Goal: Task Accomplishment & Management: Use online tool/utility

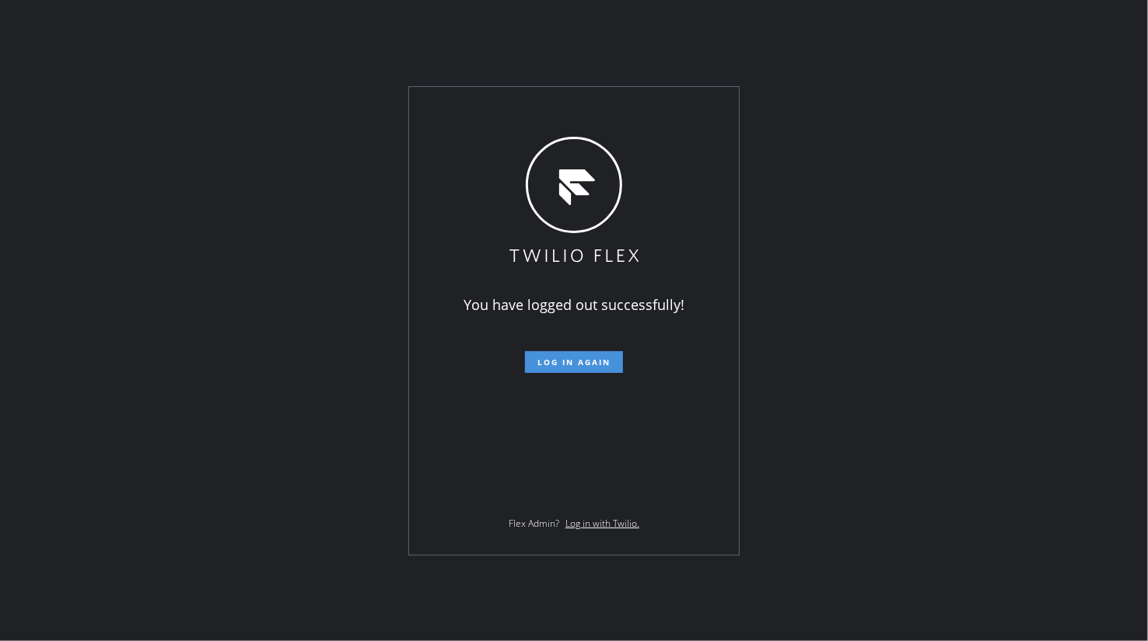
click at [573, 357] on span "Log in again" at bounding box center [573, 362] width 73 height 11
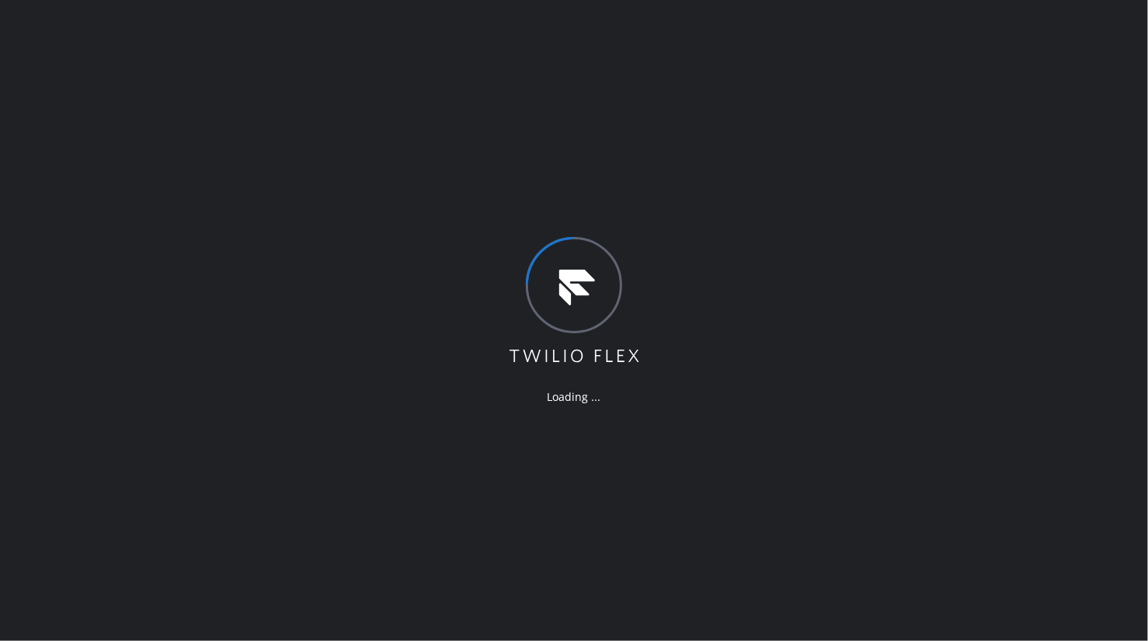
click at [59, 241] on div "Loading ..." at bounding box center [574, 320] width 1148 height 641
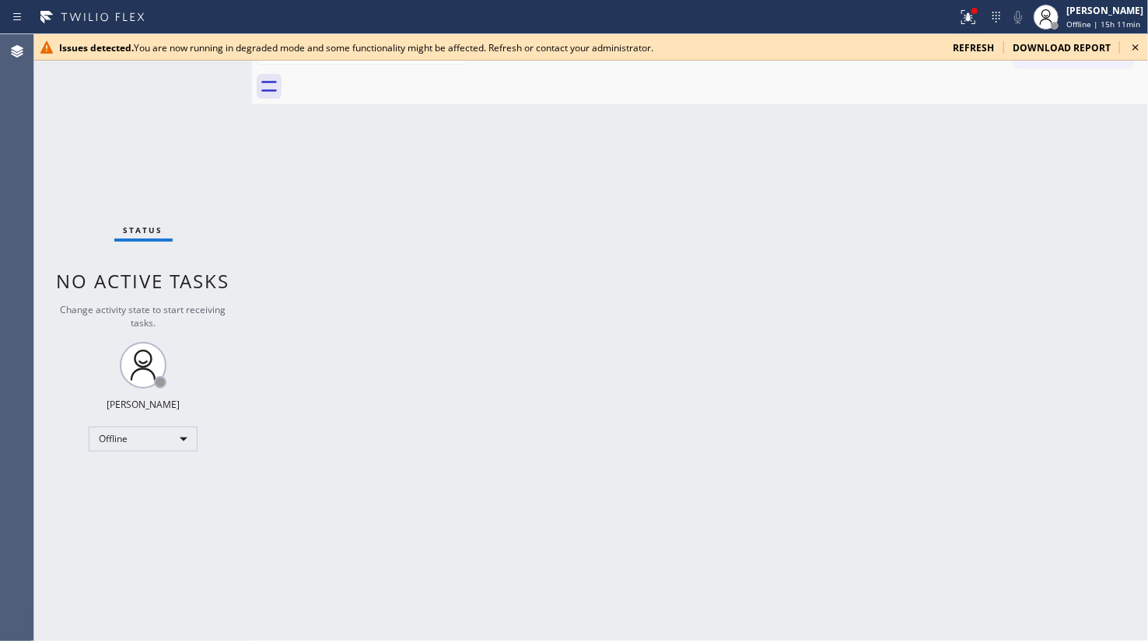
click at [975, 51] on span "refresh" at bounding box center [972, 47] width 41 height 13
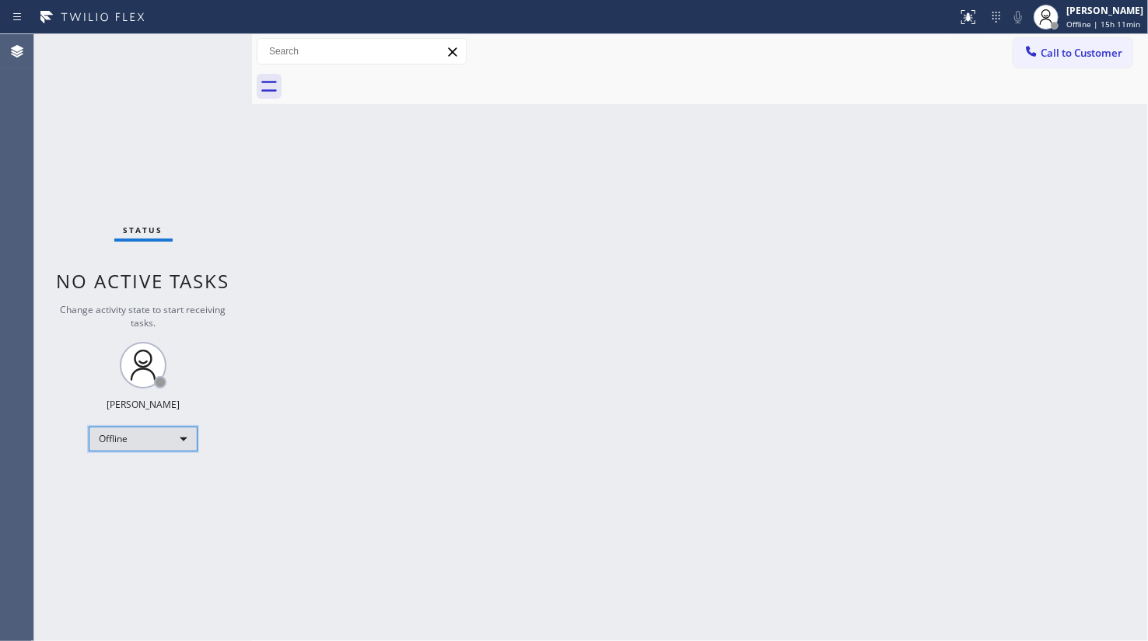
click at [138, 435] on div "Offline" at bounding box center [143, 439] width 109 height 25
click at [133, 482] on li "Available" at bounding box center [142, 479] width 106 height 19
click at [114, 439] on div "Offline" at bounding box center [143, 439] width 109 height 25
click at [109, 471] on li "Available" at bounding box center [142, 479] width 106 height 19
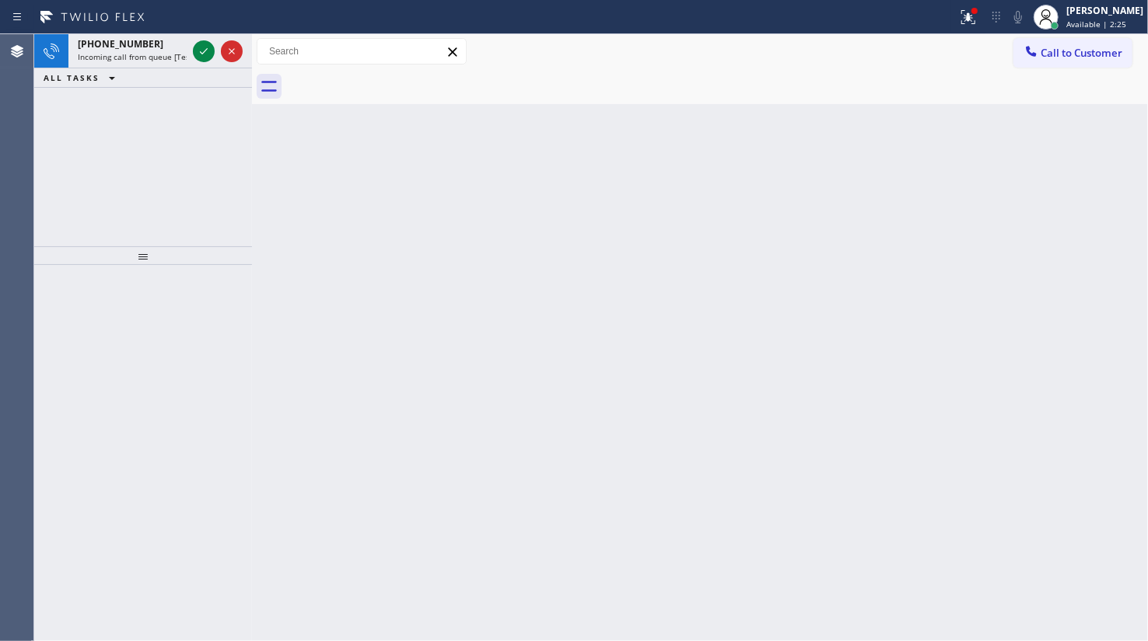
click at [54, 176] on div "+12392493610 Incoming call from queue [Test] All ALL TASKS ALL TASKS ACTIVE TAS…" at bounding box center [143, 140] width 218 height 212
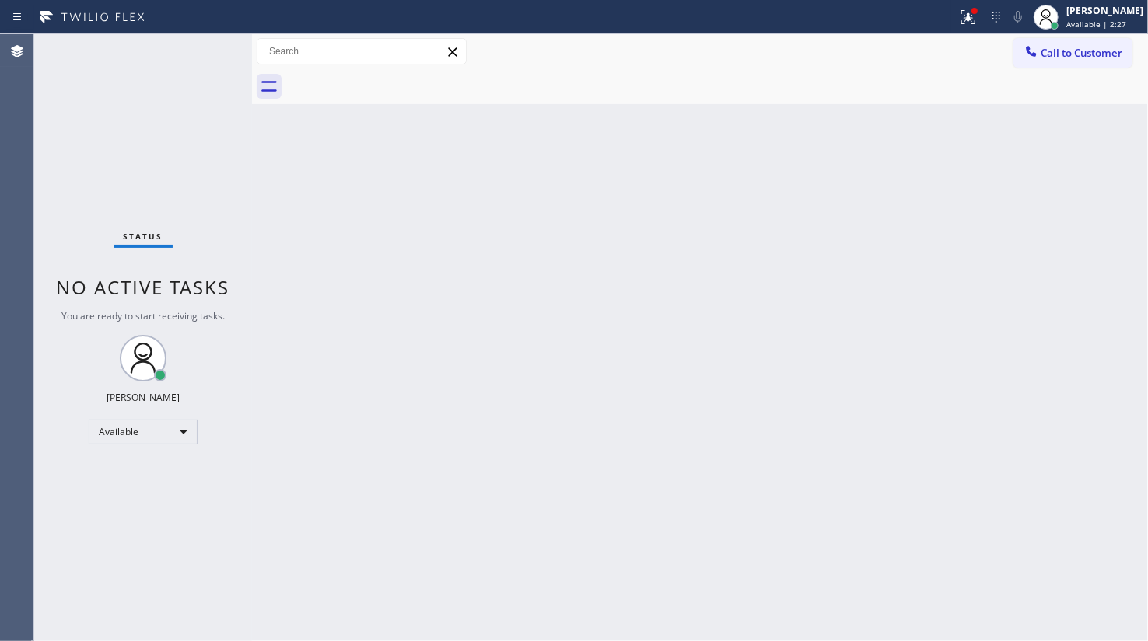
click at [201, 47] on div "Status No active tasks You are ready to start receiving tasks. JENIZA ALCAYDE A…" at bounding box center [143, 337] width 218 height 607
click at [964, 15] on icon at bounding box center [968, 17] width 19 height 19
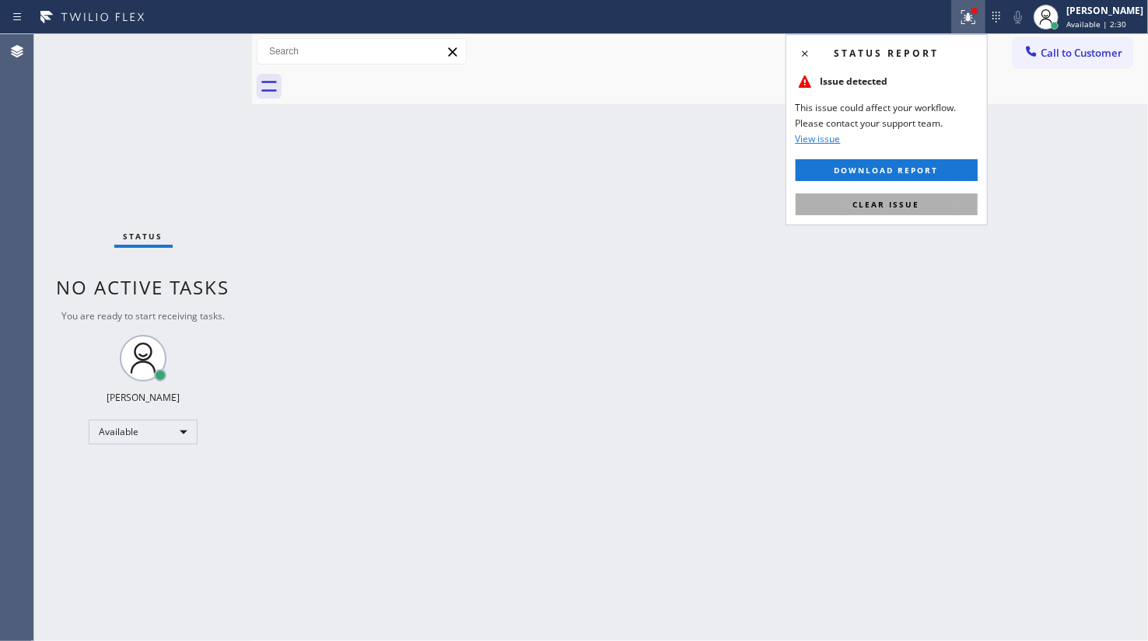
click at [863, 201] on span "Clear issue" at bounding box center [886, 204] width 67 height 11
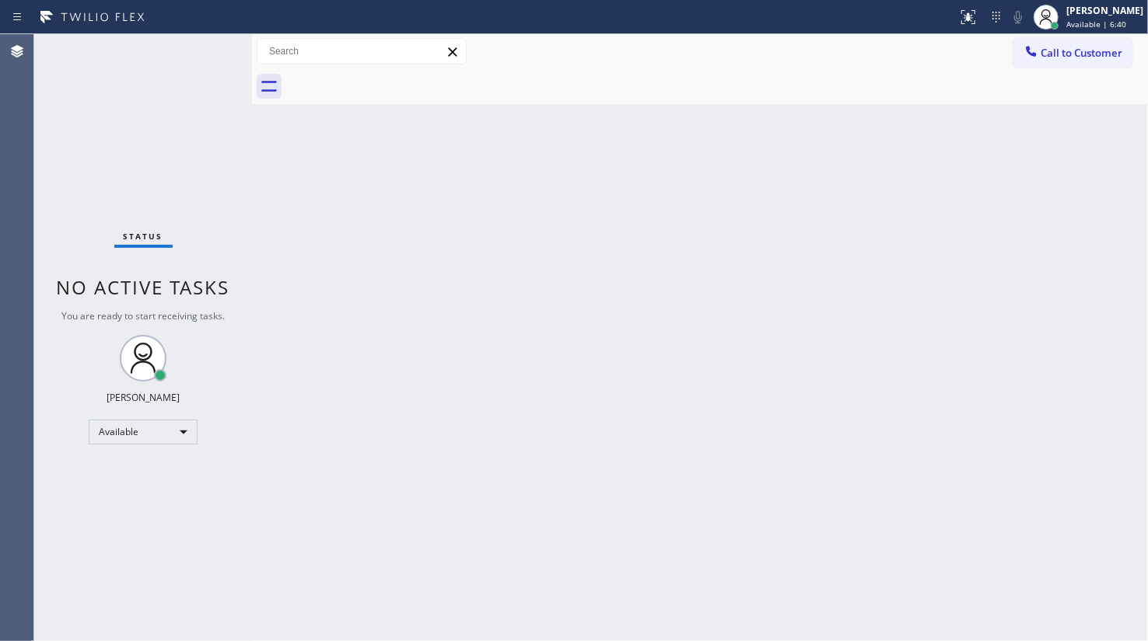
click at [78, 170] on div "Status No active tasks You are ready to start receiving tasks. JENIZA ALCAYDE A…" at bounding box center [143, 337] width 218 height 607
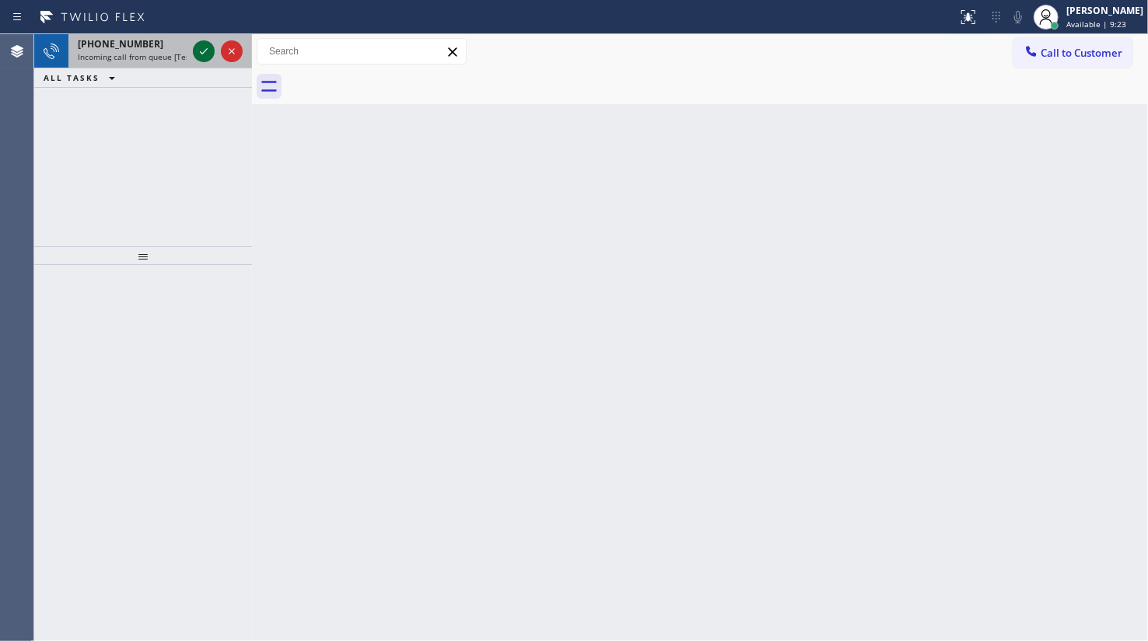
click at [200, 47] on icon at bounding box center [203, 51] width 19 height 19
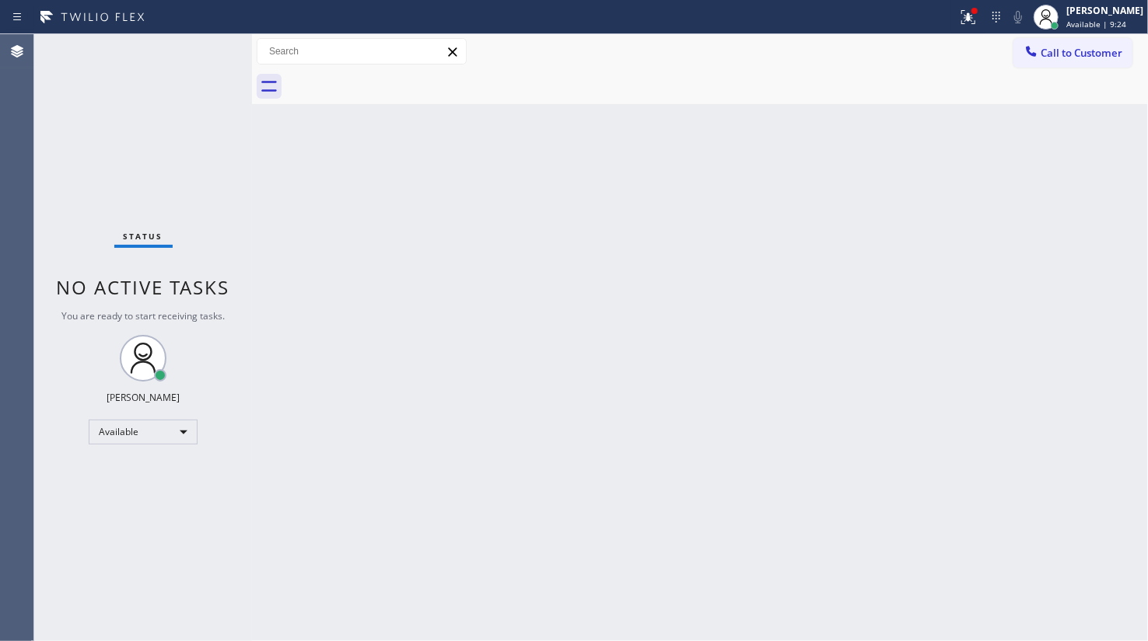
click at [218, 330] on div "Status No active tasks You are ready to start receiving tasks. JENIZA ALCAYDE A…" at bounding box center [143, 337] width 218 height 607
click at [984, 15] on div at bounding box center [968, 17] width 34 height 19
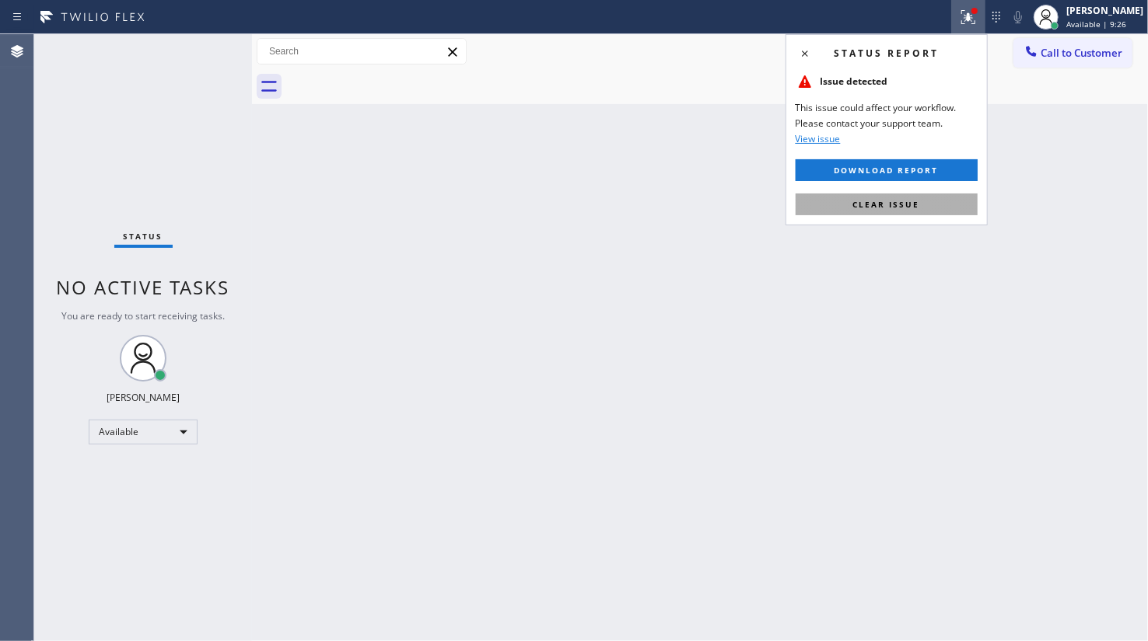
click at [945, 194] on button "Clear issue" at bounding box center [886, 205] width 182 height 22
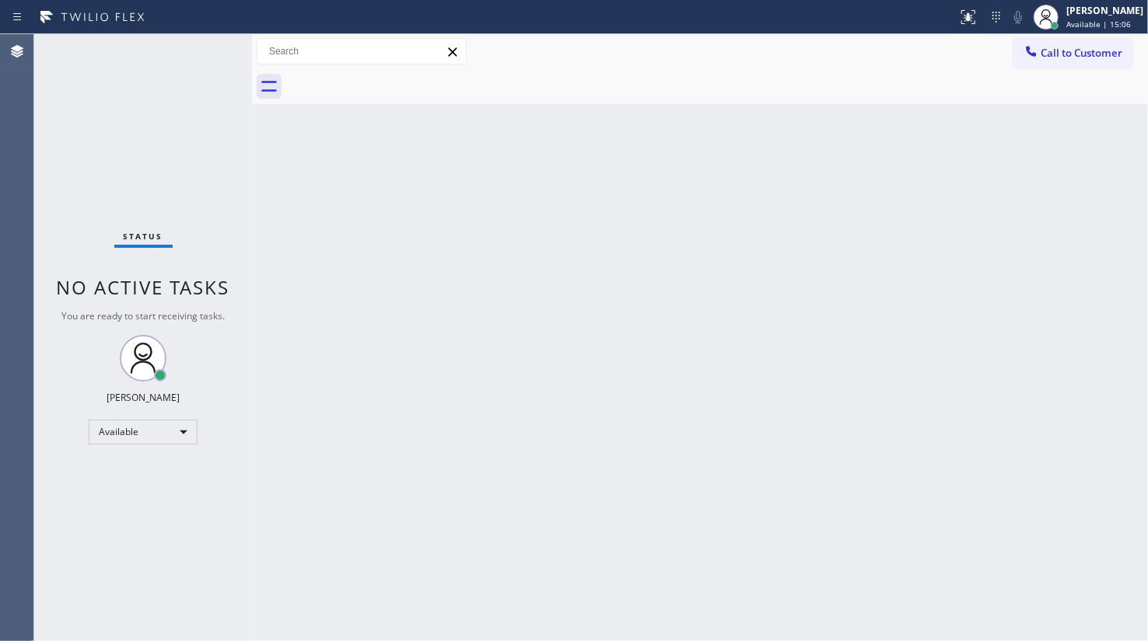
click at [418, 319] on div "Back to Dashboard Change Sender ID Customers Technicians Select a contact Outbo…" at bounding box center [700, 337] width 896 height 607
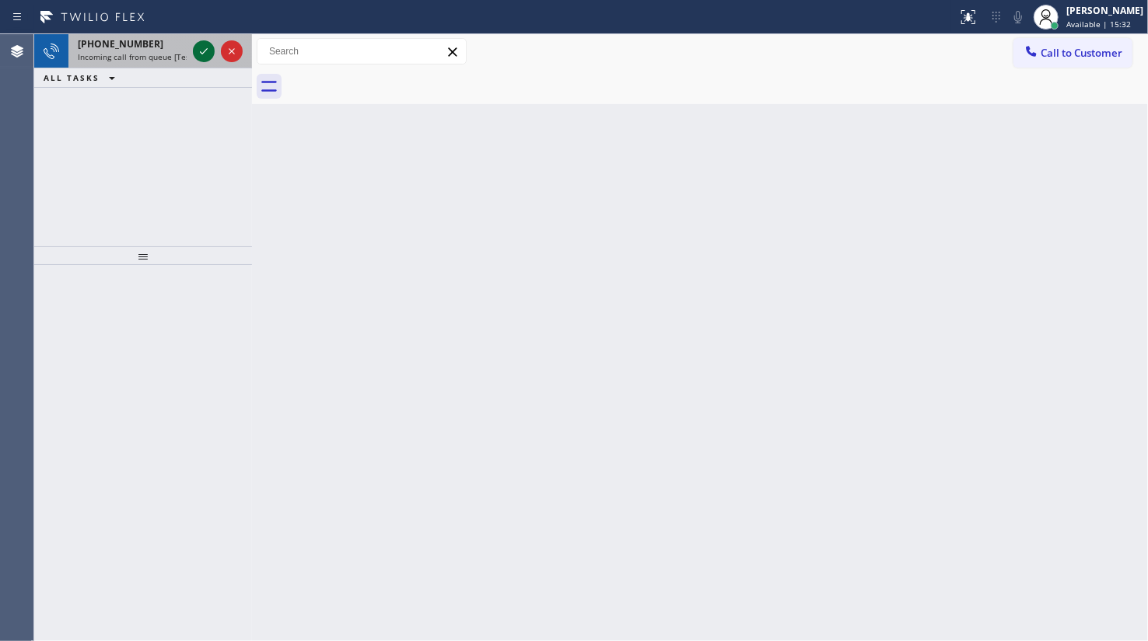
click at [197, 51] on icon at bounding box center [203, 51] width 19 height 19
drag, startPoint x: 159, startPoint y: 58, endPoint x: 176, endPoint y: 52, distance: 18.2
click at [159, 58] on span "Incoming call from queue [Test] All" at bounding box center [142, 56] width 129 height 11
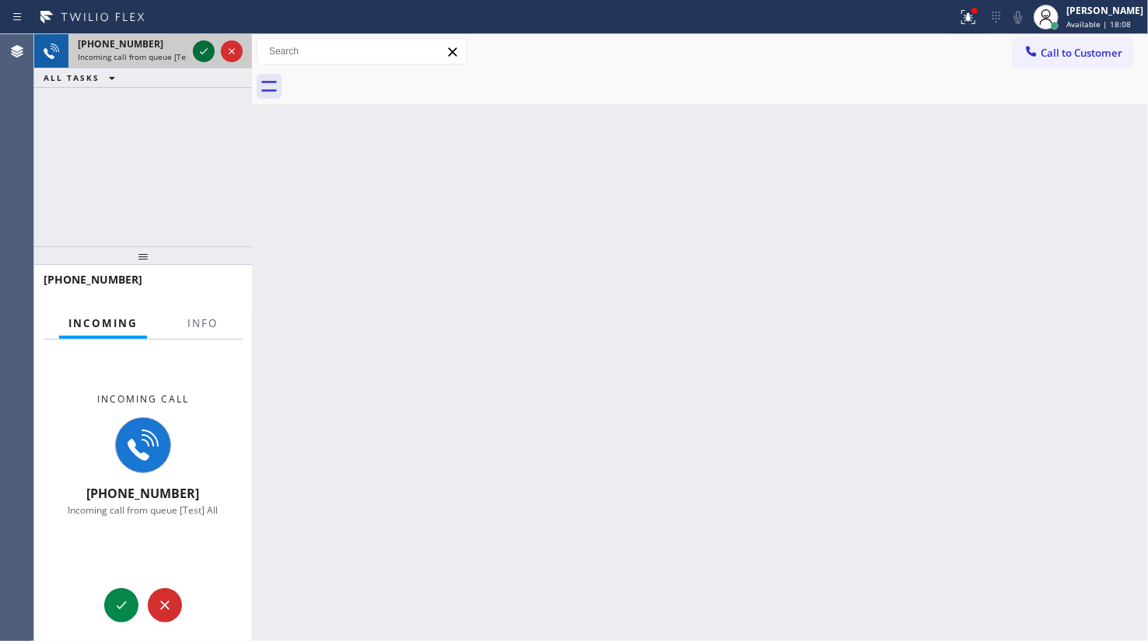
click at [200, 50] on icon at bounding box center [203, 51] width 19 height 19
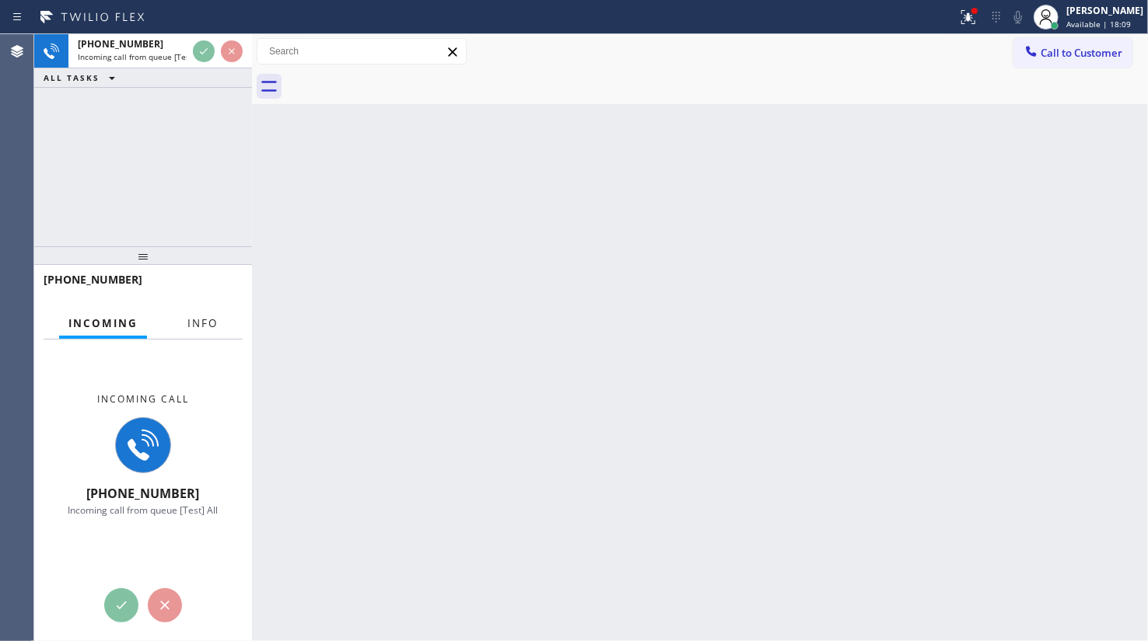
click at [198, 319] on span "Info" at bounding box center [202, 323] width 30 height 14
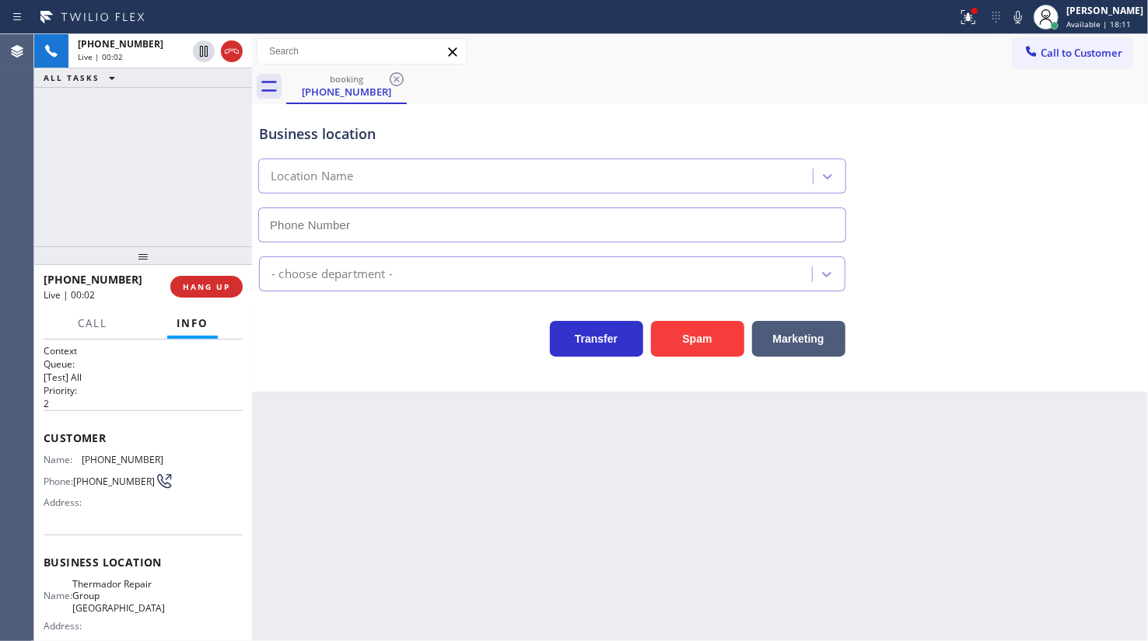
type input "(610) 686-3181"
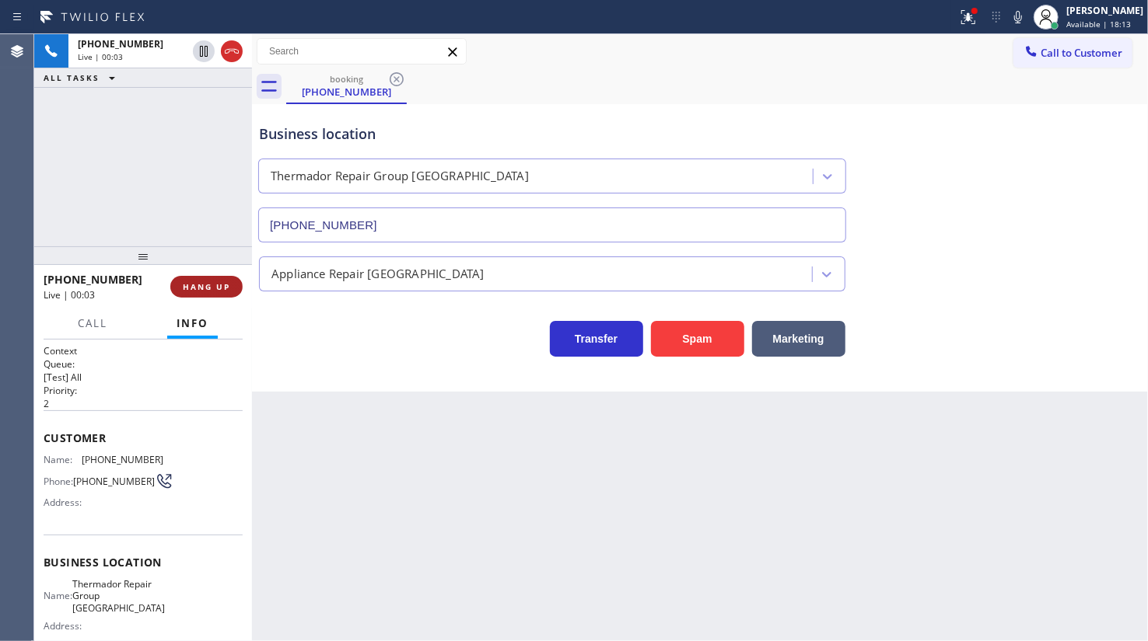
click at [215, 296] on button "HANG UP" at bounding box center [206, 287] width 72 height 22
click at [218, 273] on div "+16102420474 Live | 00:04 HANG UP" at bounding box center [143, 287] width 199 height 40
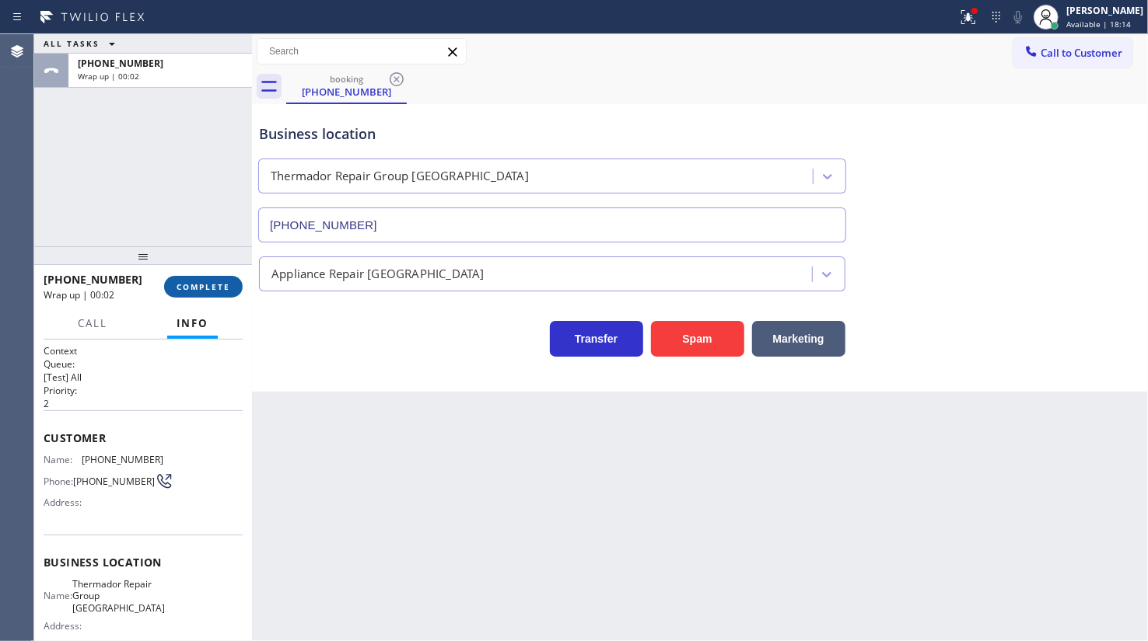
click at [212, 281] on span "COMPLETE" at bounding box center [203, 286] width 54 height 11
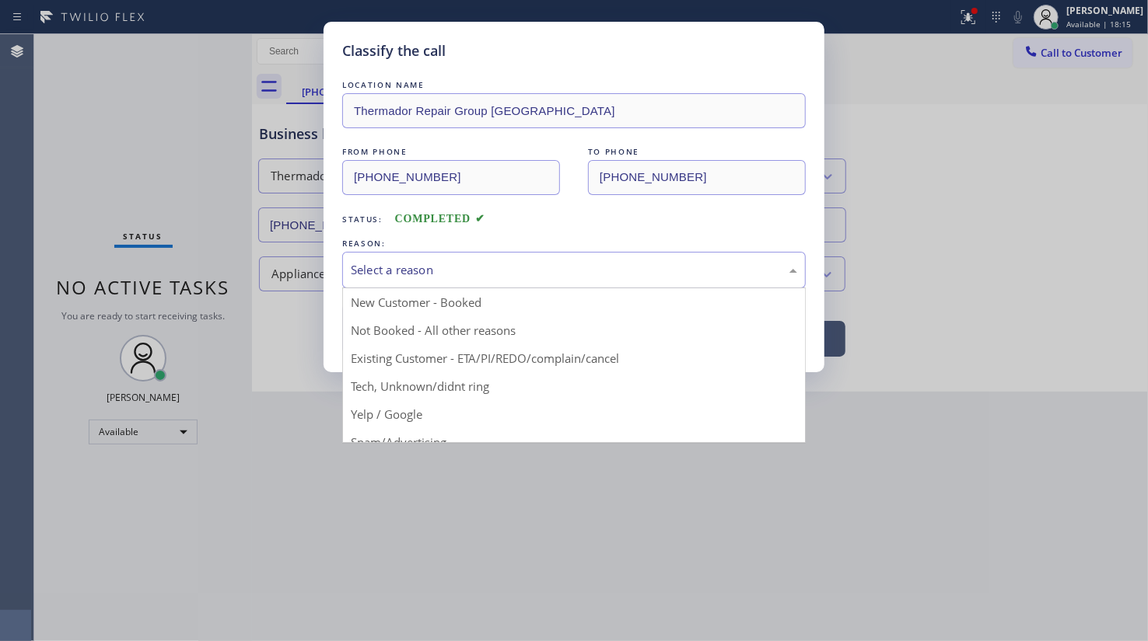
click at [355, 265] on div "Select a reason" at bounding box center [574, 270] width 446 height 18
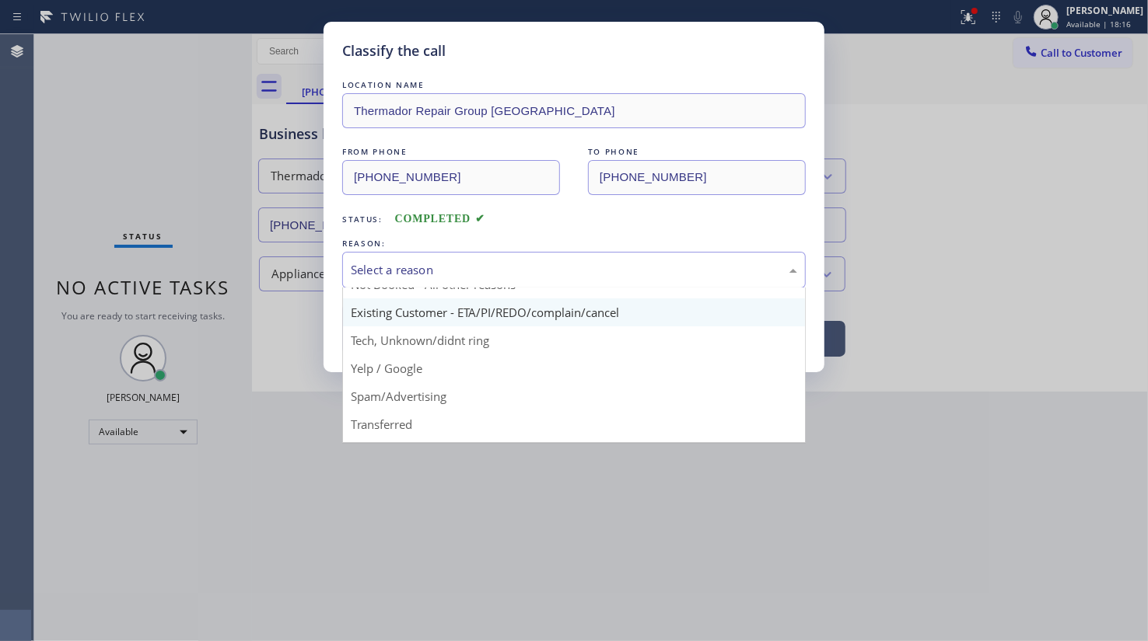
scroll to position [70, 0]
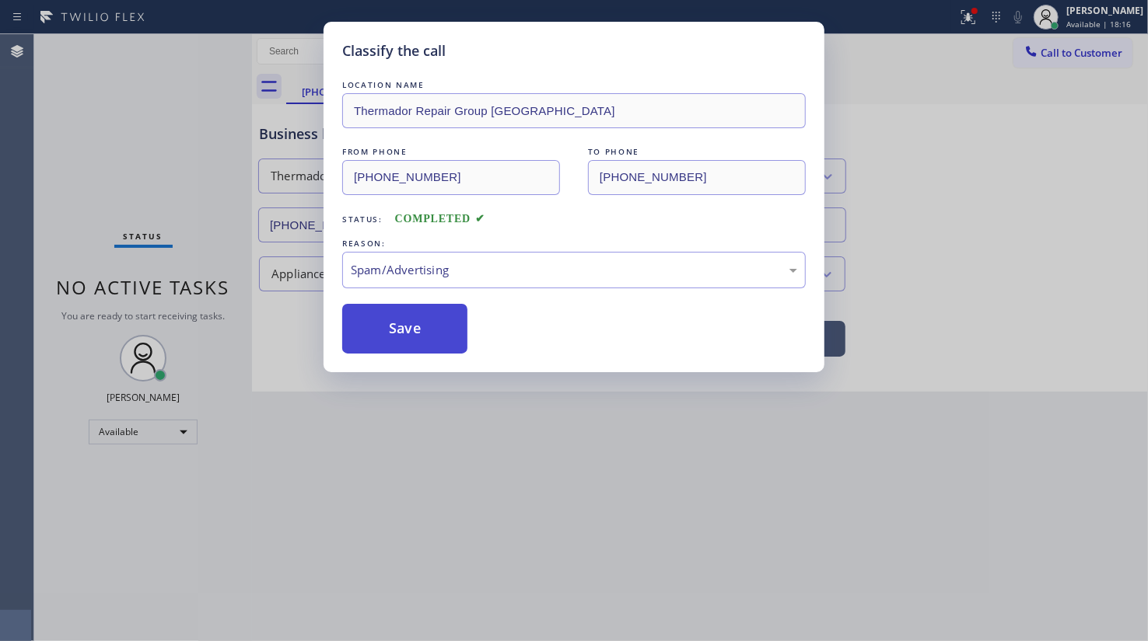
drag, startPoint x: 377, startPoint y: 376, endPoint x: 378, endPoint y: 329, distance: 47.4
click at [378, 329] on button "Save" at bounding box center [404, 329] width 125 height 50
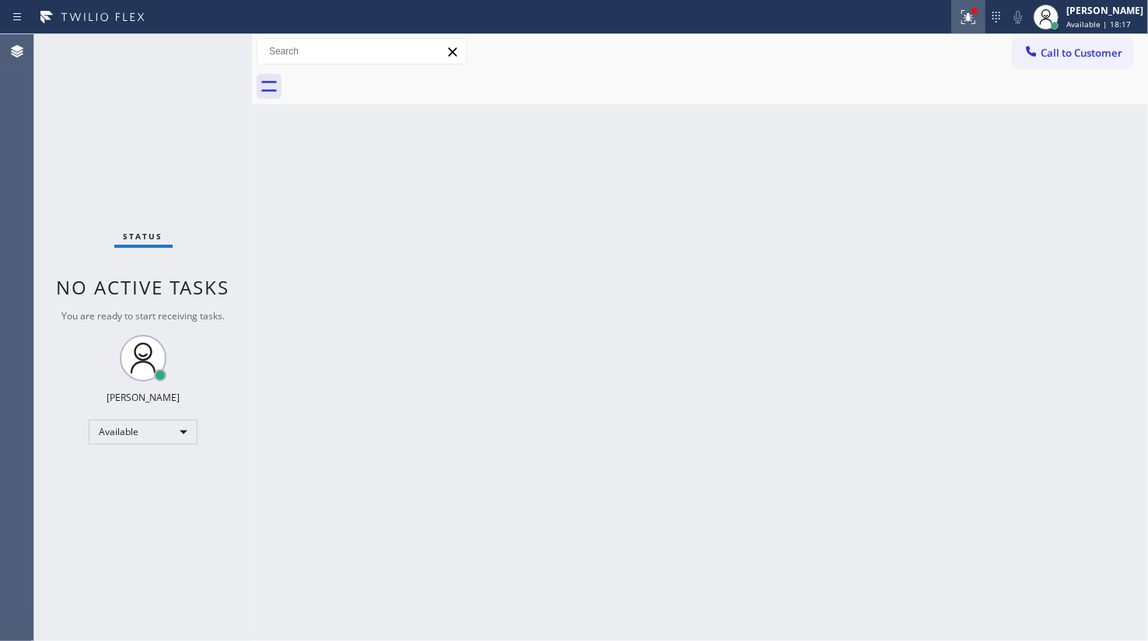
click at [971, 8] on icon at bounding box center [968, 17] width 19 height 19
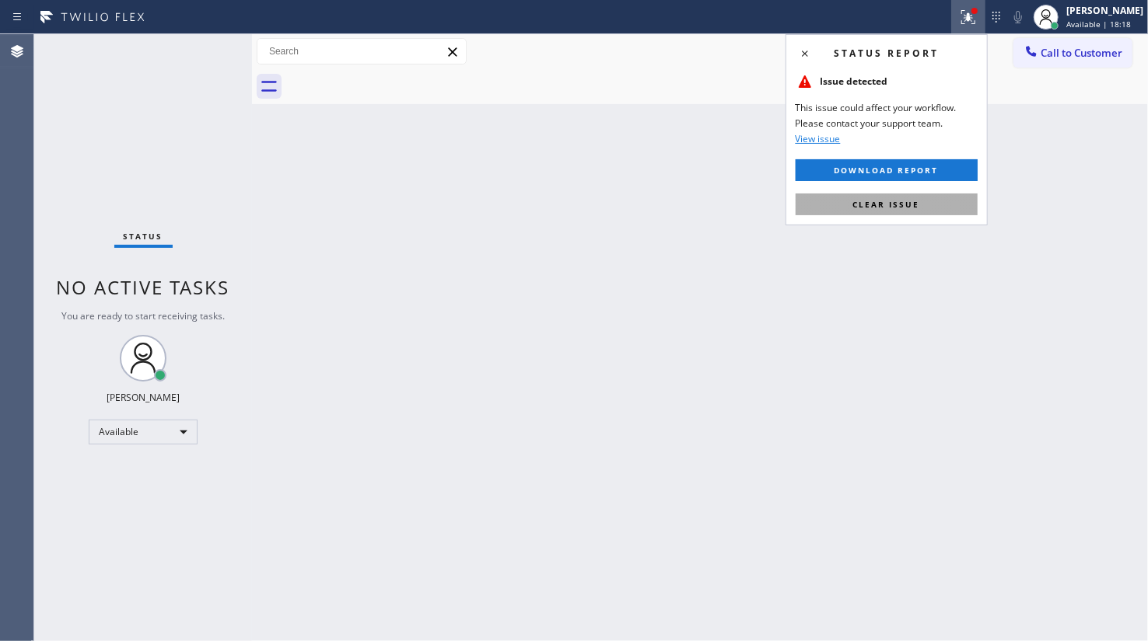
click at [942, 206] on button "Clear issue" at bounding box center [886, 205] width 182 height 22
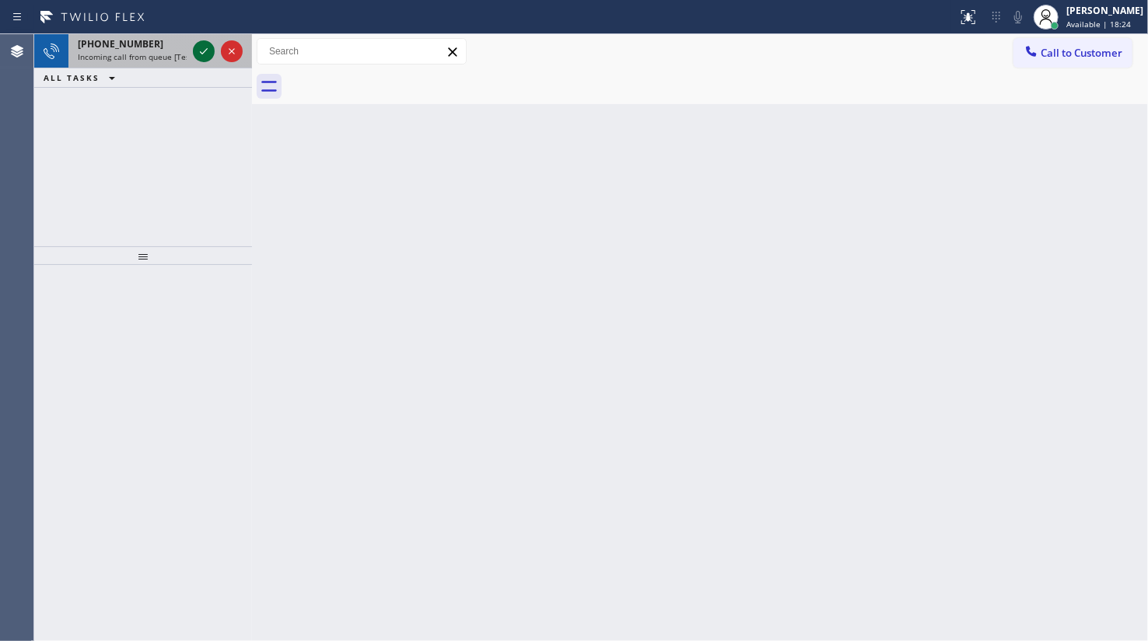
click at [210, 44] on icon at bounding box center [203, 51] width 19 height 19
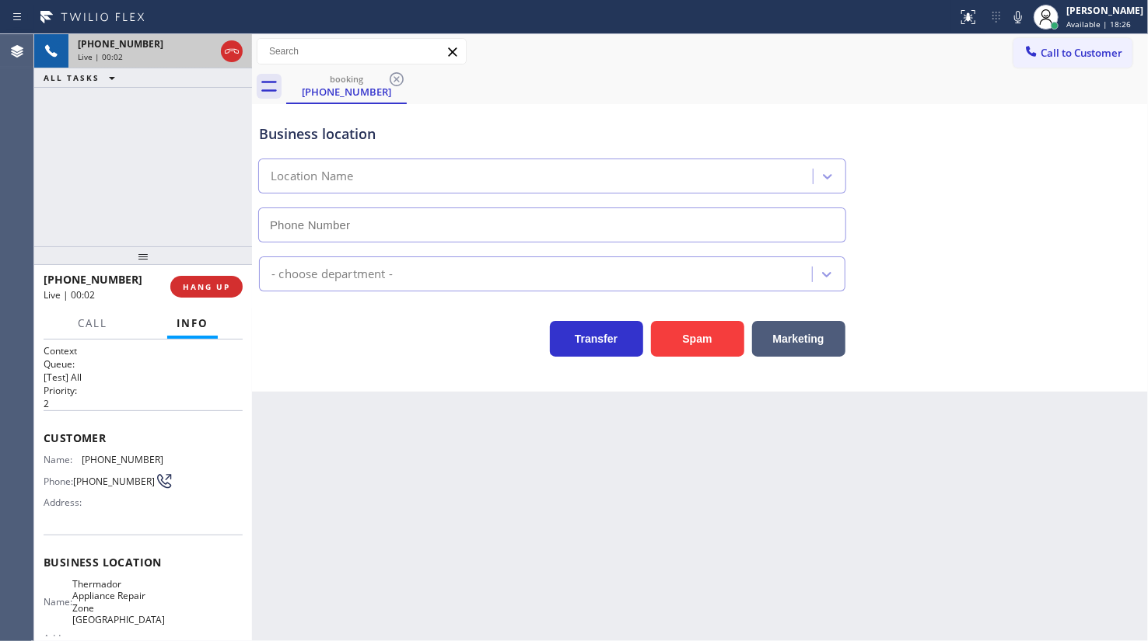
type input "(773) 900-6500"
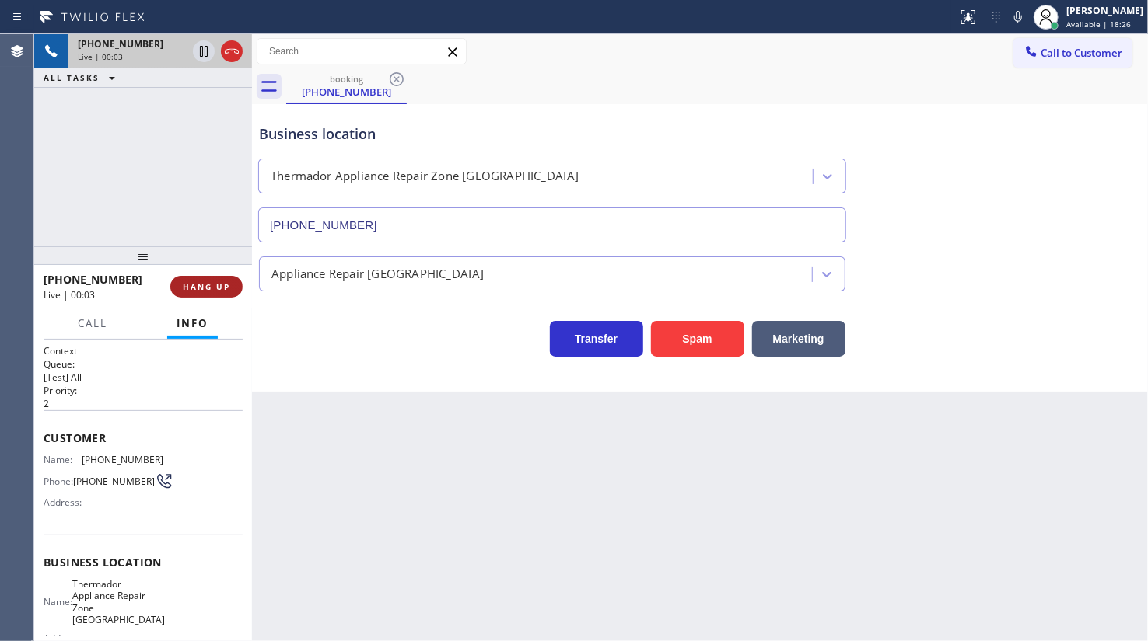
click at [213, 288] on span "HANG UP" at bounding box center [206, 286] width 47 height 11
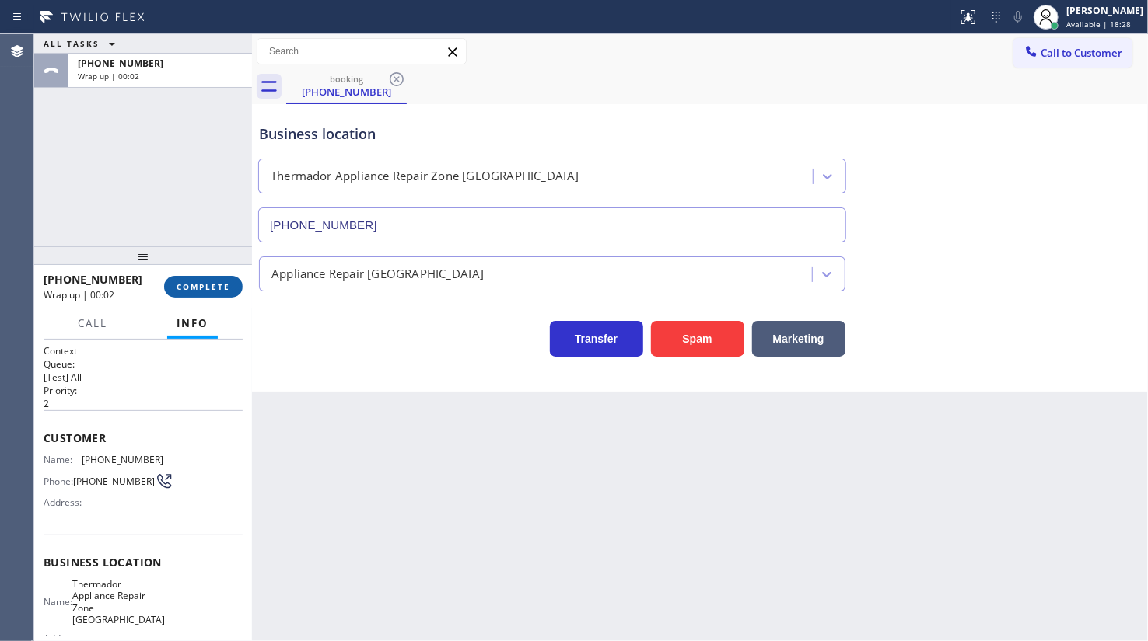
click at [213, 288] on span "COMPLETE" at bounding box center [203, 286] width 54 height 11
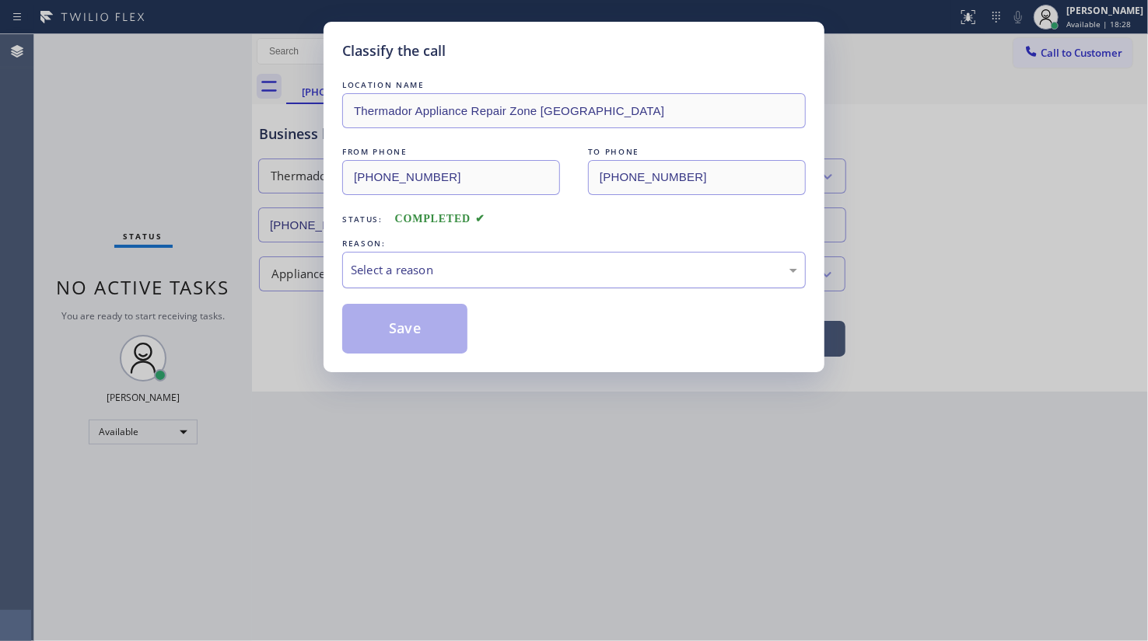
click at [397, 262] on div "Select a reason" at bounding box center [574, 270] width 446 height 18
drag, startPoint x: 372, startPoint y: 414, endPoint x: 392, endPoint y: 355, distance: 62.2
click at [400, 328] on button "Save" at bounding box center [404, 329] width 125 height 50
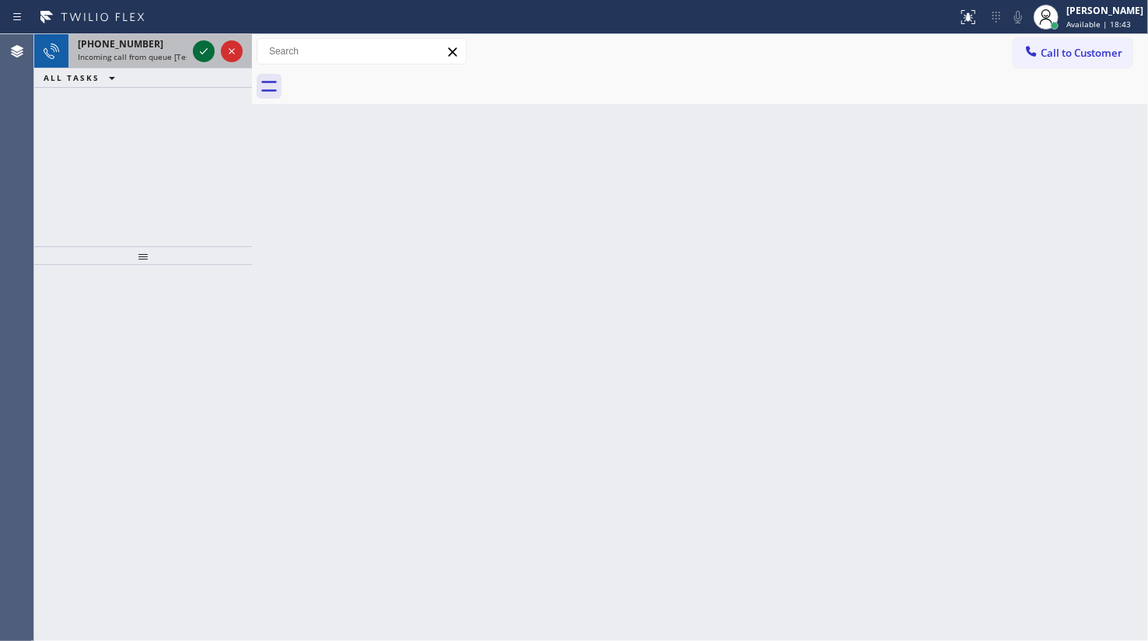
click at [204, 49] on icon at bounding box center [203, 51] width 19 height 19
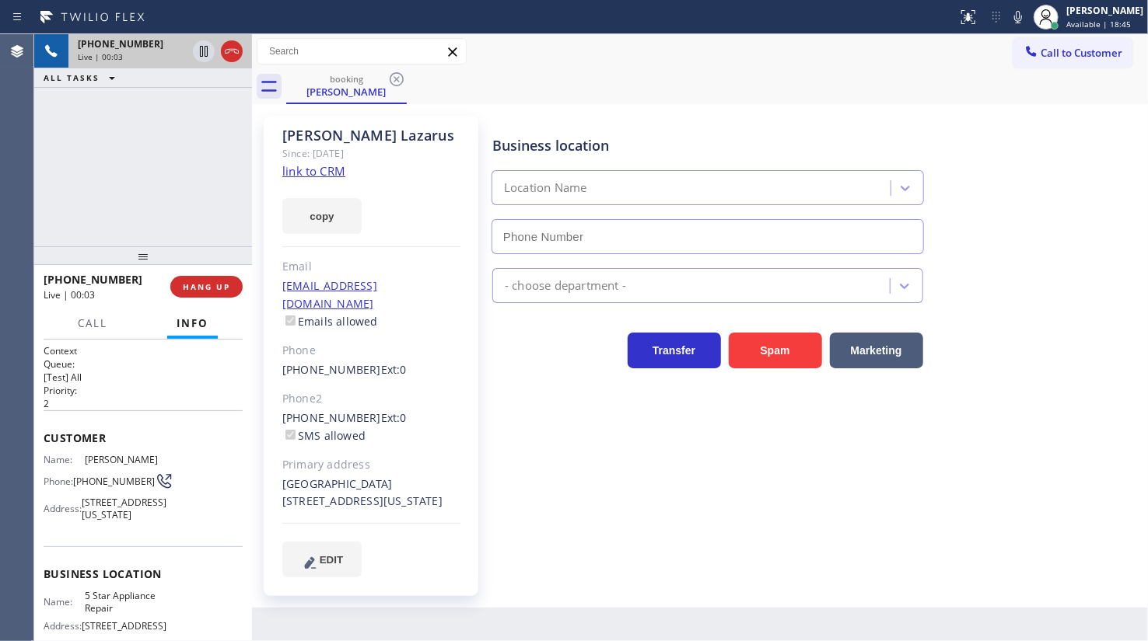
type input "[PHONE_NUMBER]"
click at [334, 171] on link "link to CRM" at bounding box center [313, 171] width 63 height 16
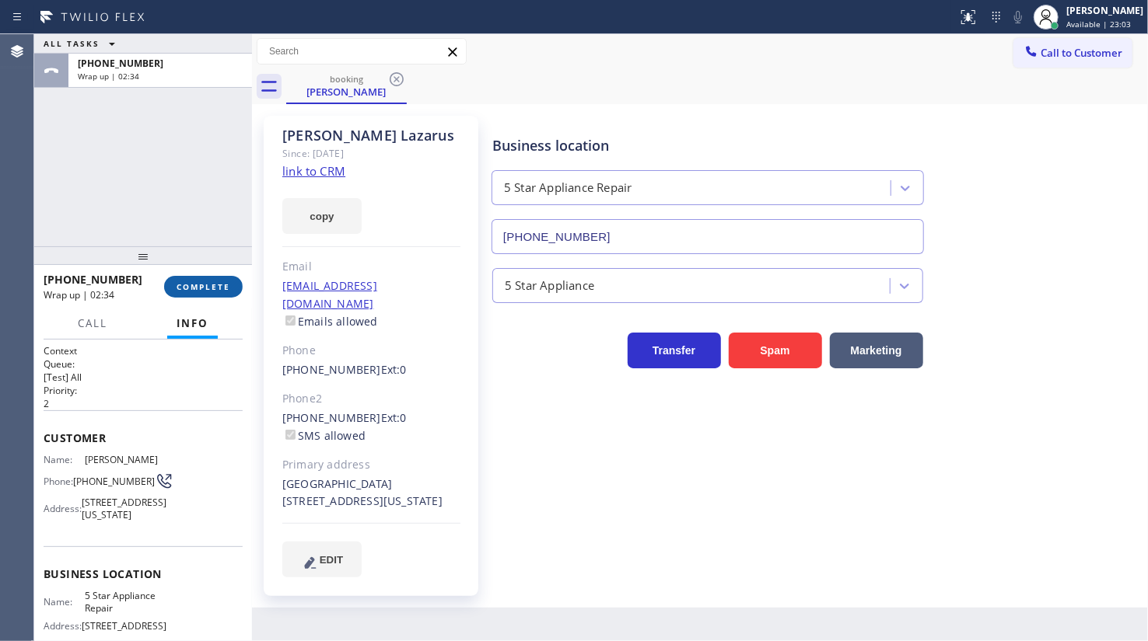
click at [197, 280] on button "COMPLETE" at bounding box center [203, 287] width 79 height 22
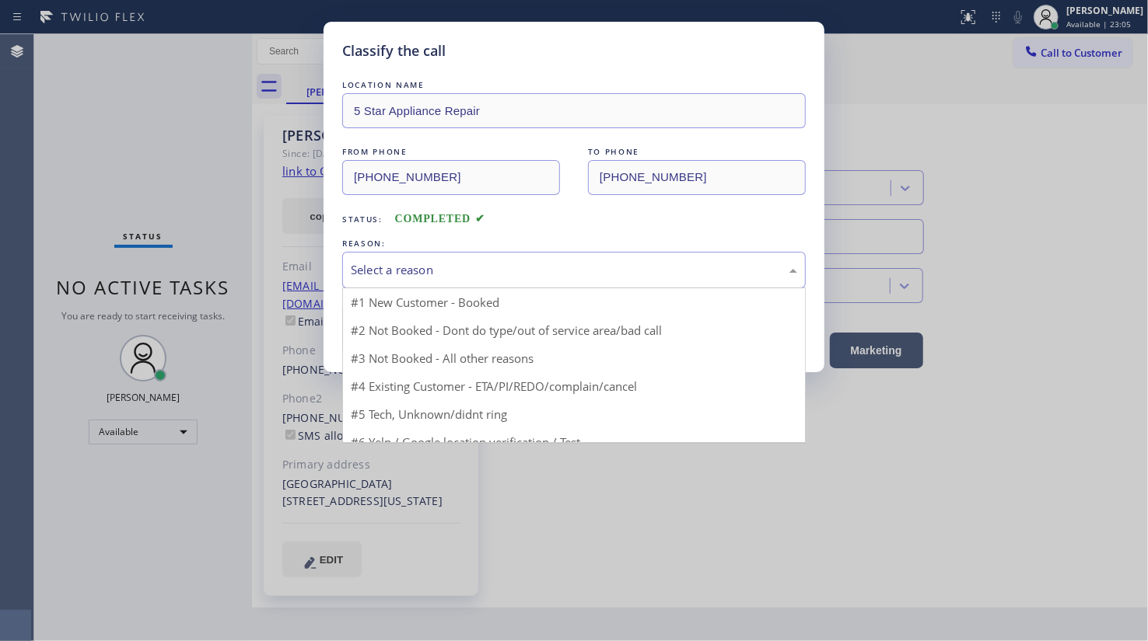
click at [367, 273] on div "Select a reason" at bounding box center [574, 270] width 446 height 18
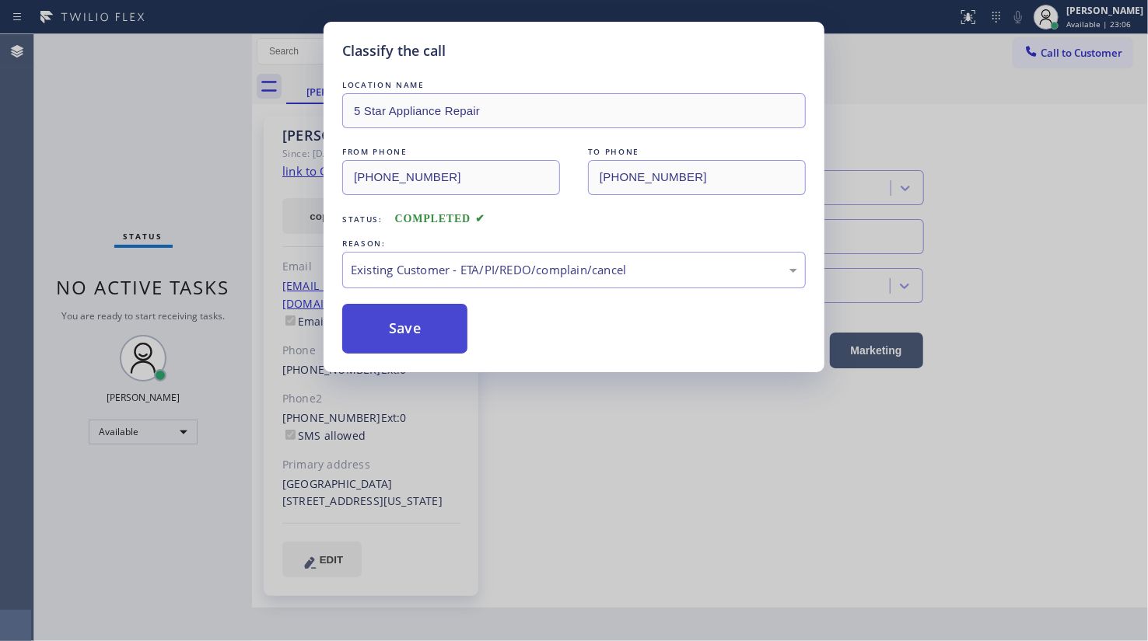
click at [376, 325] on button "Save" at bounding box center [404, 329] width 125 height 50
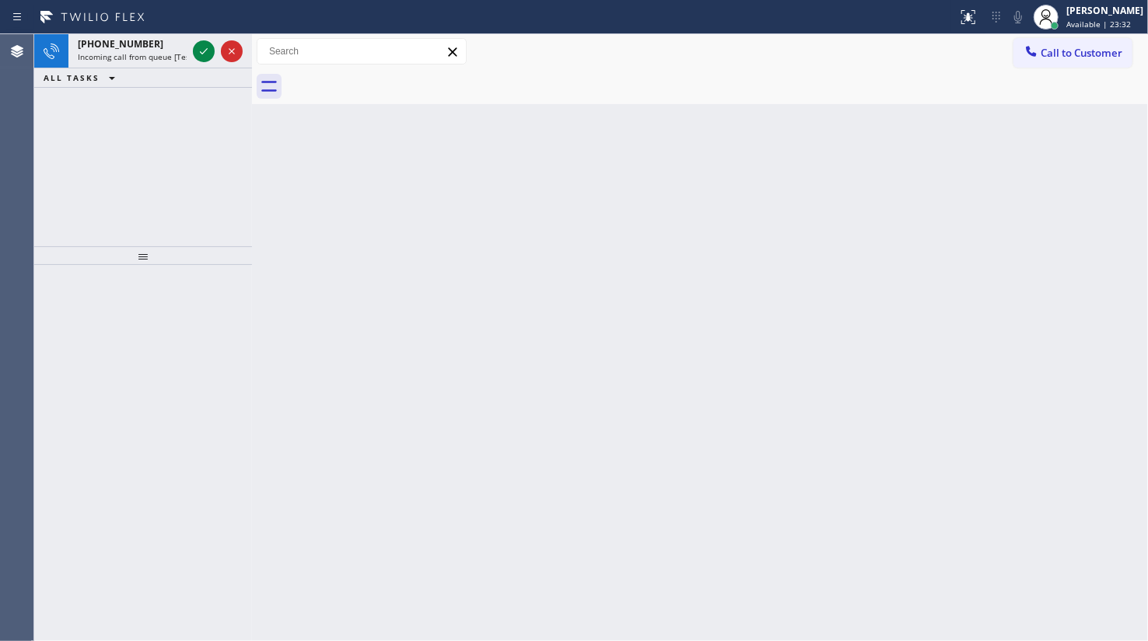
click at [110, 122] on div "+17373274386 Incoming call from queue [Test] All ALL TASKS ALL TASKS ACTIVE TAS…" at bounding box center [143, 140] width 218 height 212
drag, startPoint x: 86, startPoint y: 121, endPoint x: 222, endPoint y: 51, distance: 153.7
click at [101, 110] on div "+19145438560 Incoming call from queue [Test] All ALL TASKS ALL TASKS ACTIVE TAS…" at bounding box center [143, 140] width 218 height 212
click at [210, 47] on icon at bounding box center [203, 51] width 19 height 19
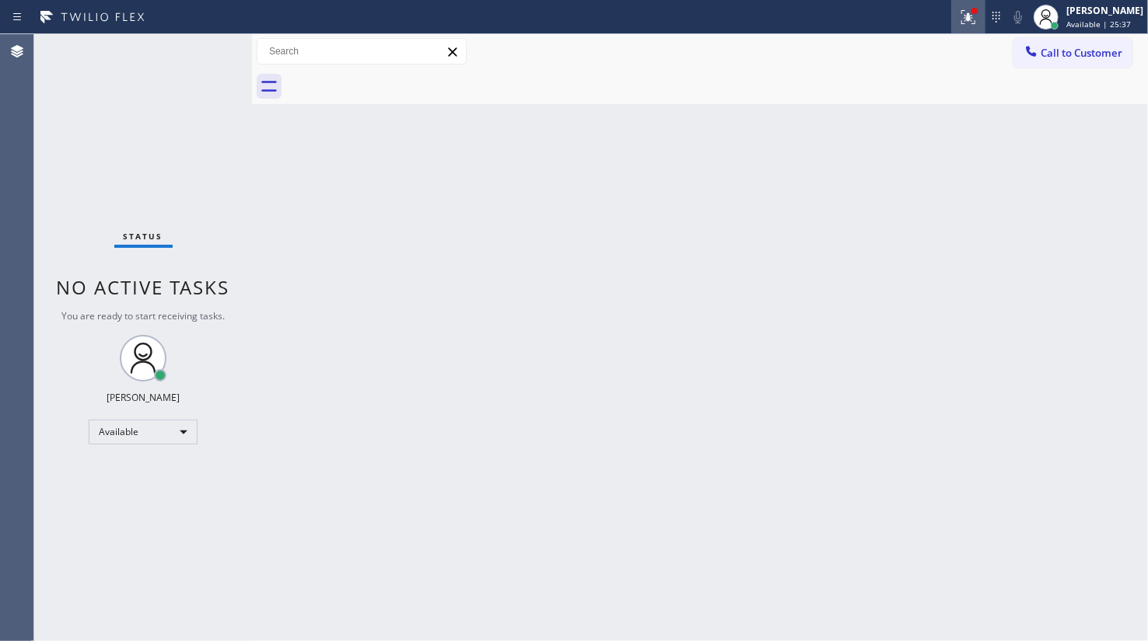
click at [962, 14] on icon at bounding box center [968, 17] width 19 height 19
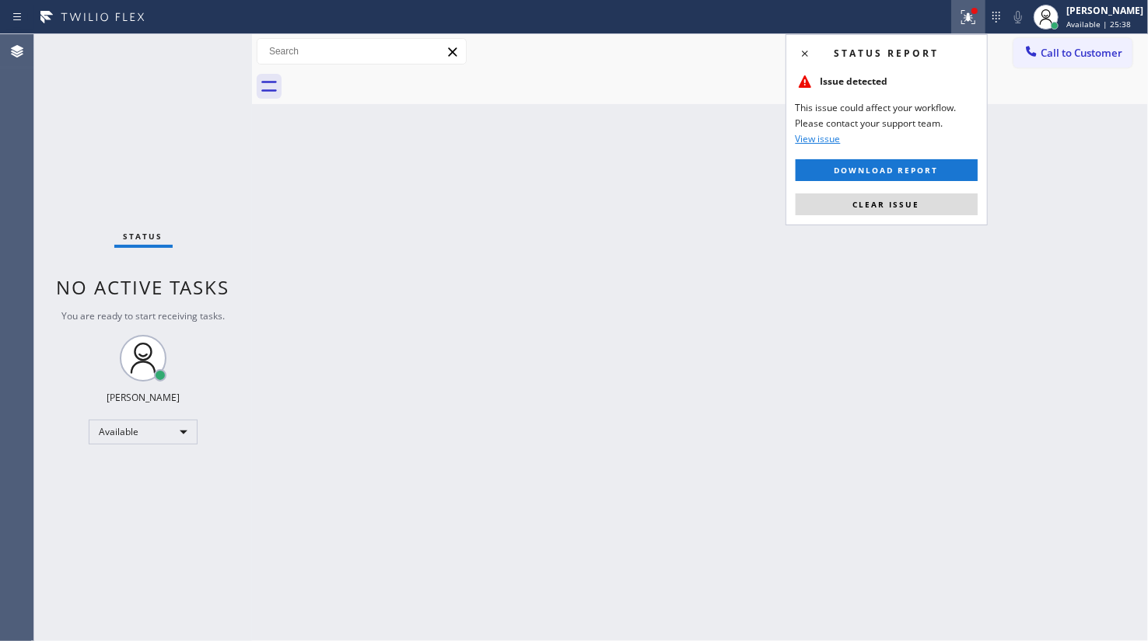
click at [883, 181] on div "Status report Issue detected This issue could affect your workflow. Please cont…" at bounding box center [886, 129] width 202 height 191
click at [881, 201] on span "Clear issue" at bounding box center [886, 204] width 67 height 11
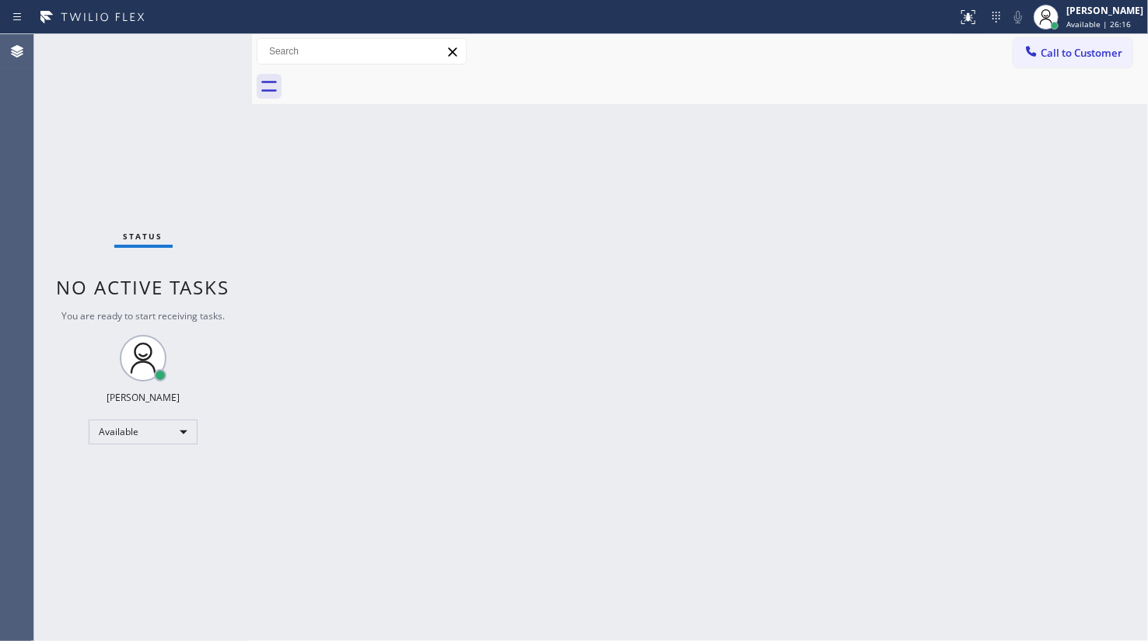
click at [1100, 601] on div "Back to Dashboard Change Sender ID Customers Technicians Select a contact Outbo…" at bounding box center [700, 337] width 896 height 607
click at [341, 123] on div "Back to Dashboard Change Sender ID Customers Technicians Select a contact Outbo…" at bounding box center [700, 337] width 896 height 607
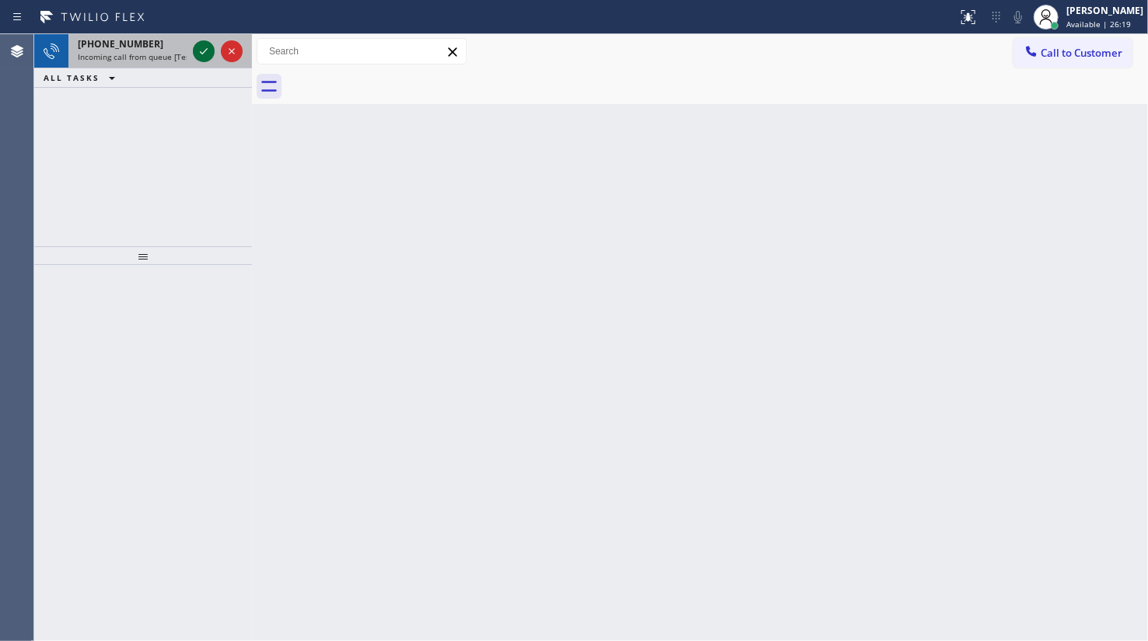
click at [207, 49] on icon at bounding box center [203, 51] width 19 height 19
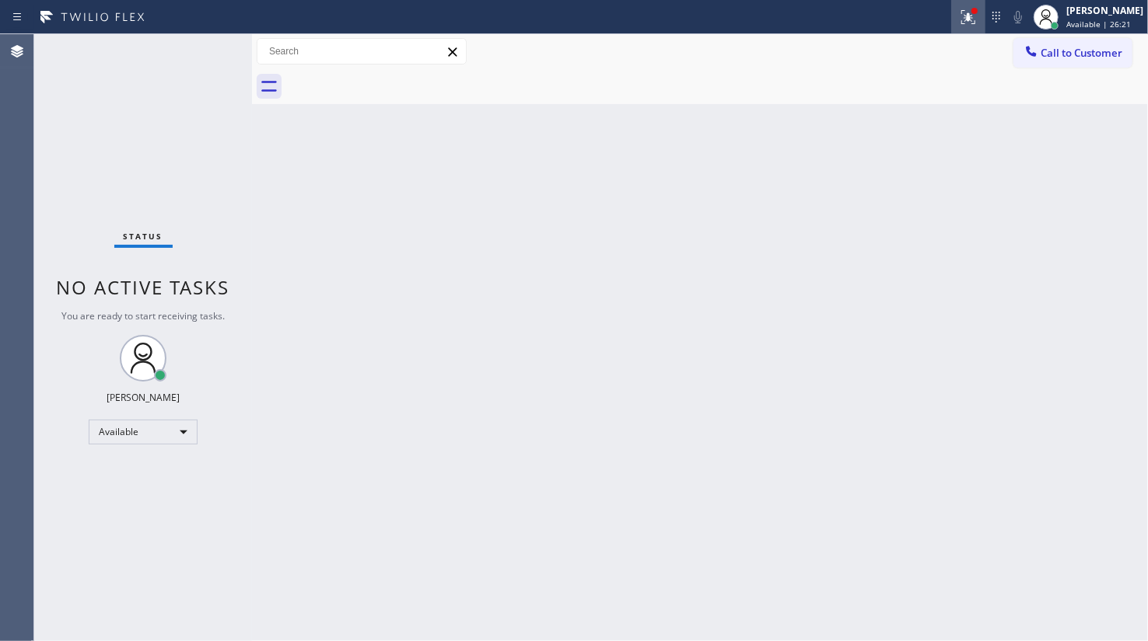
click at [962, 30] on button at bounding box center [968, 17] width 34 height 34
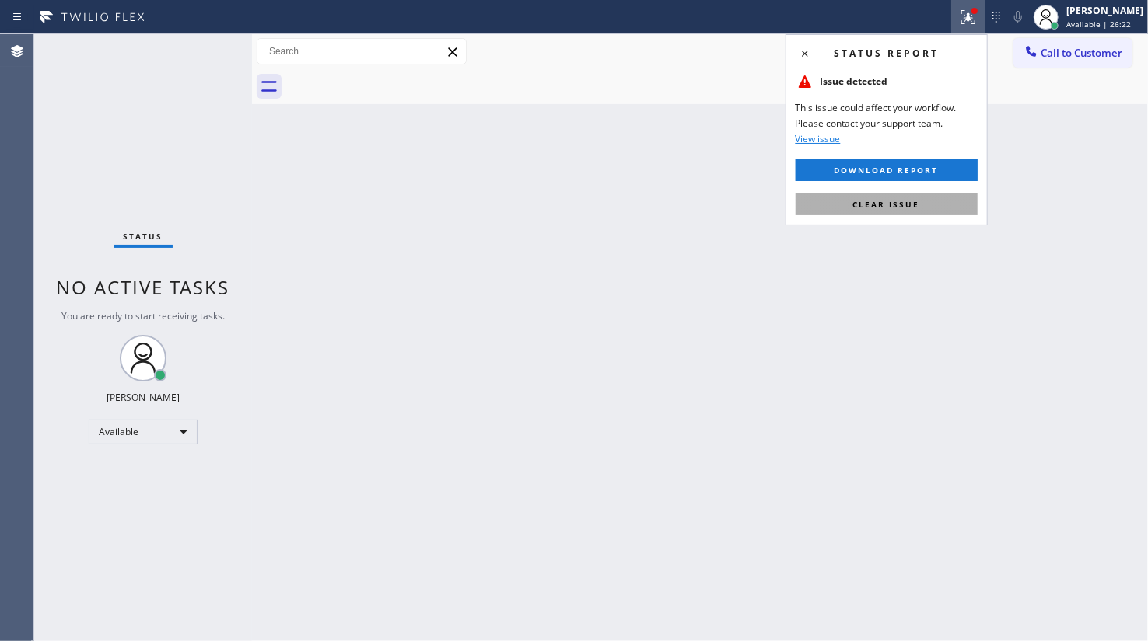
click at [896, 201] on span "Clear issue" at bounding box center [886, 204] width 67 height 11
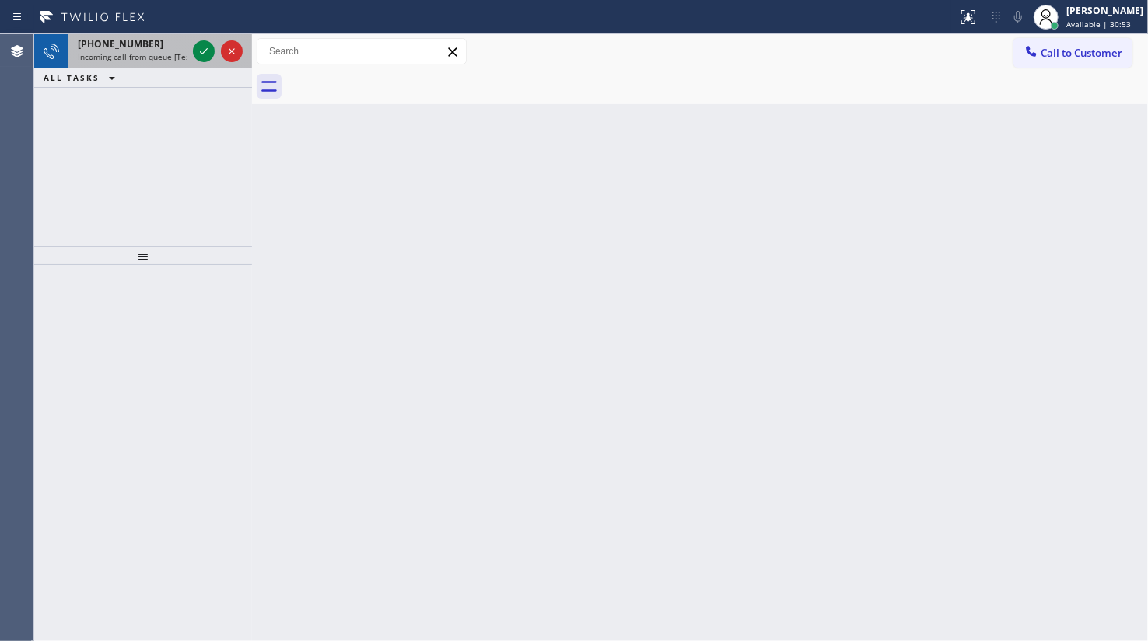
drag, startPoint x: 70, startPoint y: 64, endPoint x: 153, endPoint y: 43, distance: 85.8
click at [82, 57] on div "+18482130615 Incoming call from queue [Test] All ALL TASKS ALL TASKS ACTIVE TAS…" at bounding box center [143, 61] width 218 height 54
drag, startPoint x: 213, startPoint y: 62, endPoint x: 213, endPoint y: 39, distance: 23.3
click at [213, 46] on div at bounding box center [218, 51] width 56 height 34
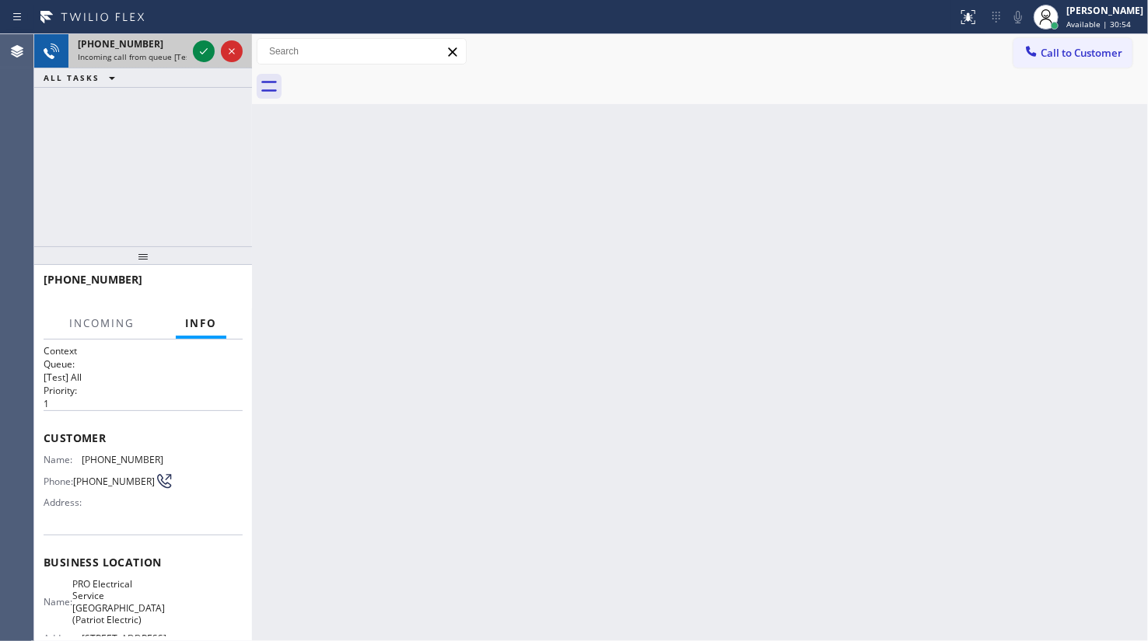
click at [213, 39] on div at bounding box center [218, 51] width 56 height 34
click at [208, 44] on icon at bounding box center [203, 51] width 19 height 19
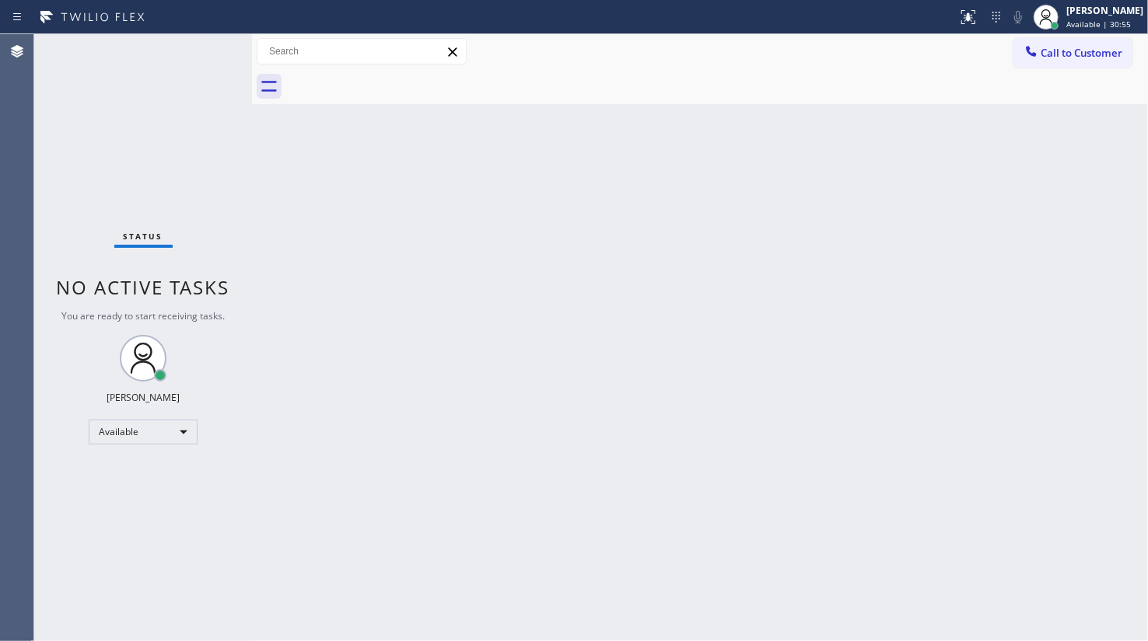
click at [204, 54] on div "Status No active tasks You are ready to start receiving tasks. JENIZA ALCAYDE A…" at bounding box center [143, 337] width 218 height 607
drag, startPoint x: 976, startPoint y: 23, endPoint x: 973, endPoint y: 33, distance: 10.6
click at [973, 33] on button at bounding box center [968, 17] width 34 height 34
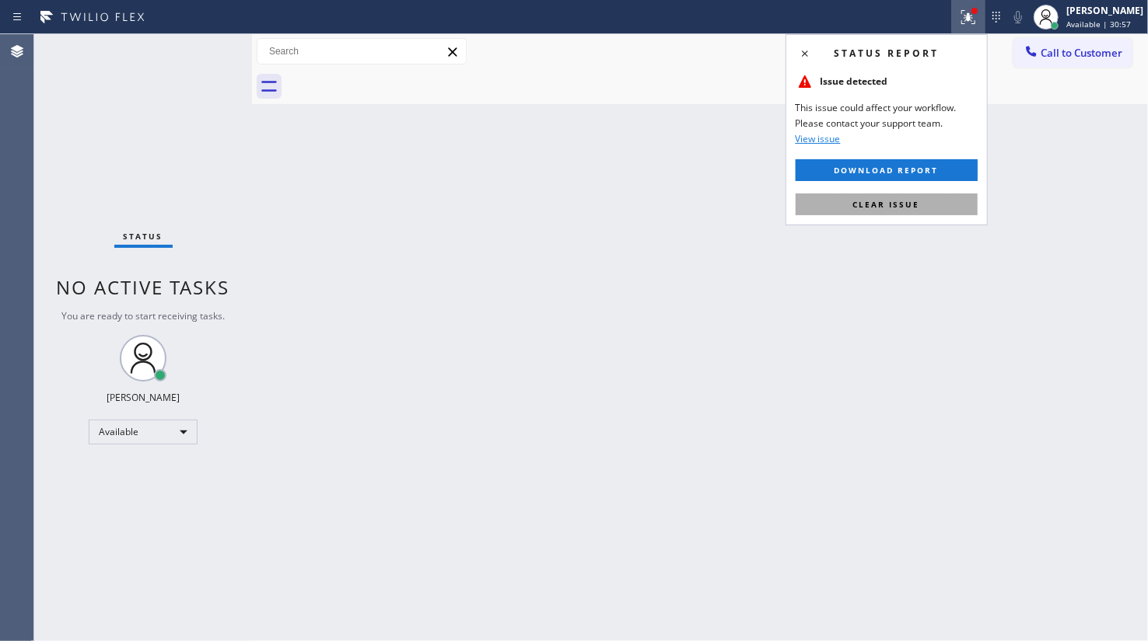
click at [927, 200] on button "Clear issue" at bounding box center [886, 205] width 182 height 22
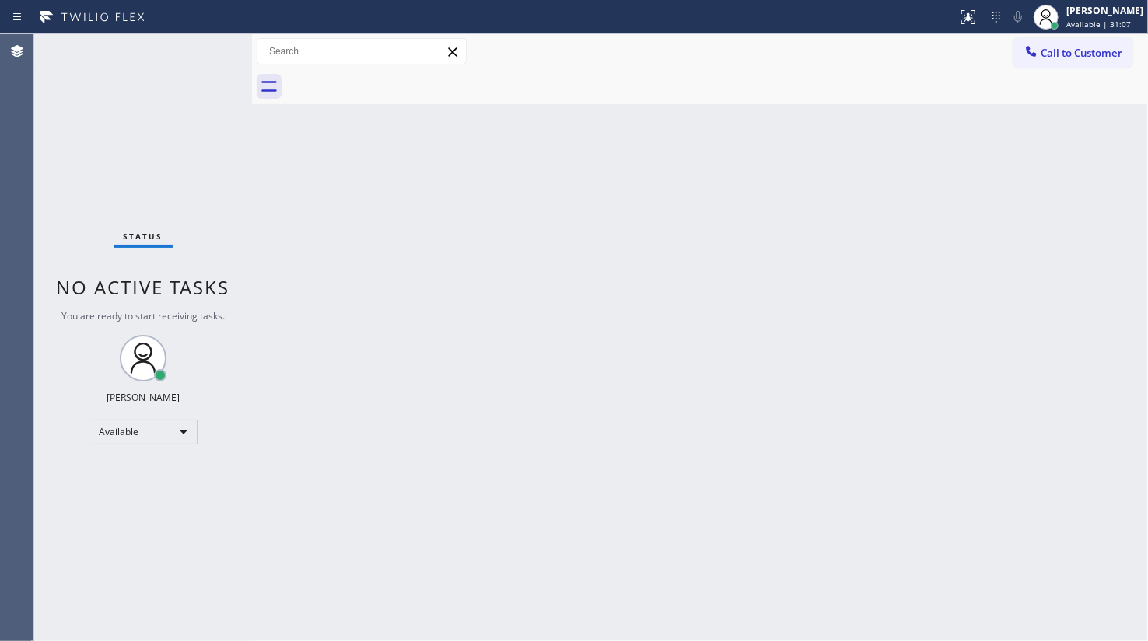
drag, startPoint x: 96, startPoint y: 196, endPoint x: 59, endPoint y: 211, distance: 40.4
click at [96, 196] on div "Status No active tasks You are ready to start receiving tasks. JENIZA ALCAYDE A…" at bounding box center [143, 337] width 218 height 607
click at [210, 48] on div "Status No active tasks You are ready to start receiving tasks. JENIZA ALCAYDE A…" at bounding box center [143, 337] width 218 height 607
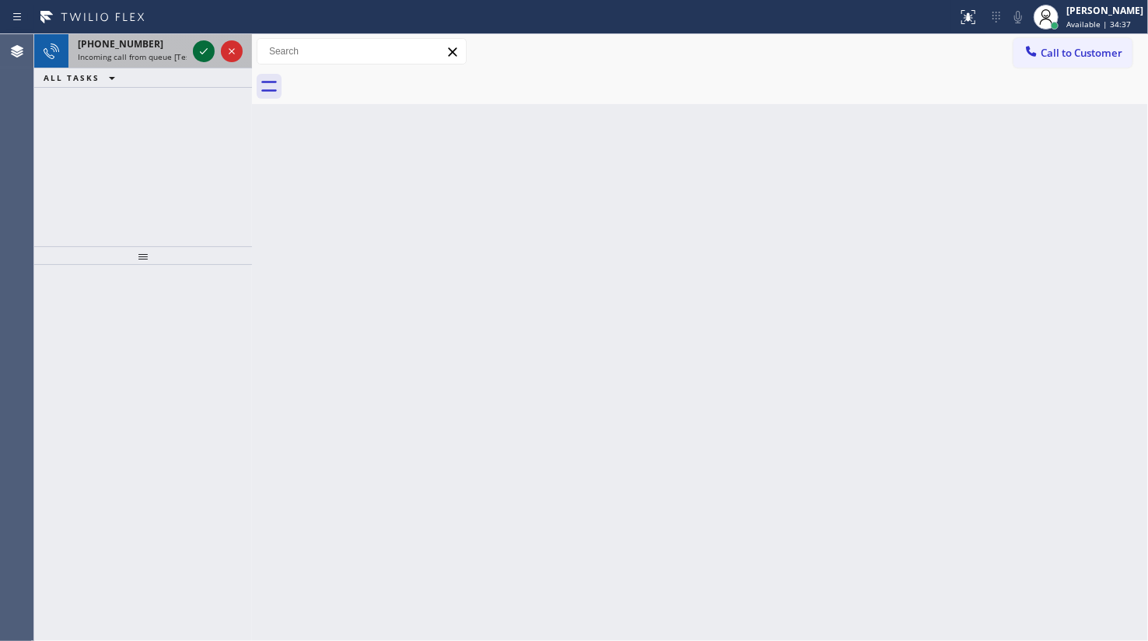
click at [211, 50] on icon at bounding box center [203, 51] width 19 height 19
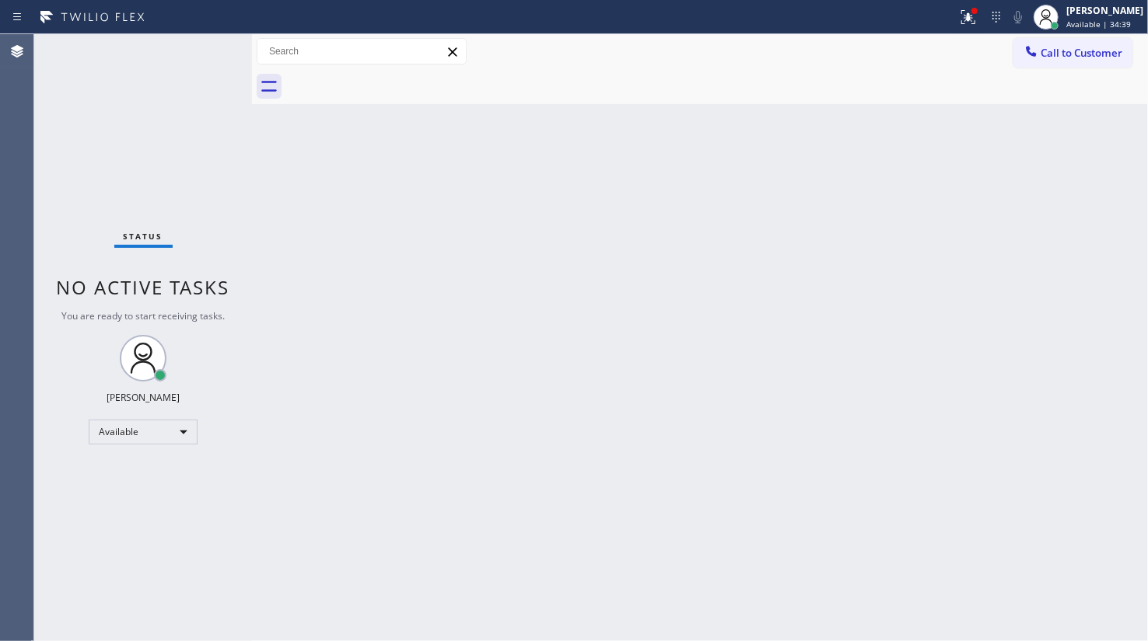
click at [950, 25] on div at bounding box center [478, 17] width 945 height 25
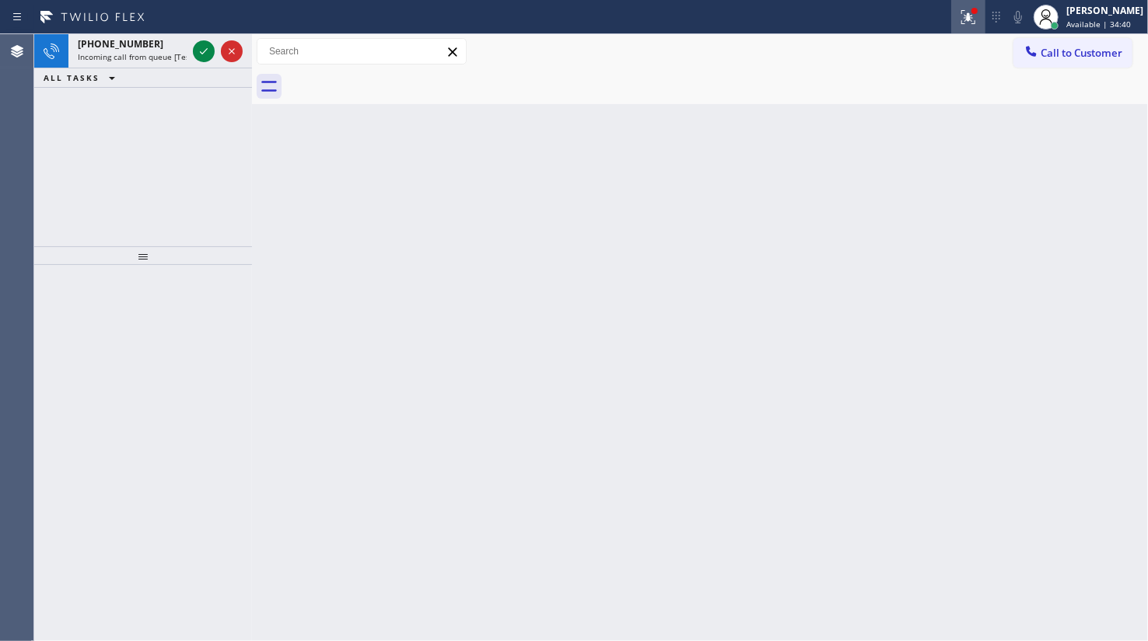
click at [966, 10] on icon at bounding box center [965, 15] width 9 height 11
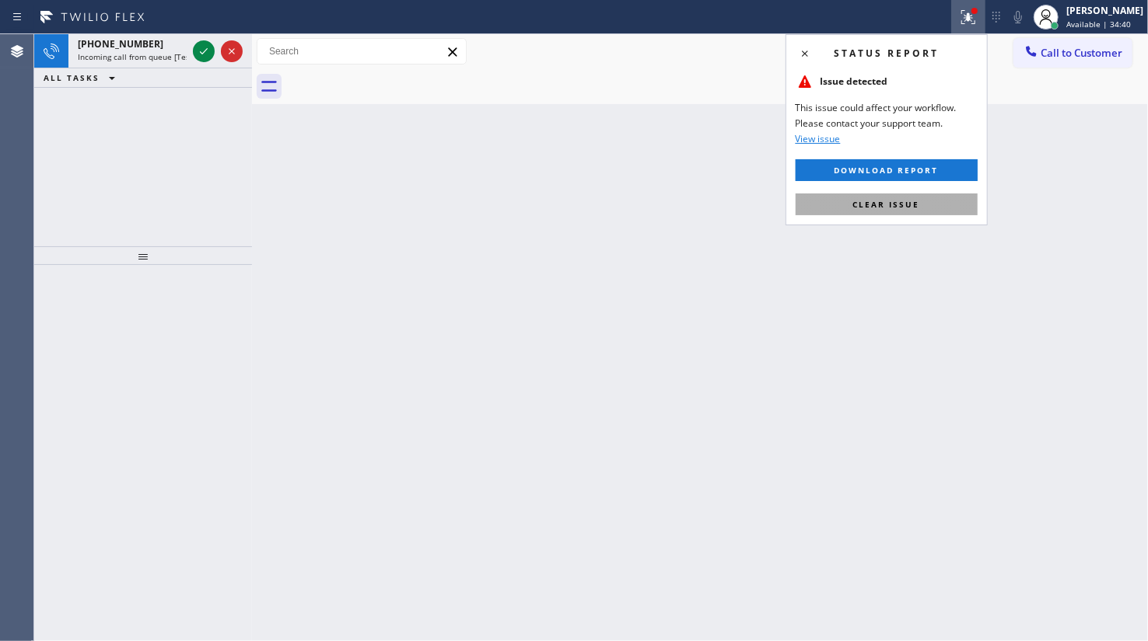
drag, startPoint x: 925, startPoint y: 202, endPoint x: 232, endPoint y: 15, distance: 718.4
click at [924, 202] on button "Clear issue" at bounding box center [886, 205] width 182 height 22
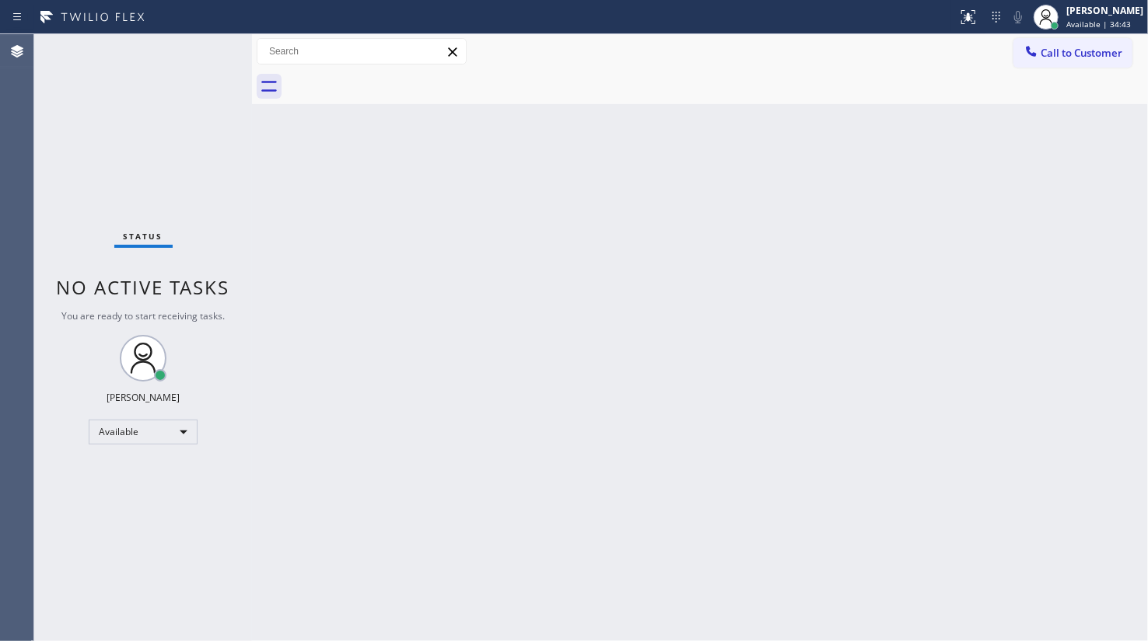
drag, startPoint x: 647, startPoint y: 265, endPoint x: 626, endPoint y: 421, distance: 157.7
click at [626, 421] on div "Back to Dashboard Change Sender ID Customers Technicians Select a contact Outbo…" at bounding box center [700, 337] width 896 height 607
click at [252, 505] on div at bounding box center [252, 337] width 0 height 607
click at [199, 49] on div "Status No active tasks You are ready to start receiving tasks. JENIZA ALCAYDE A…" at bounding box center [143, 337] width 218 height 607
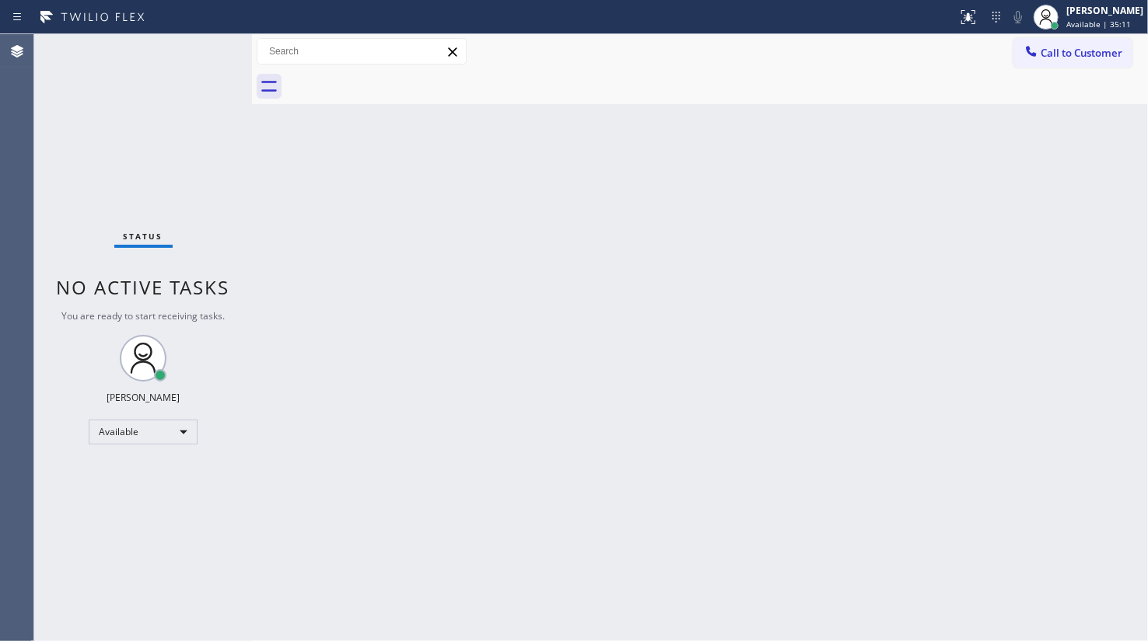
click at [400, 284] on div "Back to Dashboard Change Sender ID Customers Technicians Select a contact Outbo…" at bounding box center [700, 337] width 896 height 607
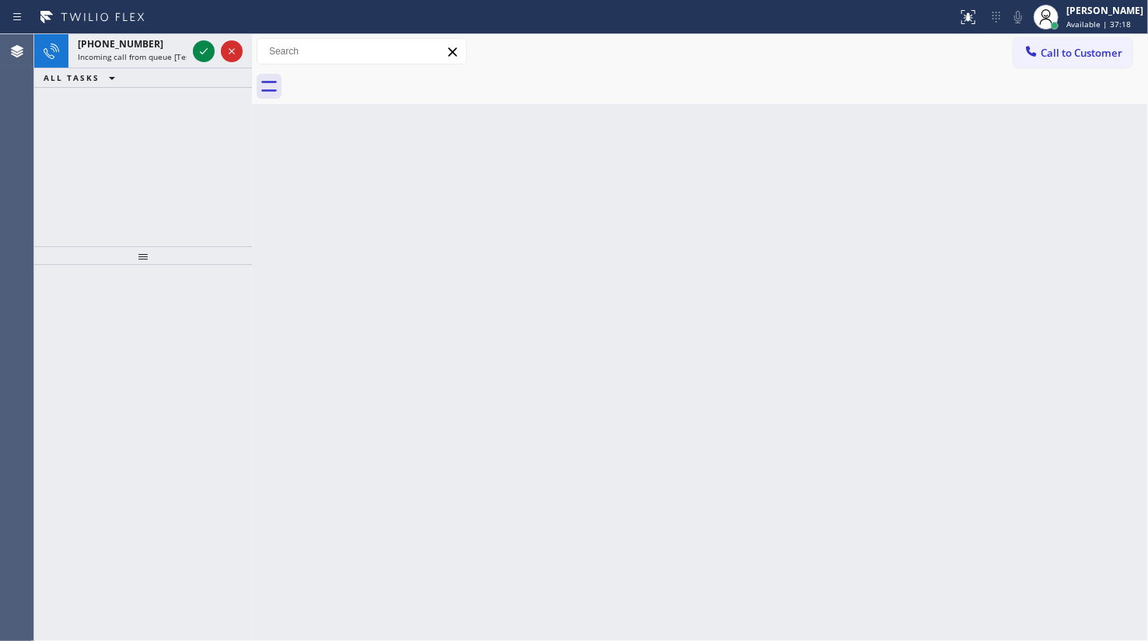
click at [98, 121] on div "+12123131810 Incoming call from queue [Test] All ALL TASKS ALL TASKS ACTIVE TAS…" at bounding box center [143, 140] width 218 height 212
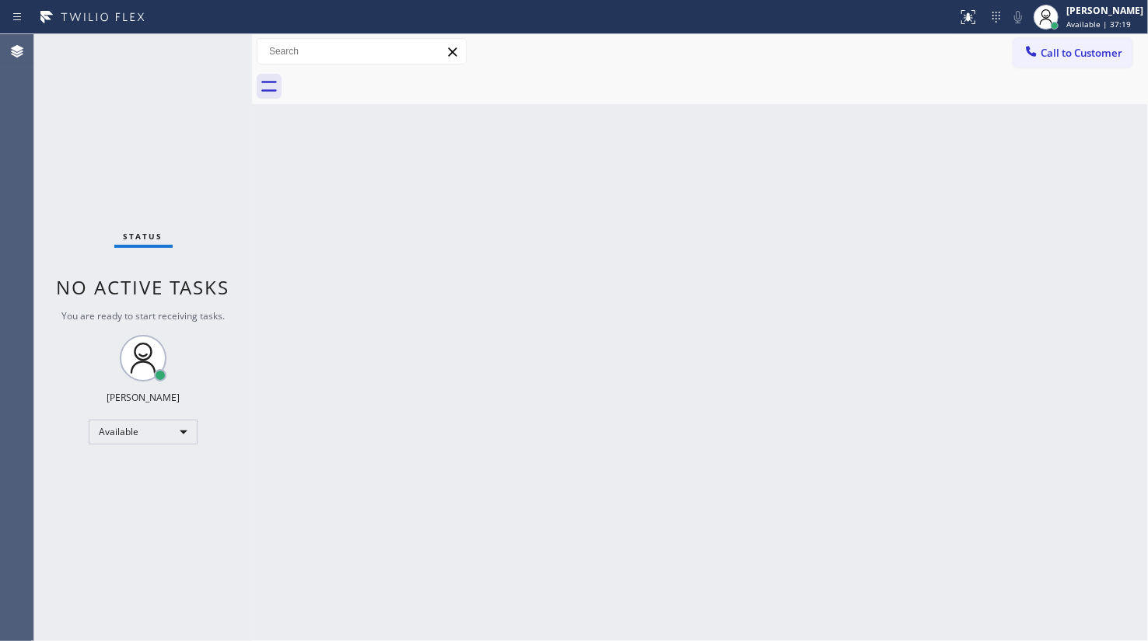
click at [199, 51] on div "Status No active tasks You are ready to start receiving tasks. JENIZA ALCAYDE A…" at bounding box center [143, 337] width 218 height 607
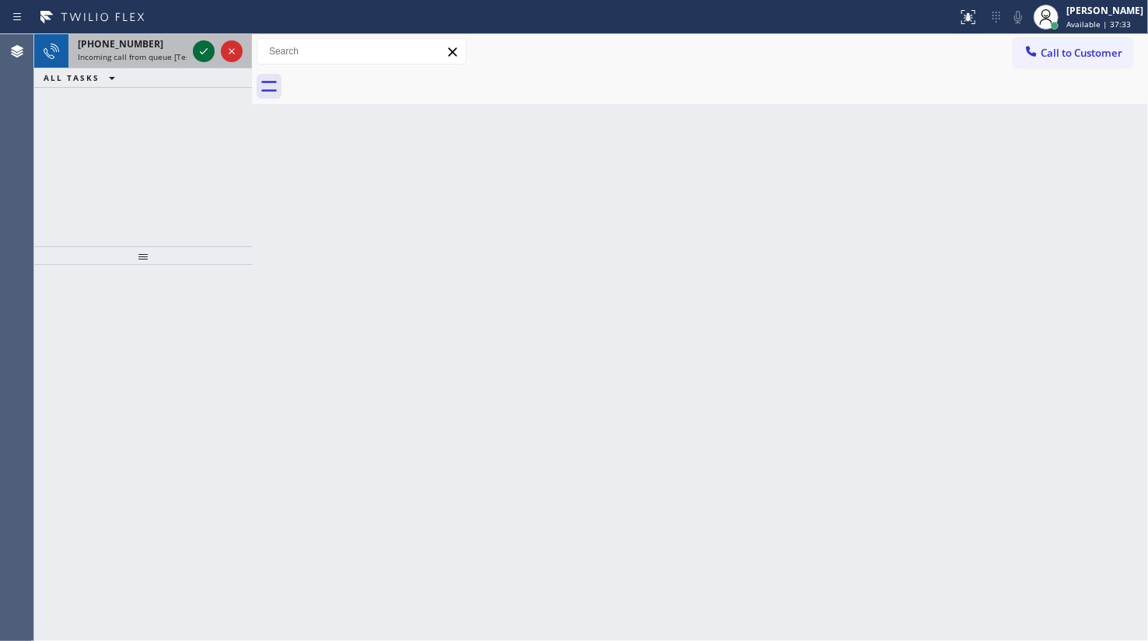
click at [209, 45] on icon at bounding box center [203, 51] width 19 height 19
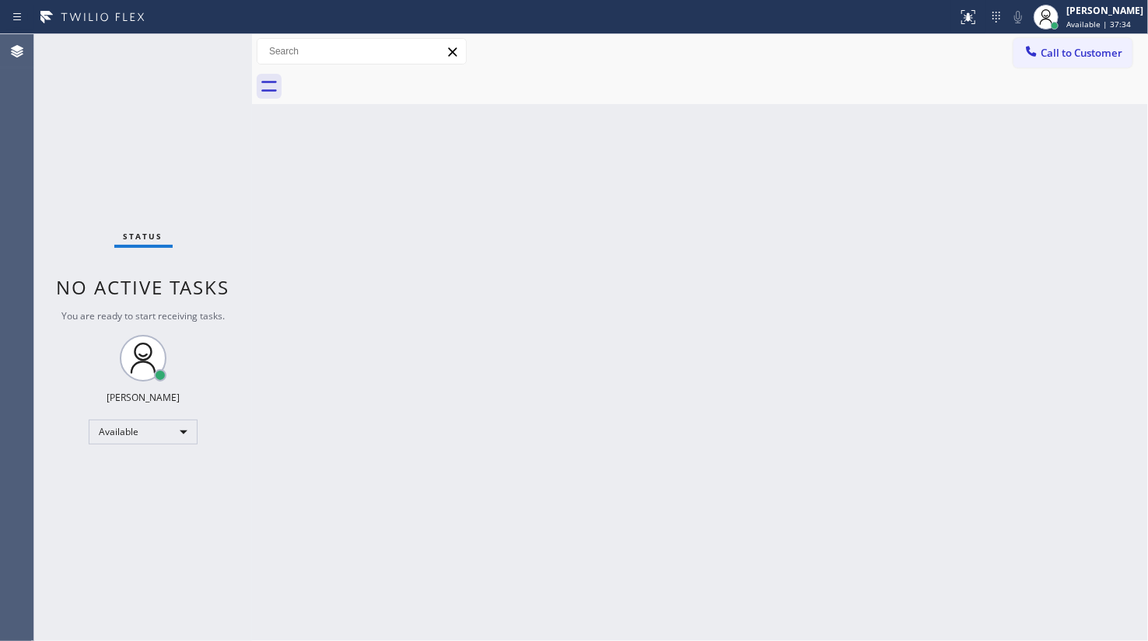
click at [209, 55] on div "Status No active tasks You are ready to start receiving tasks. JENIZA ALCAYDE A…" at bounding box center [143, 337] width 218 height 607
click at [210, 55] on div "Status No active tasks You are ready to start receiving tasks. JENIZA ALCAYDE A…" at bounding box center [143, 337] width 218 height 607
click at [962, 18] on icon at bounding box center [968, 17] width 19 height 19
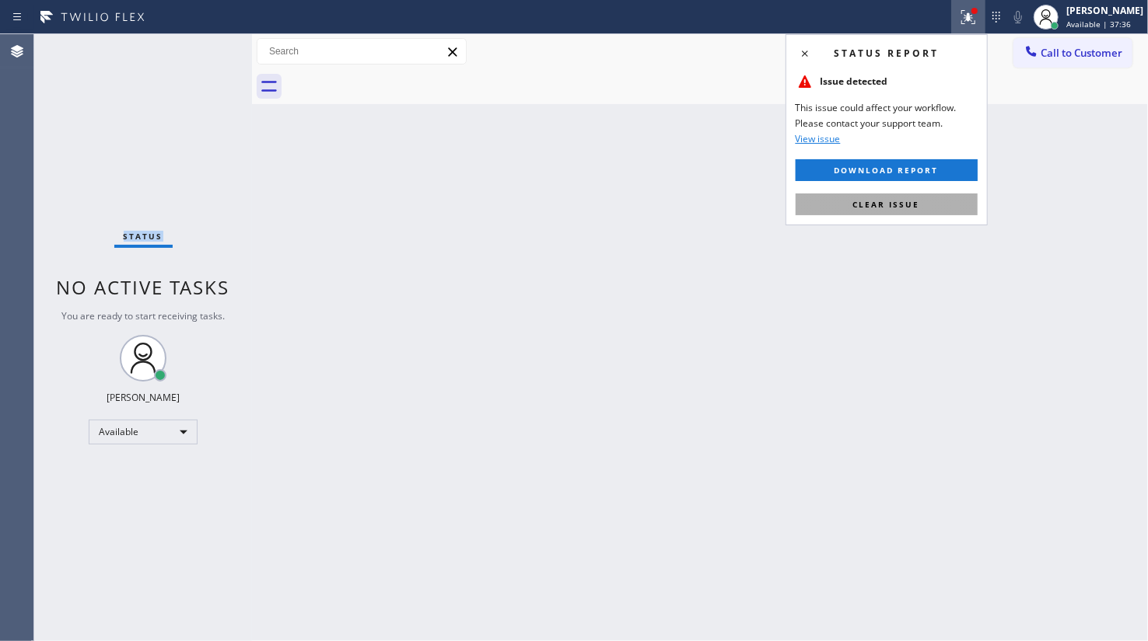
click at [913, 212] on button "Clear issue" at bounding box center [886, 205] width 182 height 22
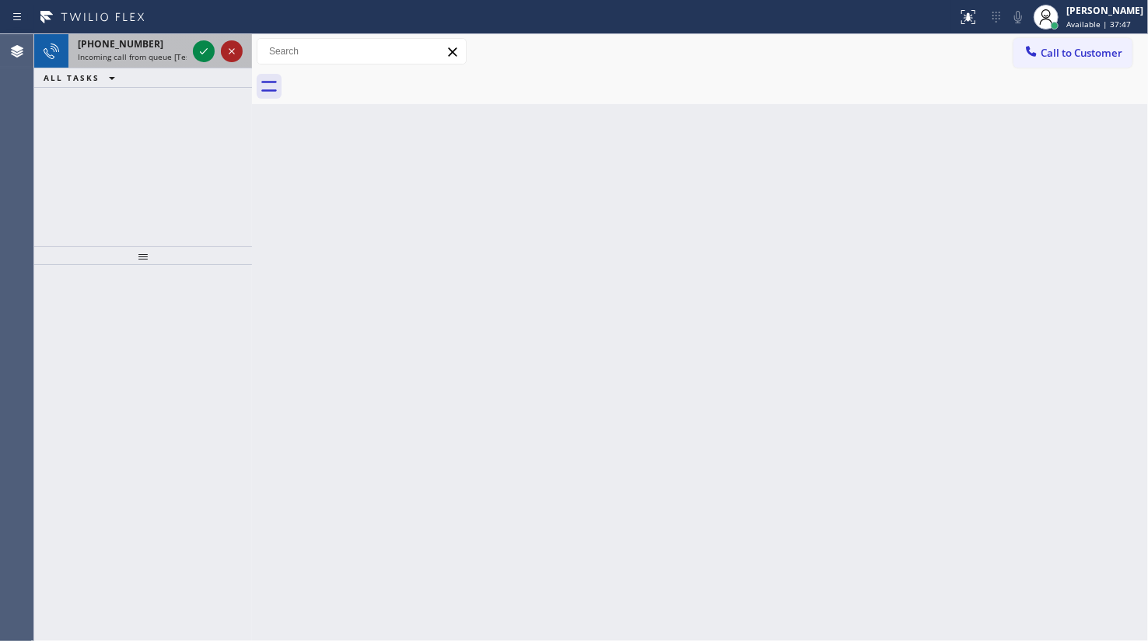
click at [232, 43] on icon at bounding box center [231, 51] width 19 height 19
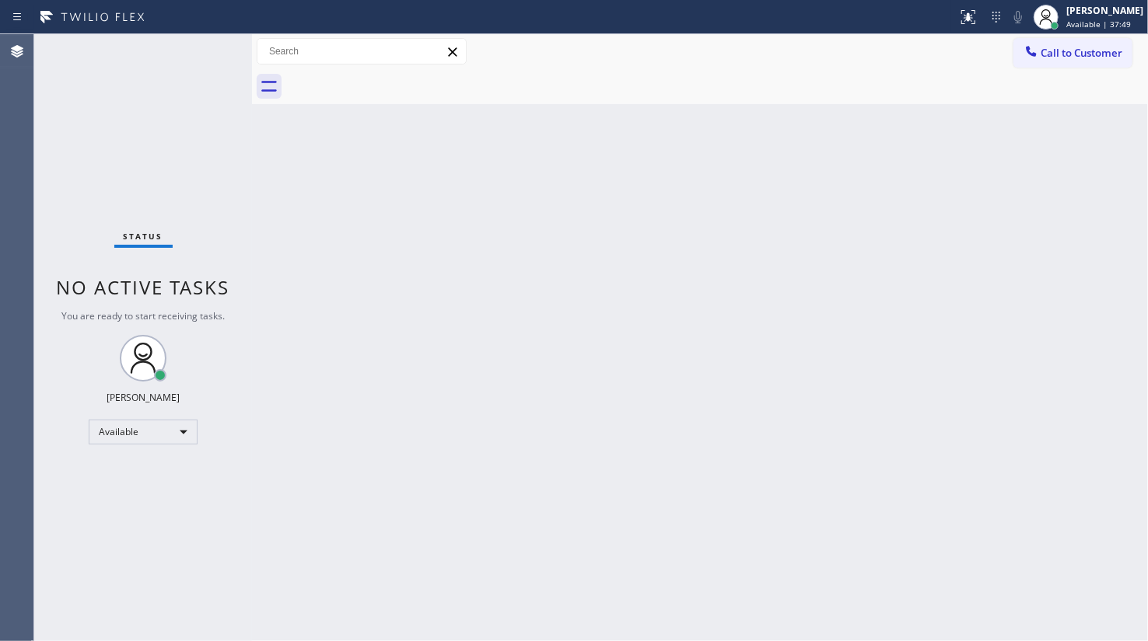
click at [207, 54] on div "Status No active tasks You are ready to start receiving tasks. JENIZA ALCAYDE A…" at bounding box center [143, 337] width 218 height 607
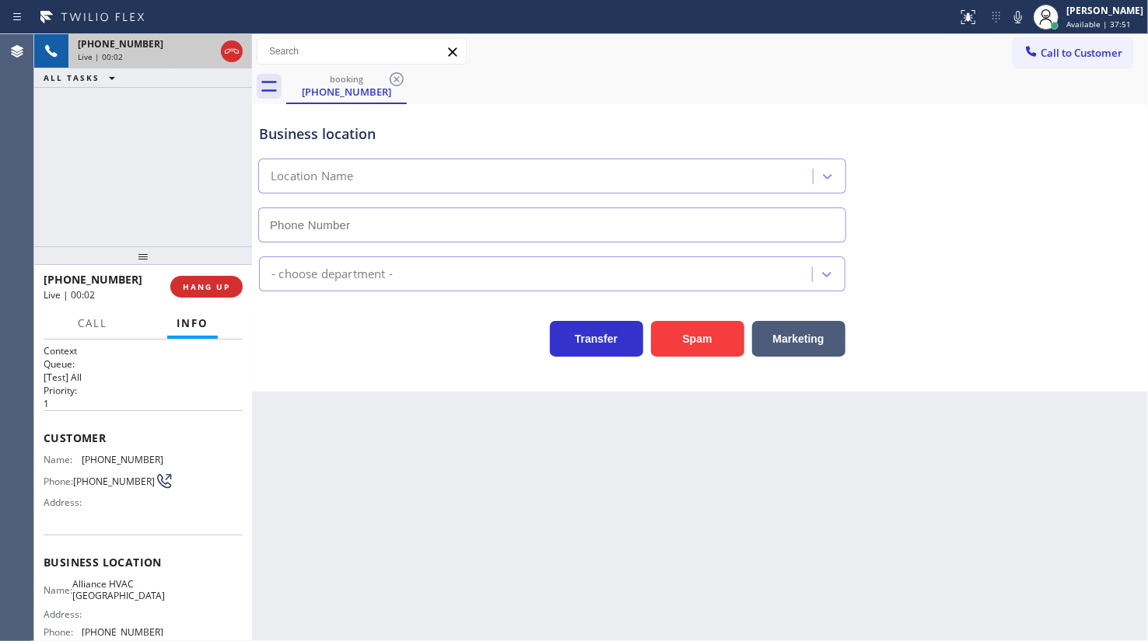
type input "(954) 835-4844"
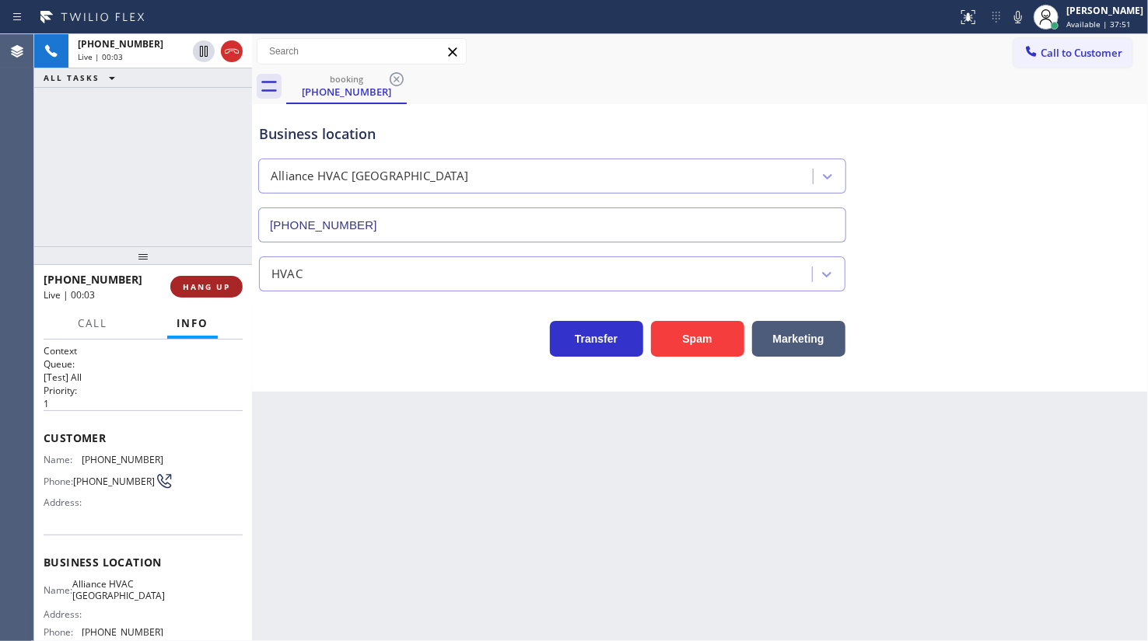
click at [222, 288] on span "HANG UP" at bounding box center [206, 286] width 47 height 11
click at [222, 281] on span "HANG UP" at bounding box center [206, 286] width 47 height 11
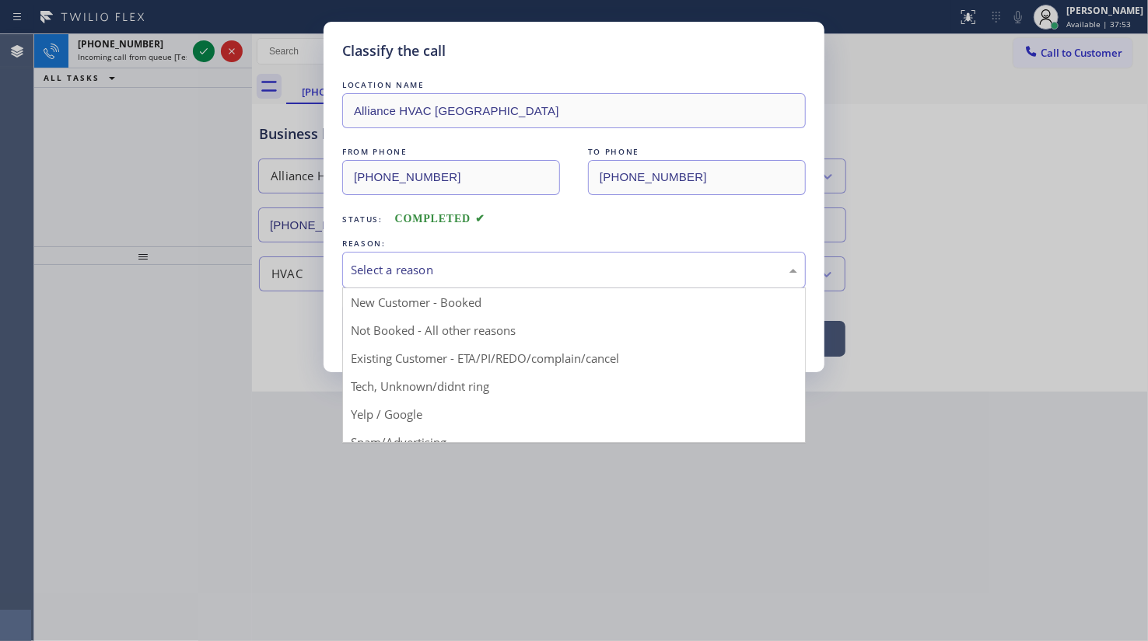
click at [372, 277] on div "Select a reason" at bounding box center [574, 270] width 446 height 18
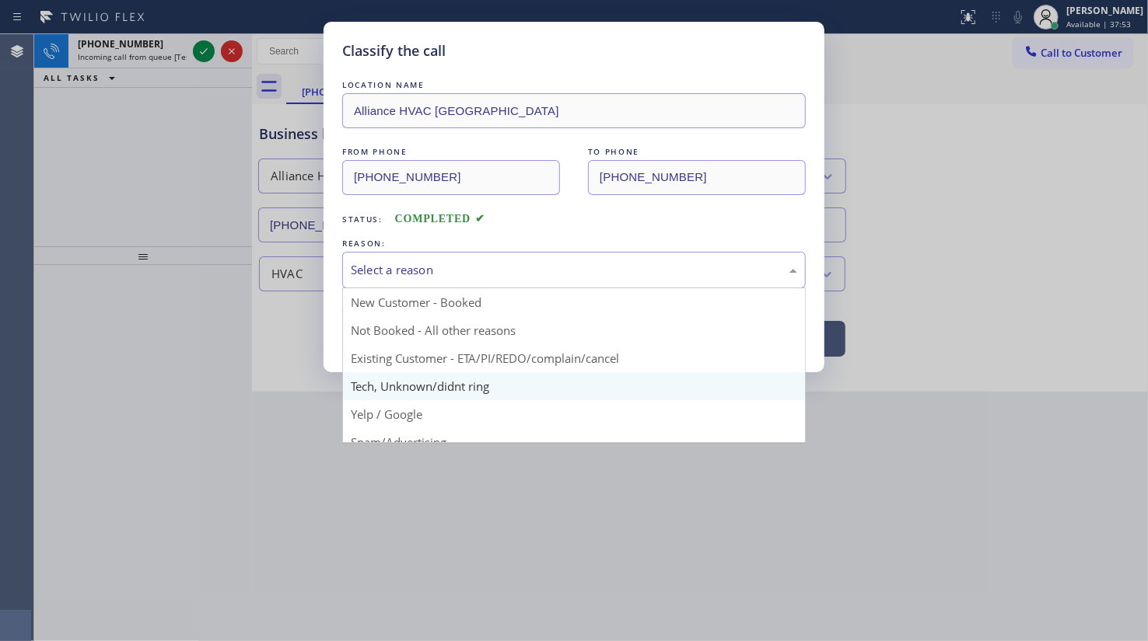
scroll to position [103, 0]
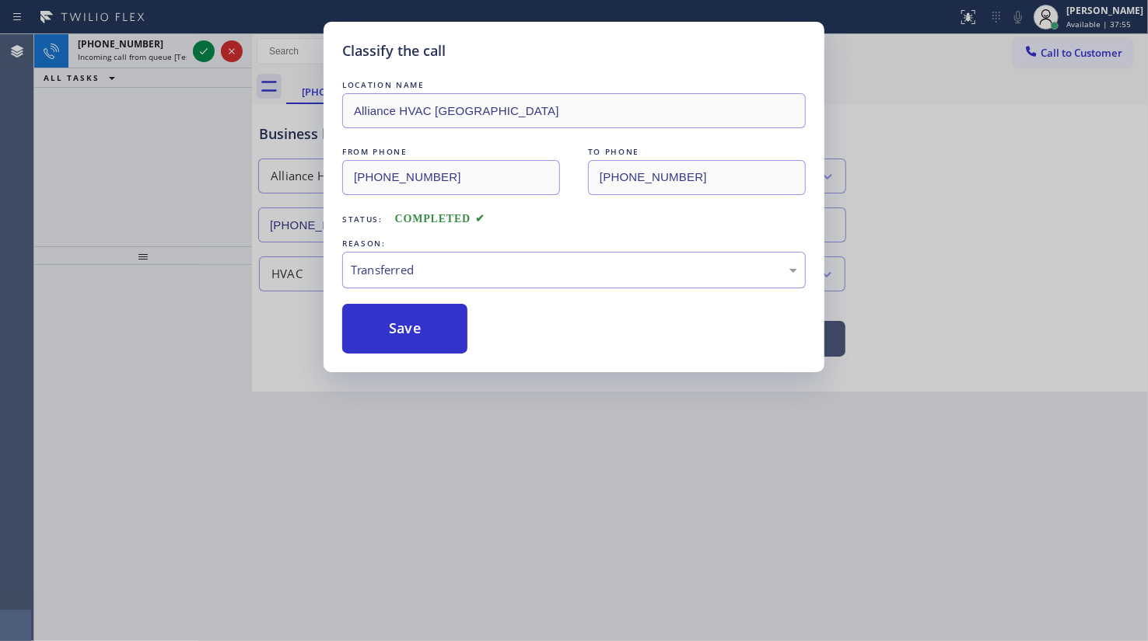
click at [386, 276] on div "Transferred" at bounding box center [574, 270] width 446 height 18
click at [402, 347] on button "Save" at bounding box center [404, 329] width 125 height 50
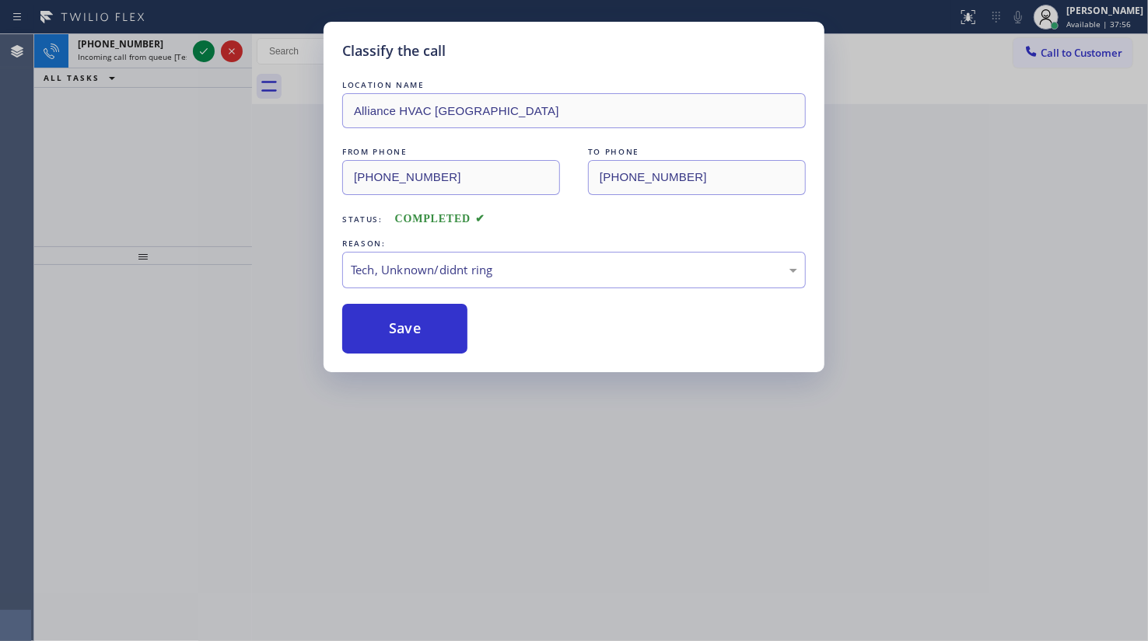
drag, startPoint x: 399, startPoint y: 331, endPoint x: 336, endPoint y: 236, distance: 114.5
click at [399, 330] on button "Save" at bounding box center [404, 329] width 125 height 50
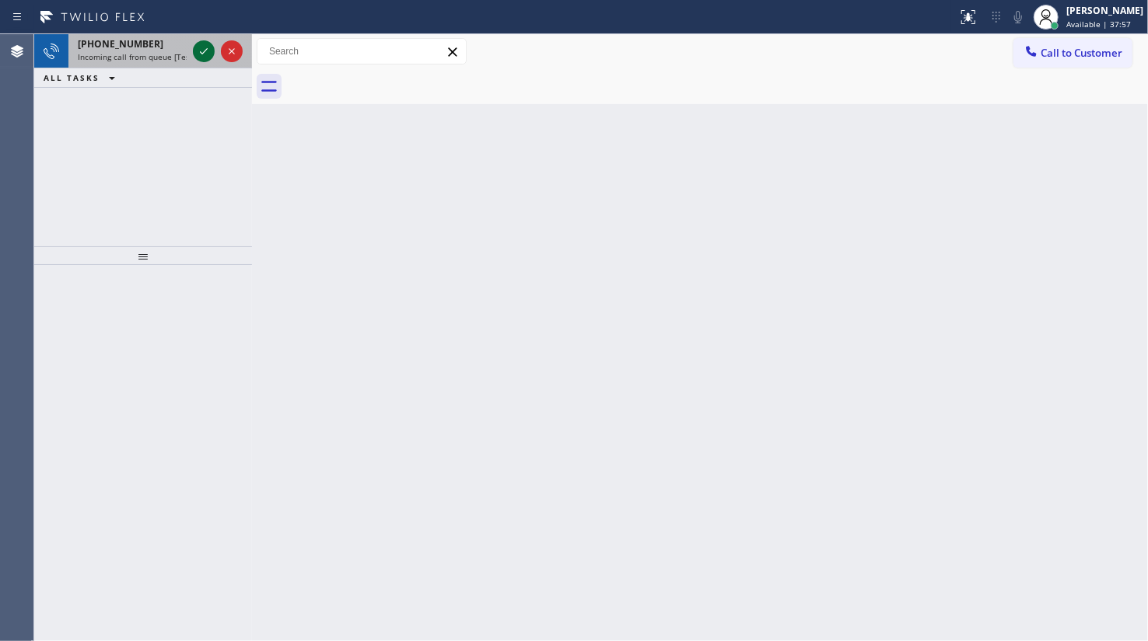
click at [203, 51] on icon at bounding box center [203, 51] width 19 height 19
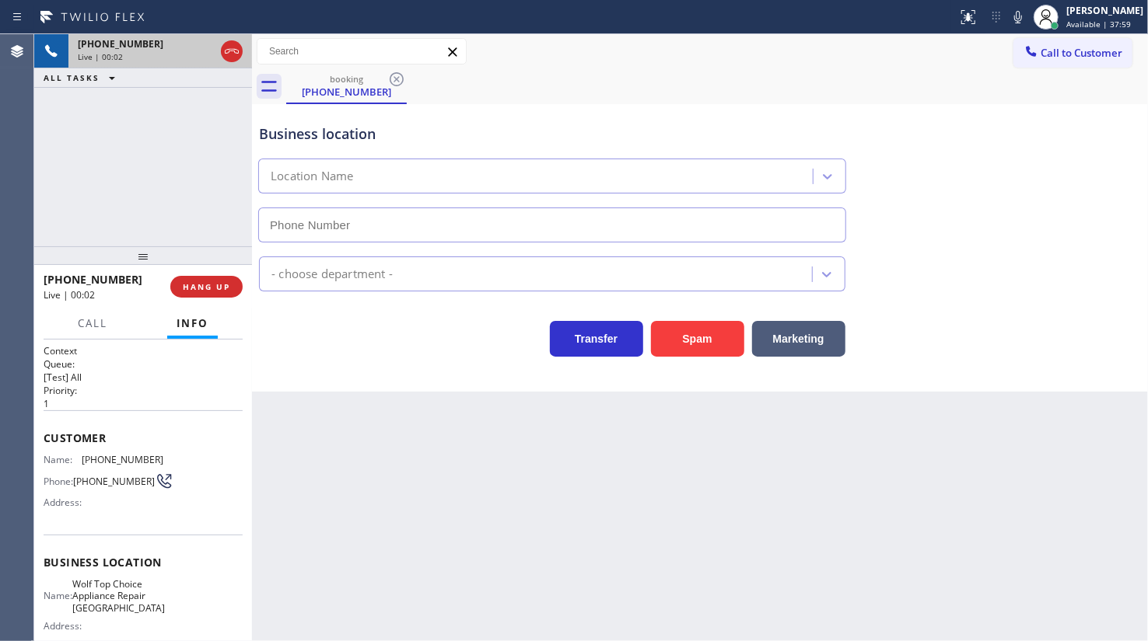
type input "(972) 734-3041"
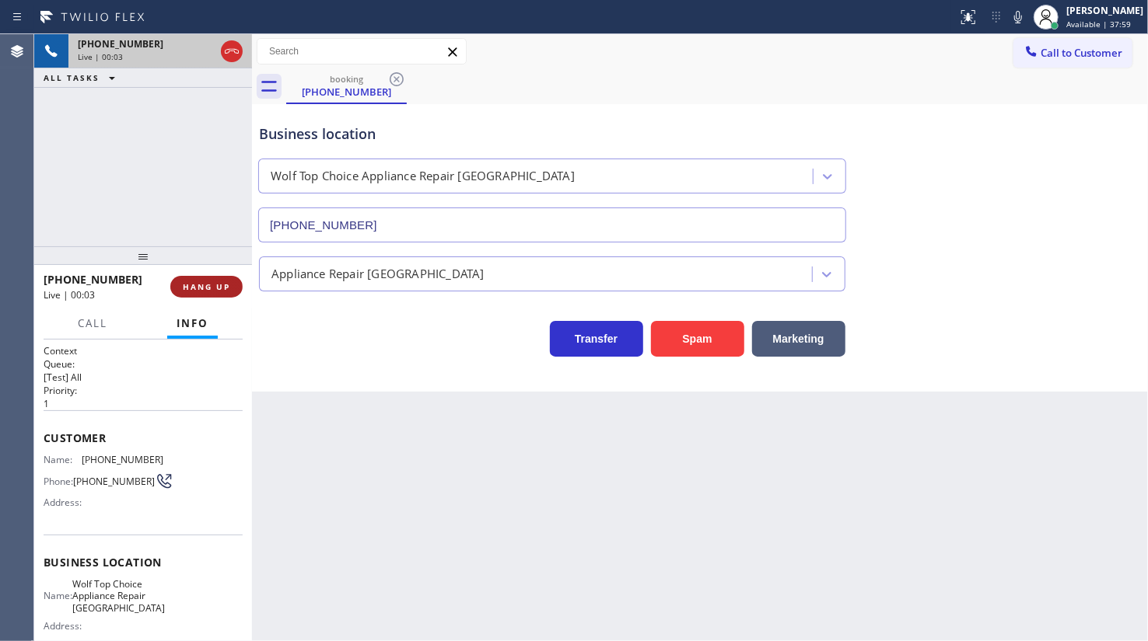
drag, startPoint x: 218, startPoint y: 239, endPoint x: 216, endPoint y: 288, distance: 48.3
click at [218, 257] on div "+15122078905 Live | 00:03 ALL TASKS ALL TASKS ACTIVE TASKS TASKS IN WRAP UP +15…" at bounding box center [143, 337] width 218 height 607
click at [216, 288] on span "HANG UP" at bounding box center [206, 286] width 47 height 11
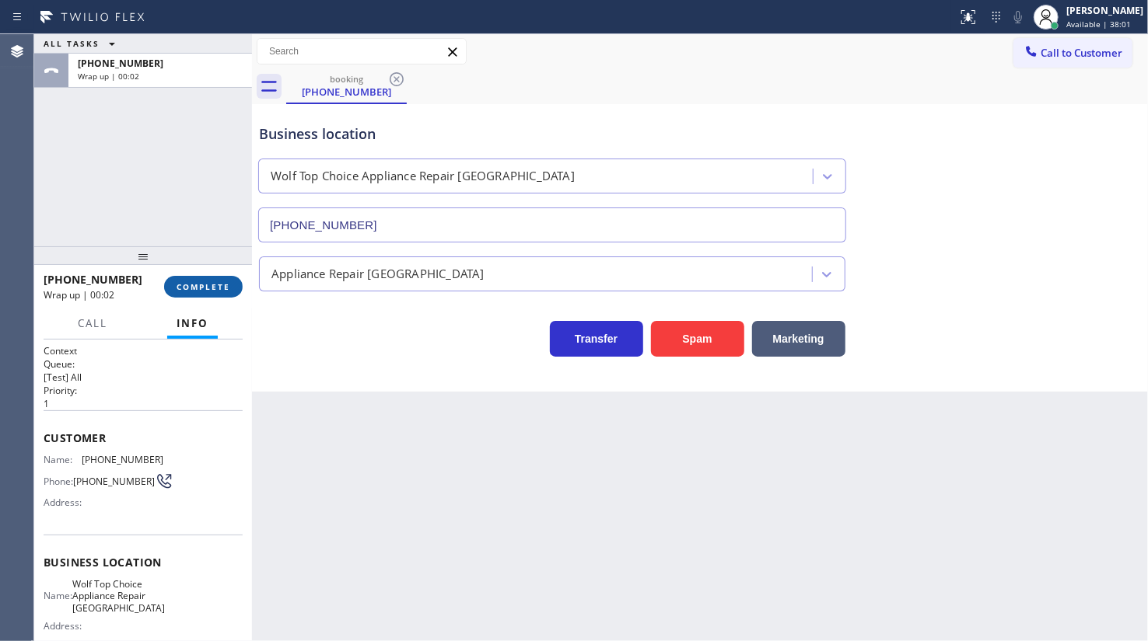
click at [216, 288] on span "COMPLETE" at bounding box center [203, 286] width 54 height 11
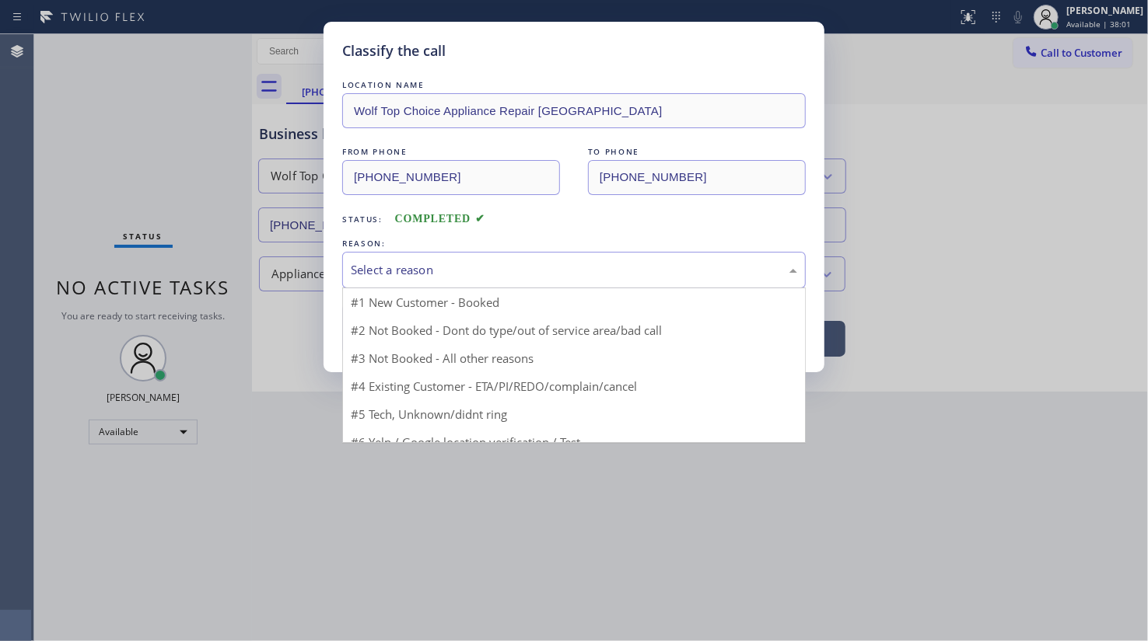
click at [355, 261] on div "Select a reason" at bounding box center [574, 270] width 446 height 18
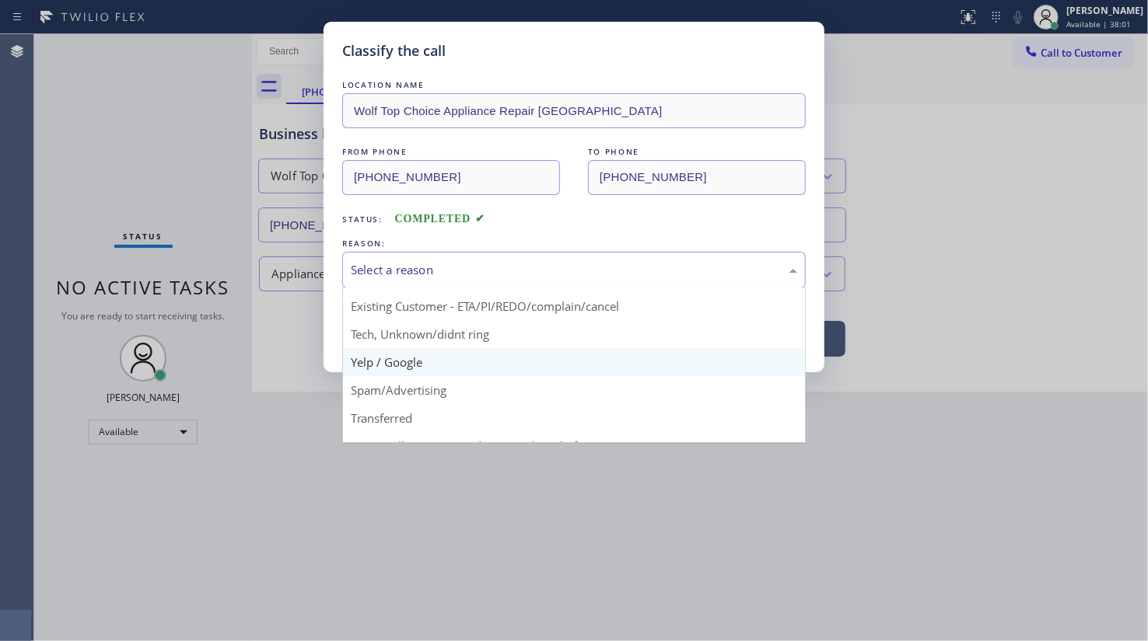
scroll to position [103, 0]
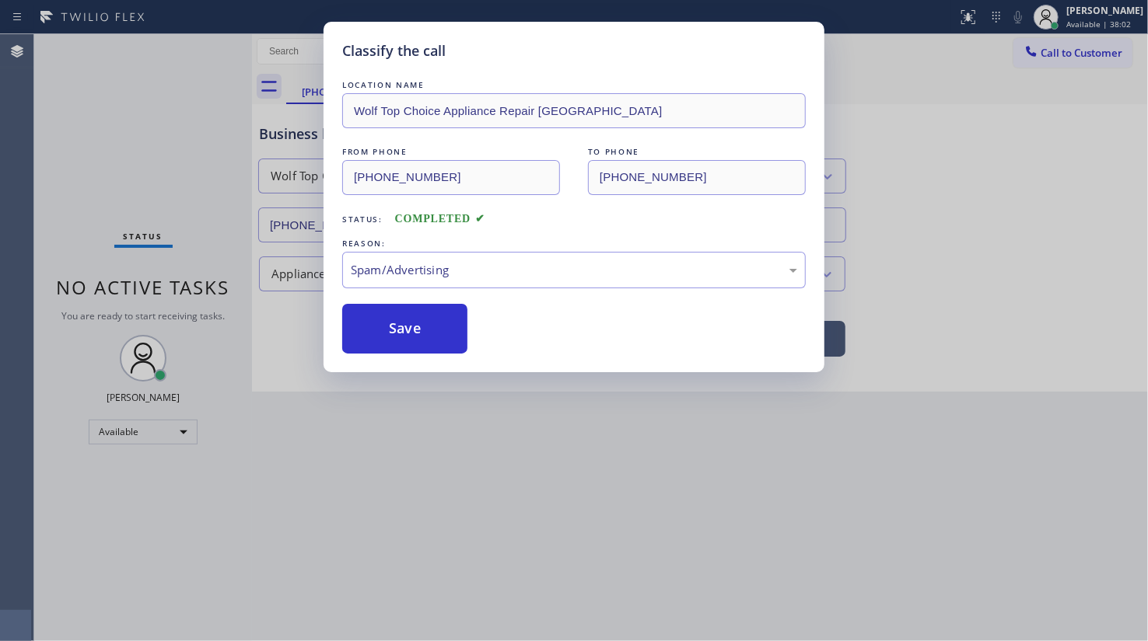
click at [388, 341] on button "Save" at bounding box center [404, 329] width 125 height 50
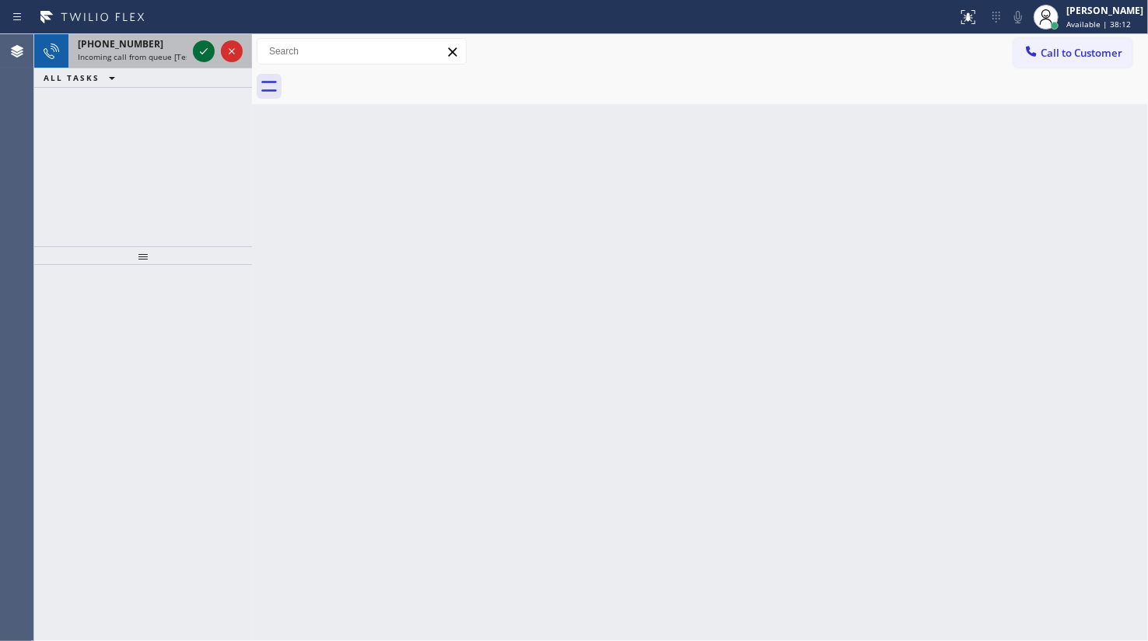
drag, startPoint x: 191, startPoint y: 40, endPoint x: 214, endPoint y: 57, distance: 28.3
click at [197, 59] on div at bounding box center [218, 51] width 56 height 34
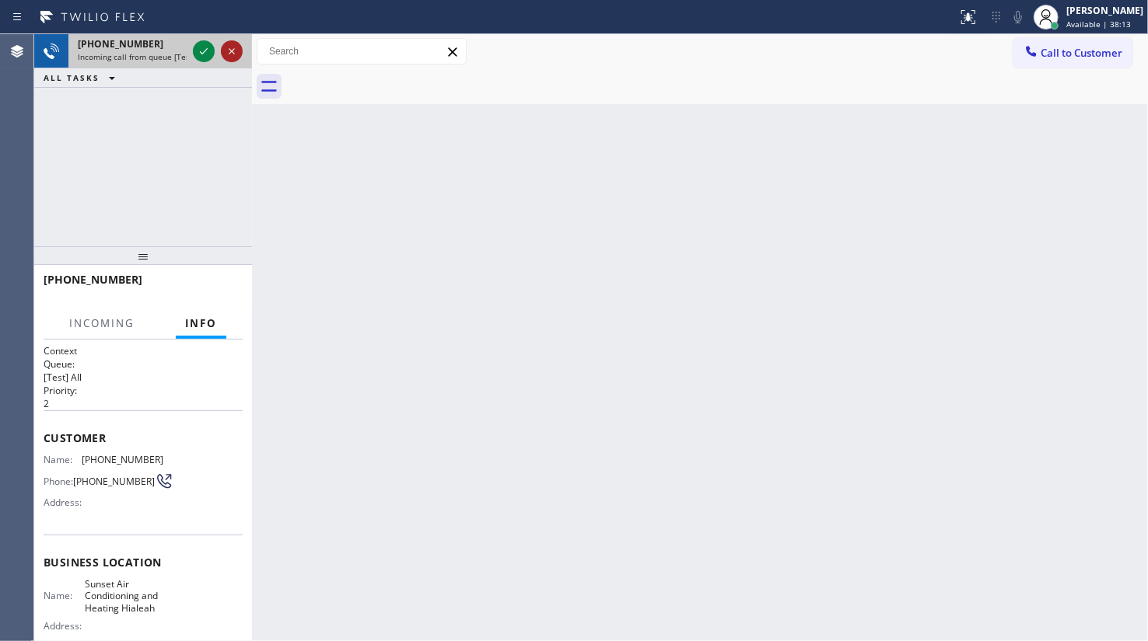
click at [224, 51] on icon at bounding box center [231, 51] width 19 height 19
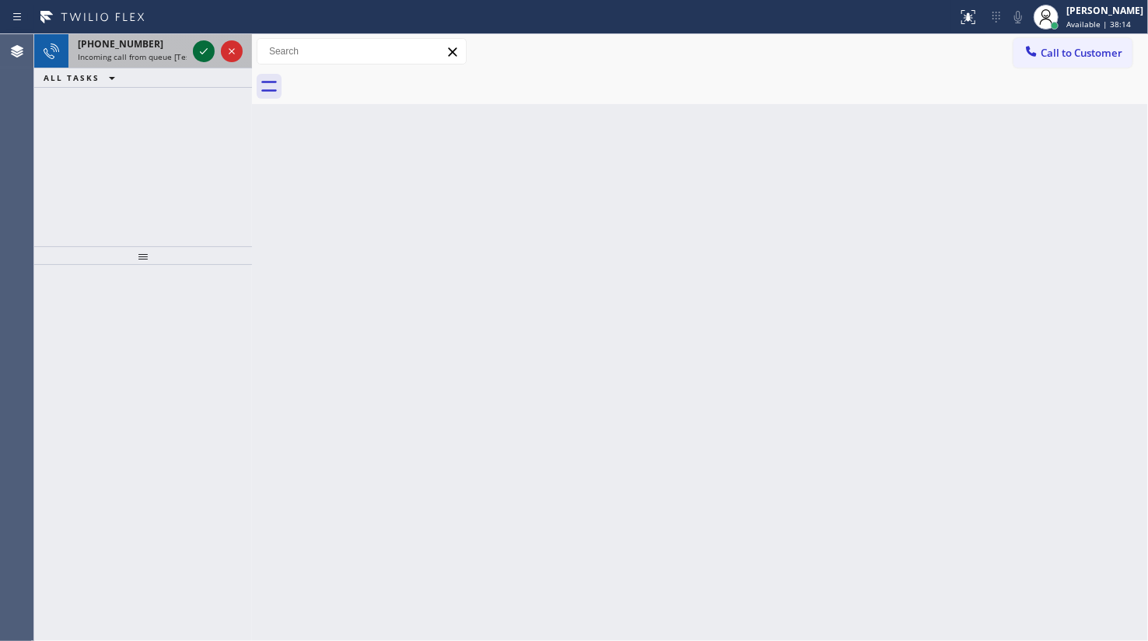
click at [206, 51] on icon at bounding box center [203, 51] width 19 height 19
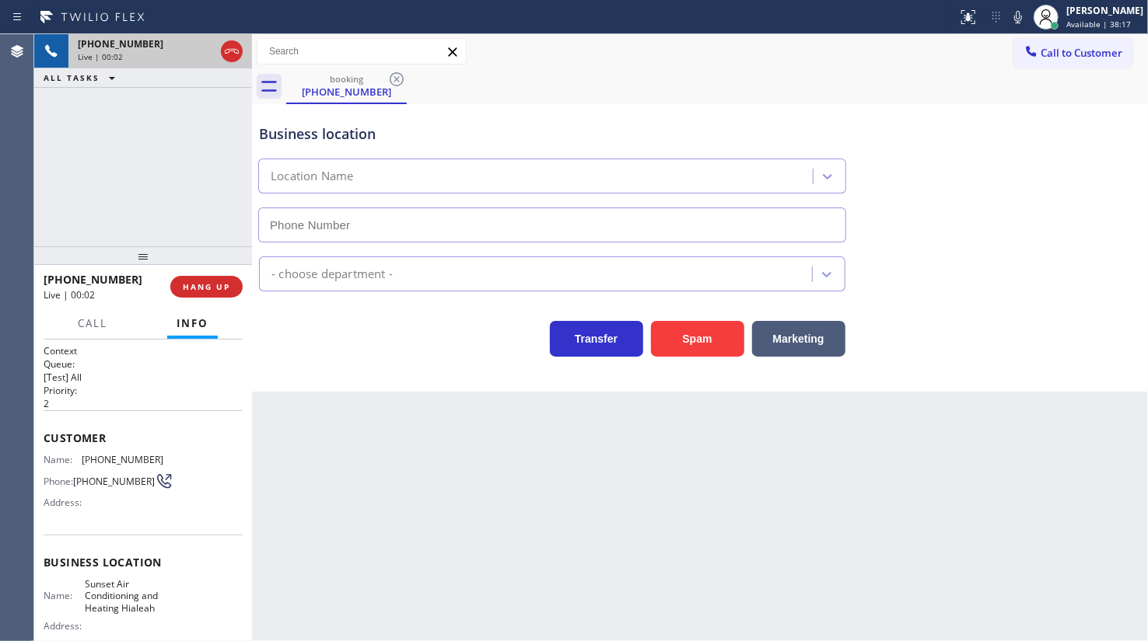
type input "(305) 590-5909"
click at [222, 292] on span "HANG UP" at bounding box center [206, 286] width 47 height 11
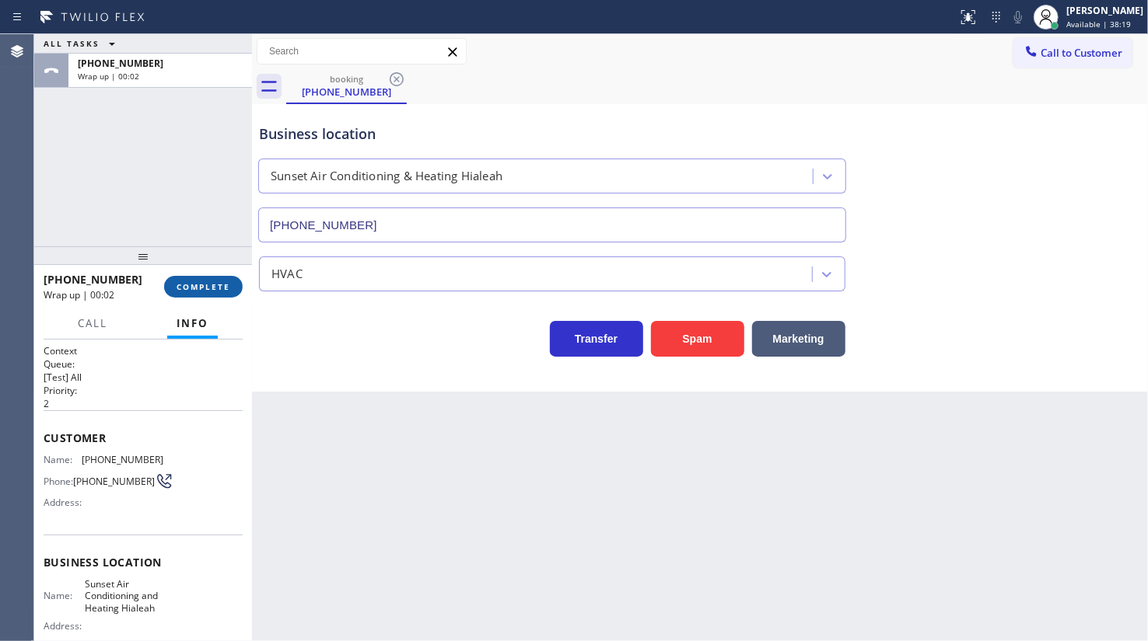
click at [214, 288] on span "COMPLETE" at bounding box center [203, 286] width 54 height 11
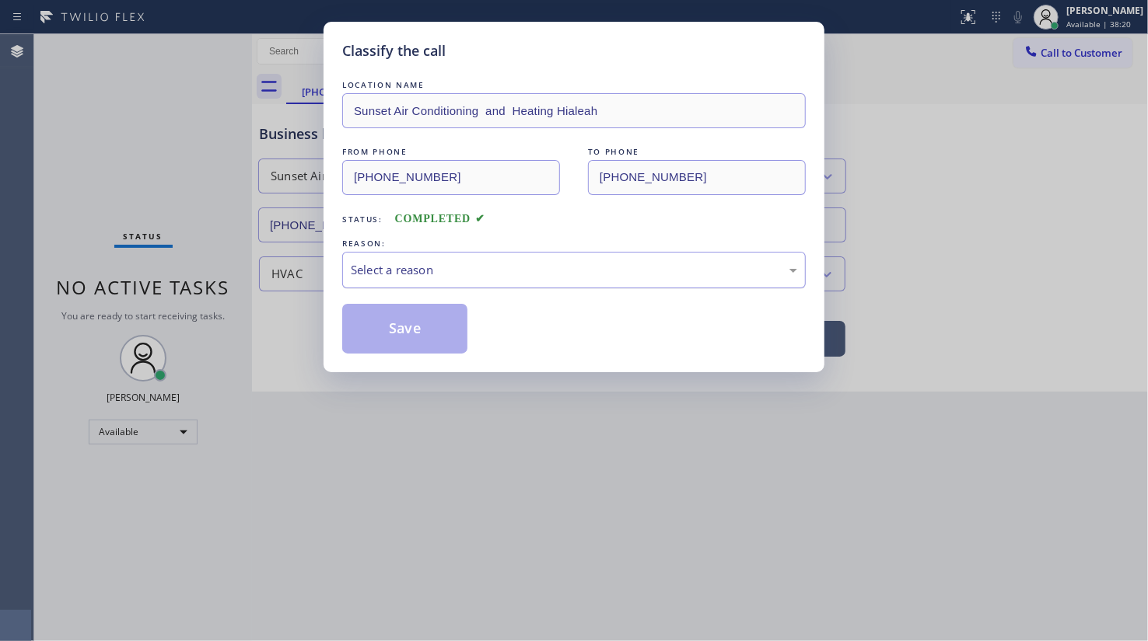
click at [370, 270] on div "Select a reason" at bounding box center [574, 270] width 446 height 18
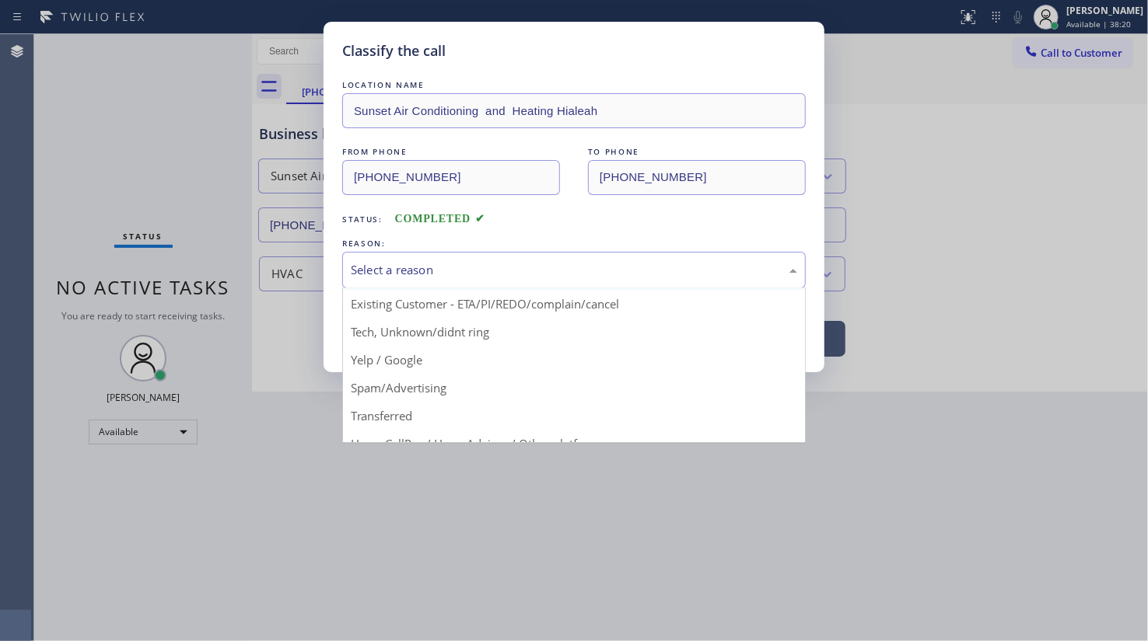
scroll to position [103, 0]
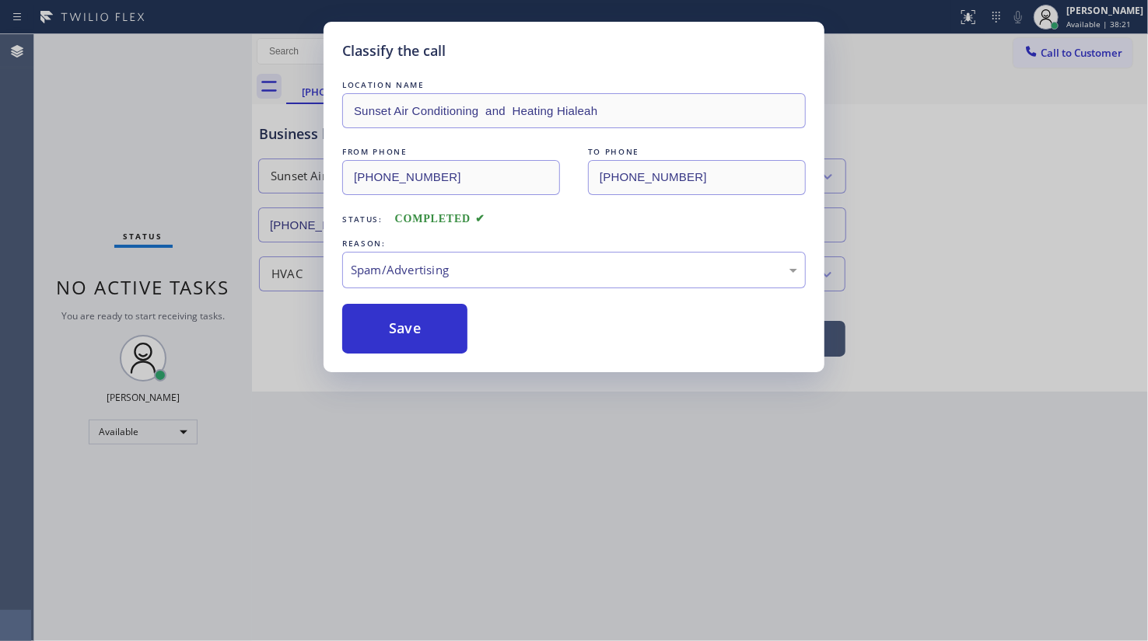
click at [389, 341] on button "Save" at bounding box center [404, 329] width 125 height 50
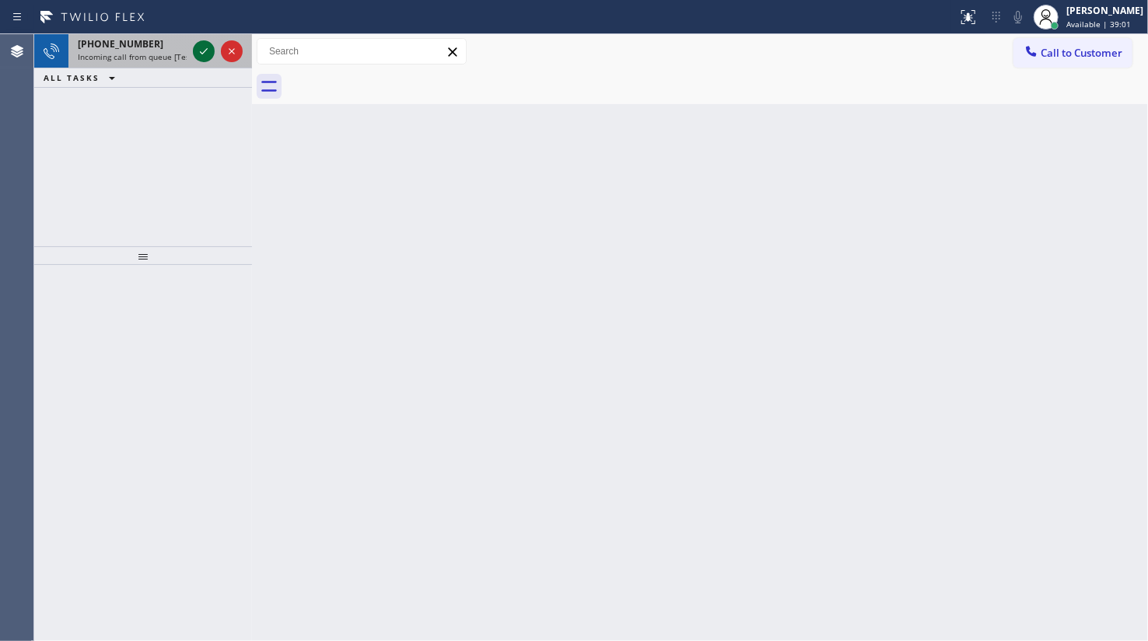
click at [194, 55] on icon at bounding box center [203, 51] width 19 height 19
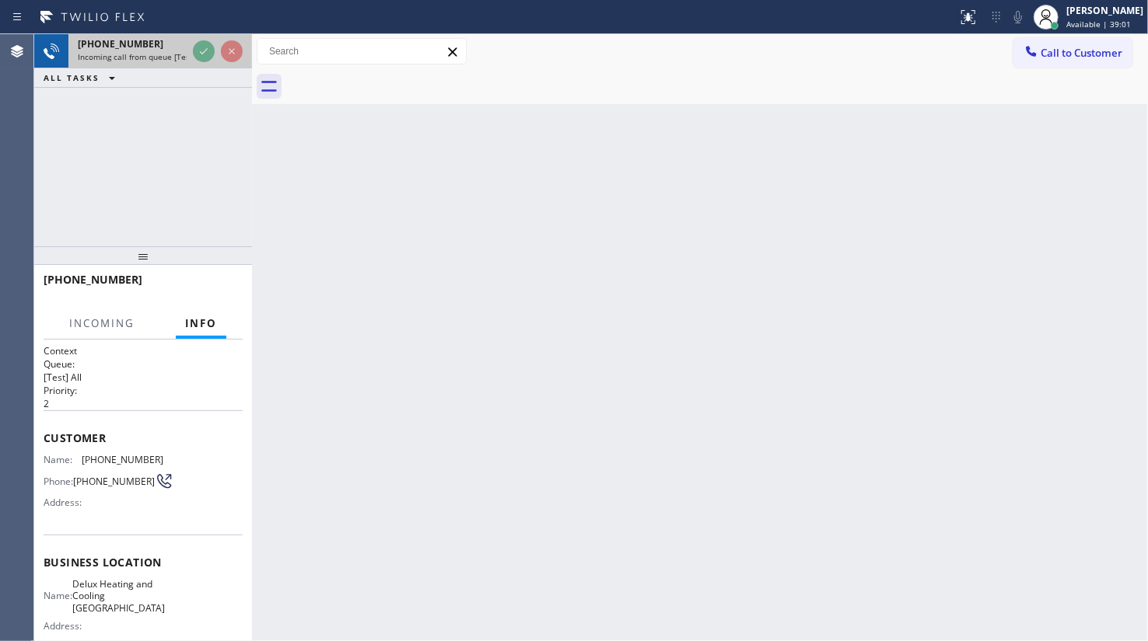
click at [218, 42] on div at bounding box center [218, 51] width 56 height 34
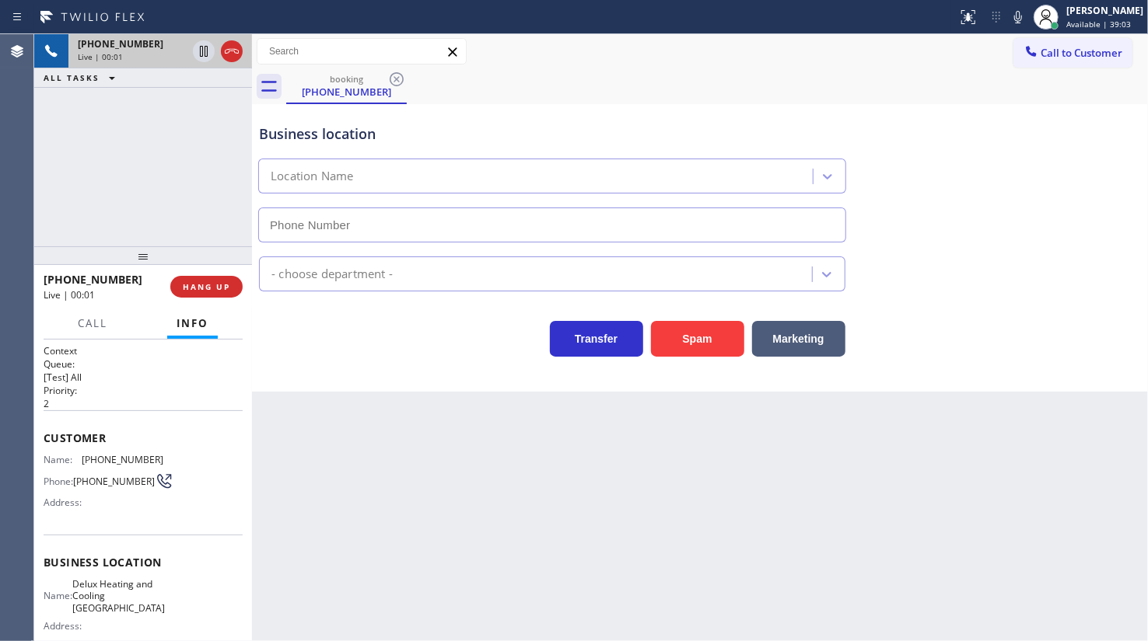
type input "(305) 506-1828"
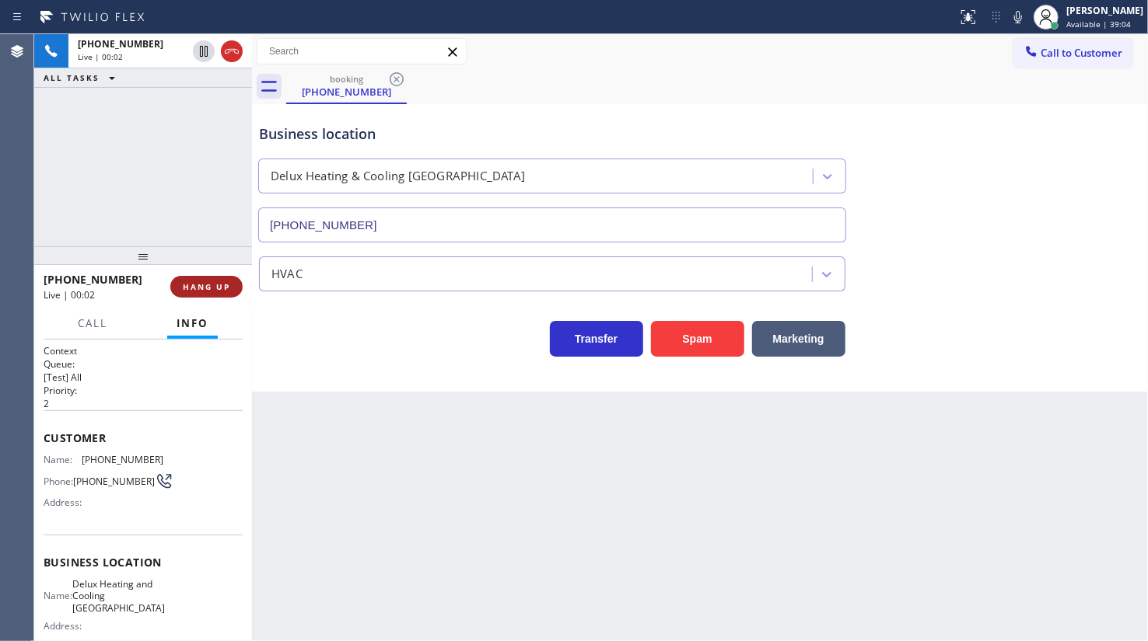
drag, startPoint x: 241, startPoint y: 250, endPoint x: 222, endPoint y: 285, distance: 39.3
click at [240, 257] on div at bounding box center [143, 255] width 218 height 19
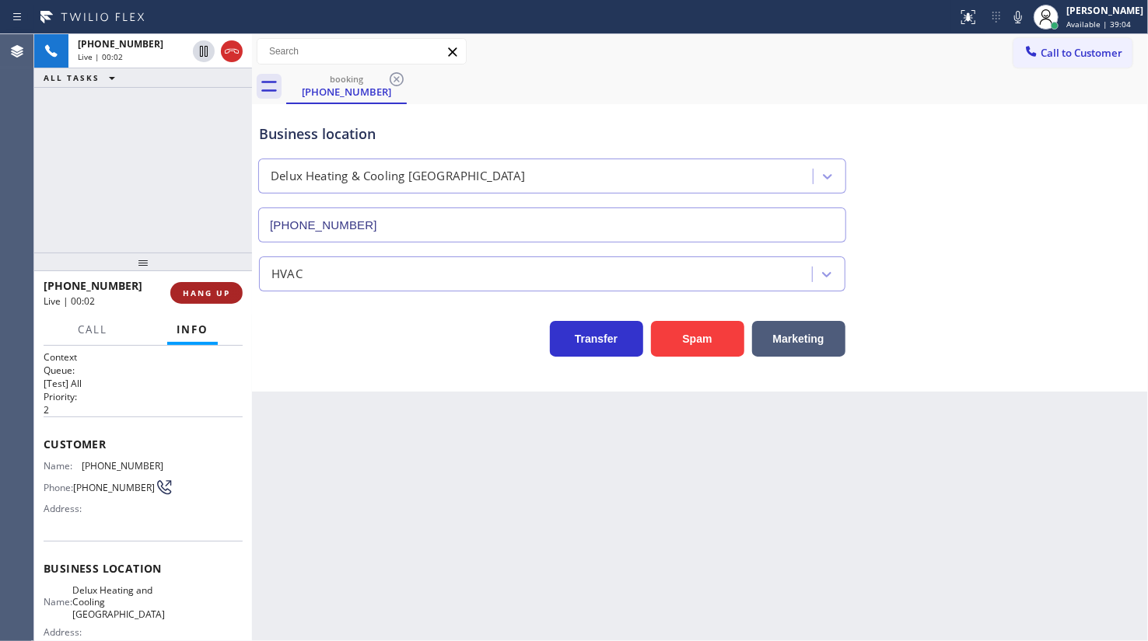
click at [221, 291] on button "HANG UP" at bounding box center [206, 293] width 72 height 22
click at [221, 291] on span "HANG UP" at bounding box center [206, 293] width 47 height 11
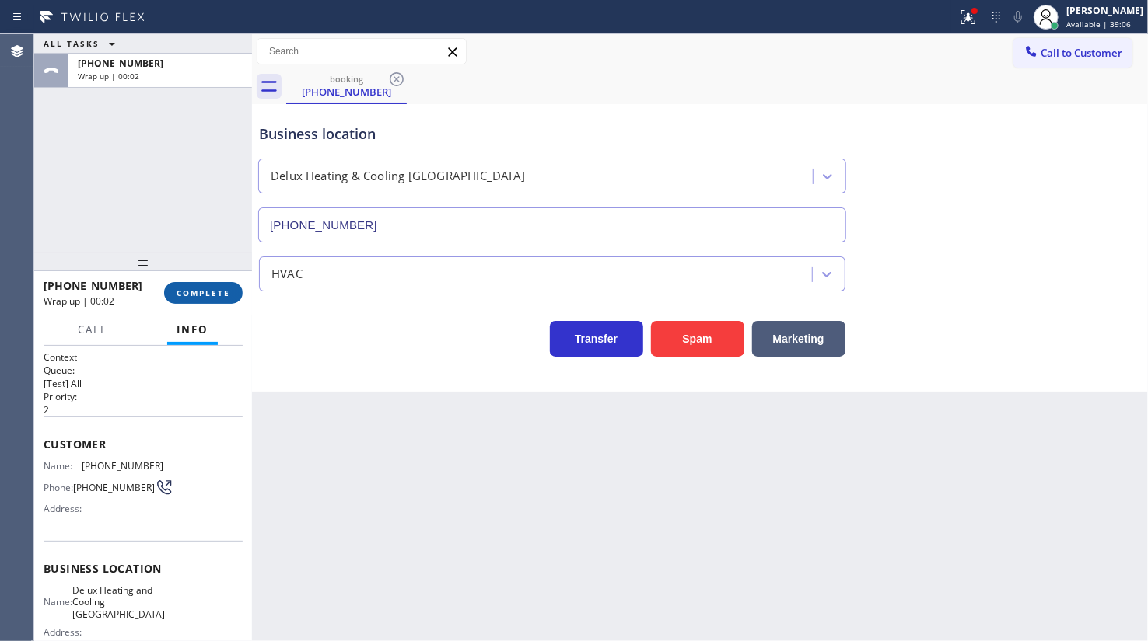
click at [221, 291] on span "COMPLETE" at bounding box center [203, 293] width 54 height 11
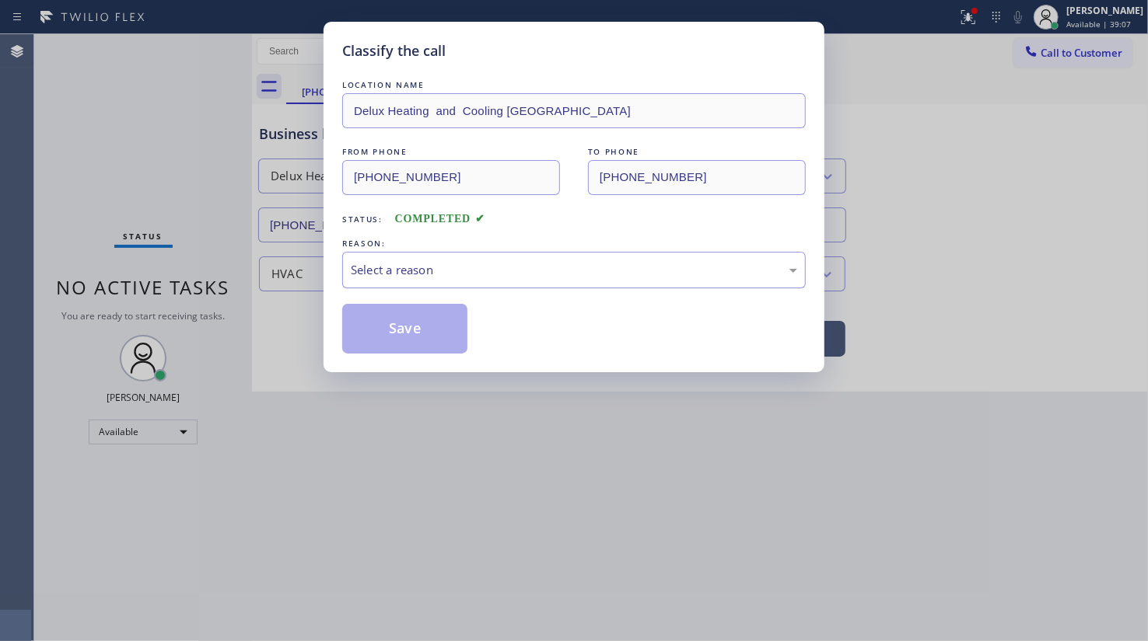
click at [430, 277] on div "Select a reason" at bounding box center [574, 270] width 446 height 18
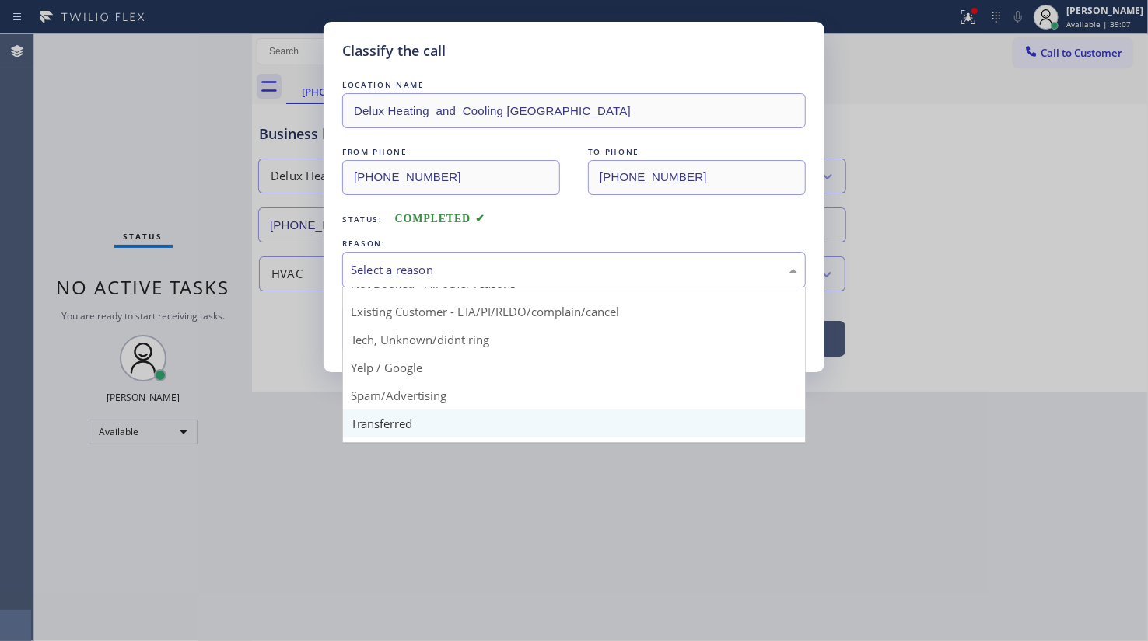
scroll to position [103, 0]
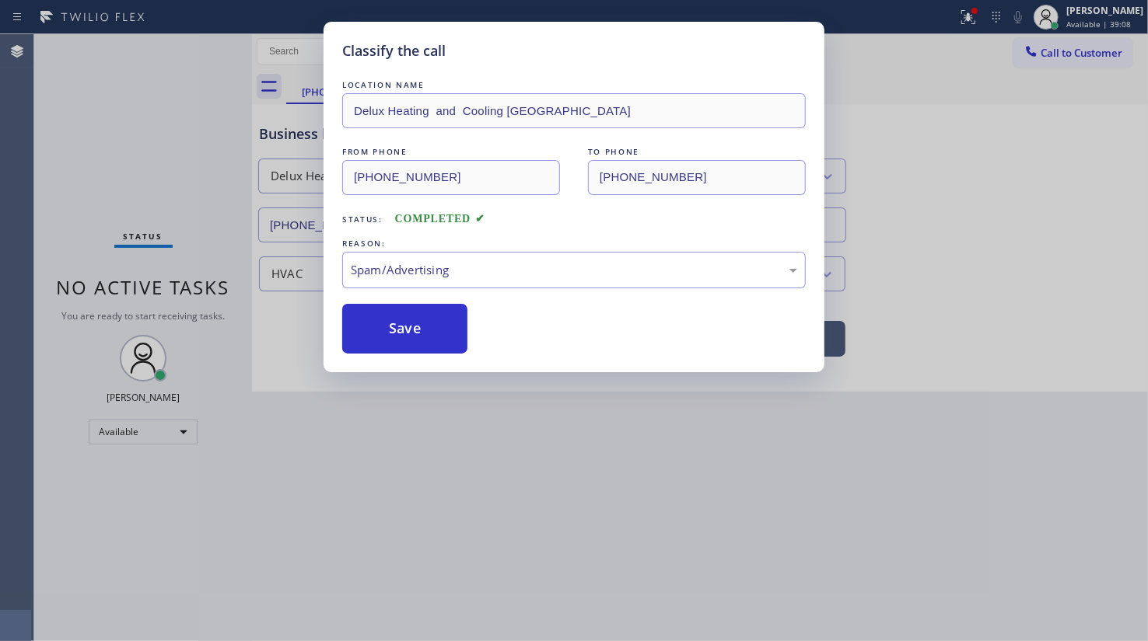
click at [379, 343] on button "Save" at bounding box center [404, 329] width 125 height 50
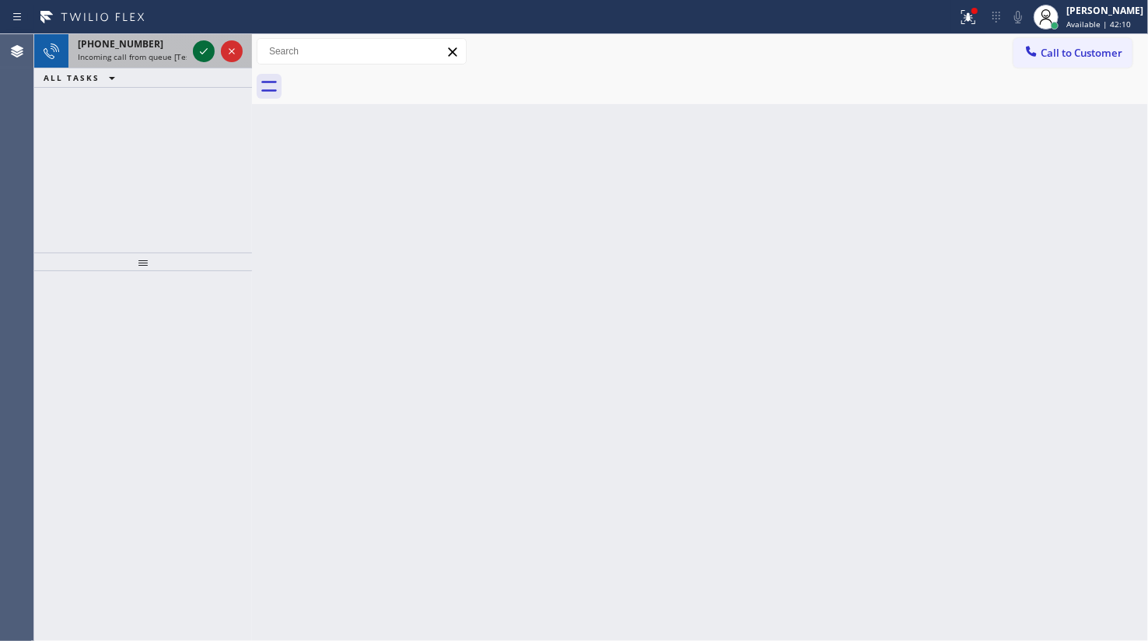
click at [201, 48] on icon at bounding box center [203, 51] width 19 height 19
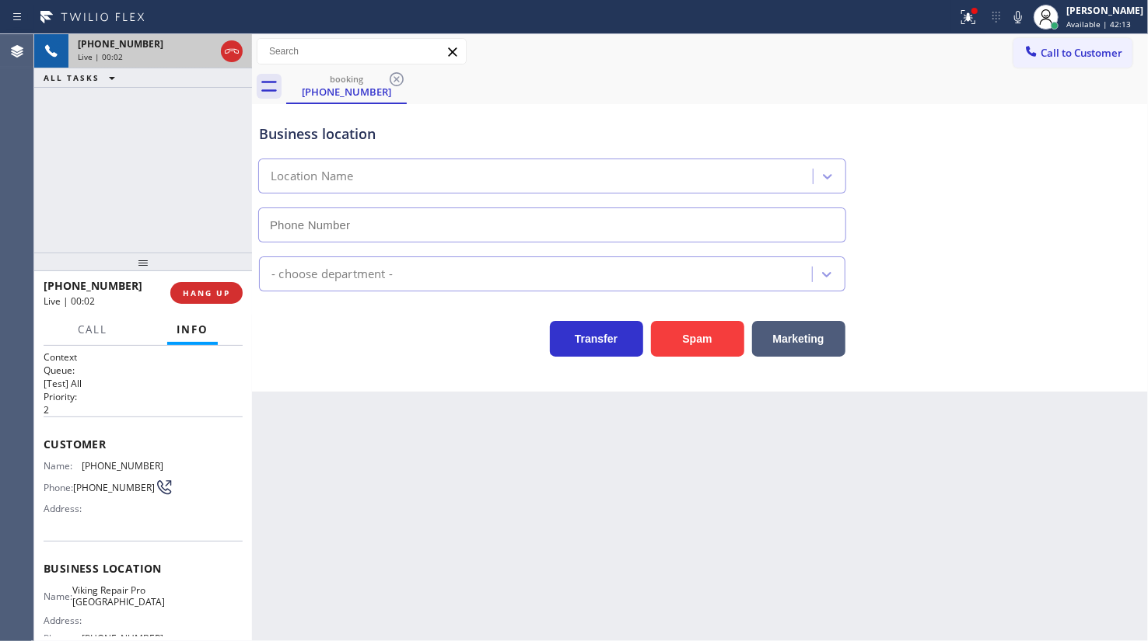
type input "(240) 540-4141"
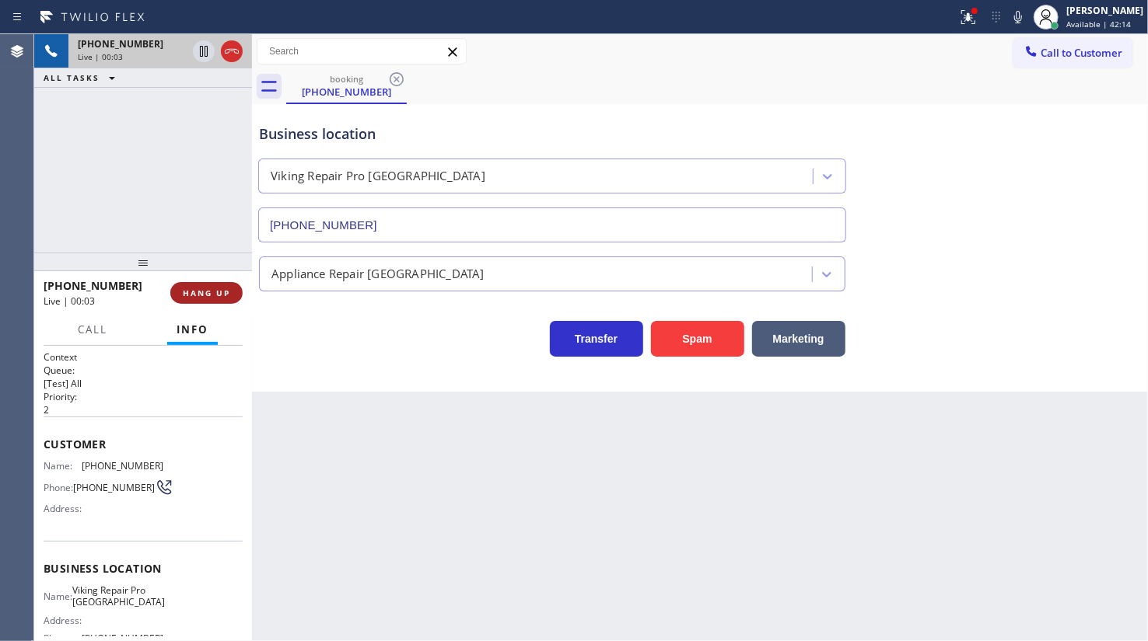
click at [225, 282] on button "HANG UP" at bounding box center [206, 293] width 72 height 22
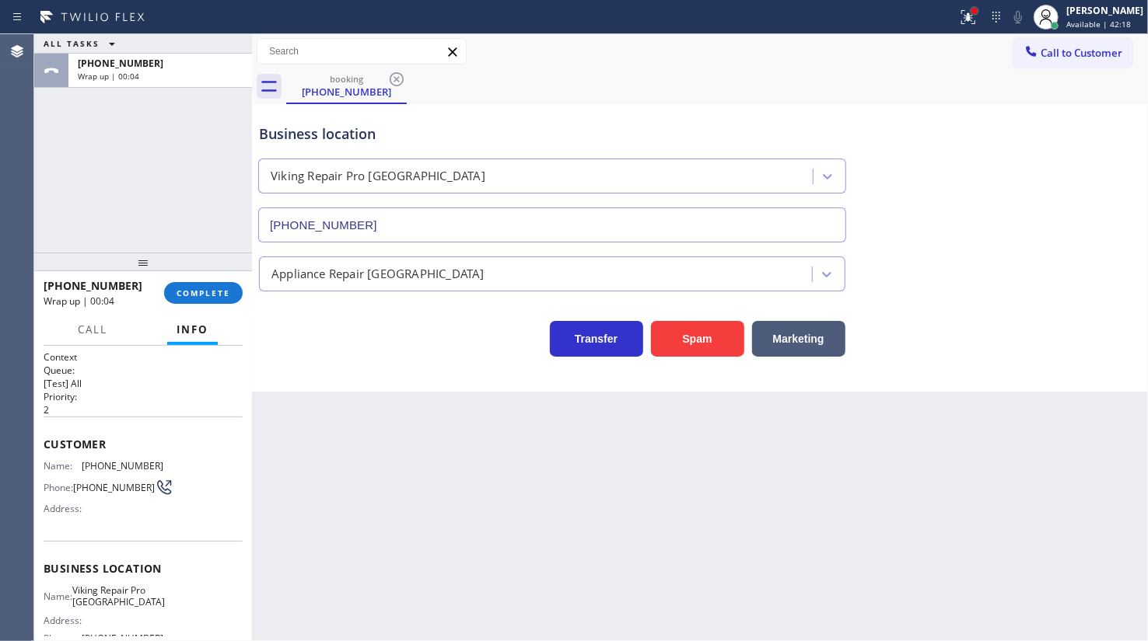
click at [973, 8] on div at bounding box center [974, 11] width 6 height 6
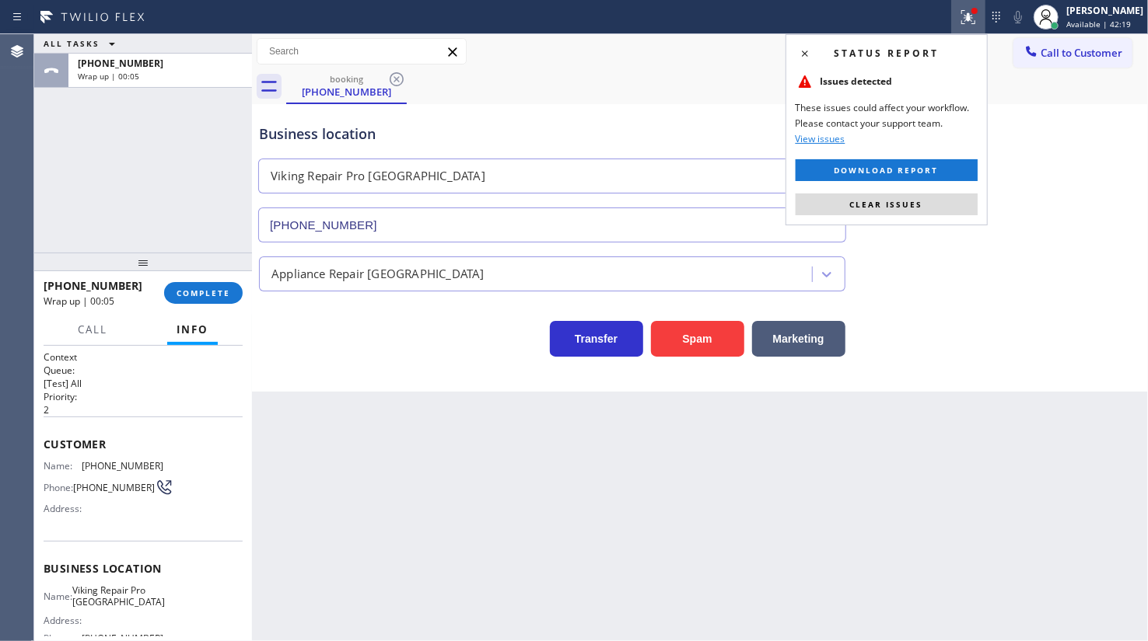
click at [933, 191] on div "Status report Issues detected These issues could affect your workflow. Please c…" at bounding box center [886, 129] width 202 height 191
click at [933, 196] on button "Clear issues" at bounding box center [886, 205] width 182 height 22
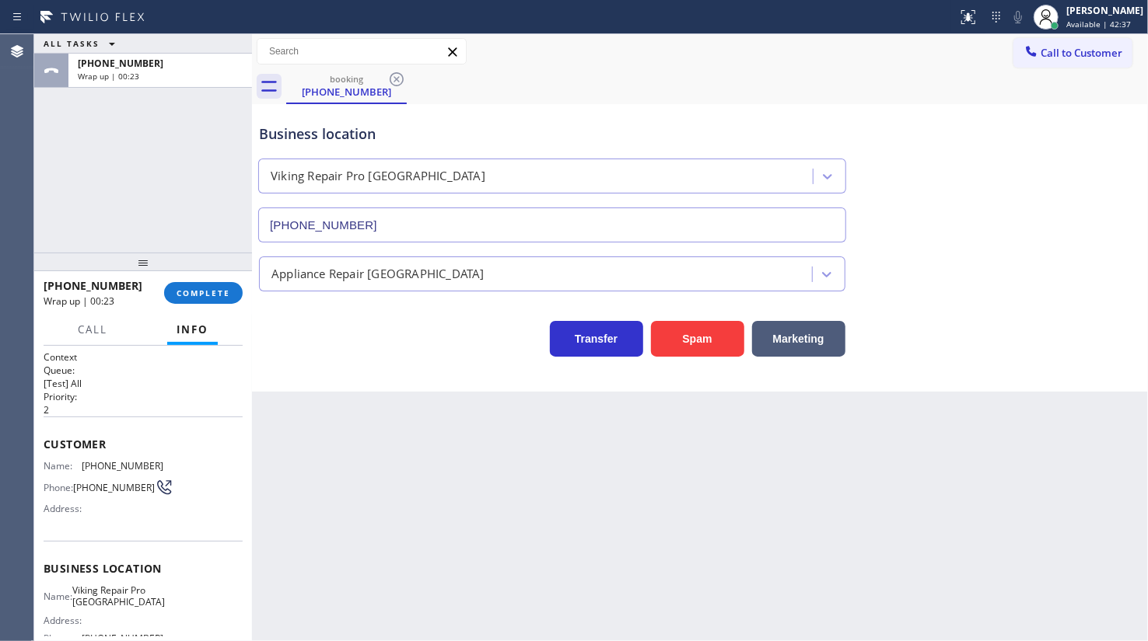
click at [85, 196] on div "ALL TASKS ALL TASKS ACTIVE TASKS TASKS IN WRAP UP +12408049429 Wrap up | 00:23" at bounding box center [143, 143] width 218 height 218
click at [202, 291] on span "COMPLETE" at bounding box center [203, 293] width 54 height 11
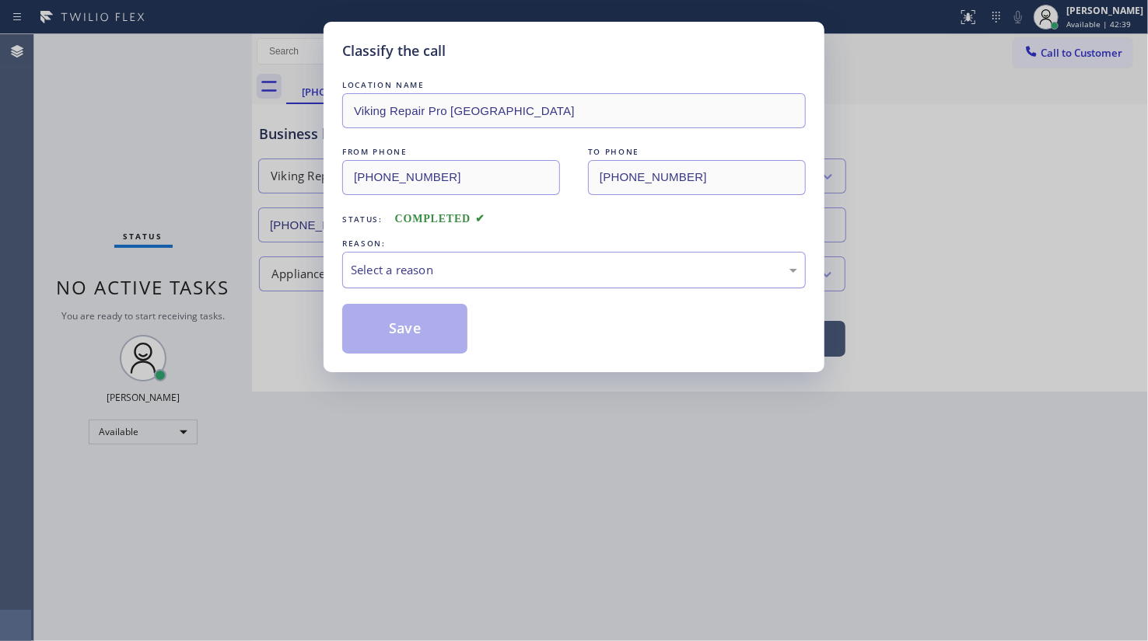
click at [415, 261] on div "Select a reason" at bounding box center [574, 270] width 446 height 18
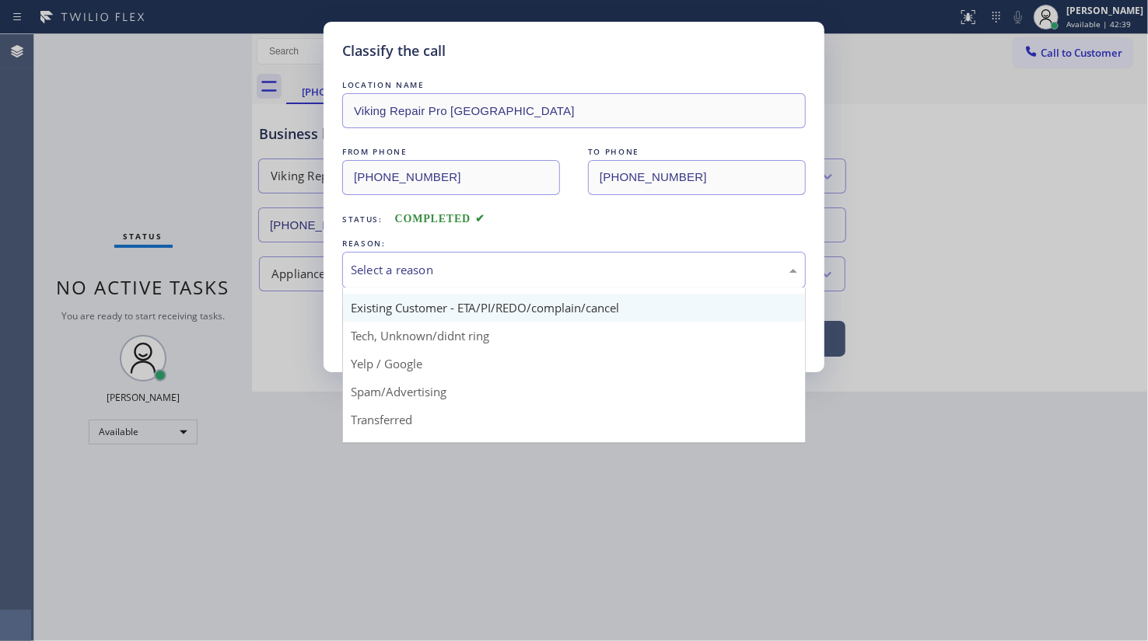
scroll to position [103, 0]
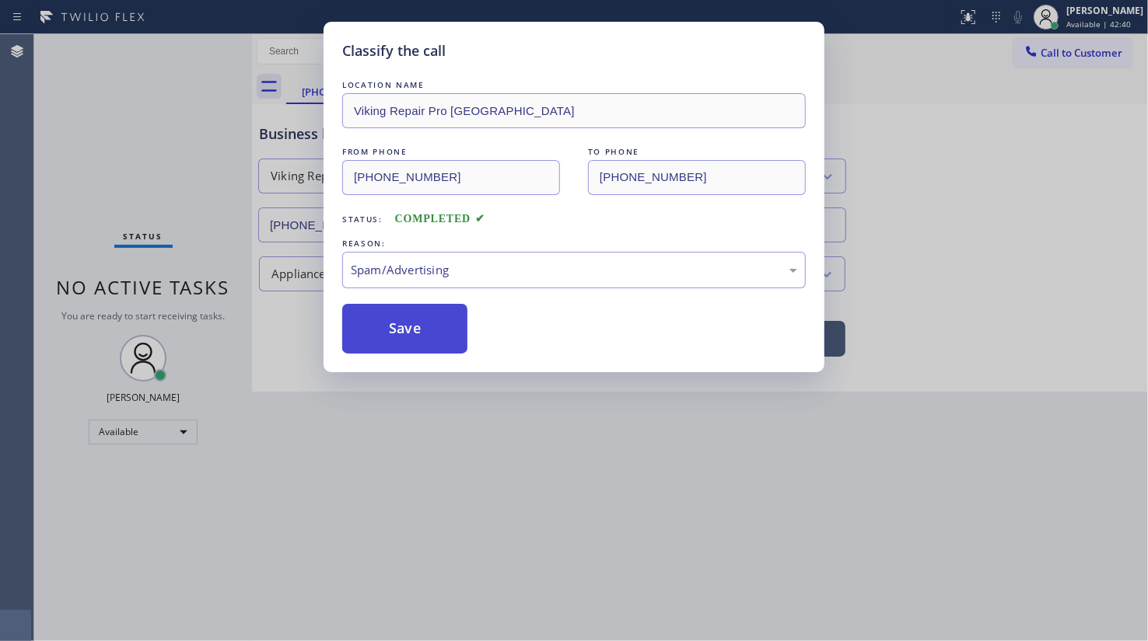
click at [407, 334] on button "Save" at bounding box center [404, 329] width 125 height 50
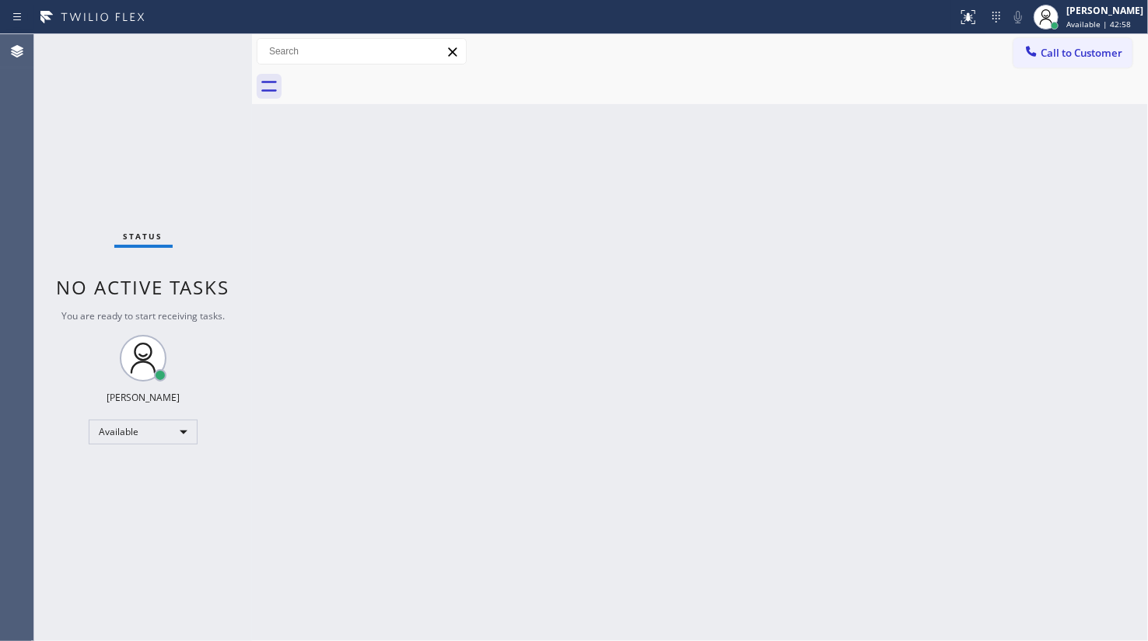
click at [551, 272] on div "Back to Dashboard Change Sender ID Customers Technicians Select a contact Outbo…" at bounding box center [700, 337] width 896 height 607
click at [134, 428] on div "Available" at bounding box center [143, 432] width 109 height 25
click at [114, 515] on li "Break" at bounding box center [142, 510] width 106 height 19
click at [536, 421] on div "Back to Dashboard Change Sender ID Customers Technicians Select a contact Outbo…" at bounding box center [700, 337] width 896 height 607
click at [117, 420] on div "Status No active tasks Change activity state to start receiving tasks. JENIZA A…" at bounding box center [143, 337] width 218 height 607
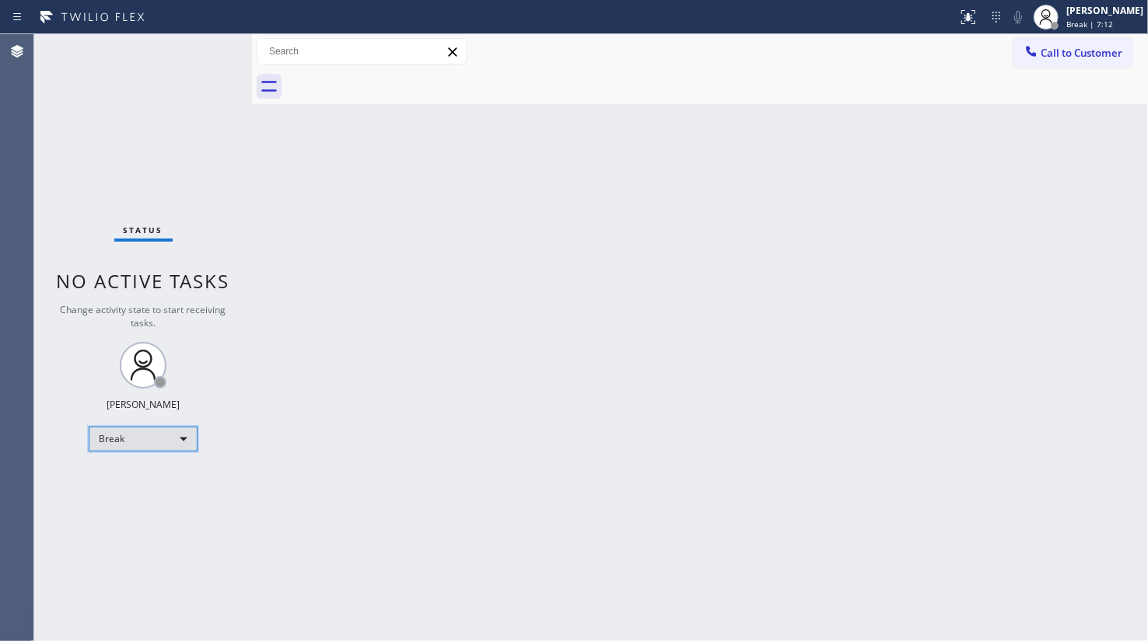
click at [136, 446] on div "Break" at bounding box center [143, 439] width 109 height 25
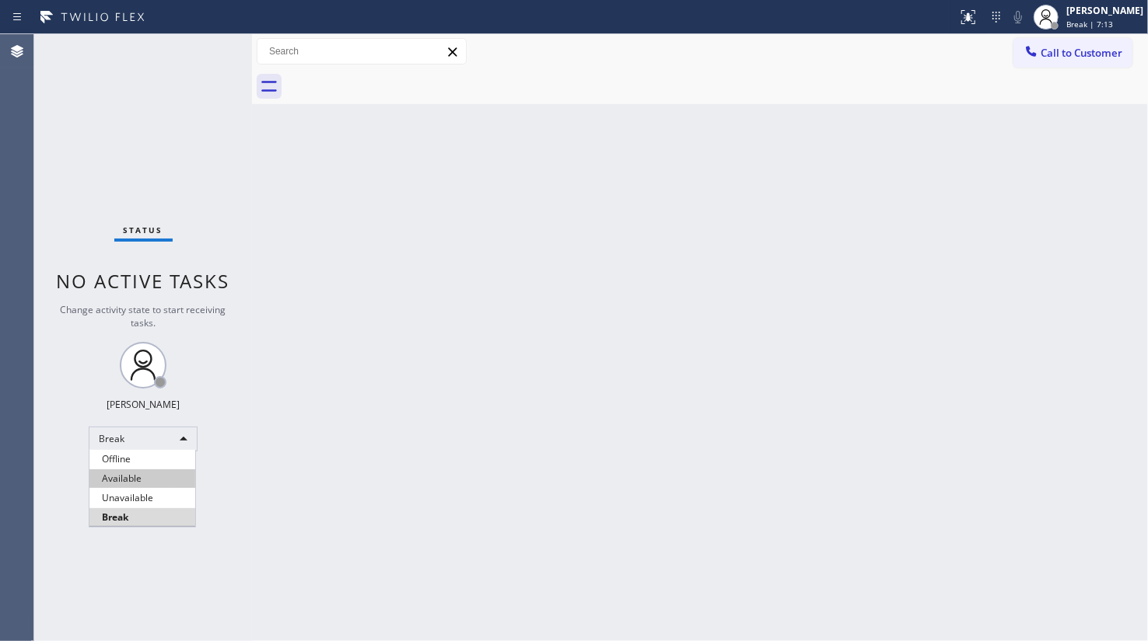
click at [133, 478] on li "Available" at bounding box center [142, 479] width 106 height 19
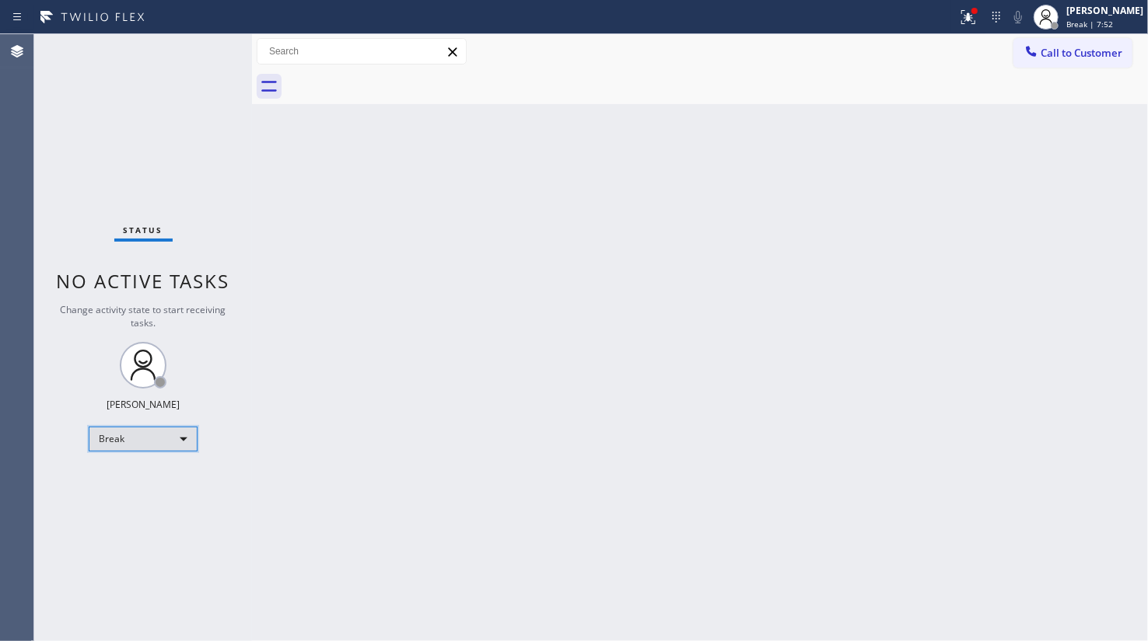
click at [115, 435] on div "Break" at bounding box center [143, 439] width 109 height 25
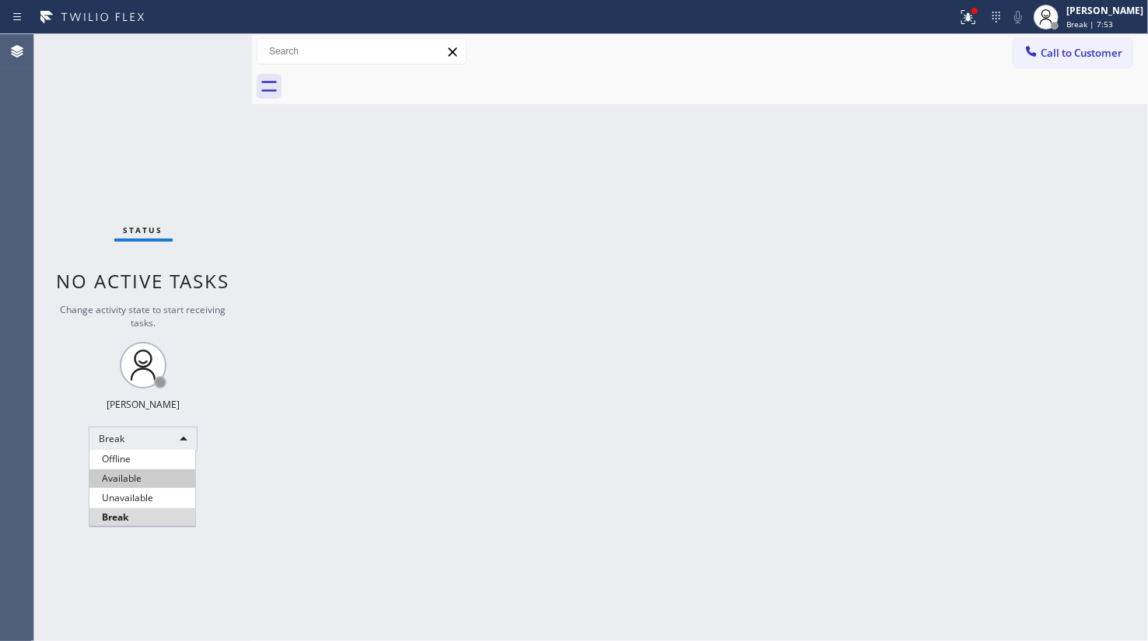
click at [127, 470] on ul "Offline Available Unavailable Break" at bounding box center [142, 488] width 107 height 77
click at [127, 470] on li "Available" at bounding box center [142, 479] width 106 height 19
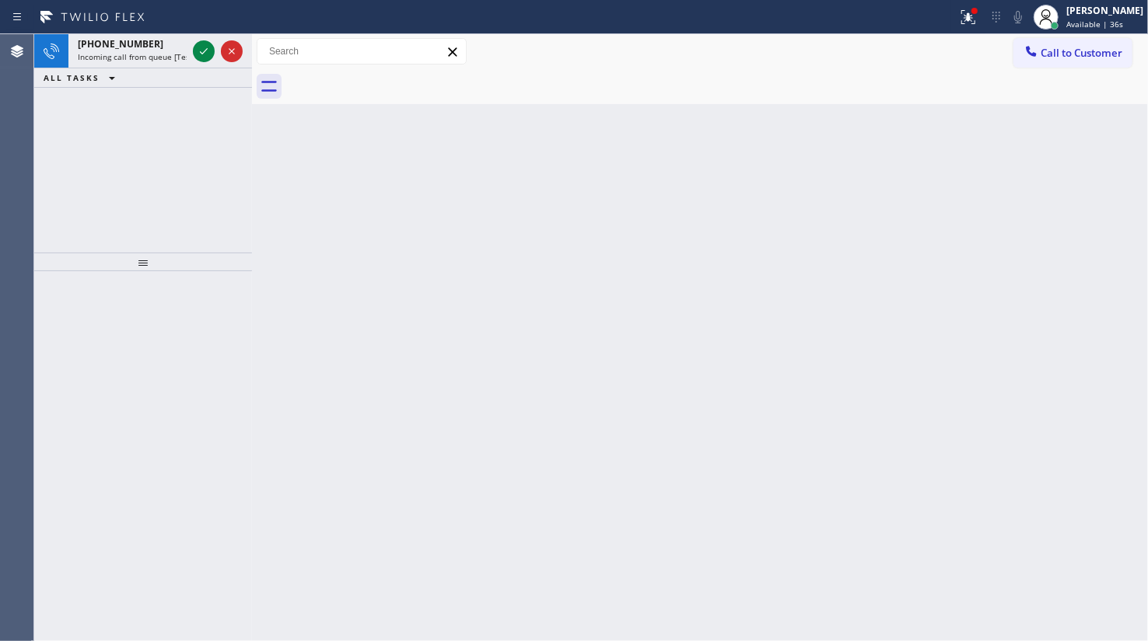
click at [45, 121] on div "+17543366792 Incoming call from queue [Test] All ALL TASKS ALL TASKS ACTIVE TAS…" at bounding box center [143, 143] width 218 height 218
click at [180, 52] on span "Incoming call from queue [Test] All" at bounding box center [142, 56] width 129 height 11
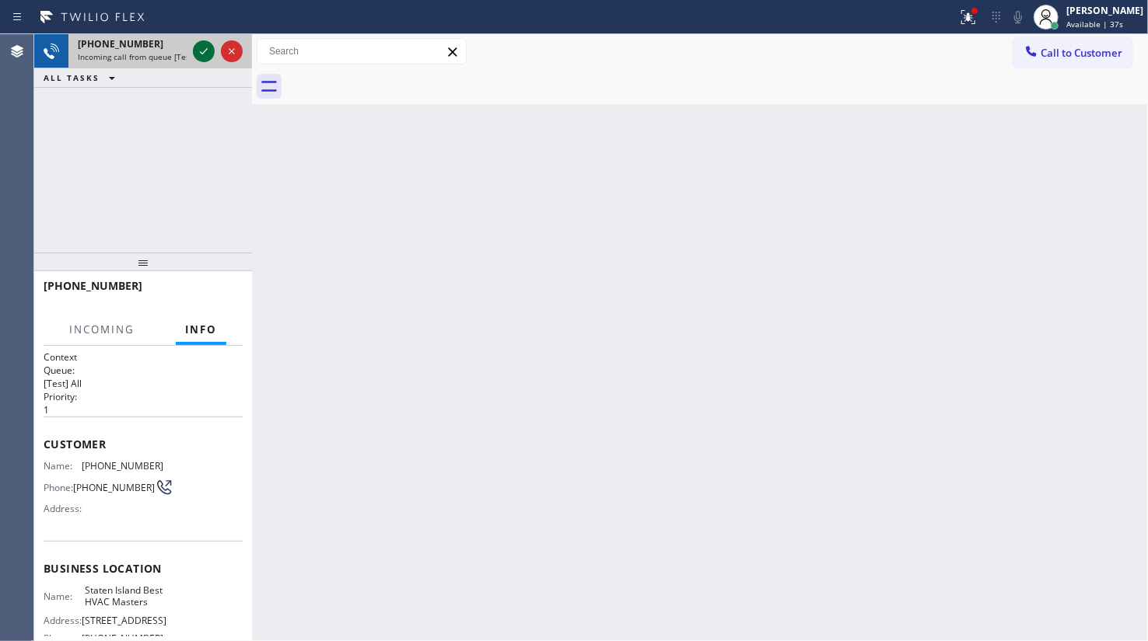
click at [193, 51] on div at bounding box center [204, 51] width 22 height 19
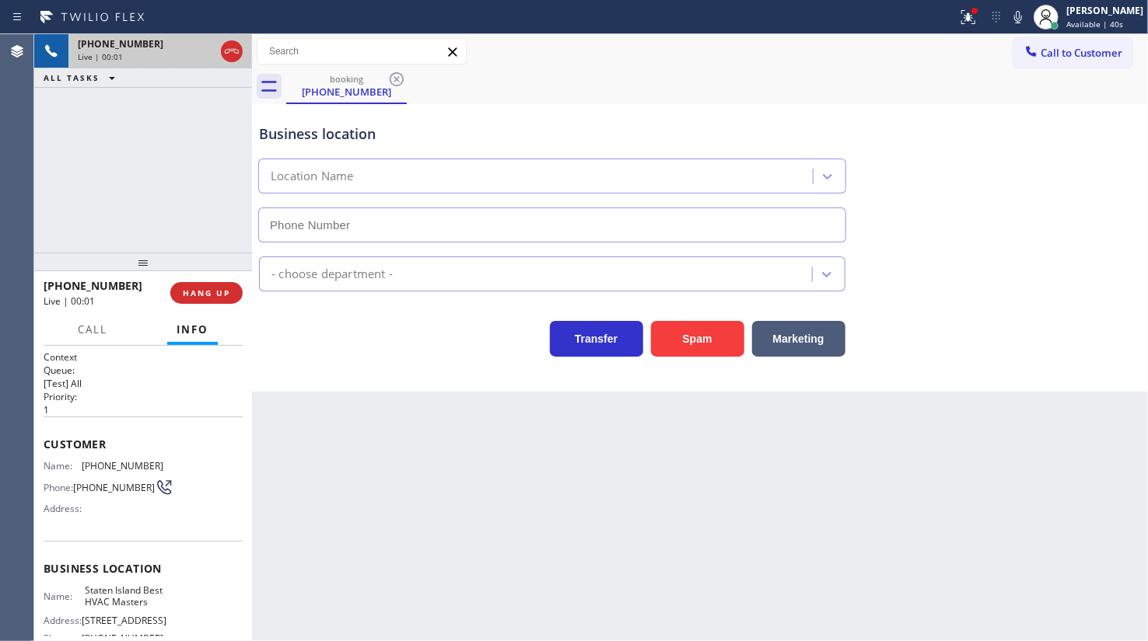
type input "(347) 282-2573"
click at [964, 22] on icon at bounding box center [968, 17] width 19 height 19
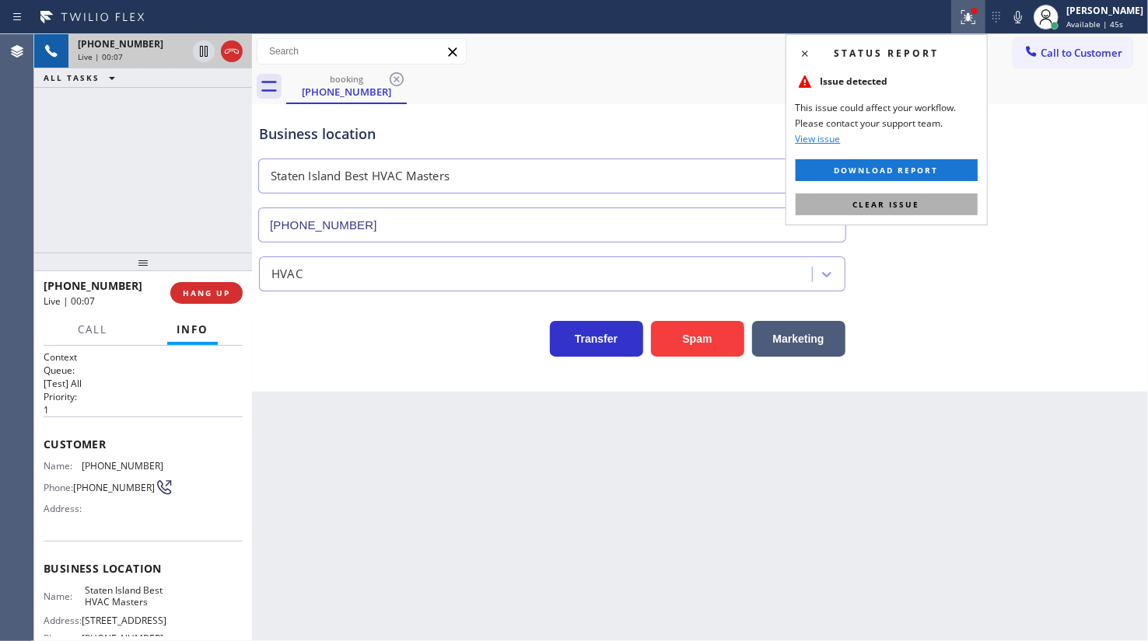
click at [949, 205] on button "Clear issue" at bounding box center [886, 205] width 182 height 22
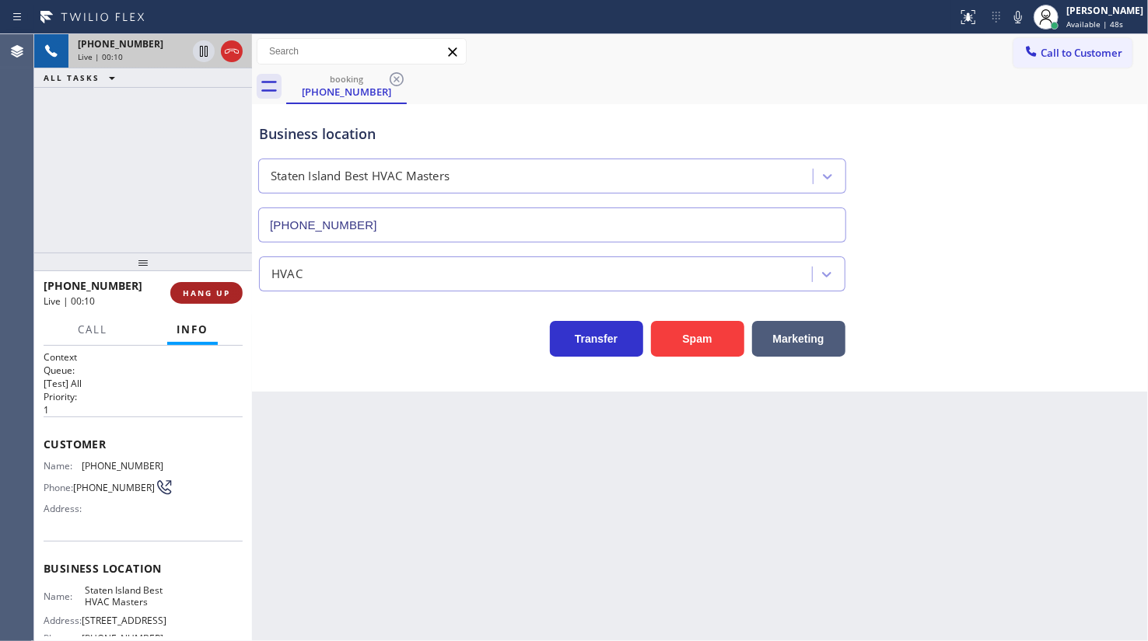
click at [226, 295] on span "HANG UP" at bounding box center [206, 293] width 47 height 11
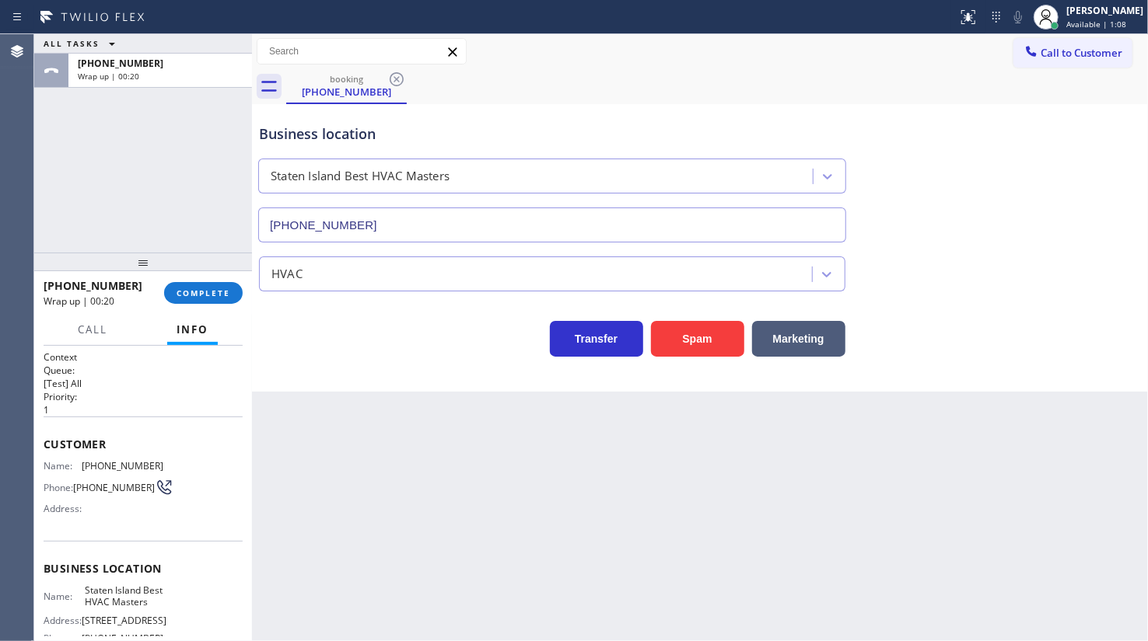
click at [196, 308] on div "+17543366792 Wrap up | 00:20 COMPLETE" at bounding box center [143, 293] width 199 height 40
click at [204, 293] on span "COMPLETE" at bounding box center [203, 293] width 54 height 11
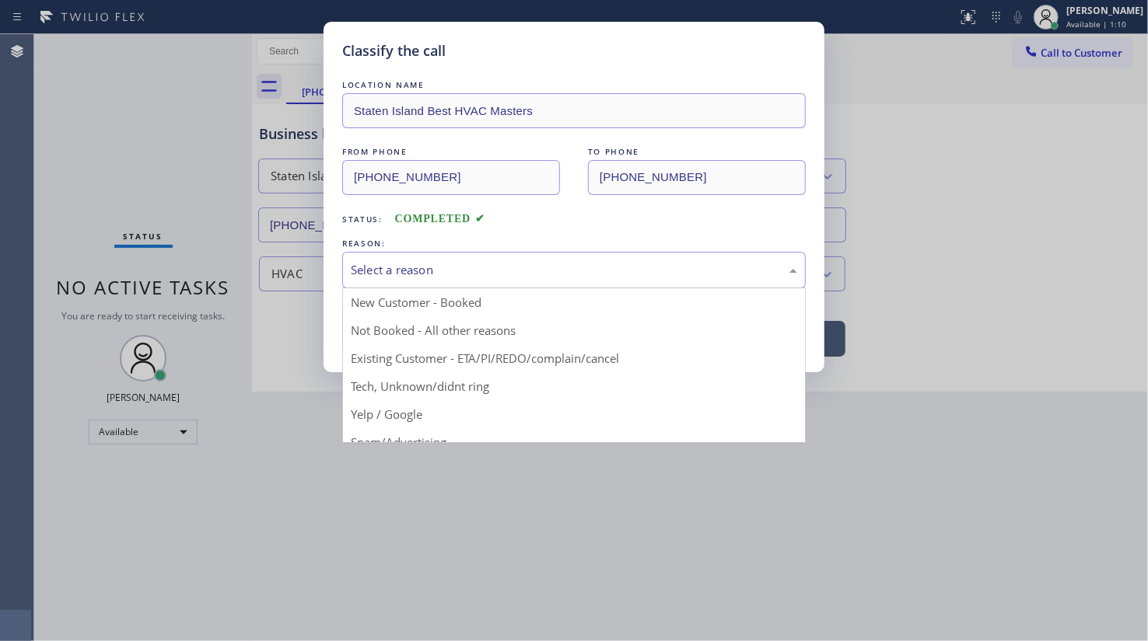
click at [372, 270] on div "Select a reason" at bounding box center [574, 270] width 446 height 18
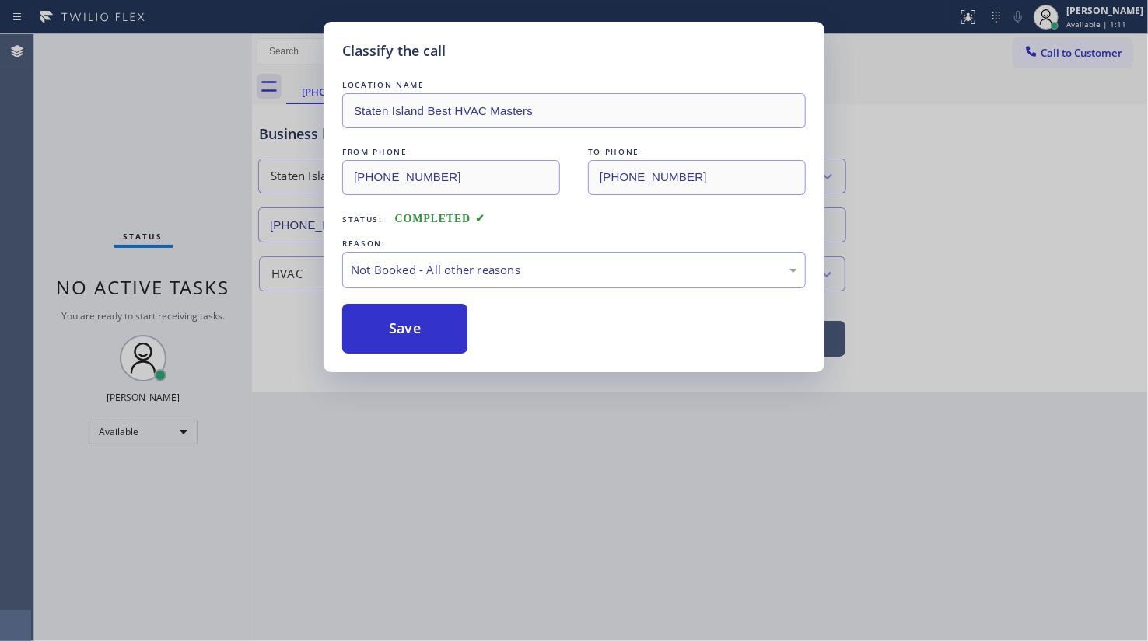
click at [396, 331] on button "Save" at bounding box center [404, 329] width 125 height 50
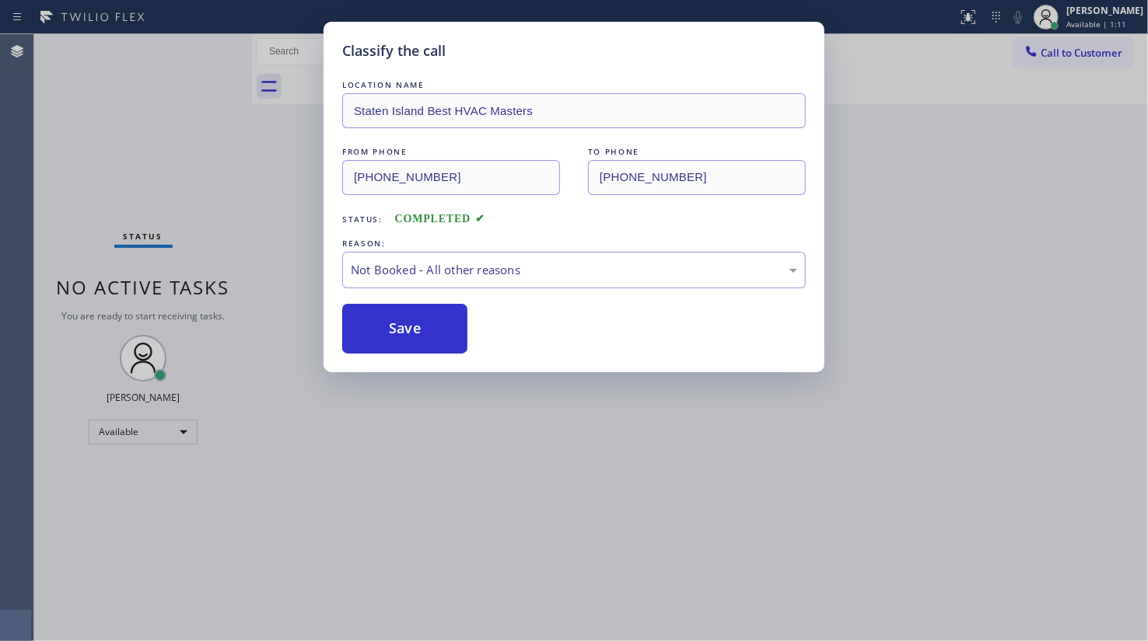
click at [396, 331] on button "Save" at bounding box center [404, 329] width 125 height 50
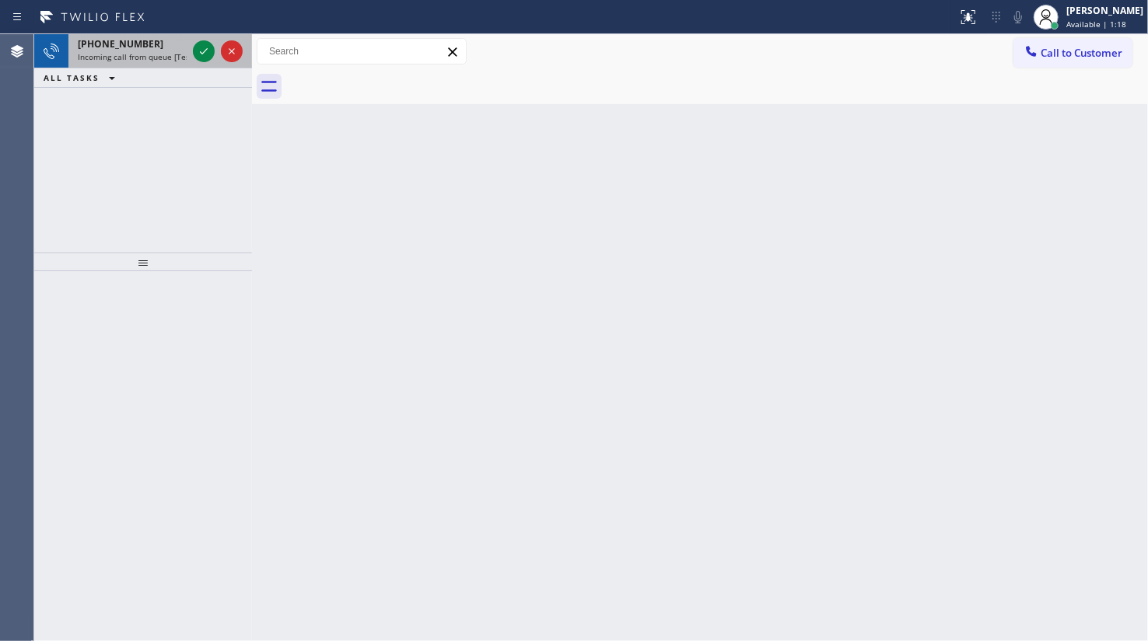
click at [105, 47] on span "+15512011723" at bounding box center [121, 43] width 86 height 13
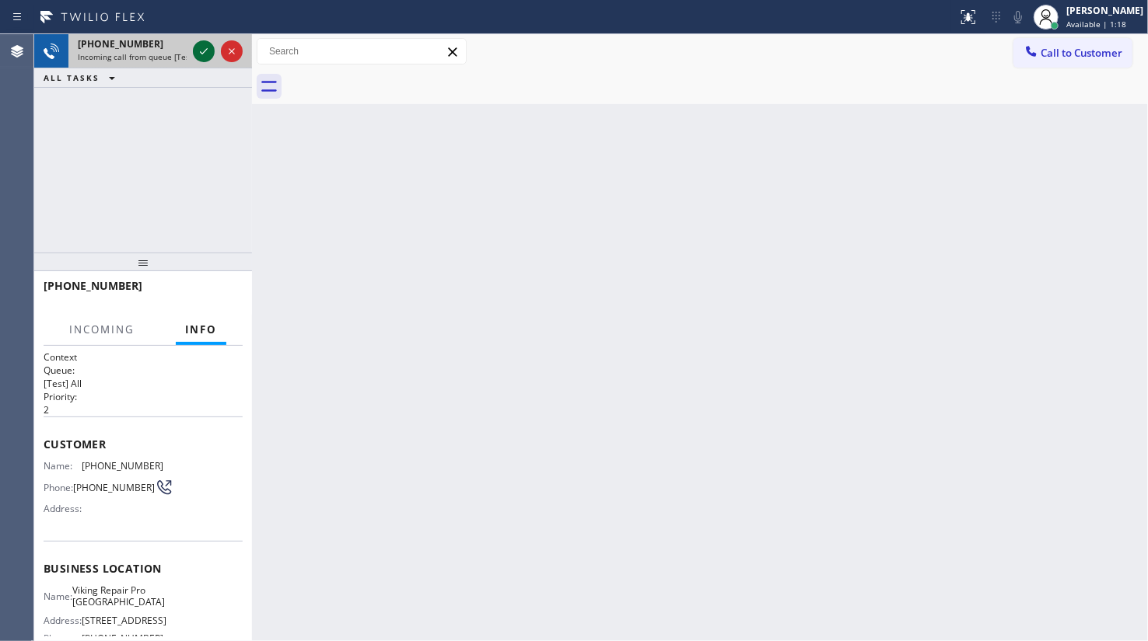
click at [197, 50] on icon at bounding box center [203, 51] width 19 height 19
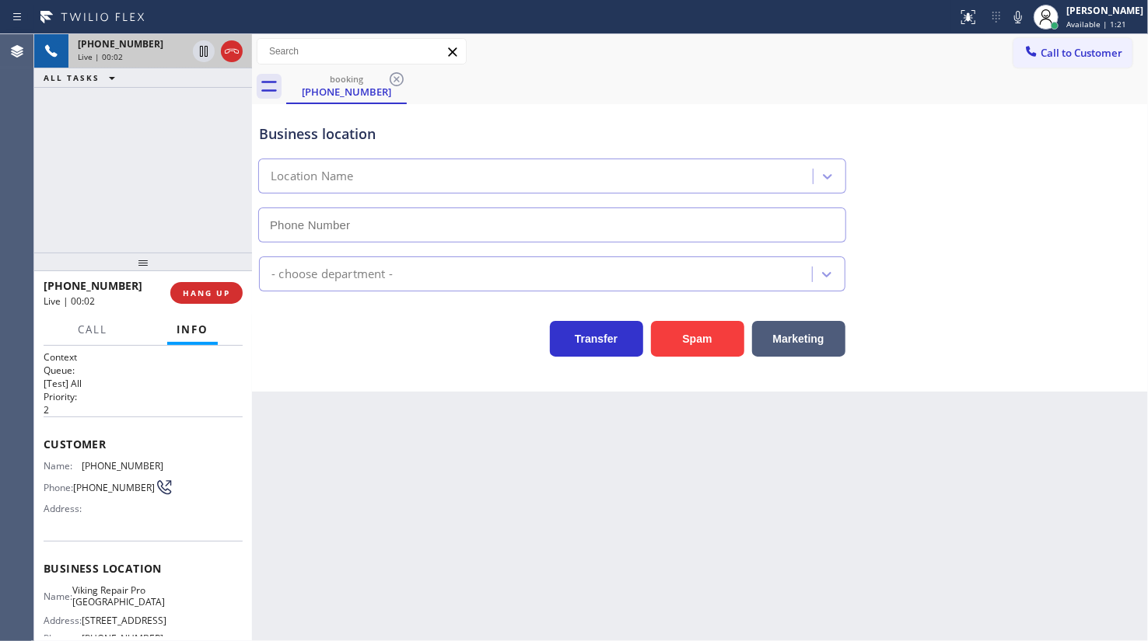
type input "(551) 295-8186"
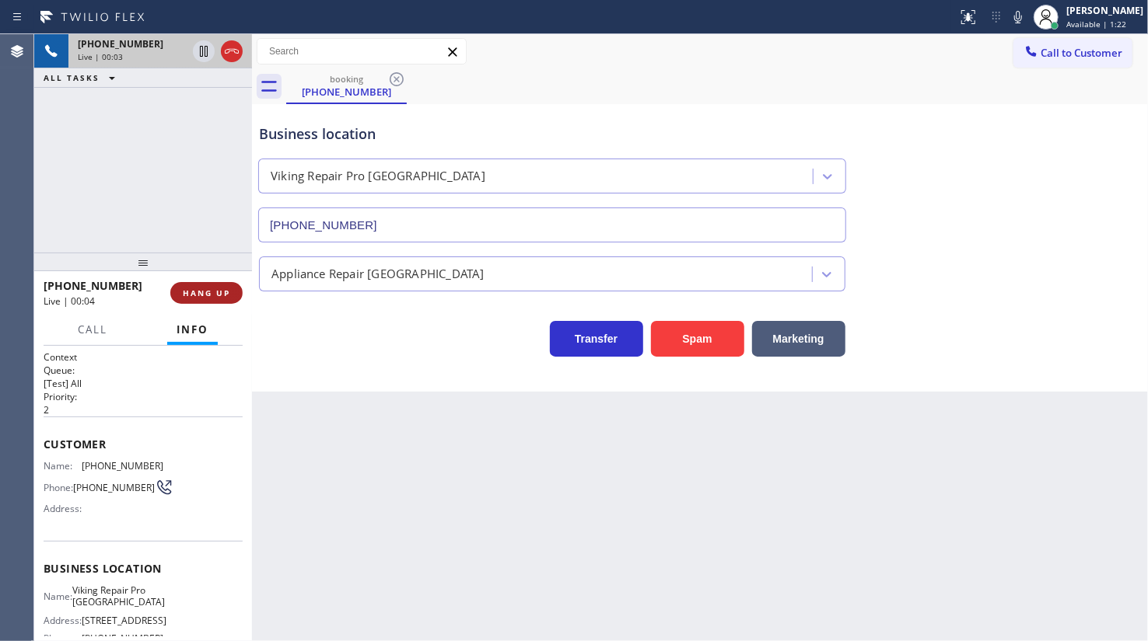
click at [218, 288] on span "HANG UP" at bounding box center [206, 293] width 47 height 11
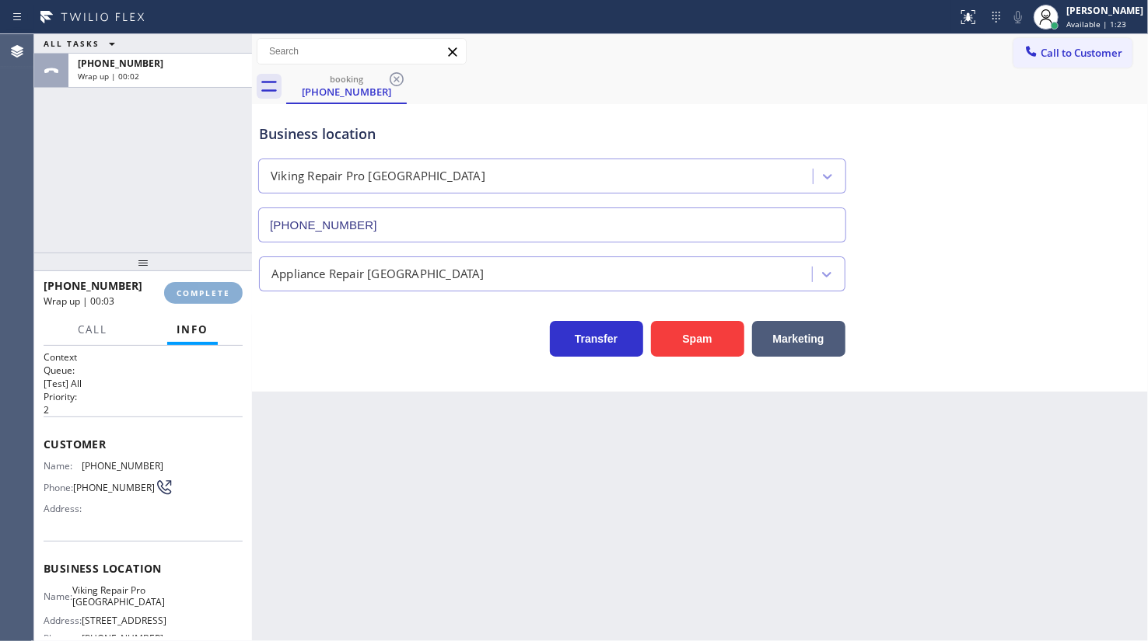
click at [218, 288] on span "COMPLETE" at bounding box center [203, 293] width 54 height 11
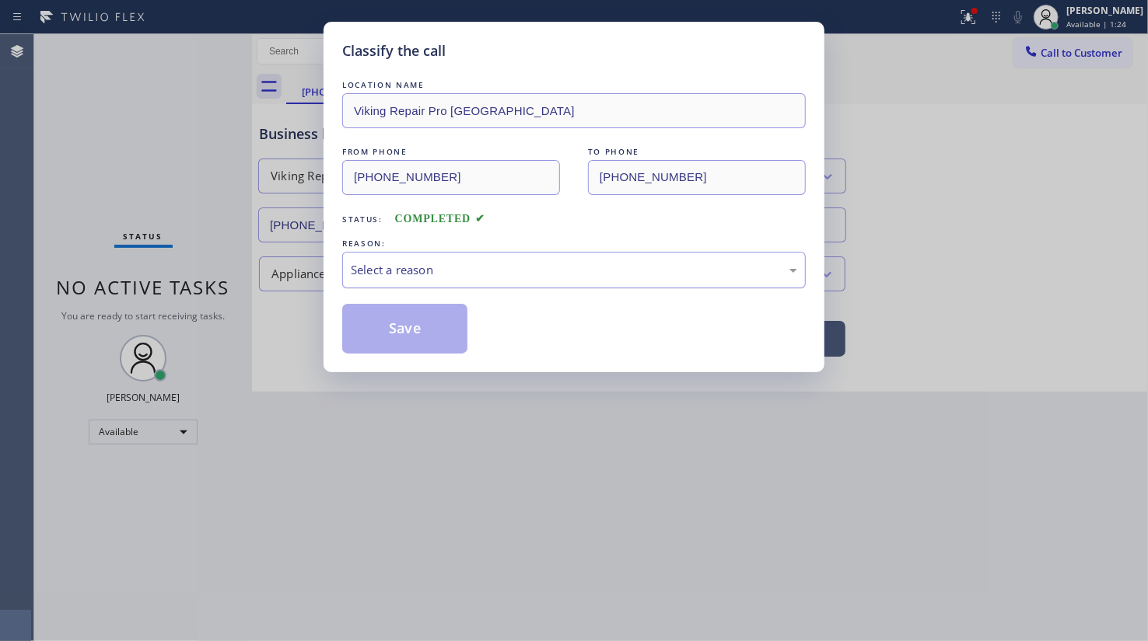
click at [399, 285] on div "Select a reason" at bounding box center [573, 270] width 463 height 37
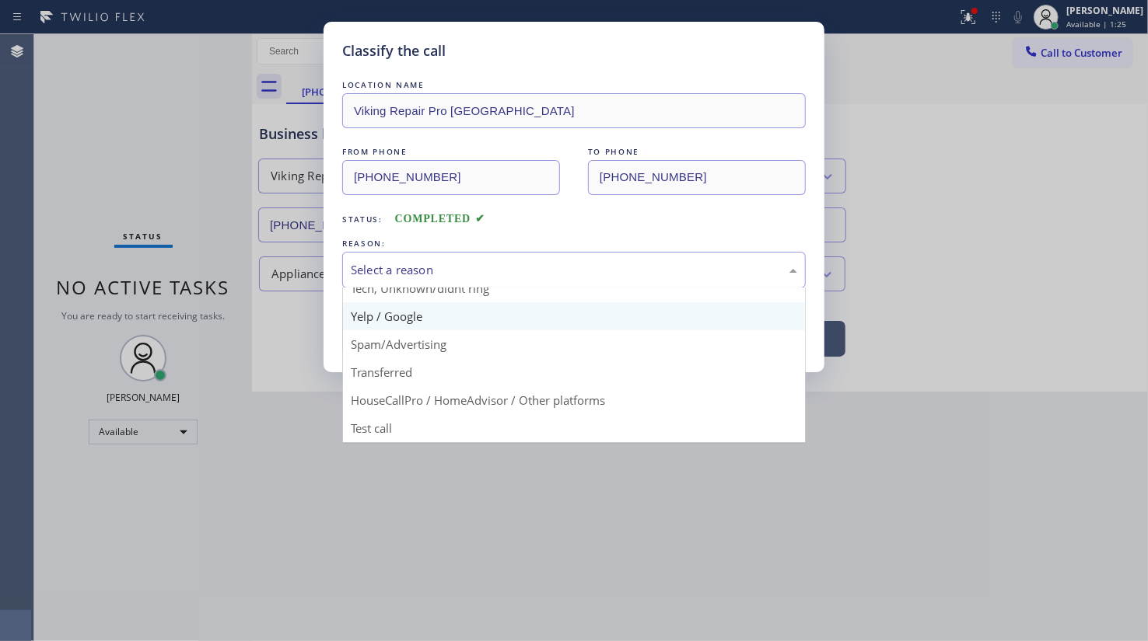
scroll to position [103, 0]
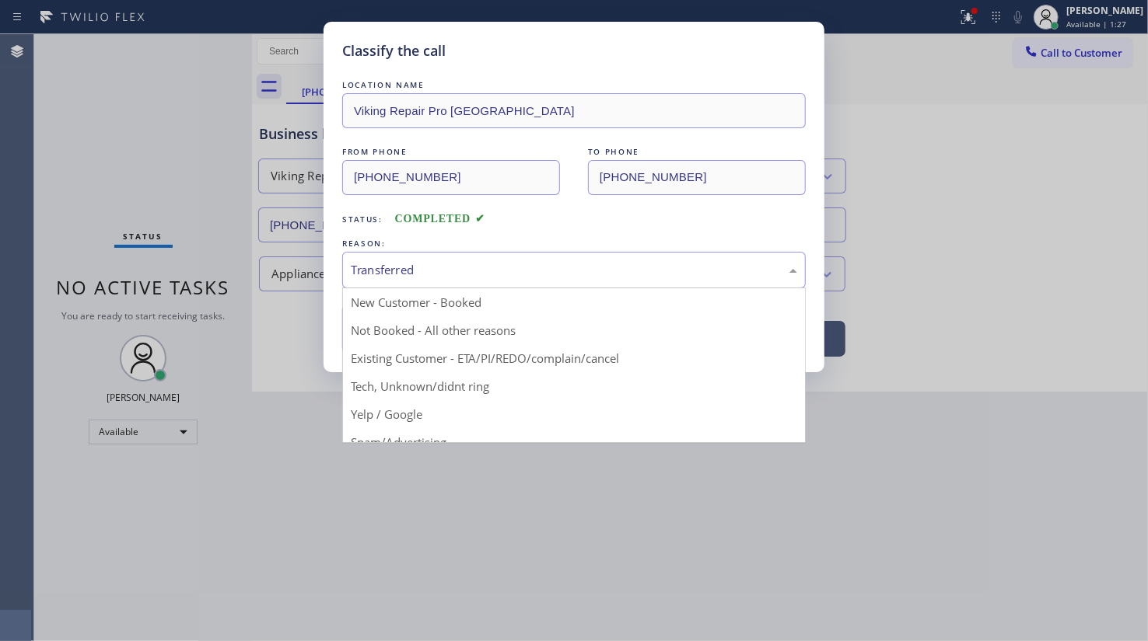
click at [395, 261] on div "Transferred" at bounding box center [574, 270] width 446 height 18
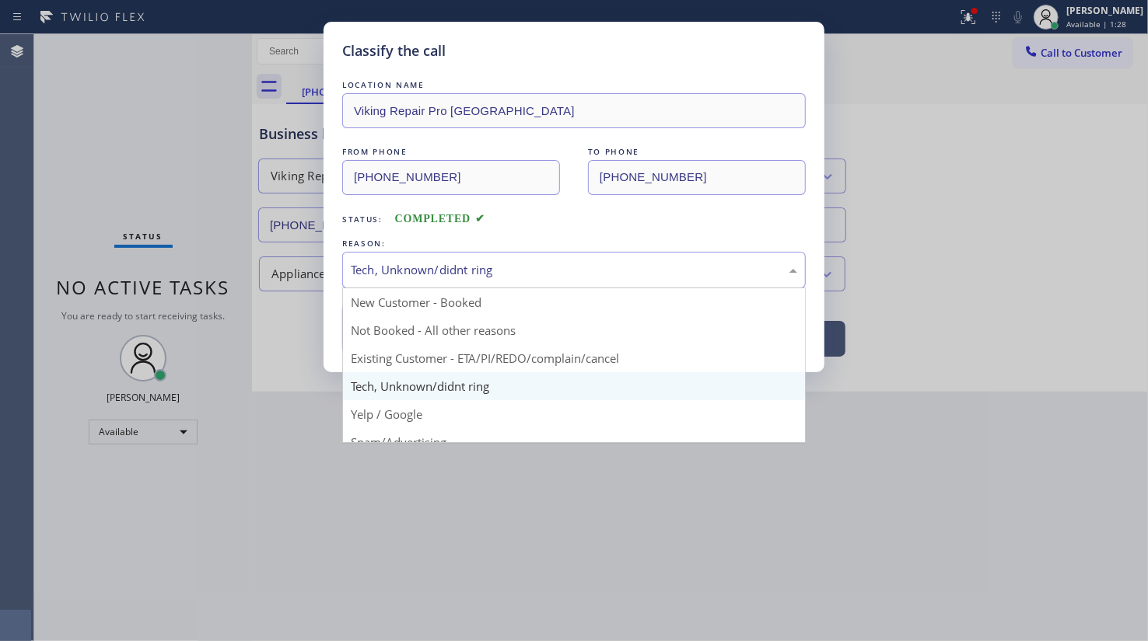
click at [421, 281] on div "Tech, Unknown/didnt ring" at bounding box center [573, 270] width 463 height 37
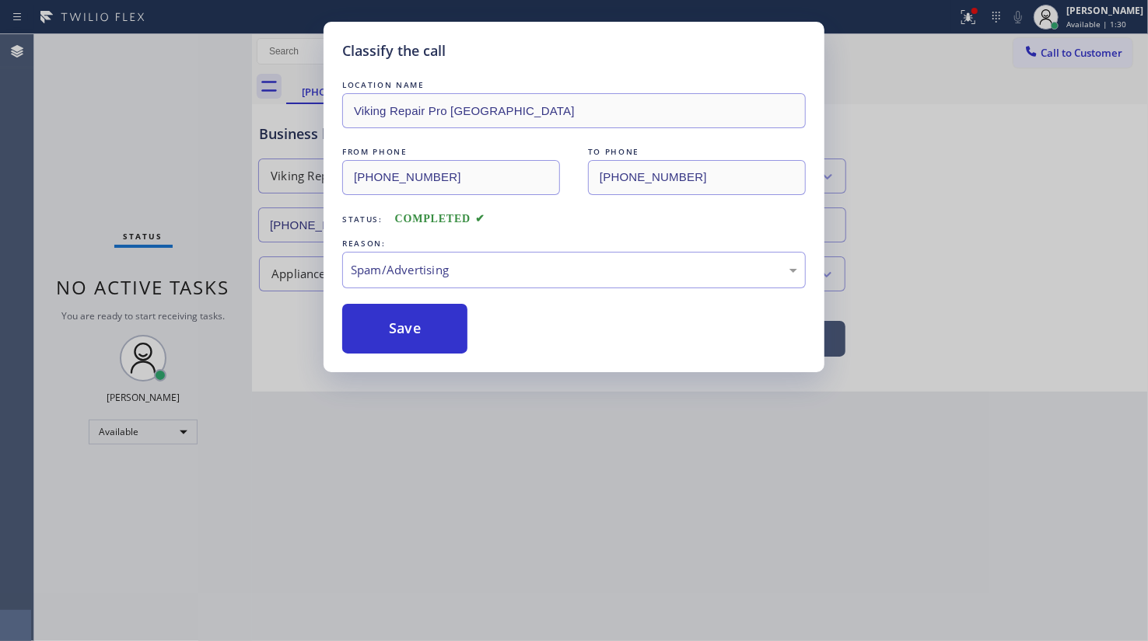
click at [423, 330] on button "Save" at bounding box center [404, 329] width 125 height 50
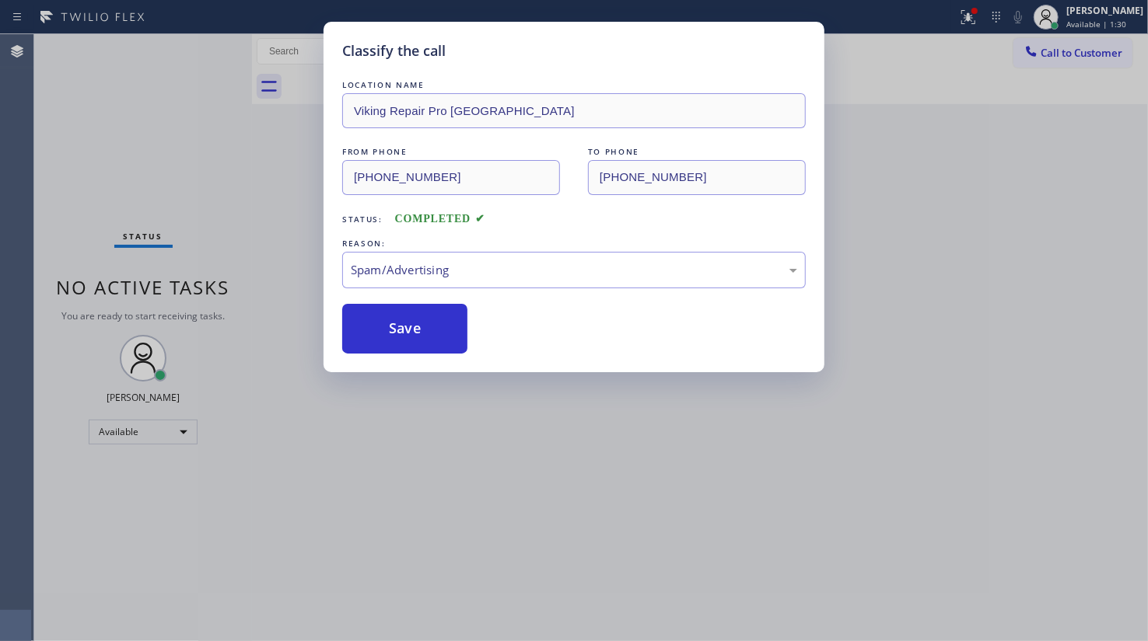
click at [423, 330] on button "Save" at bounding box center [404, 329] width 125 height 50
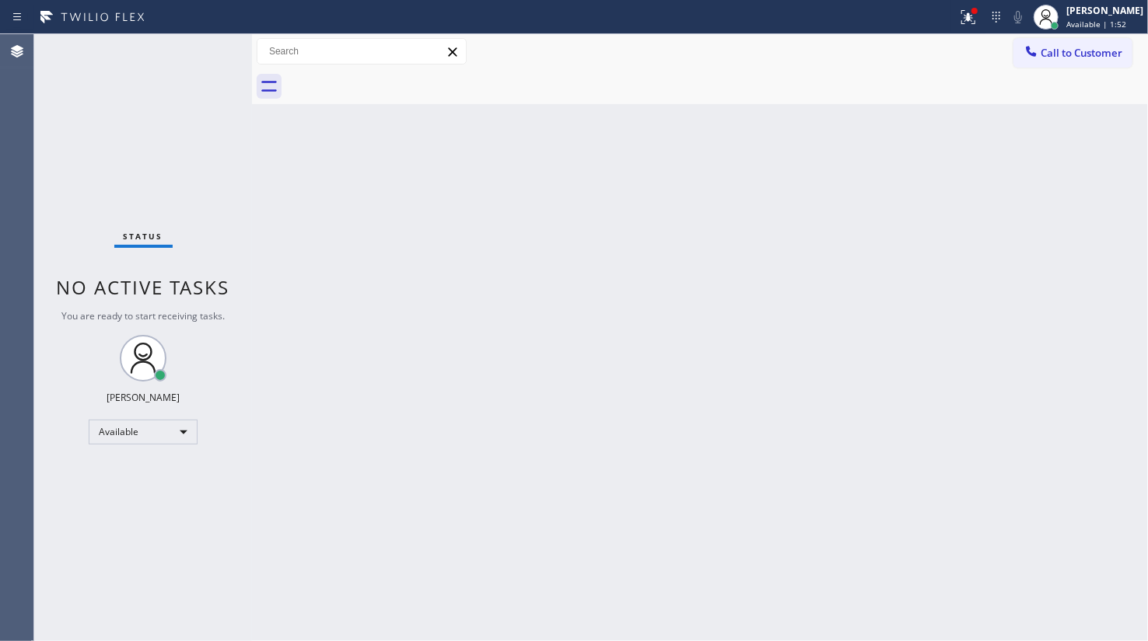
drag, startPoint x: 117, startPoint y: 155, endPoint x: 72, endPoint y: 7, distance: 154.7
click at [117, 146] on div "Status No active tasks You are ready to start receiving tasks. JENIZA ALCAYDE A…" at bounding box center [143, 337] width 218 height 607
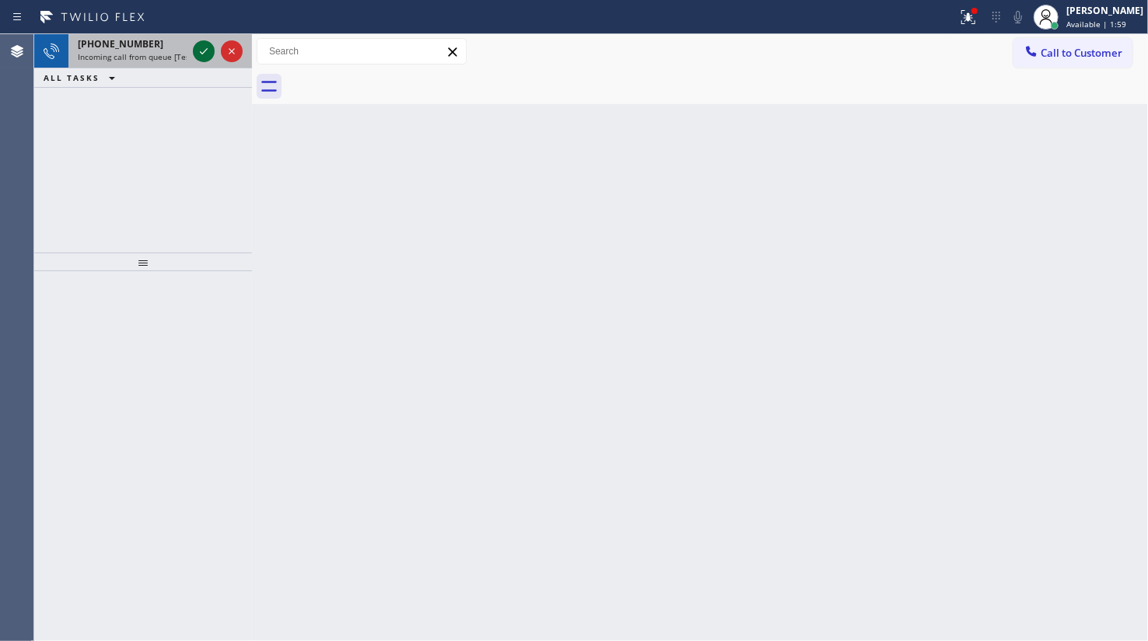
drag, startPoint x: 195, startPoint y: 40, endPoint x: 196, endPoint y: 52, distance: 11.7
click at [195, 47] on div at bounding box center [218, 51] width 56 height 34
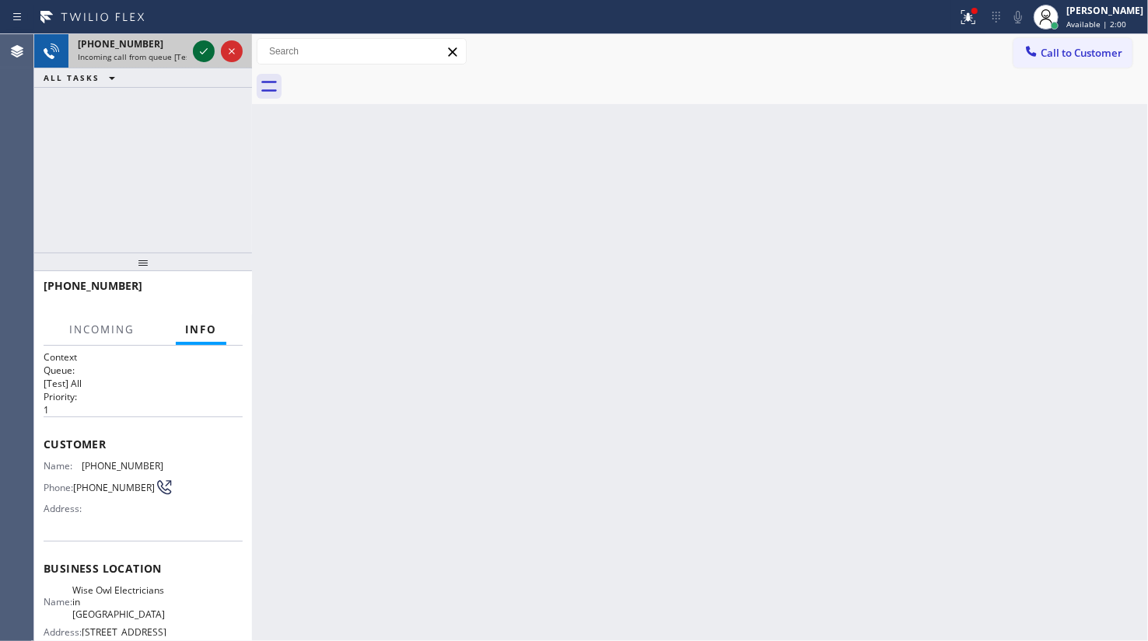
click at [197, 52] on icon at bounding box center [203, 51] width 19 height 19
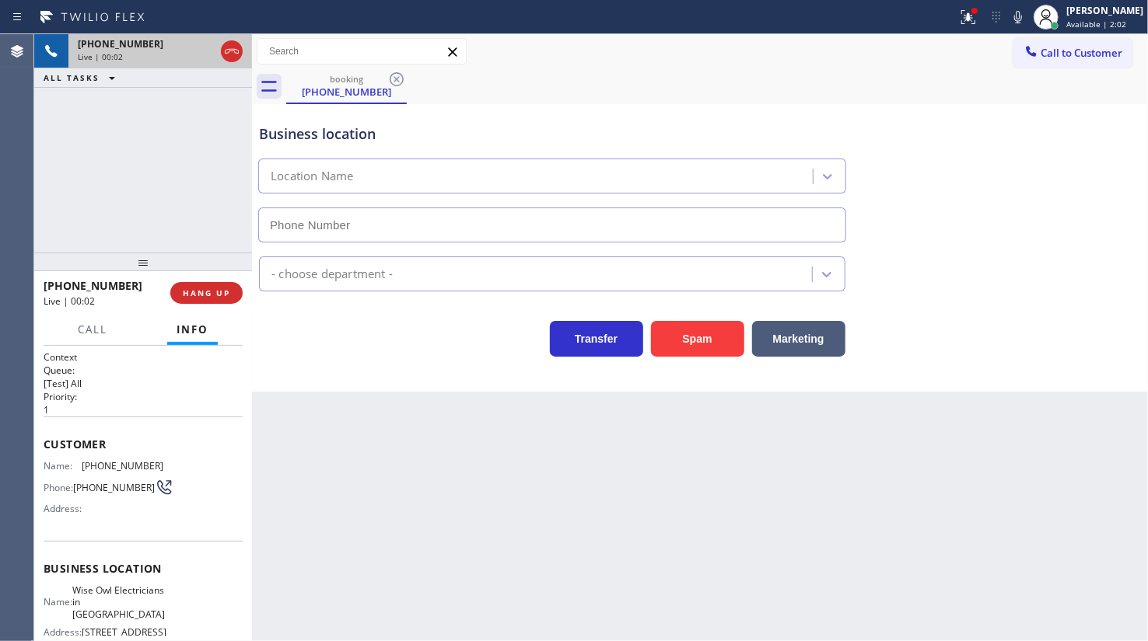
type input "(908) 824-6559"
click at [226, 291] on span "HANG UP" at bounding box center [206, 293] width 47 height 11
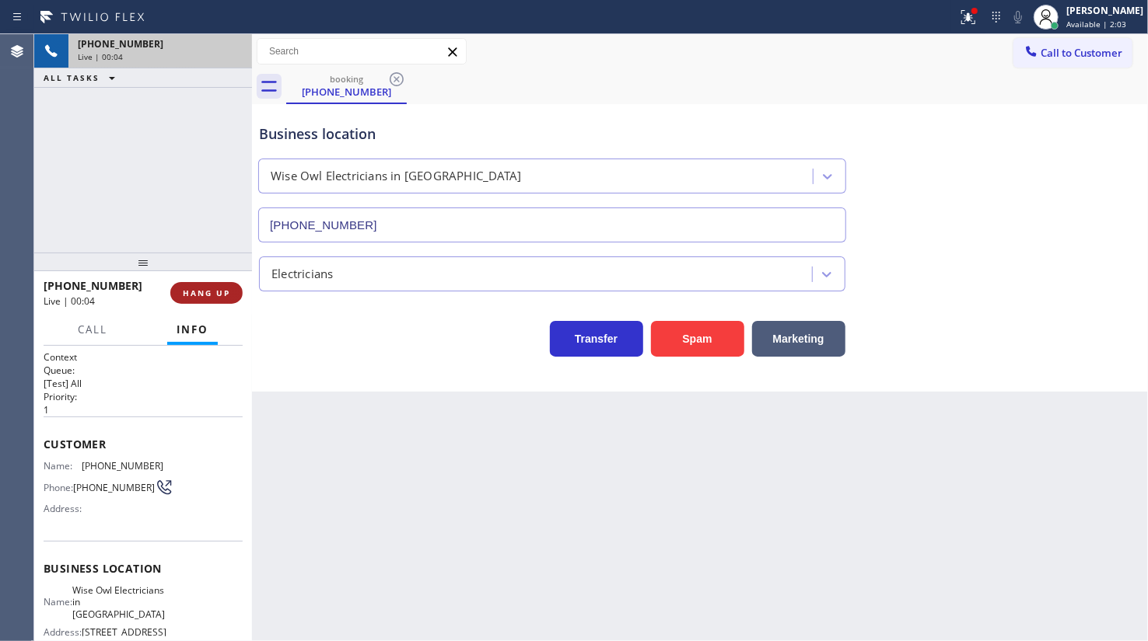
click at [226, 291] on span "HANG UP" at bounding box center [206, 293] width 47 height 11
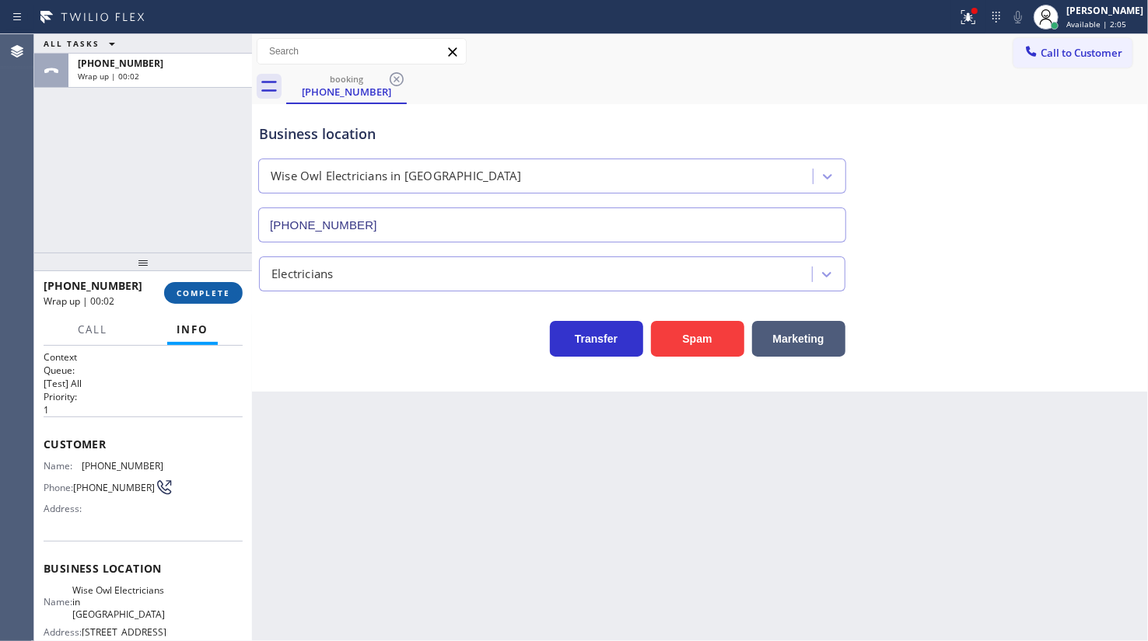
click at [232, 293] on button "COMPLETE" at bounding box center [203, 293] width 79 height 22
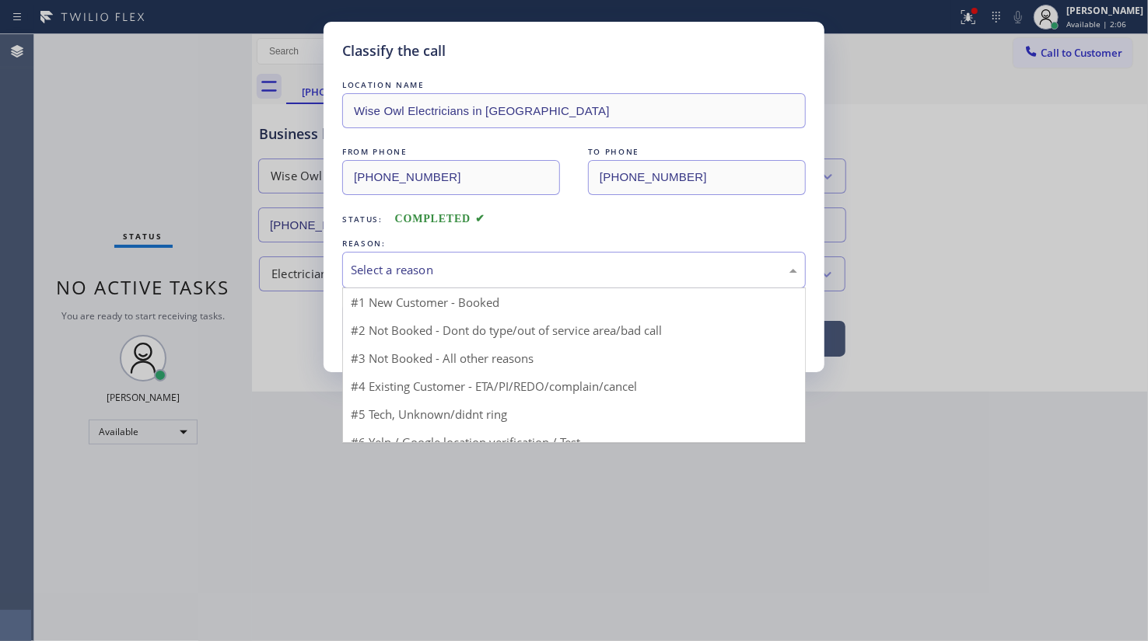
click at [427, 263] on div "Select a reason" at bounding box center [574, 270] width 446 height 18
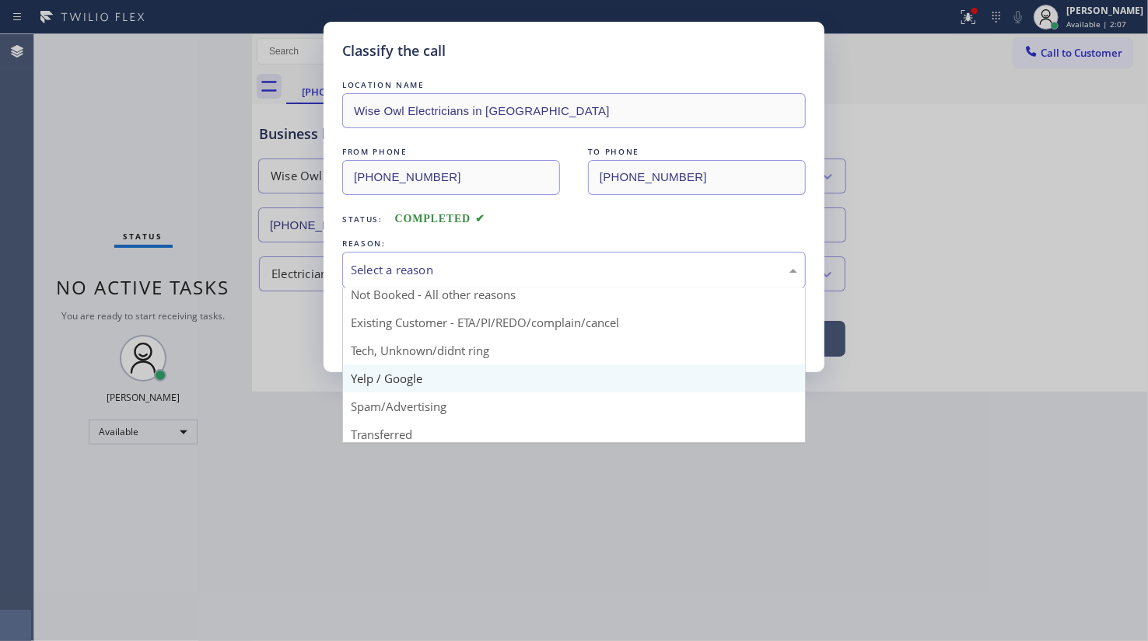
scroll to position [33, 0]
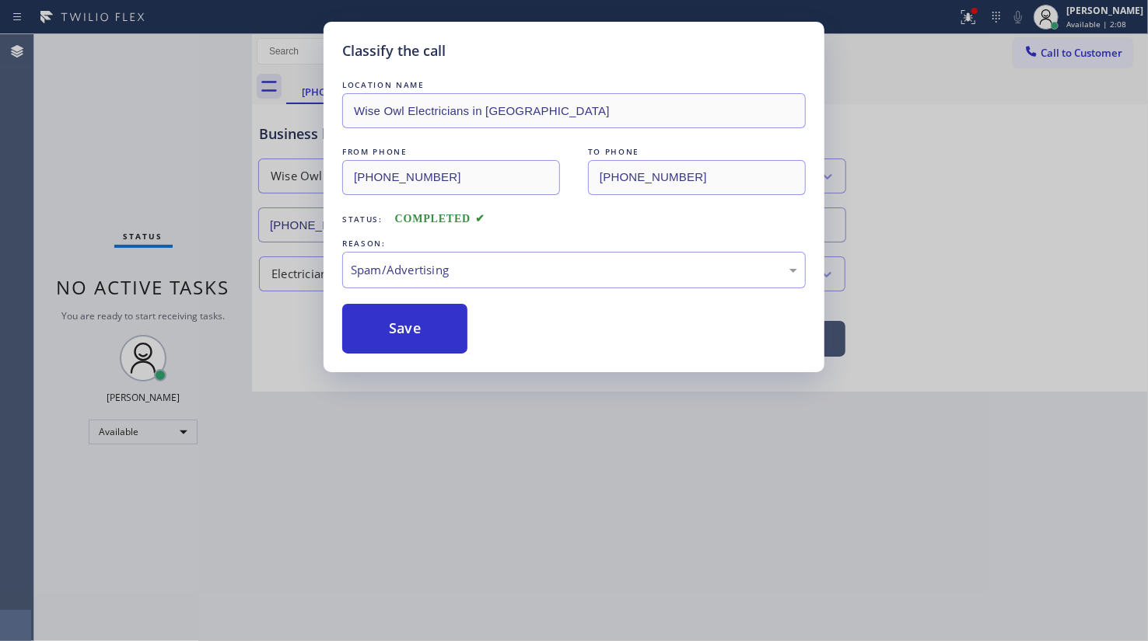
click at [409, 412] on div "Classify the call LOCATION NAME Wise Owl Electricians in Millburn FROM PHONE (8…" at bounding box center [574, 320] width 1148 height 641
click at [425, 340] on button "Save" at bounding box center [404, 329] width 125 height 50
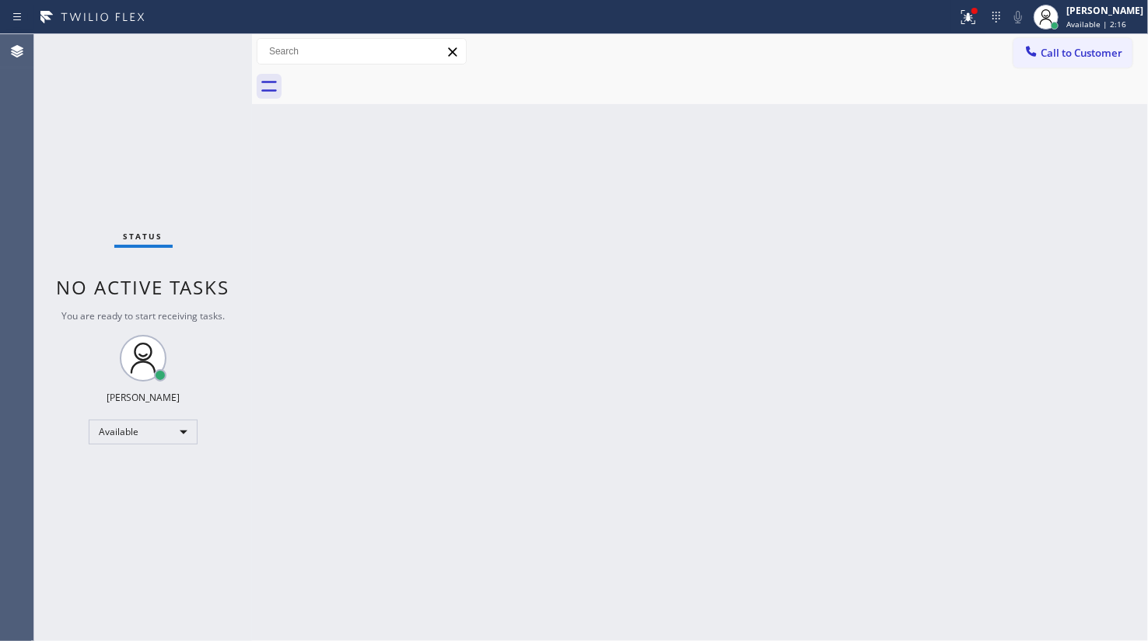
click at [198, 54] on div "Status No active tasks You are ready to start receiving tasks. JENIZA ALCAYDE A…" at bounding box center [143, 337] width 218 height 607
click at [960, 23] on div at bounding box center [968, 17] width 34 height 19
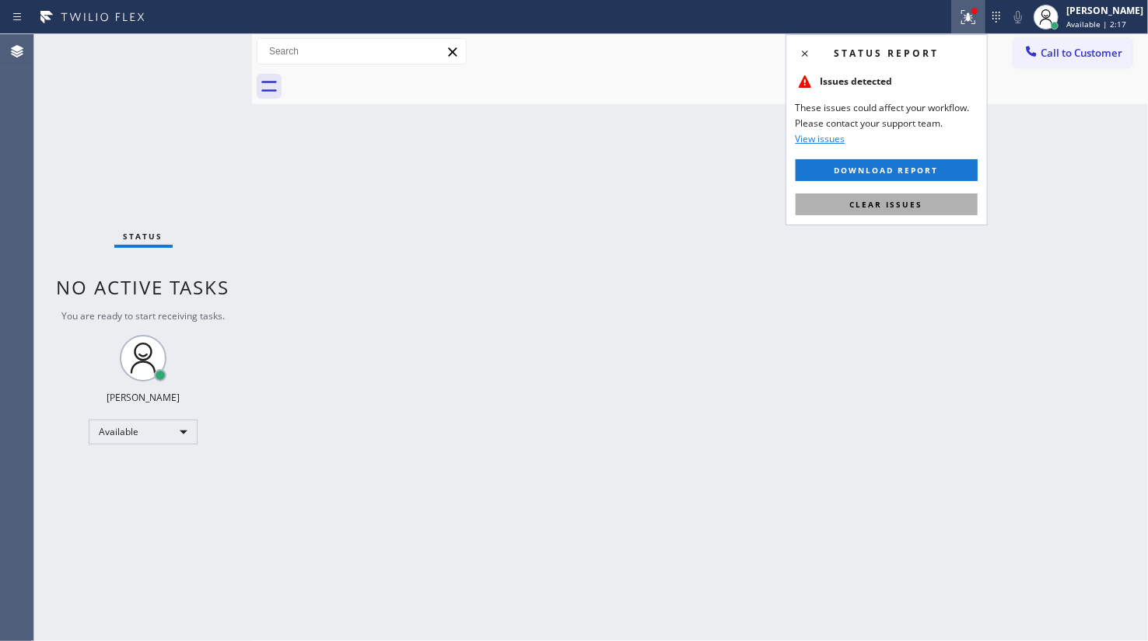
click at [953, 208] on button "Clear issues" at bounding box center [886, 205] width 182 height 22
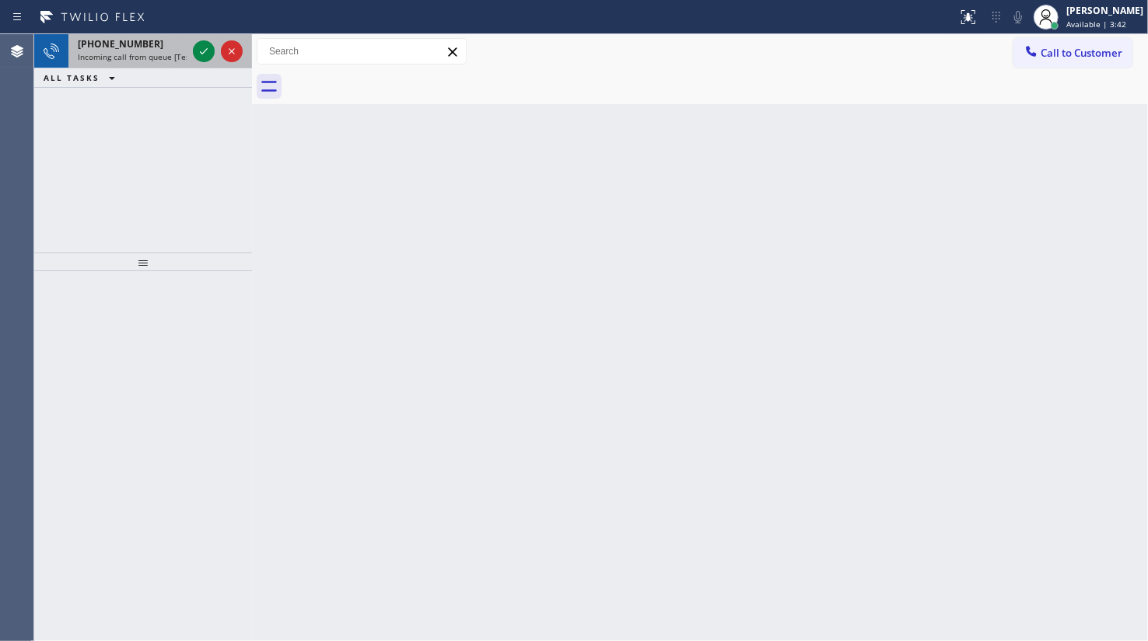
click at [119, 54] on span "Incoming call from queue [Test] All" at bounding box center [142, 56] width 129 height 11
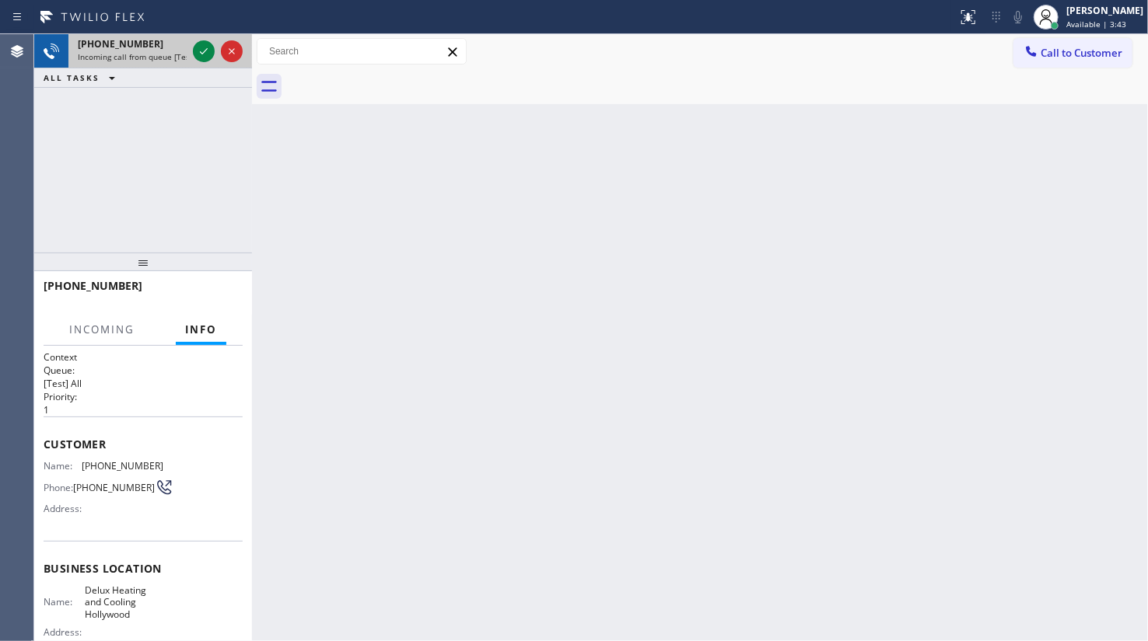
click at [190, 46] on div at bounding box center [218, 51] width 56 height 34
click at [197, 46] on icon at bounding box center [203, 51] width 19 height 19
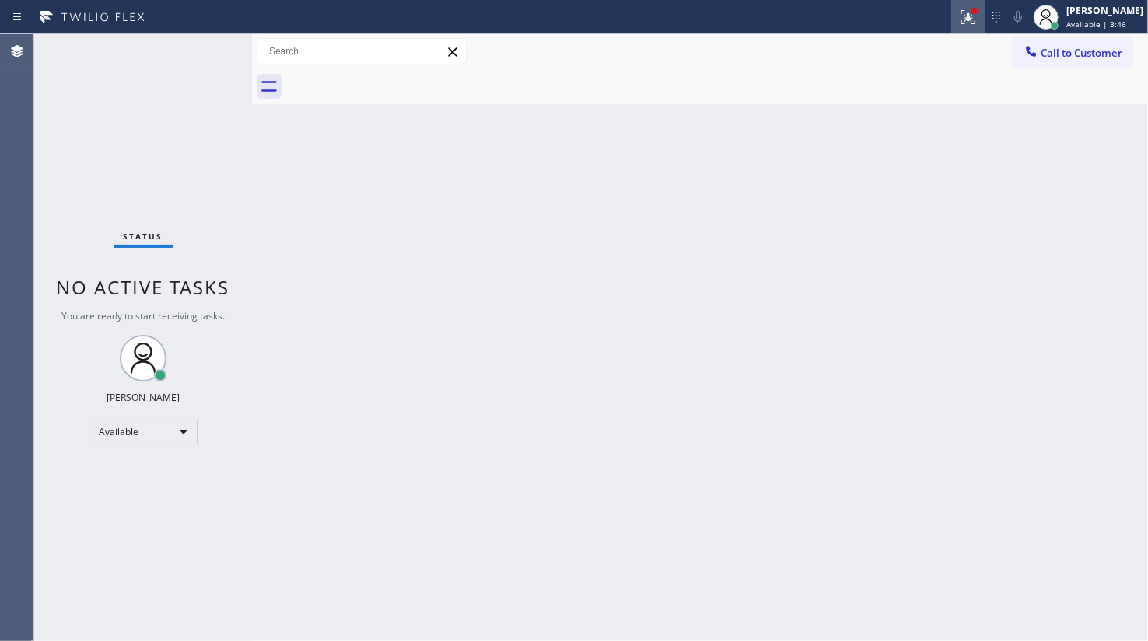
click at [959, 22] on div at bounding box center [968, 17] width 34 height 19
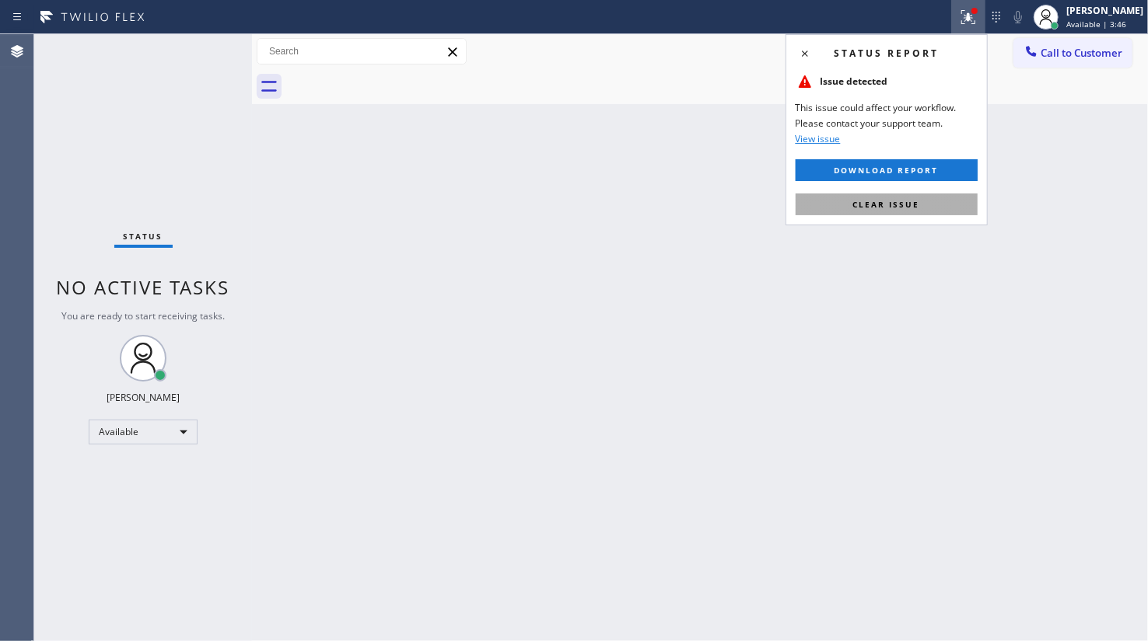
click at [934, 199] on button "Clear issue" at bounding box center [886, 205] width 182 height 22
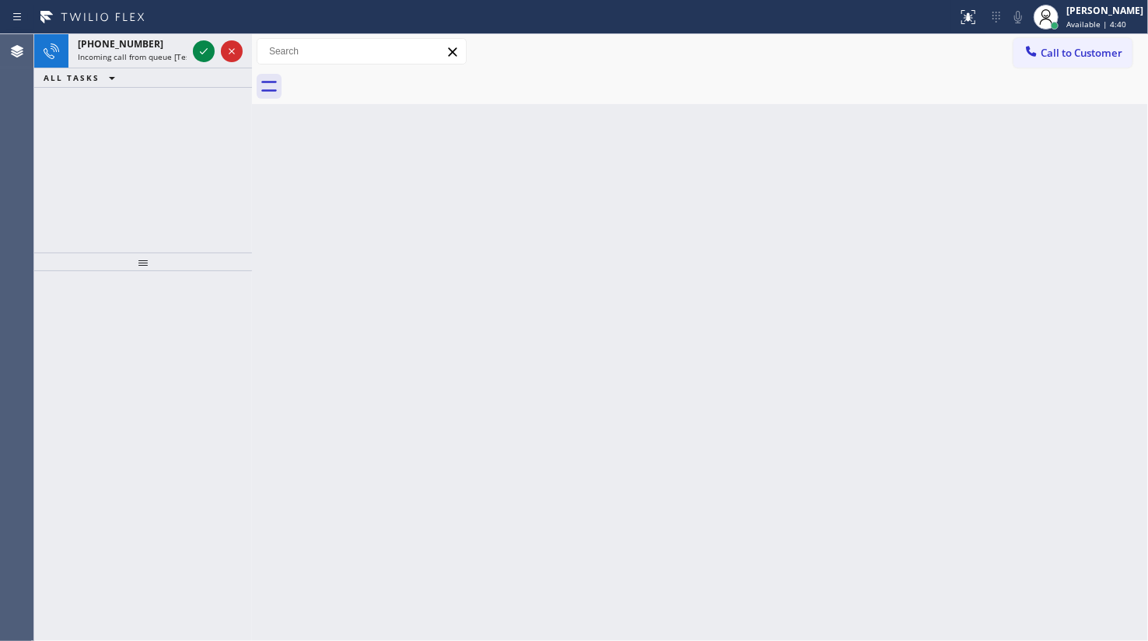
click at [124, 177] on div "+12392246753 Incoming call from queue [Test] All ALL TASKS ALL TASKS ACTIVE TAS…" at bounding box center [143, 143] width 218 height 218
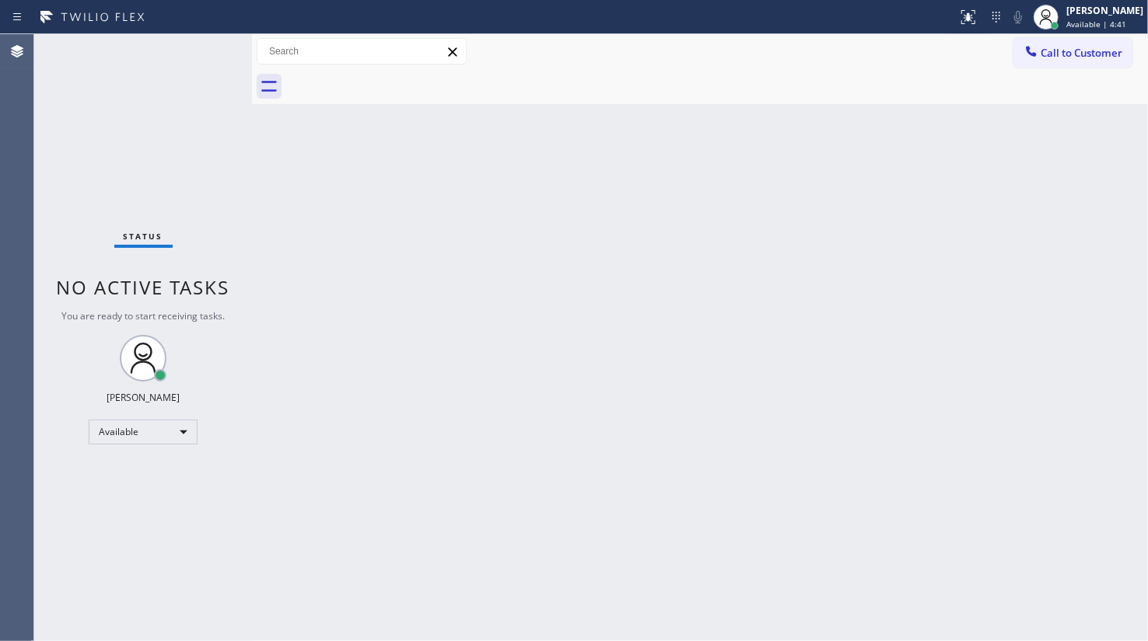
click at [204, 51] on div "Status No active tasks You are ready to start receiving tasks. JENIZA ALCAYDE A…" at bounding box center [143, 337] width 218 height 607
click at [57, 154] on div "Status No active tasks You are ready to start receiving tasks. JENIZA ALCAYDE A…" at bounding box center [143, 337] width 218 height 607
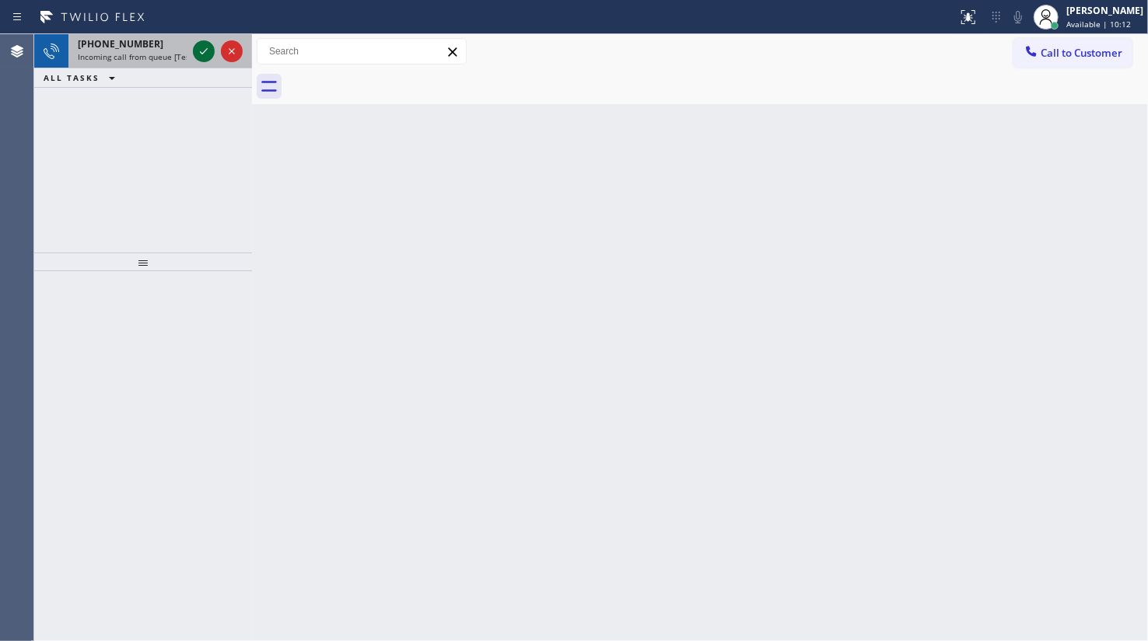
click at [206, 54] on icon at bounding box center [203, 51] width 19 height 19
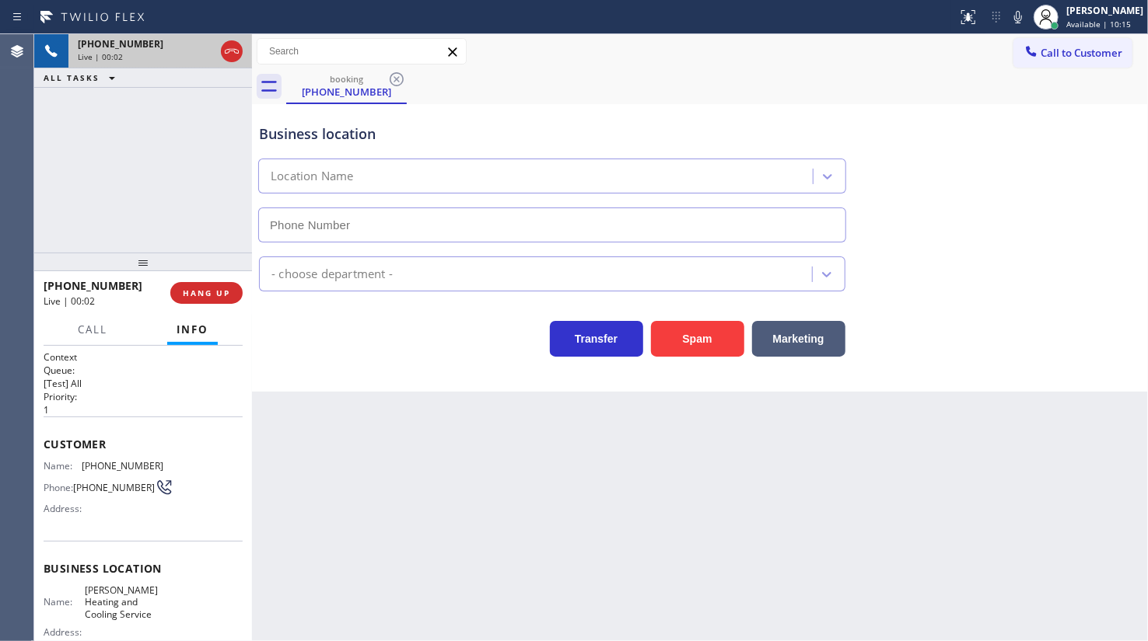
type input "(516) 789-2711"
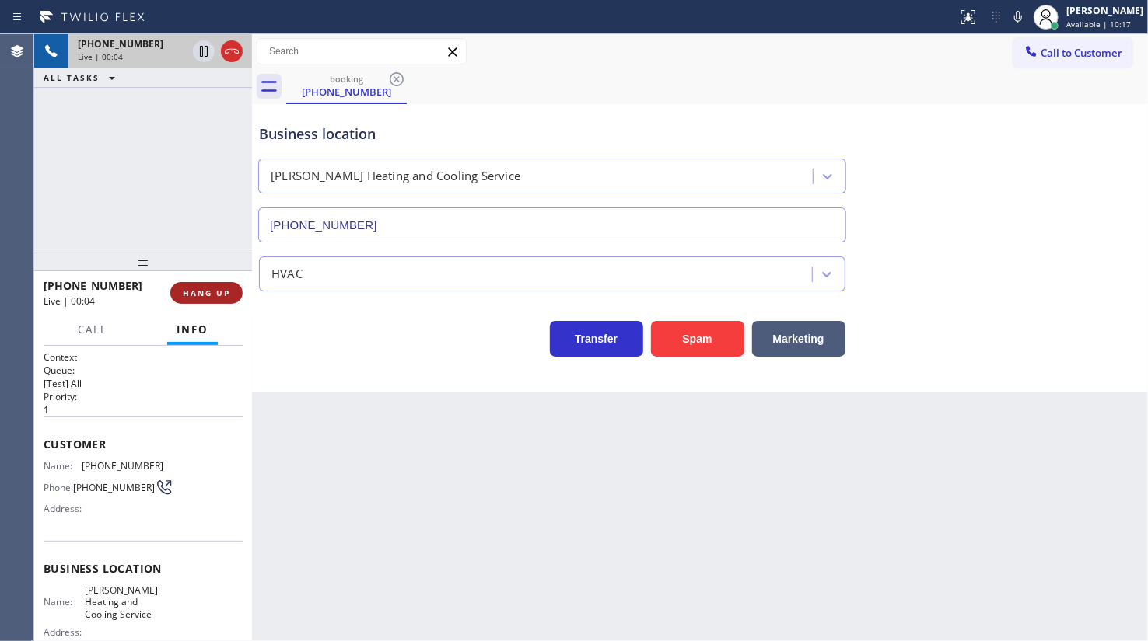
click at [211, 293] on span "HANG UP" at bounding box center [206, 293] width 47 height 11
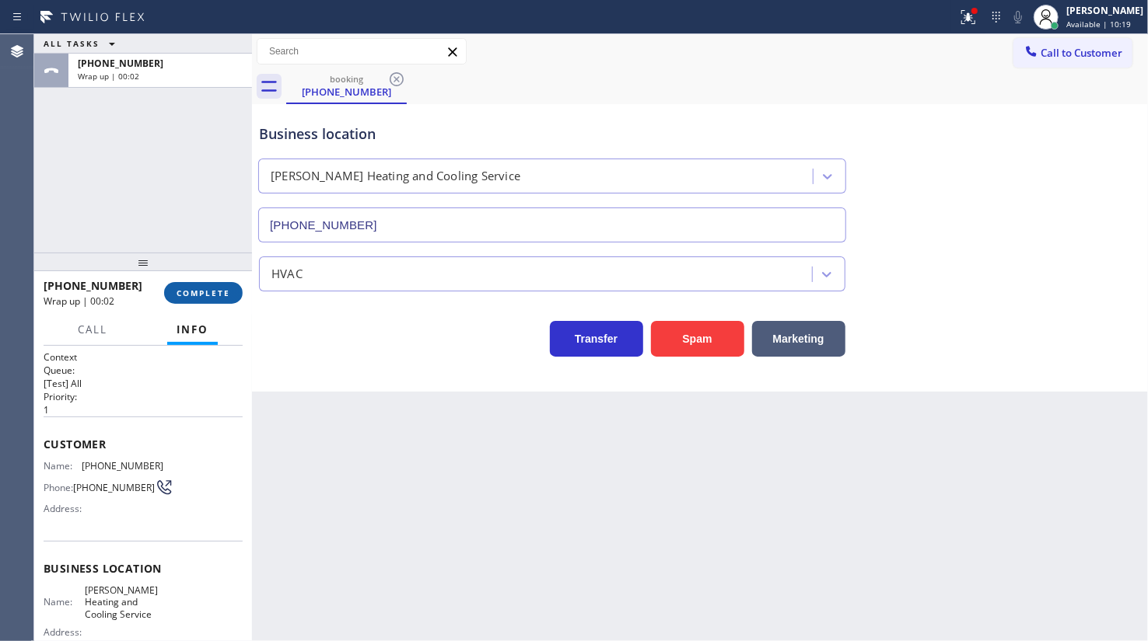
click at [202, 300] on button "COMPLETE" at bounding box center [203, 293] width 79 height 22
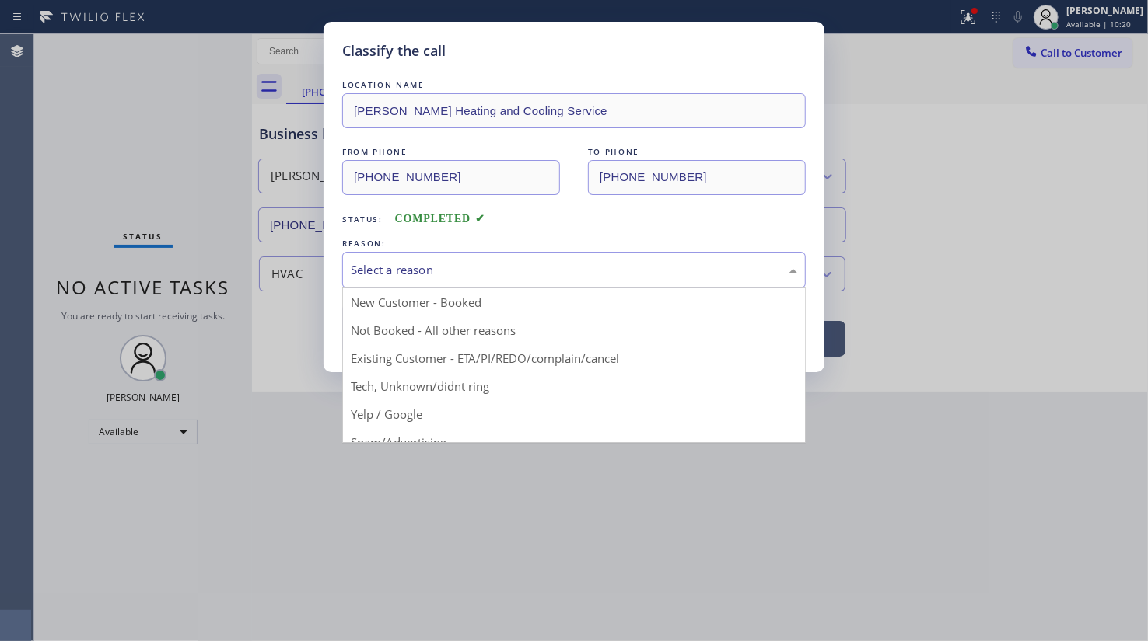
click at [428, 267] on div "Select a reason" at bounding box center [574, 270] width 446 height 18
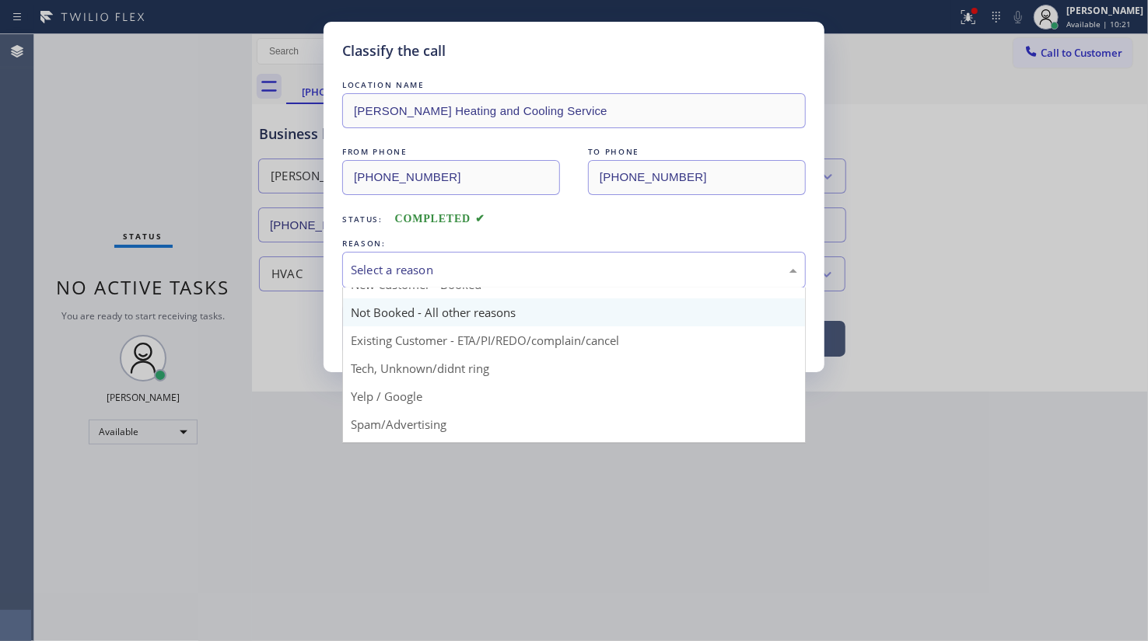
scroll to position [70, 0]
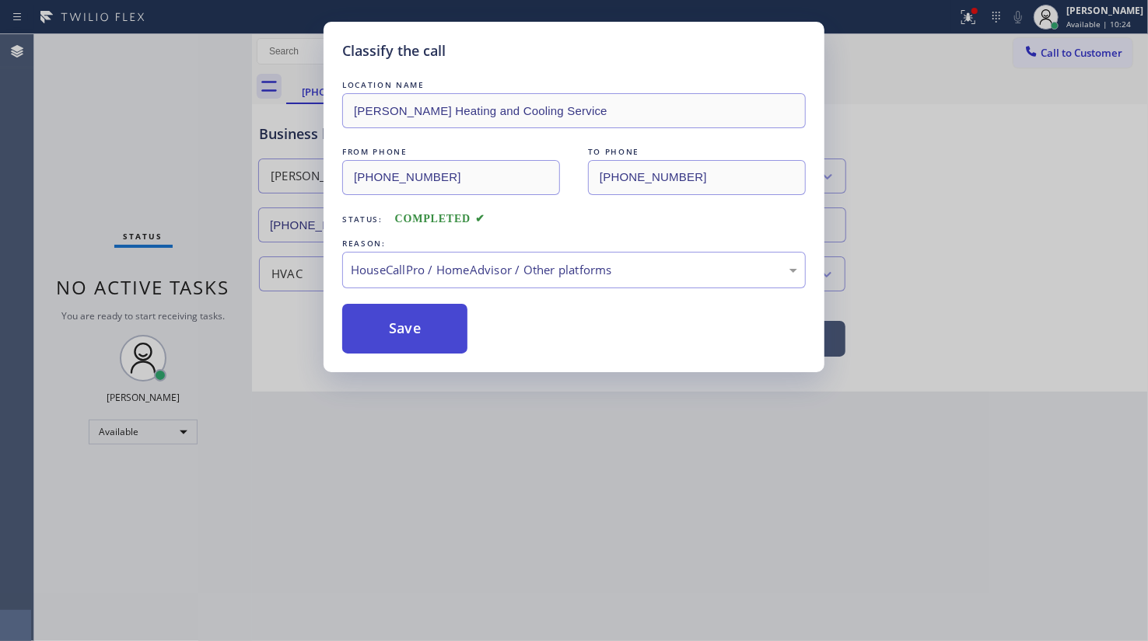
click at [420, 327] on button "Save" at bounding box center [404, 329] width 125 height 50
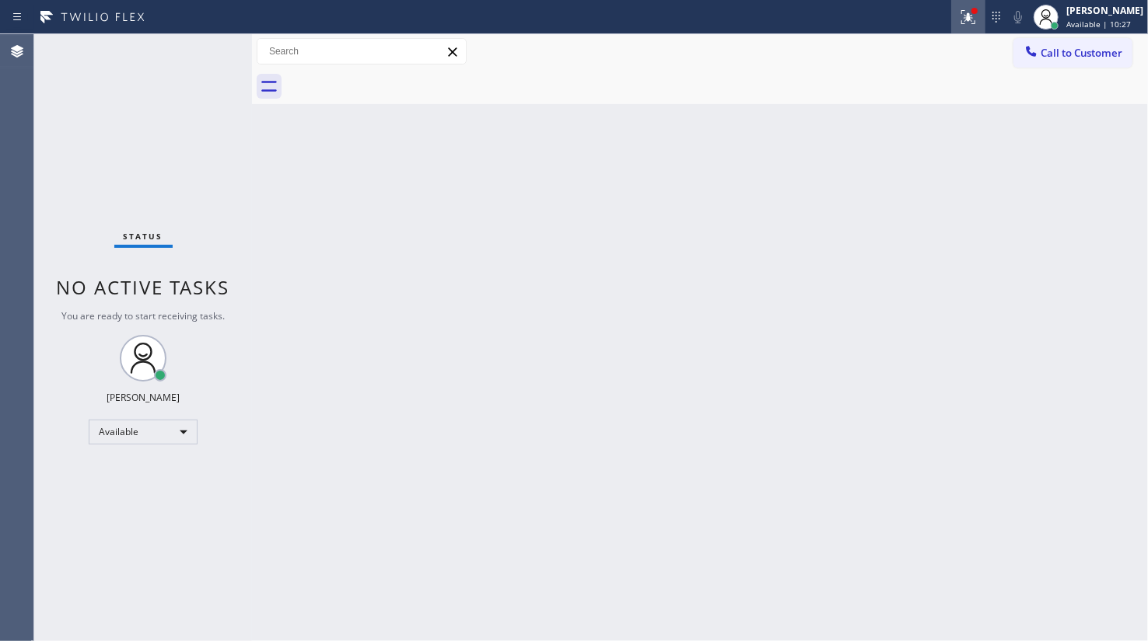
click at [956, 24] on div at bounding box center [968, 17] width 34 height 19
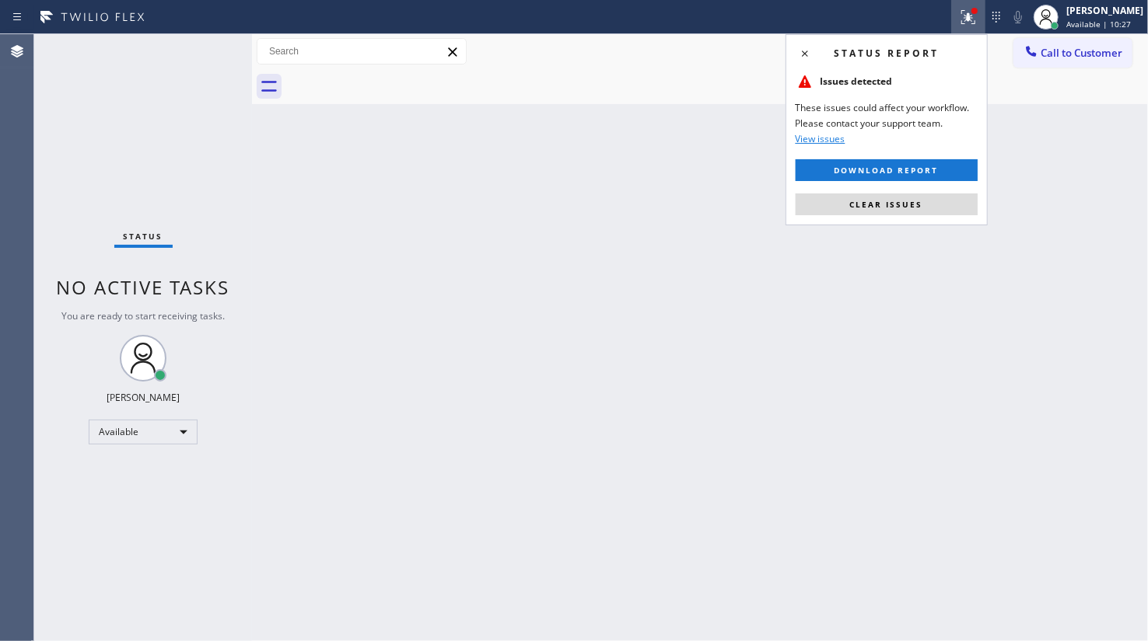
click at [949, 186] on div "Status report Issues detected These issues could affect your workflow. Please c…" at bounding box center [886, 129] width 202 height 191
click at [950, 196] on button "Clear issues" at bounding box center [886, 205] width 182 height 22
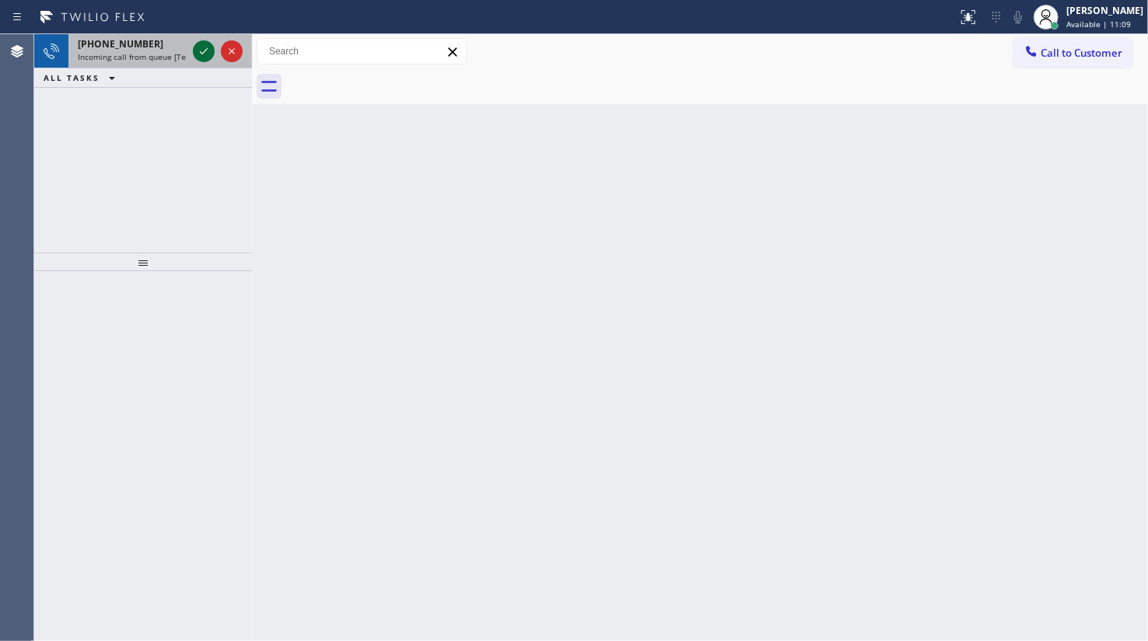
click at [210, 50] on icon at bounding box center [203, 51] width 19 height 19
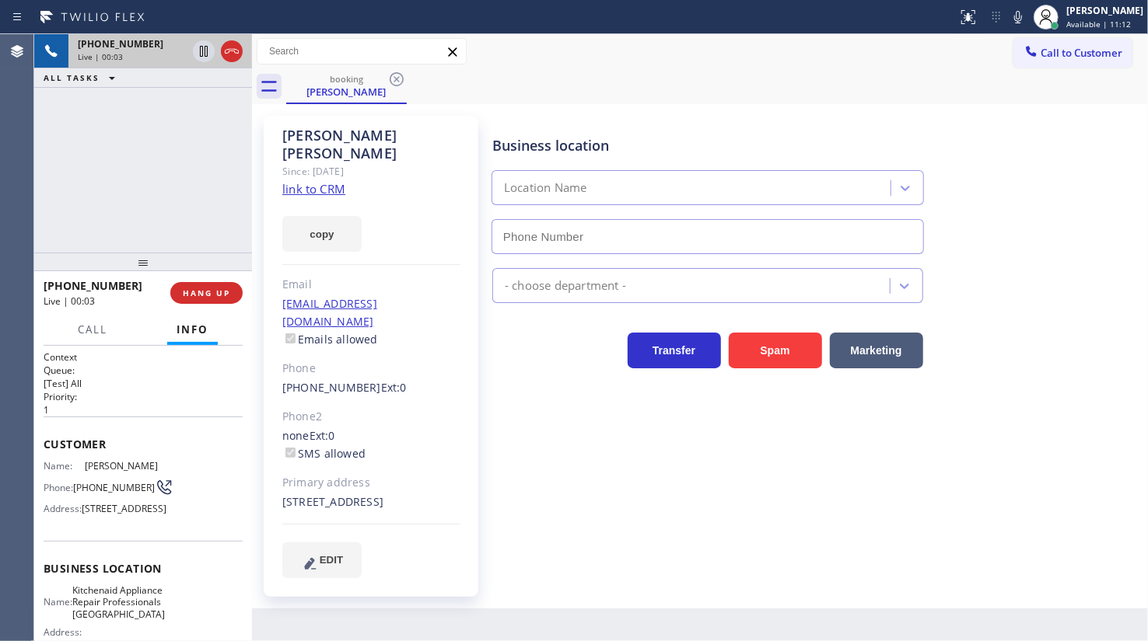
type input "(817) 873-6588"
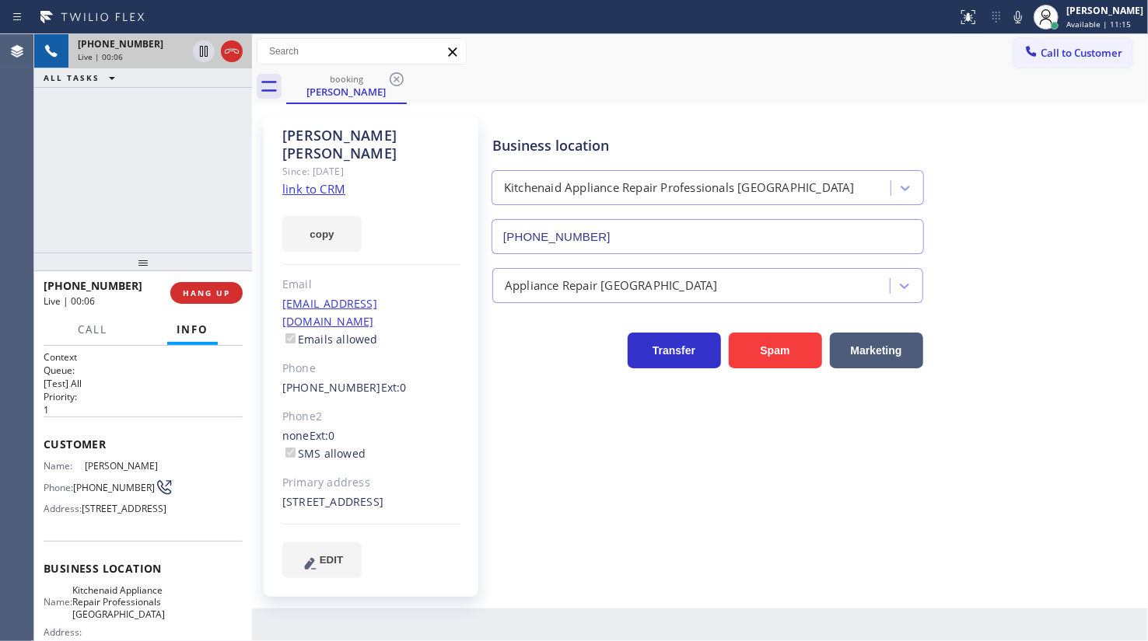
click at [322, 181] on link "link to CRM" at bounding box center [313, 189] width 63 height 16
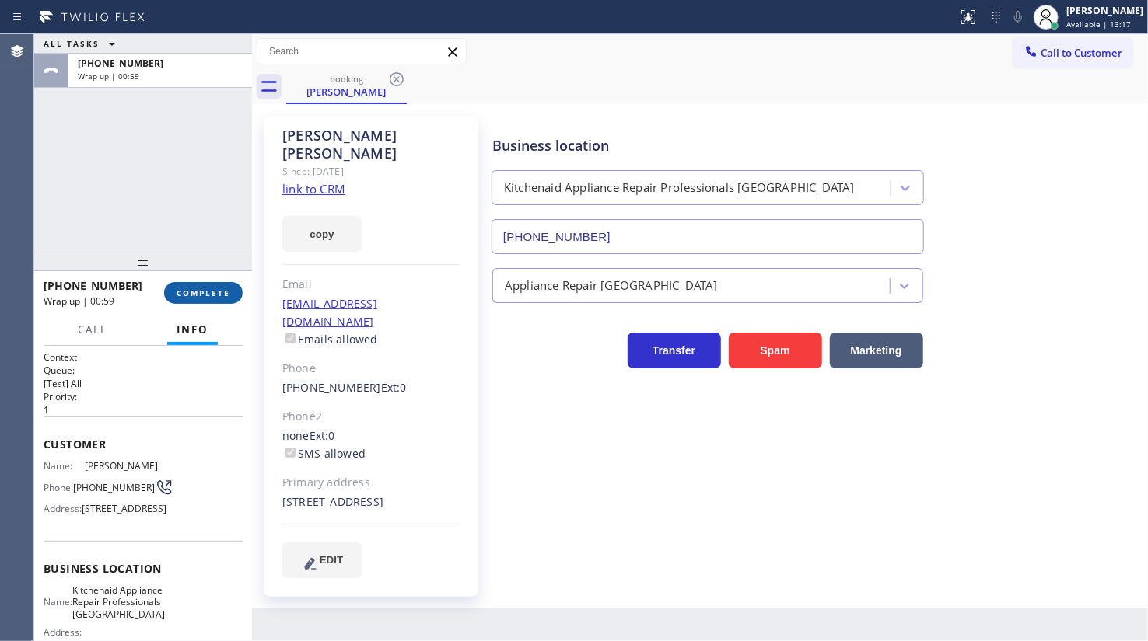
click at [207, 303] on button "COMPLETE" at bounding box center [203, 293] width 79 height 22
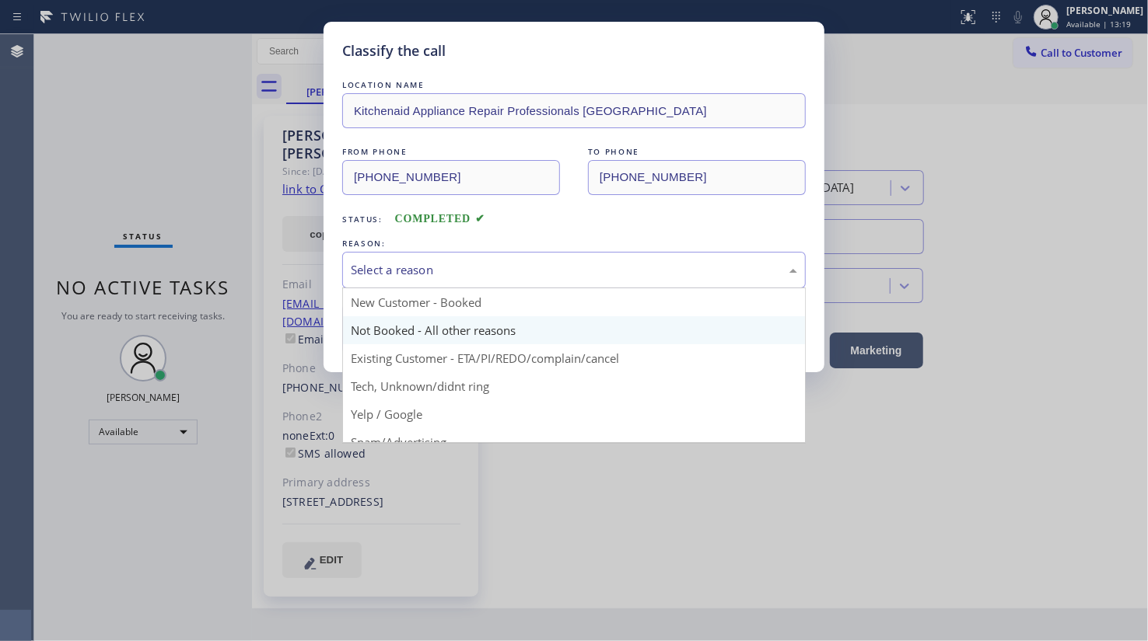
drag, startPoint x: 376, startPoint y: 275, endPoint x: 361, endPoint y: 333, distance: 59.4
click at [372, 287] on div "Select a reason New Customer - Booked Not Booked - All other reasons Existing C…" at bounding box center [573, 270] width 463 height 37
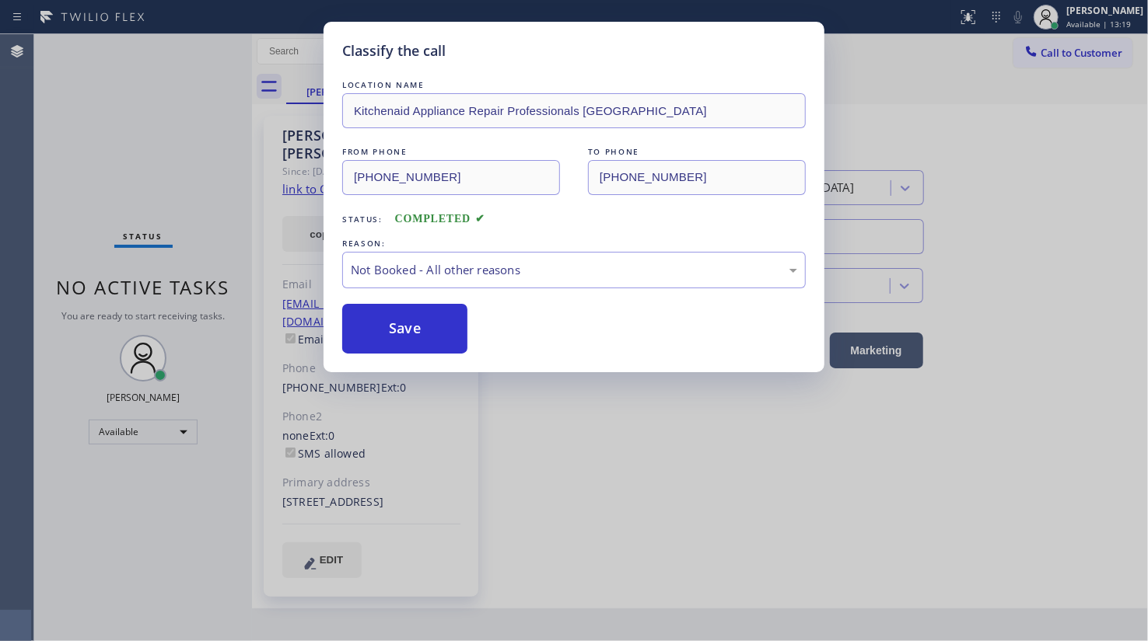
click at [361, 333] on button "Save" at bounding box center [404, 329] width 125 height 50
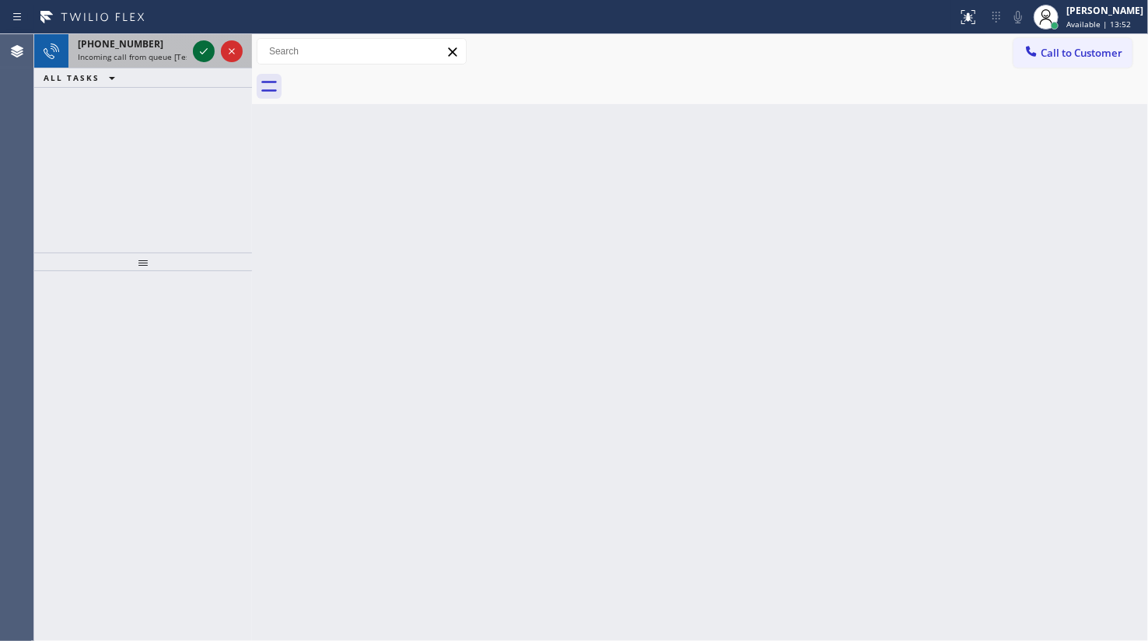
click at [208, 59] on icon at bounding box center [203, 51] width 19 height 19
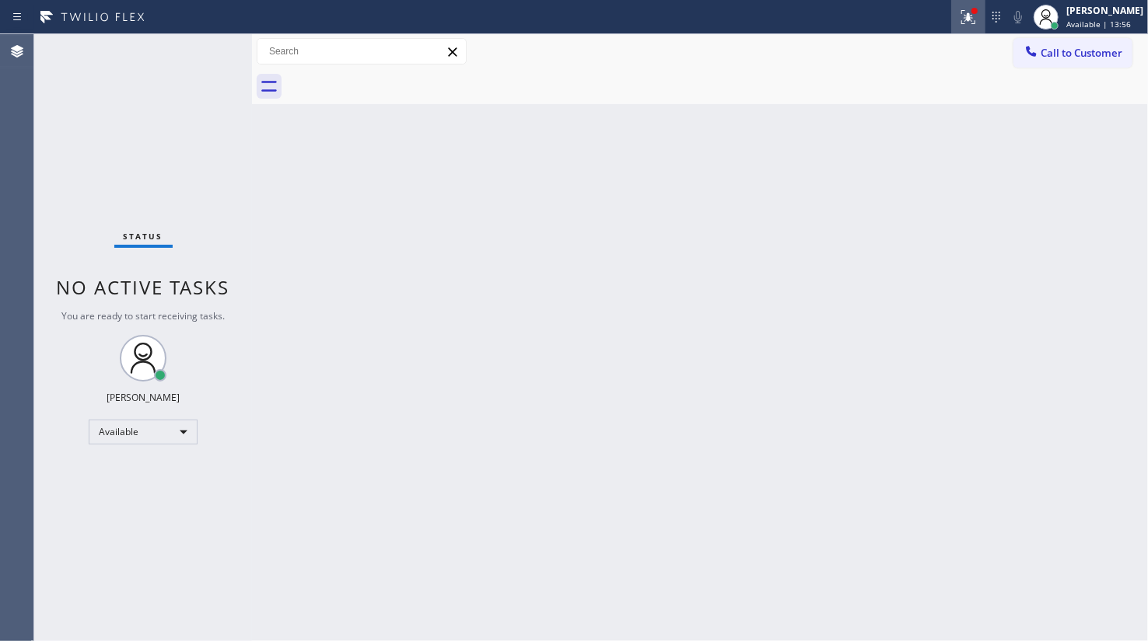
click at [985, 9] on div at bounding box center [968, 17] width 34 height 19
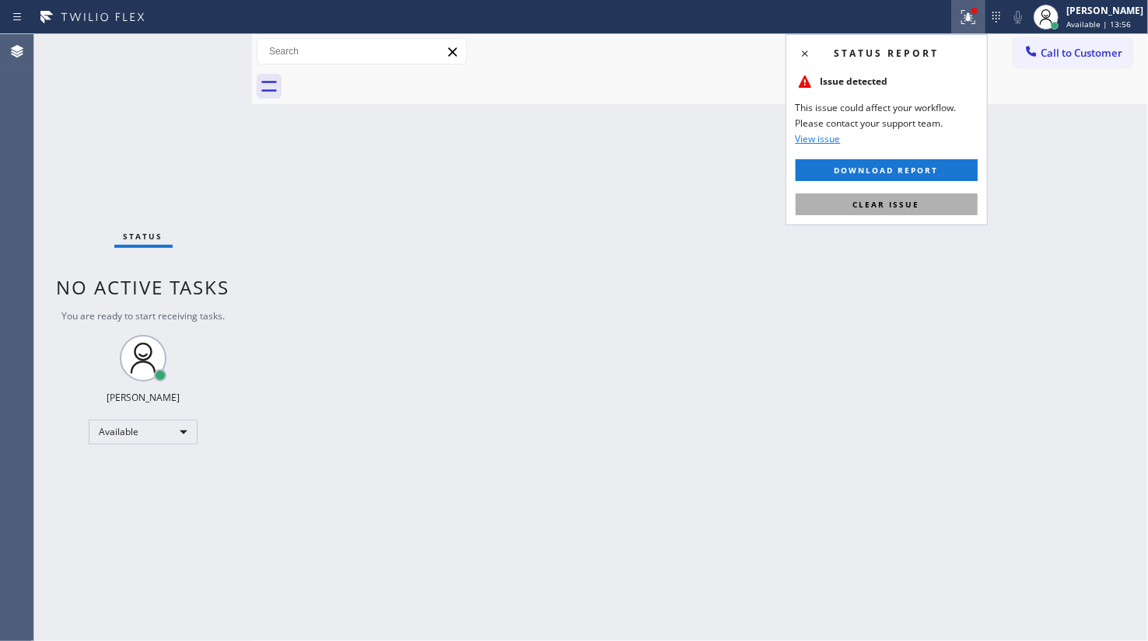
click at [872, 194] on button "Clear issue" at bounding box center [886, 205] width 182 height 22
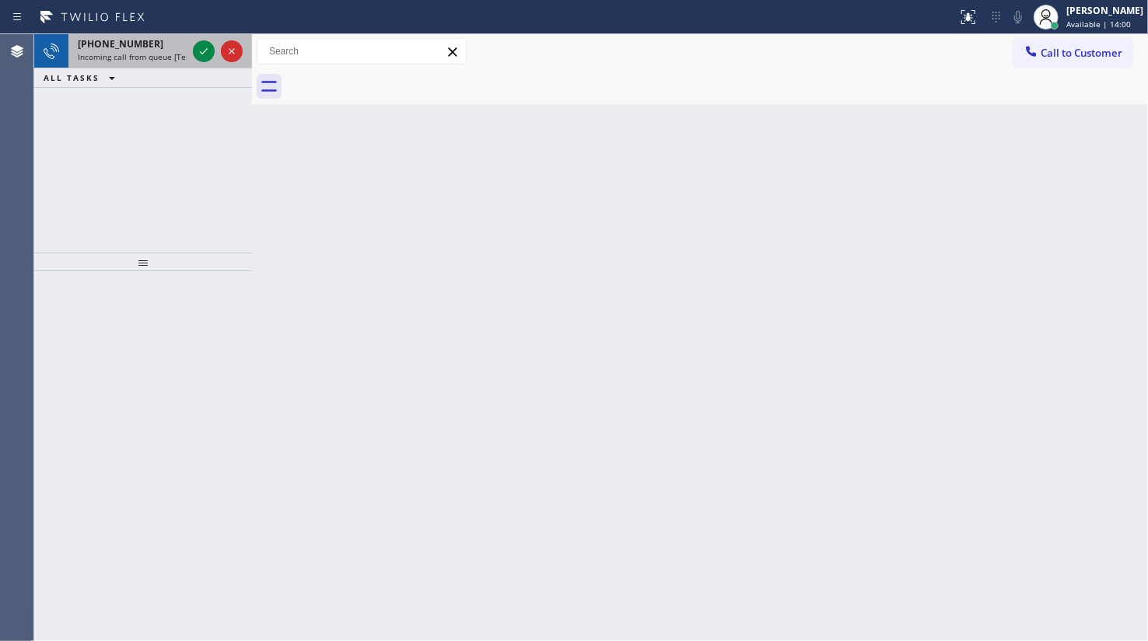
click at [164, 54] on span "Incoming call from queue [Test] All" at bounding box center [142, 56] width 129 height 11
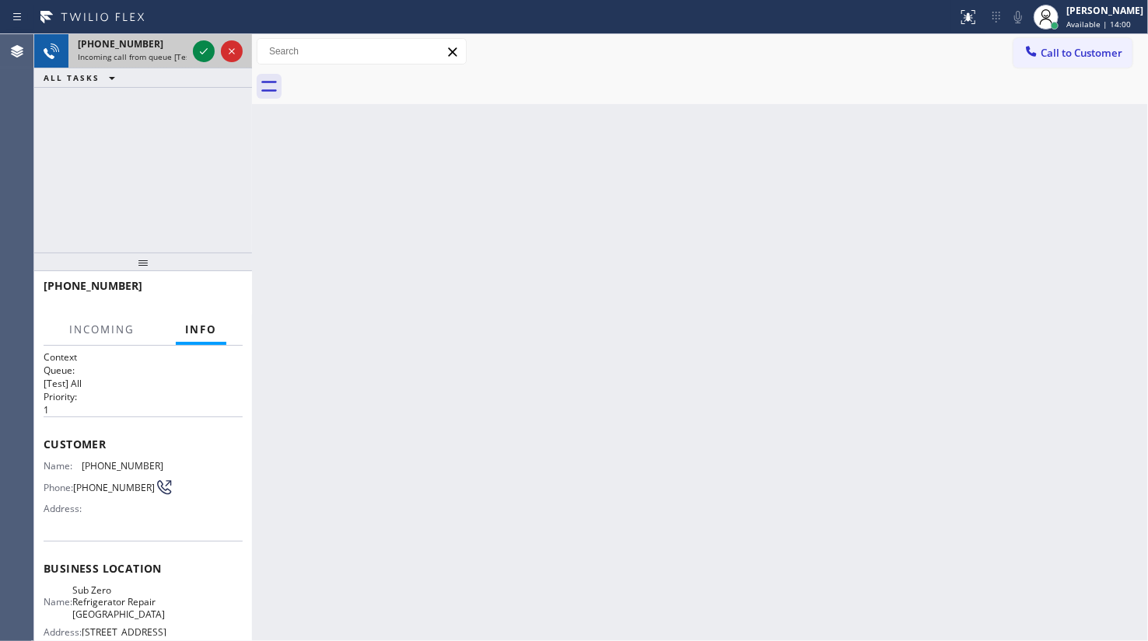
click at [217, 48] on div at bounding box center [218, 51] width 56 height 34
click at [197, 54] on icon at bounding box center [203, 51] width 19 height 19
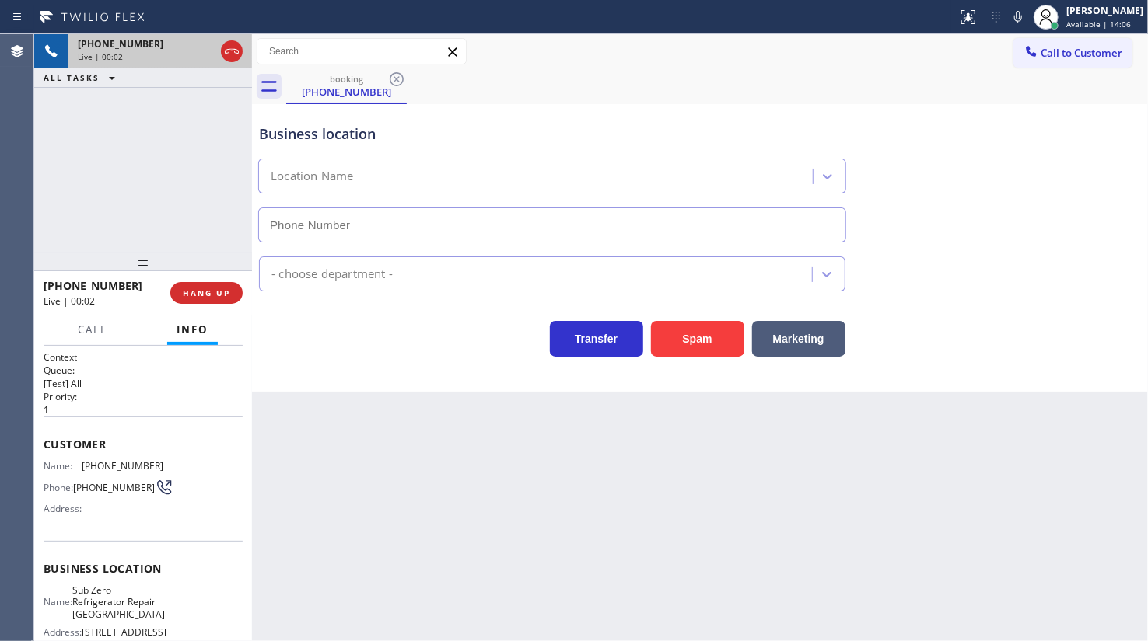
type input "(773) 917-0590"
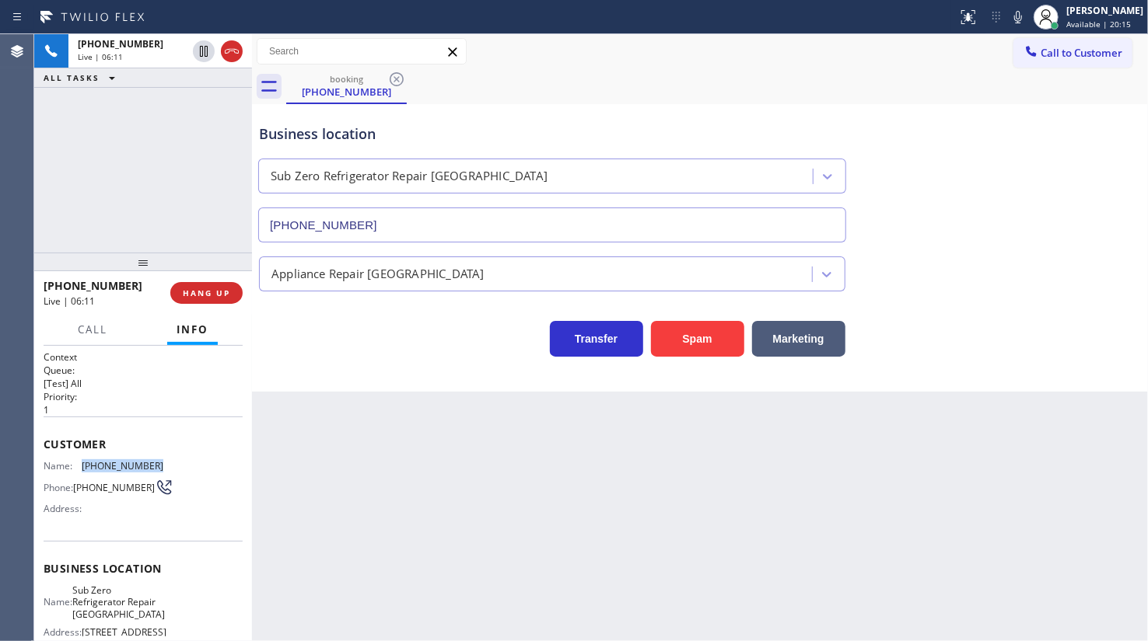
drag, startPoint x: 80, startPoint y: 462, endPoint x: 166, endPoint y: 467, distance: 86.4
click at [166, 467] on div "Name: (973) 803-3602 Phone: (973) 803-3602 Address:" at bounding box center [143, 490] width 199 height 61
copy div "(973) 803-3602"
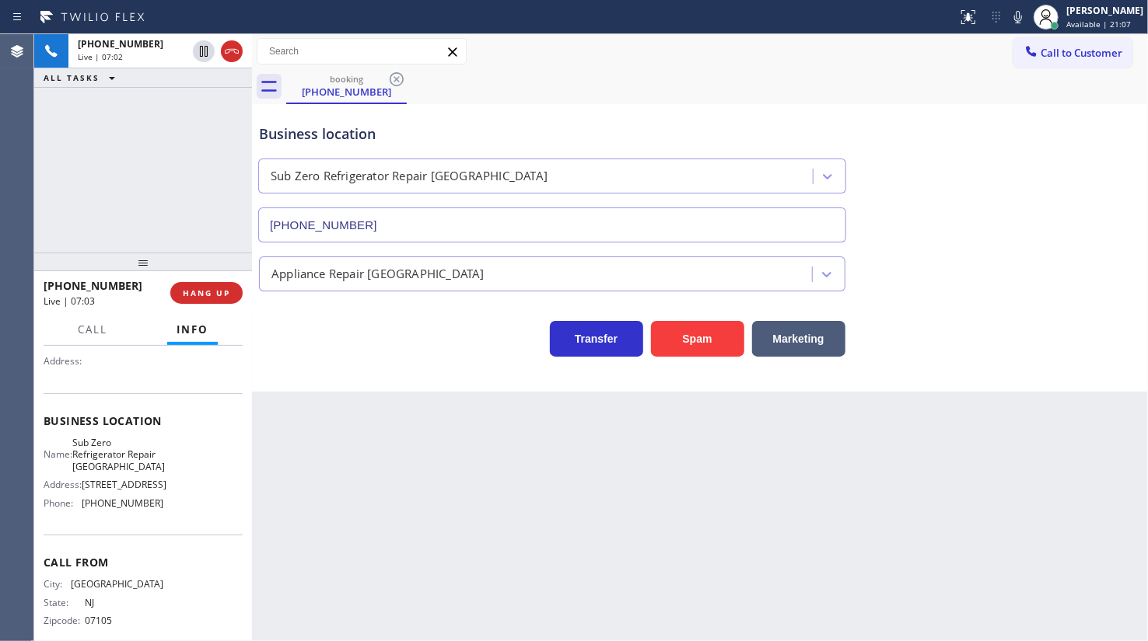
scroll to position [179, 0]
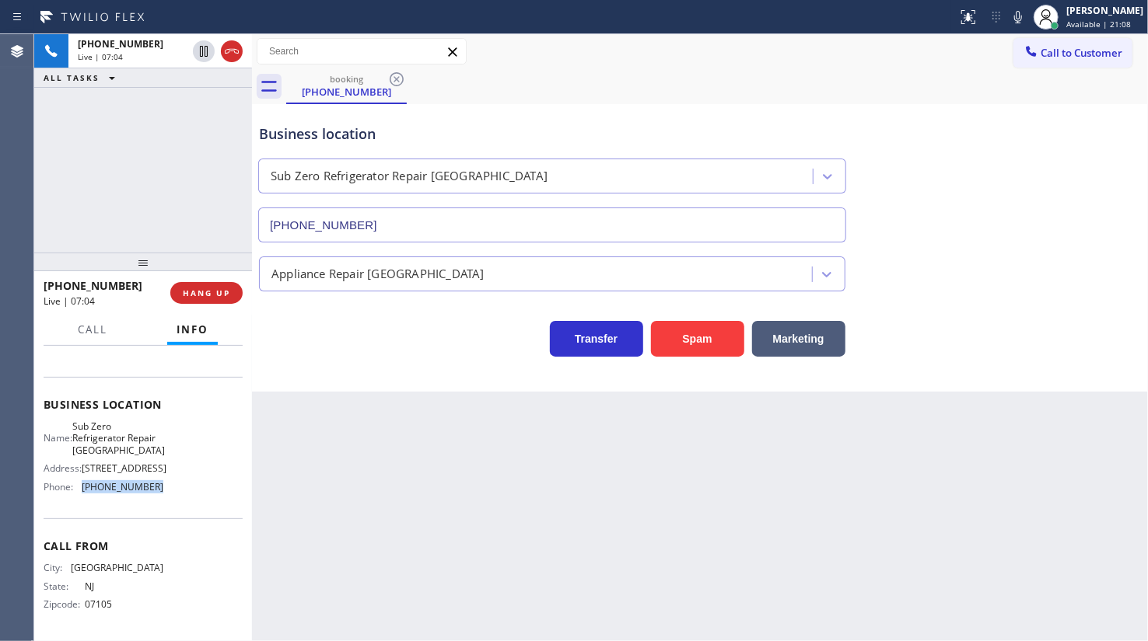
drag, startPoint x: 86, startPoint y: 484, endPoint x: 195, endPoint y: 490, distance: 109.0
click at [195, 490] on div "Name: Sub Zero Refrigerator Repair Chicago Address: 2046 W BELMONT AVE Phone: (…" at bounding box center [143, 460] width 199 height 79
copy div "(773) 917-0590"
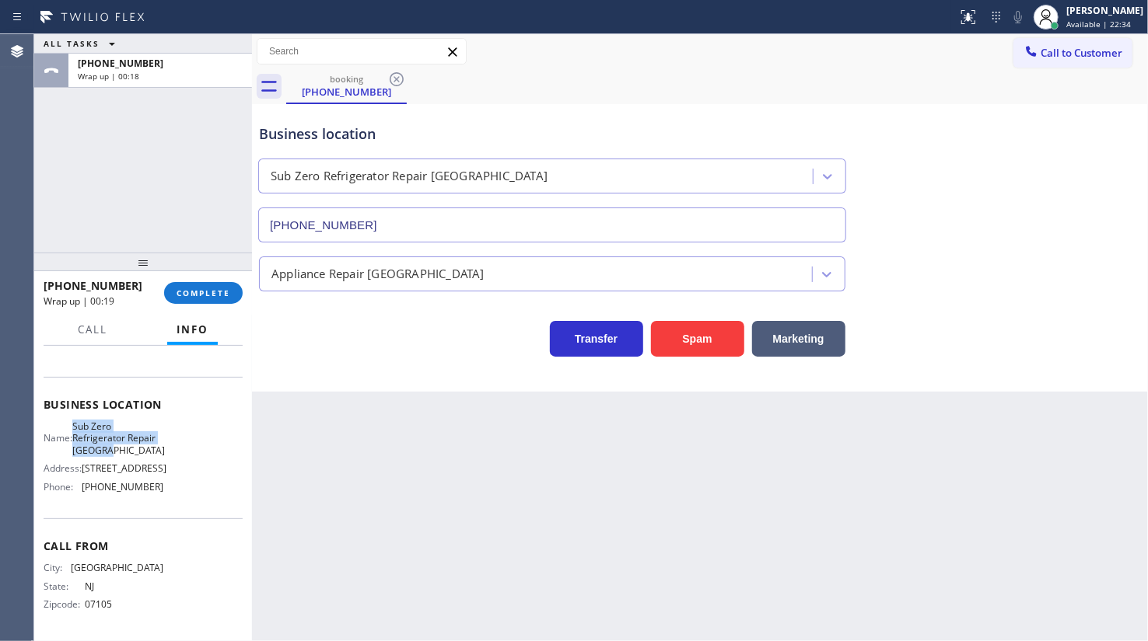
drag, startPoint x: 72, startPoint y: 414, endPoint x: 172, endPoint y: 441, distance: 103.9
click at [172, 441] on div "Name: Sub Zero Refrigerator Repair Chicago Address: 2046 W BELMONT AVE Phone: (…" at bounding box center [143, 460] width 199 height 79
copy div "Sub Zero Refrigerator Repair Chicago"
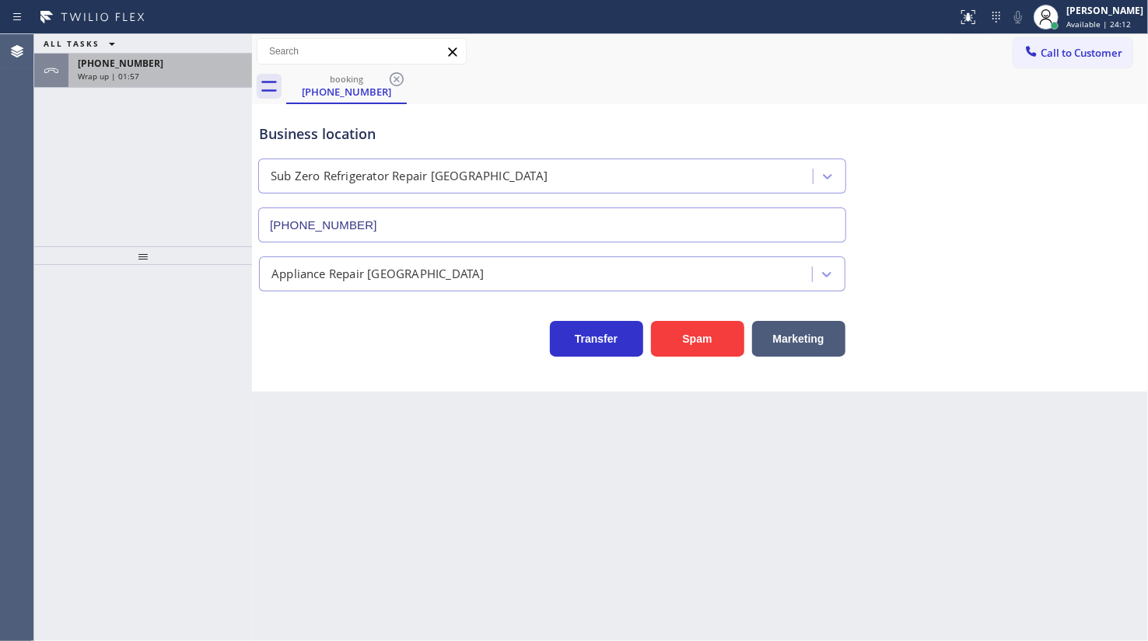
drag, startPoint x: 65, startPoint y: 56, endPoint x: 70, endPoint y: 107, distance: 51.5
click at [65, 57] on div at bounding box center [51, 71] width 34 height 34
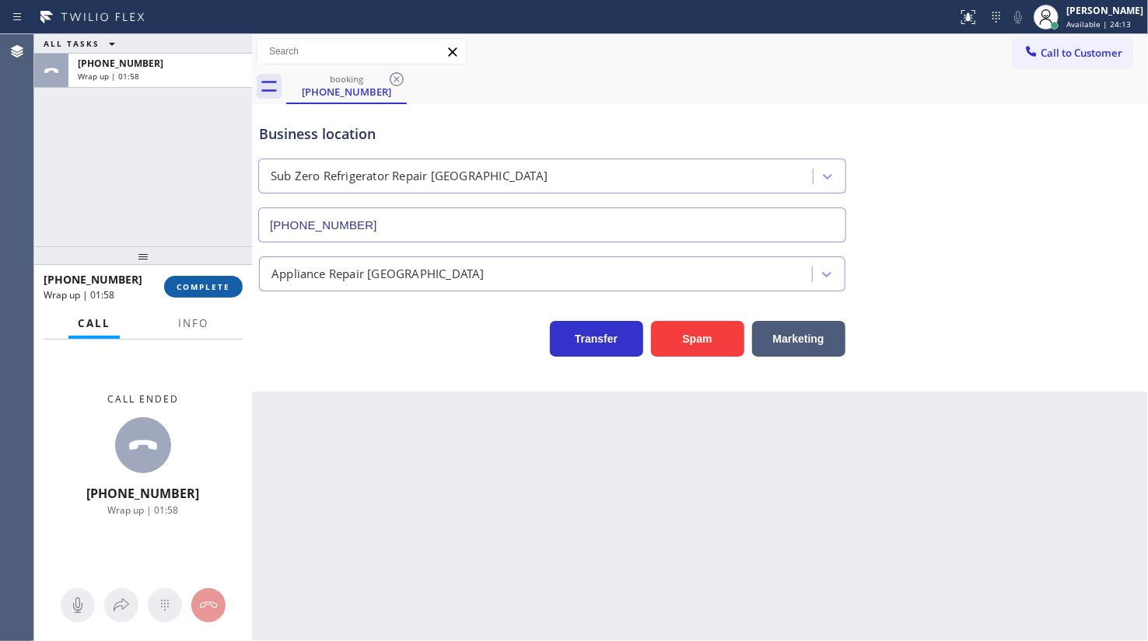
click at [187, 286] on span "COMPLETE" at bounding box center [203, 286] width 54 height 11
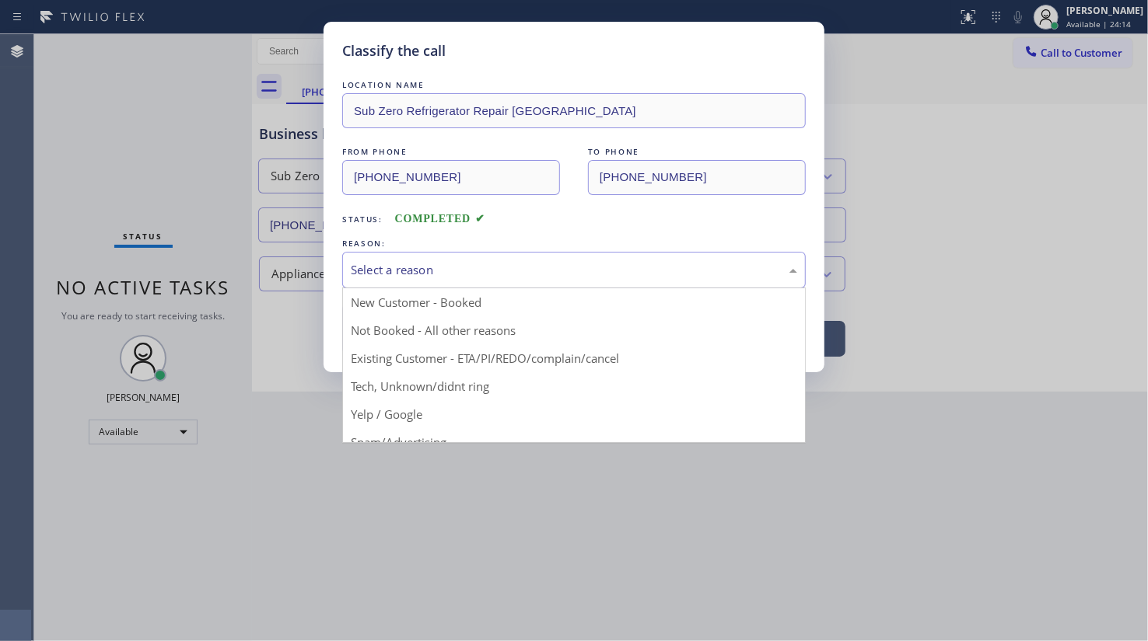
click at [386, 267] on div "Select a reason" at bounding box center [574, 270] width 446 height 18
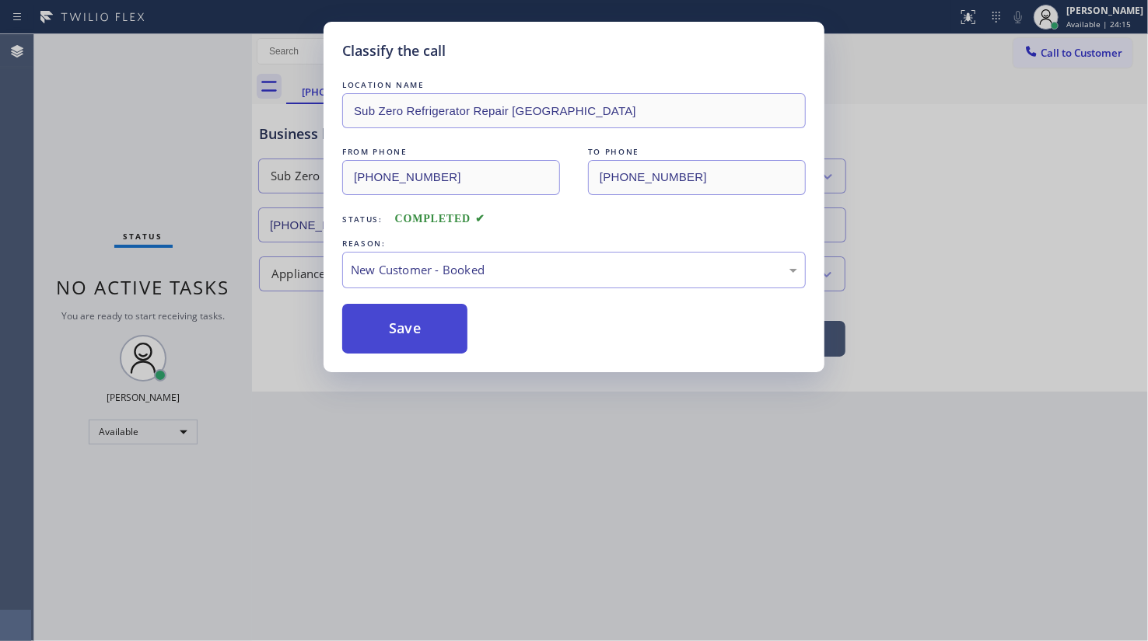
click at [396, 321] on button "Save" at bounding box center [404, 329] width 125 height 50
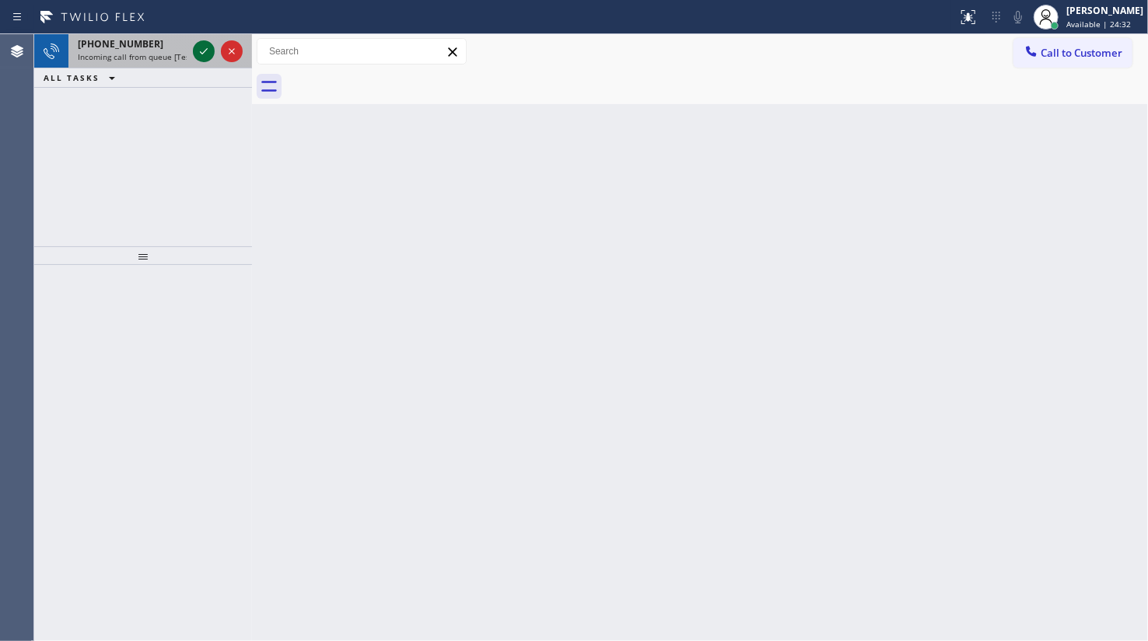
click at [205, 47] on icon at bounding box center [203, 51] width 19 height 19
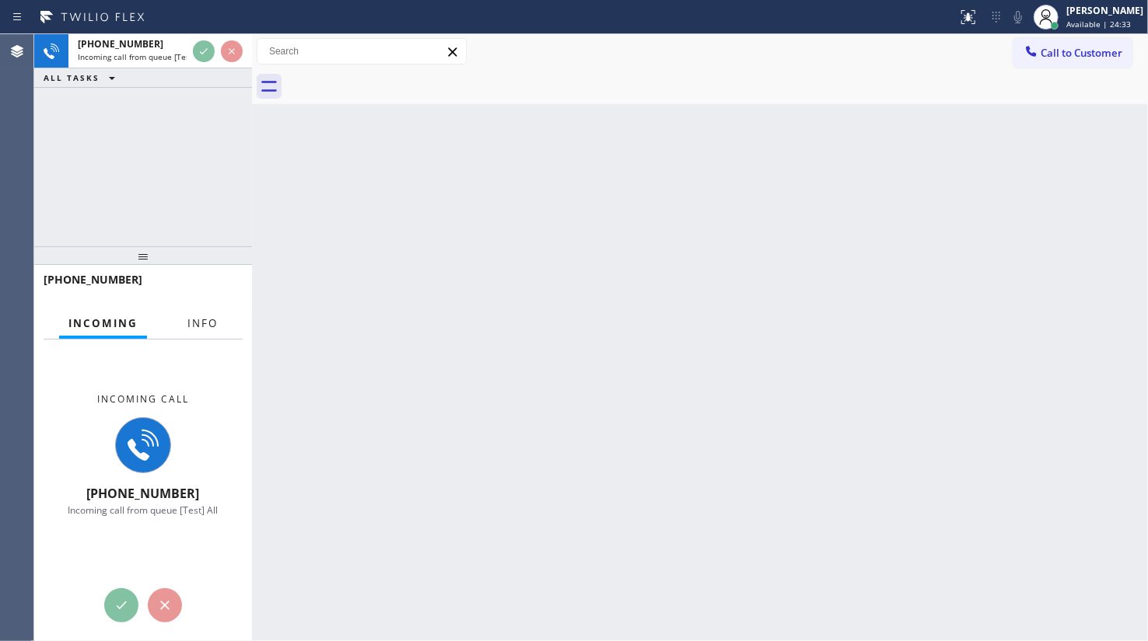
drag, startPoint x: 185, startPoint y: 318, endPoint x: 186, endPoint y: 338, distance: 20.2
click at [185, 318] on button "Info" at bounding box center [202, 324] width 49 height 30
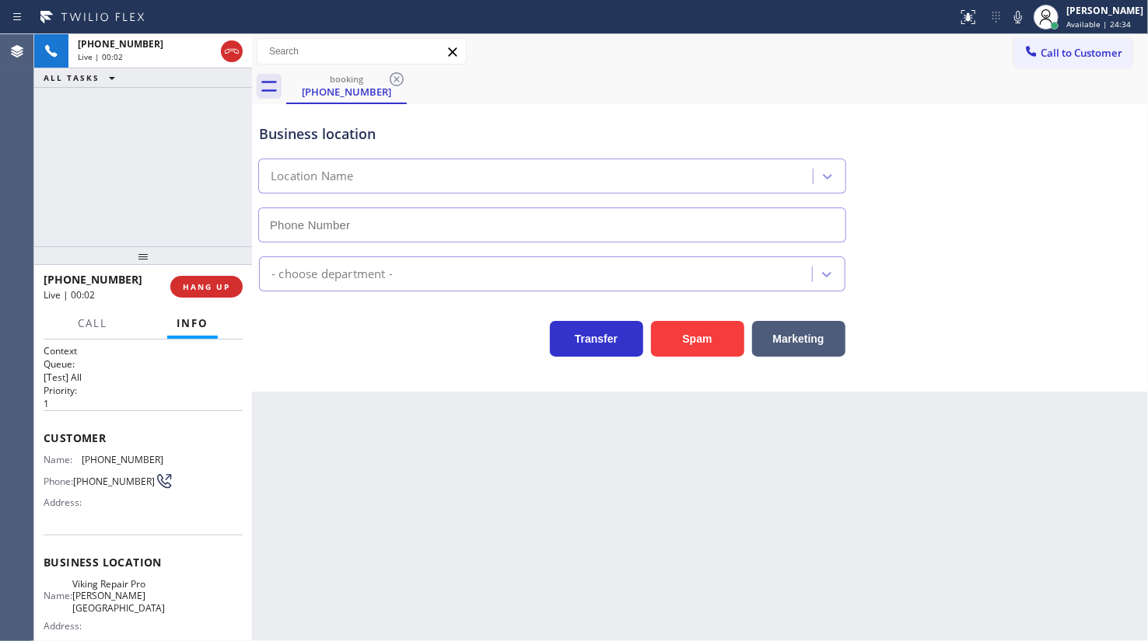
type input "(678) 562-7955"
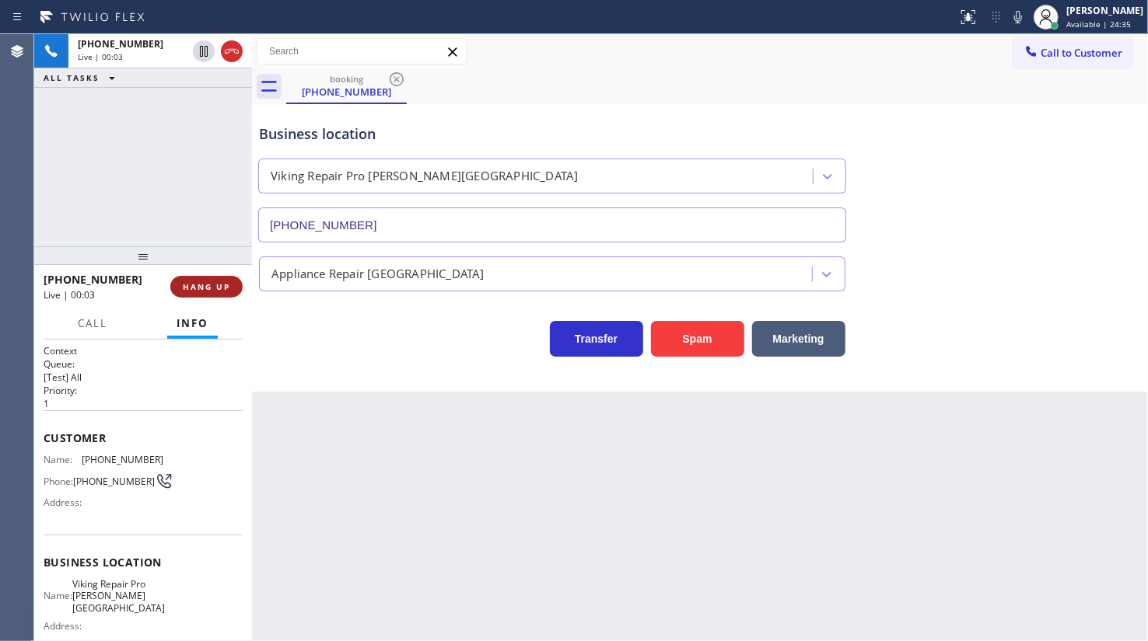
click at [225, 281] on span "HANG UP" at bounding box center [206, 286] width 47 height 11
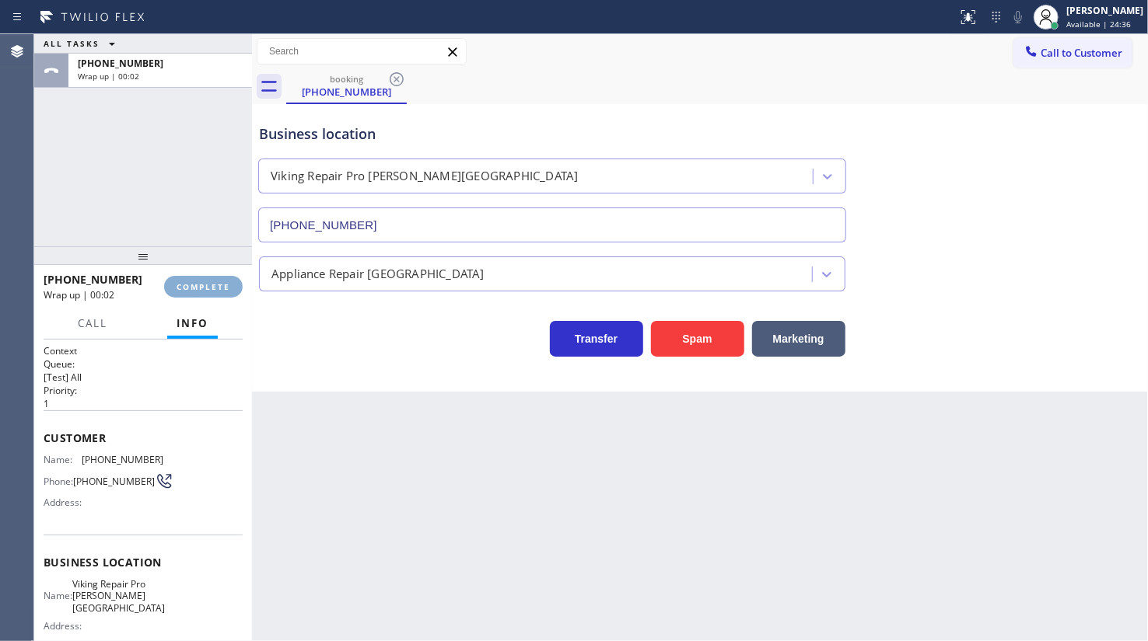
click at [225, 281] on span "COMPLETE" at bounding box center [203, 286] width 54 height 11
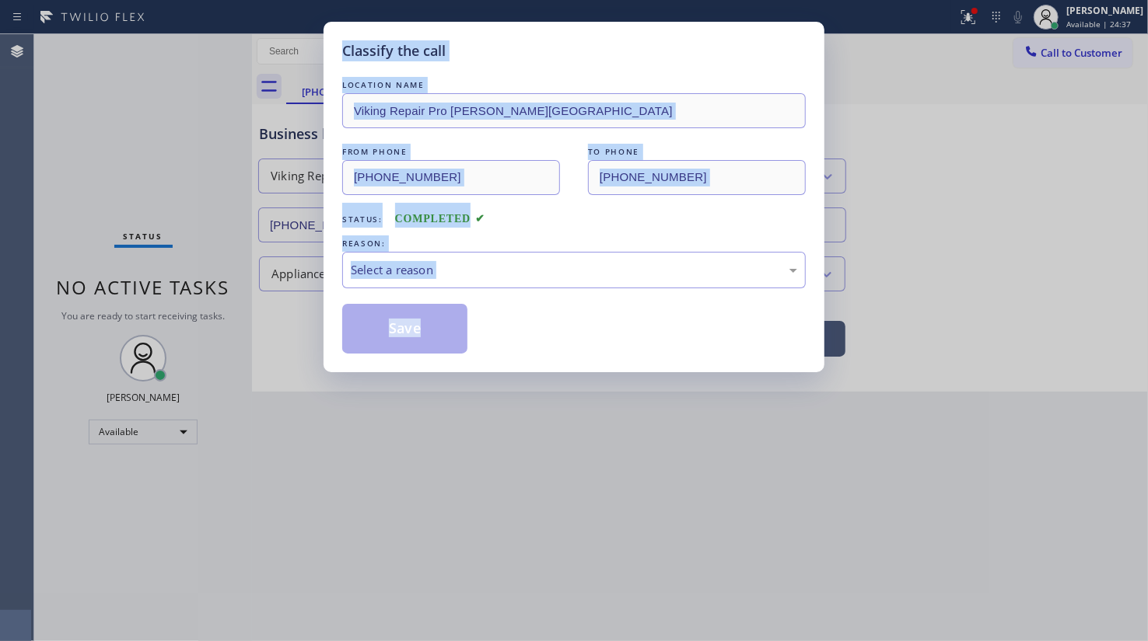
click at [225, 281] on div "Classify the call LOCATION NAME Viking Repair Pro Sandy Springs FROM PHONE (229…" at bounding box center [574, 320] width 1148 height 641
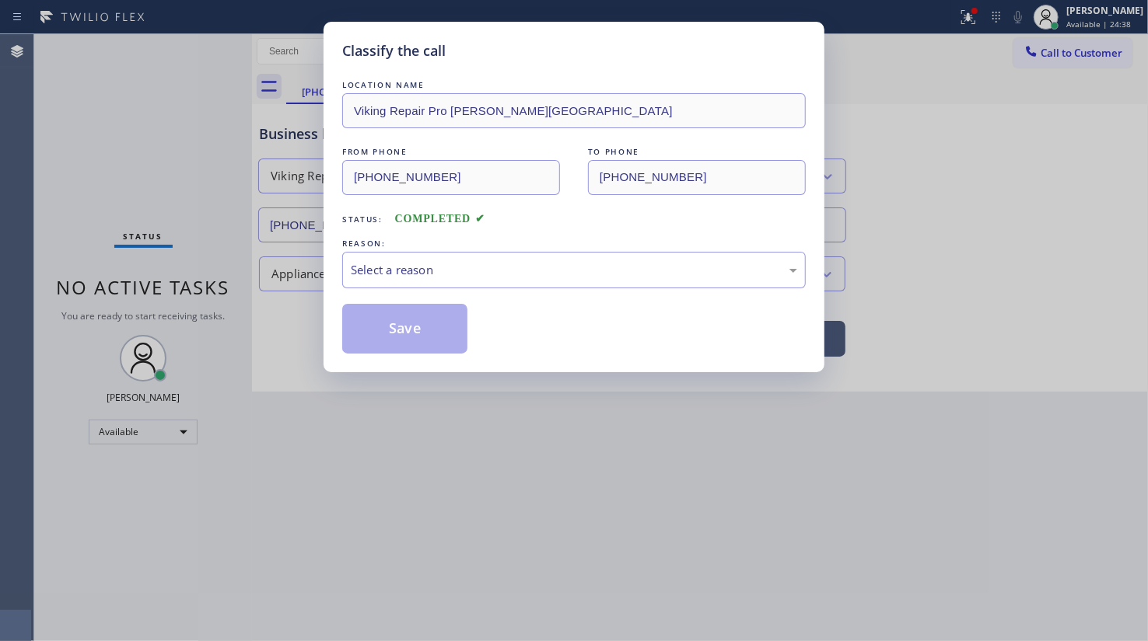
click at [501, 214] on div "Status: COMPLETED" at bounding box center [573, 215] width 463 height 25
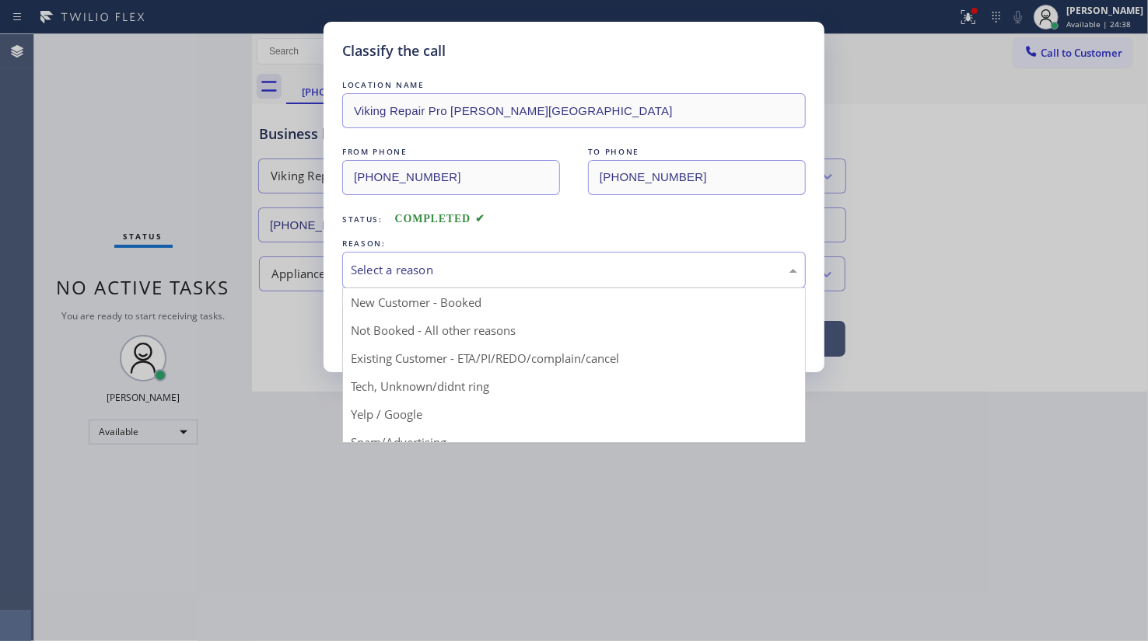
click at [455, 271] on div "Select a reason" at bounding box center [574, 270] width 446 height 18
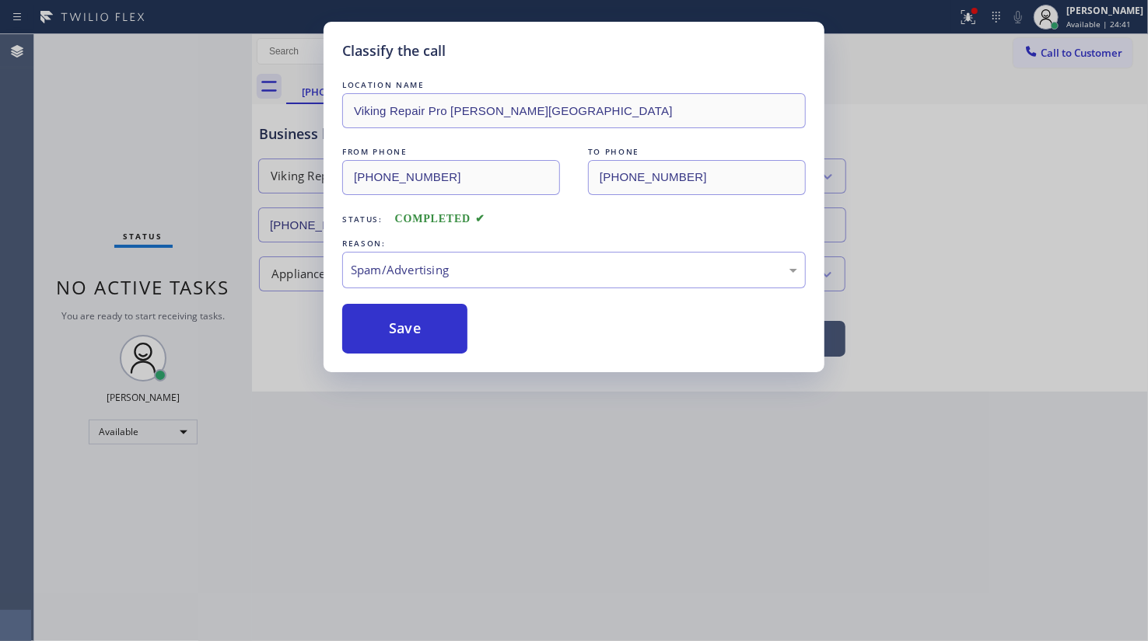
click at [401, 337] on button "Save" at bounding box center [404, 329] width 125 height 50
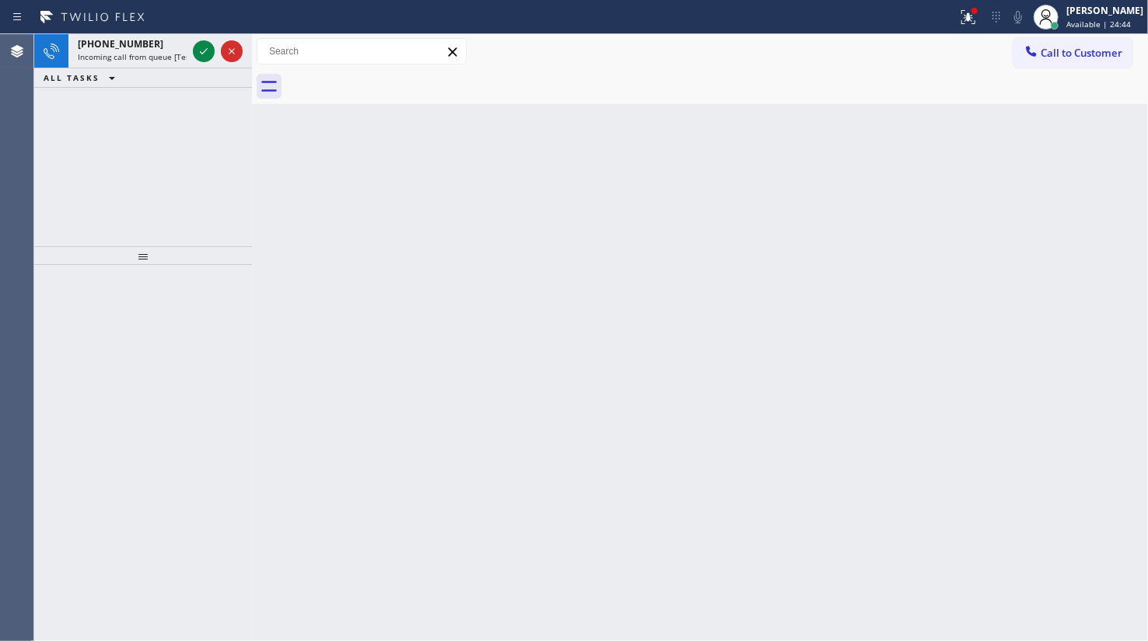
drag, startPoint x: 101, startPoint y: 110, endPoint x: 125, endPoint y: 75, distance: 42.5
click at [109, 98] on div "+13472136400 Incoming call from queue [Test] All ALL TASKS ALL TASKS ACTIVE TAS…" at bounding box center [143, 140] width 218 height 212
click at [214, 49] on div at bounding box center [204, 51] width 22 height 19
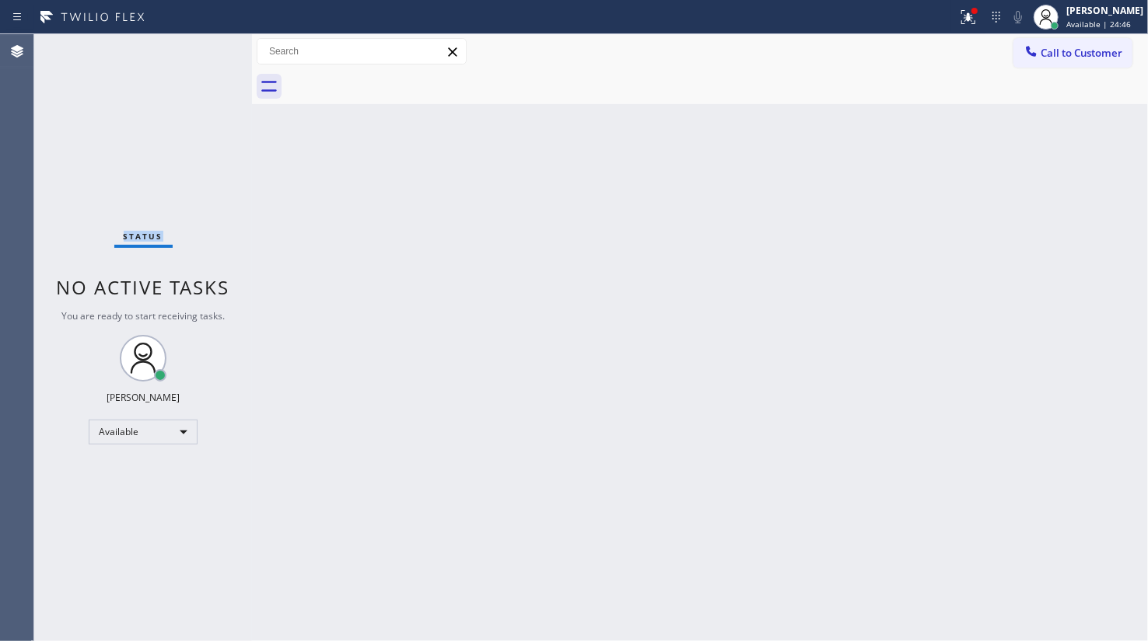
click at [211, 50] on div "Status No active tasks You are ready to start receiving tasks. JENIZA ALCAYDE A…" at bounding box center [143, 337] width 218 height 607
click at [993, 17] on icon at bounding box center [996, 17] width 19 height 19
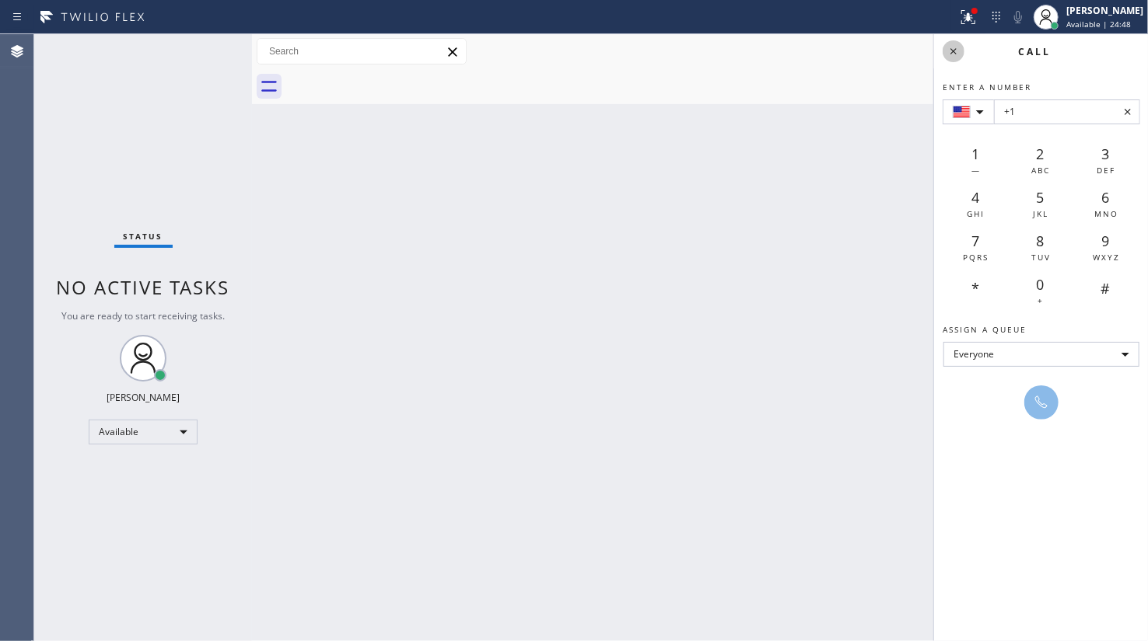
click at [956, 54] on icon at bounding box center [953, 51] width 19 height 19
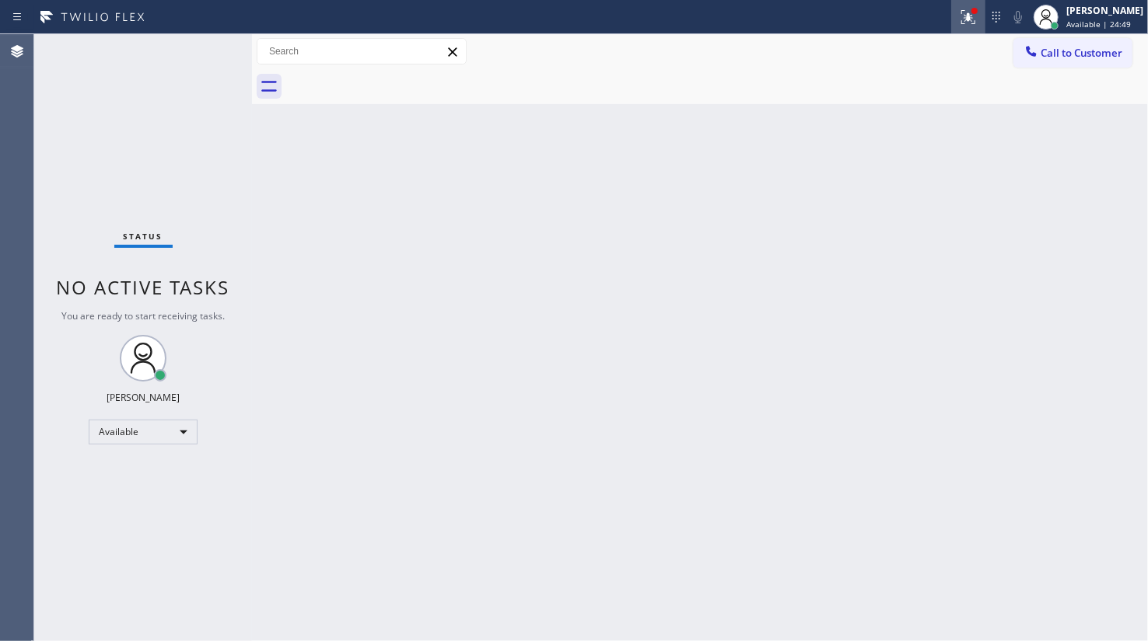
click at [972, 17] on icon at bounding box center [967, 14] width 9 height 5
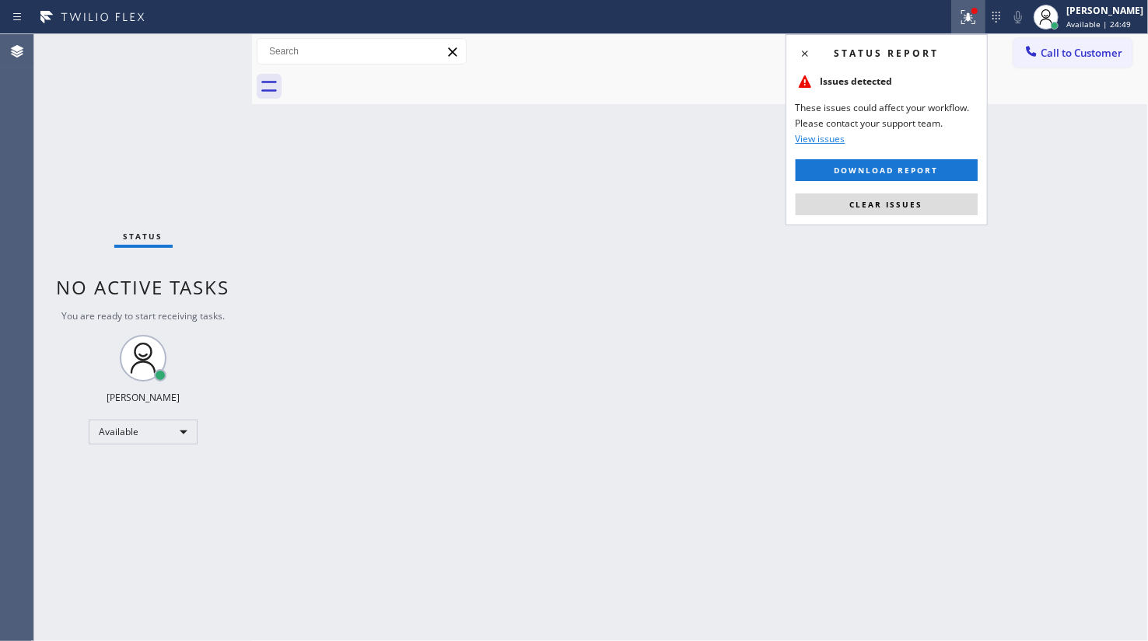
click at [936, 190] on div "Status report Issues detected These issues could affect your workflow. Please c…" at bounding box center [886, 129] width 202 height 191
click at [935, 209] on button "Clear issues" at bounding box center [886, 205] width 182 height 22
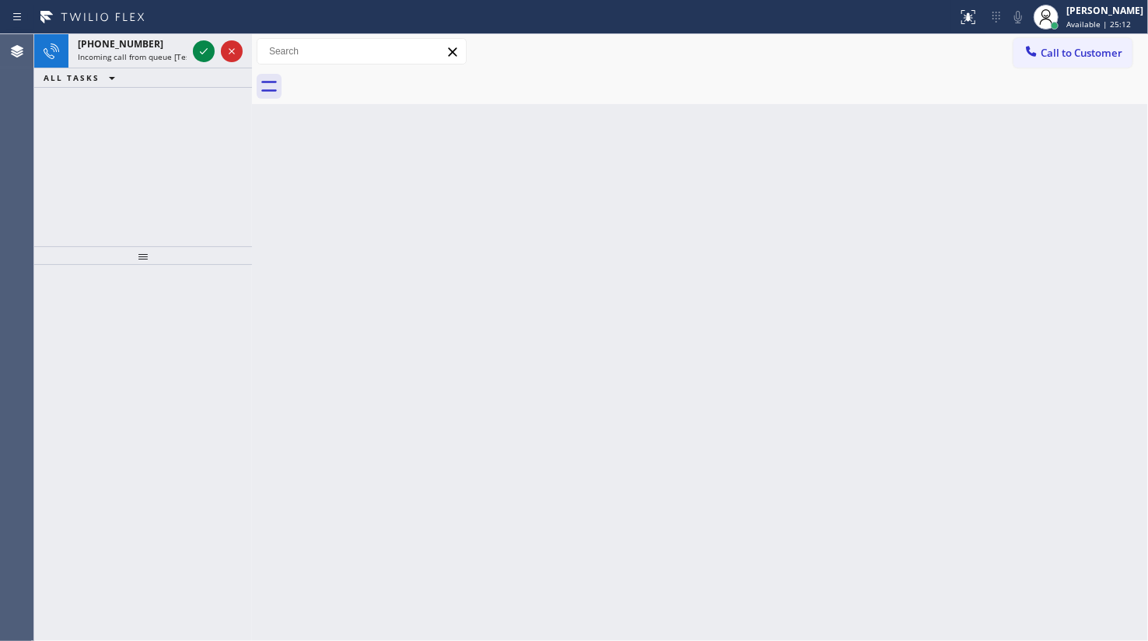
drag, startPoint x: 104, startPoint y: 151, endPoint x: 218, endPoint y: 3, distance: 186.3
click at [114, 138] on div "+17187758929 Incoming call from queue [Test] All ALL TASKS ALL TASKS ACTIVE TAS…" at bounding box center [143, 140] width 218 height 212
click at [206, 48] on icon at bounding box center [203, 51] width 19 height 19
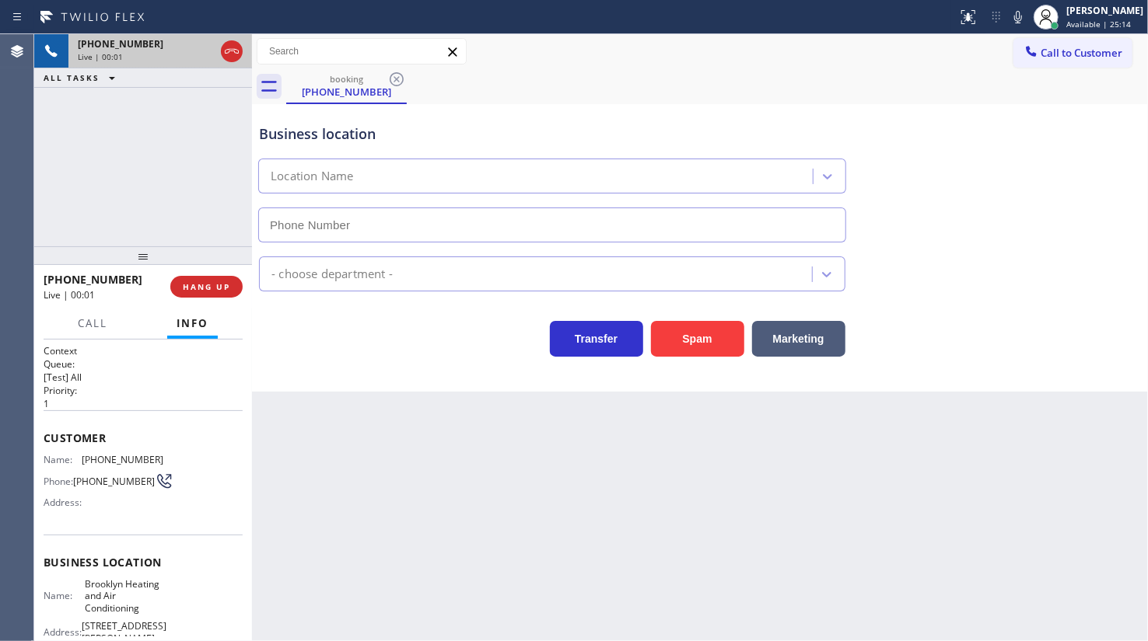
type input "(347) 836-6590"
drag, startPoint x: 83, startPoint y: 459, endPoint x: 164, endPoint y: 458, distance: 80.9
click at [164, 458] on div "Name: (718) 775-8929 Phone: (718) 775-8929 Address:" at bounding box center [143, 484] width 199 height 61
copy span "(718) 775-8929"
click at [204, 48] on icon at bounding box center [204, 51] width 8 height 11
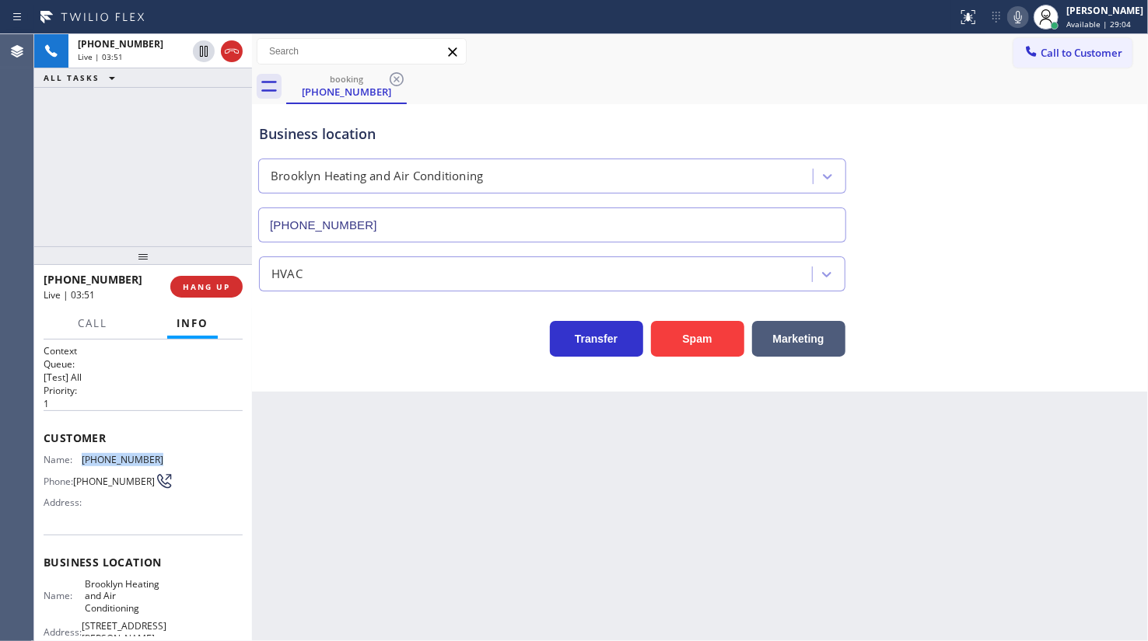
click at [1019, 8] on icon at bounding box center [1017, 17] width 19 height 19
drag, startPoint x: 55, startPoint y: 158, endPoint x: 405, endPoint y: 1, distance: 383.5
click at [78, 153] on div "+17187758929 Live | 04:58 ALL TASKS ALL TASKS ACTIVE TASKS TASKS IN WRAP UP" at bounding box center [143, 140] width 218 height 212
drag, startPoint x: 72, startPoint y: 455, endPoint x: 162, endPoint y: 460, distance: 89.5
click at [162, 460] on div "Name: (718) 775-8929 Phone: (718) 775-8929 Address:" at bounding box center [143, 484] width 199 height 61
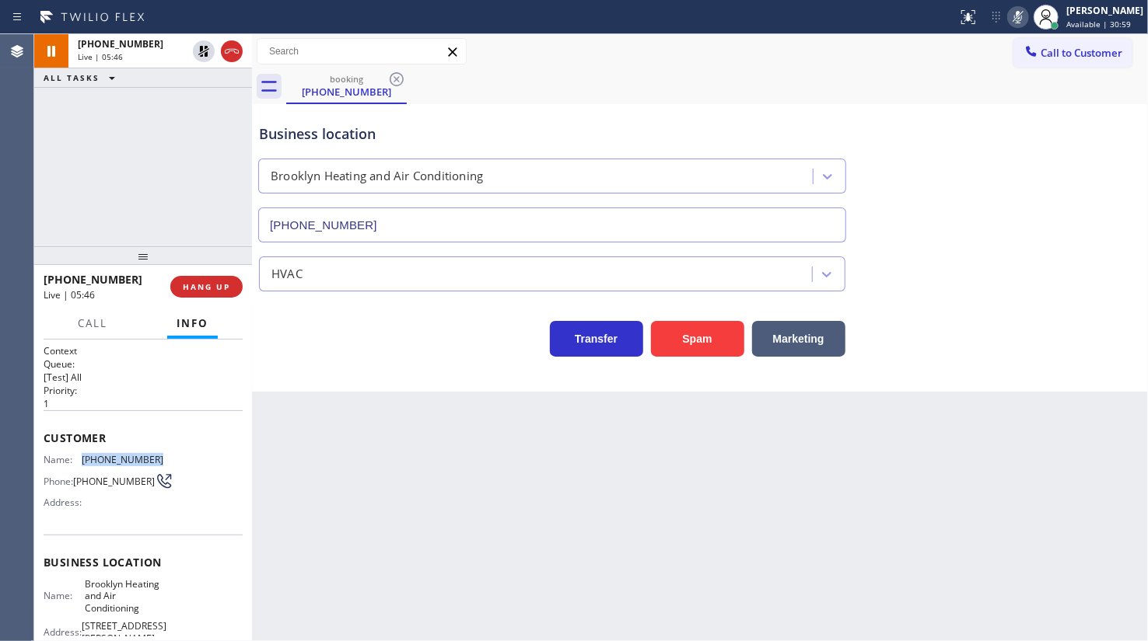
copy div "(718) 775-8929"
click at [203, 48] on icon at bounding box center [203, 51] width 19 height 19
click at [1026, 19] on icon at bounding box center [1017, 17] width 19 height 19
click at [1019, 16] on icon at bounding box center [1017, 17] width 19 height 19
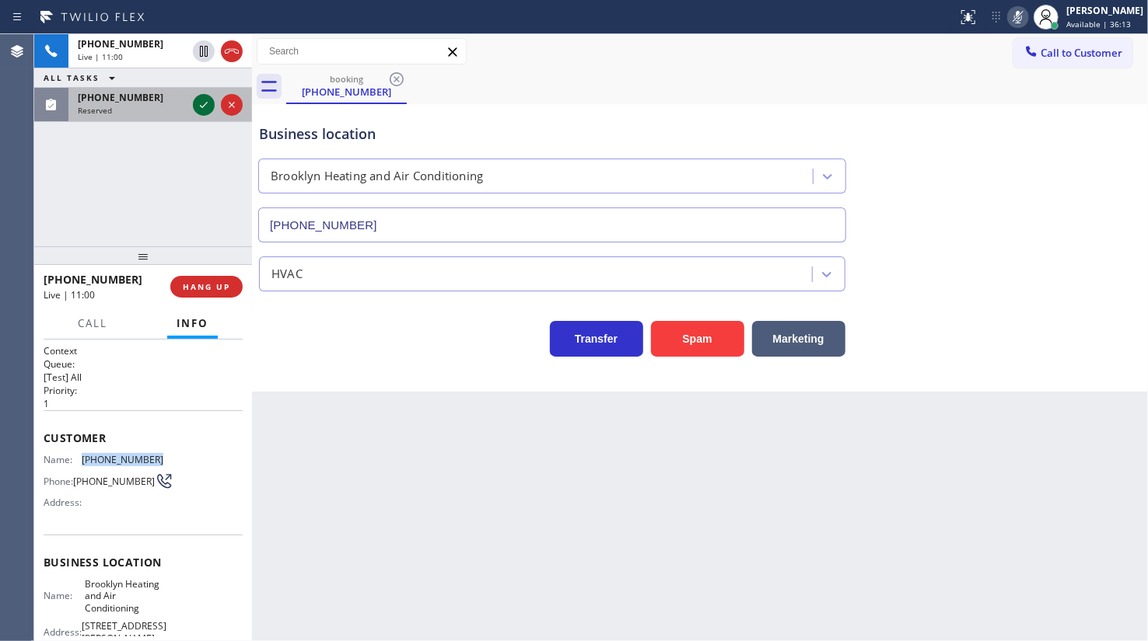
click at [202, 98] on icon at bounding box center [203, 105] width 19 height 19
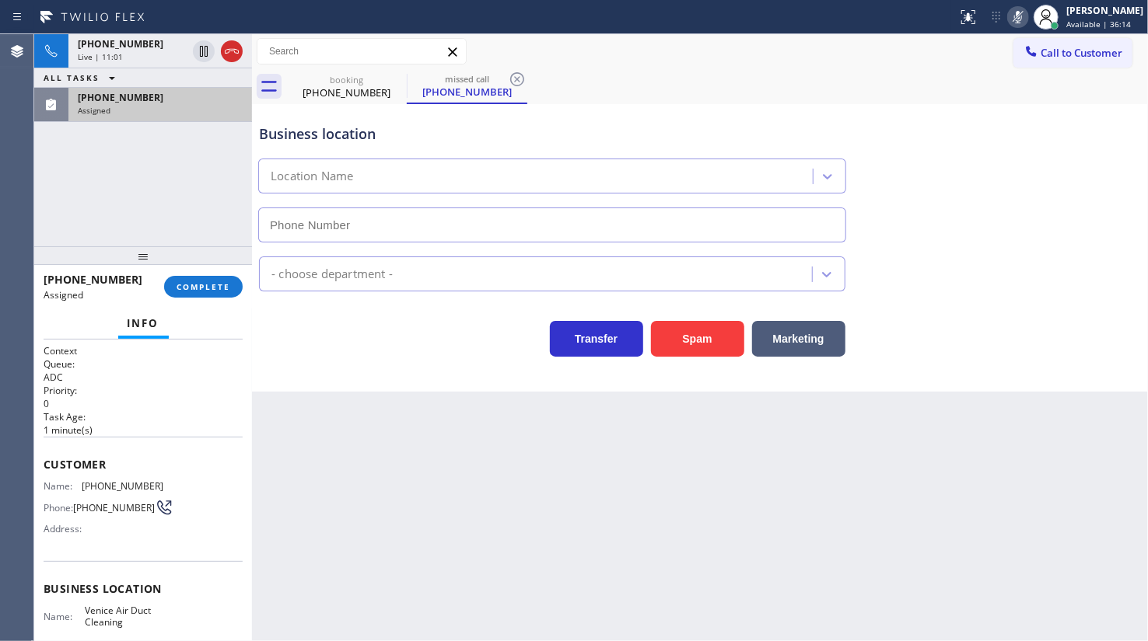
type input "(941) 662-2696"
click at [203, 285] on span "COMPLETE" at bounding box center [203, 286] width 54 height 11
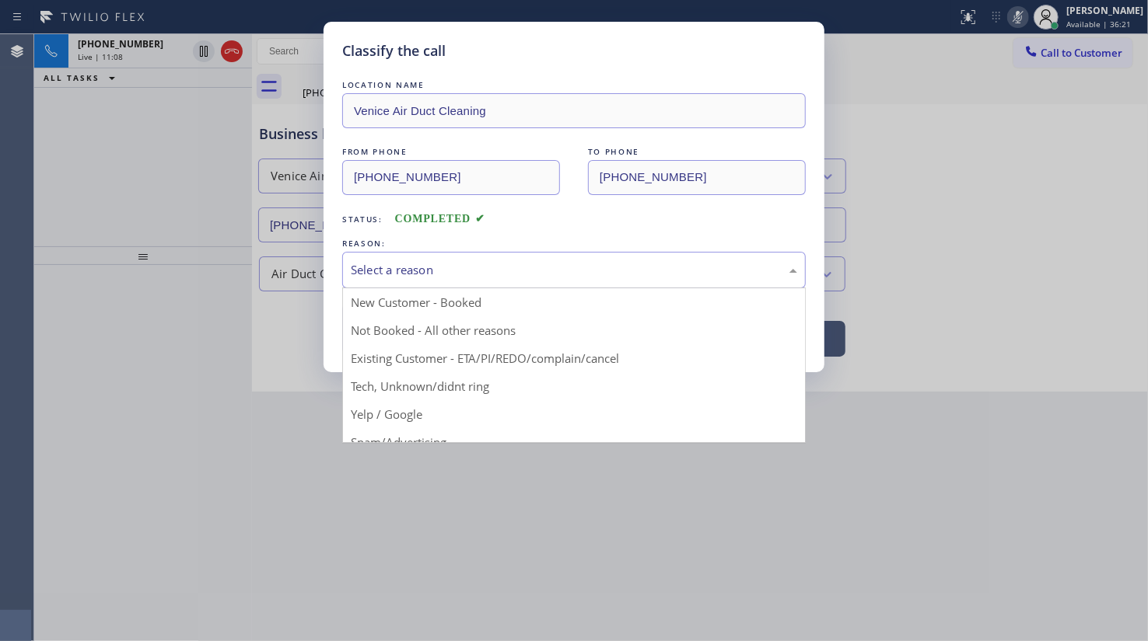
drag, startPoint x: 363, startPoint y: 271, endPoint x: 355, endPoint y: 337, distance: 67.3
click at [363, 277] on div "Select a reason" at bounding box center [574, 270] width 446 height 18
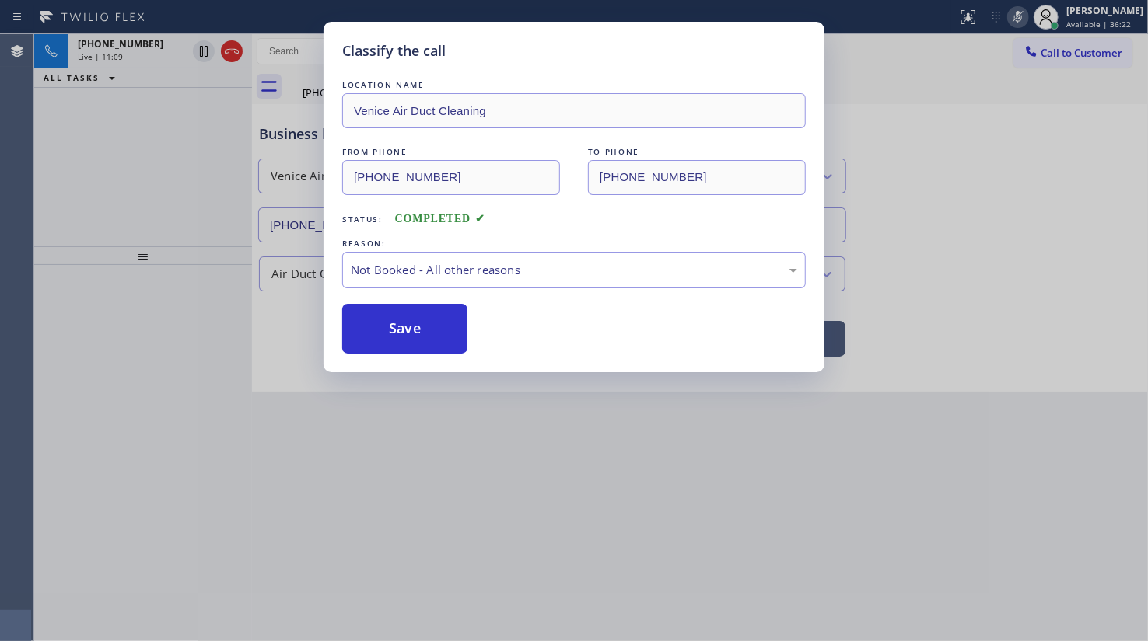
click at [358, 328] on button "Save" at bounding box center [404, 329] width 125 height 50
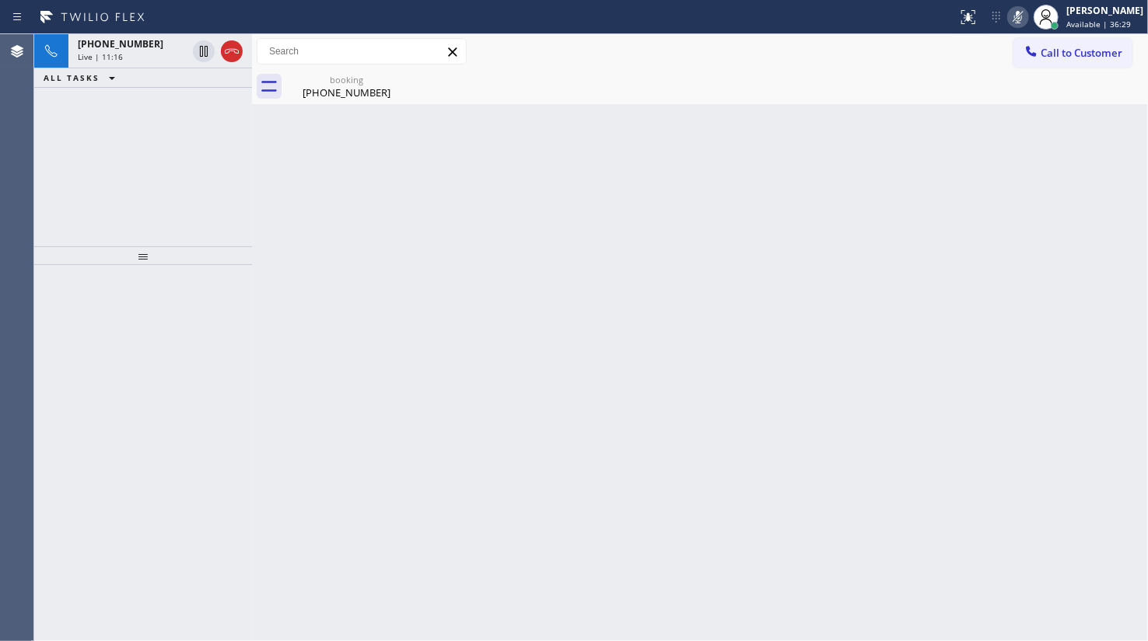
click at [1015, 16] on icon at bounding box center [1017, 17] width 19 height 19
click at [153, 40] on div "+17187758929" at bounding box center [132, 43] width 109 height 13
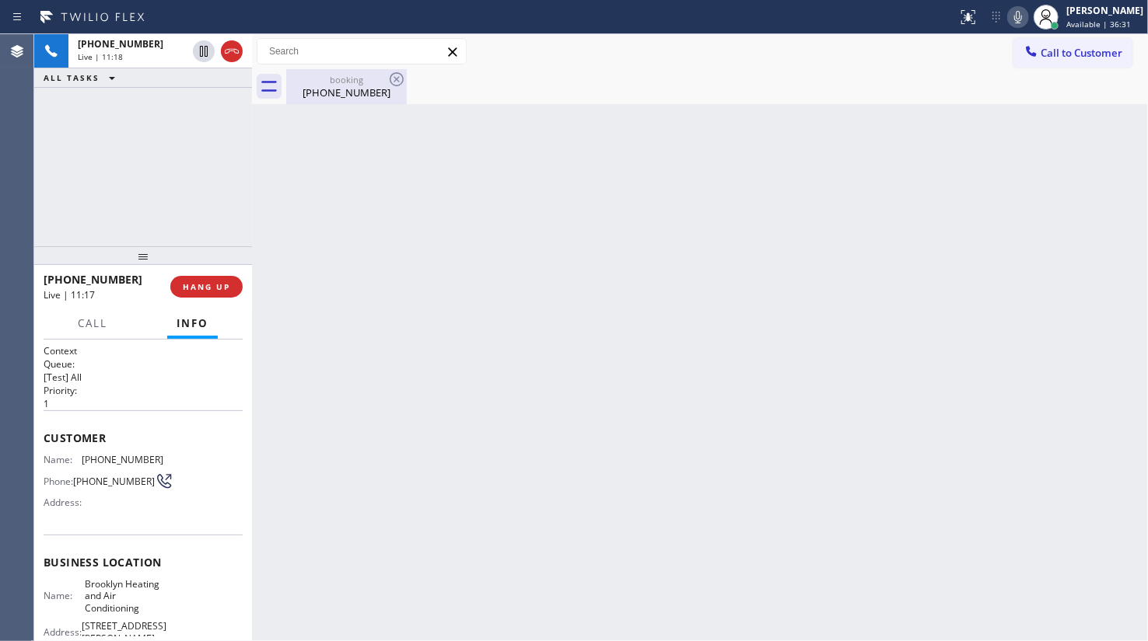
click at [347, 96] on div "(718) 775-8929" at bounding box center [346, 93] width 117 height 14
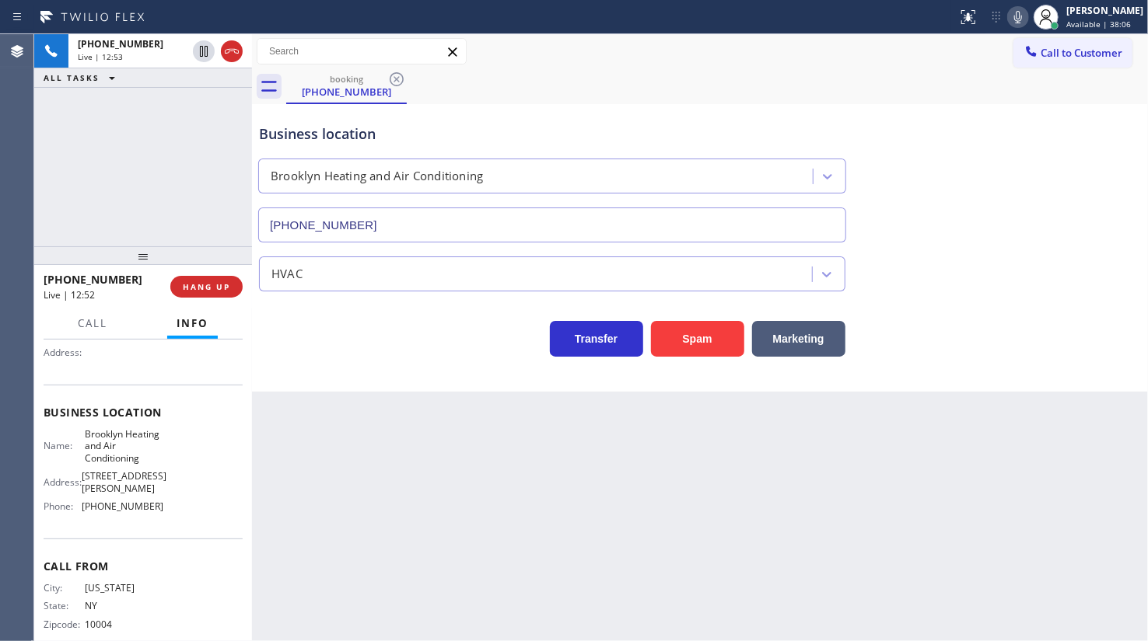
scroll to position [161, 0]
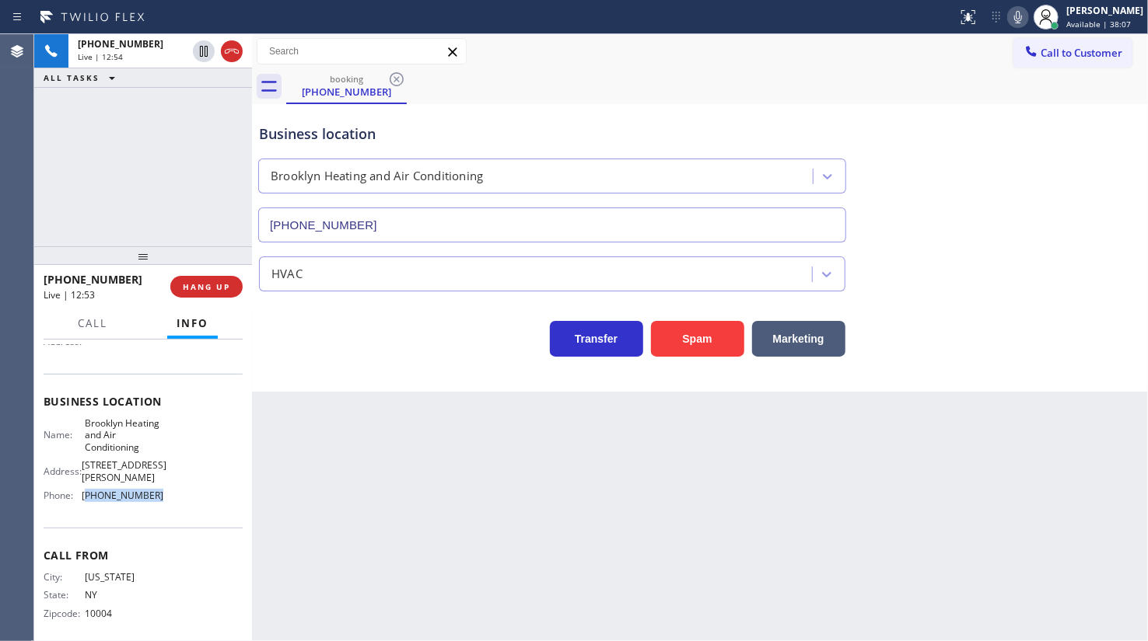
drag, startPoint x: 86, startPoint y: 489, endPoint x: 182, endPoint y: 501, distance: 96.3
click at [182, 501] on div "Business location Name: Brooklyn Heating and Air Conditioning Address: 619 Thro…" at bounding box center [143, 451] width 199 height 154
copy span "347) 836-6590"
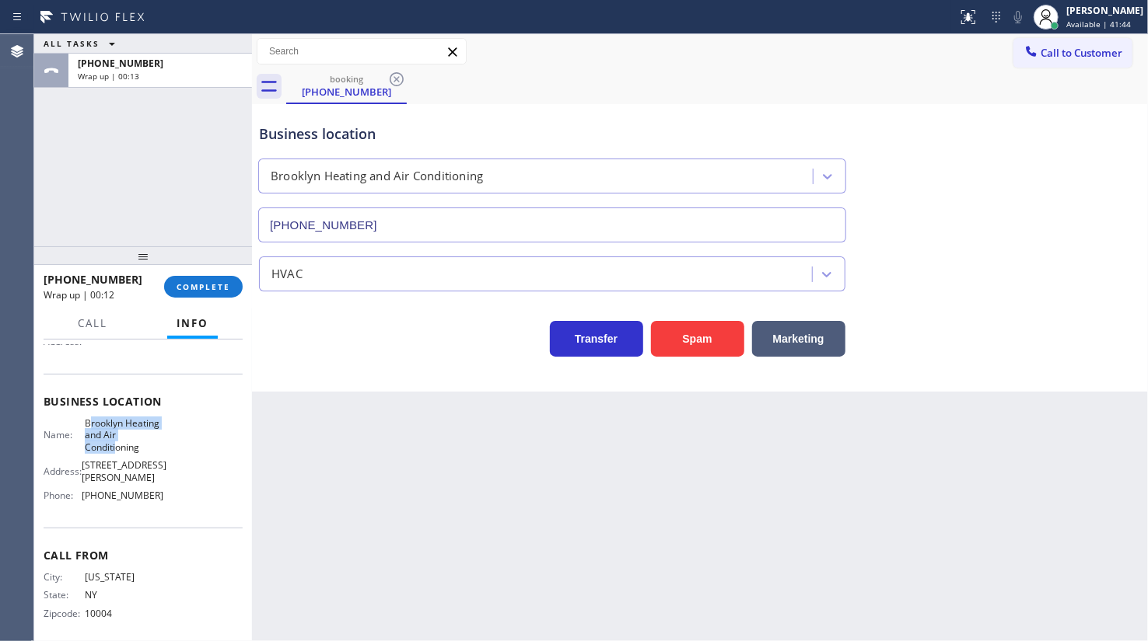
drag, startPoint x: 86, startPoint y: 428, endPoint x: 114, endPoint y: 456, distance: 38.5
click at [114, 453] on span "Brooklyn Heating and Air Conditioning" at bounding box center [124, 436] width 78 height 36
drag, startPoint x: 71, startPoint y: 422, endPoint x: 176, endPoint y: 456, distance: 110.9
click at [176, 456] on div "Name: Brooklyn Heating and Air Conditioning Address: 619 Throop Ave Phone: (347…" at bounding box center [143, 463] width 199 height 91
copy div "Brooklyn Heating and Air Conditioning"
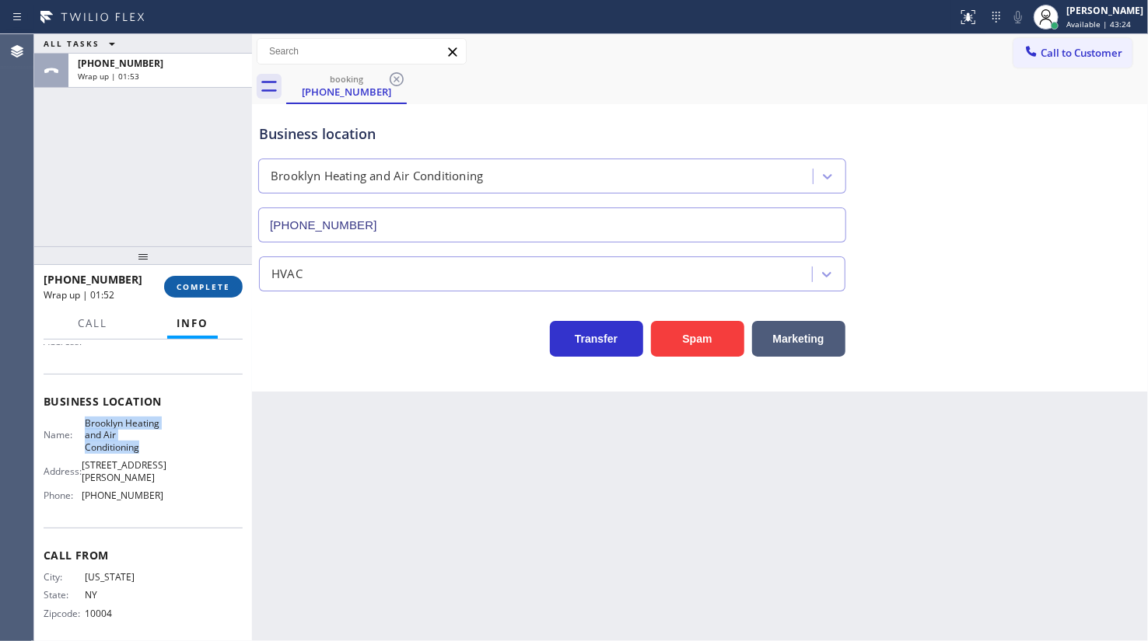
click at [214, 288] on span "COMPLETE" at bounding box center [203, 286] width 54 height 11
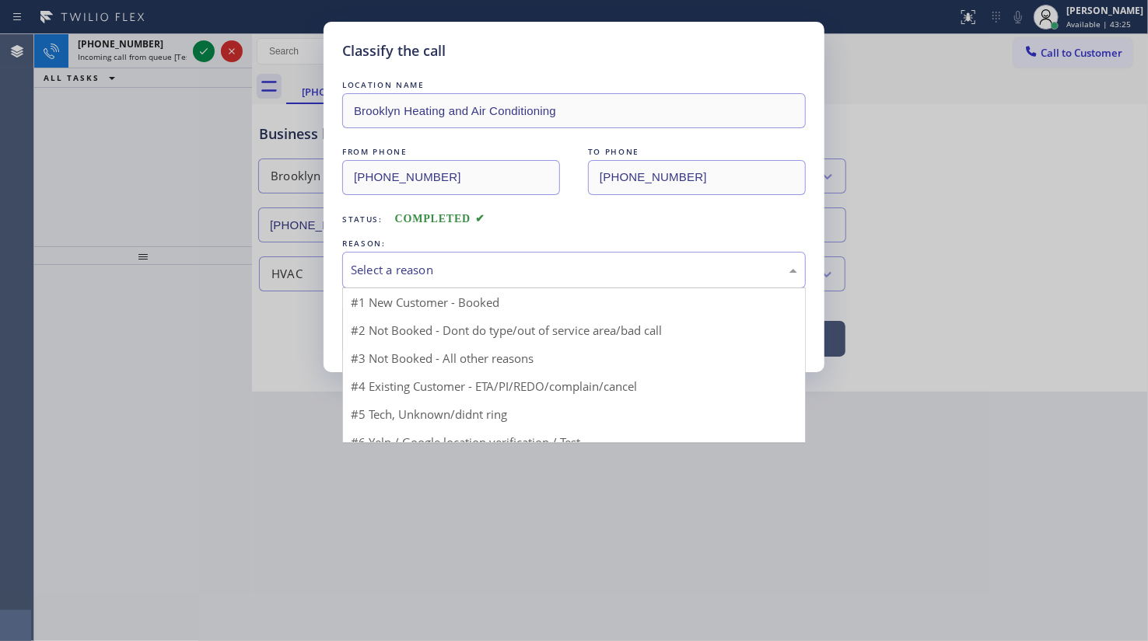
click at [380, 257] on div "Select a reason" at bounding box center [573, 270] width 463 height 37
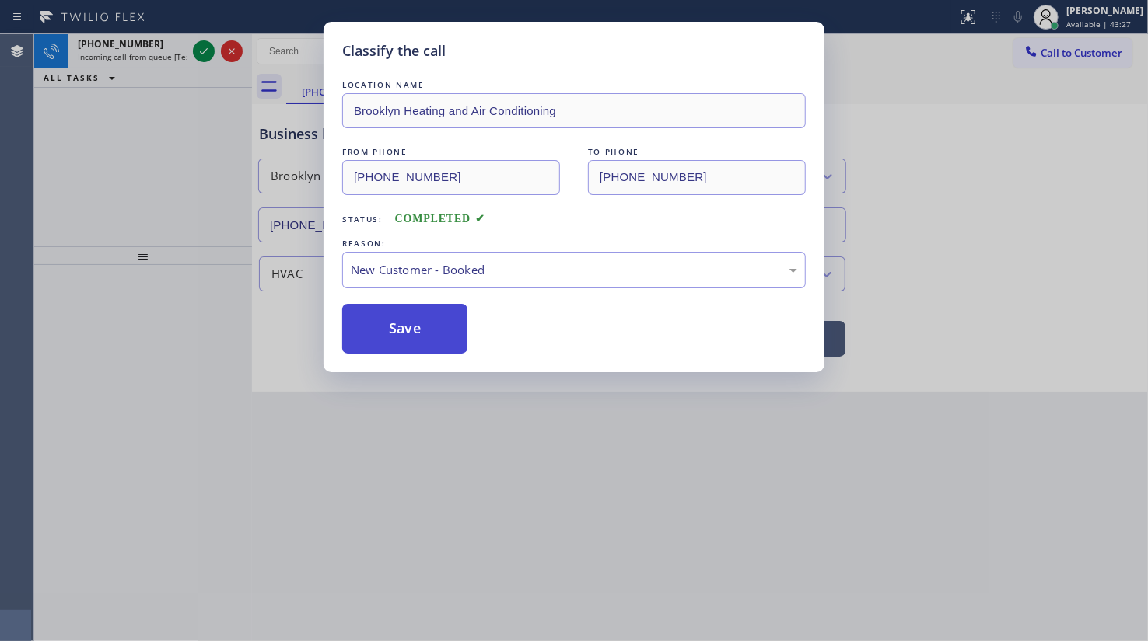
click at [379, 309] on button "Save" at bounding box center [404, 329] width 125 height 50
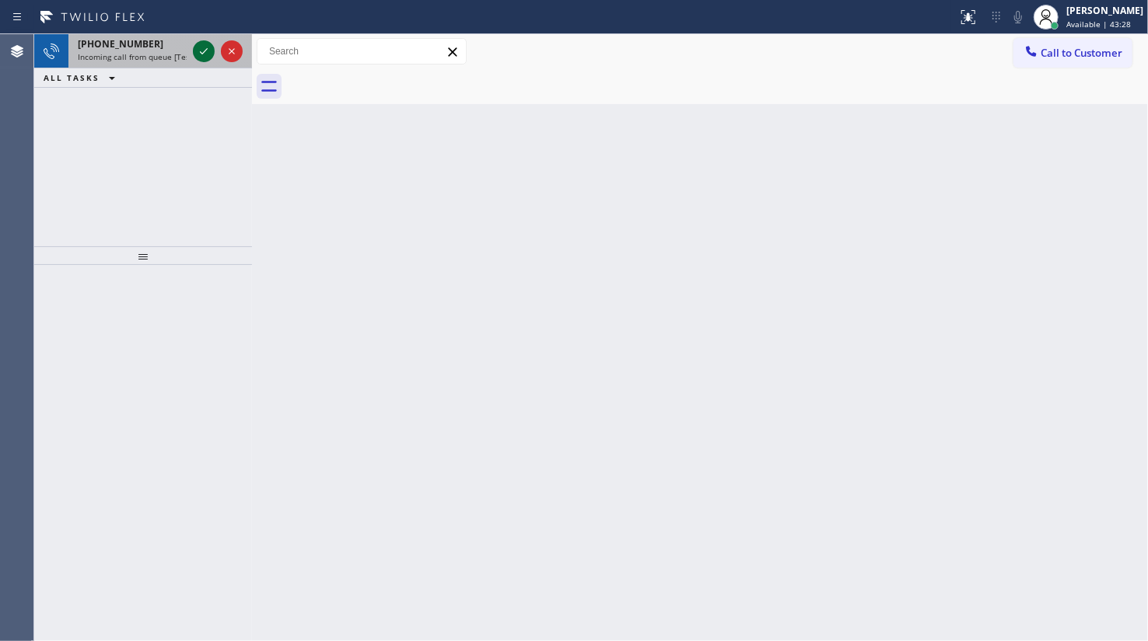
click at [204, 54] on icon at bounding box center [203, 51] width 19 height 19
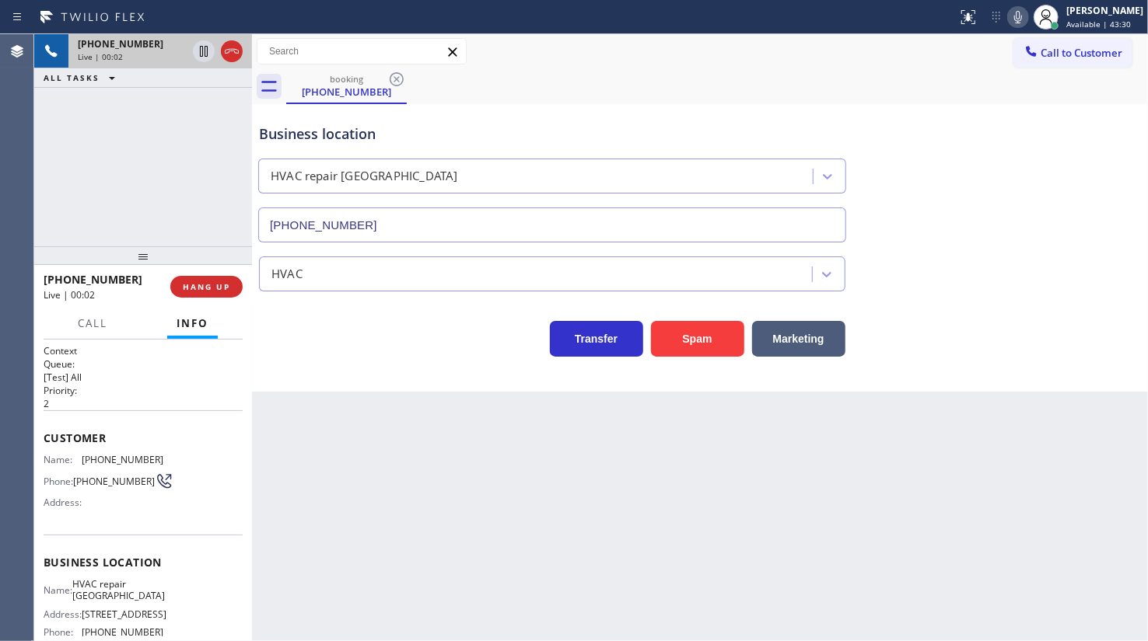
type input "(469) 846-9979"
click at [222, 288] on span "HANG UP" at bounding box center [206, 286] width 47 height 11
click at [222, 285] on span "HANG UP" at bounding box center [206, 286] width 47 height 11
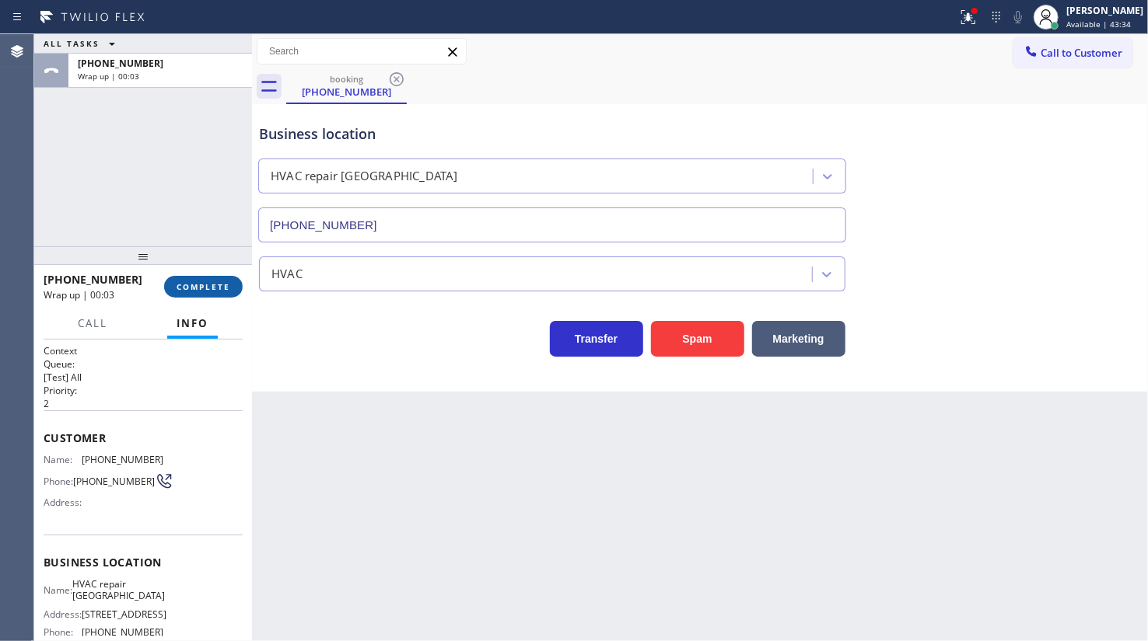
click at [176, 289] on span "COMPLETE" at bounding box center [203, 286] width 54 height 11
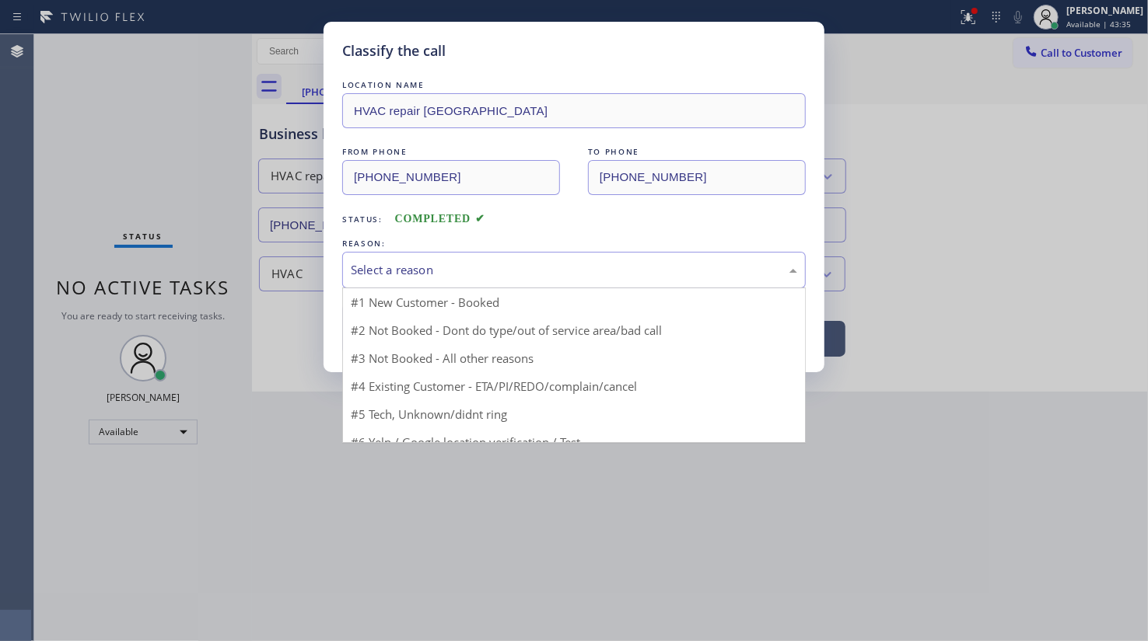
click at [378, 271] on div "Select a reason" at bounding box center [574, 270] width 446 height 18
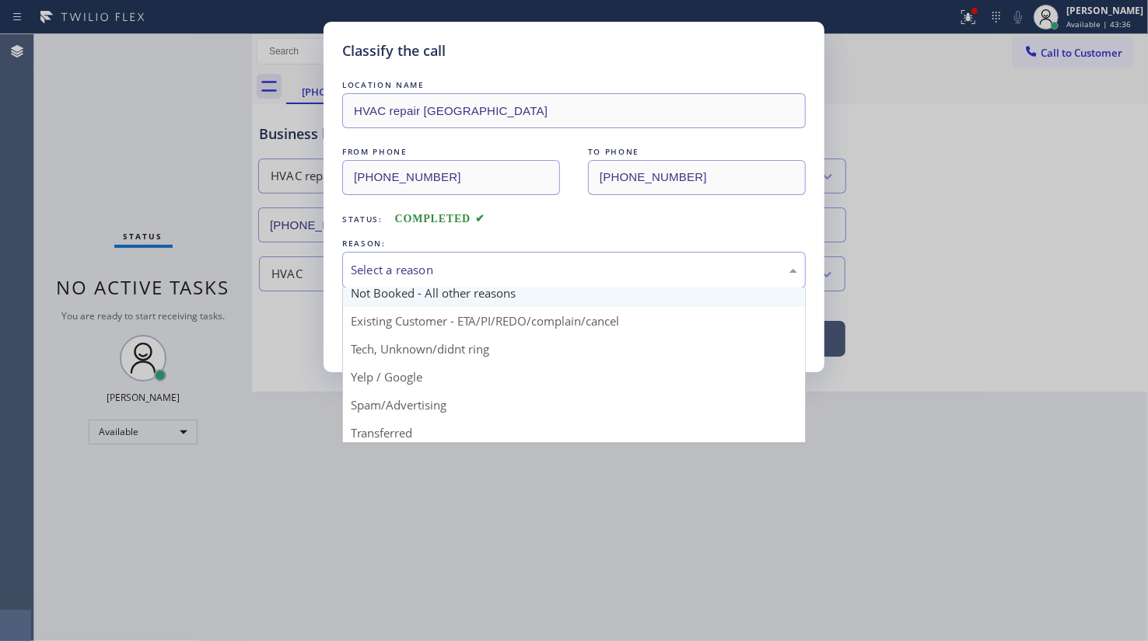
scroll to position [70, 0]
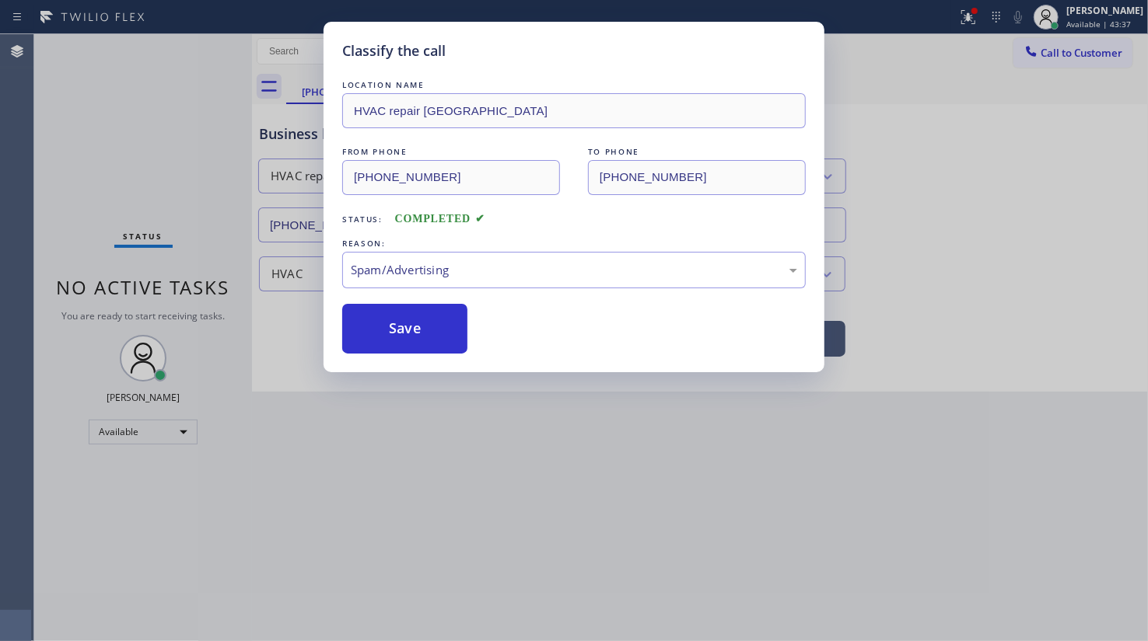
click at [403, 366] on div "Classify the call LOCATION NAME HVAC repair Mesquite FROM PHONE (469) 847-5272 …" at bounding box center [573, 197] width 501 height 351
click at [400, 319] on button "Save" at bounding box center [404, 329] width 125 height 50
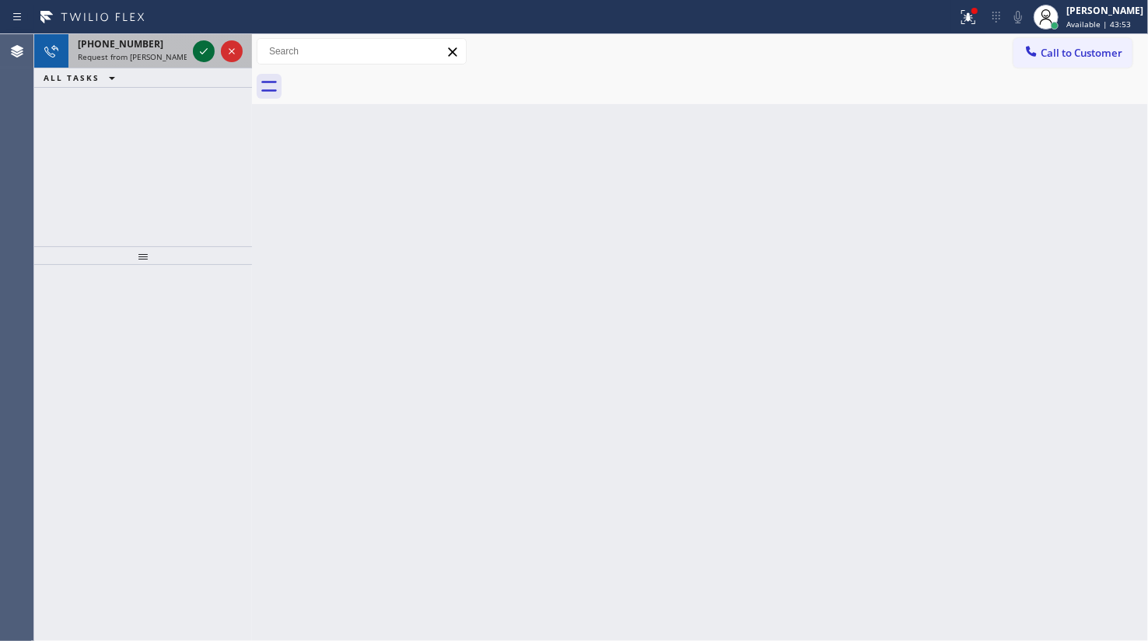
click at [210, 51] on icon at bounding box center [203, 51] width 19 height 19
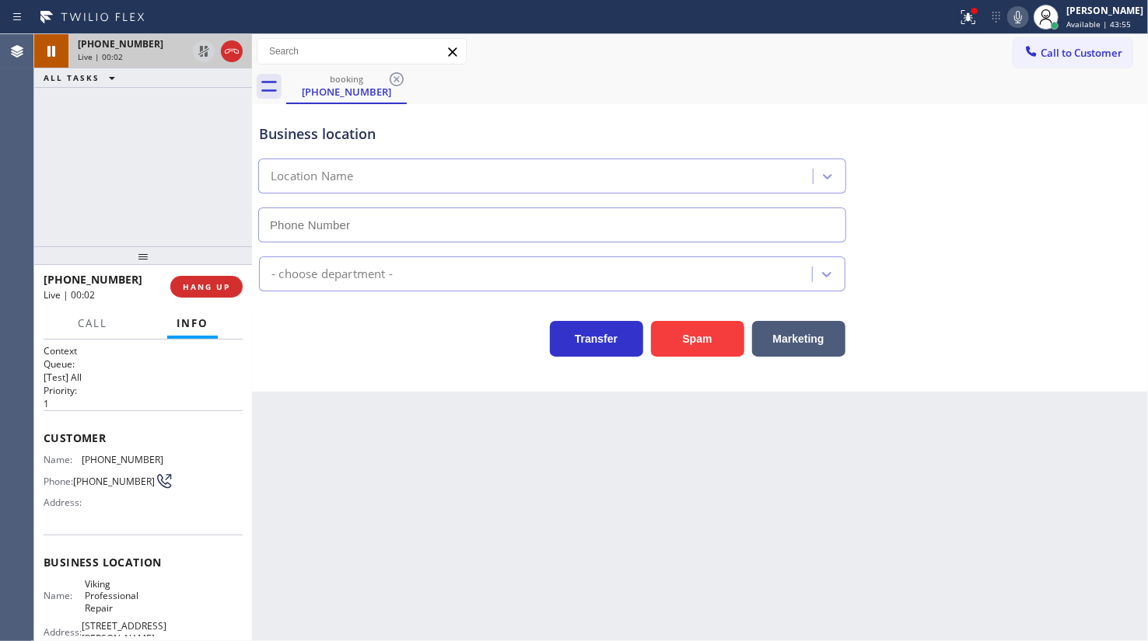
type input "[PHONE_NUMBER]"
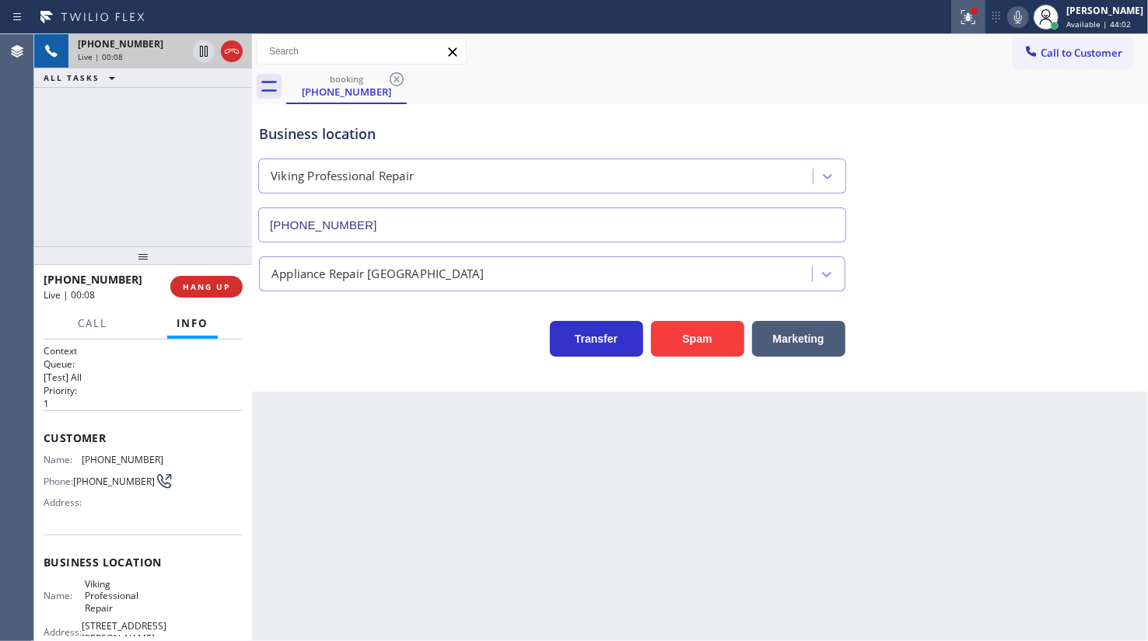
click at [959, 10] on div at bounding box center [968, 17] width 34 height 19
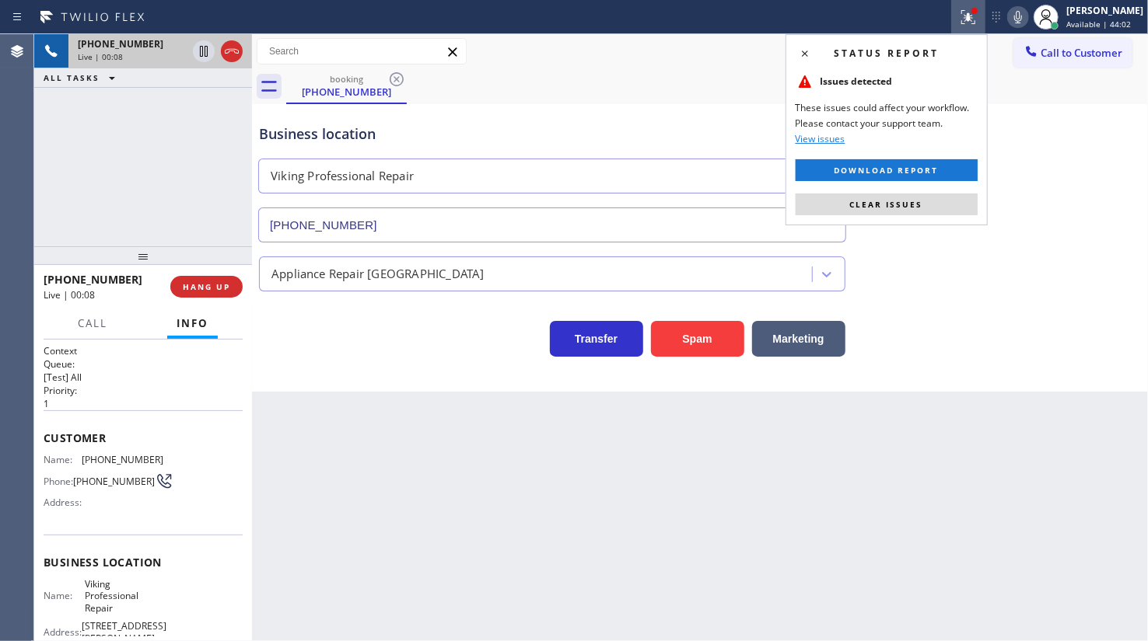
click at [934, 199] on button "Clear issues" at bounding box center [886, 205] width 182 height 22
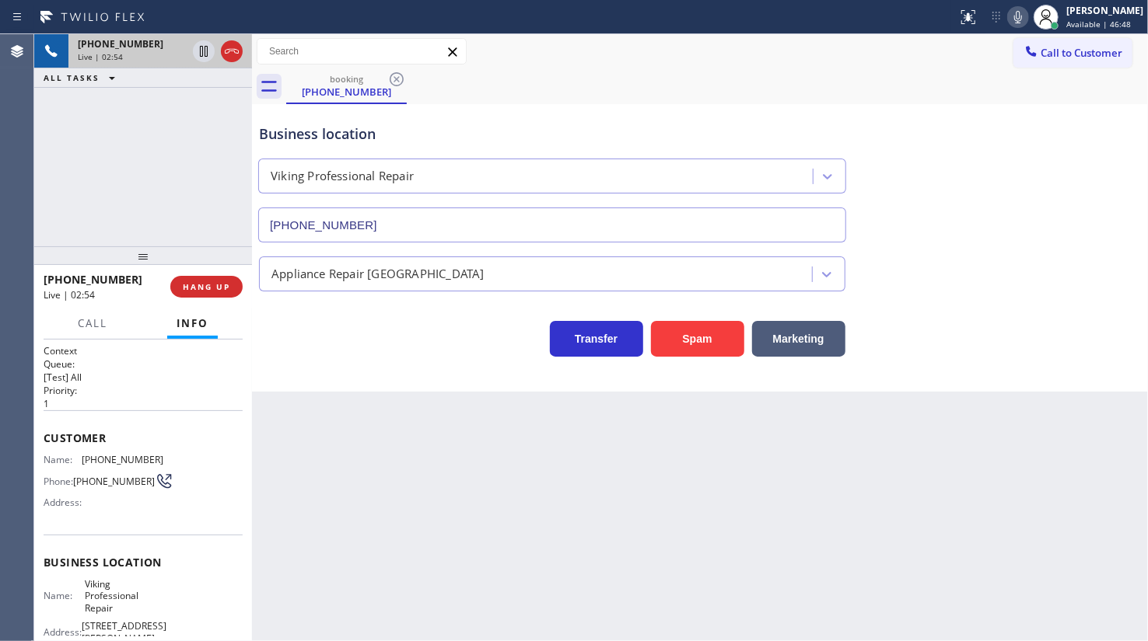
drag, startPoint x: 844, startPoint y: 62, endPoint x: 861, endPoint y: 54, distance: 19.1
click at [848, 61] on div "Call to Customer Outbound call Location Search location Your caller id phone nu…" at bounding box center [700, 51] width 896 height 27
click at [1019, 16] on icon at bounding box center [1017, 17] width 19 height 19
click at [190, 49] on div at bounding box center [218, 51] width 56 height 34
click at [198, 48] on icon at bounding box center [203, 51] width 19 height 19
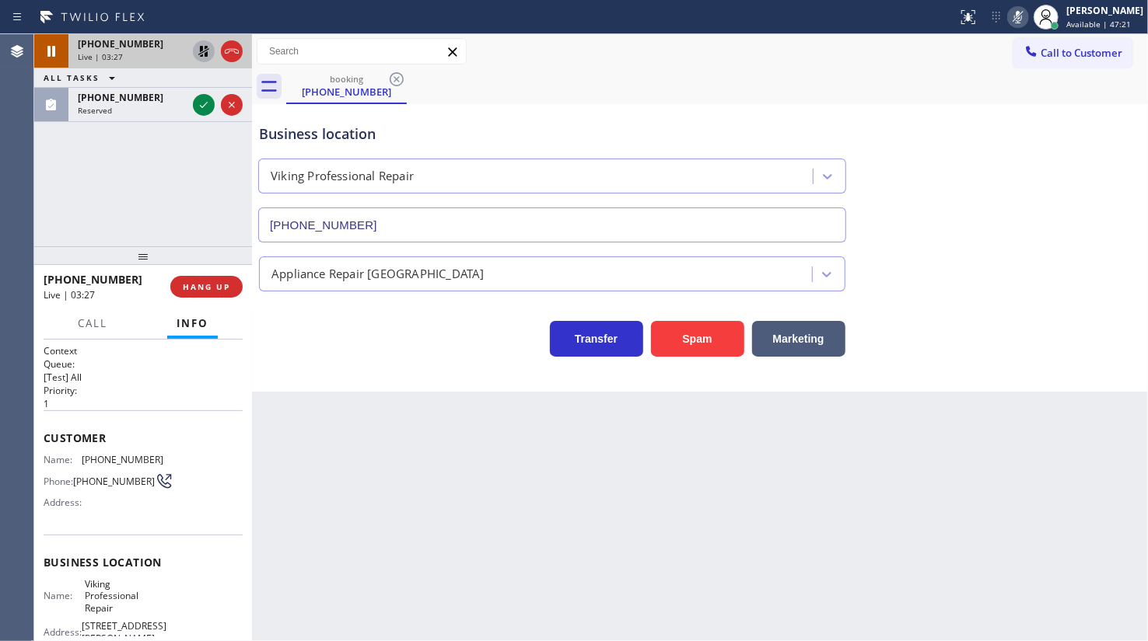
click at [105, 86] on icon at bounding box center [112, 77] width 19 height 19
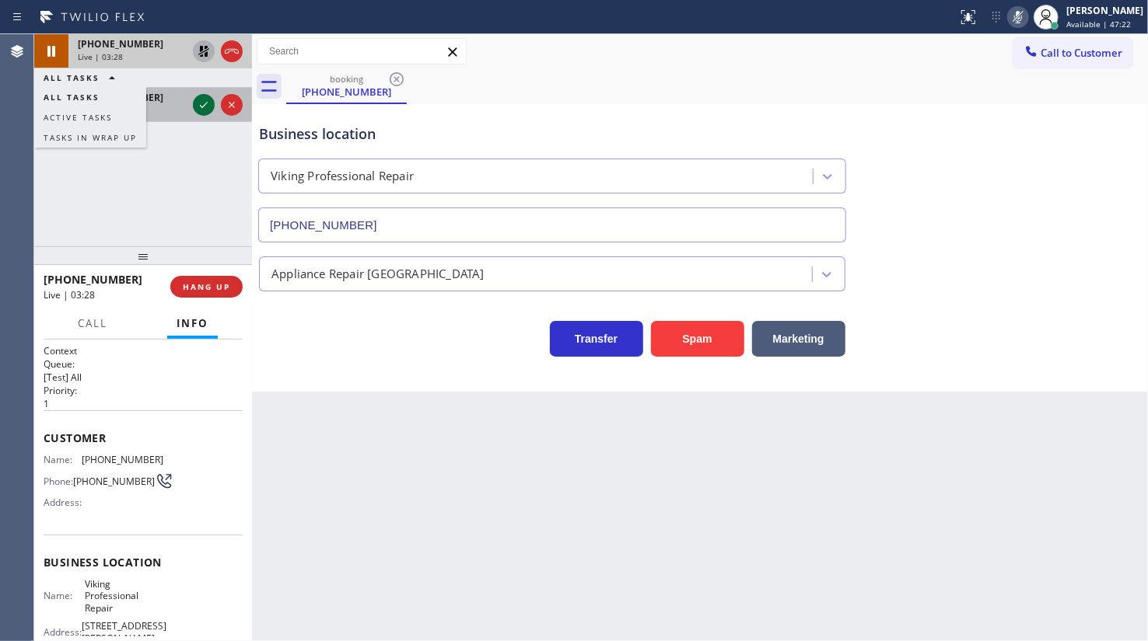
click at [199, 104] on icon at bounding box center [203, 105] width 19 height 19
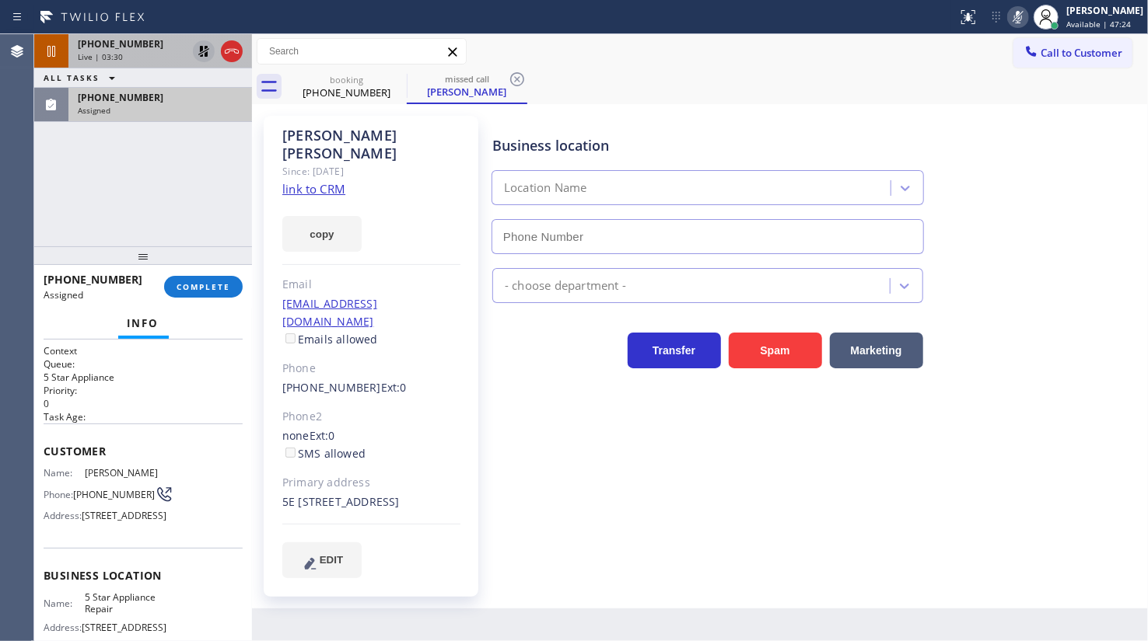
type input "[PHONE_NUMBER]"
click at [207, 280] on button "COMPLETE" at bounding box center [203, 287] width 79 height 22
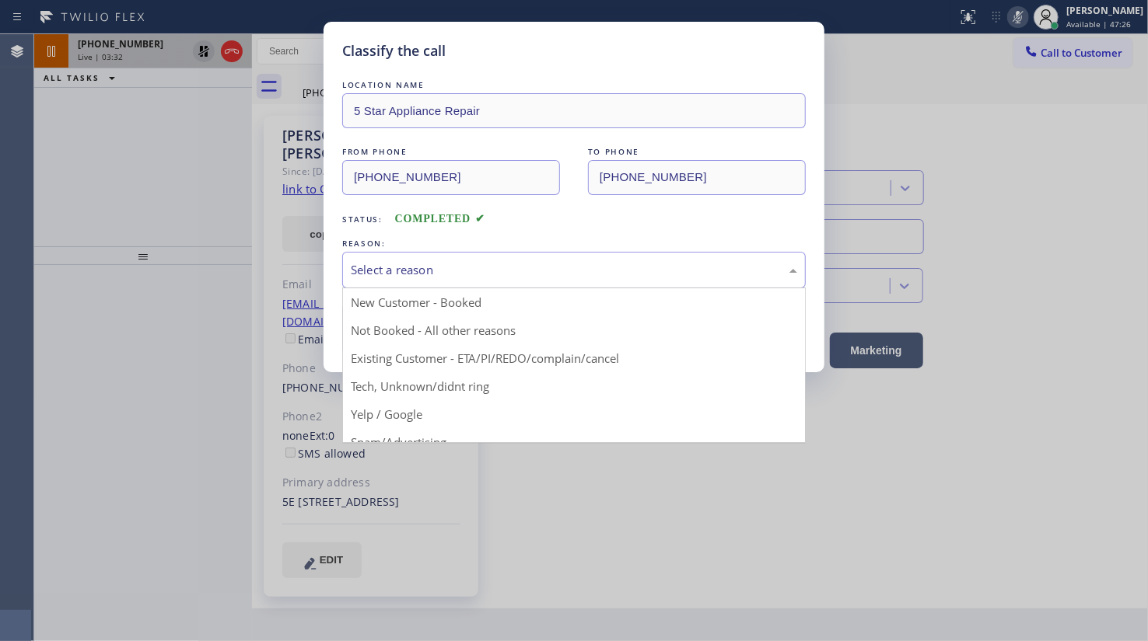
click at [418, 270] on div "Select a reason" at bounding box center [574, 270] width 446 height 18
drag, startPoint x: 393, startPoint y: 360, endPoint x: 393, endPoint y: 336, distance: 24.1
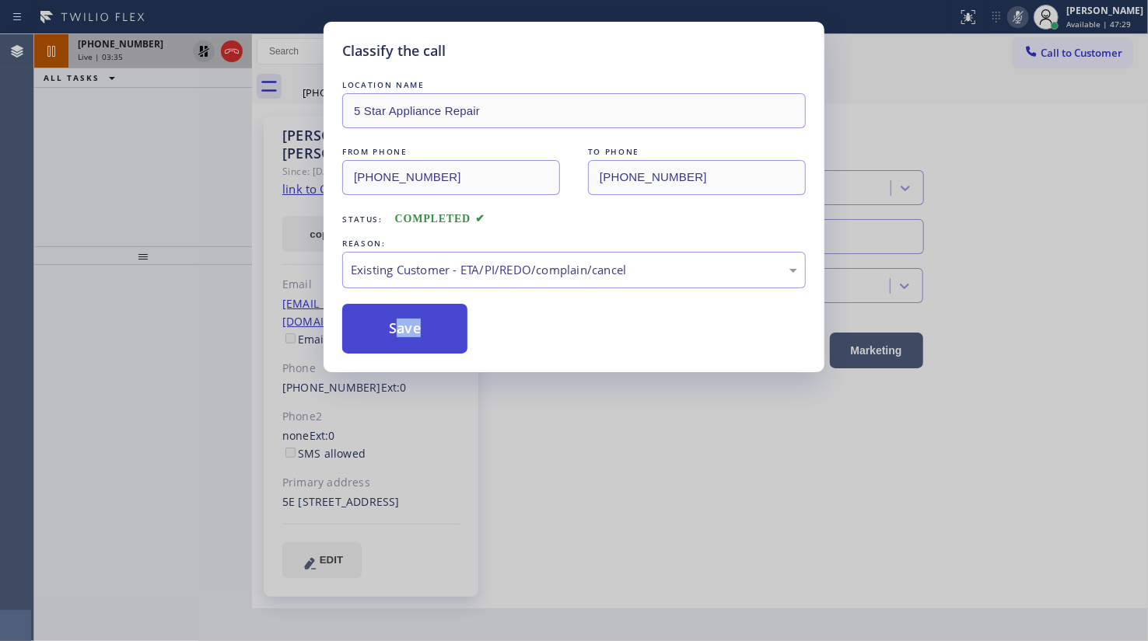
click at [394, 333] on button "Save" at bounding box center [404, 329] width 125 height 50
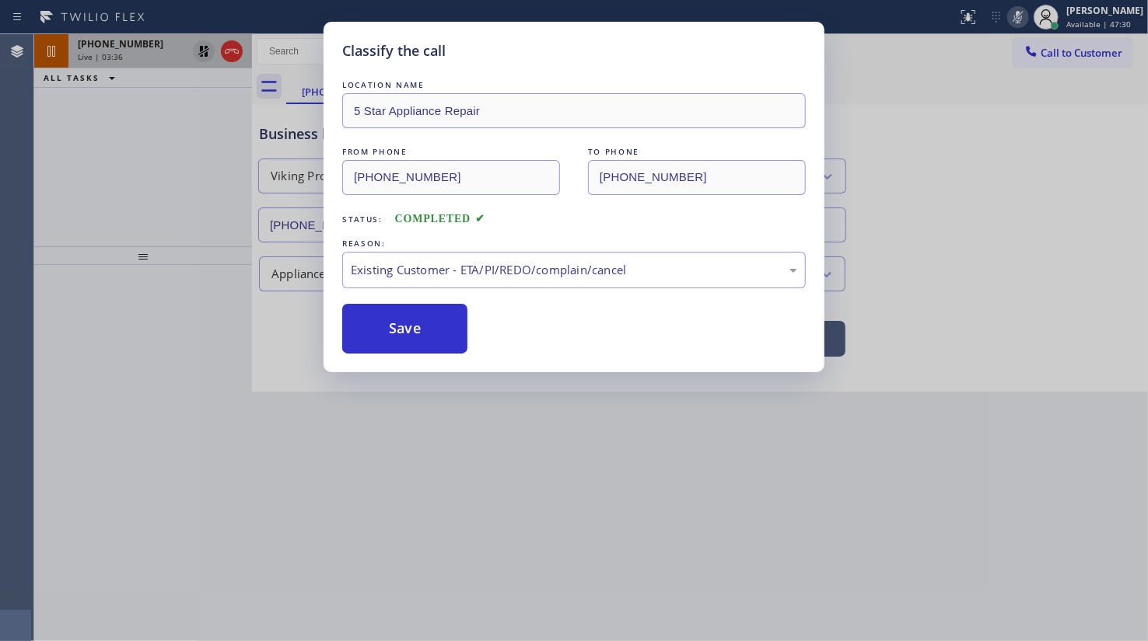
click at [131, 178] on div "+19735085630 Live | 03:36 ALL TASKS ALL TASKS ACTIVE TASKS TASKS IN WRAP UP" at bounding box center [143, 140] width 218 height 212
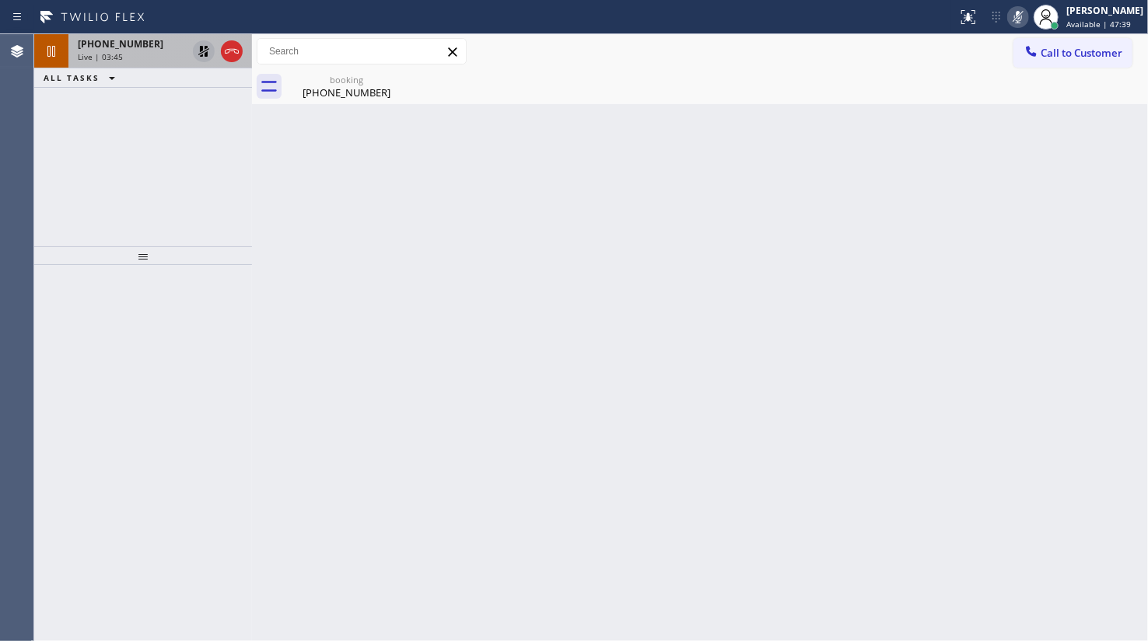
click at [121, 41] on span "[PHONE_NUMBER]" at bounding box center [121, 43] width 86 height 13
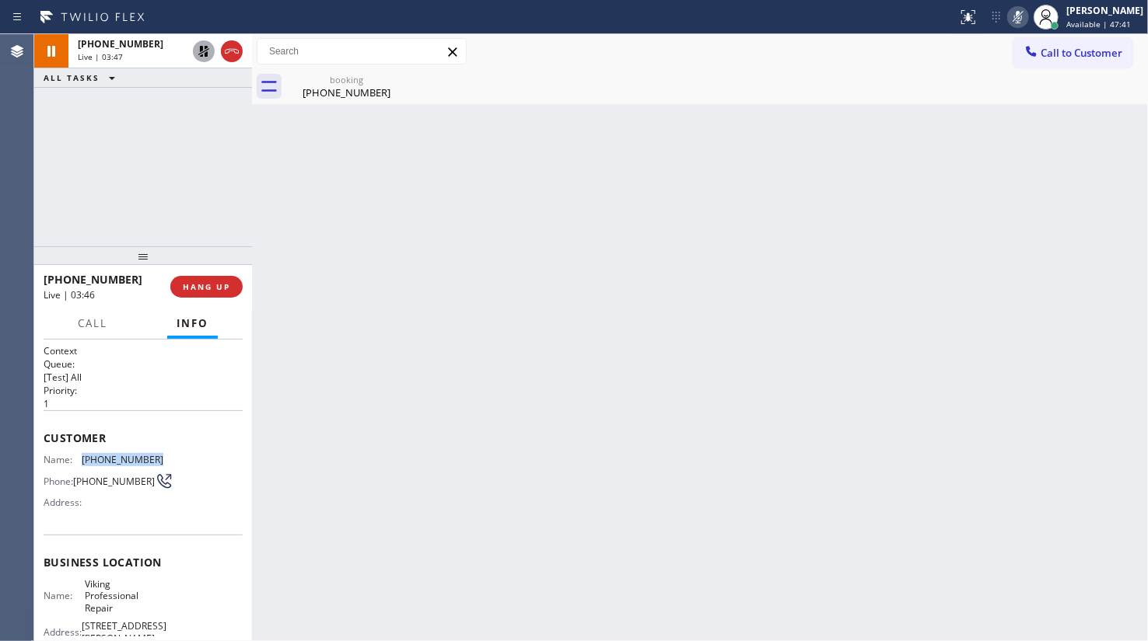
drag, startPoint x: 82, startPoint y: 459, endPoint x: 178, endPoint y: 466, distance: 95.9
click at [178, 466] on div "Name: (973) 508-5630 Phone: (973) 508-5630 Address:" at bounding box center [143, 484] width 199 height 61
copy span "[PHONE_NUMBER]"
click at [197, 46] on icon at bounding box center [203, 51] width 19 height 19
click at [1020, 16] on icon at bounding box center [1017, 17] width 19 height 19
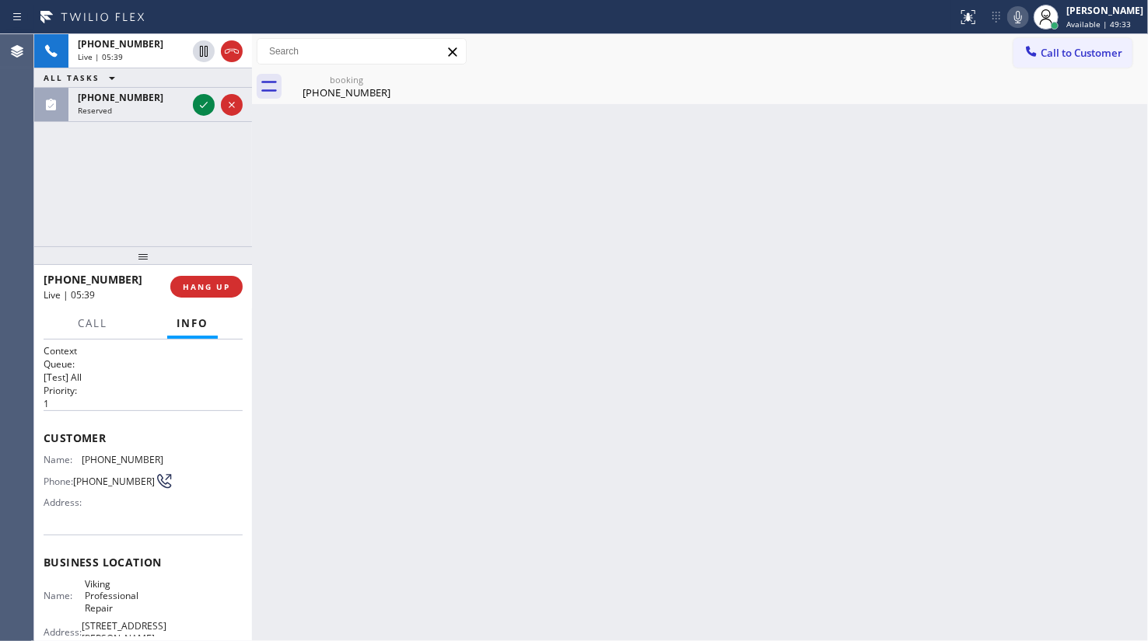
click at [118, 216] on div "+19735085630 Live | 05:39 ALL TASKS ALL TASKS ACTIVE TASKS TASKS IN WRAP UP (70…" at bounding box center [143, 140] width 218 height 212
click at [205, 105] on icon at bounding box center [203, 105] width 19 height 19
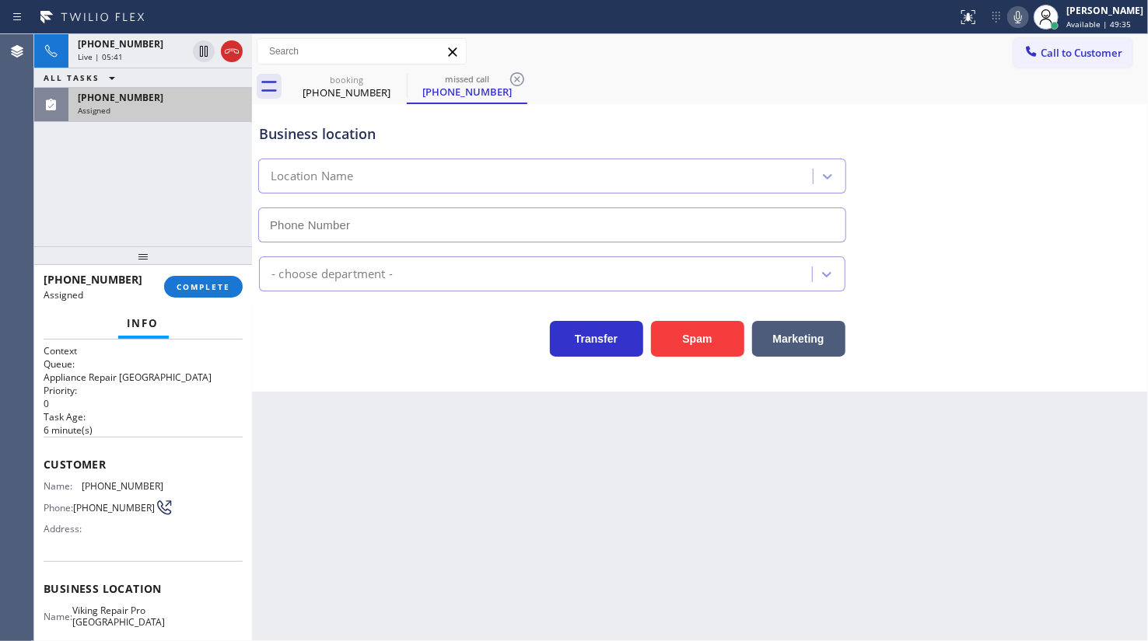
type input "(703) 570-5169"
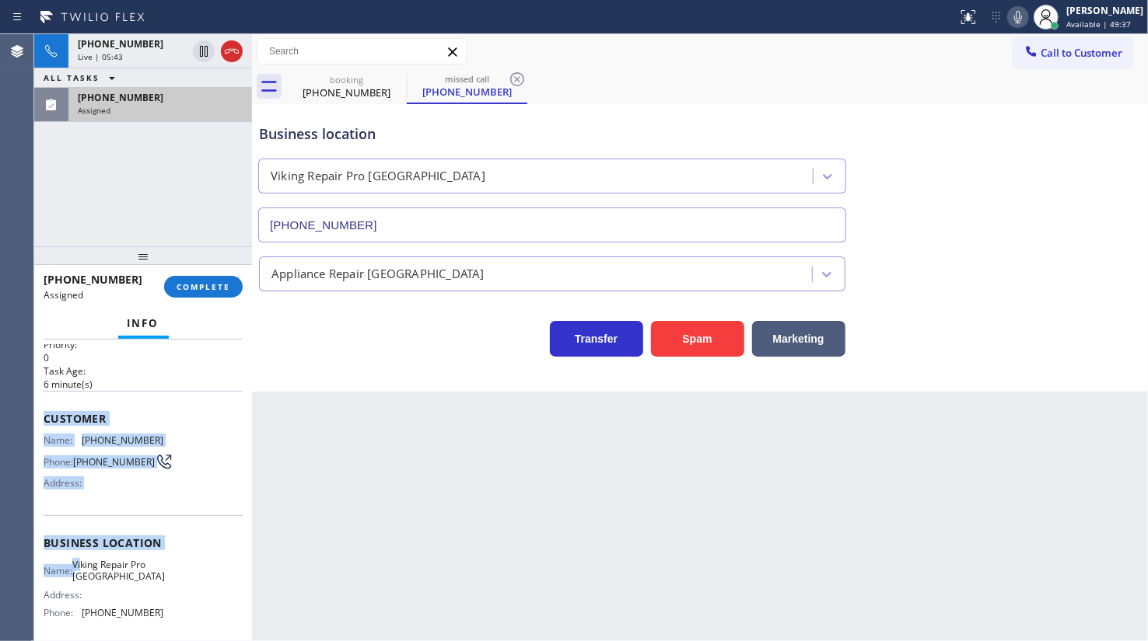
scroll to position [174, 0]
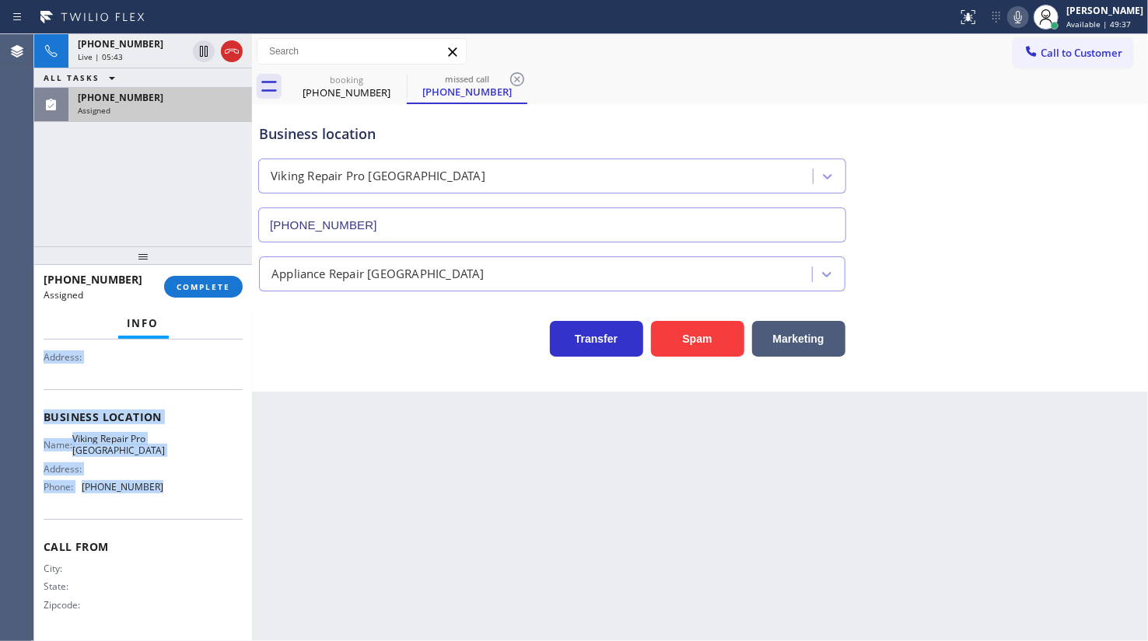
drag, startPoint x: 36, startPoint y: 450, endPoint x: 190, endPoint y: 501, distance: 162.8
click at [190, 501] on div "Context Queue: Appliance Repair High End Priority: 0 Task Age: 6 minute(s) Cust…" at bounding box center [143, 491] width 218 height 302
copy div "Customer Name: (703) 531-2487 Phone: (703) 531-2487 Address: Business location …"
click at [217, 286] on span "COMPLETE" at bounding box center [203, 286] width 54 height 11
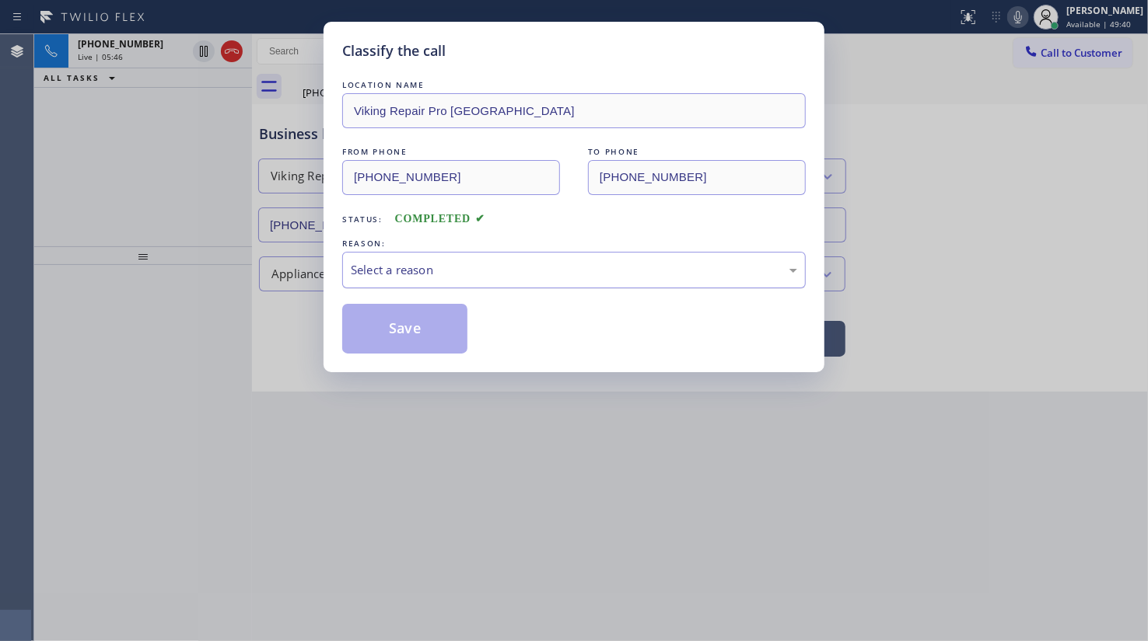
click at [376, 275] on div "Select a reason" at bounding box center [574, 270] width 446 height 18
click at [374, 322] on button "Save" at bounding box center [404, 329] width 125 height 50
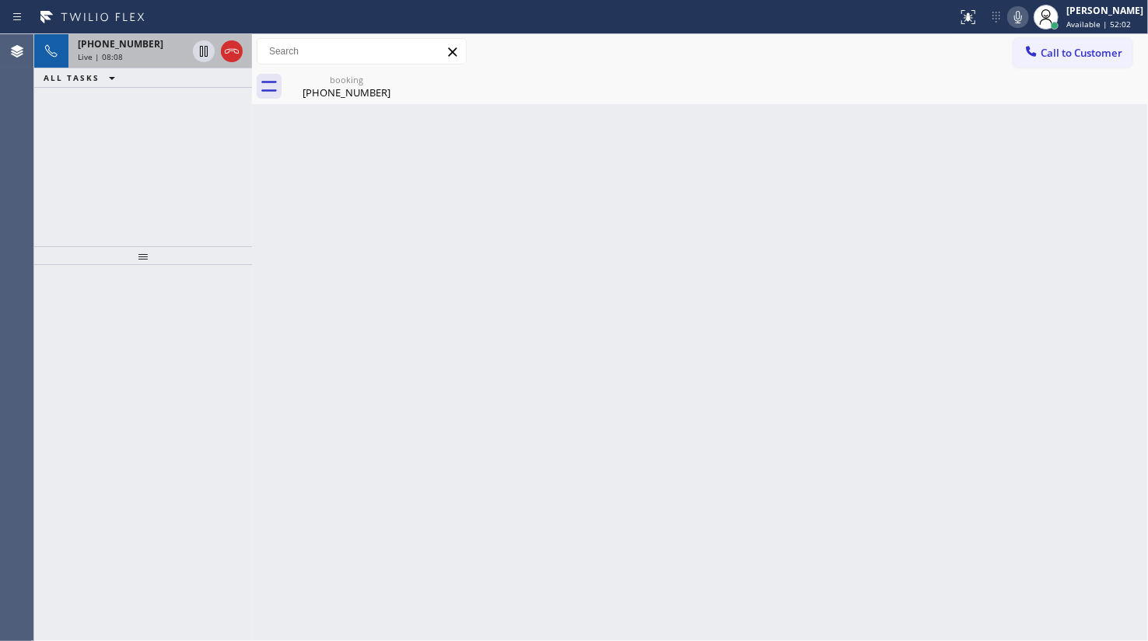
click at [115, 62] on div "+19735085630 Live | 08:08" at bounding box center [128, 51] width 121 height 34
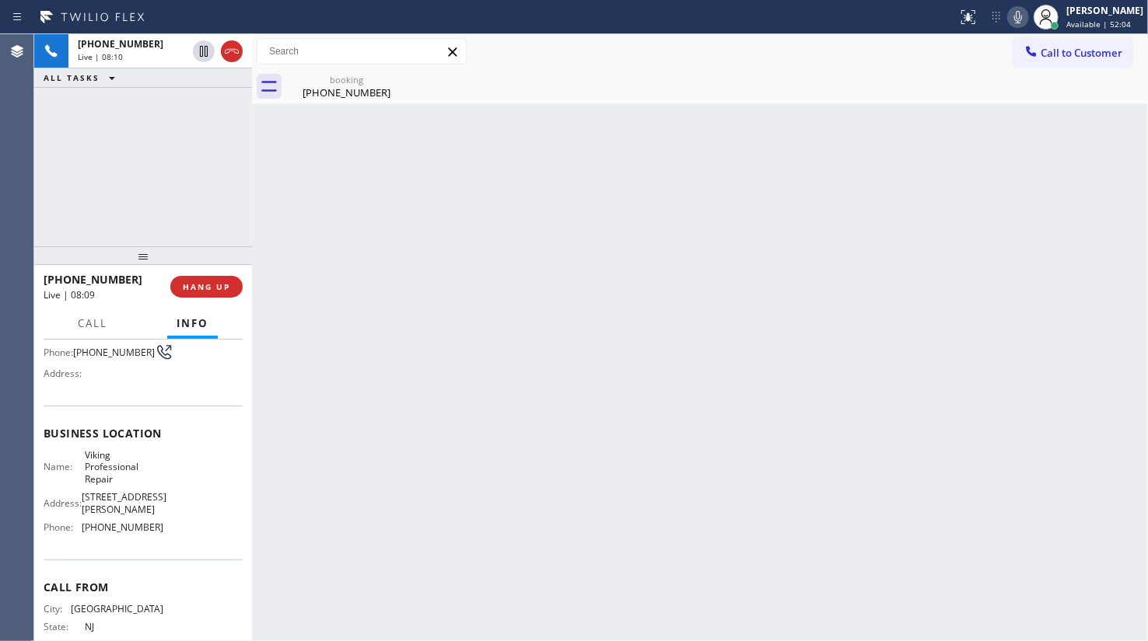
scroll to position [141, 0]
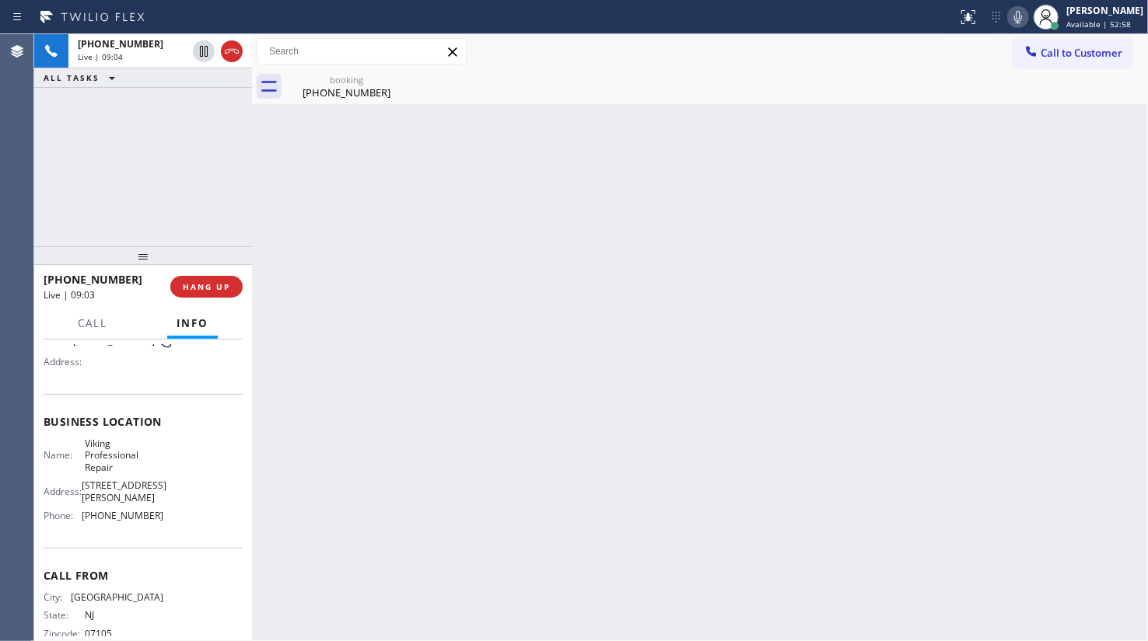
click at [130, 194] on div "+19735085630 Live | 09:04 ALL TASKS ALL TASKS ACTIVE TASKS TASKS IN WRAP UP" at bounding box center [143, 140] width 218 height 212
click at [192, 288] on span "HANG UP" at bounding box center [206, 286] width 47 height 11
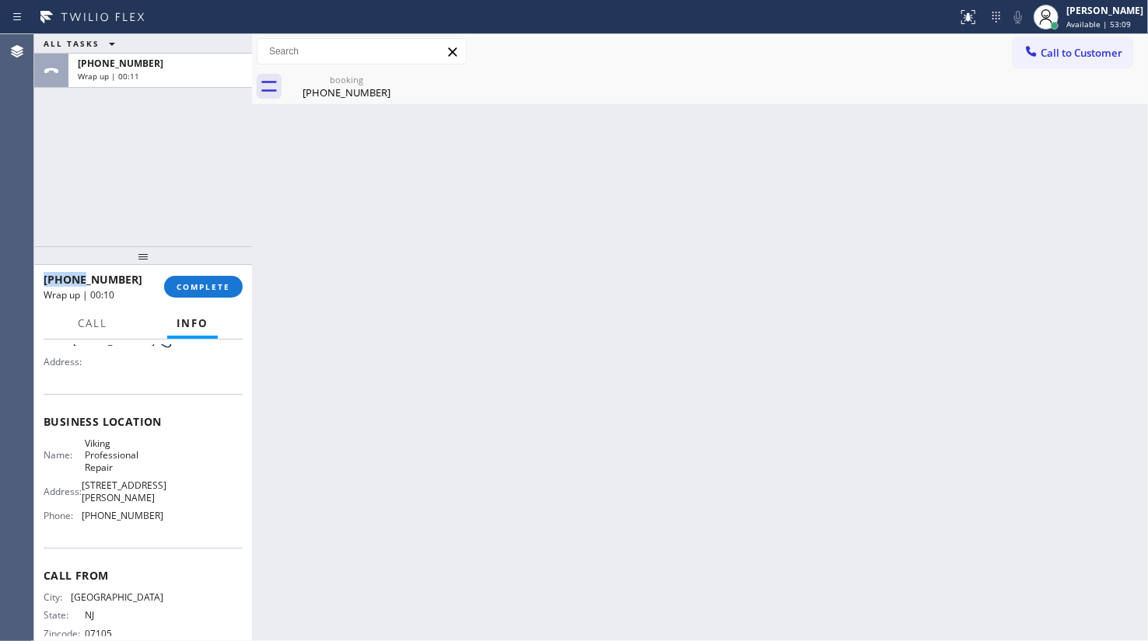
drag, startPoint x: 79, startPoint y: 271, endPoint x: 40, endPoint y: 407, distance: 142.3
click at [86, 257] on div "ALL TASKS ALL TASKS ACTIVE TASKS TASKS IN WRAP UP +19735085630 Wrap up | 00:11 …" at bounding box center [143, 337] width 218 height 607
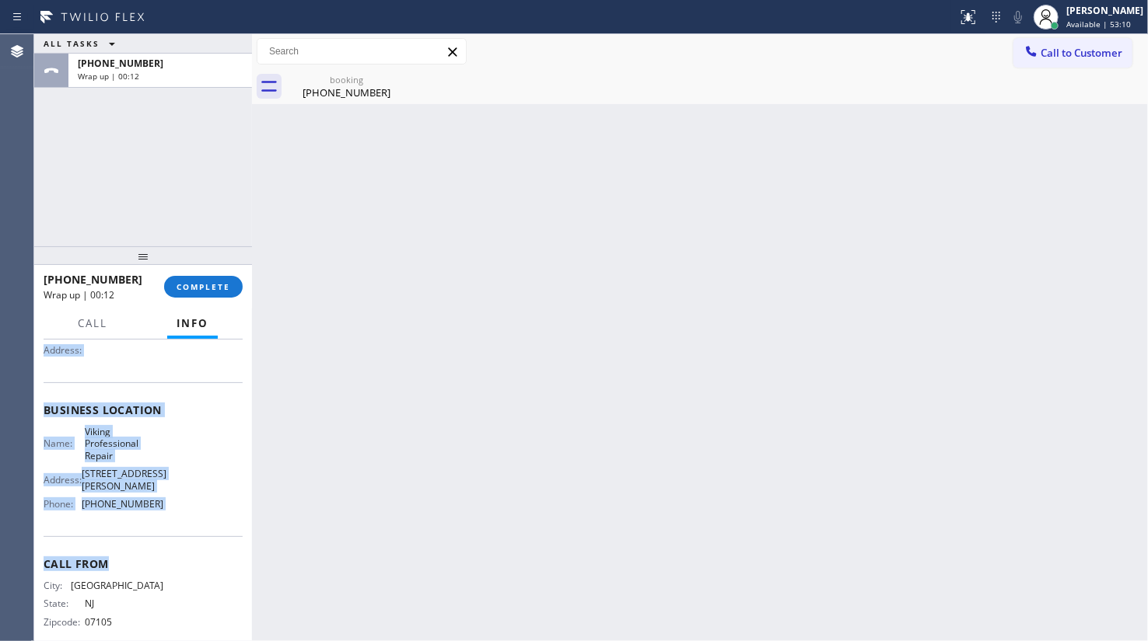
scroll to position [173, 0]
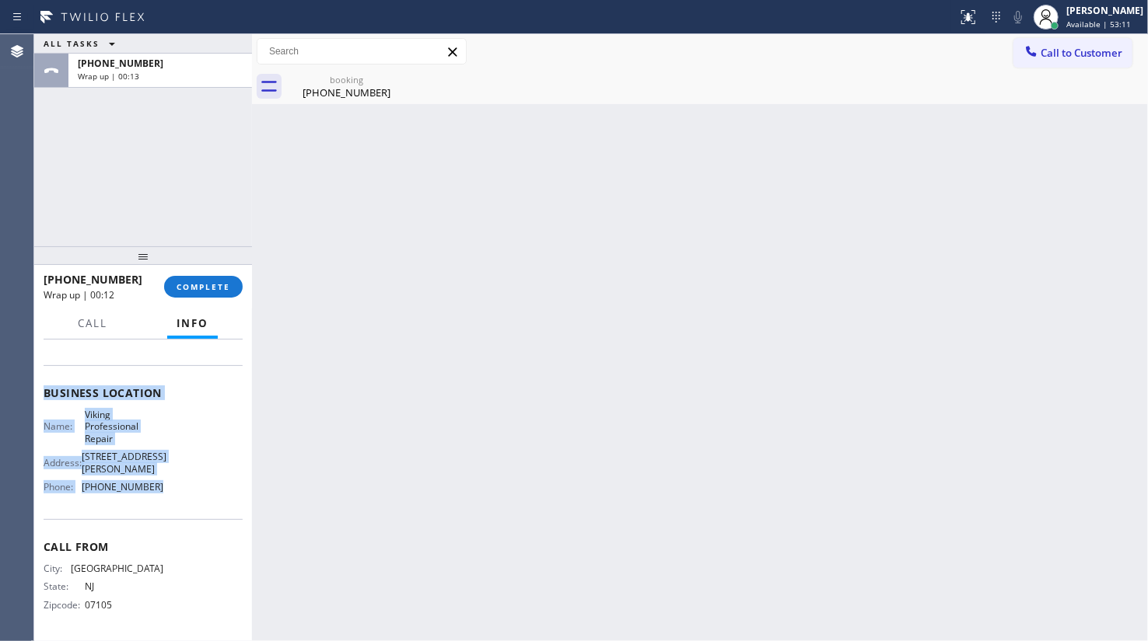
drag, startPoint x: 39, startPoint y: 422, endPoint x: 211, endPoint y: 505, distance: 191.3
click at [211, 505] on div "Context Queue: [Test] All Priority: 1 Customer Name: (973) 508-5630 Phone: (973…" at bounding box center [143, 491] width 218 height 302
copy div "Customer Name: (973) 508-5630 Phone: (973) 508-5630 Address: Business location …"
click at [198, 281] on button "COMPLETE" at bounding box center [203, 287] width 79 height 22
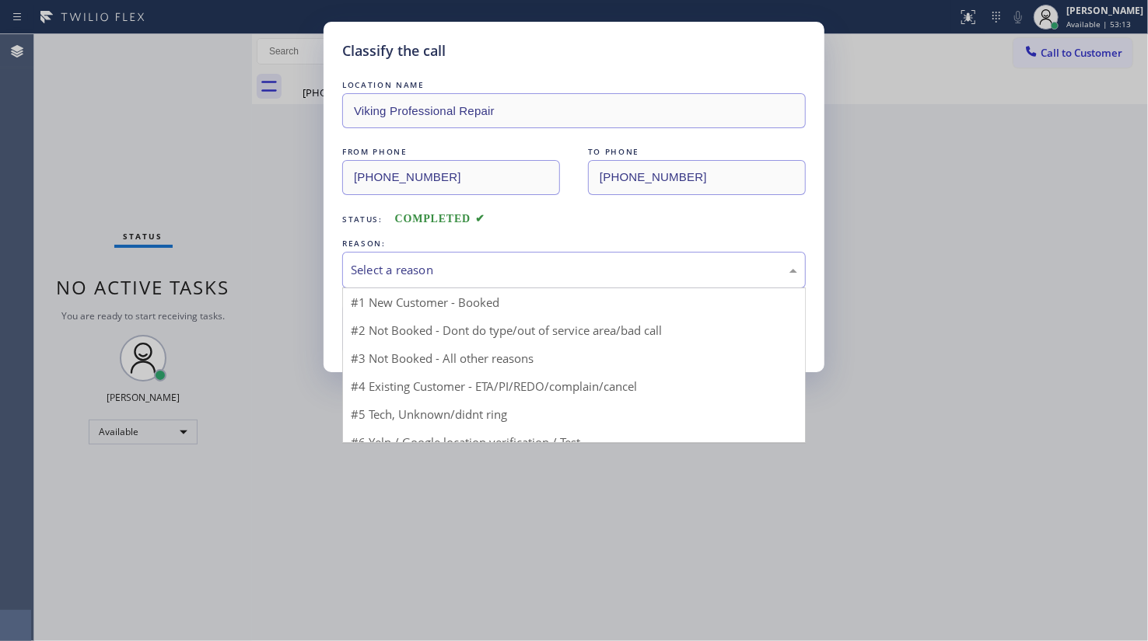
click at [366, 275] on div "Select a reason" at bounding box center [574, 270] width 446 height 18
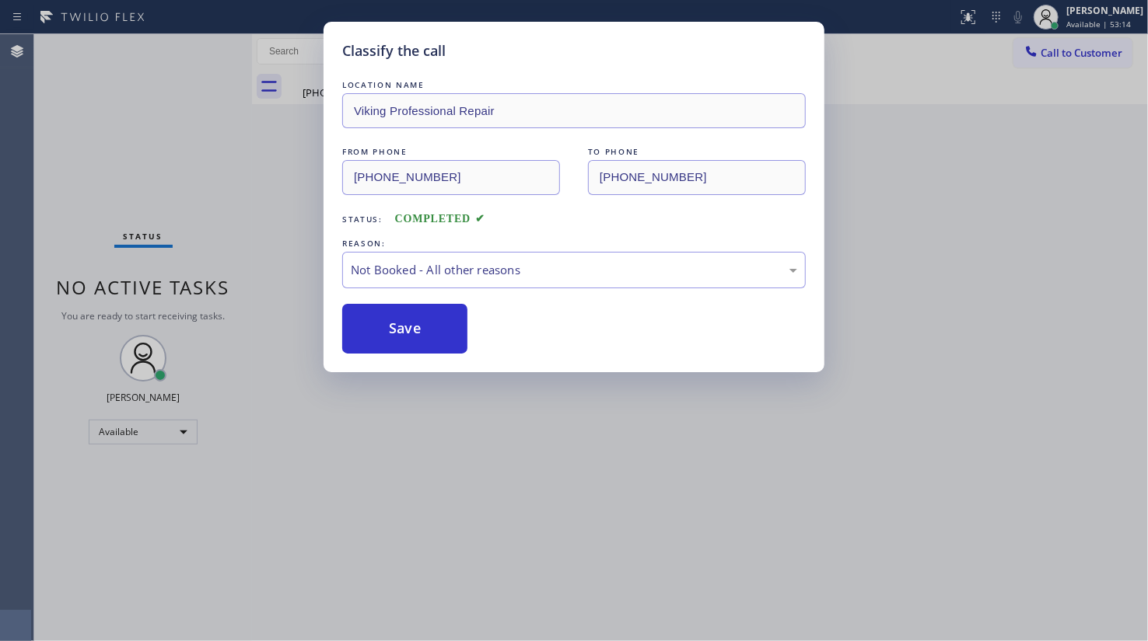
click at [367, 321] on button "Save" at bounding box center [404, 329] width 125 height 50
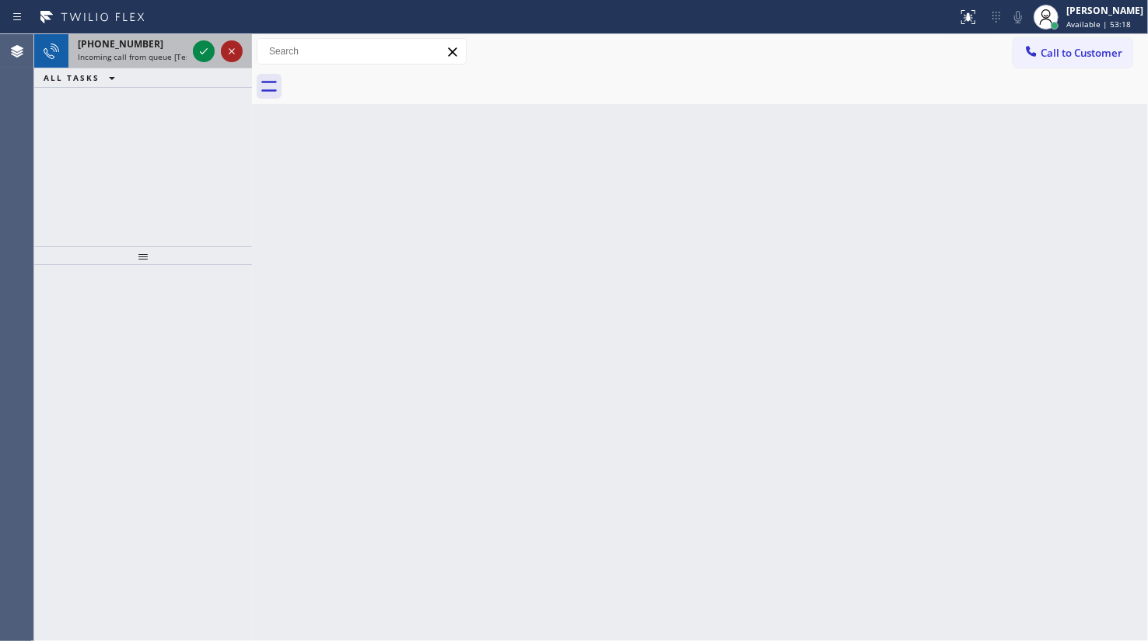
click at [228, 52] on icon at bounding box center [231, 51] width 19 height 19
drag, startPoint x: 222, startPoint y: 50, endPoint x: 244, endPoint y: 70, distance: 29.7
click at [222, 50] on icon at bounding box center [231, 51] width 19 height 19
click at [197, 51] on icon at bounding box center [203, 51] width 19 height 19
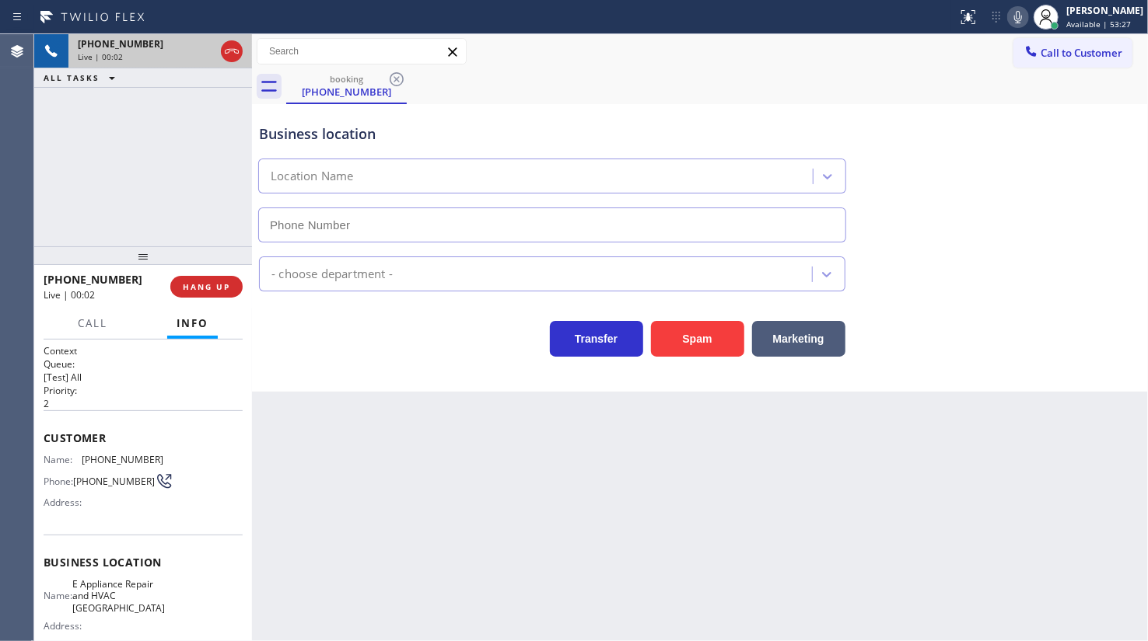
type input "(646) 970-1803"
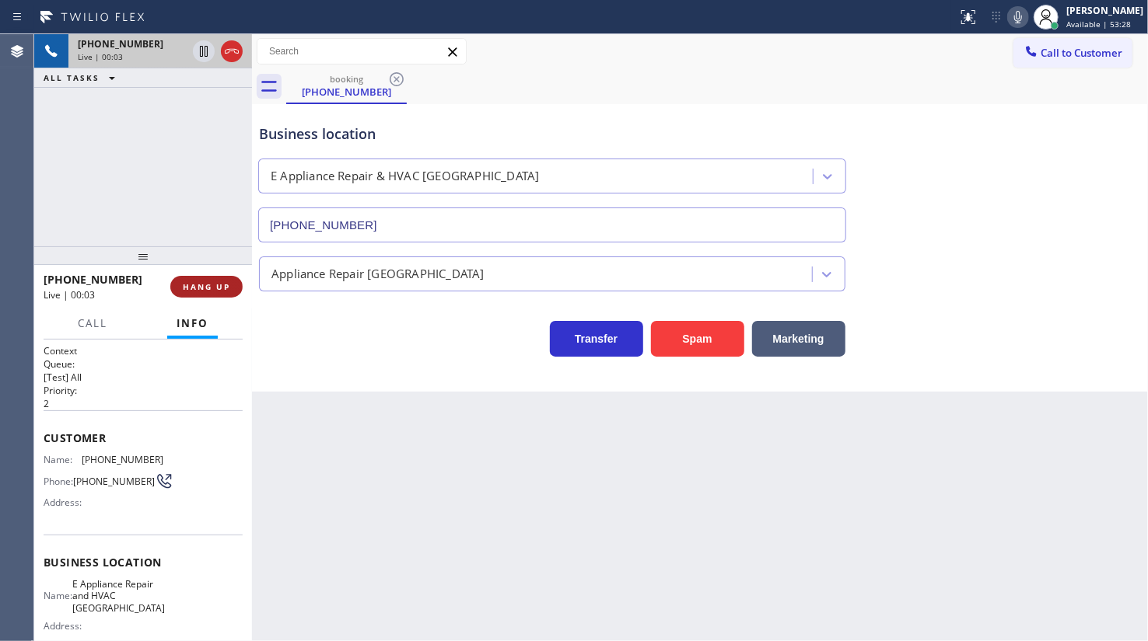
click at [197, 287] on span "HANG UP" at bounding box center [206, 286] width 47 height 11
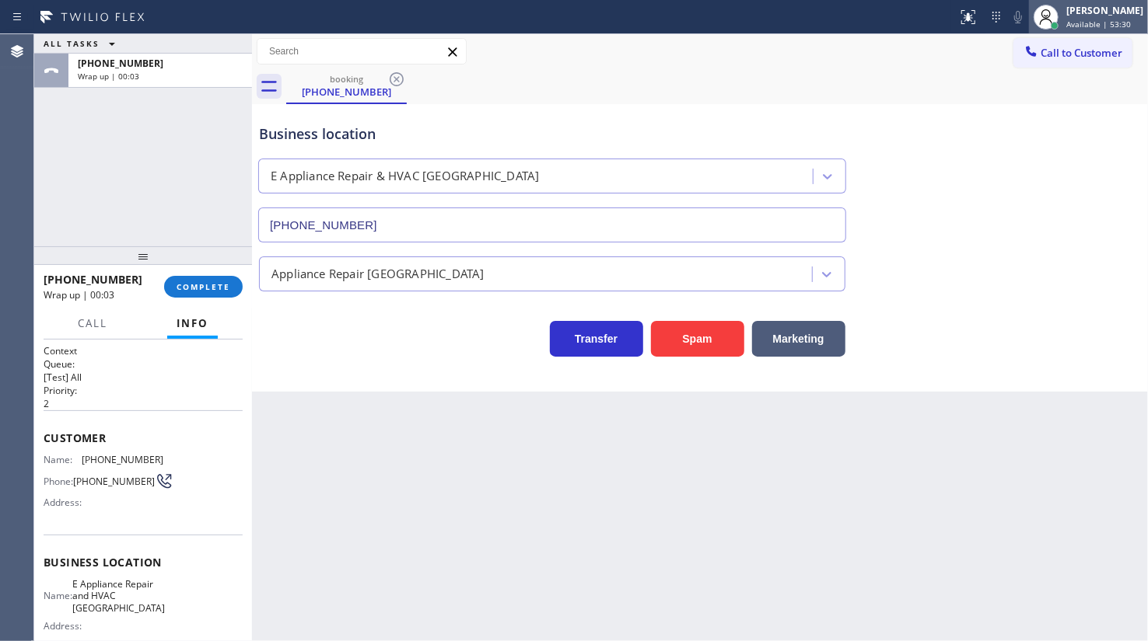
click at [1087, 0] on div "JENIZA ALCAYDE Available | 53:30" at bounding box center [1088, 17] width 119 height 34
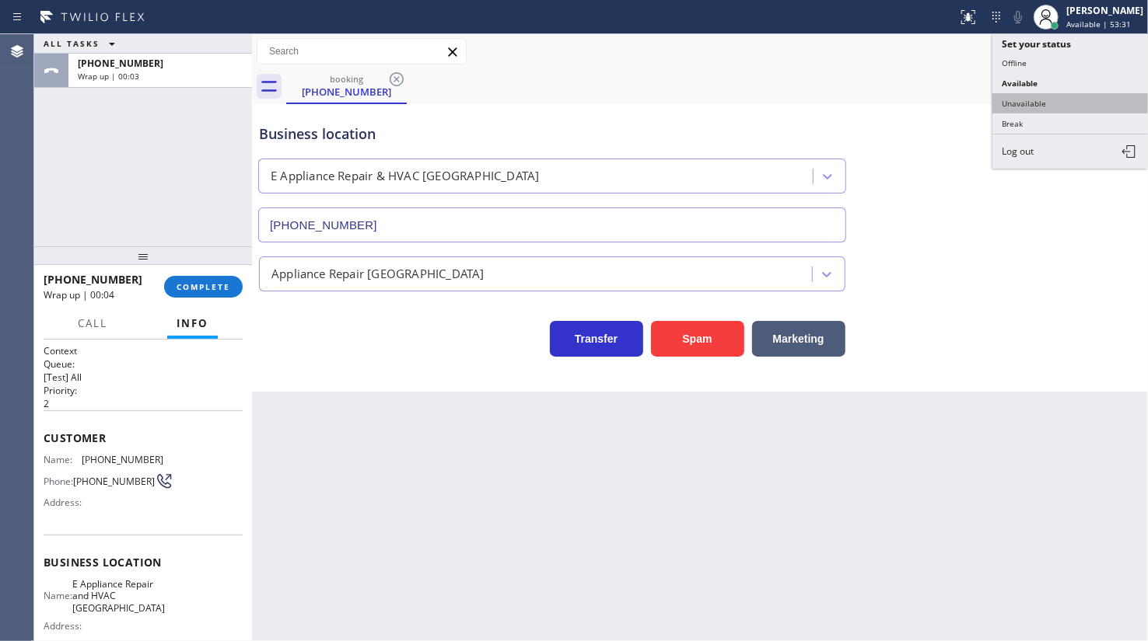
click at [1074, 98] on button "Unavailable" at bounding box center [1070, 103] width 156 height 20
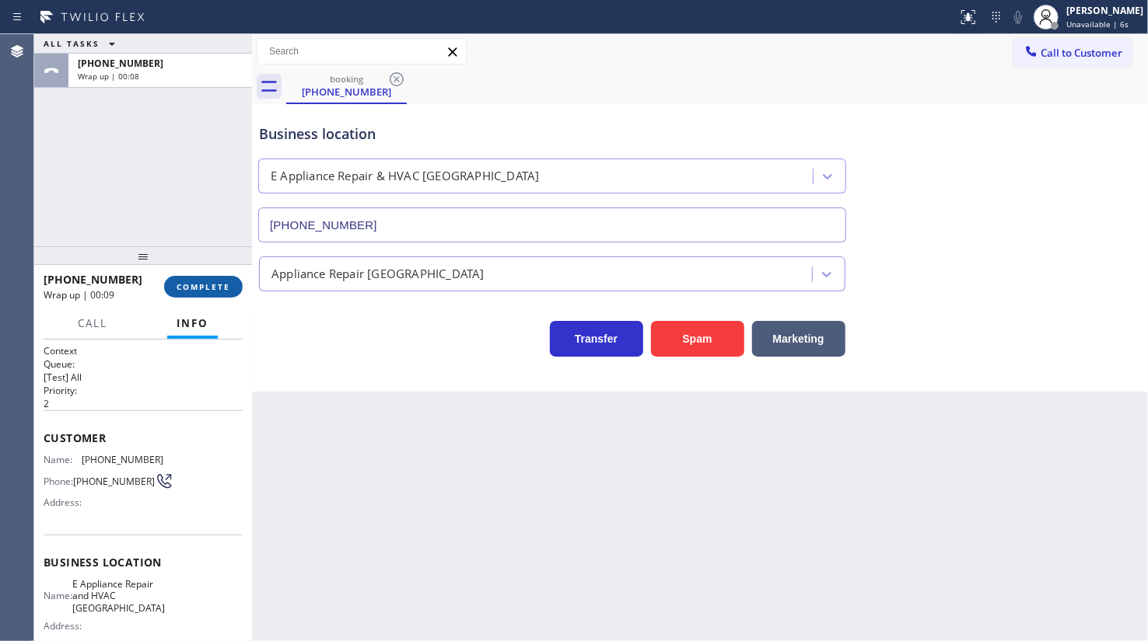
click at [222, 281] on span "COMPLETE" at bounding box center [203, 286] width 54 height 11
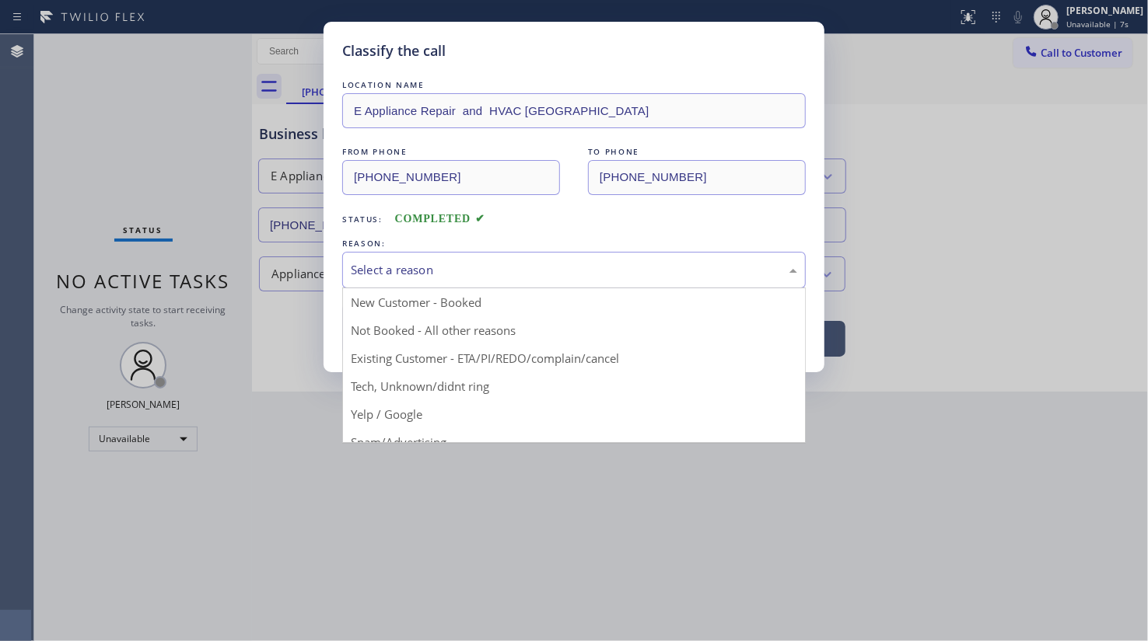
click at [390, 255] on div "Select a reason" at bounding box center [573, 270] width 463 height 37
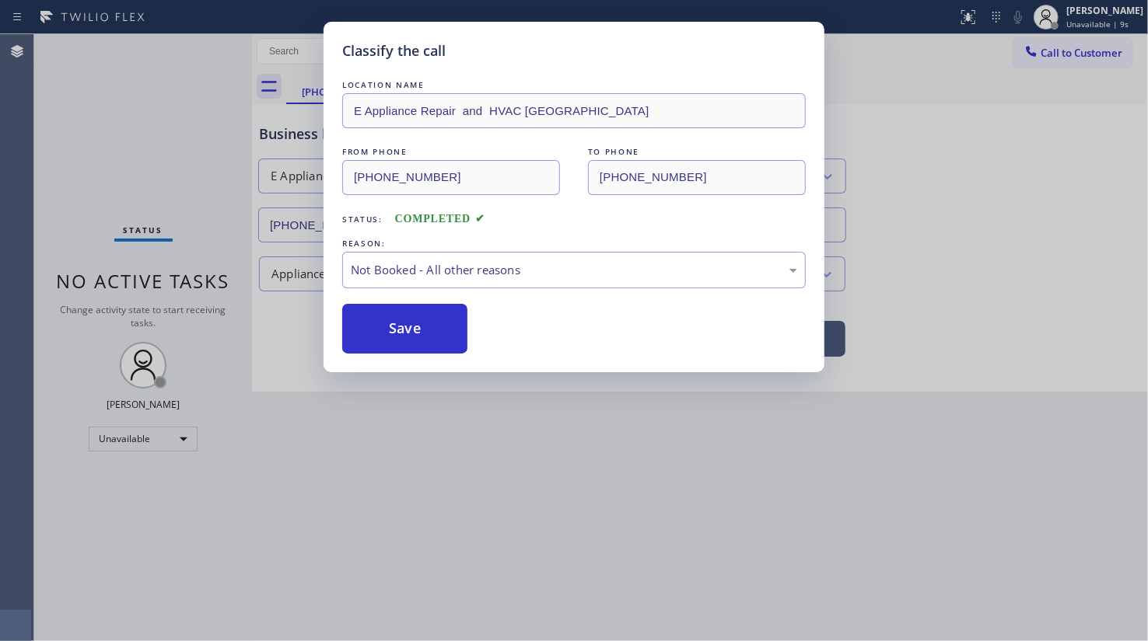
click at [362, 330] on button "Save" at bounding box center [404, 329] width 125 height 50
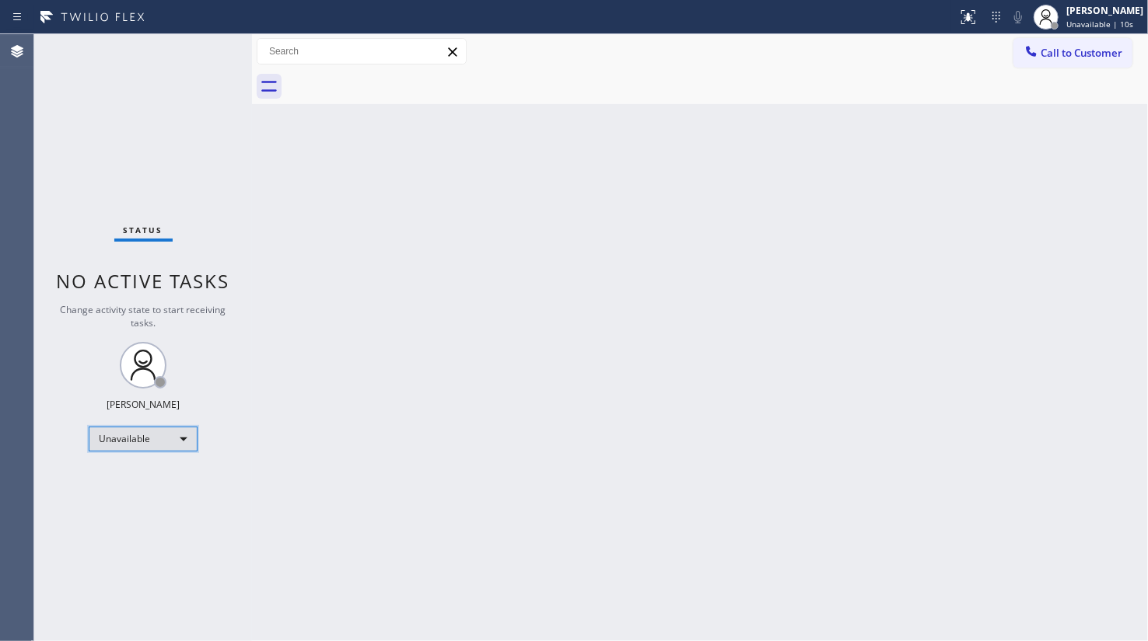
click at [128, 441] on div "Unavailable" at bounding box center [143, 439] width 109 height 25
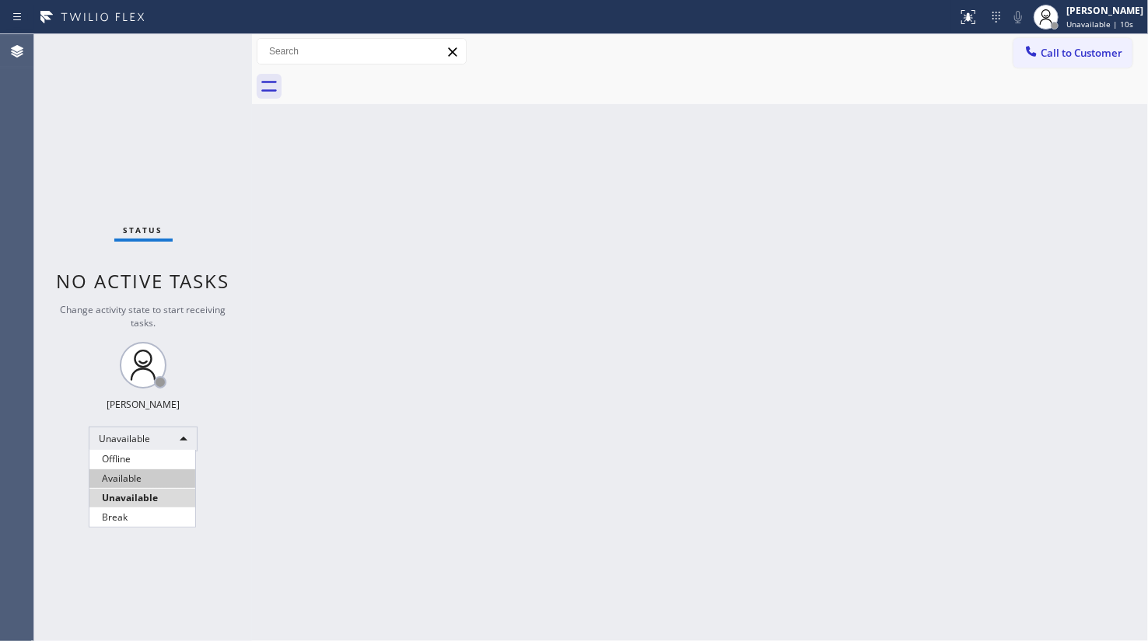
click at [130, 474] on li "Available" at bounding box center [142, 479] width 106 height 19
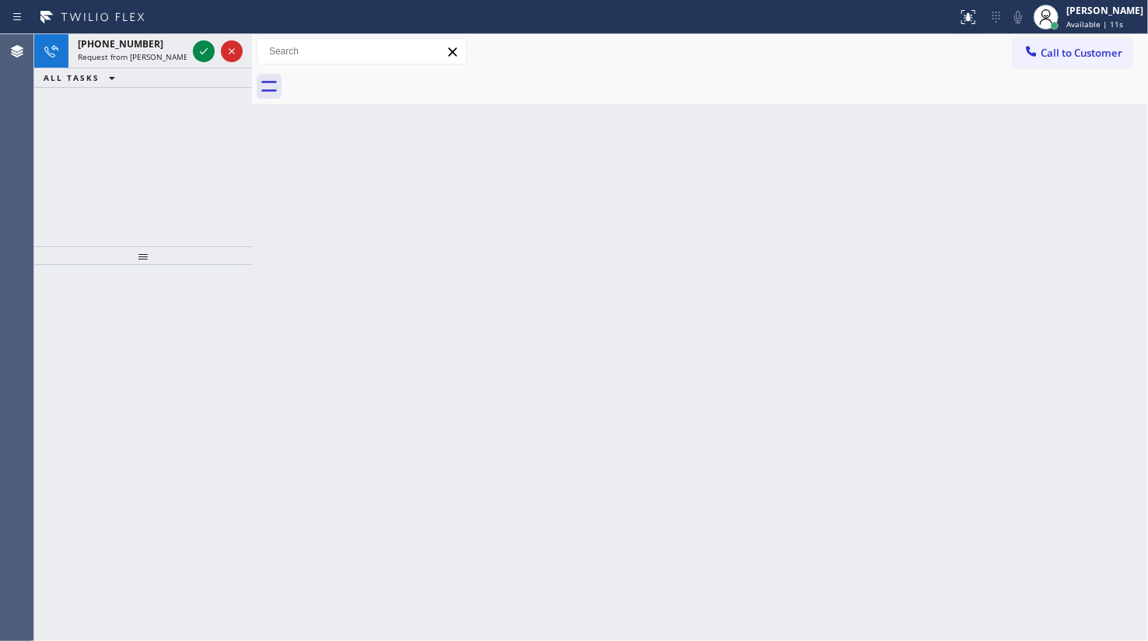
drag, startPoint x: 107, startPoint y: 145, endPoint x: 187, endPoint y: 68, distance: 111.6
click at [124, 131] on div "+17187758929 Request from Paula Arnado (direct) ALL TASKS ALL TASKS ACTIVE TASK…" at bounding box center [143, 140] width 218 height 212
click at [197, 53] on icon at bounding box center [203, 51] width 19 height 19
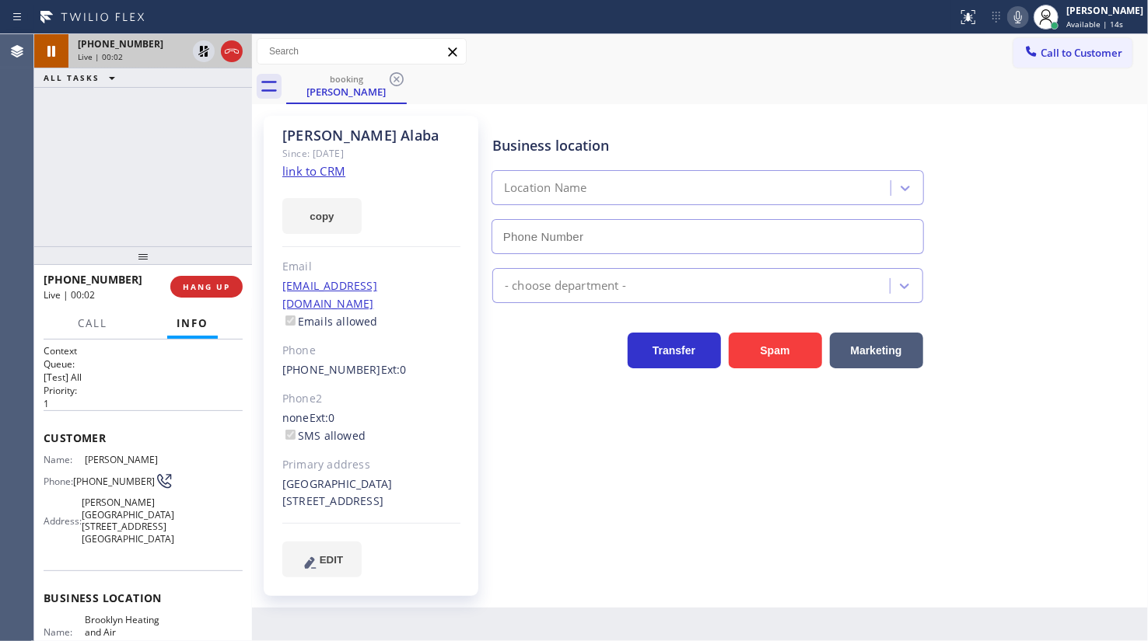
type input "(347) 836-6590"
drag, startPoint x: 107, startPoint y: 212, endPoint x: 110, endPoint y: 204, distance: 8.7
click at [110, 204] on div "+17187758929 Live | 00:11 ALL TASKS ALL TASKS ACTIVE TASKS TASKS IN WRAP UP" at bounding box center [143, 140] width 218 height 212
click at [327, 170] on link "link to CRM" at bounding box center [313, 171] width 63 height 16
click at [1012, 15] on icon at bounding box center [1017, 17] width 19 height 19
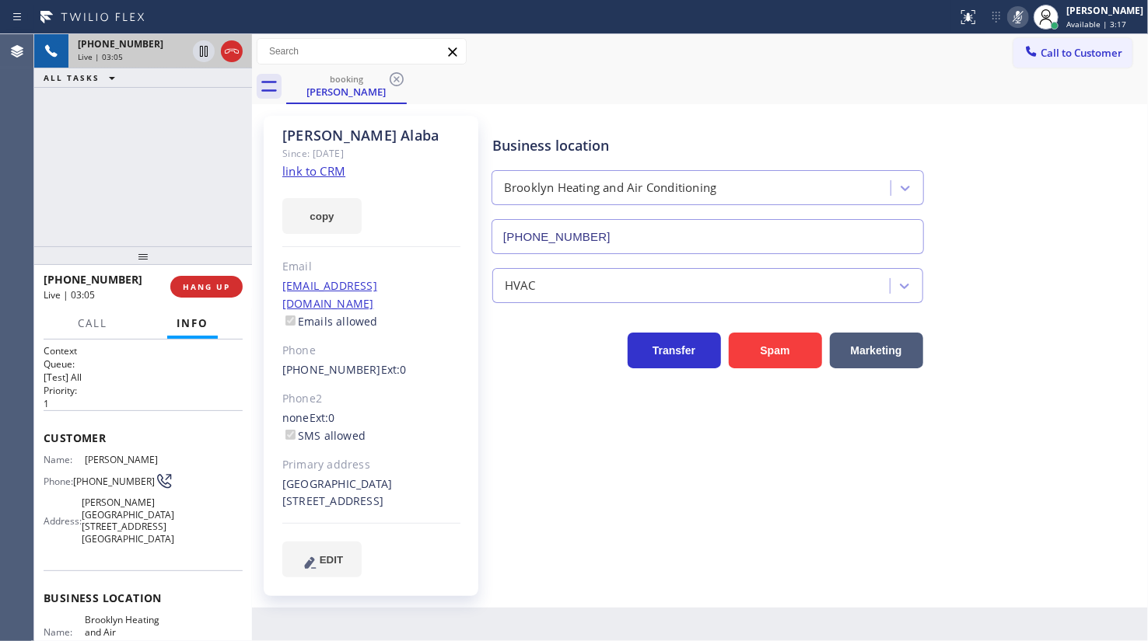
click at [99, 111] on div "+17187758929 Live | 03:05 ALL TASKS ALL TASKS ACTIVE TASKS TASKS IN WRAP UP" at bounding box center [143, 140] width 218 height 212
click at [1020, 14] on icon at bounding box center [1017, 17] width 19 height 19
click at [994, 116] on div "Business location Brooklyn Heating and Air Conditioning (347) 836-6590" at bounding box center [816, 184] width 655 height 141
click at [210, 103] on icon at bounding box center [203, 105] width 19 height 19
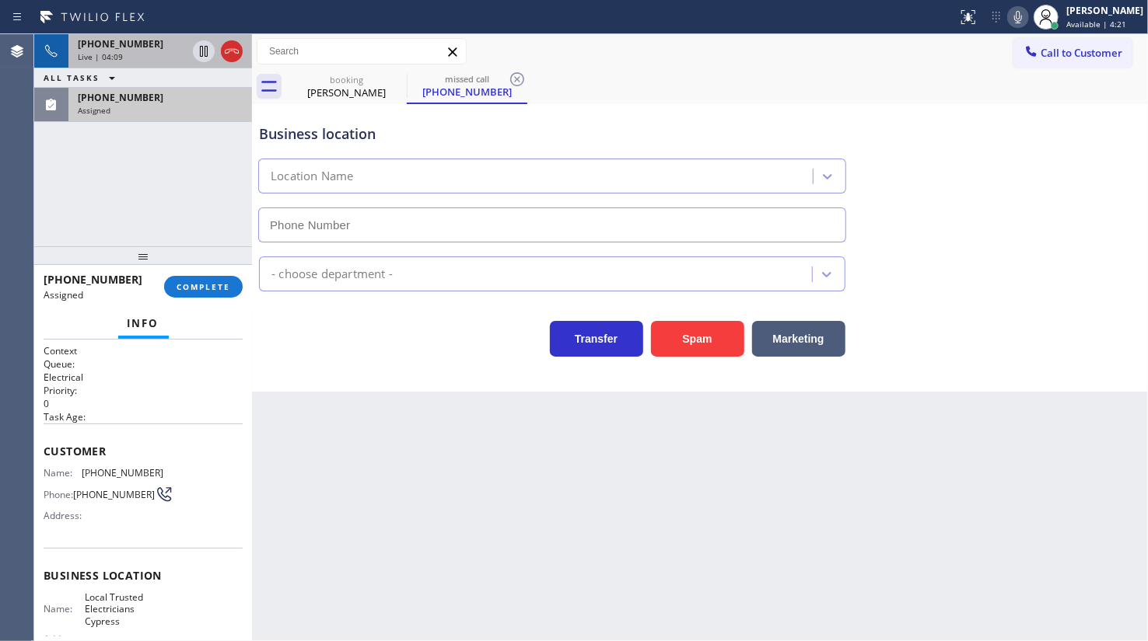
type input "(714) 463-1818"
click at [195, 109] on div "Assigned" at bounding box center [160, 110] width 165 height 11
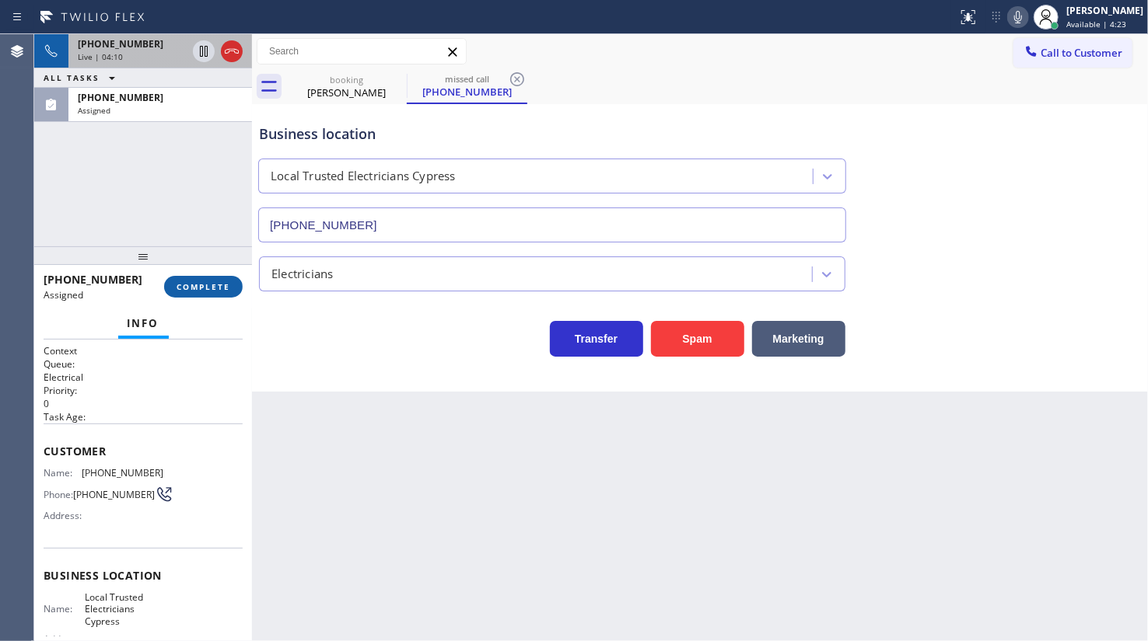
click at [197, 288] on span "COMPLETE" at bounding box center [203, 286] width 54 height 11
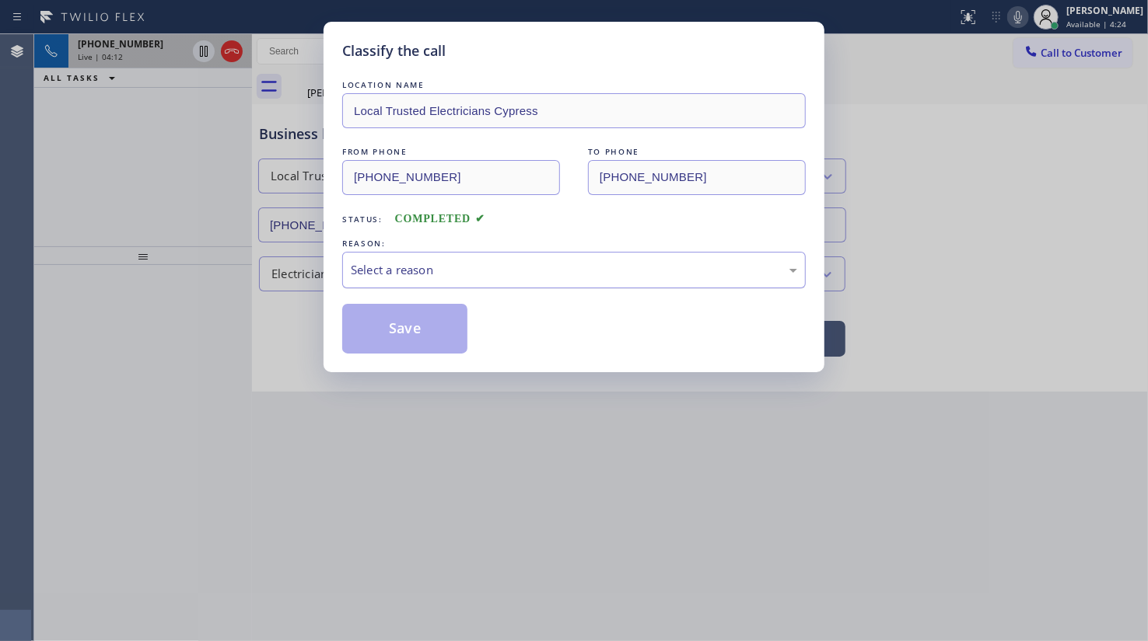
click at [365, 276] on div "Select a reason" at bounding box center [574, 270] width 446 height 18
click at [369, 329] on button "Save" at bounding box center [404, 329] width 125 height 50
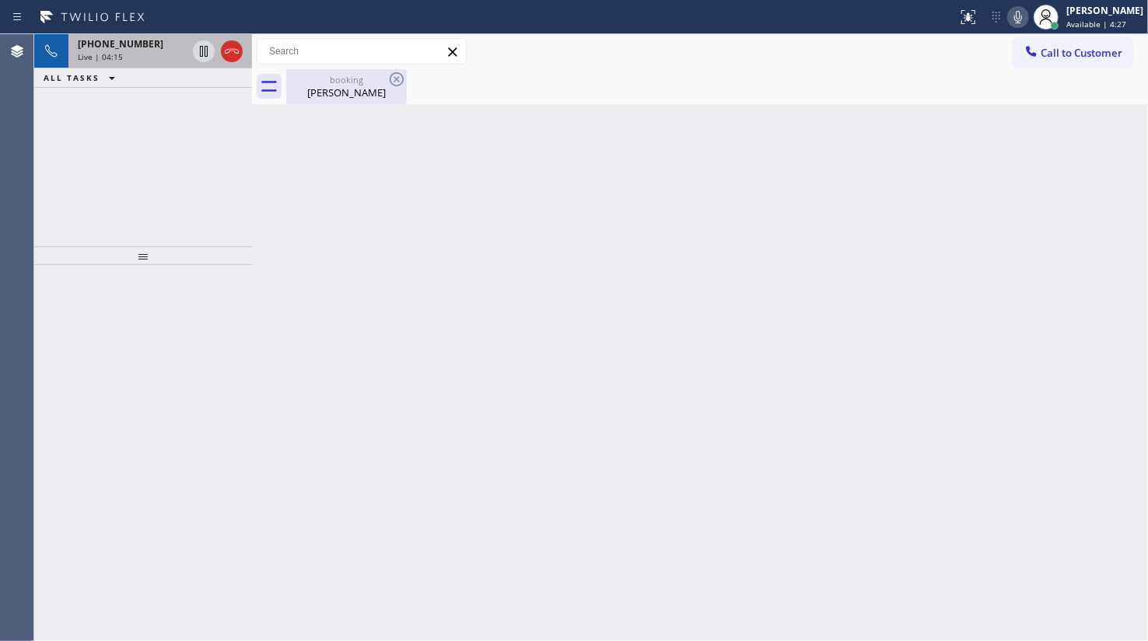
click at [327, 84] on div "booking" at bounding box center [346, 80] width 117 height 12
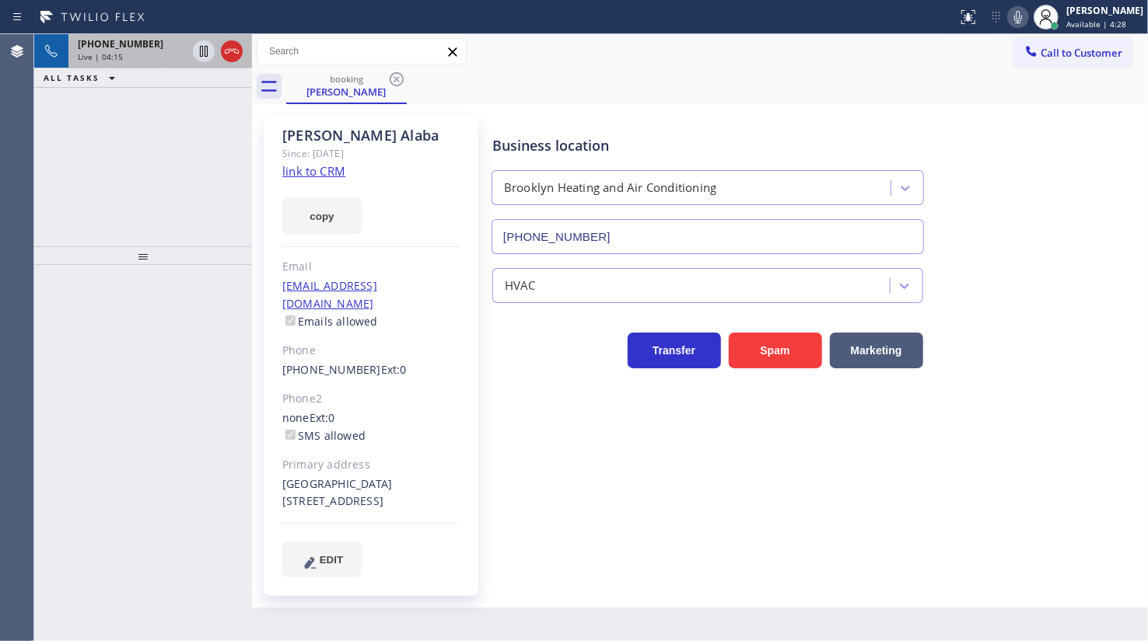
click at [134, 41] on span "+17187758929" at bounding box center [121, 43] width 86 height 13
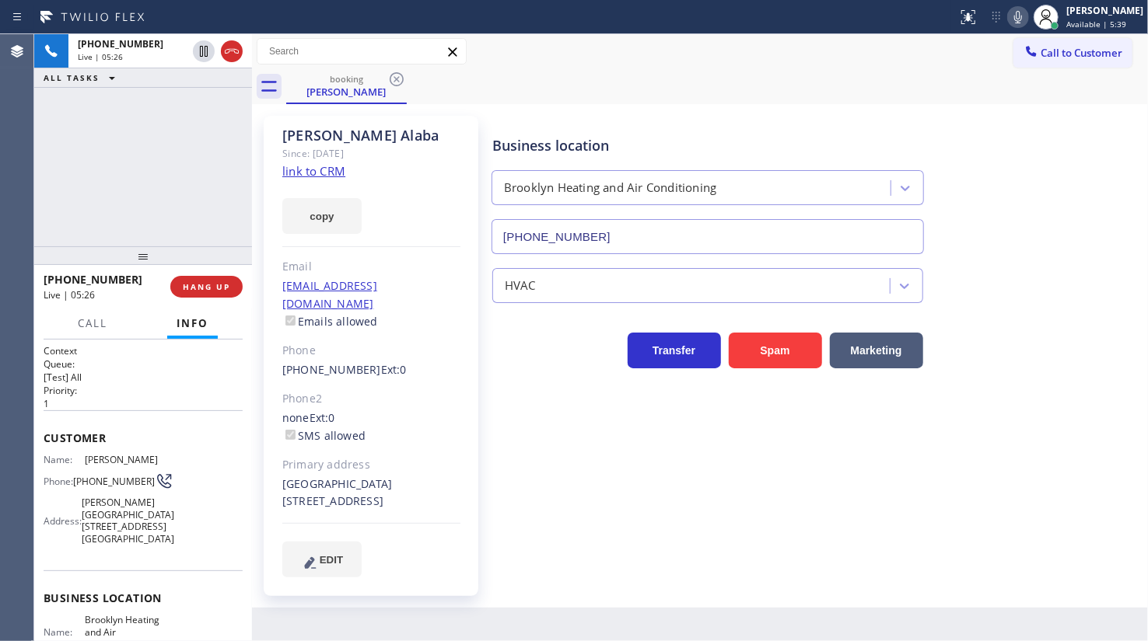
click at [222, 138] on div "+17187758929 Live | 05:26 ALL TASKS ALL TASKS ACTIVE TASKS TASKS IN WRAP UP" at bounding box center [143, 140] width 218 height 212
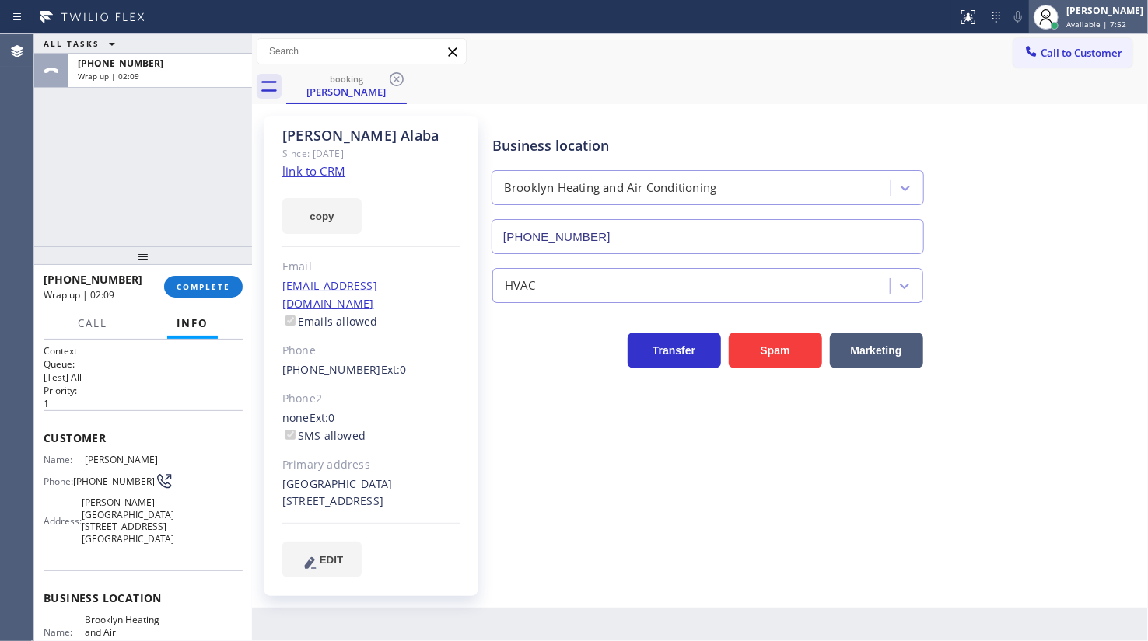
click at [1073, 23] on span "Available | 7:52" at bounding box center [1096, 24] width 60 height 11
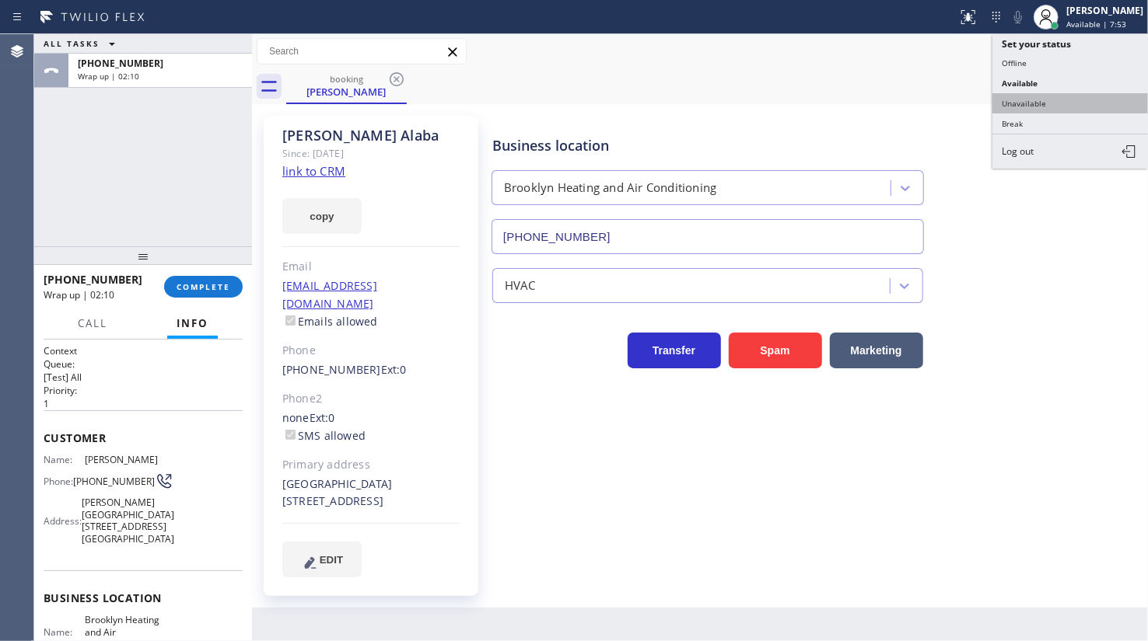
click at [1057, 98] on button "Unavailable" at bounding box center [1070, 103] width 156 height 20
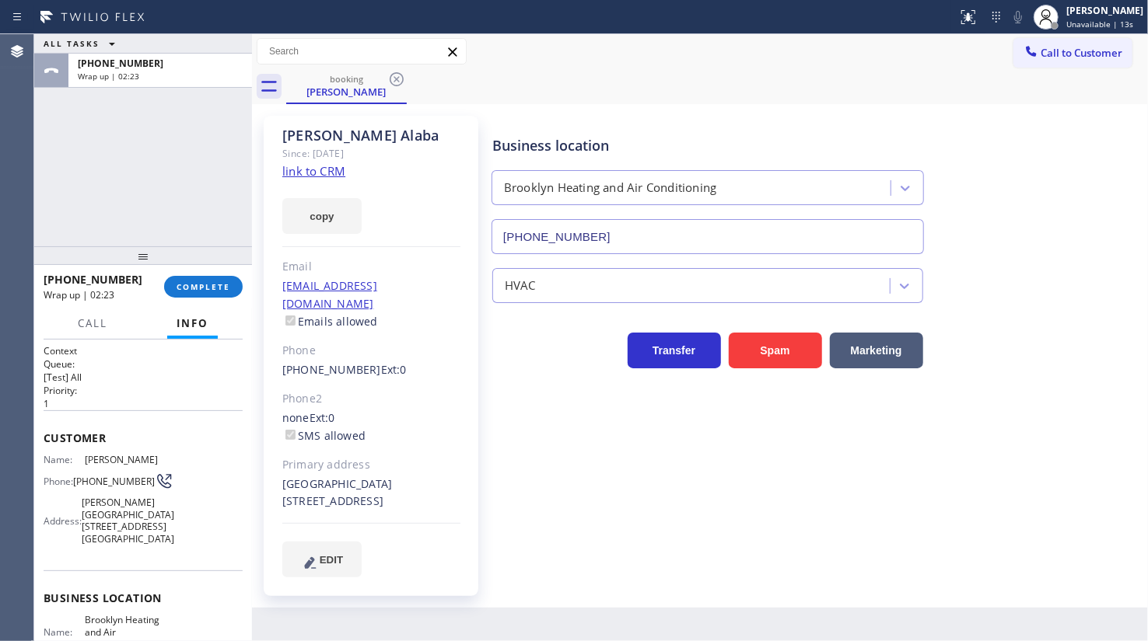
click at [133, 156] on div "ALL TASKS ALL TASKS ACTIVE TASKS TASKS IN WRAP UP +17187758929 Wrap up | 02:23" at bounding box center [143, 140] width 218 height 212
click at [180, 285] on span "COMPLETE" at bounding box center [203, 286] width 54 height 11
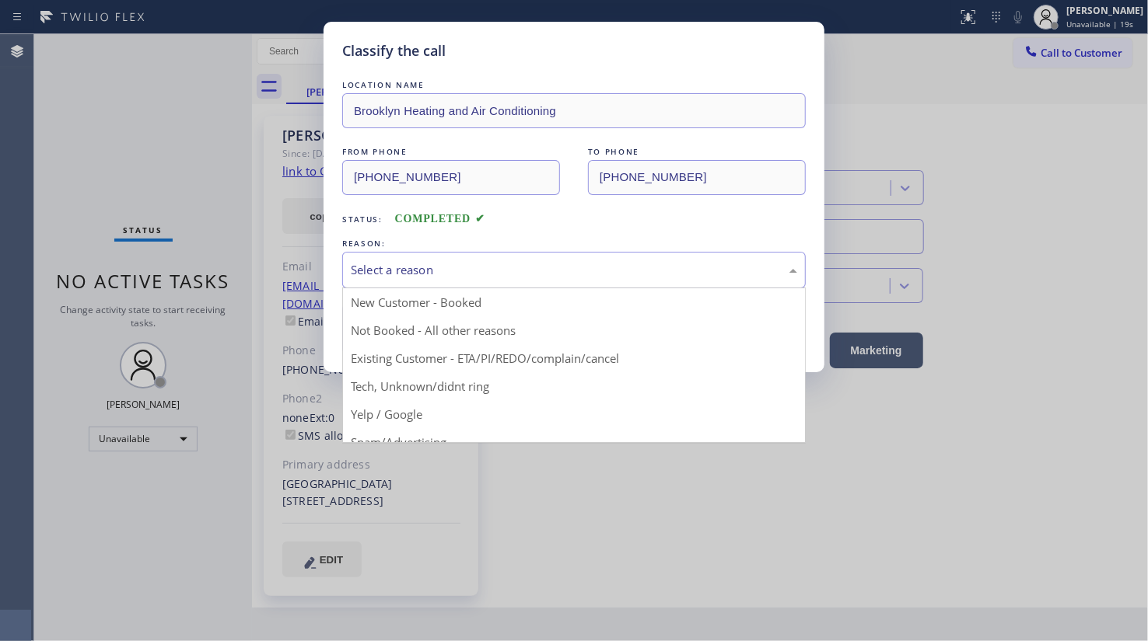
click at [363, 273] on div "Select a reason" at bounding box center [574, 270] width 446 height 18
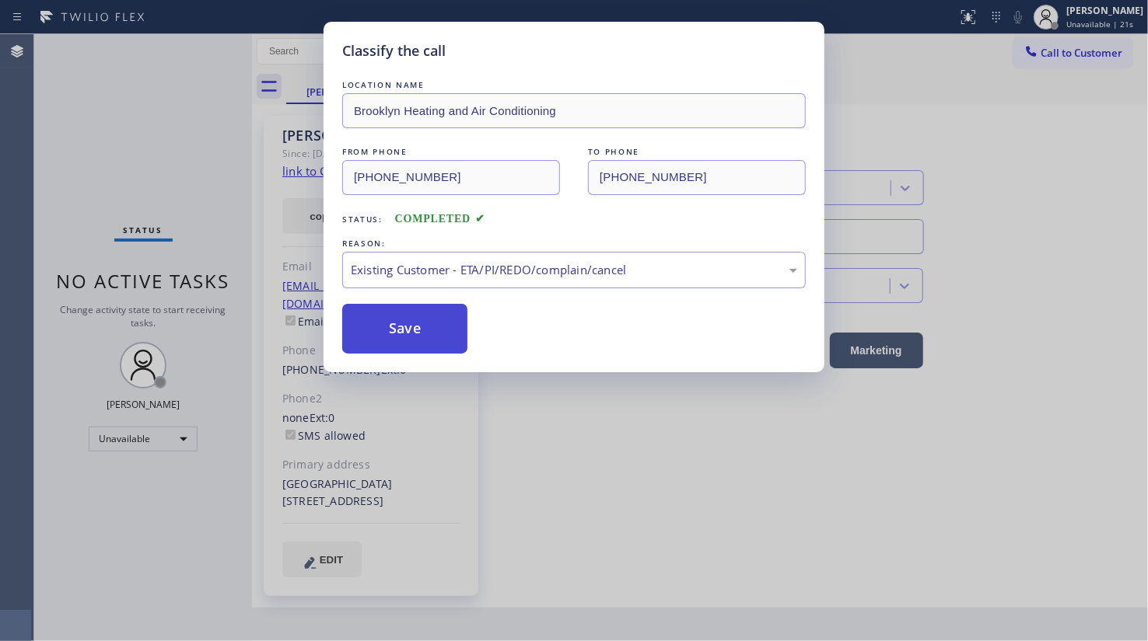
click at [380, 325] on button "Save" at bounding box center [404, 329] width 125 height 50
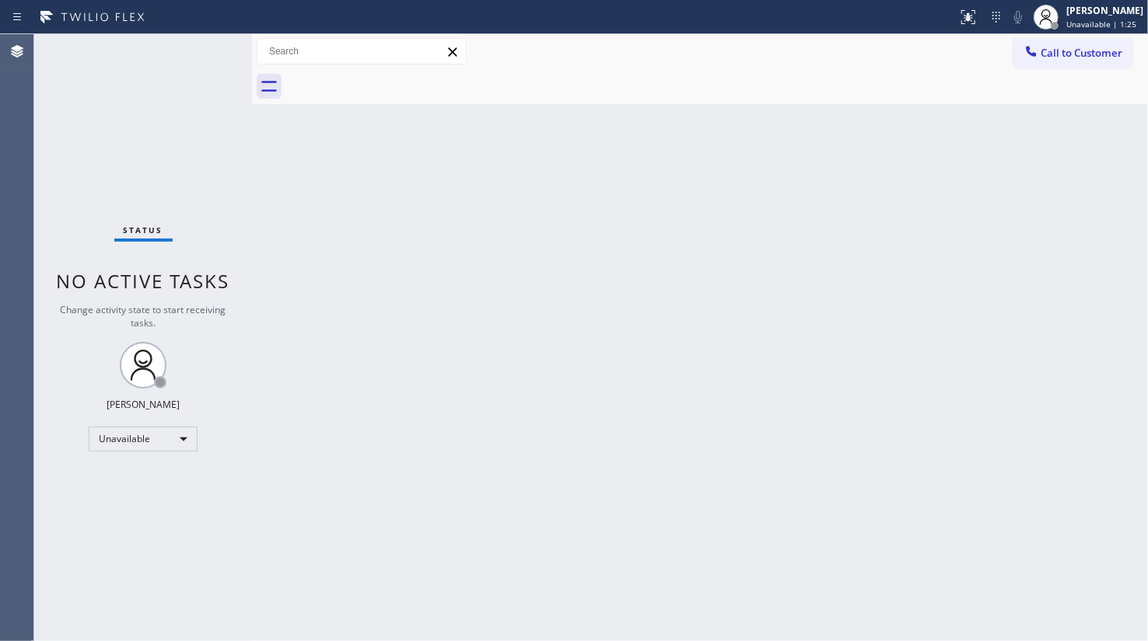
click at [140, 503] on div "Status No active tasks Change activity state to start receiving tasks. JENIZA A…" at bounding box center [143, 337] width 218 height 607
click at [110, 442] on div "Unavailable" at bounding box center [143, 439] width 109 height 25
click at [118, 475] on li "Available" at bounding box center [142, 479] width 106 height 19
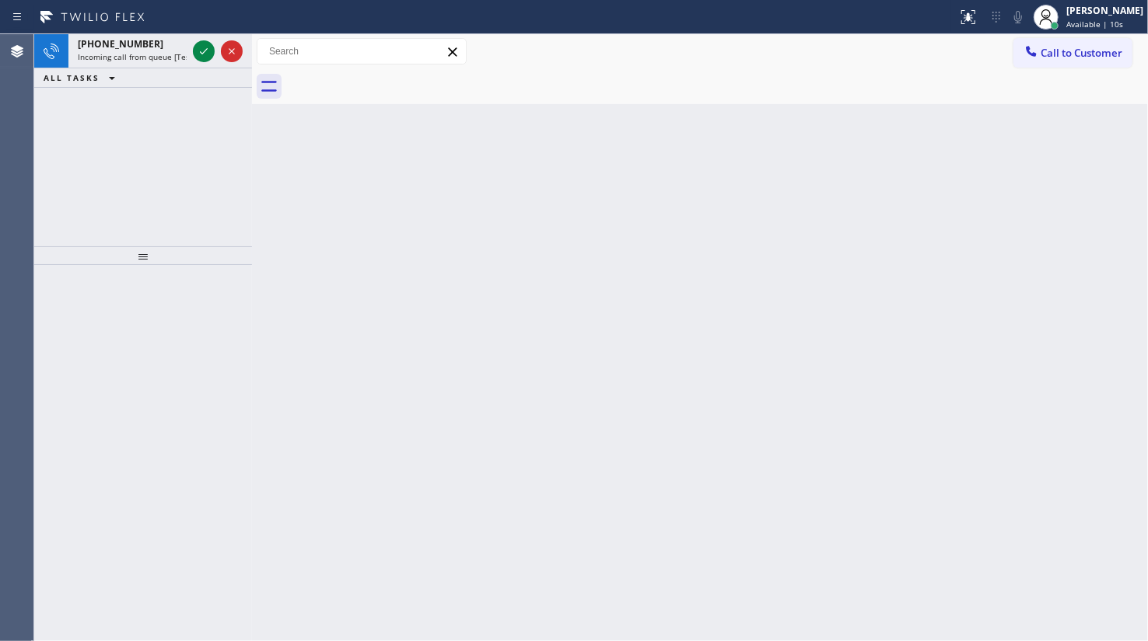
drag, startPoint x: 70, startPoint y: 122, endPoint x: 124, endPoint y: 90, distance: 62.4
click at [113, 95] on div "+17603304910 Incoming call from queue [Test] All ALL TASKS ALL TASKS ACTIVE TAS…" at bounding box center [143, 140] width 218 height 212
click at [202, 44] on icon at bounding box center [203, 51] width 19 height 19
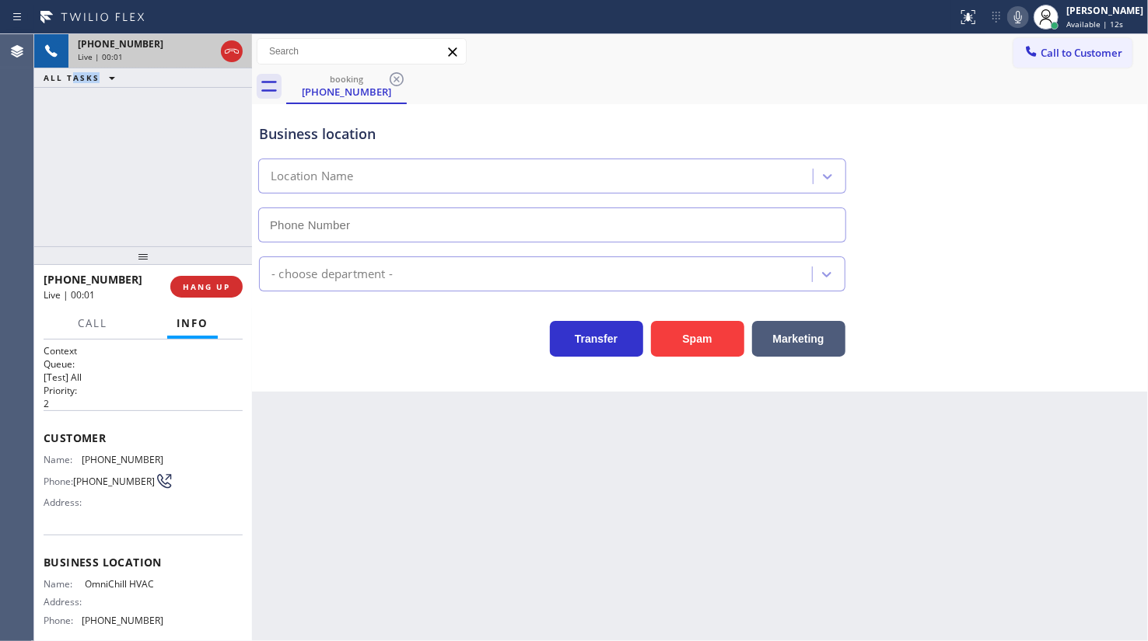
type input "(760) 239-5576"
click at [207, 278] on button "HANG UP" at bounding box center [206, 287] width 72 height 22
click at [218, 291] on span "HANG UP" at bounding box center [206, 286] width 47 height 11
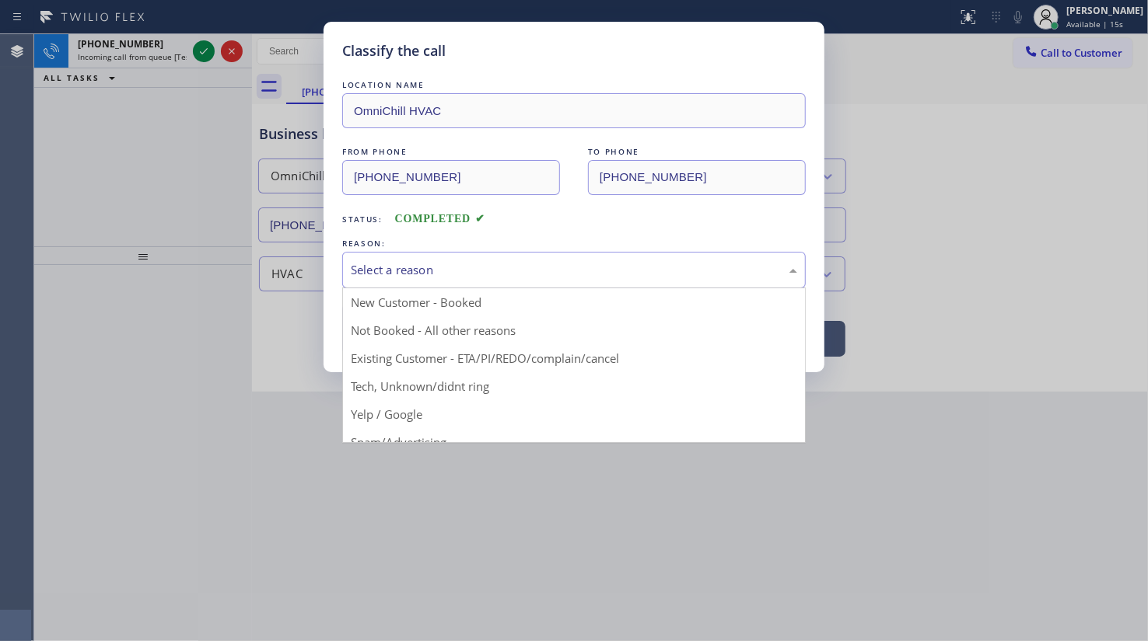
click at [386, 268] on div "Select a reason" at bounding box center [574, 270] width 446 height 18
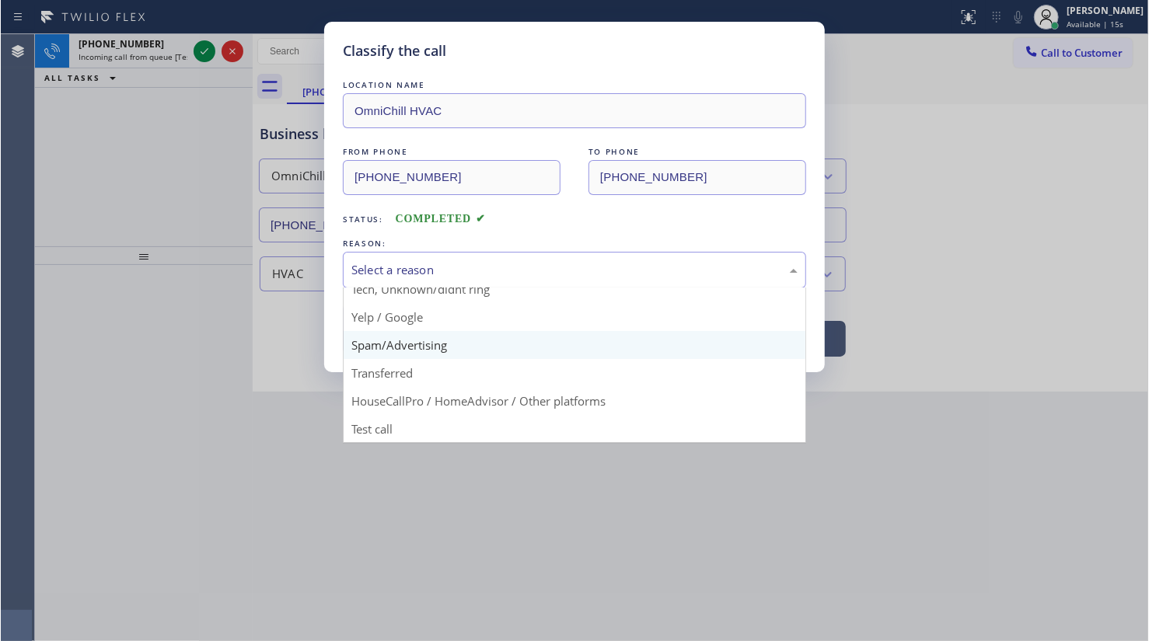
scroll to position [103, 0]
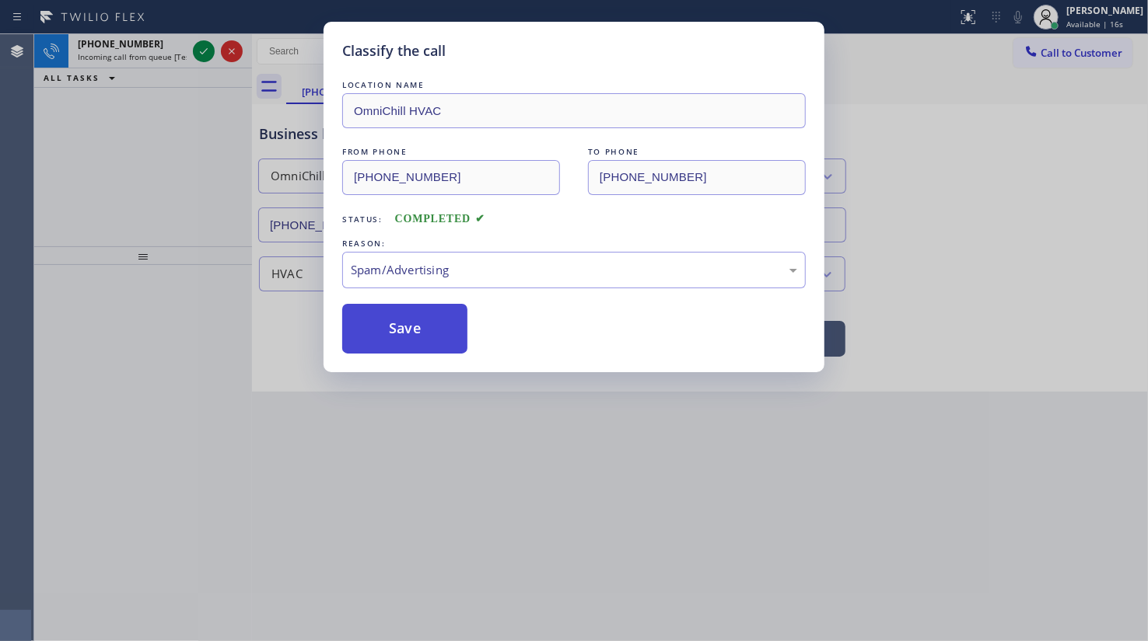
click at [386, 344] on button "Save" at bounding box center [404, 329] width 125 height 50
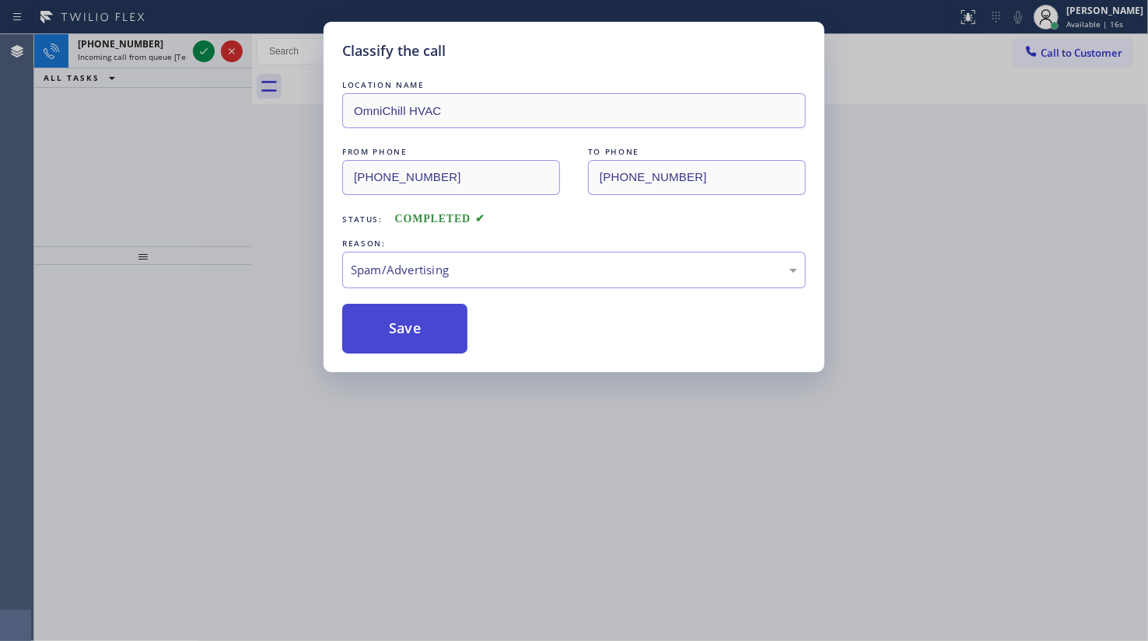
click at [383, 339] on button "Save" at bounding box center [404, 329] width 125 height 50
click at [201, 47] on icon at bounding box center [203, 51] width 19 height 19
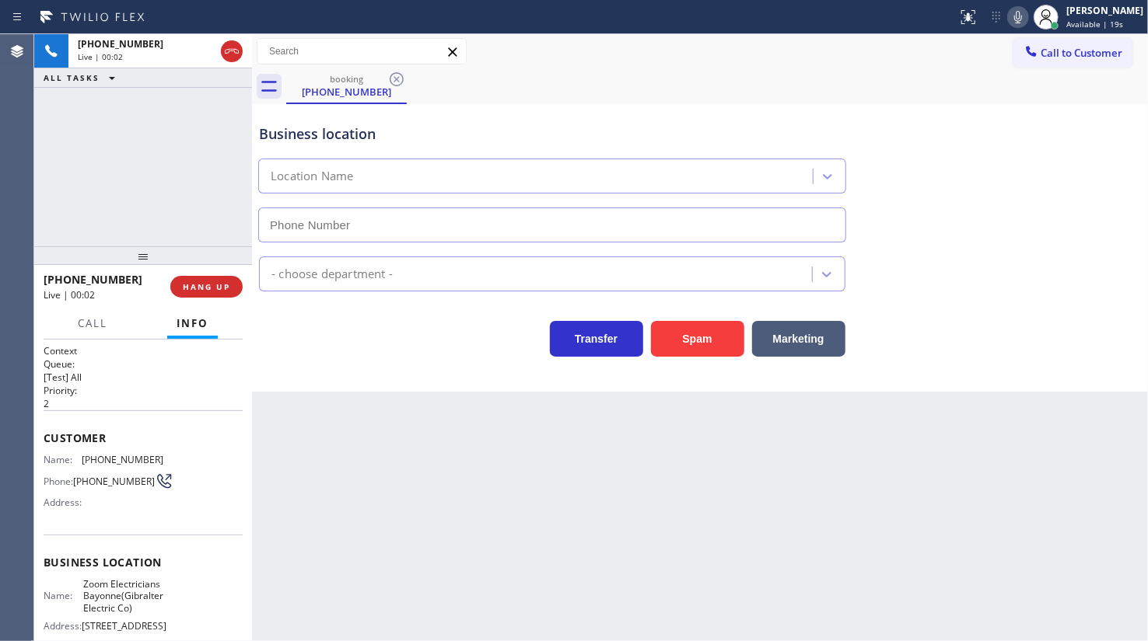
type input "(551) 400-6516"
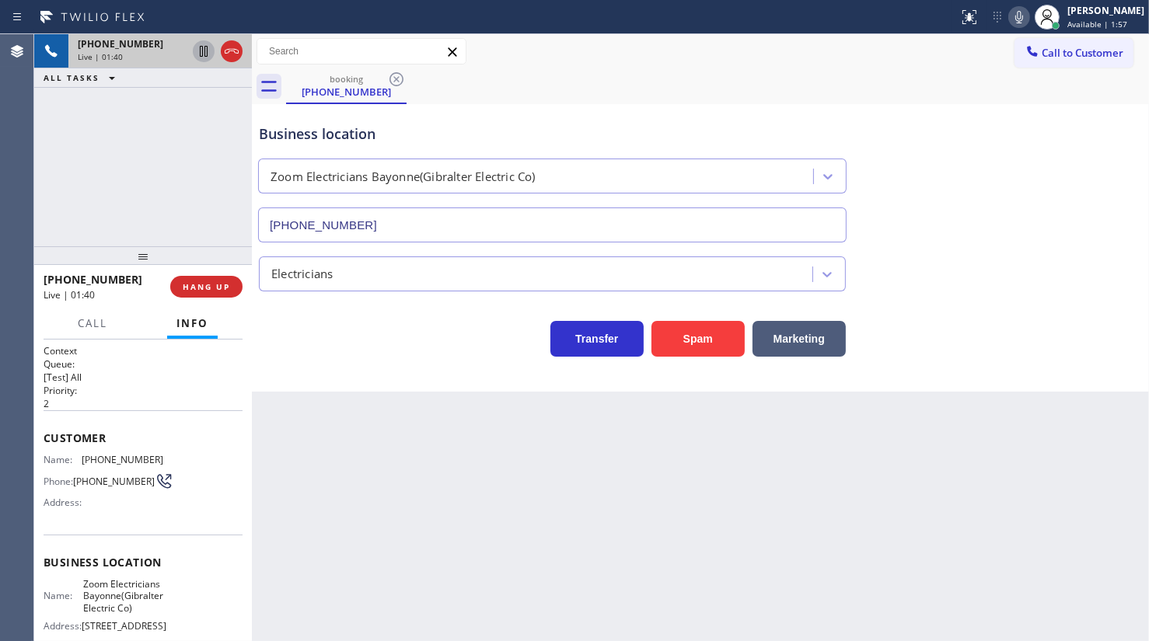
click at [208, 46] on icon at bounding box center [203, 51] width 19 height 19
click at [1020, 16] on icon at bounding box center [1019, 17] width 19 height 19
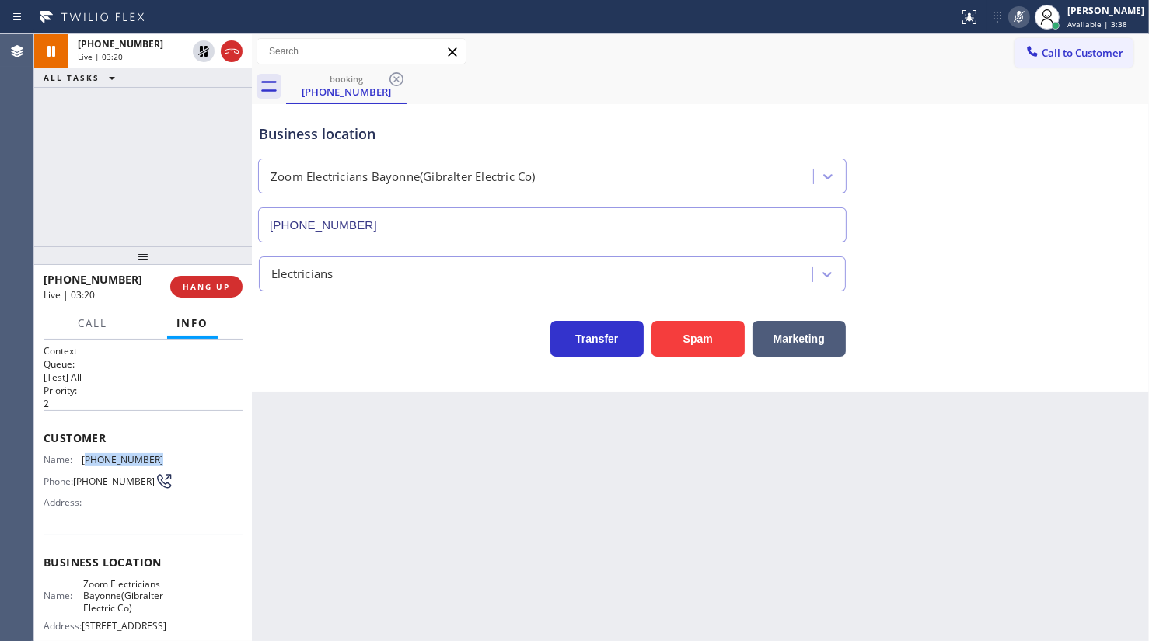
drag, startPoint x: 85, startPoint y: 457, endPoint x: 171, endPoint y: 456, distance: 86.3
click at [169, 456] on div "Name: (862) 388-0040 Phone: (862) 388-0040 Address:" at bounding box center [143, 484] width 199 height 61
copy span "862) 388-0040"
click at [201, 50] on icon at bounding box center [203, 51] width 11 height 11
click at [1019, 19] on icon at bounding box center [1019, 17] width 19 height 19
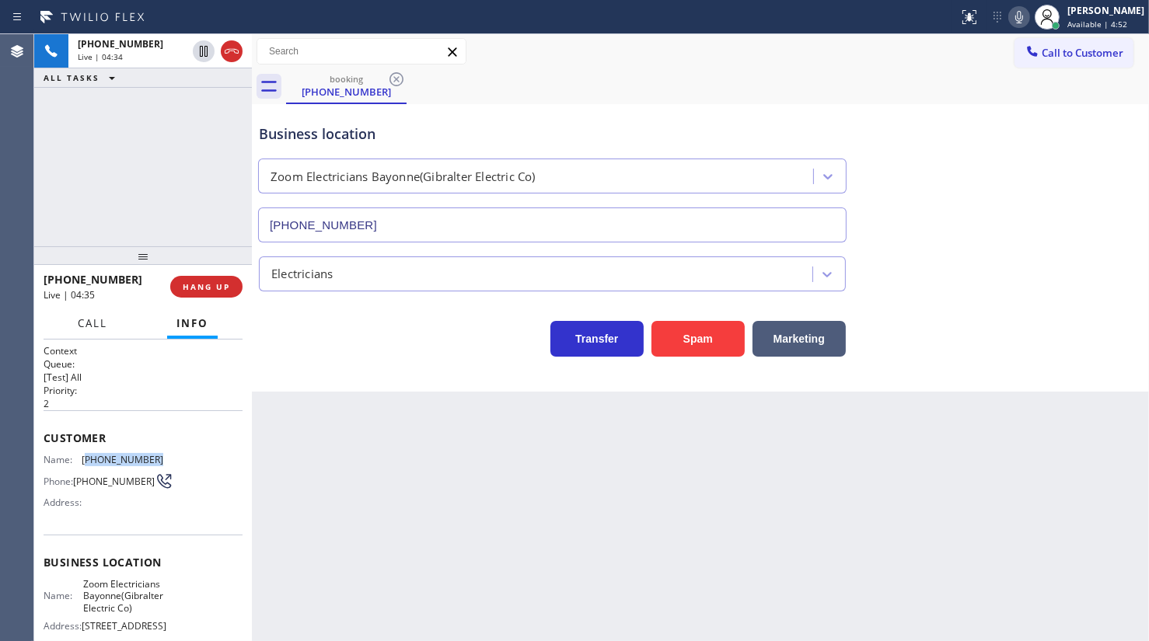
click at [86, 326] on span "Call" at bounding box center [93, 323] width 30 height 14
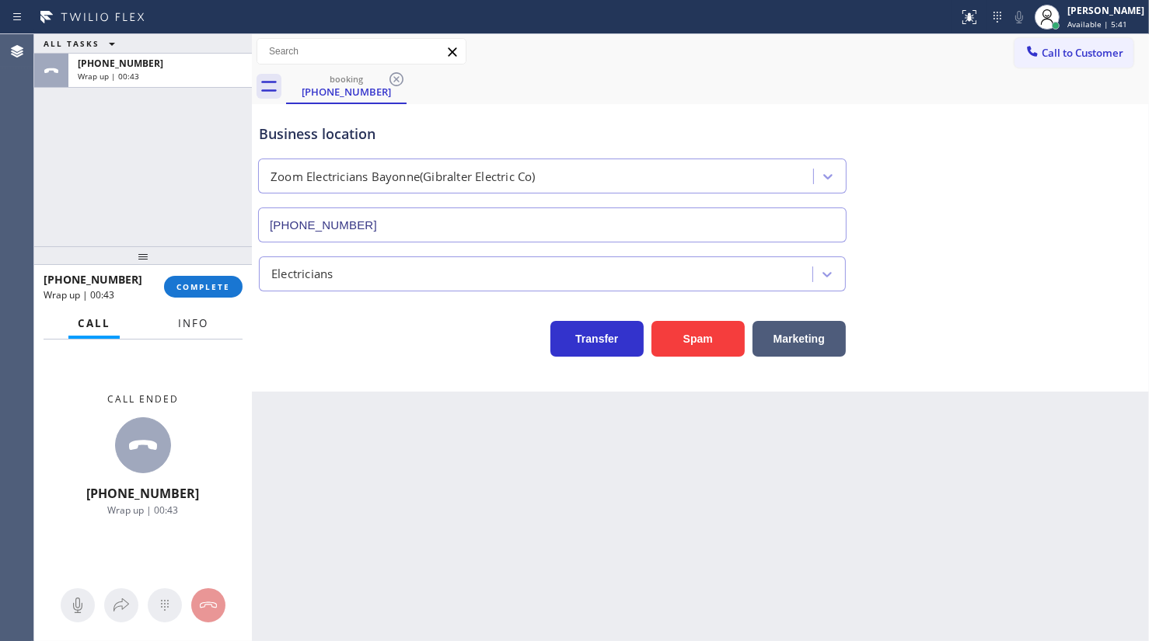
click at [194, 315] on button "Info" at bounding box center [193, 324] width 49 height 30
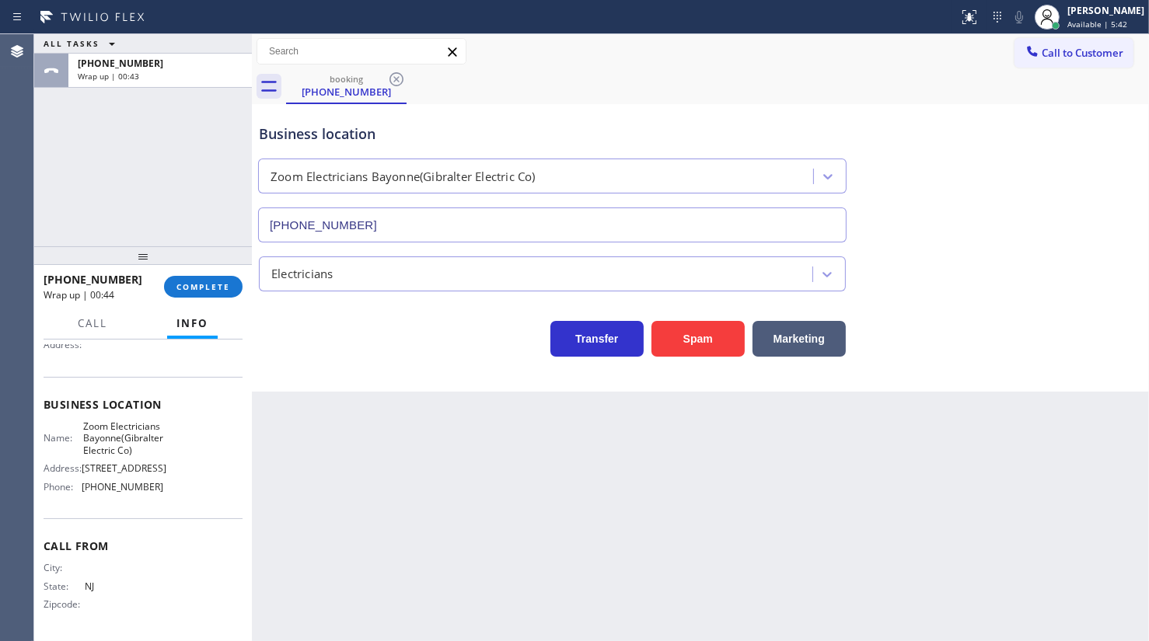
scroll to position [197, 0]
drag, startPoint x: 96, startPoint y: 490, endPoint x: 224, endPoint y: 495, distance: 128.4
click at [224, 495] on div "Name: Zoom Electricians Bayonne(Gibralter Electric Co) Address: 168 W 32nd St, …" at bounding box center [143, 460] width 199 height 79
copy div "(551) 400-6516"
click at [1082, 10] on div "[PERSON_NAME]" at bounding box center [1106, 10] width 77 height 13
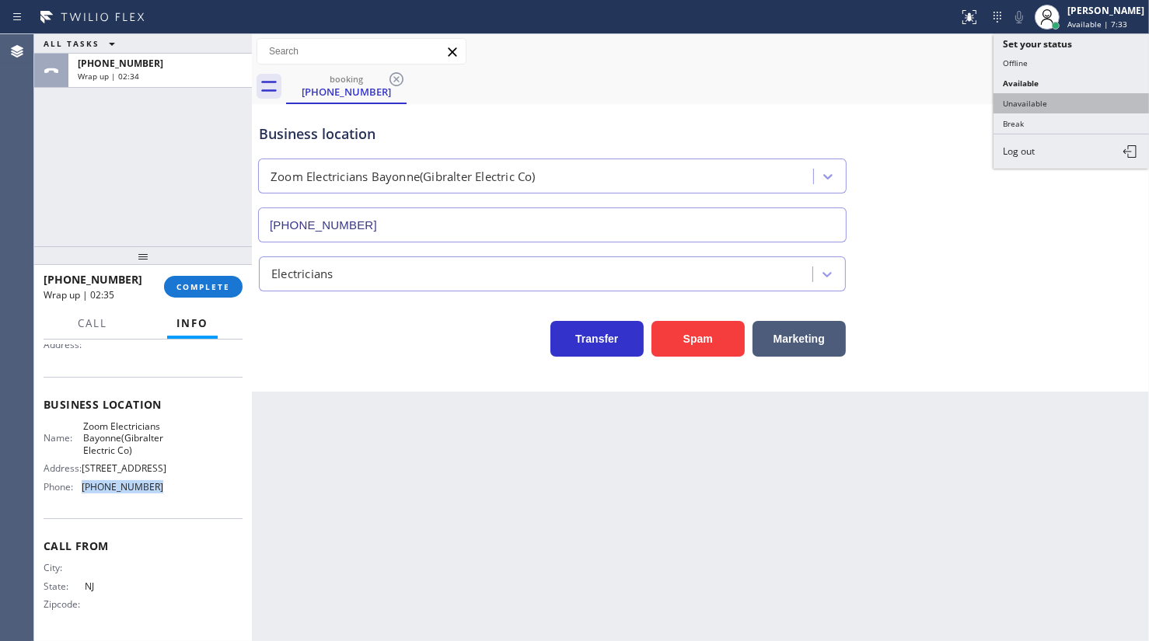
click at [1029, 98] on button "Unavailable" at bounding box center [1072, 103] width 156 height 20
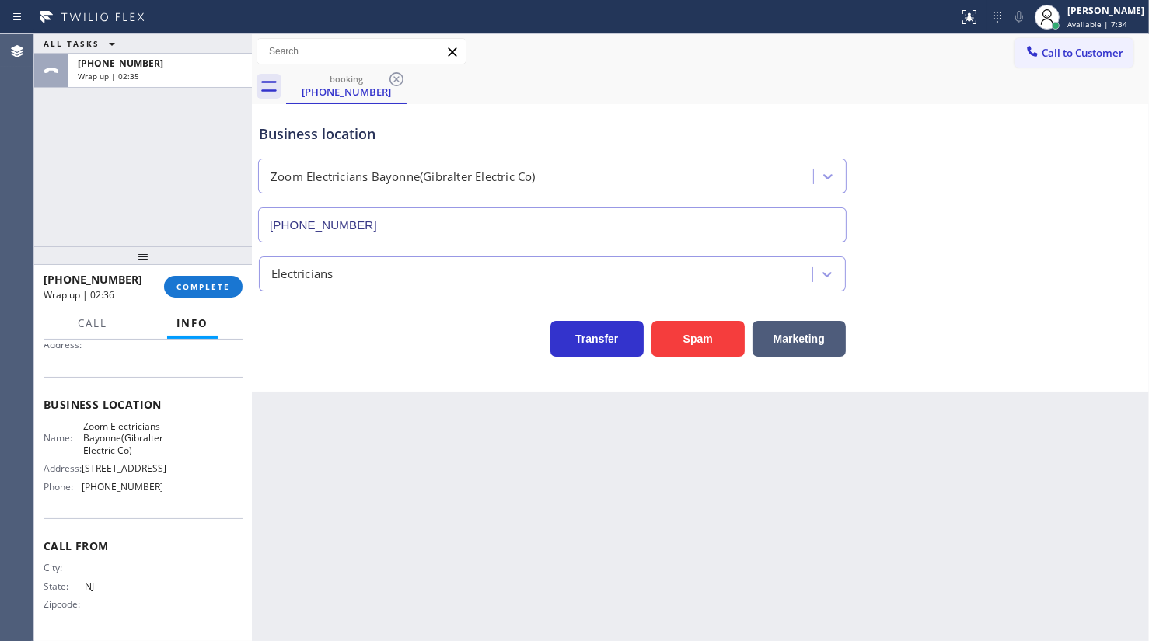
click at [166, 275] on div "+18623880040 Wrap up | 02:36 COMPLETE" at bounding box center [143, 287] width 199 height 40
click at [180, 281] on span "COMPLETE" at bounding box center [203, 286] width 54 height 11
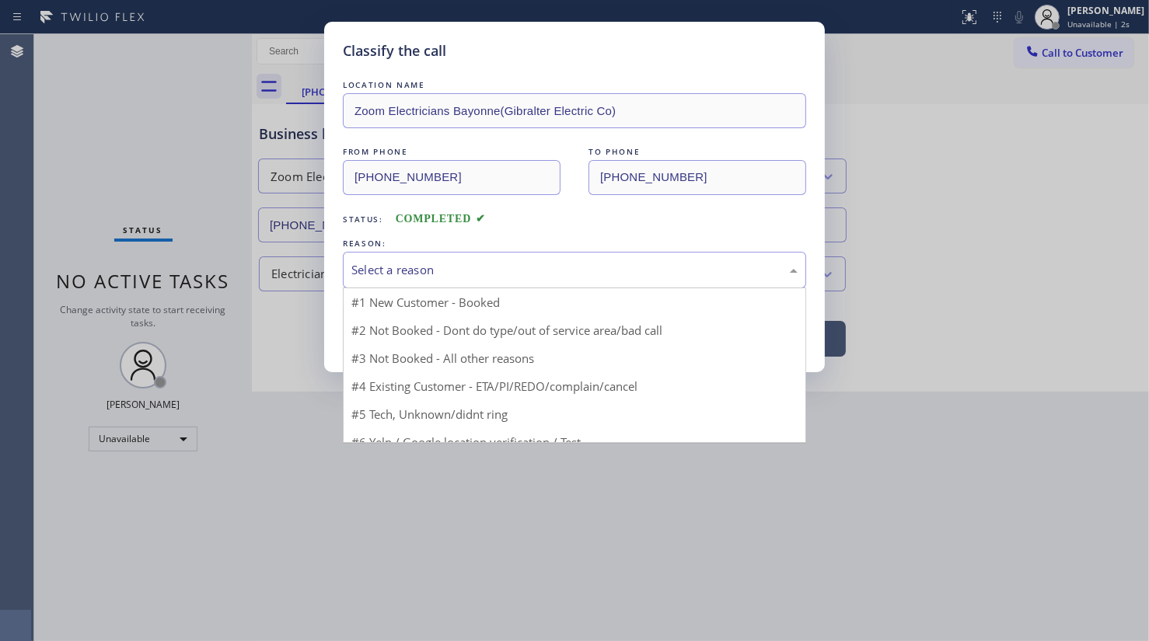
click at [407, 285] on div "Select a reason" at bounding box center [574, 270] width 463 height 37
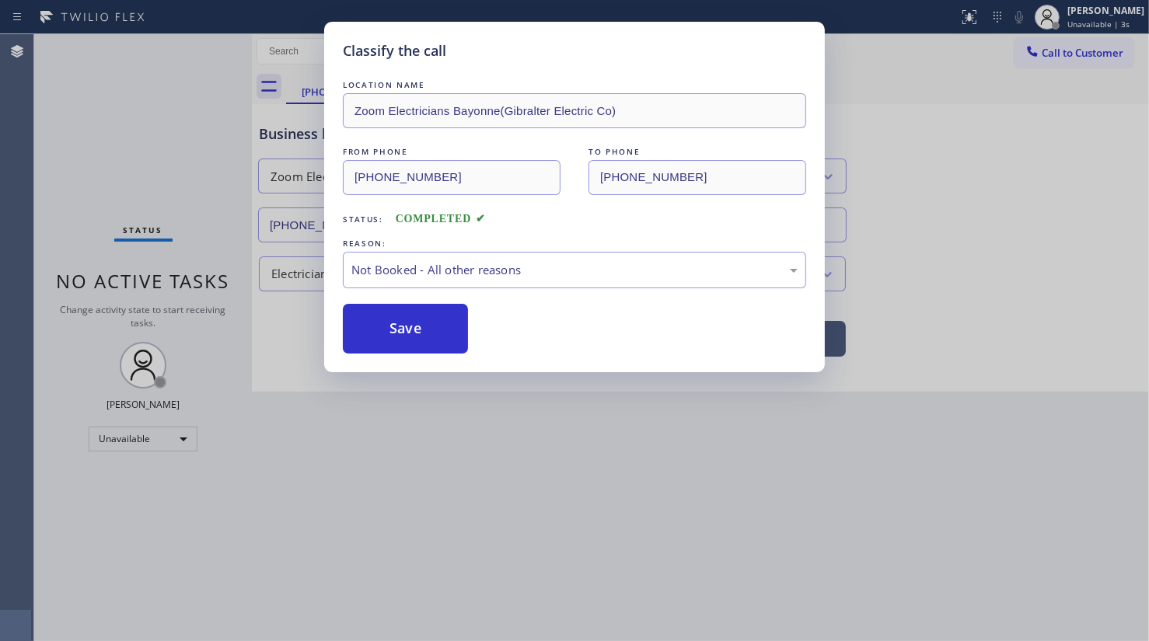
click at [398, 327] on button "Save" at bounding box center [405, 329] width 125 height 50
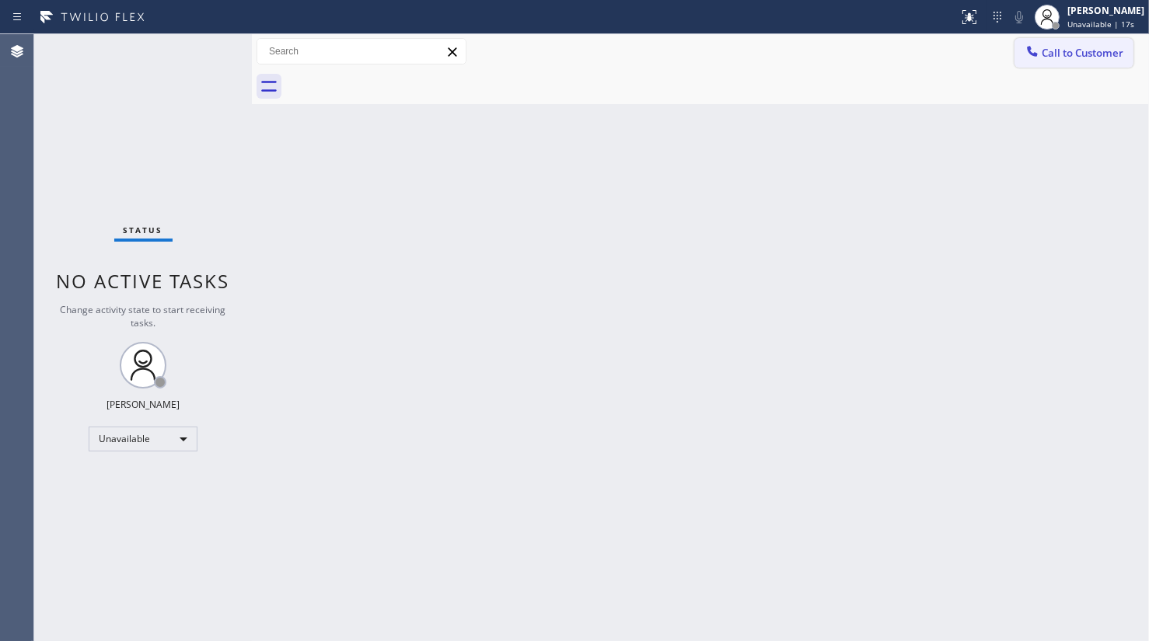
click at [1056, 54] on span "Call to Customer" at bounding box center [1083, 53] width 82 height 14
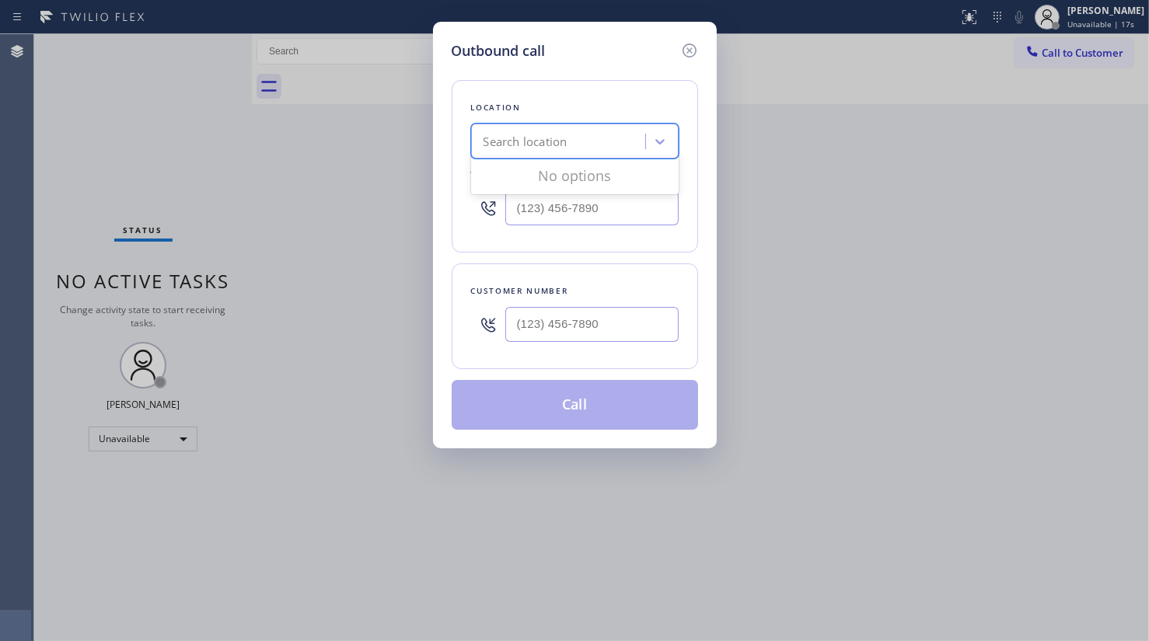
click at [602, 138] on div "Search location" at bounding box center [560, 141] width 169 height 27
paste input "Kitchenaid Appliance Repair Professionals Fort Worth"
type input "Kitchenaid Appliance Repair Professionals Fort Worth"
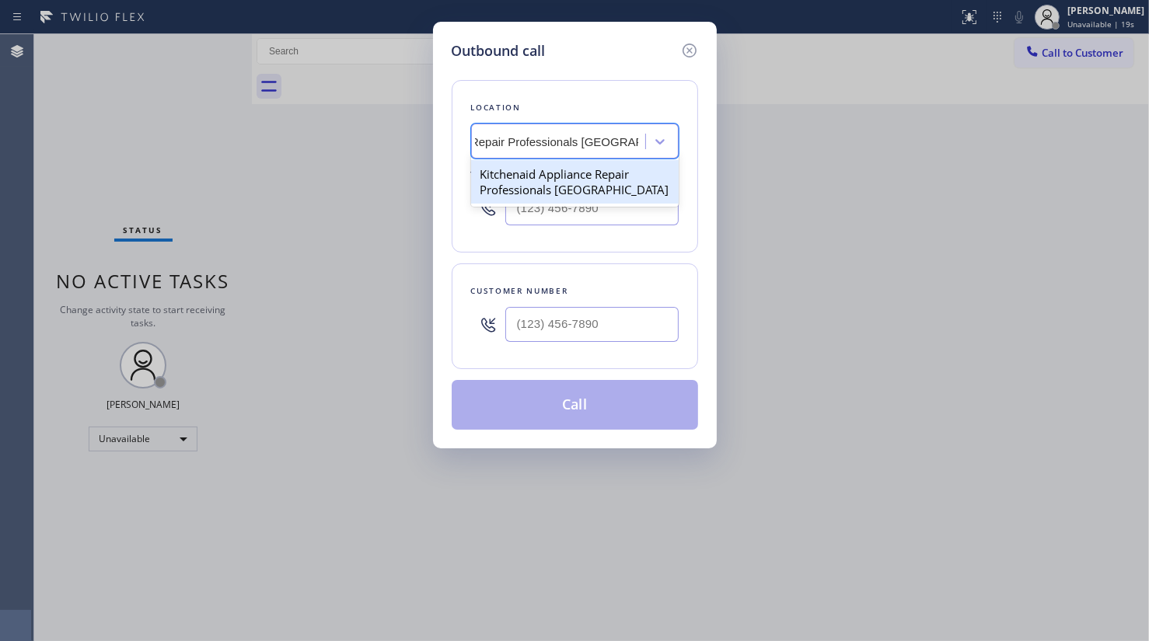
click at [549, 183] on div "Kitchenaid Appliance Repair Professionals Fort Worth" at bounding box center [575, 182] width 208 height 44
type input "(817) 873-6588"
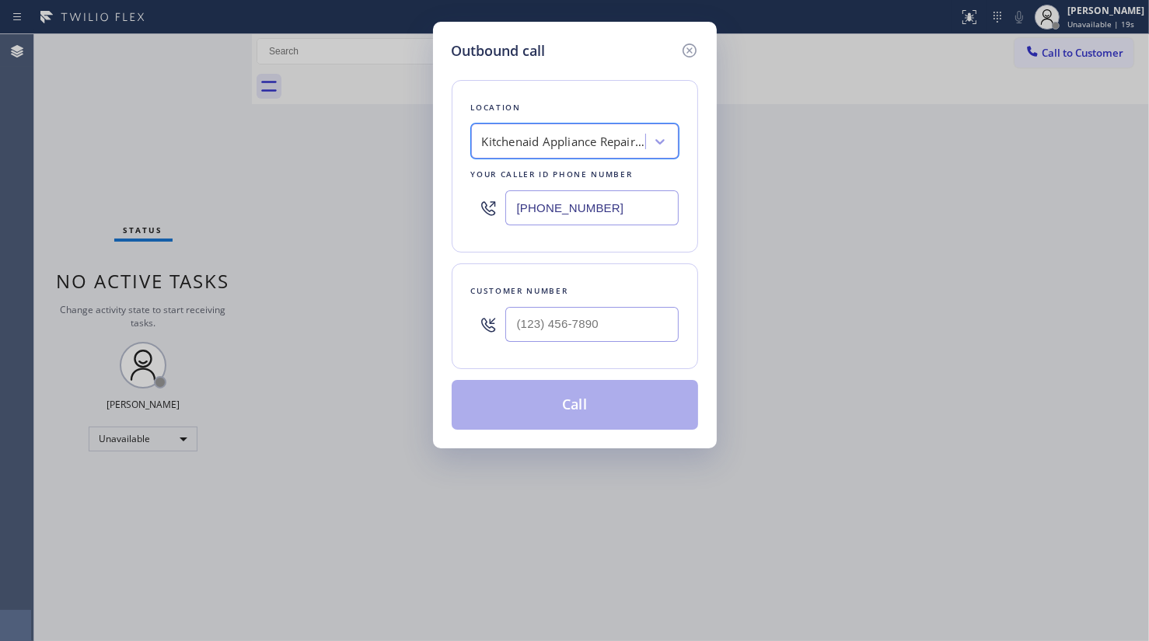
scroll to position [0, 1]
click at [554, 330] on input "(___) ___-____" at bounding box center [591, 324] width 173 height 35
paste input "843) 618-9076"
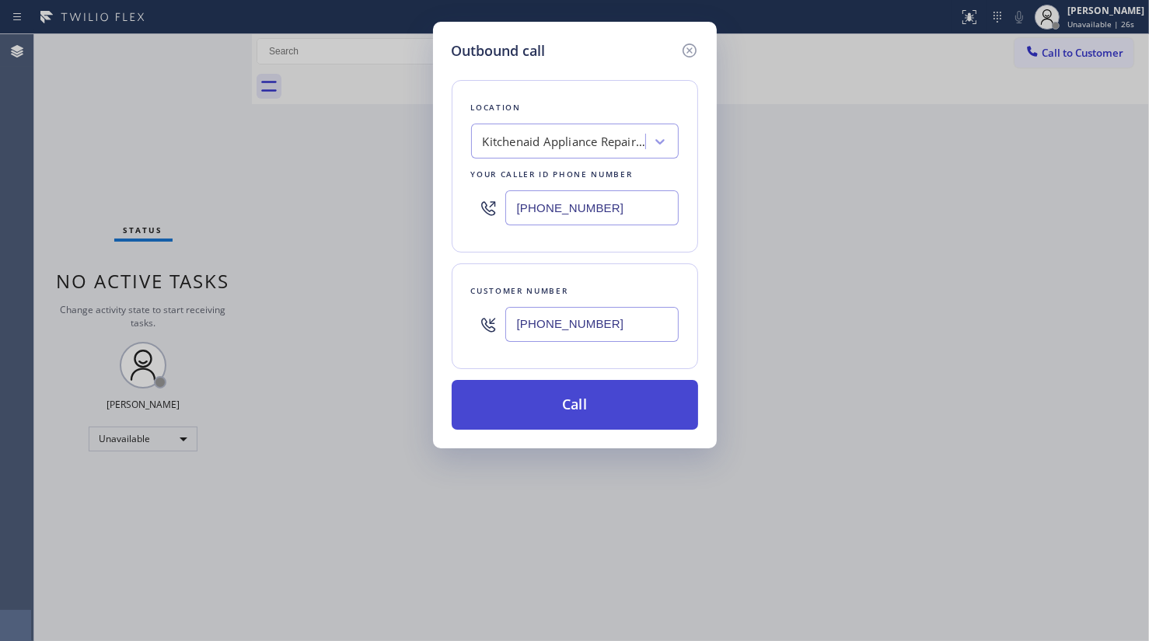
type input "(843) 618-9076"
click at [558, 390] on button "Call" at bounding box center [575, 405] width 246 height 50
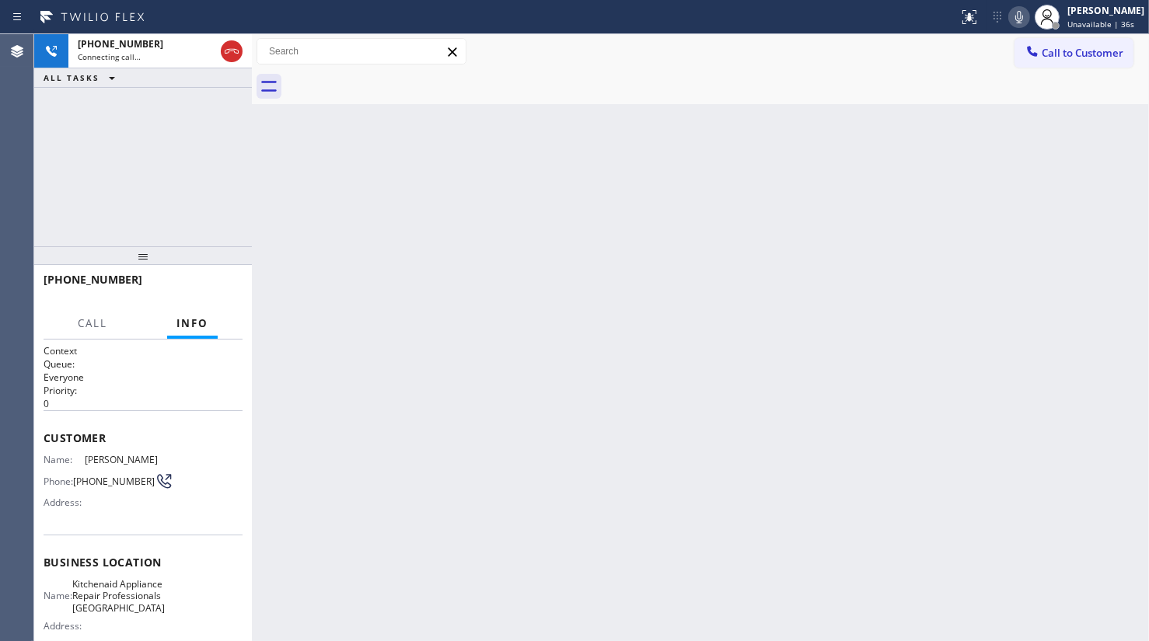
click at [78, 128] on div "+18436189076 Connecting call… ALL TASKS ALL TASKS ACTIVE TASKS TASKS IN WRAP UP" at bounding box center [143, 140] width 218 height 212
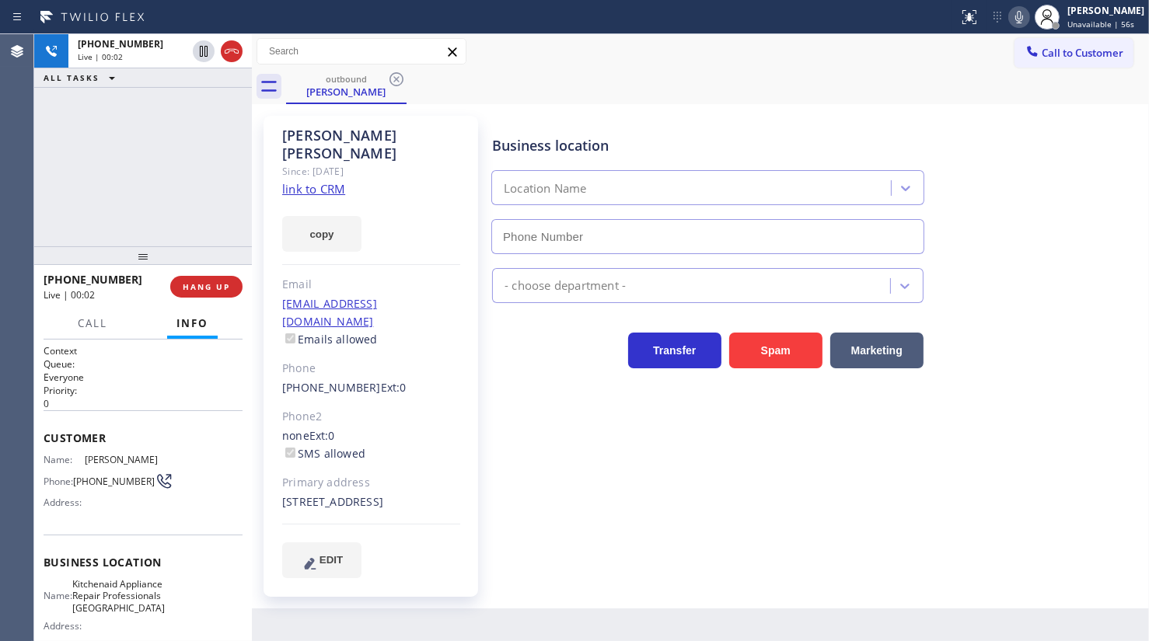
type input "(817) 873-6588"
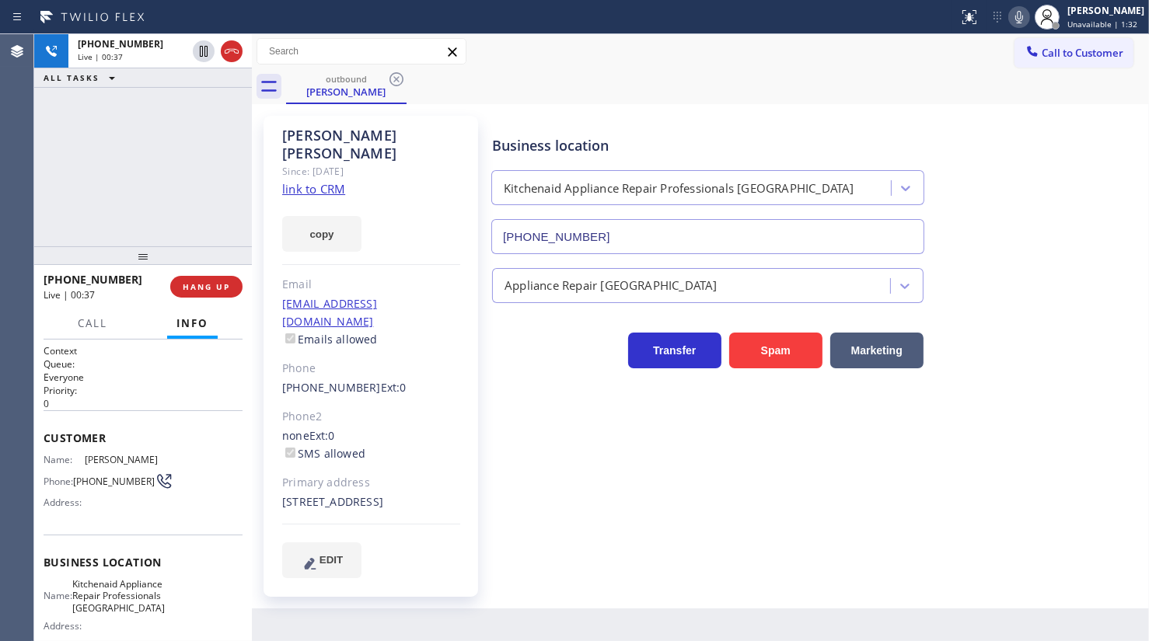
click at [102, 152] on div "+18436189076 Live | 00:37 ALL TASKS ALL TASKS ACTIVE TASKS TASKS IN WRAP UP" at bounding box center [143, 140] width 218 height 212
click at [183, 283] on span "HANG UP" at bounding box center [206, 286] width 47 height 11
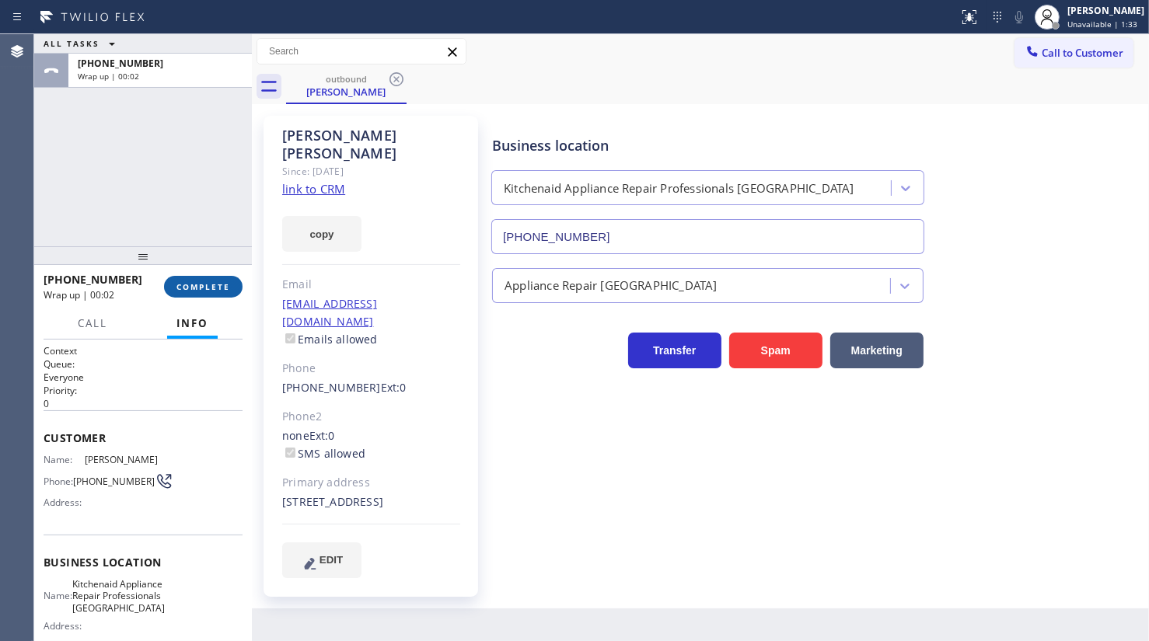
click at [184, 283] on span "COMPLETE" at bounding box center [203, 286] width 54 height 11
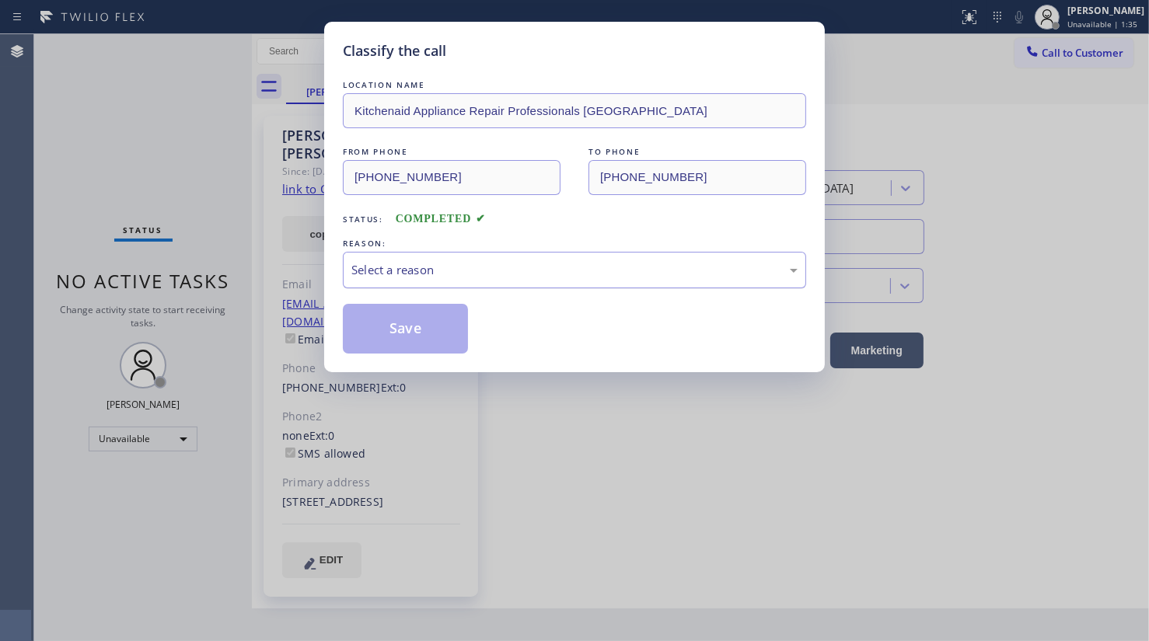
click at [386, 270] on div "Select a reason" at bounding box center [574, 270] width 446 height 18
click at [383, 327] on button "Save" at bounding box center [405, 329] width 125 height 50
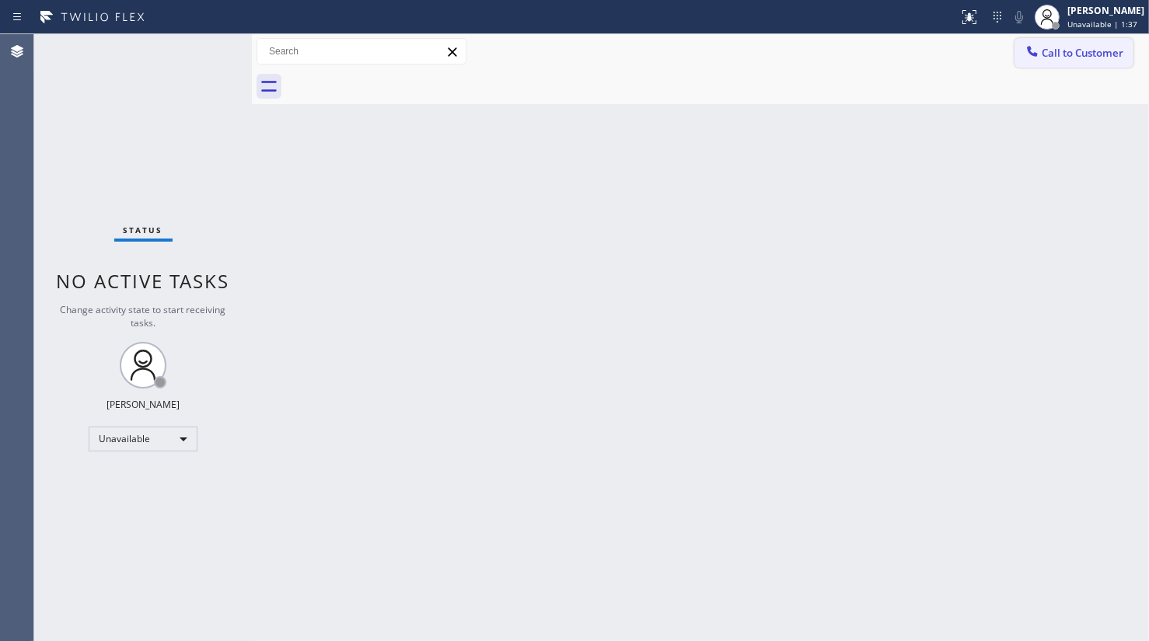
click at [1064, 49] on span "Call to Customer" at bounding box center [1083, 53] width 82 height 14
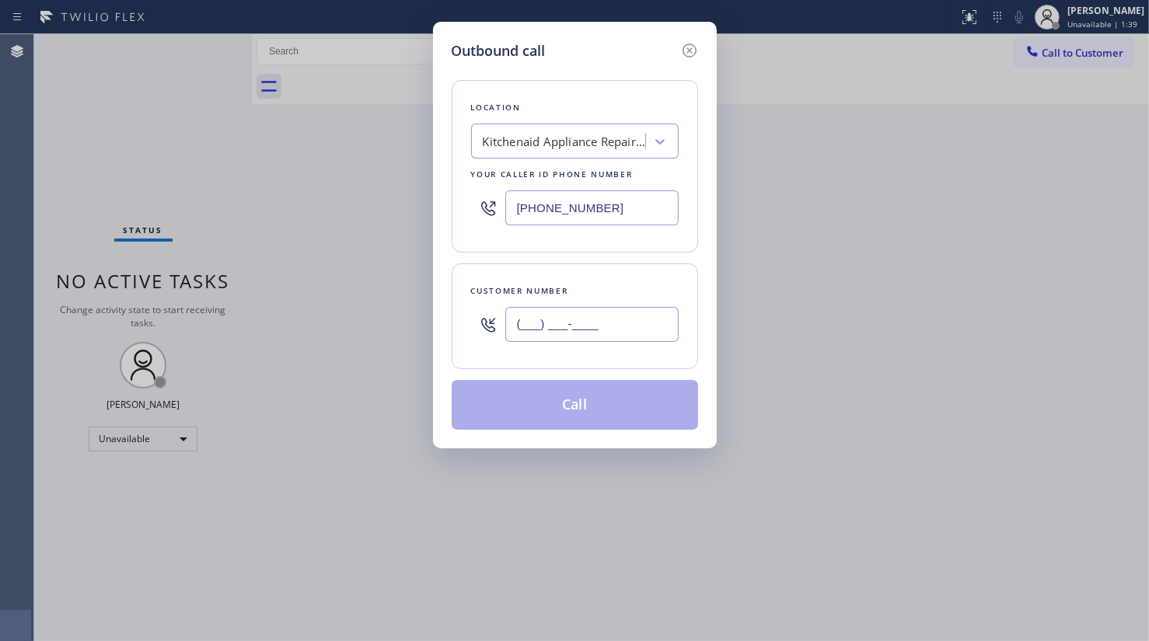
click at [524, 328] on input "(___) ___-____" at bounding box center [591, 324] width 173 height 35
paste input "843) 618-9076"
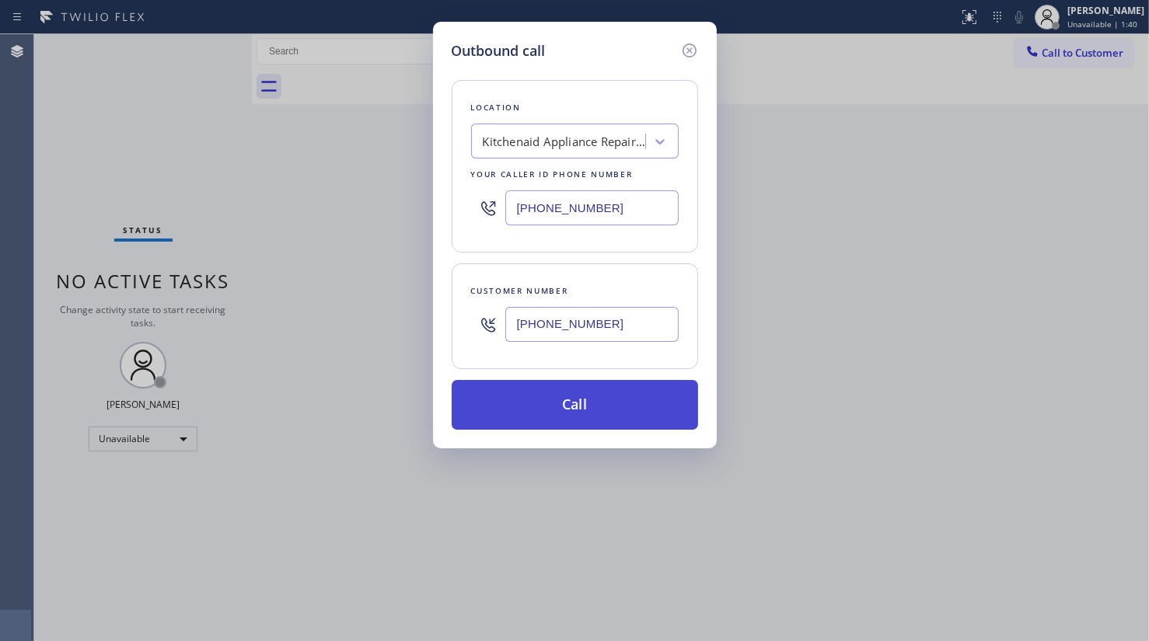
type input "(843) 618-9076"
click at [544, 388] on button "Call" at bounding box center [575, 405] width 246 height 50
click at [544, 393] on button "Call" at bounding box center [575, 405] width 246 height 50
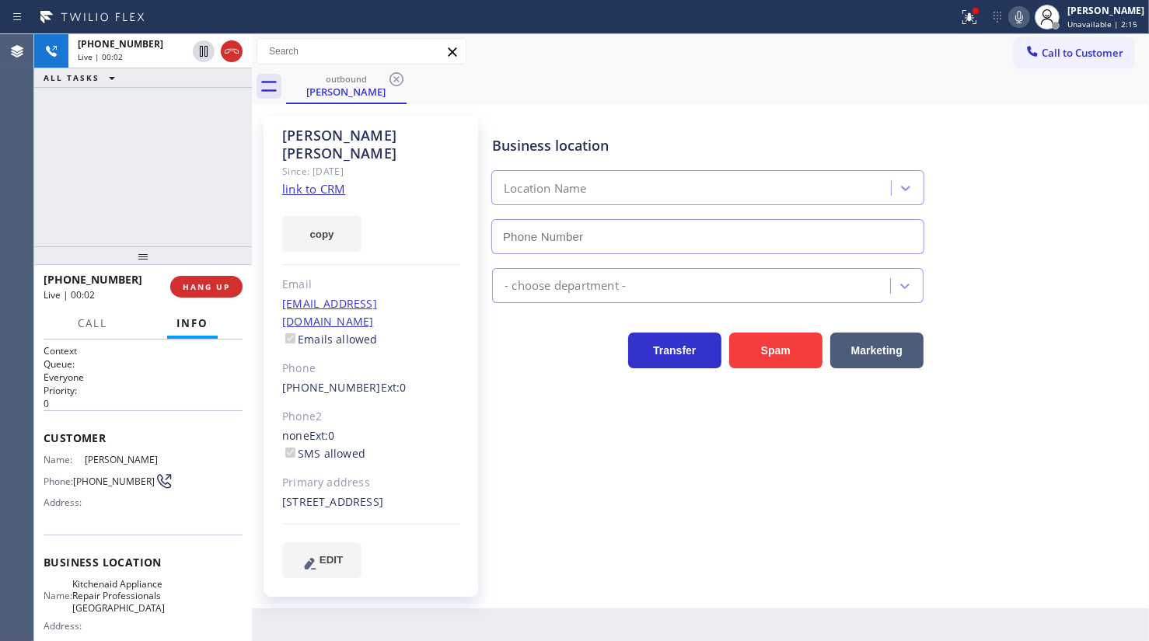
type input "(817) 873-6588"
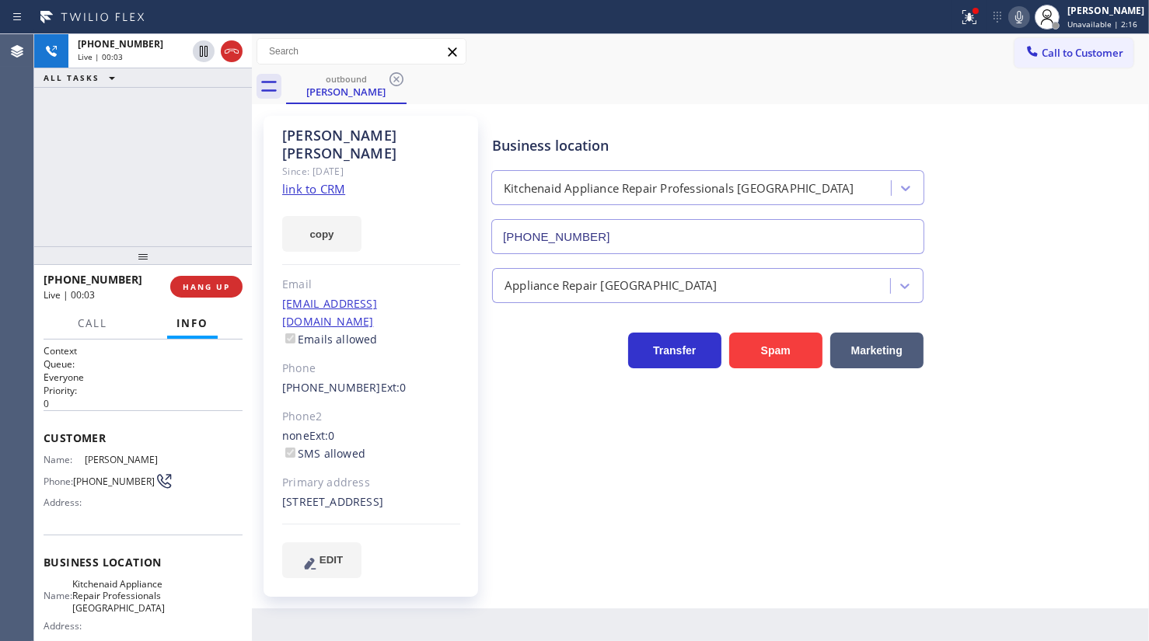
drag, startPoint x: 83, startPoint y: 220, endPoint x: 94, endPoint y: 225, distance: 12.2
click at [83, 220] on div "+18436189076 Live | 00:03 ALL TASKS ALL TASKS ACTIVE TASKS TASKS IN WRAP UP" at bounding box center [143, 140] width 218 height 212
click at [195, 276] on div "+18436189076 Live | 00:04 HANG UP" at bounding box center [143, 287] width 199 height 40
click at [216, 293] on button "HANG UP" at bounding box center [206, 287] width 72 height 22
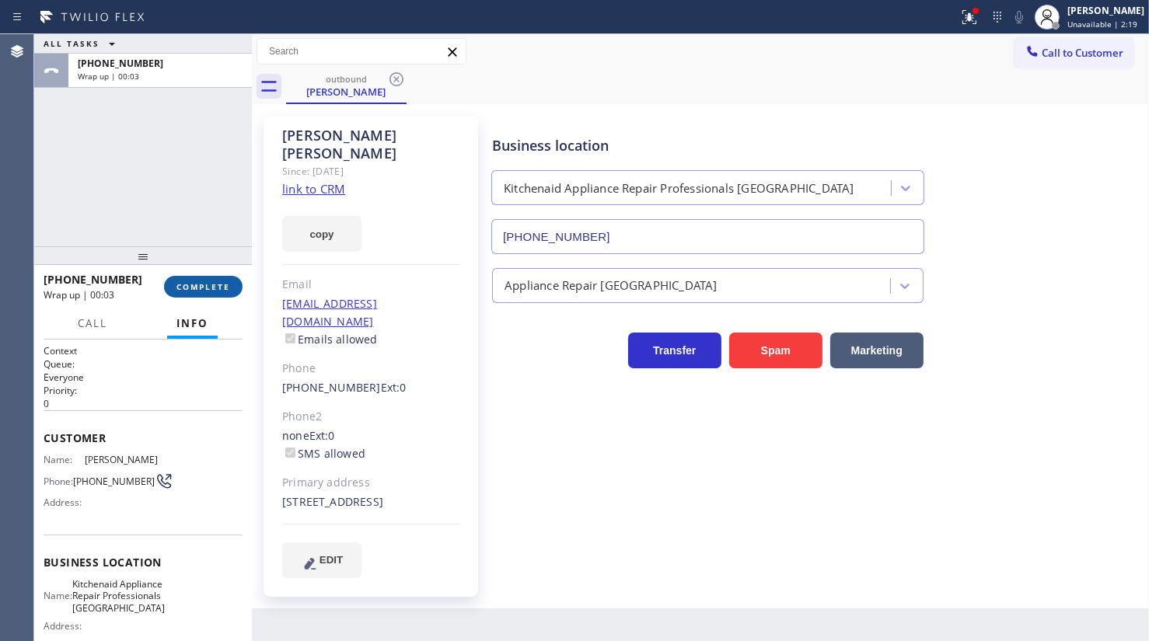
click at [186, 281] on span "COMPLETE" at bounding box center [203, 286] width 54 height 11
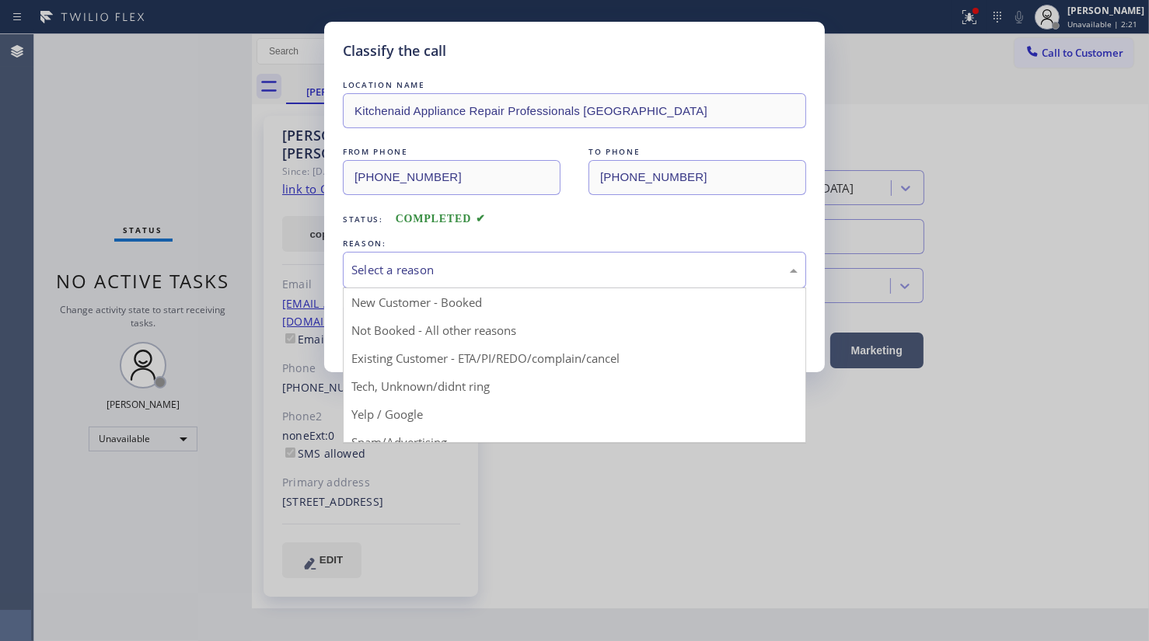
drag, startPoint x: 429, startPoint y: 272, endPoint x: 405, endPoint y: 303, distance: 39.3
click at [421, 282] on div "Select a reason" at bounding box center [574, 270] width 463 height 37
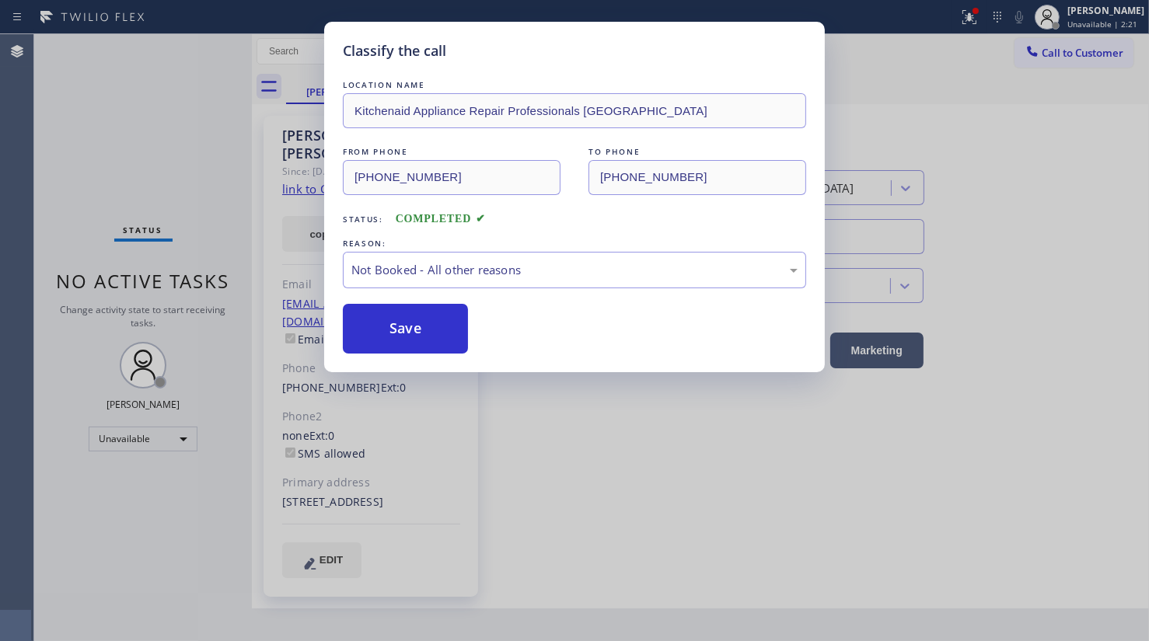
click at [395, 327] on button "Save" at bounding box center [405, 329] width 125 height 50
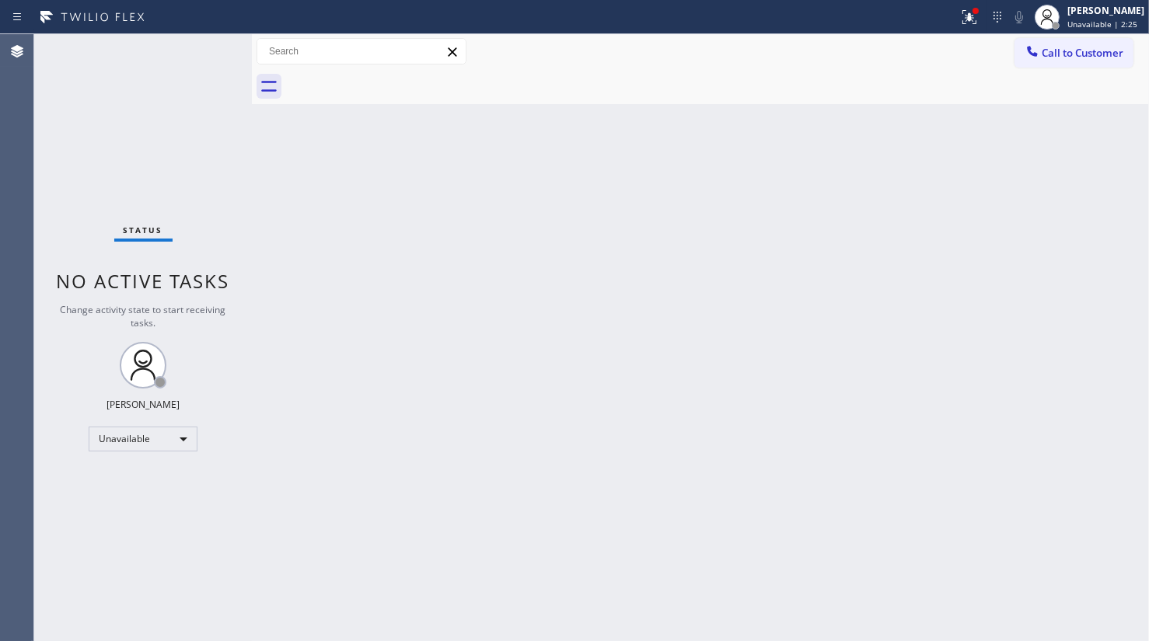
drag, startPoint x: 58, startPoint y: 270, endPoint x: 81, endPoint y: 368, distance: 100.5
click at [58, 270] on span "No active tasks" at bounding box center [143, 281] width 173 height 26
click at [135, 435] on div "Unavailable" at bounding box center [143, 439] width 109 height 25
click at [124, 520] on li "Break" at bounding box center [142, 517] width 106 height 19
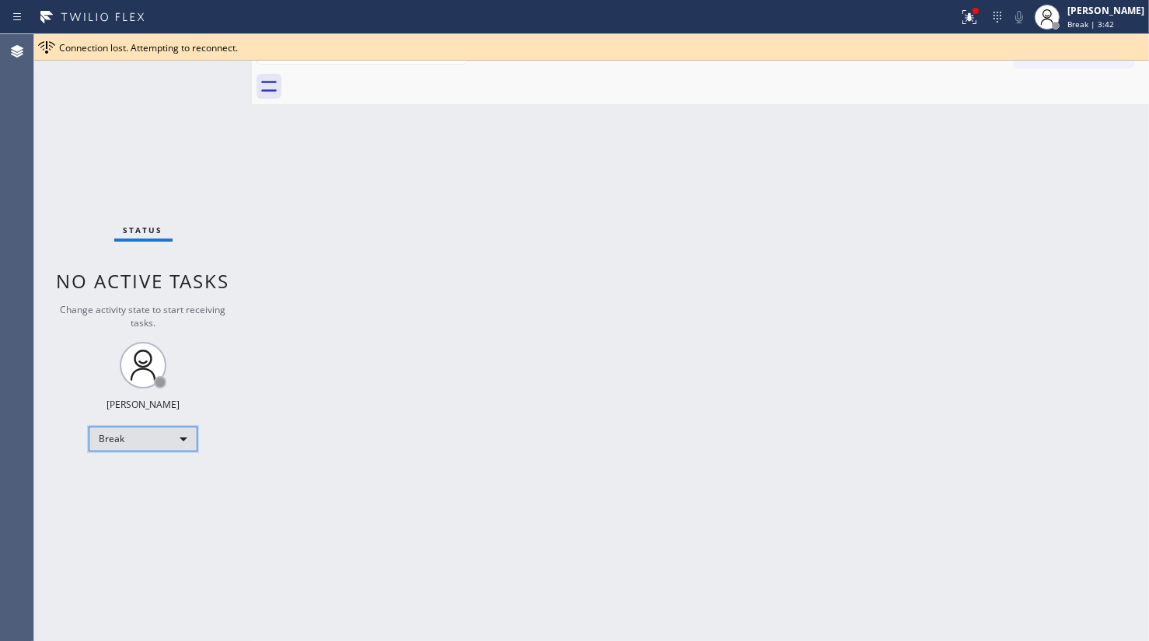
click at [149, 435] on div "Break" at bounding box center [143, 439] width 109 height 25
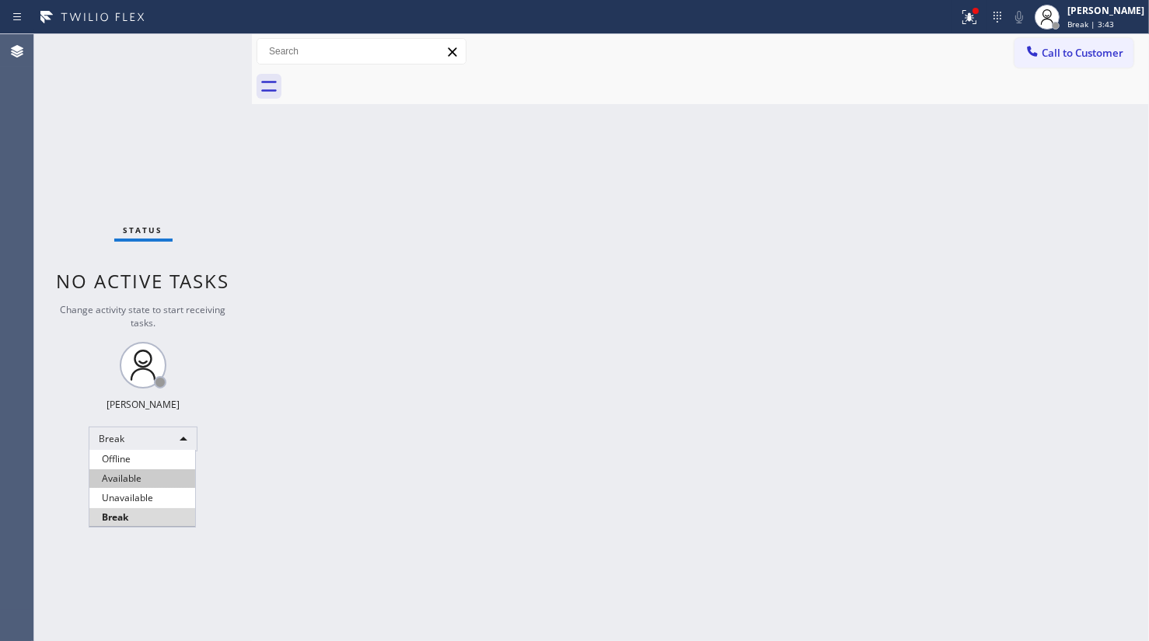
click at [135, 478] on li "Available" at bounding box center [142, 479] width 106 height 19
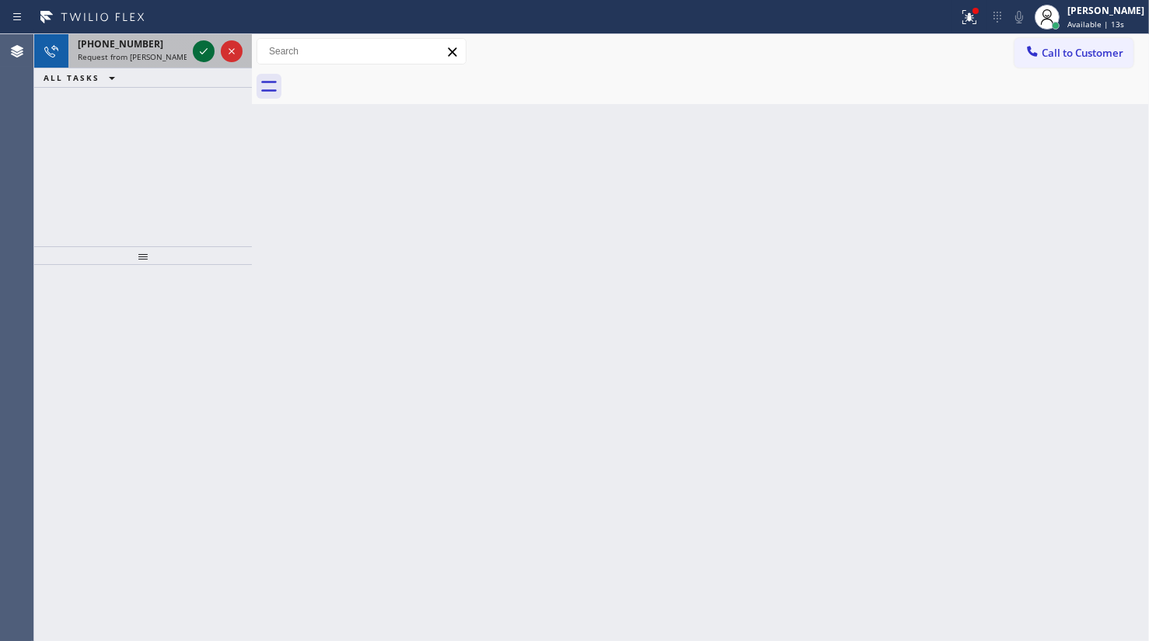
click at [202, 51] on icon at bounding box center [203, 51] width 19 height 19
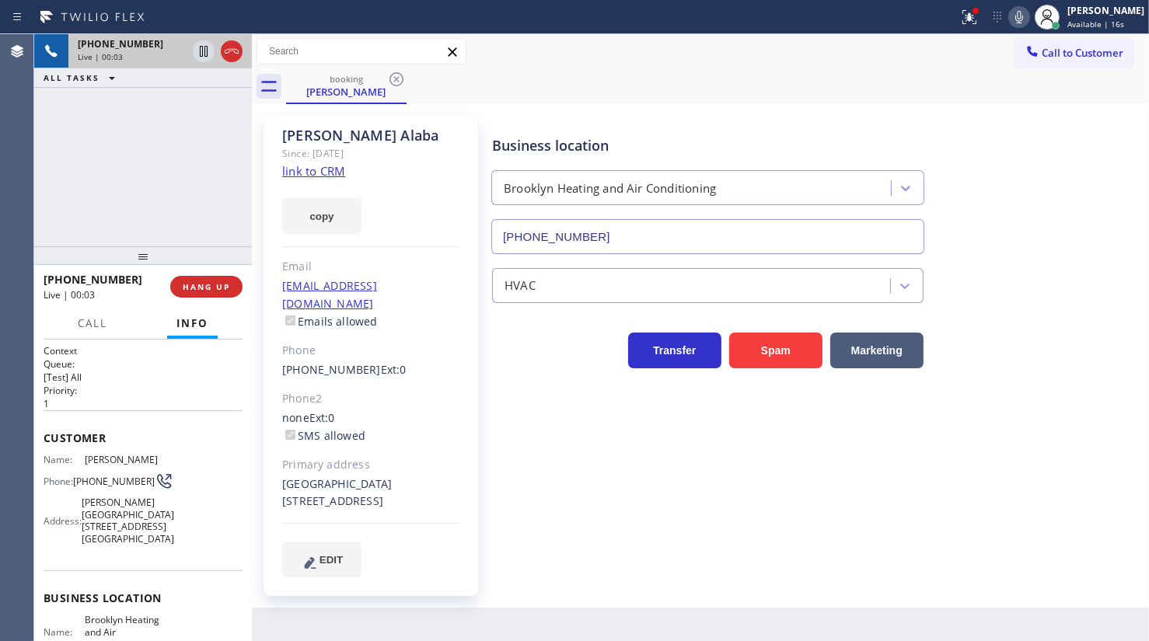
type input "(347) 836-6590"
drag, startPoint x: 973, startPoint y: 16, endPoint x: 972, endPoint y: 44, distance: 28.8
click at [973, 31] on button at bounding box center [969, 17] width 34 height 34
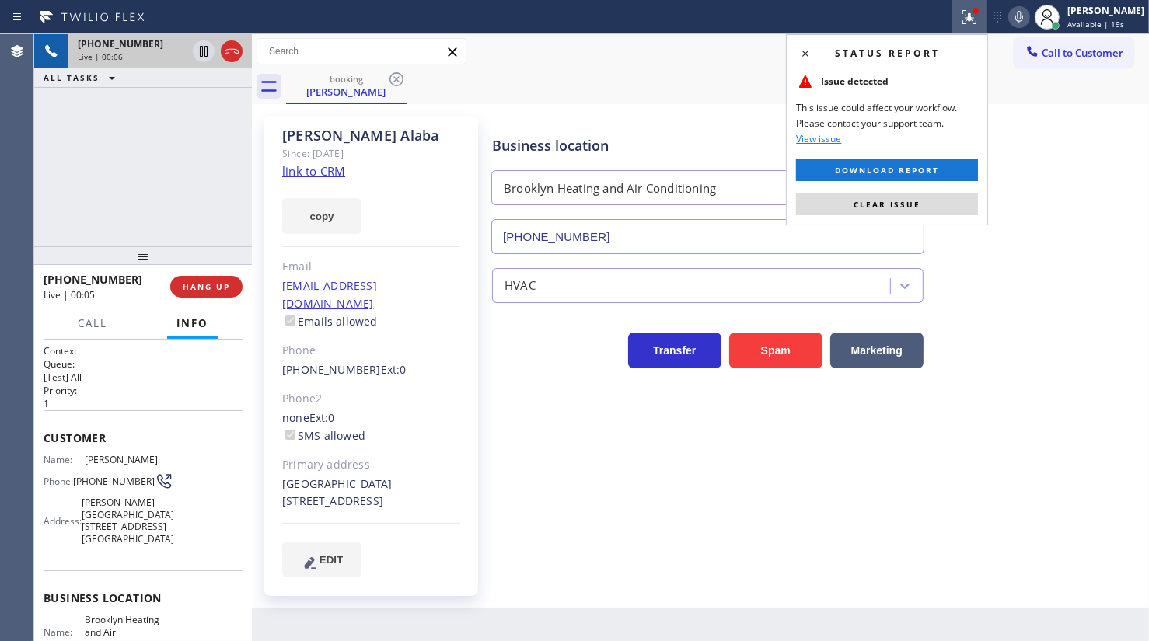
click at [961, 189] on div "Status report Issue detected This issue could affect your workflow. Please cont…" at bounding box center [887, 129] width 202 height 191
click at [961, 200] on button "Clear issue" at bounding box center [887, 205] width 182 height 22
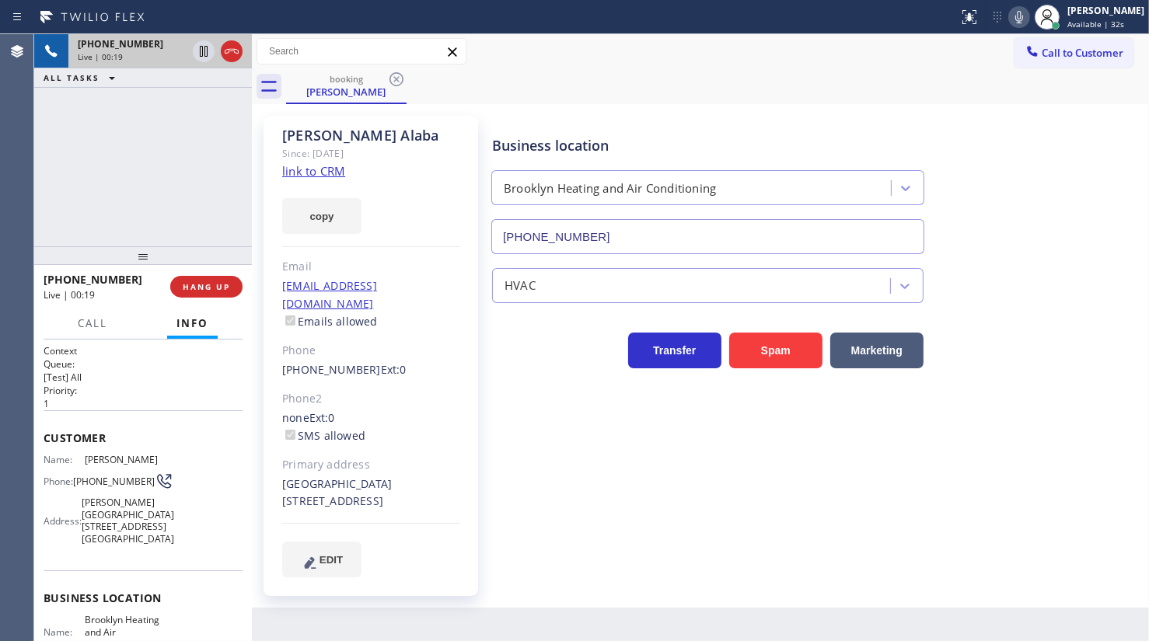
click at [288, 173] on link "link to CRM" at bounding box center [313, 171] width 63 height 16
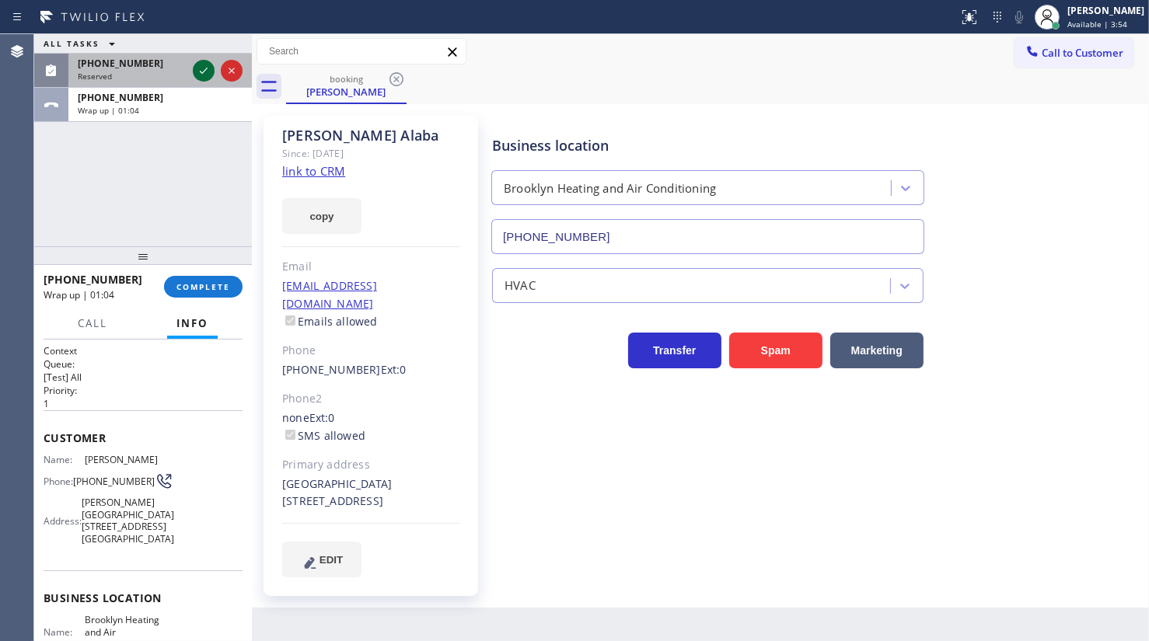
click at [197, 69] on icon at bounding box center [203, 70] width 19 height 19
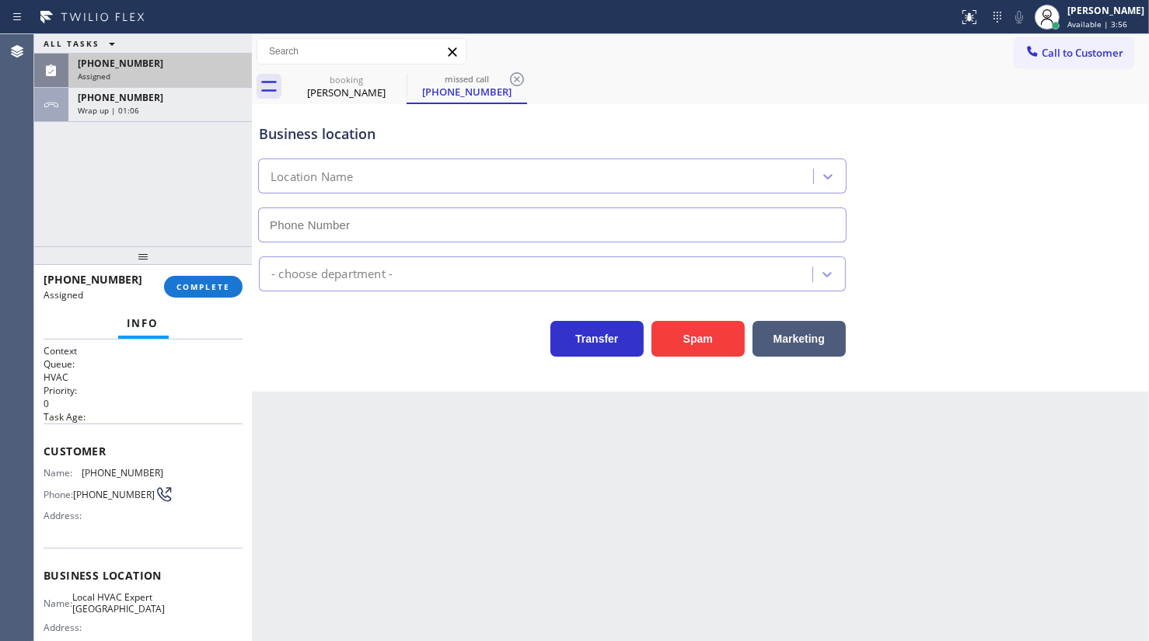
type input "(760) 259-1999"
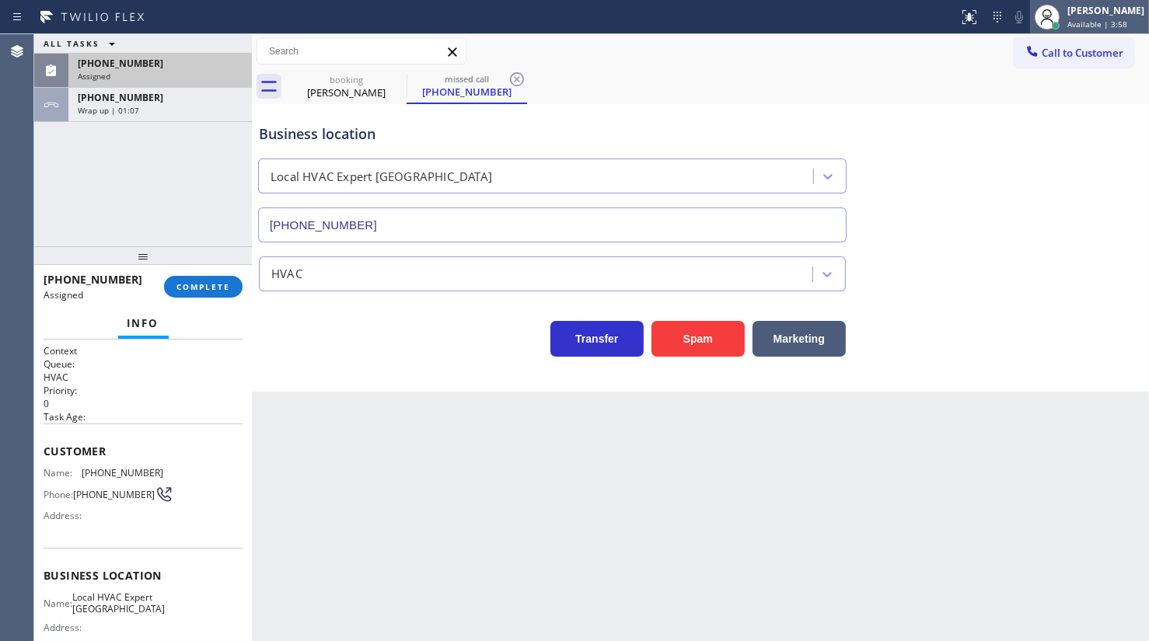
click at [1092, 25] on span "Available | 3:58" at bounding box center [1098, 24] width 60 height 11
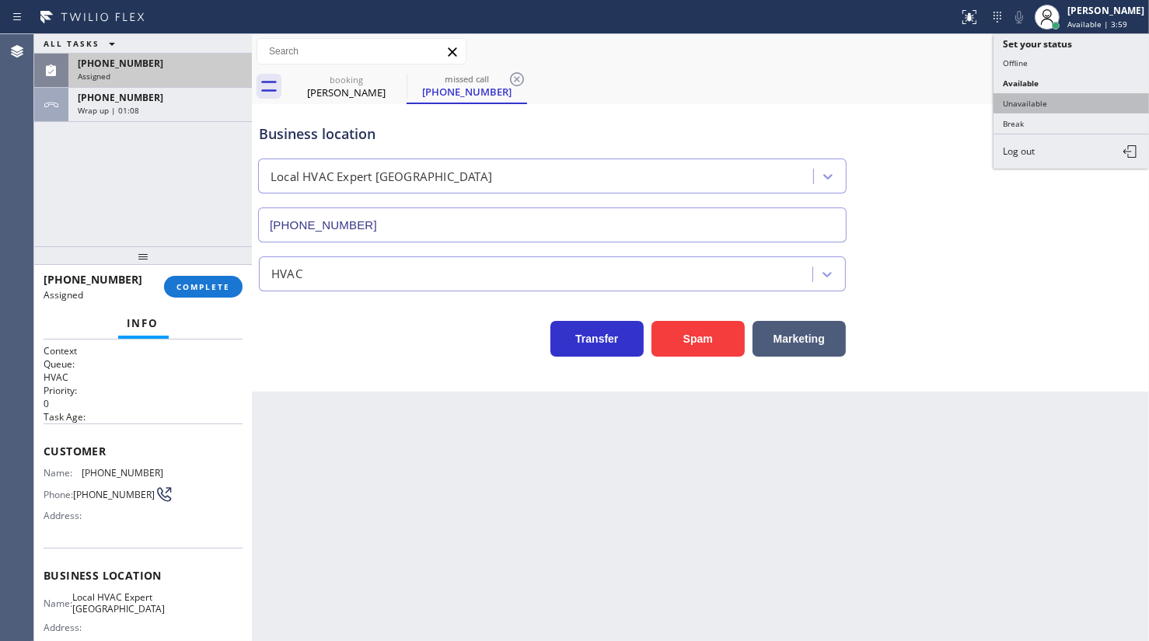
click at [1036, 99] on button "Unavailable" at bounding box center [1072, 103] width 156 height 20
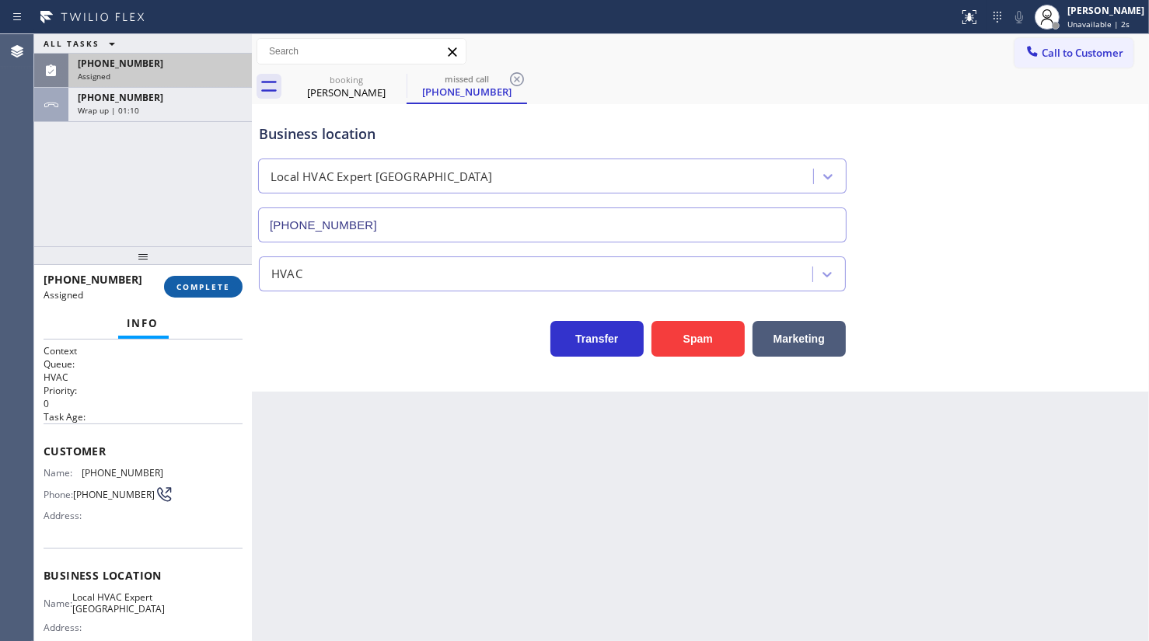
click at [198, 283] on span "COMPLETE" at bounding box center [203, 286] width 54 height 11
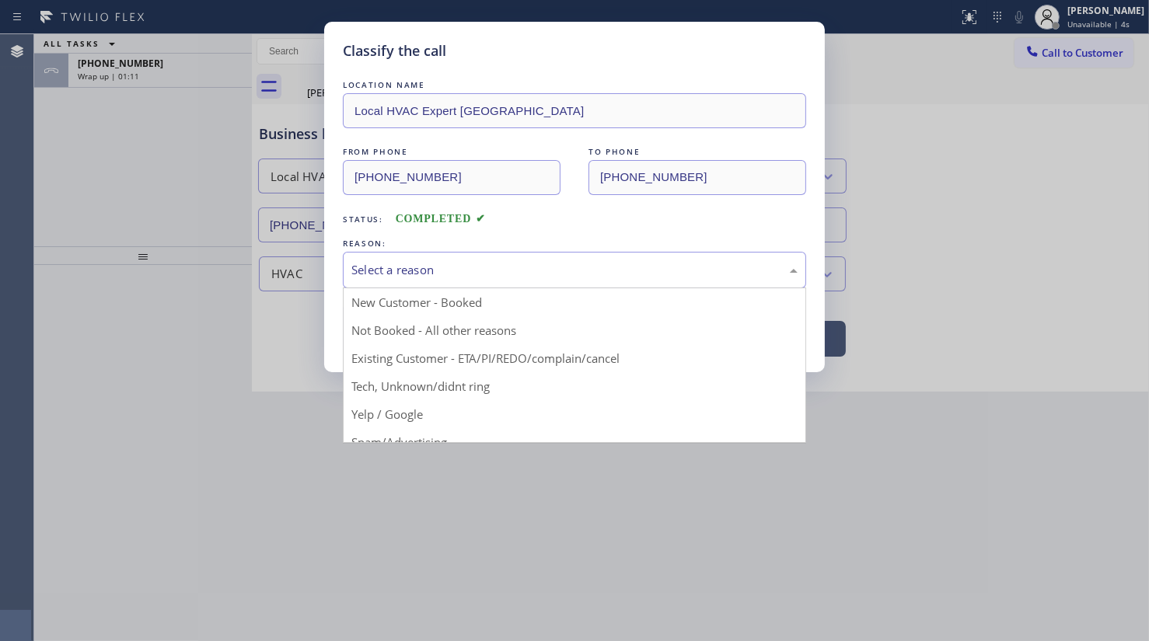
click at [393, 271] on div "Select a reason" at bounding box center [574, 270] width 446 height 18
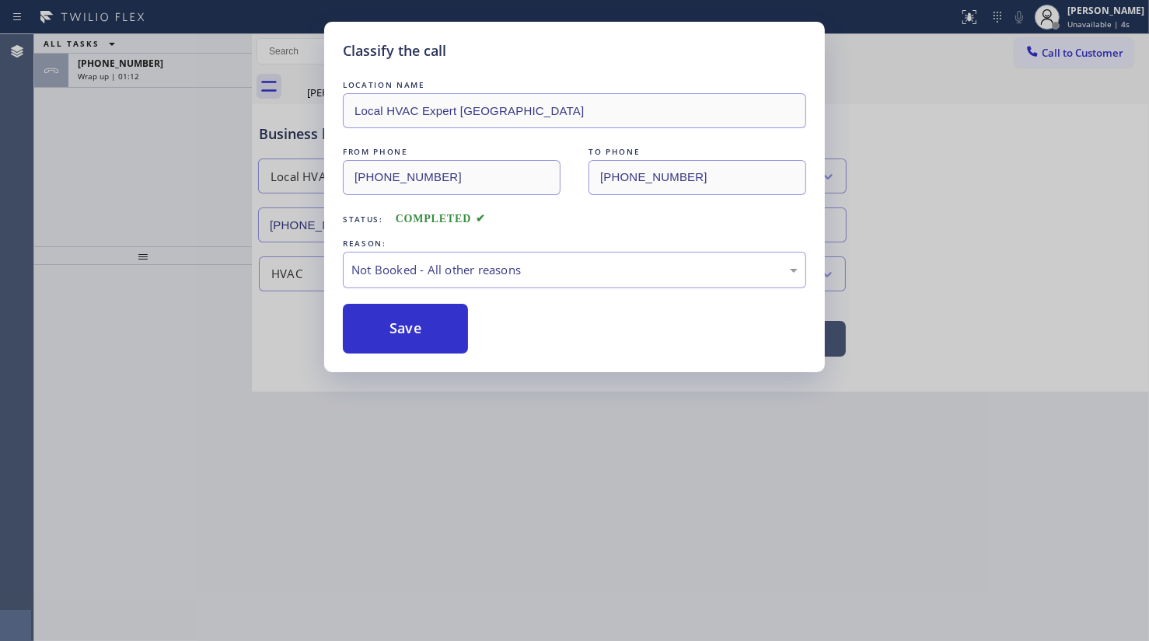
click at [382, 320] on button "Save" at bounding box center [405, 329] width 125 height 50
type input "(347) 836-6590"
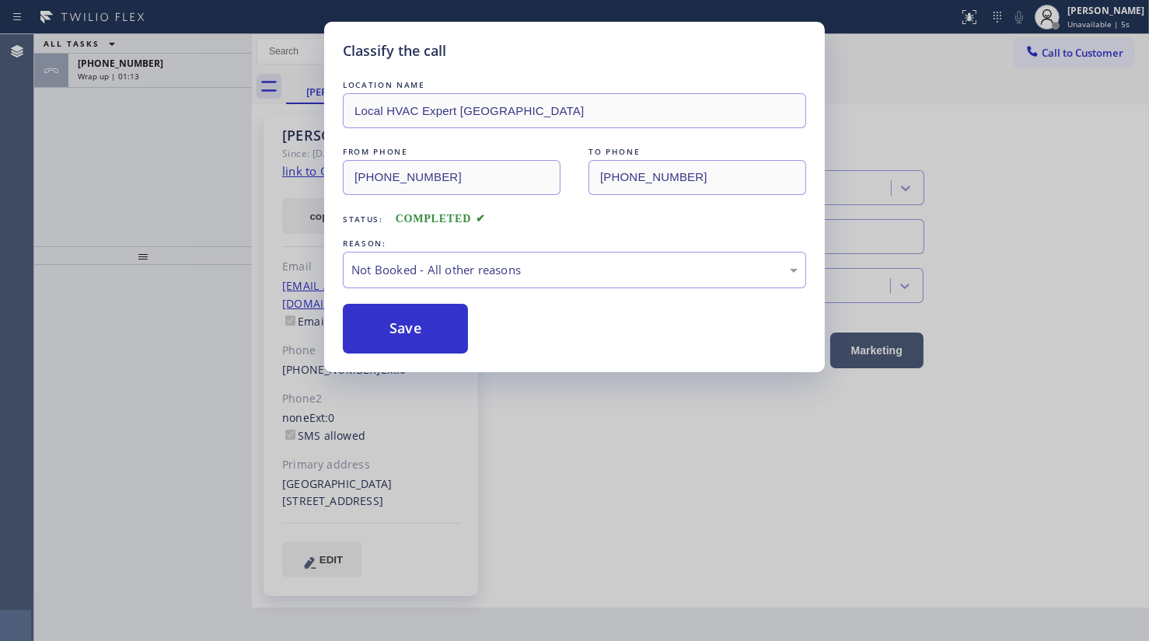
click at [124, 69] on div "Classify the call LOCATION NAME Sub Zero Refrigerator Repair Chicago FROM PHONE…" at bounding box center [591, 337] width 1115 height 607
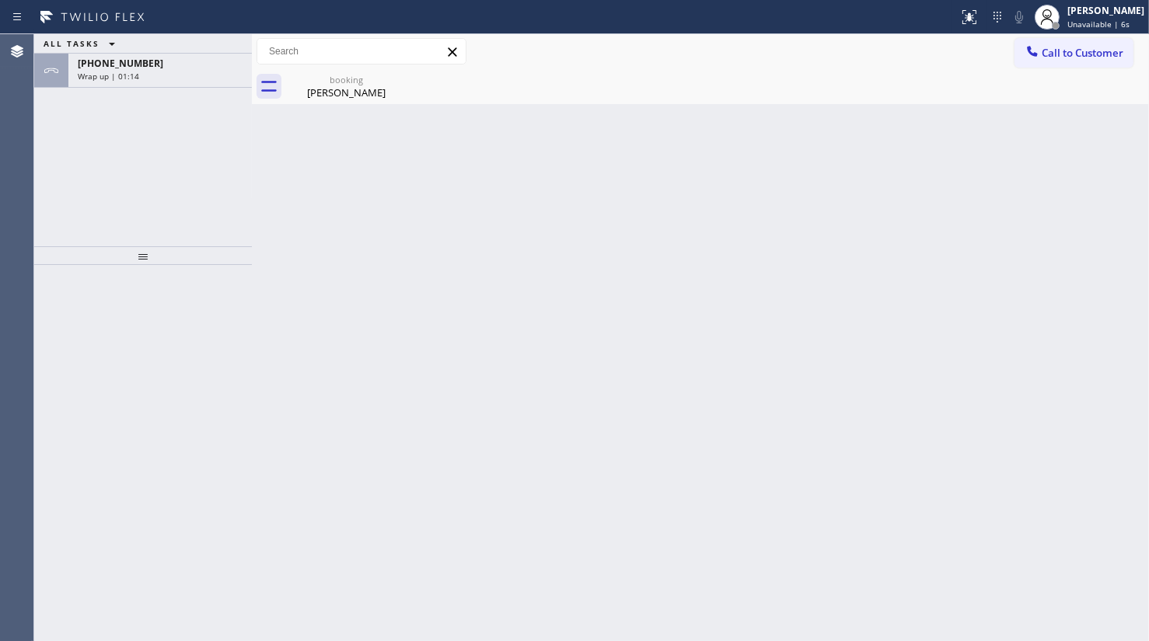
click at [124, 69] on span "+17187758929" at bounding box center [121, 63] width 86 height 13
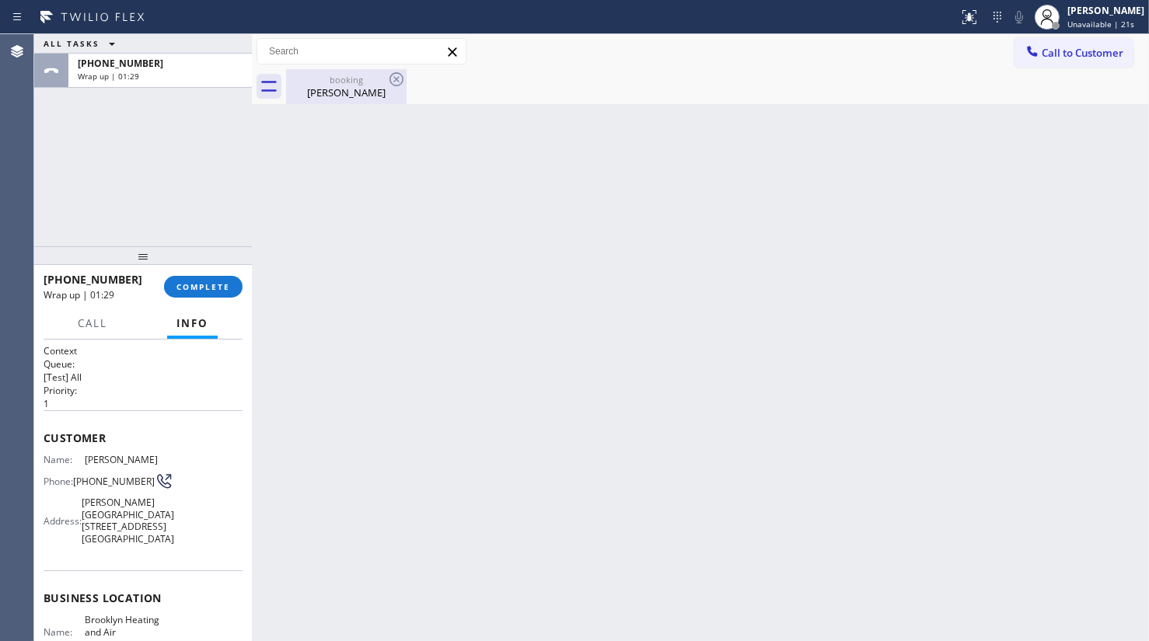
click at [392, 89] on div "Thomas Alaba" at bounding box center [346, 93] width 117 height 14
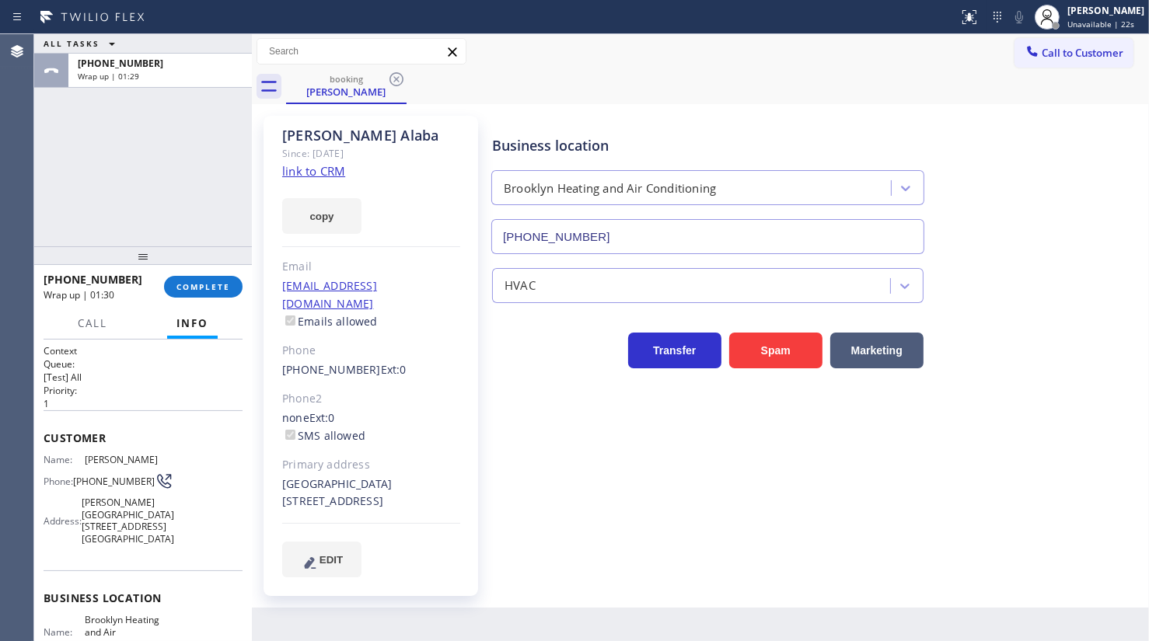
click at [330, 171] on link "link to CRM" at bounding box center [313, 171] width 63 height 16
click at [190, 282] on span "COMPLETE" at bounding box center [203, 286] width 54 height 11
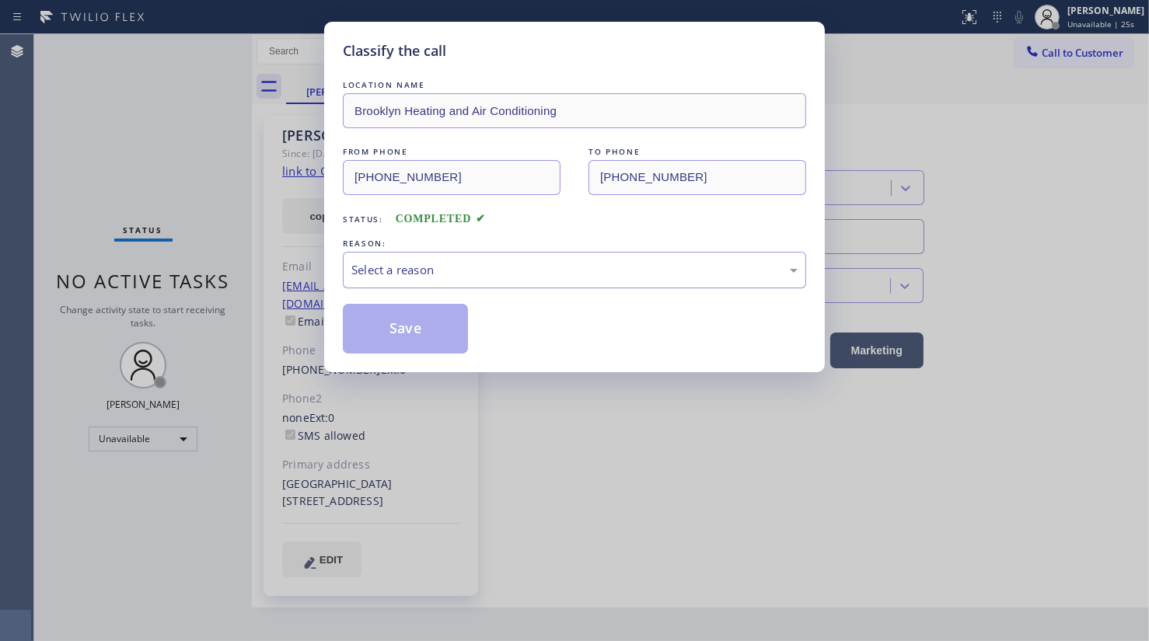
click at [359, 256] on div "Select a reason" at bounding box center [574, 270] width 463 height 37
click at [372, 324] on button "Save" at bounding box center [405, 329] width 125 height 50
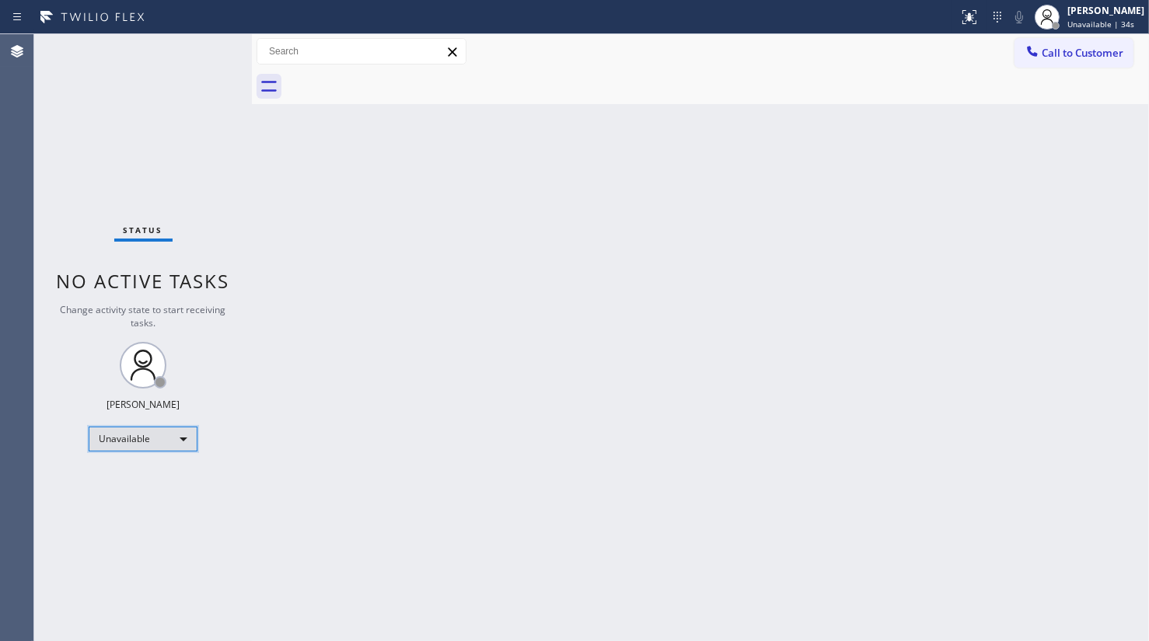
click at [121, 428] on div "Unavailable" at bounding box center [143, 439] width 109 height 25
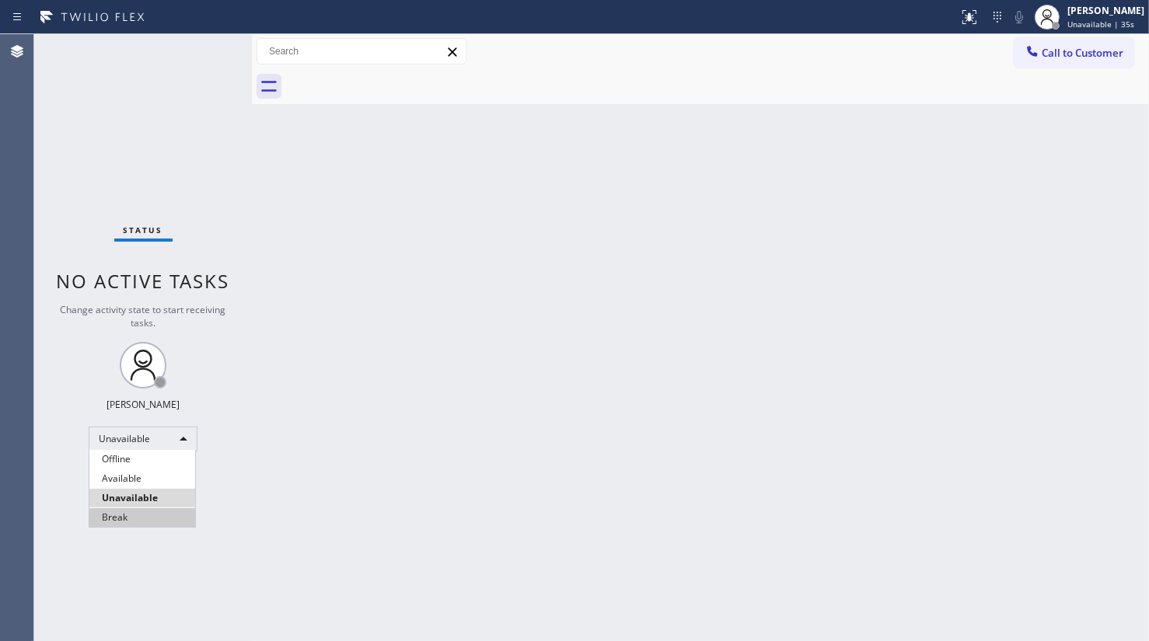
click at [121, 514] on li "Break" at bounding box center [142, 517] width 106 height 19
click at [1061, 103] on div at bounding box center [717, 86] width 863 height 35
click at [551, 603] on div "Back to Dashboard Change Sender ID Customers Technicians Select a contact Outbo…" at bounding box center [700, 337] width 897 height 607
click at [1050, 187] on div "Back to Dashboard Change Sender ID Customers Technicians Select a contact Outbo…" at bounding box center [700, 337] width 897 height 607
click at [47, 61] on div "Status No active tasks Change activity state to start receiving tasks. JENIZA A…" at bounding box center [143, 337] width 218 height 607
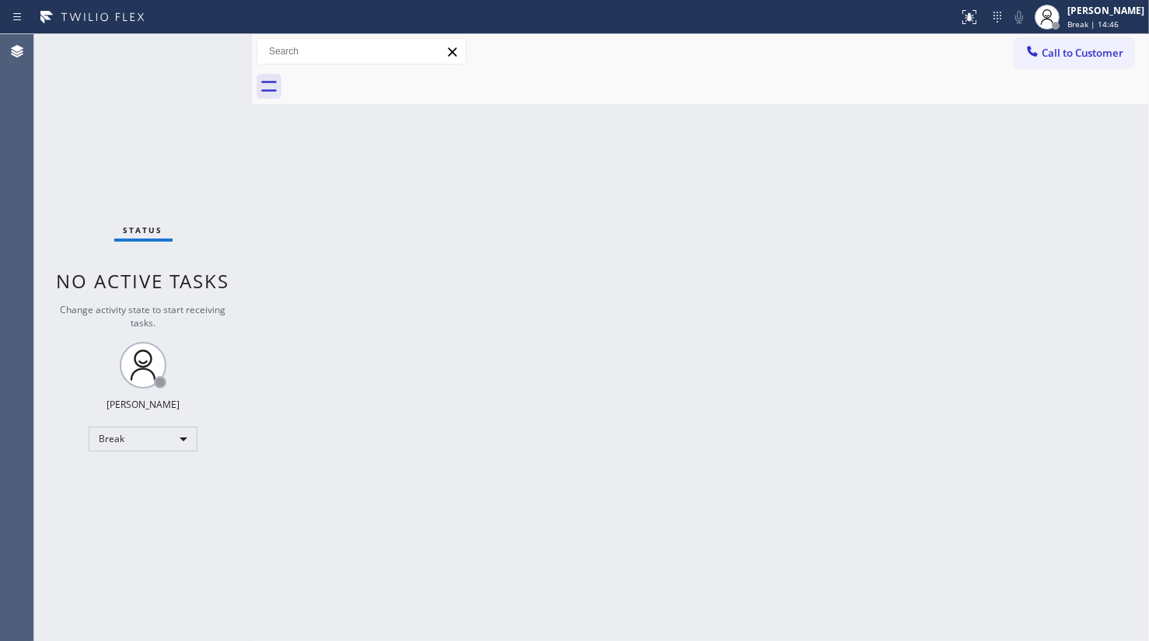
click at [130, 446] on div "Status No active tasks Change activity state to start receiving tasks. JENIZA A…" at bounding box center [143, 337] width 218 height 607
click at [128, 439] on div "Break" at bounding box center [143, 439] width 109 height 25
click at [129, 481] on li "Available" at bounding box center [142, 479] width 106 height 19
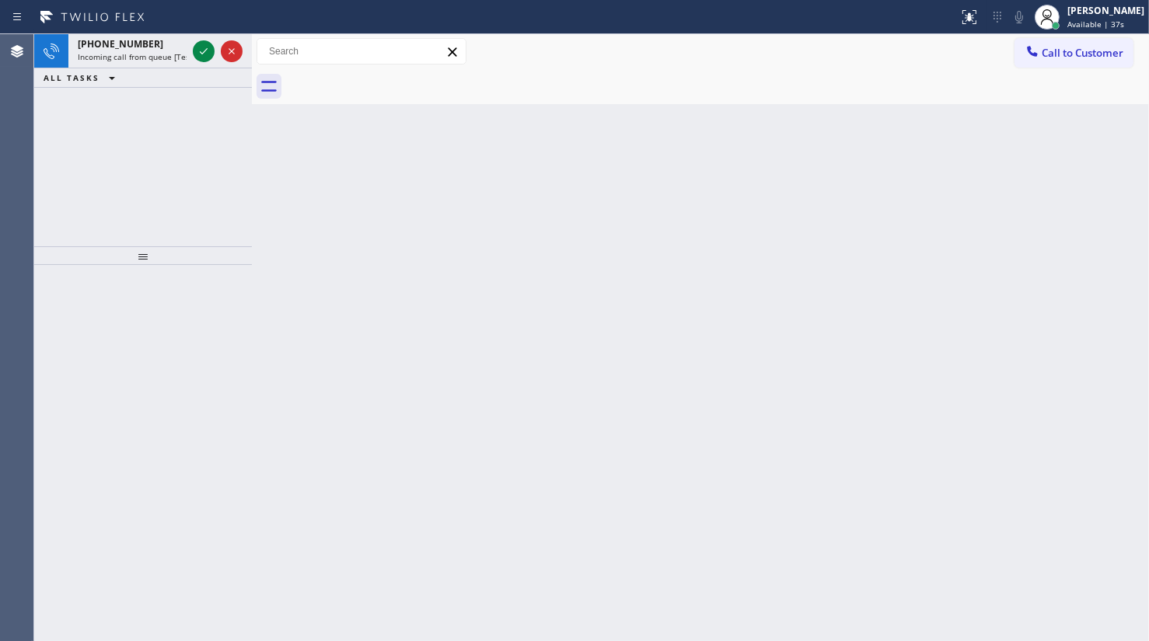
click at [89, 115] on div "+14159172517 Incoming call from queue [Test] All ALL TASKS ALL TASKS ACTIVE TAS…" at bounding box center [143, 140] width 218 height 212
drag, startPoint x: 109, startPoint y: 96, endPoint x: 172, endPoint y: 76, distance: 66.1
click at [140, 86] on div "+18483092251 Incoming call from queue [Test] All ALL TASKS ALL TASKS ACTIVE TAS…" at bounding box center [143, 140] width 218 height 212
click at [210, 51] on icon at bounding box center [203, 51] width 19 height 19
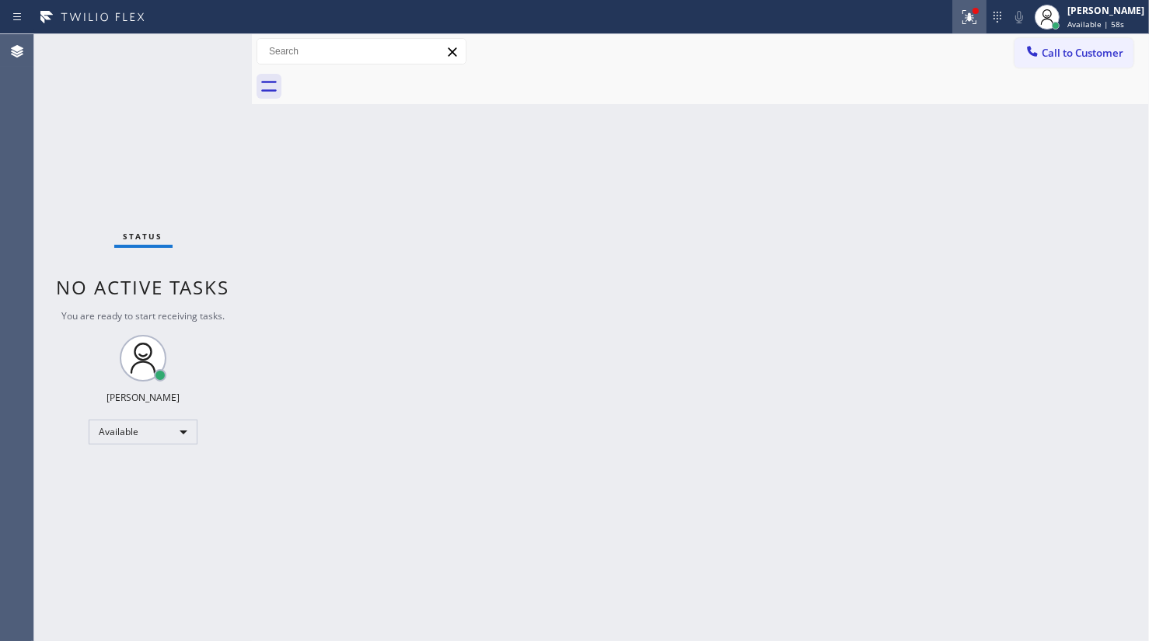
click at [968, 19] on icon at bounding box center [970, 17] width 14 height 14
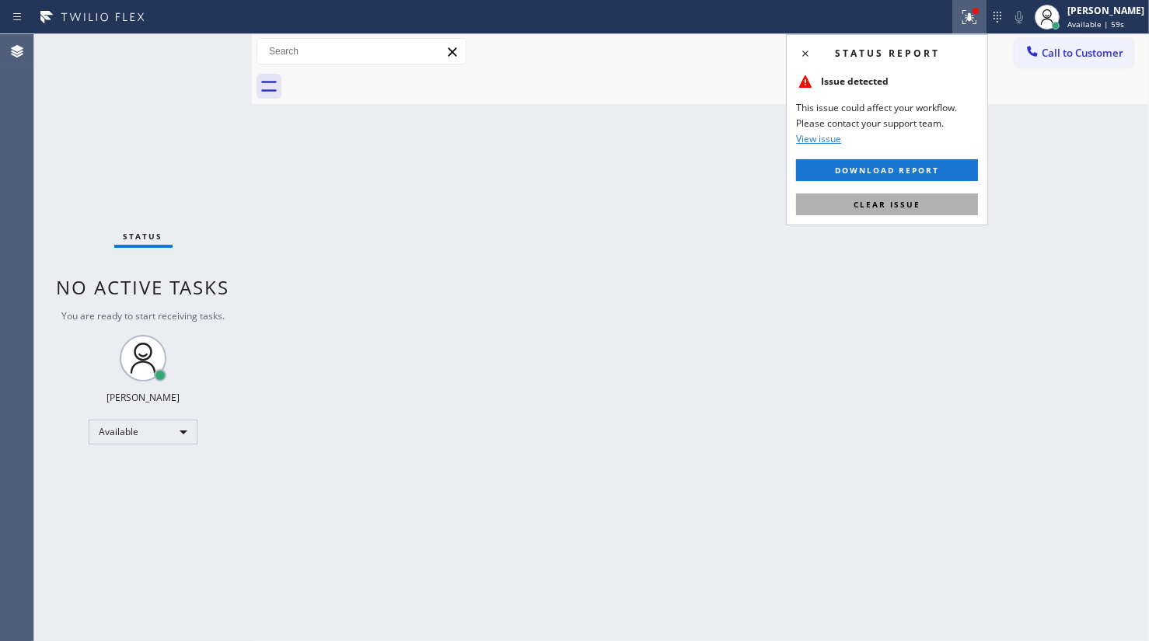
click at [905, 197] on button "Clear issue" at bounding box center [887, 205] width 182 height 22
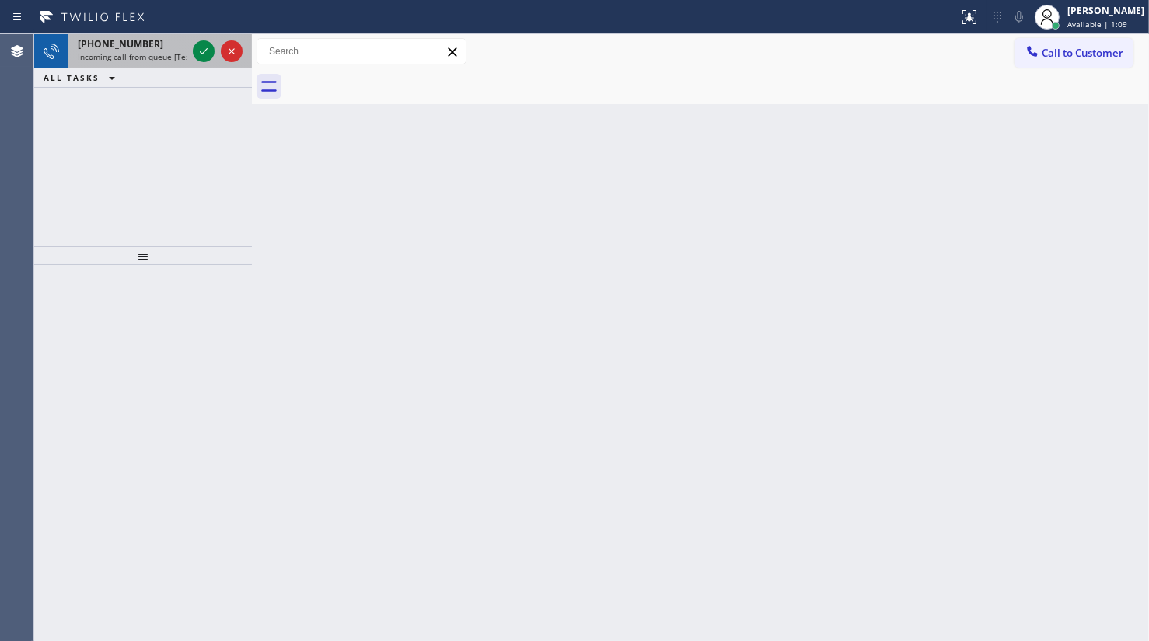
drag, startPoint x: 121, startPoint y: 181, endPoint x: 188, endPoint y: 54, distance: 144.3
click at [142, 132] on div "+14245681386 Incoming call from queue [Test] All ALL TASKS ALL TASKS ACTIVE TAS…" at bounding box center [143, 140] width 218 height 212
click at [201, 44] on icon at bounding box center [203, 51] width 19 height 19
drag, startPoint x: 145, startPoint y: 54, endPoint x: 210, endPoint y: 56, distance: 64.6
click at [146, 54] on span "Incoming call from queue [Test] All" at bounding box center [142, 56] width 129 height 11
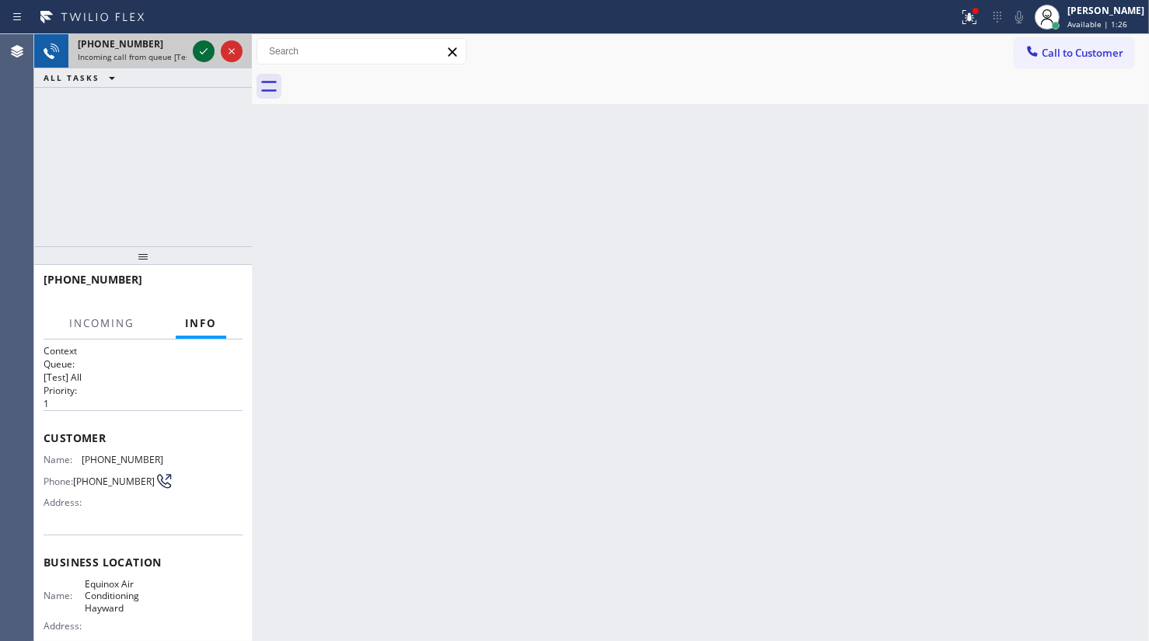
click at [211, 54] on icon at bounding box center [203, 51] width 19 height 19
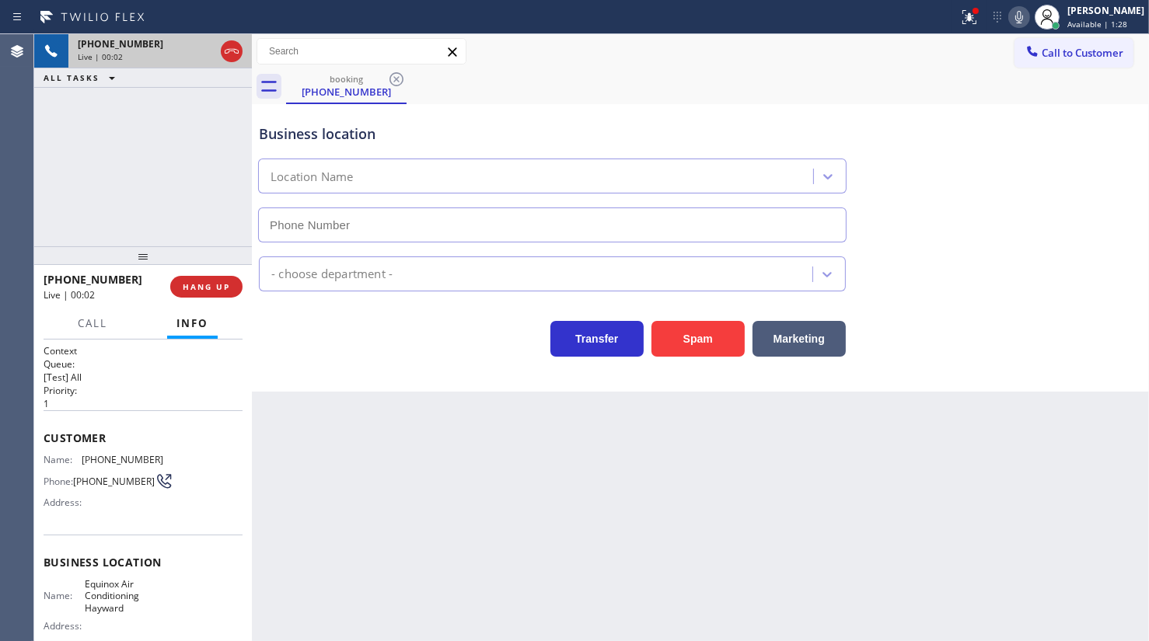
type input "(341) 222-3686"
click at [232, 278] on button "HANG UP" at bounding box center [206, 287] width 72 height 22
click at [232, 274] on div "+16192131169 Live | 00:04 HANG UP" at bounding box center [143, 287] width 199 height 40
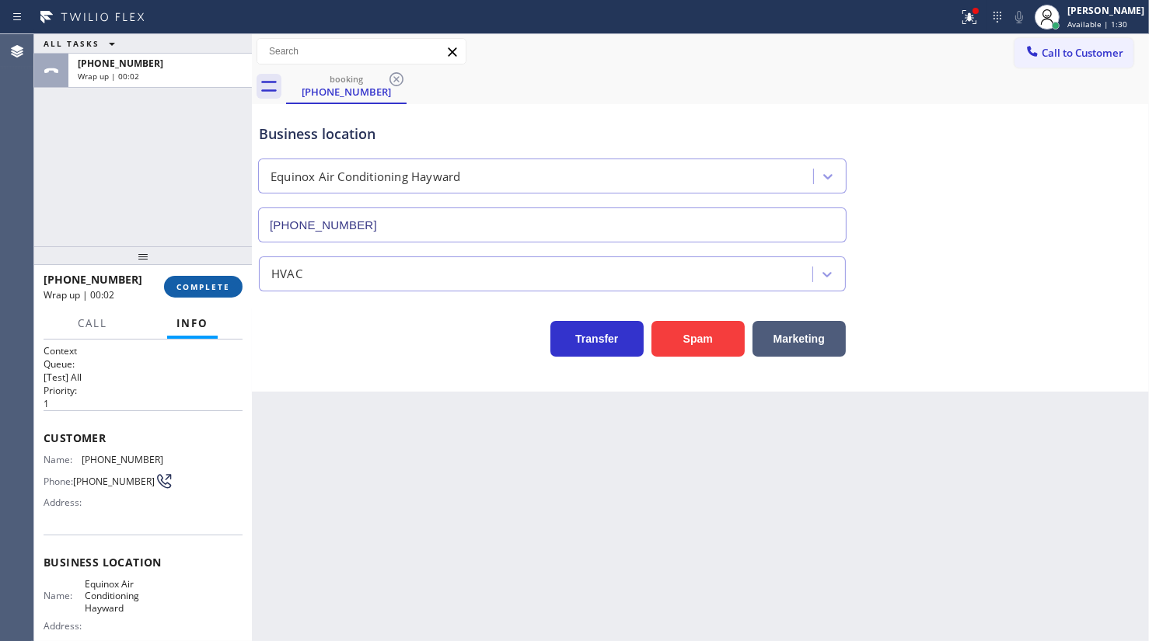
click at [222, 278] on button "COMPLETE" at bounding box center [203, 287] width 79 height 22
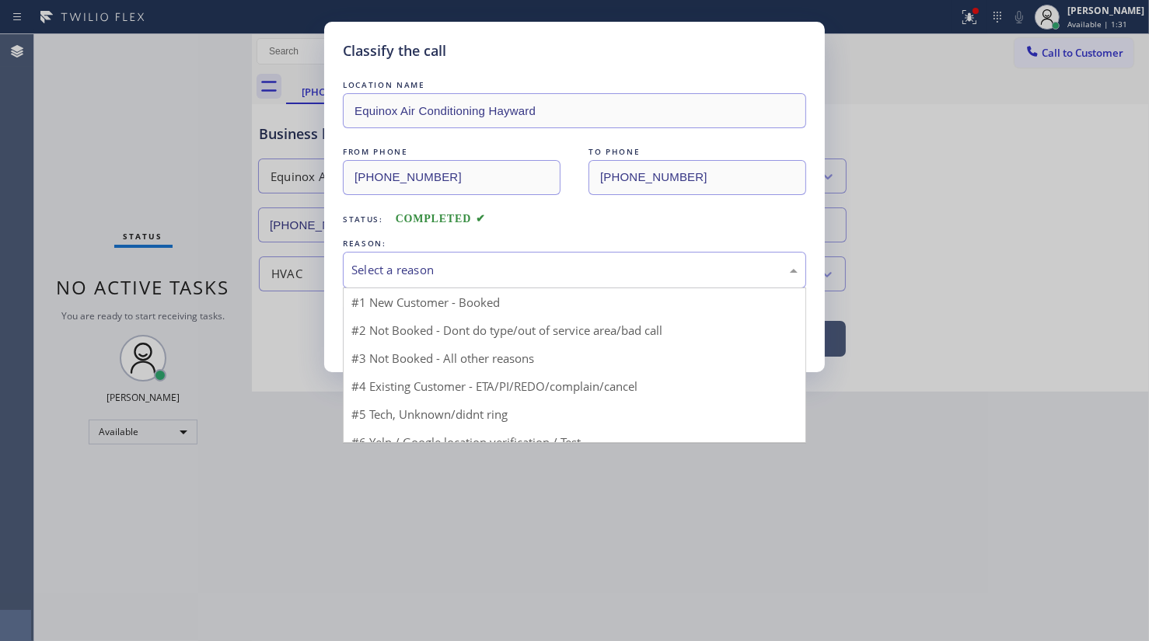
click at [455, 261] on div "Select a reason" at bounding box center [574, 270] width 446 height 18
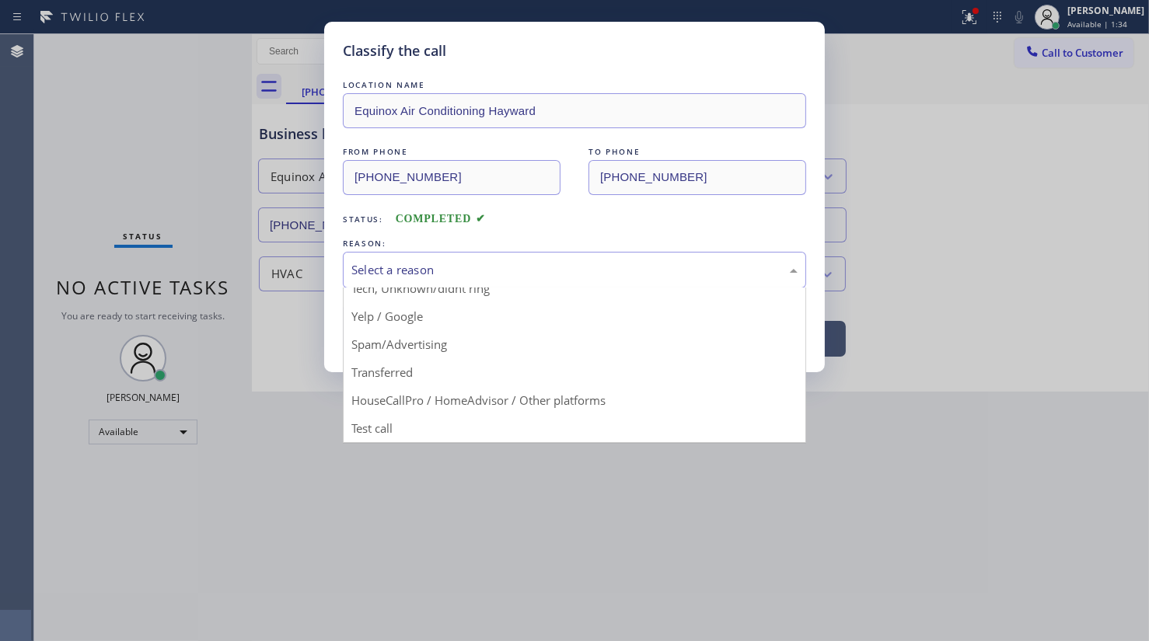
scroll to position [103, 0]
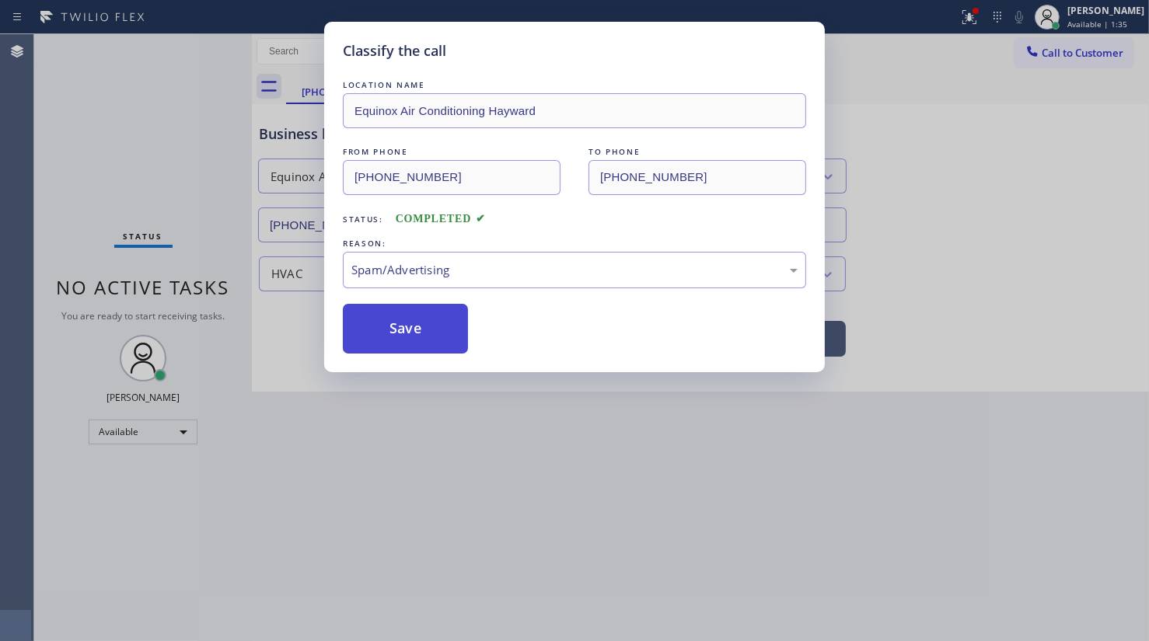
click at [446, 321] on button "Save" at bounding box center [405, 329] width 125 height 50
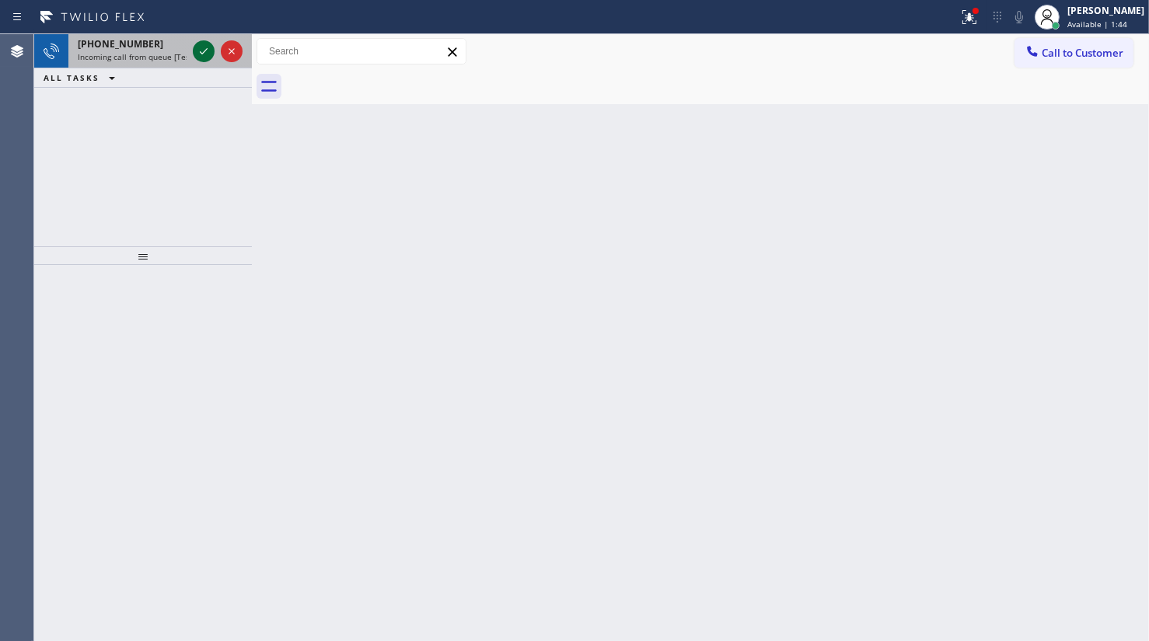
click at [112, 52] on span "Incoming call from queue [Test] All" at bounding box center [142, 56] width 129 height 11
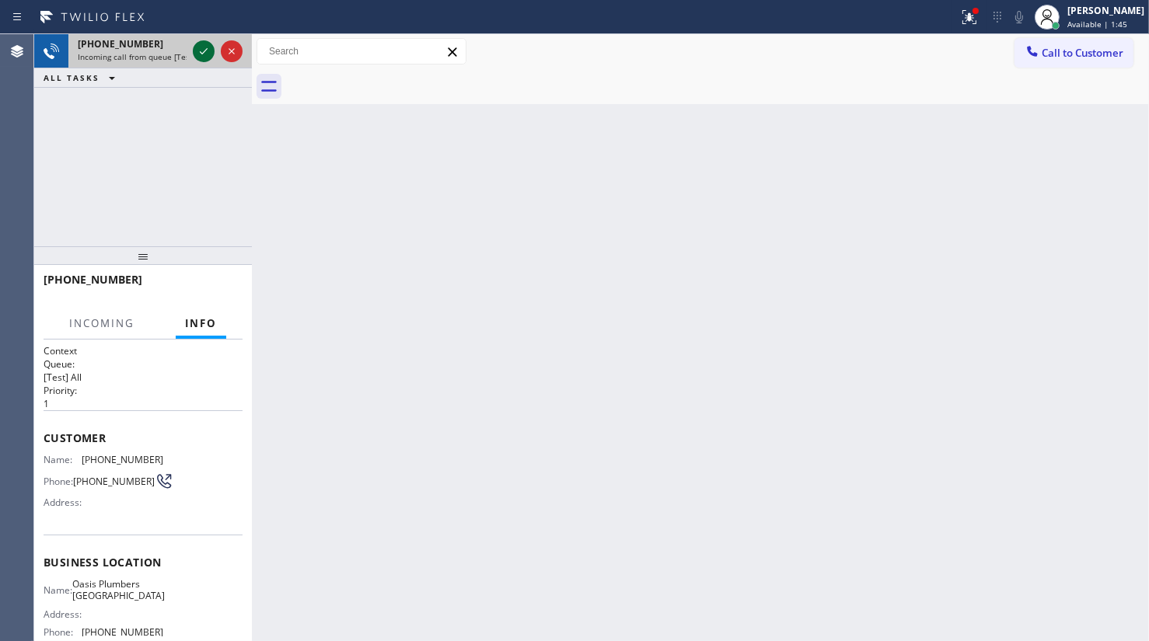
click at [210, 47] on icon at bounding box center [203, 51] width 19 height 19
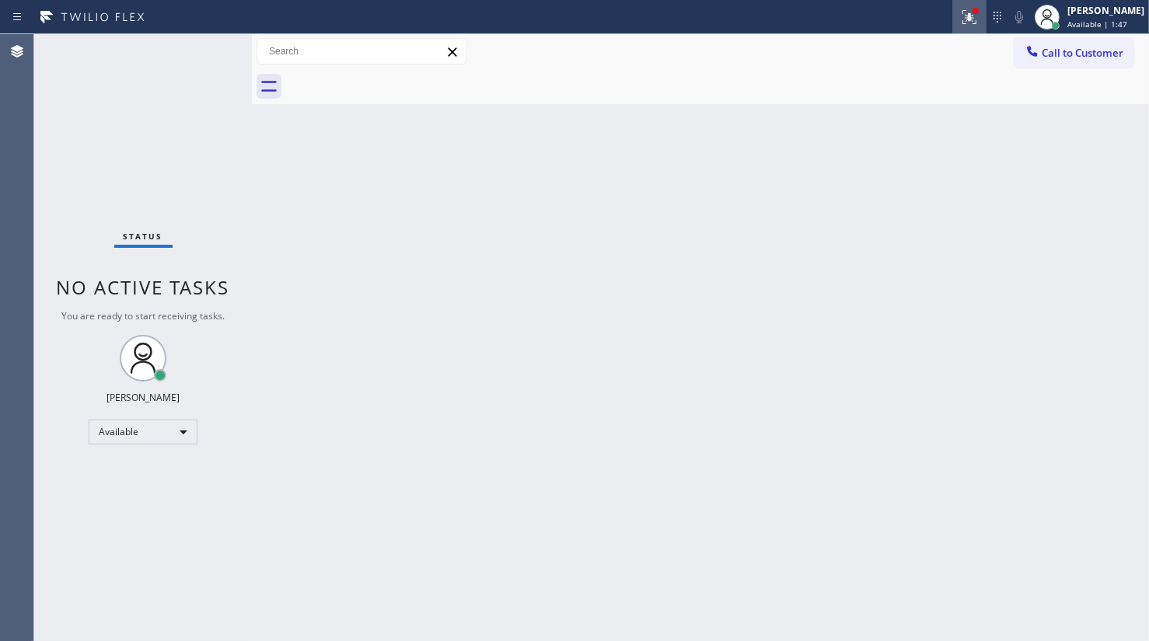
click at [968, 16] on icon at bounding box center [969, 17] width 19 height 19
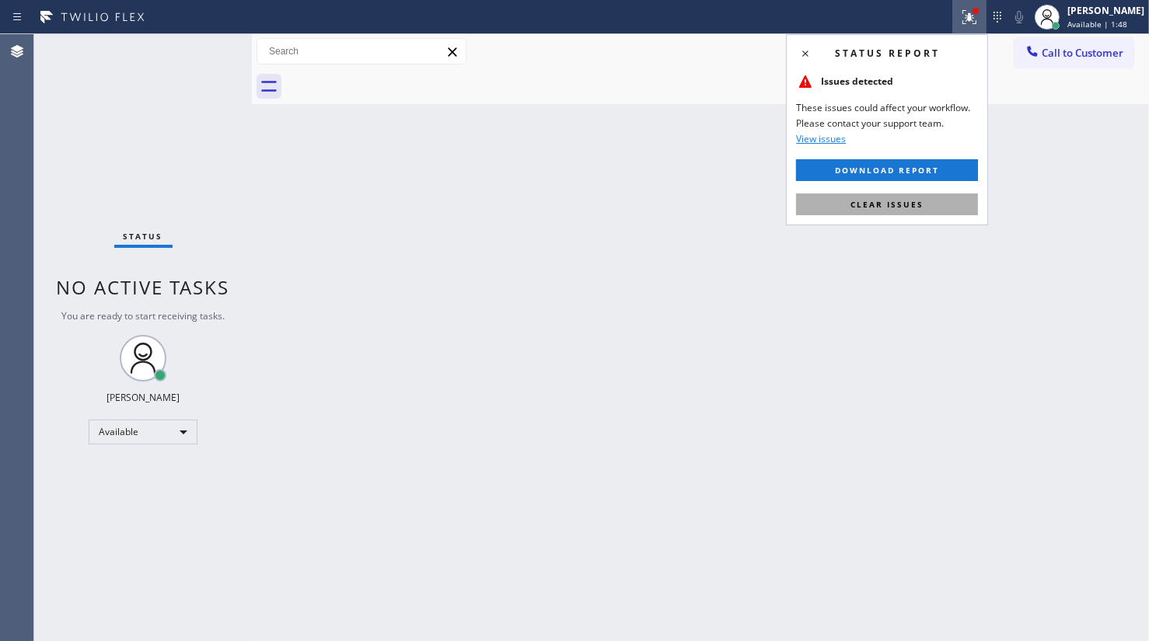
click at [955, 202] on button "Clear issues" at bounding box center [887, 205] width 182 height 22
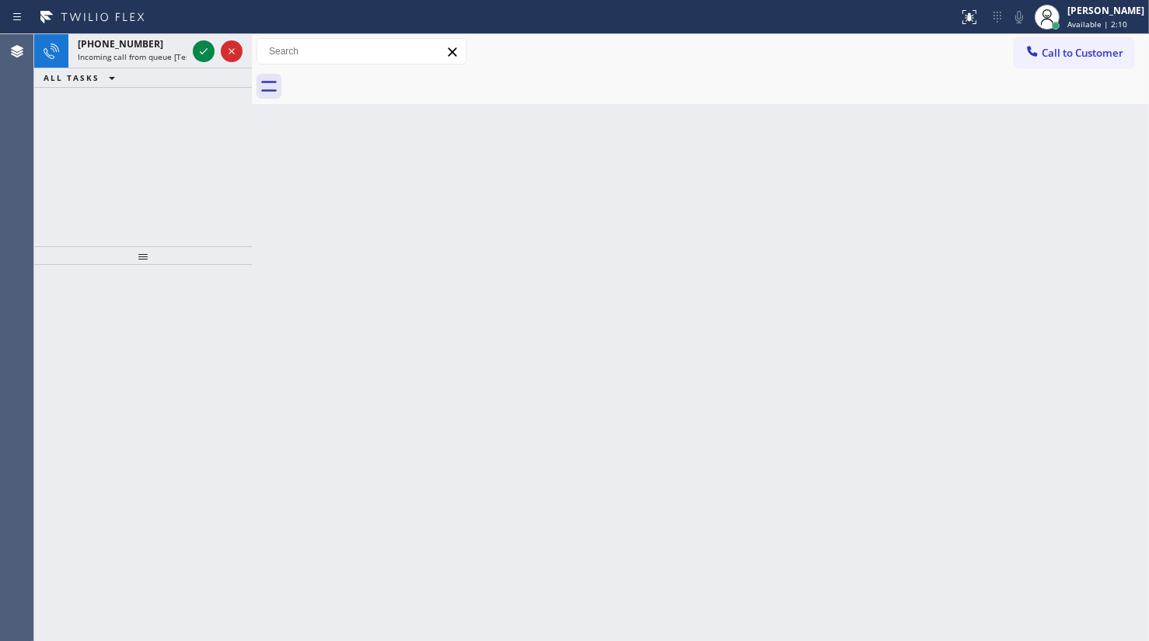
drag, startPoint x: 111, startPoint y: 167, endPoint x: 132, endPoint y: 148, distance: 28.6
click at [124, 154] on div "+13107703551 Incoming call from queue [Test] All ALL TASKS ALL TASKS ACTIVE TAS…" at bounding box center [143, 140] width 218 height 212
click at [201, 49] on icon at bounding box center [203, 51] width 19 height 19
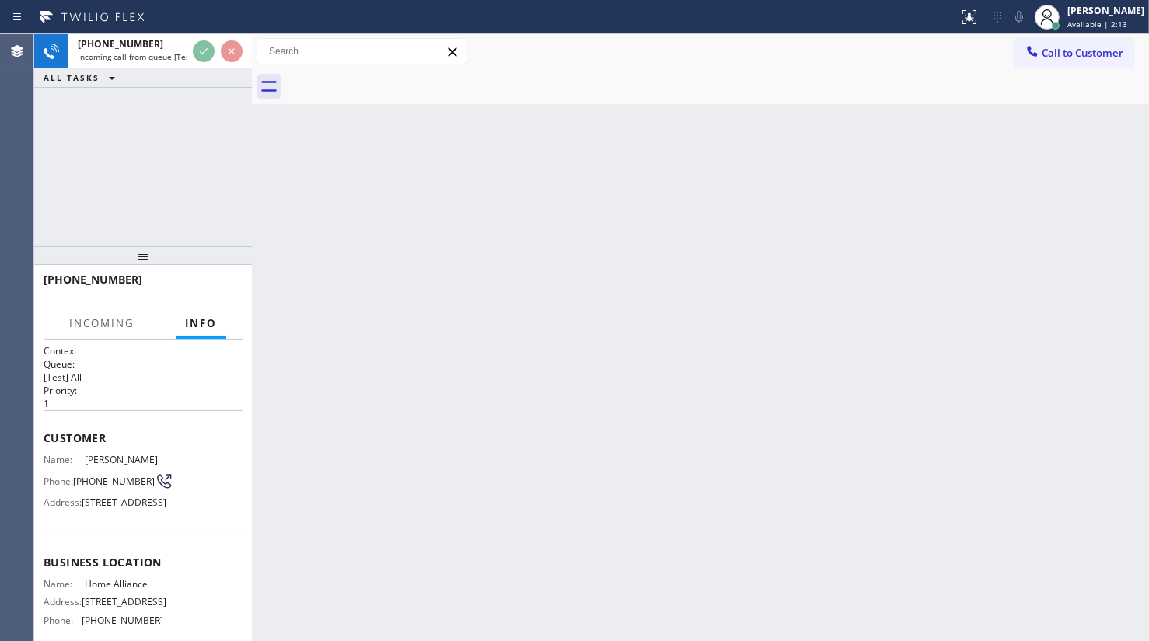
click at [188, 72] on div "+13107703551 Incoming call from queue [Test] All ALL TASKS ALL TASKS ACTIVE TAS…" at bounding box center [143, 61] width 218 height 54
click at [178, 82] on div "ALL TASKS ALL TASKS ACTIVE TASKS TASKS IN WRAP UP" at bounding box center [143, 77] width 218 height 19
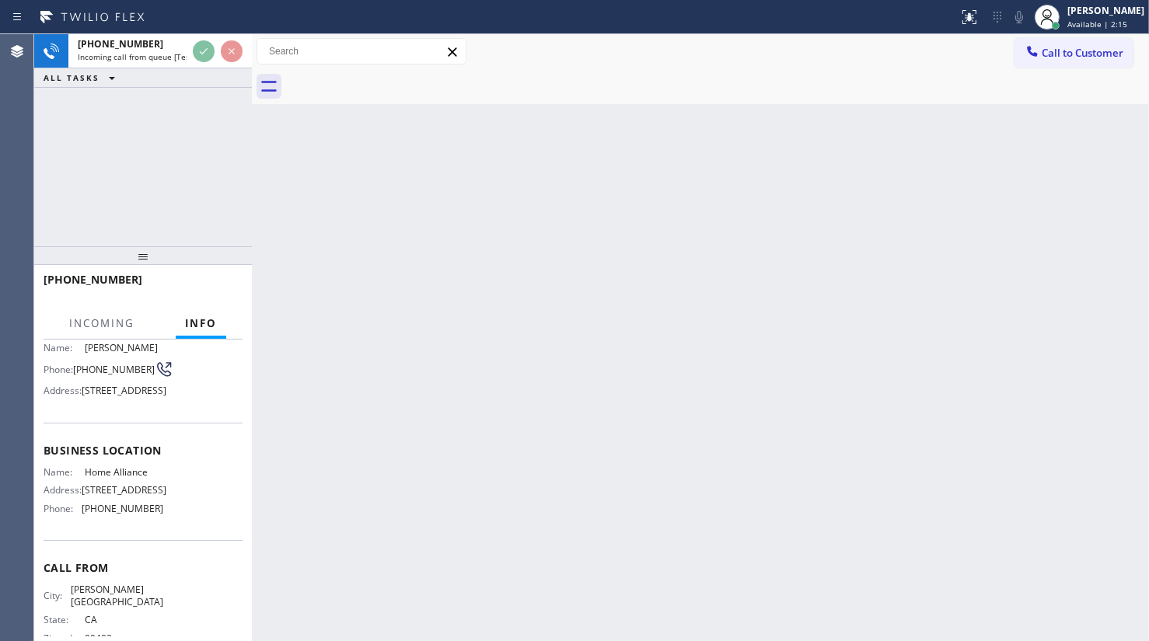
scroll to position [44, 0]
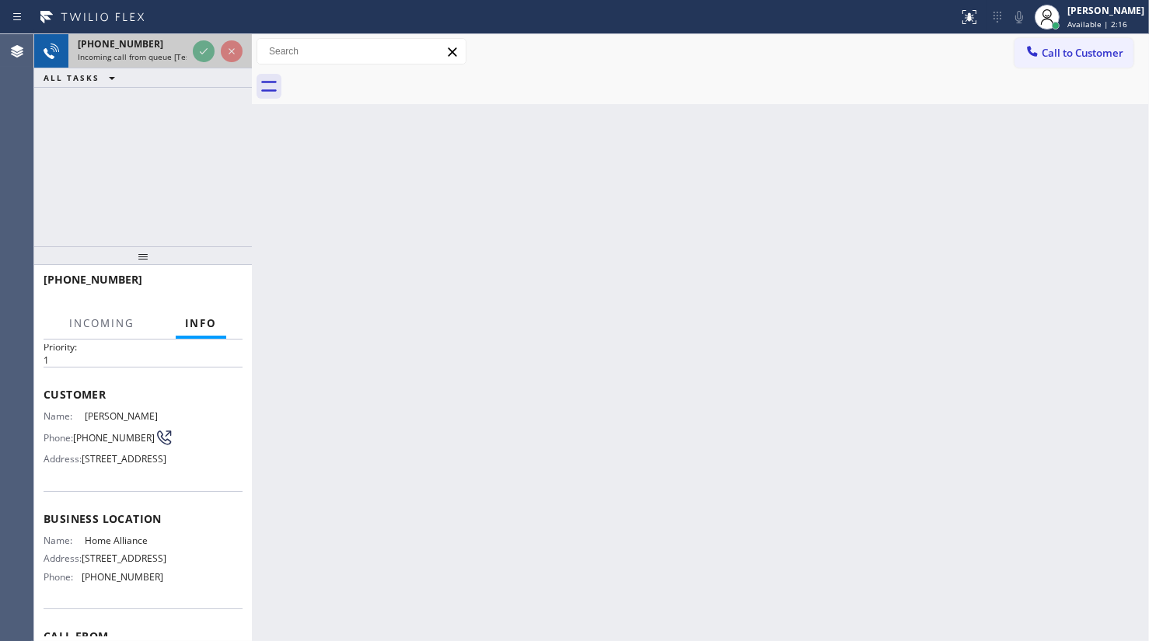
click at [202, 36] on div at bounding box center [218, 51] width 56 height 34
click at [213, 34] on div at bounding box center [218, 51] width 56 height 34
click at [213, 33] on div "Status report No issues detected If you experience an issue, please download th…" at bounding box center [574, 17] width 1149 height 34
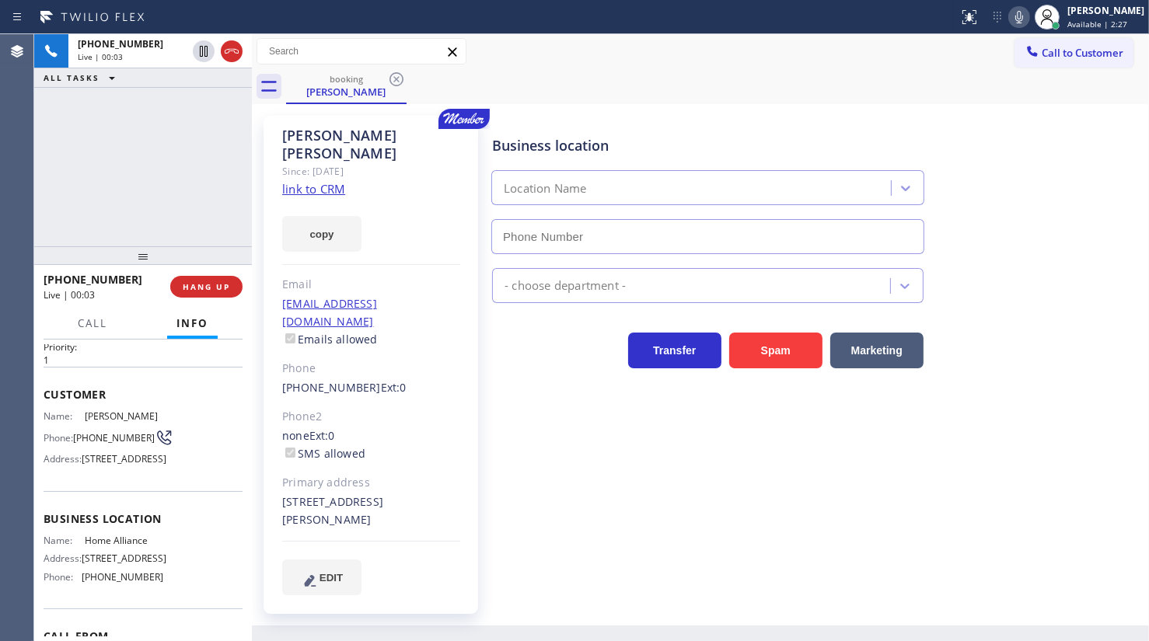
type input "(877) 777-0796"
click at [324, 181] on link "link to CRM" at bounding box center [313, 189] width 63 height 16
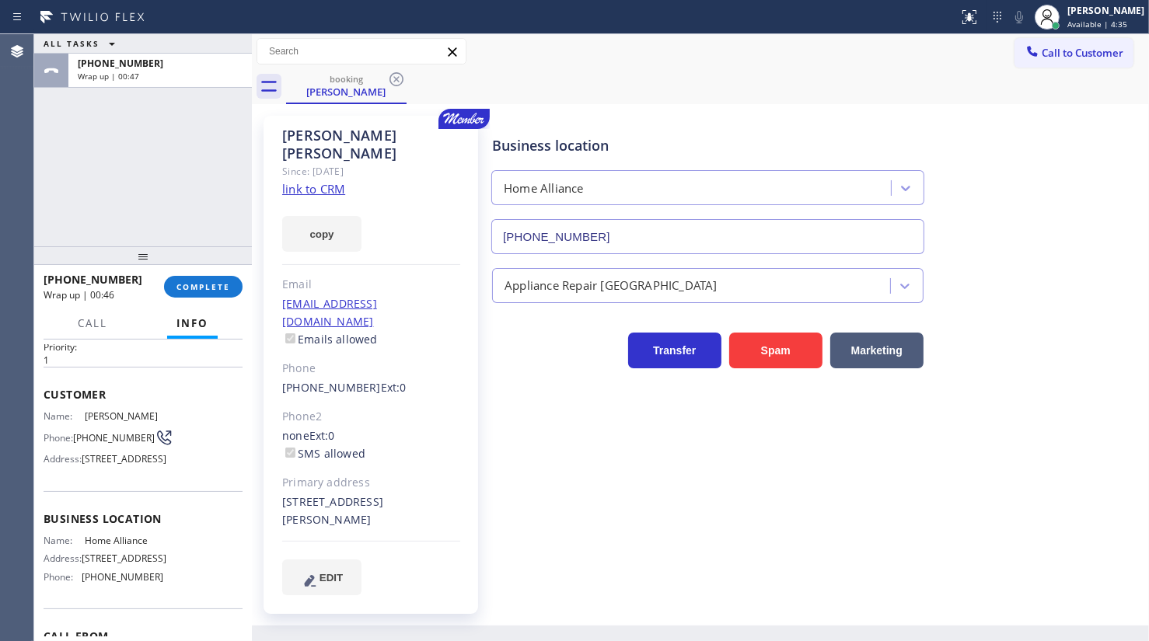
click at [194, 306] on div "+13107703551 Wrap up | 00:46 COMPLETE" at bounding box center [143, 287] width 199 height 40
click at [197, 293] on button "COMPLETE" at bounding box center [203, 287] width 79 height 22
click at [223, 280] on button "COMPLETE" at bounding box center [203, 287] width 79 height 22
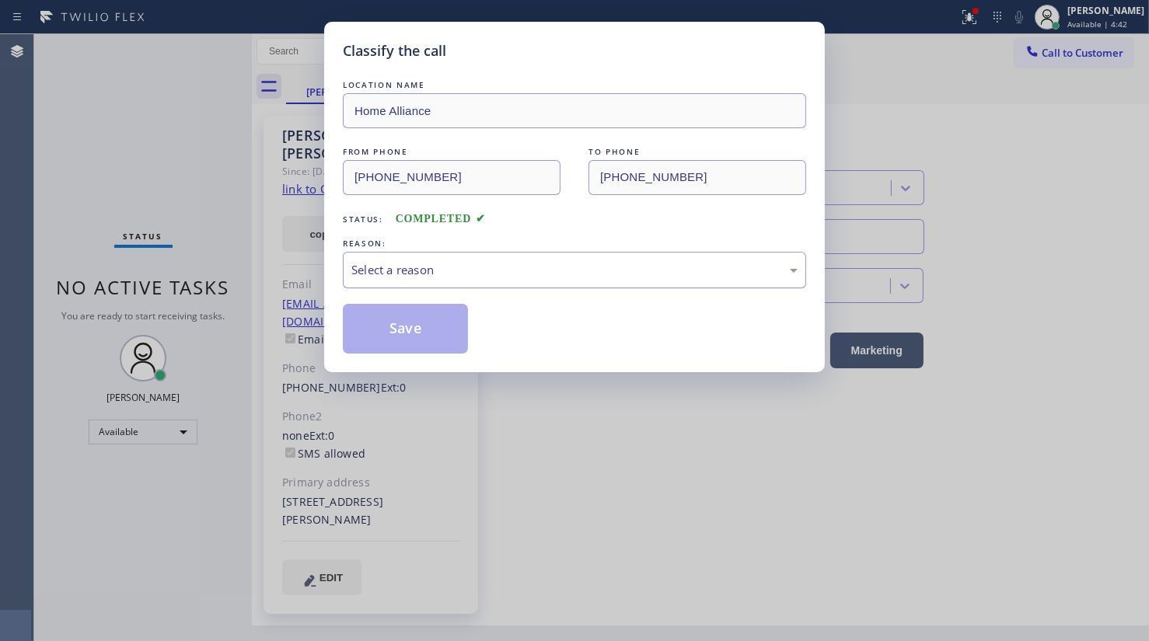
click at [376, 267] on div "Select a reason" at bounding box center [574, 270] width 446 height 18
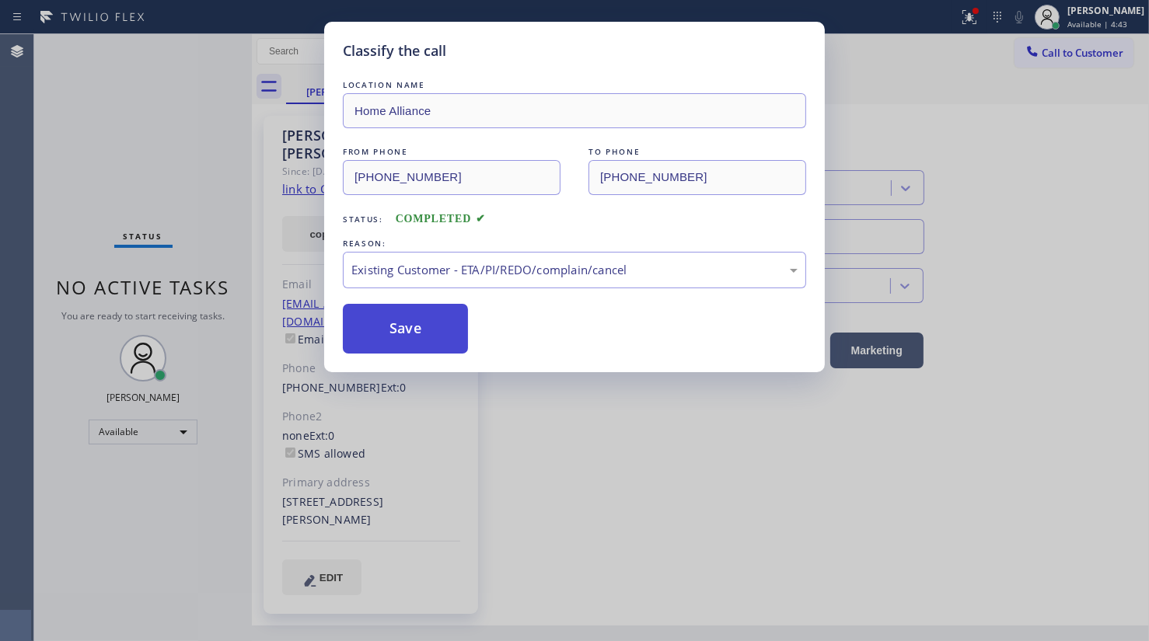
click at [378, 320] on button "Save" at bounding box center [405, 329] width 125 height 50
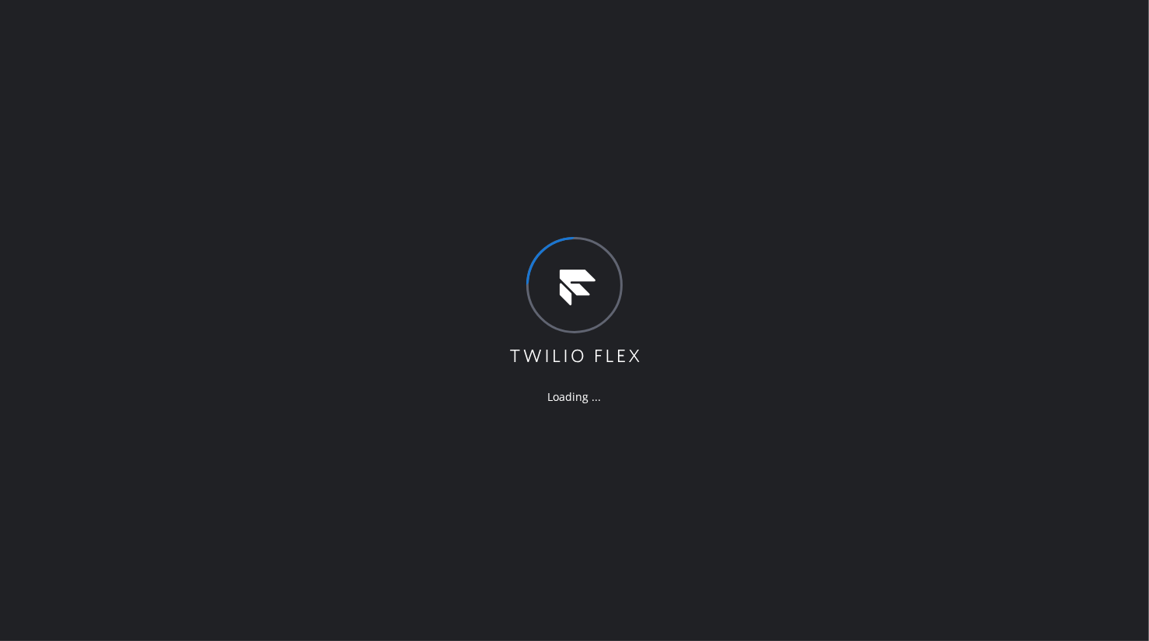
drag, startPoint x: 166, startPoint y: 346, endPoint x: 176, endPoint y: 341, distance: 10.8
click at [176, 341] on div "Loading ..." at bounding box center [574, 320] width 1149 height 641
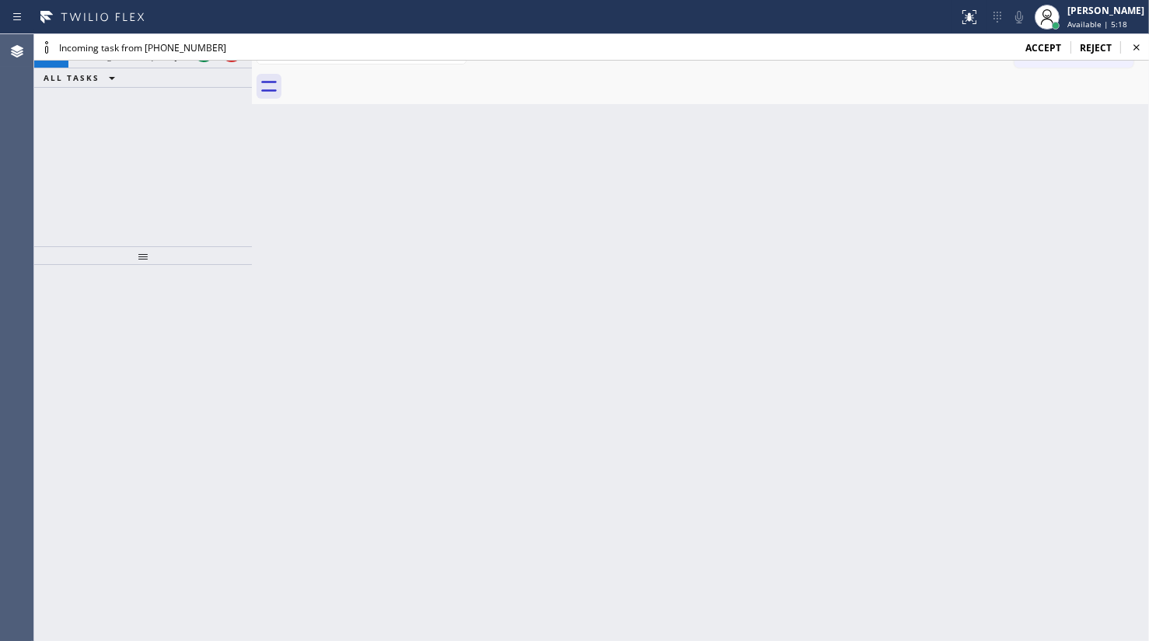
click at [415, 231] on div "Back to Dashboard Change Sender ID Customers Technicians Select a contact Outbo…" at bounding box center [700, 337] width 897 height 607
click at [1037, 47] on span "accept" at bounding box center [1044, 47] width 36 height 13
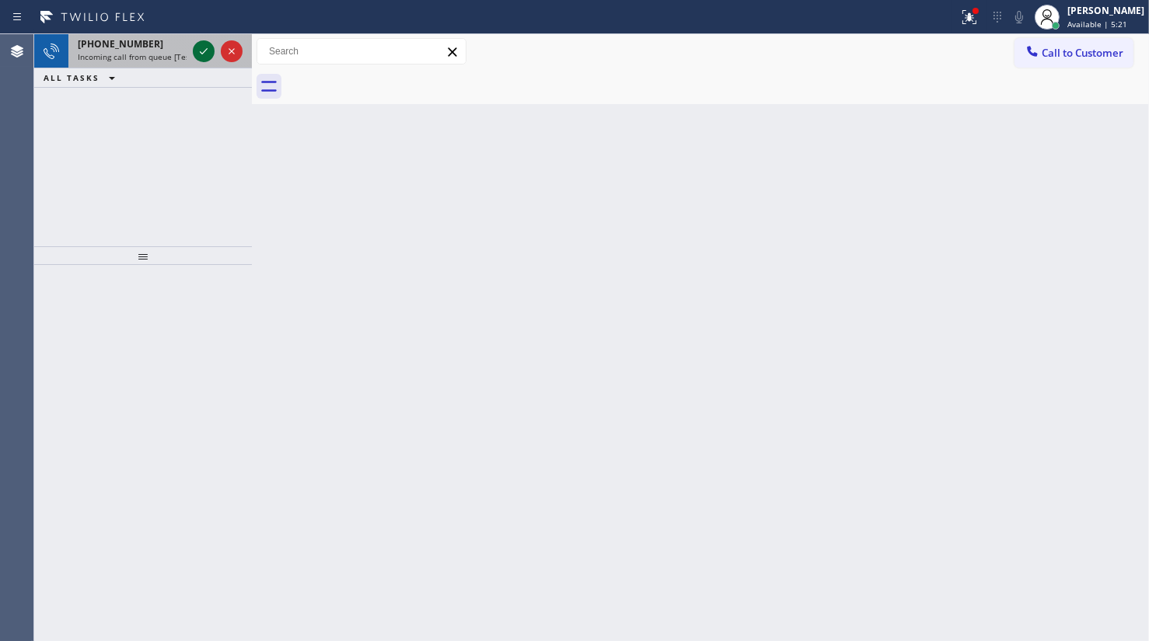
click at [201, 47] on icon at bounding box center [203, 51] width 19 height 19
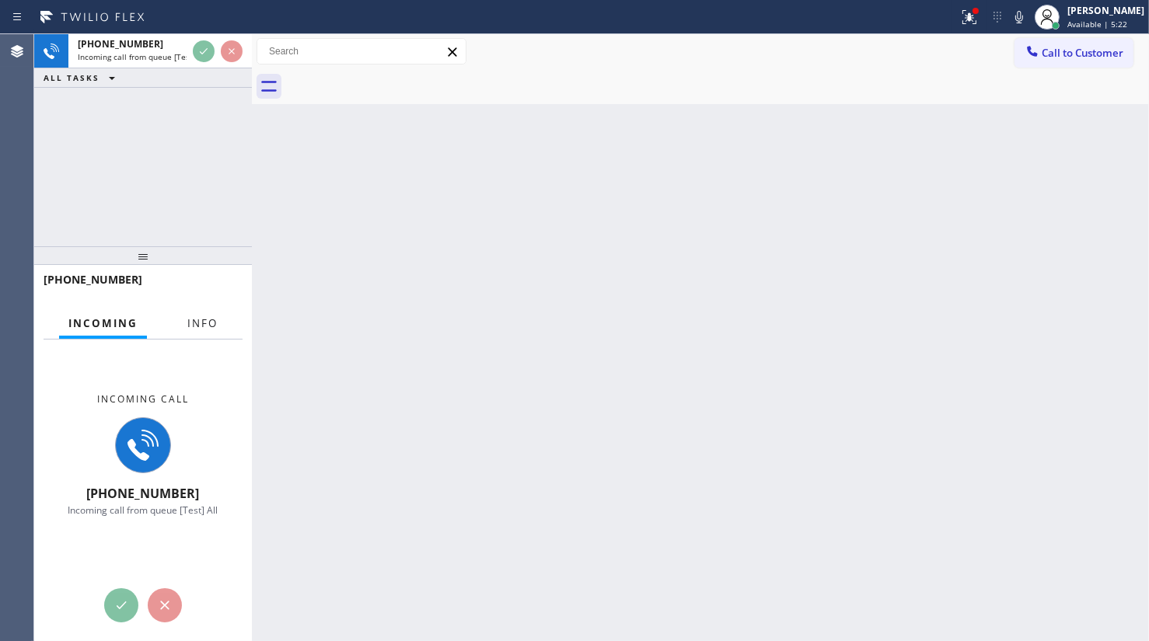
click at [200, 310] on div "[PHONE_NUMBER] Incoming Info Incoming call [PHONE_NUMBER] Incoming call from qu…" at bounding box center [143, 453] width 218 height 376
click at [199, 317] on span "Info" at bounding box center [202, 323] width 30 height 14
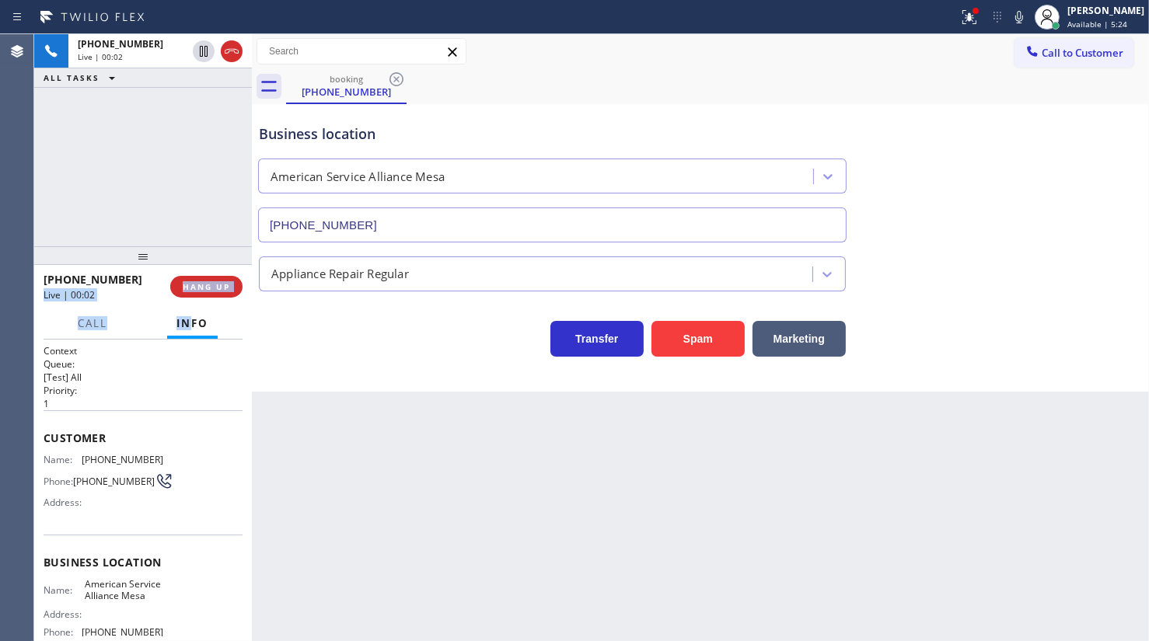
type input "[PHONE_NUMBER]"
click at [965, 10] on icon at bounding box center [967, 15] width 9 height 11
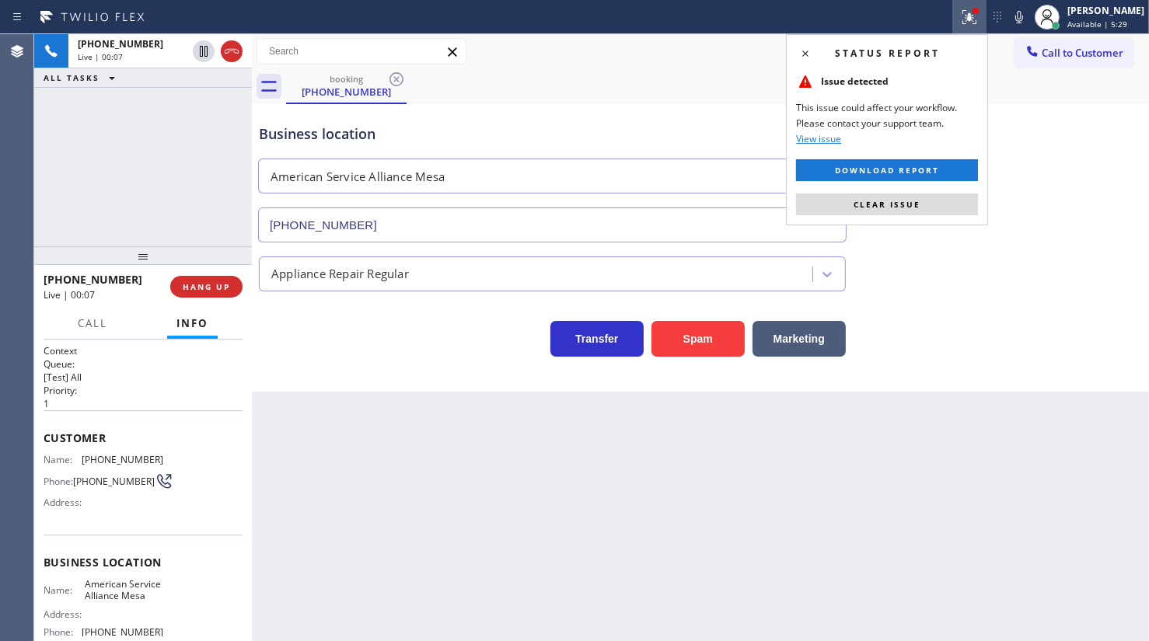
click at [960, 191] on div "Status report Issue detected This issue could affect your workflow. Please cont…" at bounding box center [887, 129] width 202 height 191
click at [965, 197] on button "Clear issue" at bounding box center [887, 205] width 182 height 22
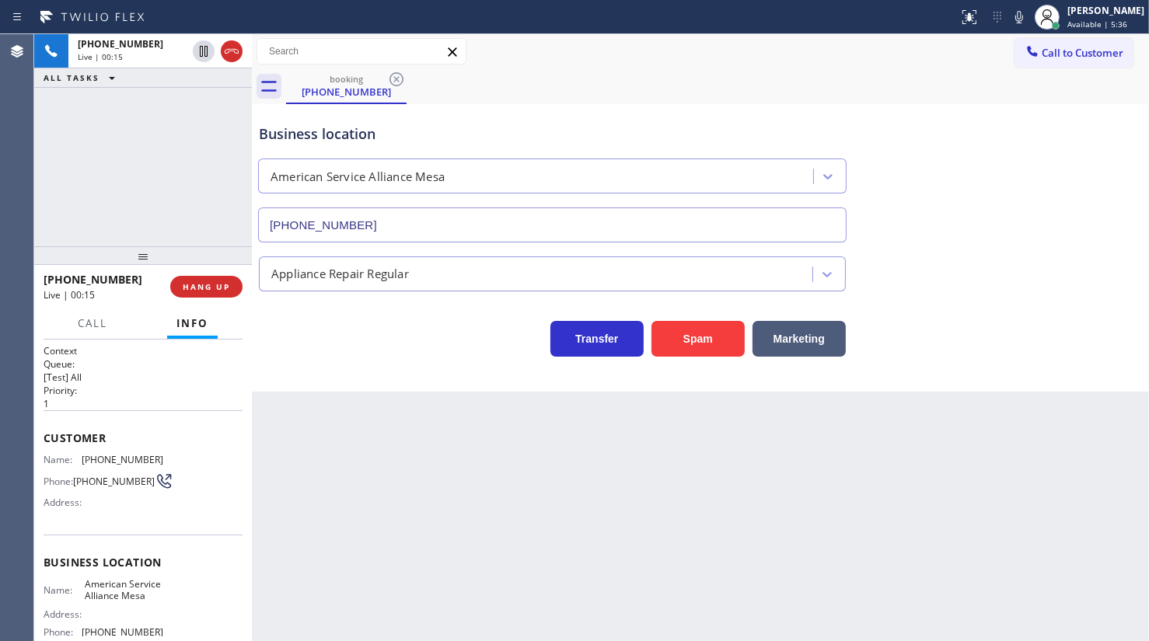
click at [132, 158] on div "[PHONE_NUMBER] Live | 00:15 ALL TASKS ALL TASKS ACTIVE TASKS TASKS IN WRAP UP" at bounding box center [143, 140] width 218 height 212
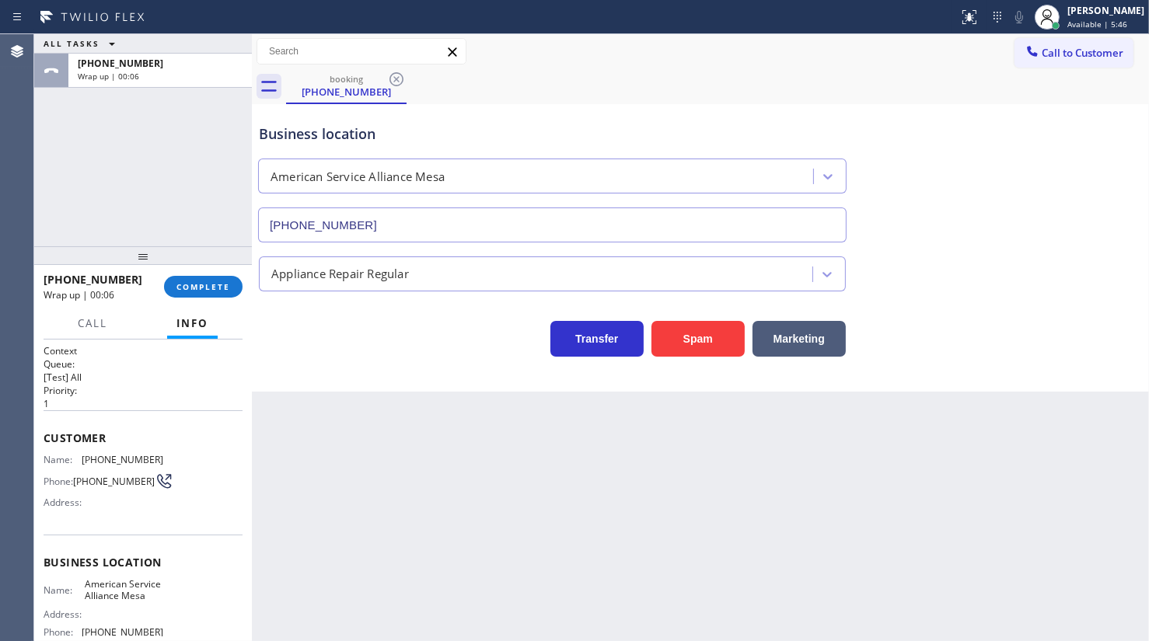
click at [224, 176] on div "ALL TASKS ALL TASKS ACTIVE TASKS TASKS IN WRAP UP [PHONE_NUMBER] Wrap up | 00:06" at bounding box center [143, 140] width 218 height 212
drag, startPoint x: 190, startPoint y: 253, endPoint x: 189, endPoint y: 272, distance: 18.7
click at [189, 265] on div at bounding box center [143, 255] width 218 height 19
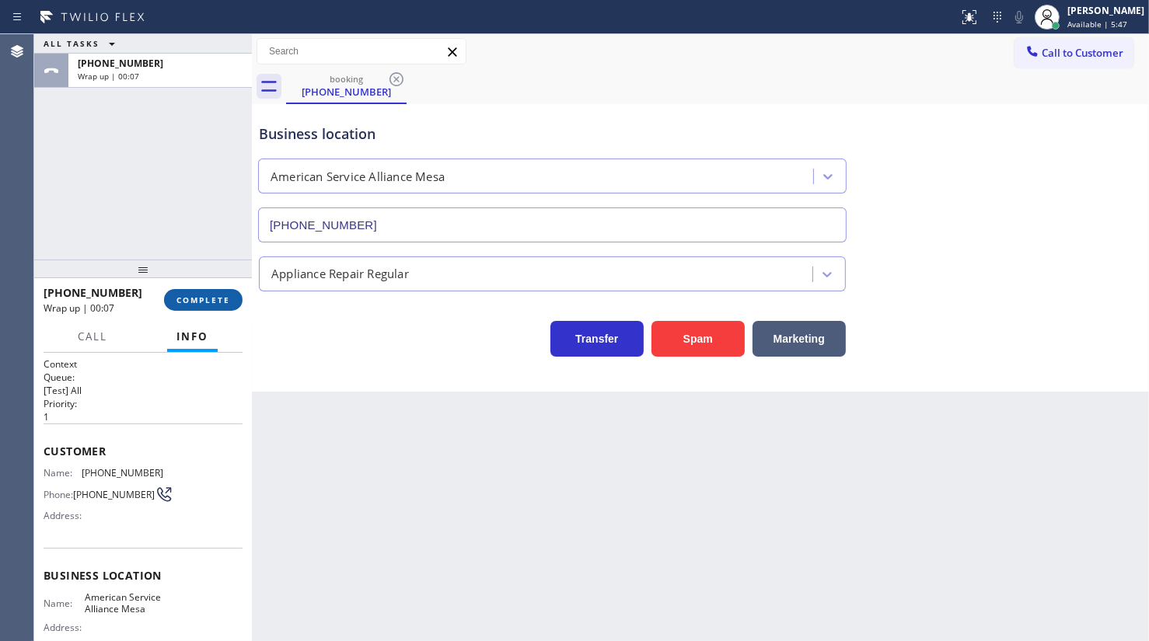
click at [197, 304] on span "COMPLETE" at bounding box center [203, 300] width 54 height 11
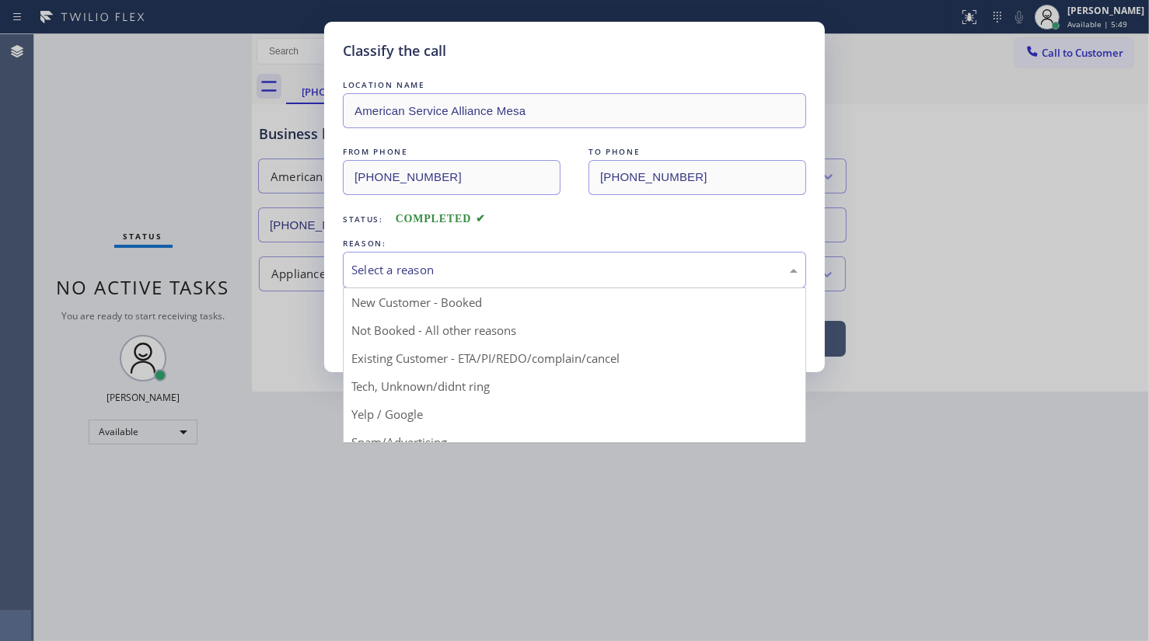
click at [392, 275] on div "Select a reason" at bounding box center [574, 270] width 446 height 18
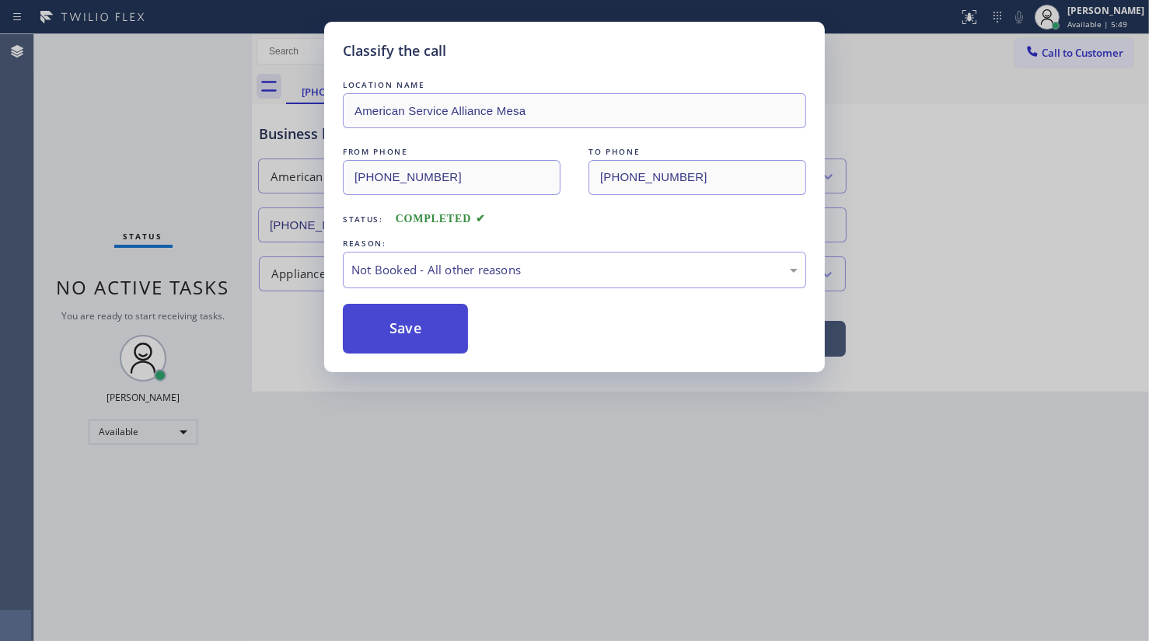
click at [393, 323] on button "Save" at bounding box center [405, 329] width 125 height 50
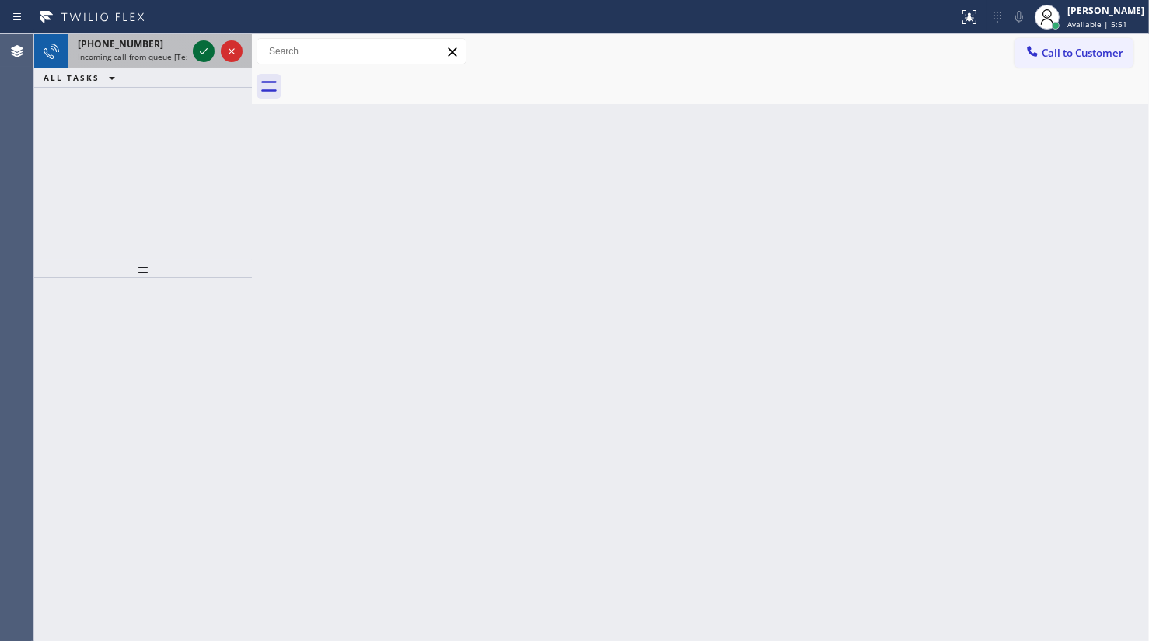
click at [208, 52] on icon at bounding box center [203, 51] width 19 height 19
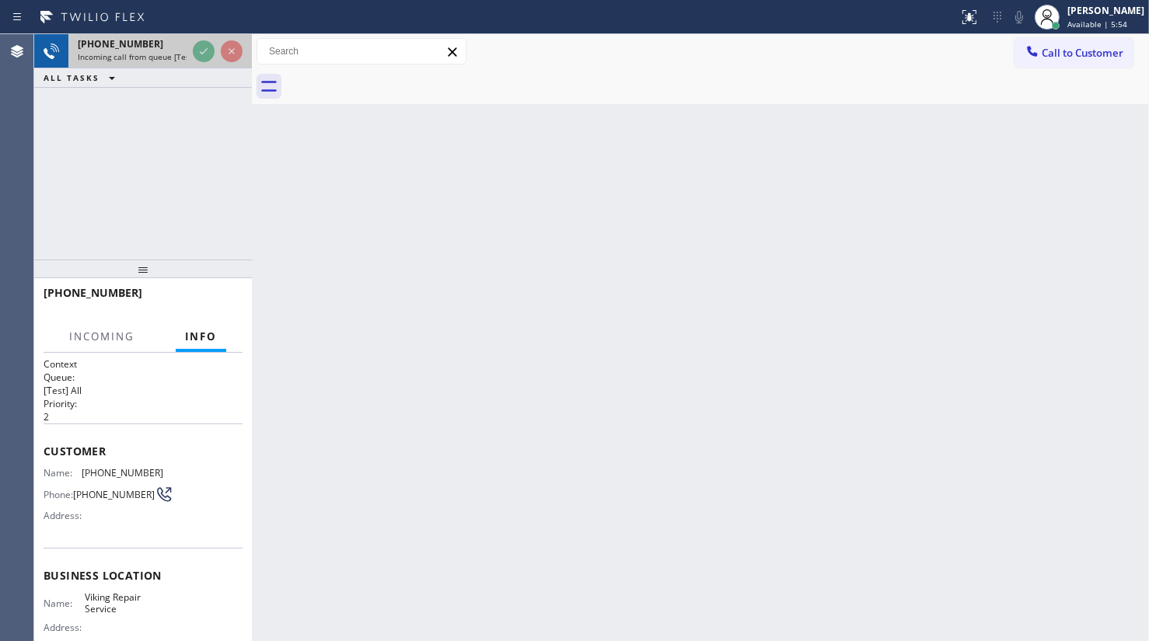
click at [191, 45] on div at bounding box center [218, 51] width 56 height 34
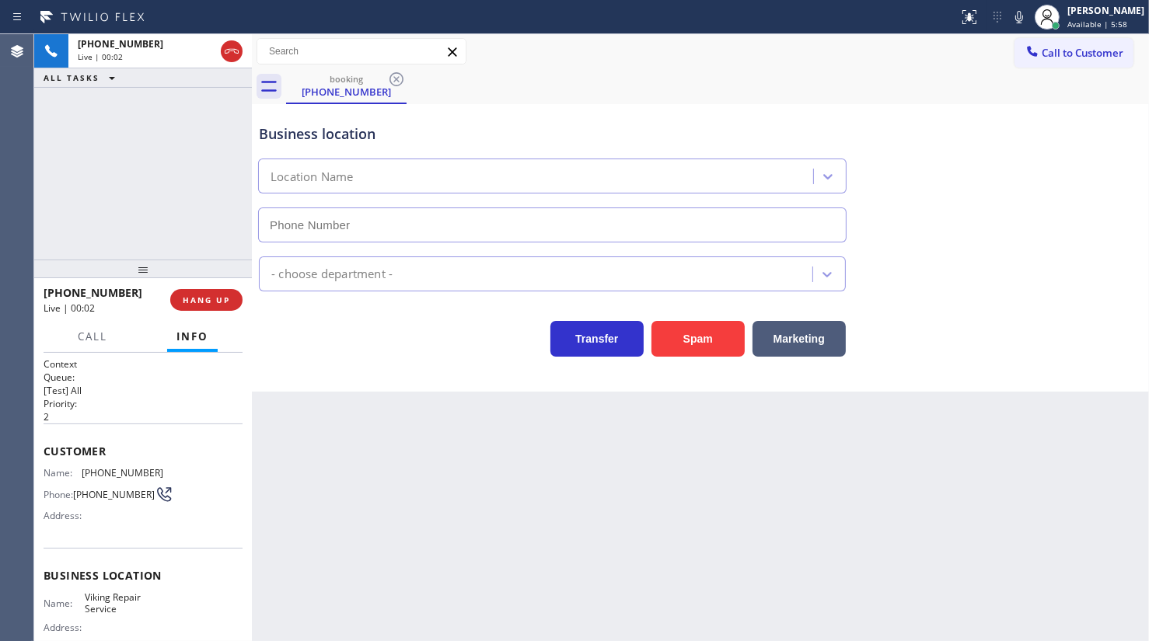
type input "[PHONE_NUMBER]"
drag, startPoint x: 92, startPoint y: 471, endPoint x: 174, endPoint y: 470, distance: 82.4
click at [173, 472] on div "Name: [PHONE_NUMBER] Phone: [PHONE_NUMBER] Address:" at bounding box center [143, 497] width 199 height 61
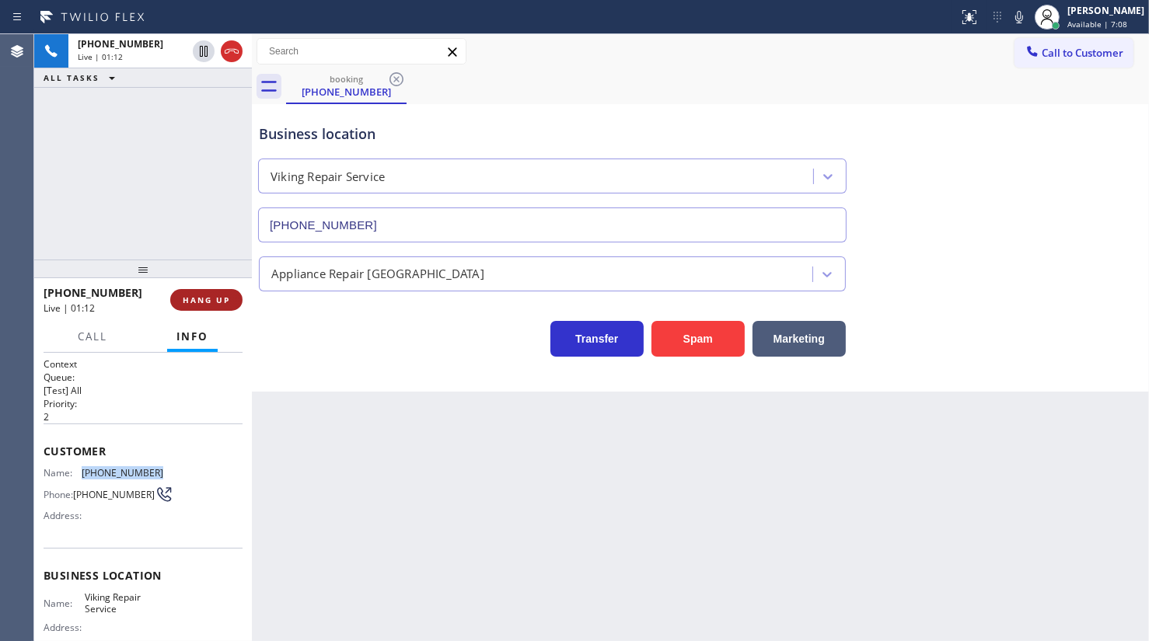
click at [203, 300] on span "HANG UP" at bounding box center [206, 300] width 47 height 11
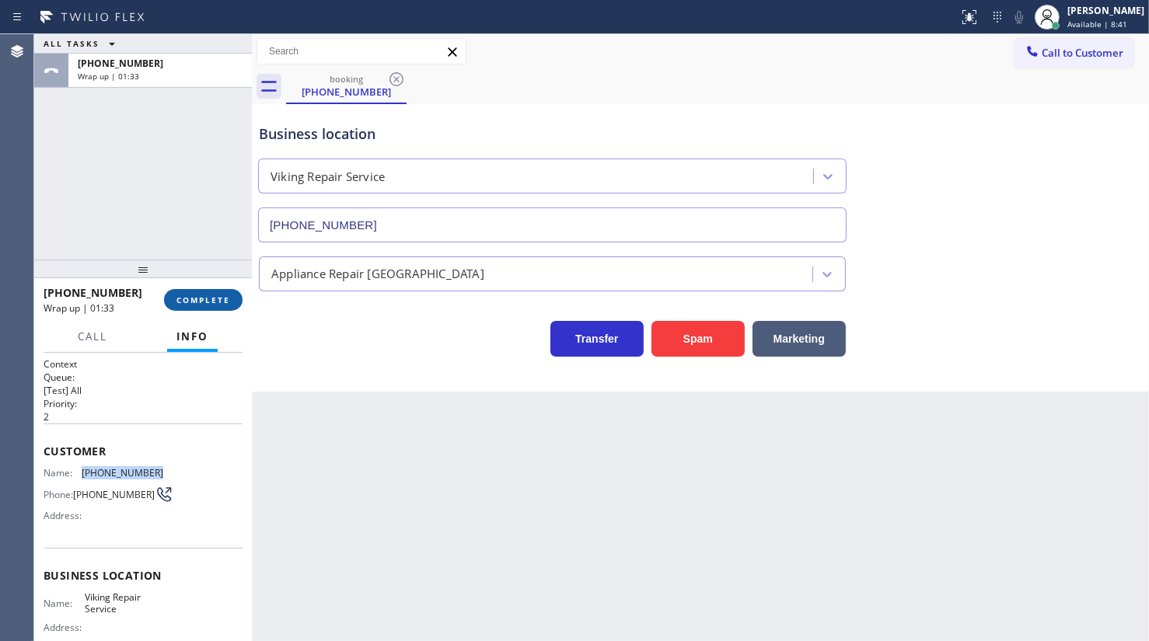
click at [171, 295] on button "COMPLETE" at bounding box center [203, 300] width 79 height 22
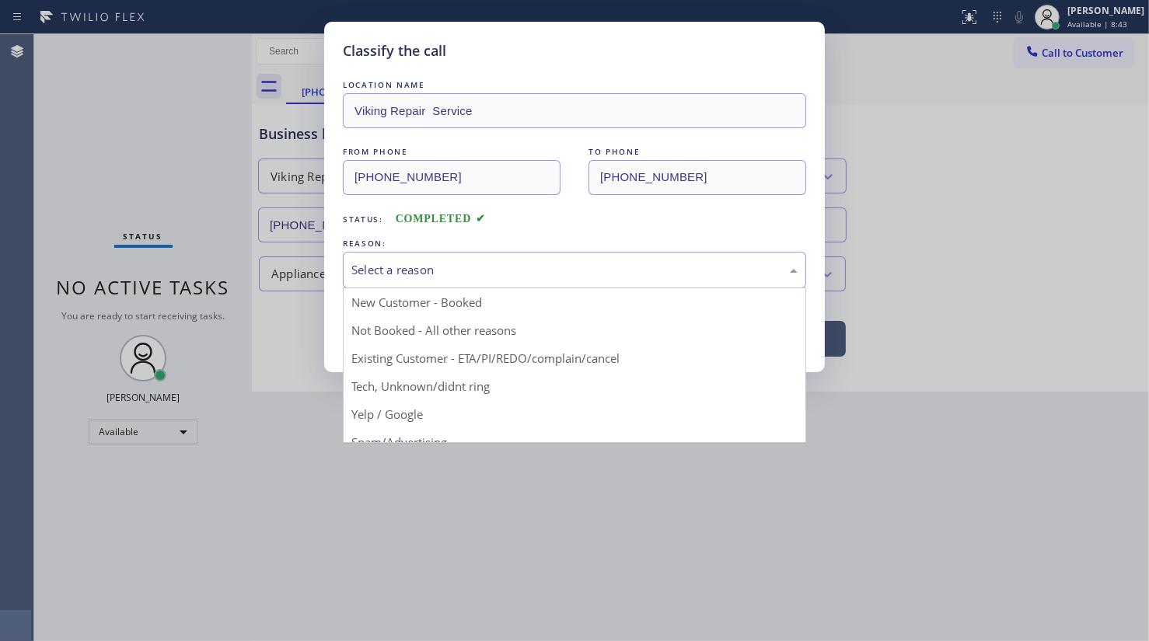
click at [401, 262] on div "Select a reason" at bounding box center [574, 270] width 446 height 18
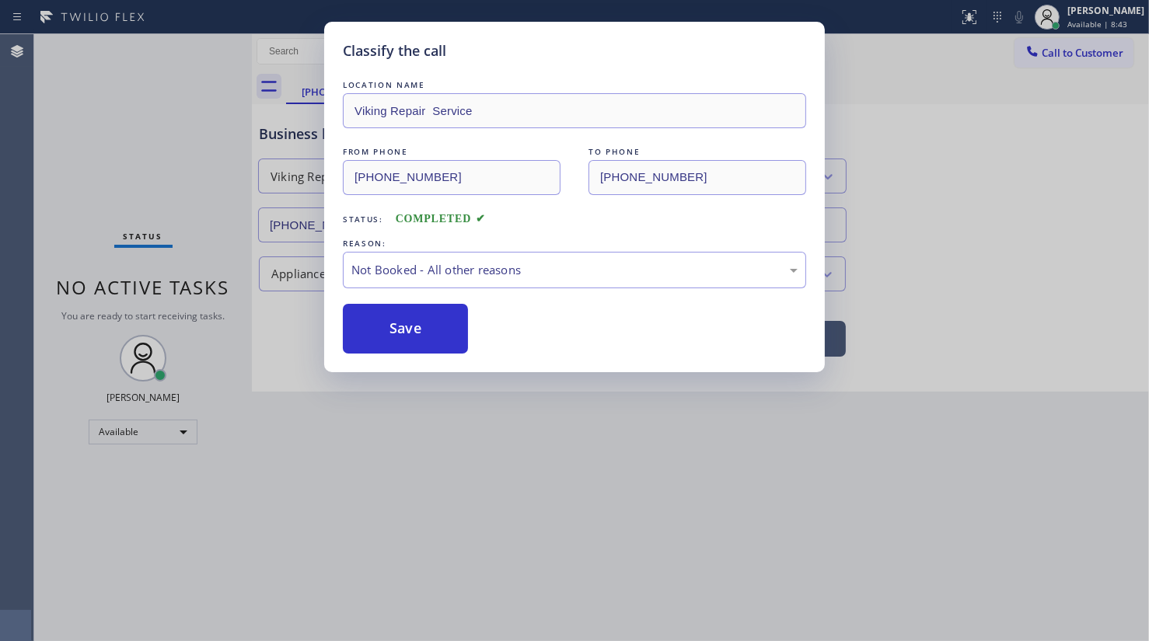
click at [398, 322] on button "Save" at bounding box center [405, 329] width 125 height 50
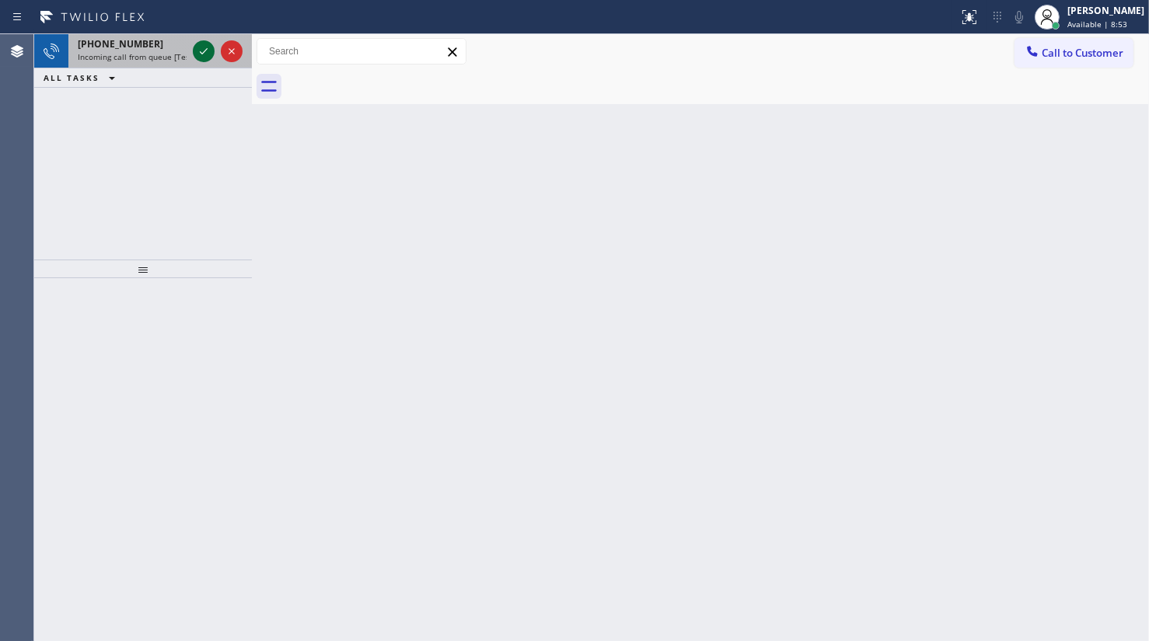
click at [206, 54] on icon at bounding box center [203, 51] width 19 height 19
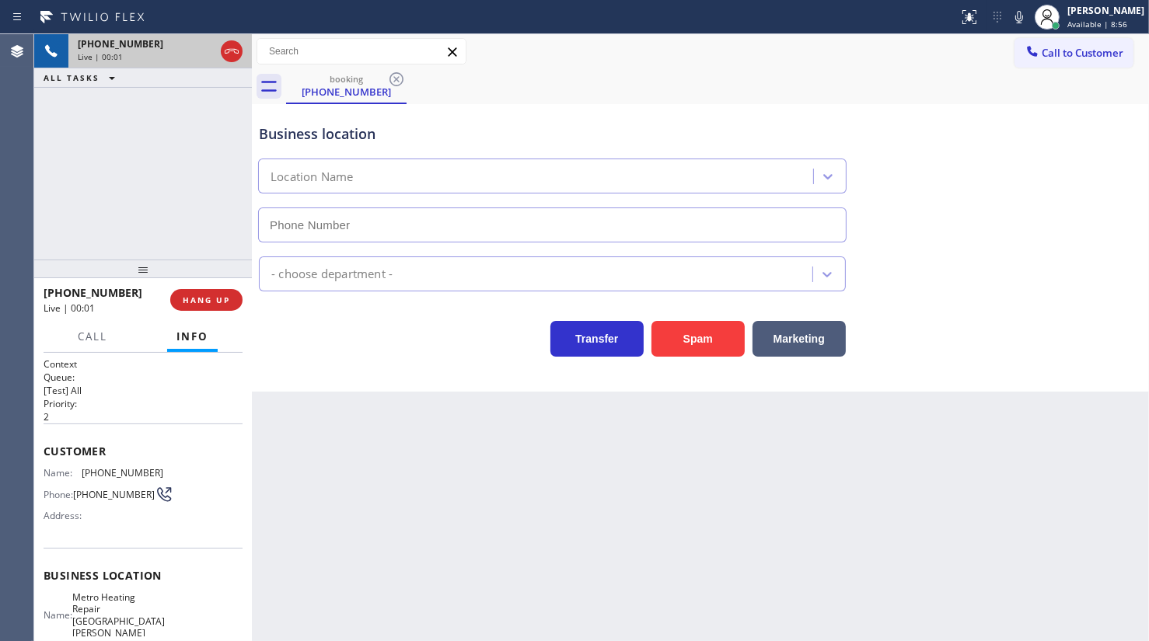
type input "[PHONE_NUMBER]"
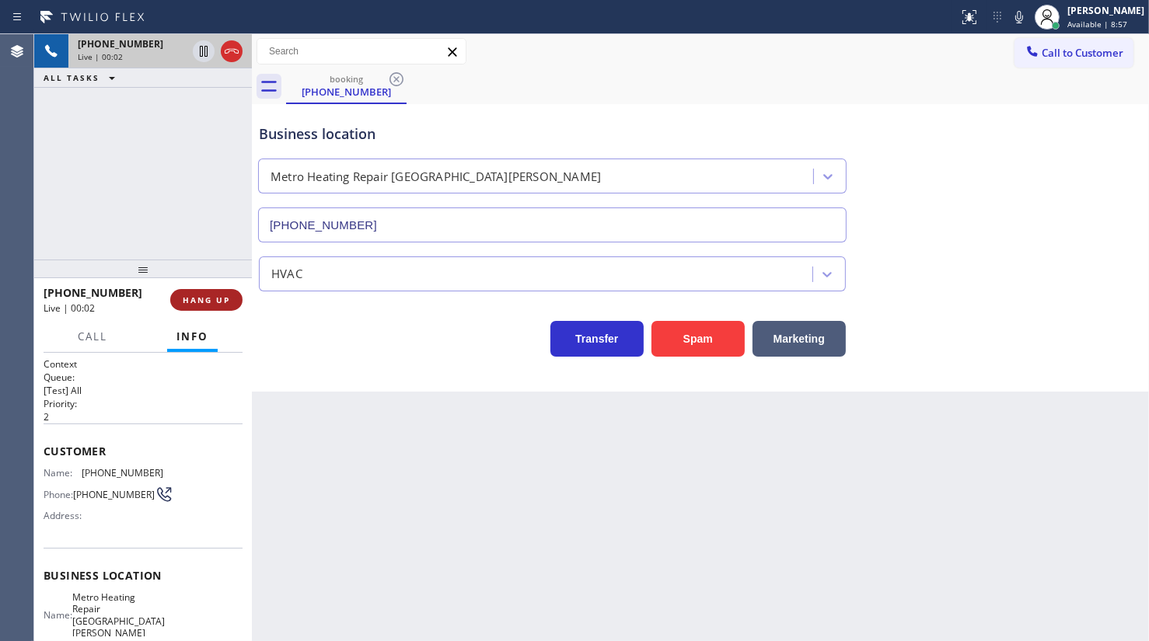
click at [216, 295] on span "HANG UP" at bounding box center [206, 300] width 47 height 11
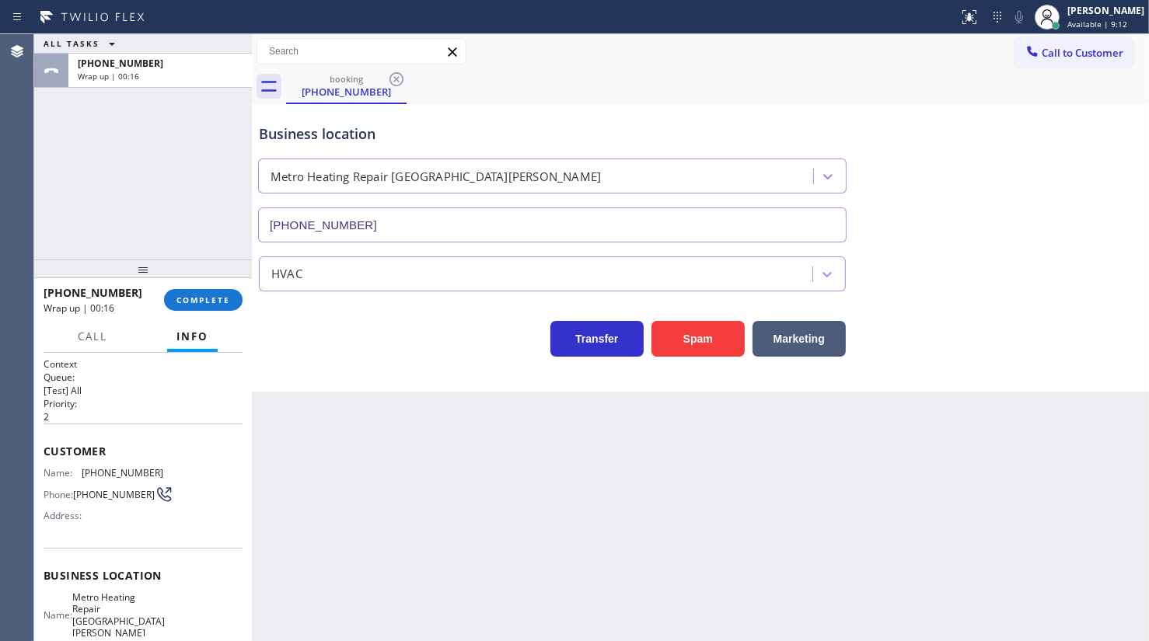
click at [152, 184] on div "ALL TASKS ALL TASKS ACTIVE TASKS TASKS IN WRAP UP [PHONE_NUMBER] Wrap up | 00:16" at bounding box center [143, 146] width 218 height 225
click at [220, 298] on span "COMPLETE" at bounding box center [203, 300] width 54 height 11
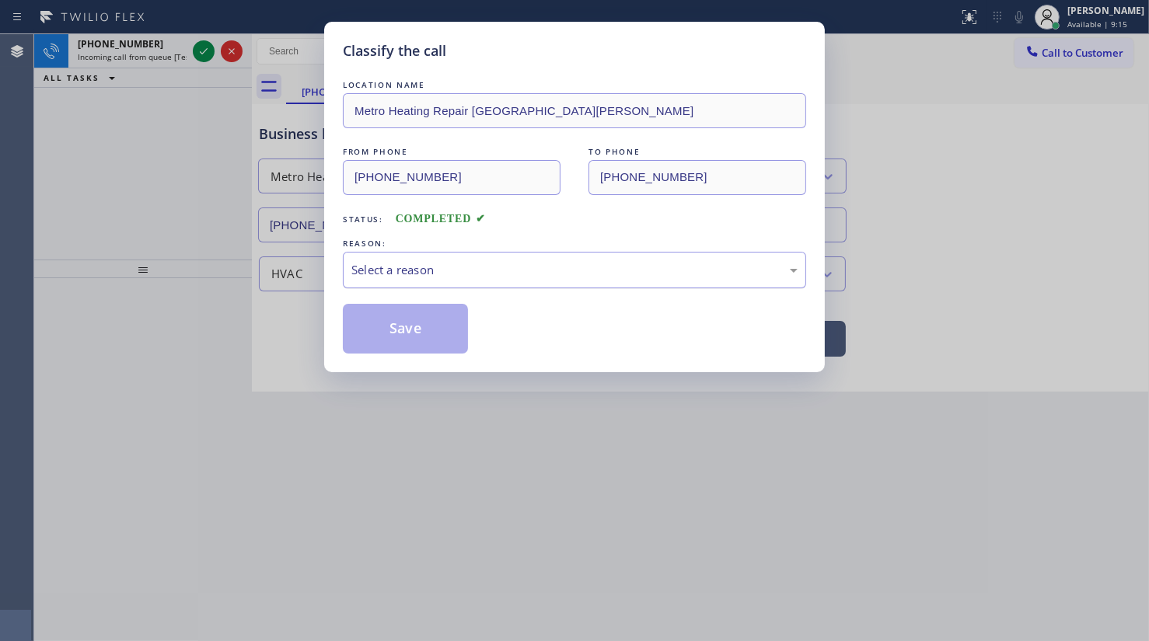
click at [423, 271] on div "Select a reason" at bounding box center [574, 270] width 446 height 18
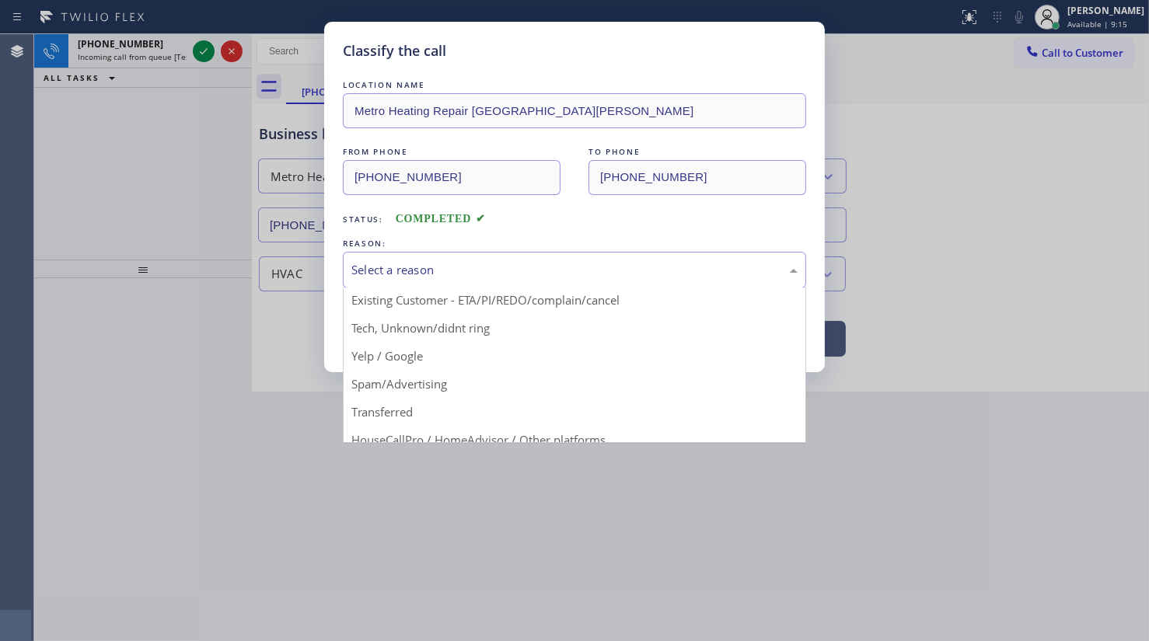
scroll to position [103, 0]
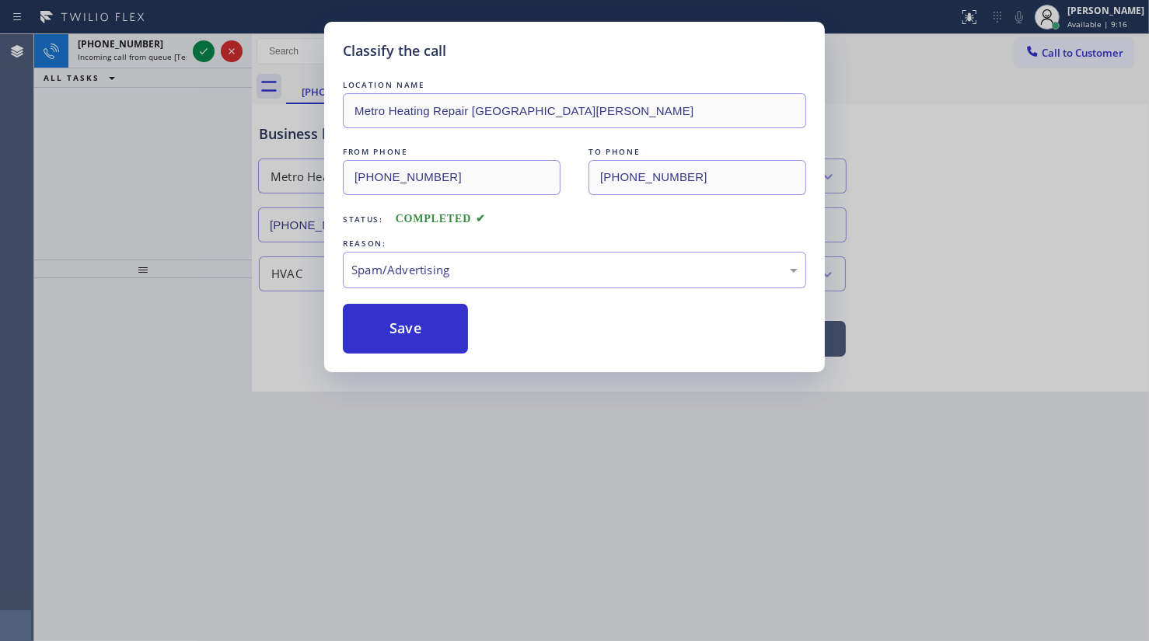
click at [407, 332] on button "Save" at bounding box center [405, 329] width 125 height 50
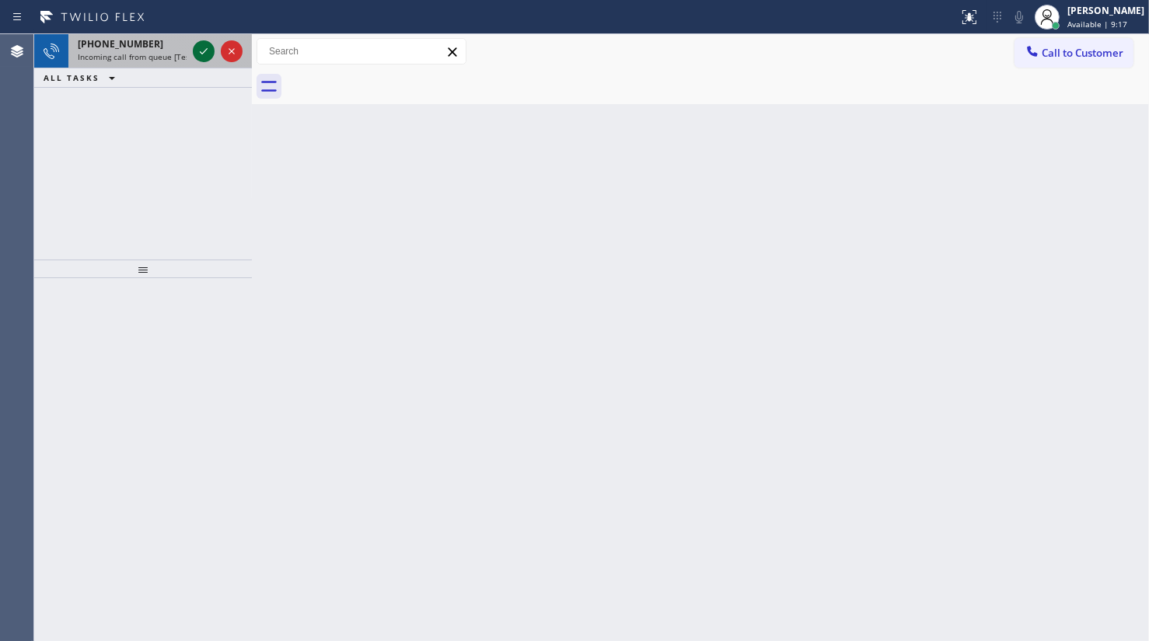
click at [202, 54] on icon at bounding box center [204, 51] width 8 height 6
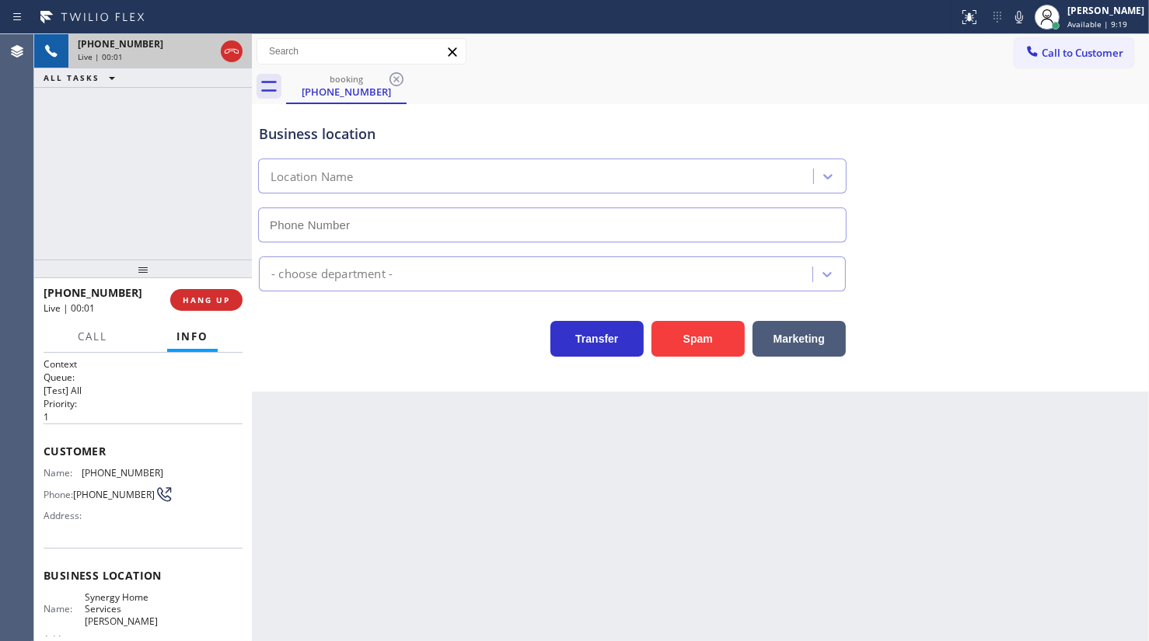
type input "[PHONE_NUMBER]"
click at [224, 302] on span "HANG UP" at bounding box center [206, 300] width 47 height 11
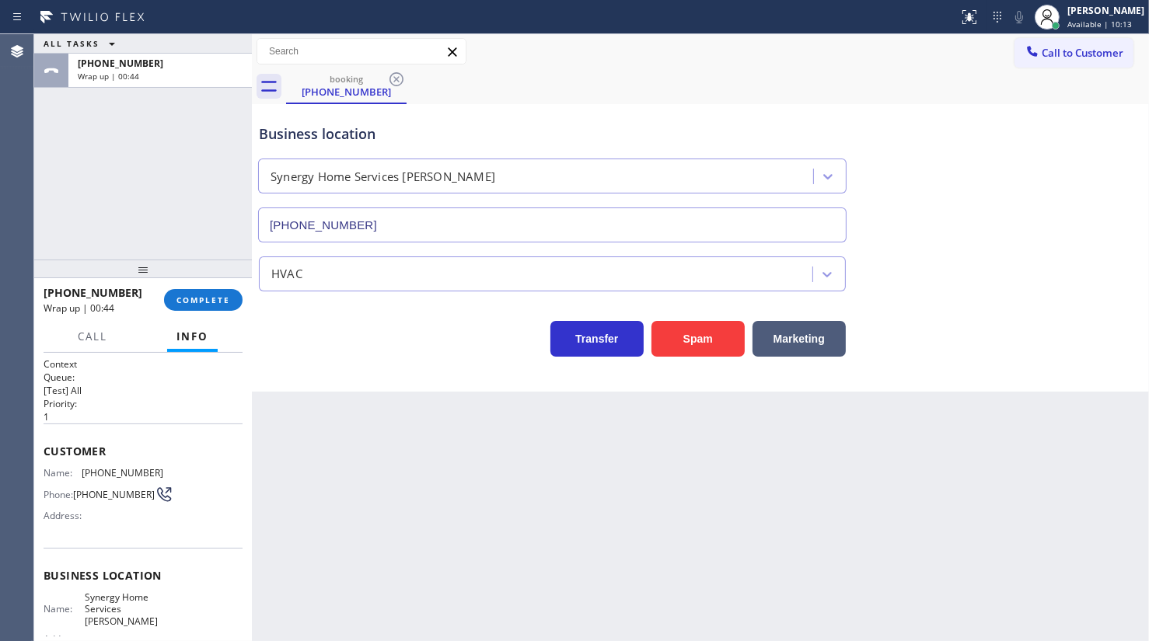
drag, startPoint x: 126, startPoint y: 128, endPoint x: 133, endPoint y: 151, distance: 23.6
click at [125, 132] on div "ALL TASKS ALL TASKS ACTIVE TASKS TASKS IN WRAP UP [PHONE_NUMBER] Wrap up | 00:44" at bounding box center [143, 146] width 218 height 225
click at [195, 306] on button "COMPLETE" at bounding box center [203, 300] width 79 height 22
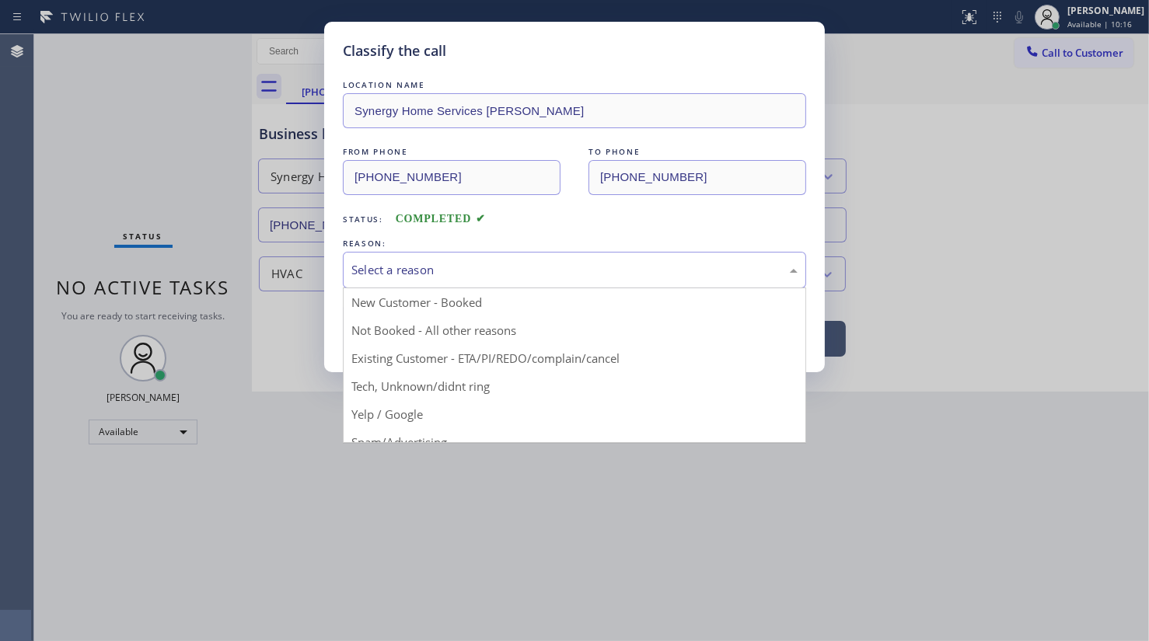
click at [378, 263] on div "Select a reason" at bounding box center [574, 270] width 446 height 18
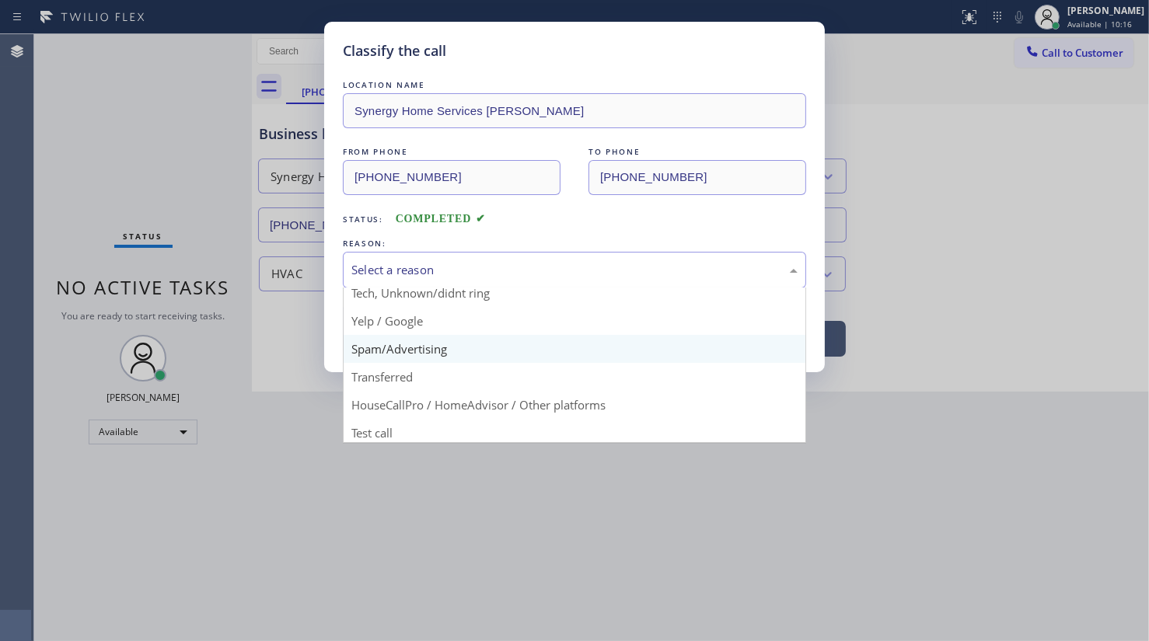
scroll to position [103, 0]
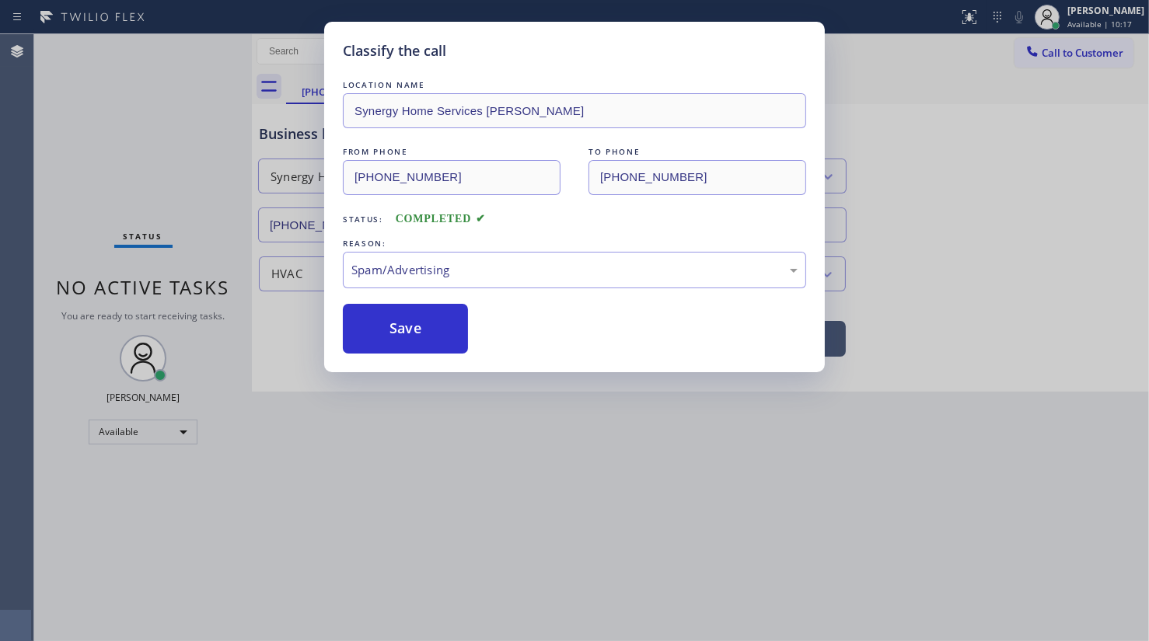
click at [377, 341] on button "Save" at bounding box center [405, 329] width 125 height 50
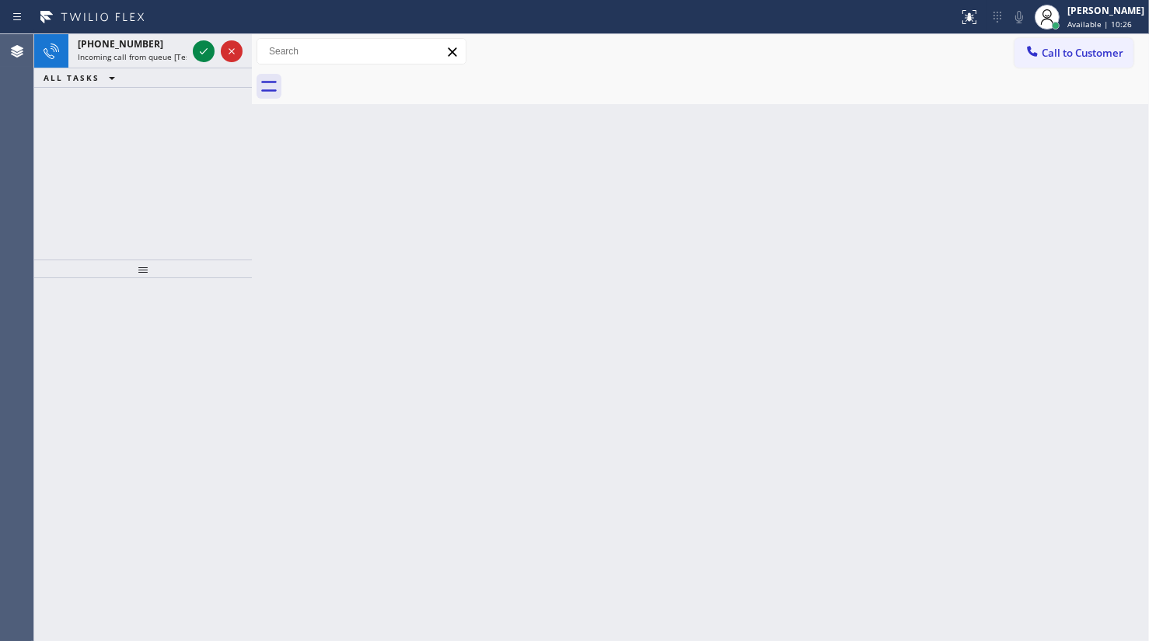
drag, startPoint x: 38, startPoint y: 135, endPoint x: 54, endPoint y: 118, distance: 23.1
click at [54, 118] on div "[PHONE_NUMBER] Incoming call from queue [Test] All ALL TASKS ALL TASKS ACTIVE T…" at bounding box center [143, 146] width 218 height 225
click at [211, 54] on icon at bounding box center [203, 51] width 19 height 19
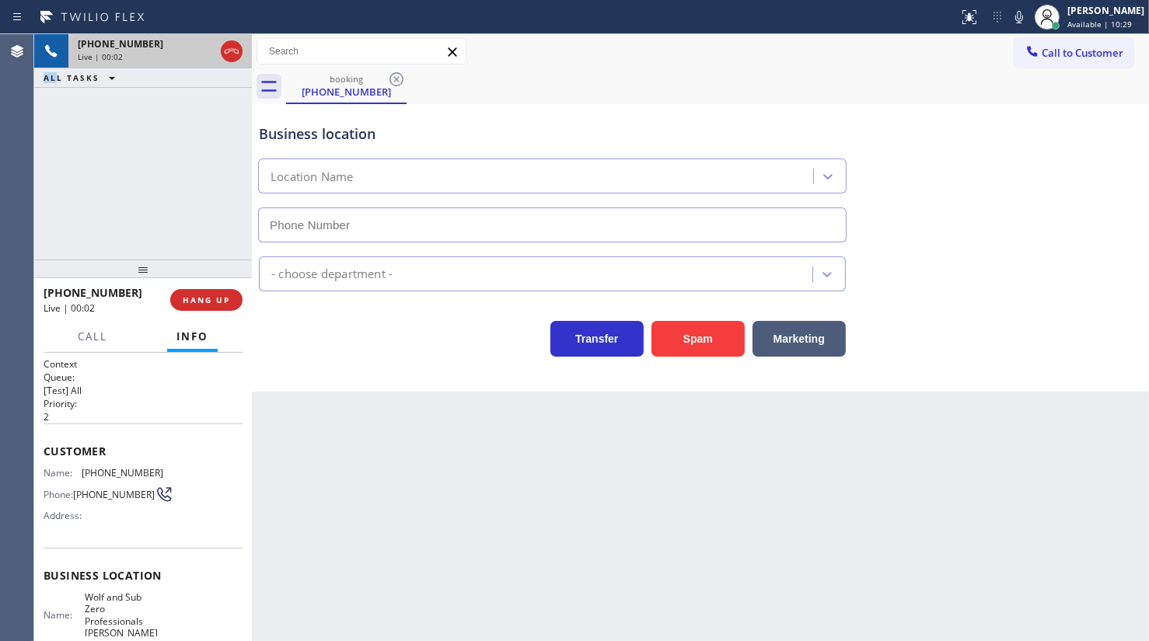
type input "[PHONE_NUMBER]"
click at [199, 288] on div "[PHONE_NUMBER] Live | 00:03 HANG UP" at bounding box center [143, 300] width 199 height 40
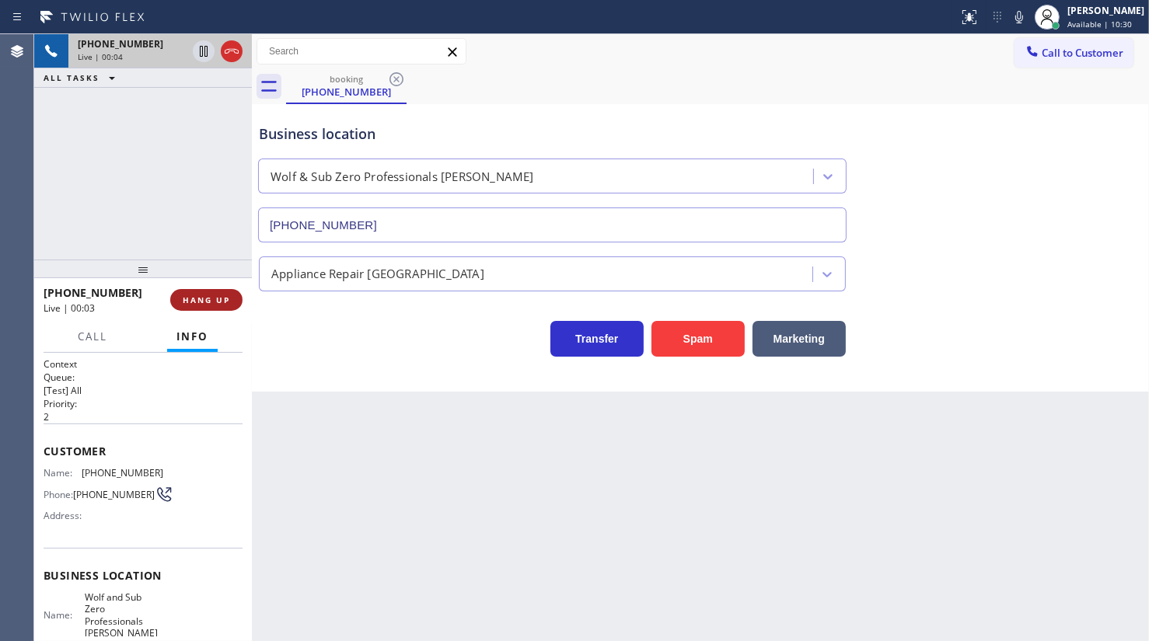
click at [202, 294] on button "HANG UP" at bounding box center [206, 300] width 72 height 22
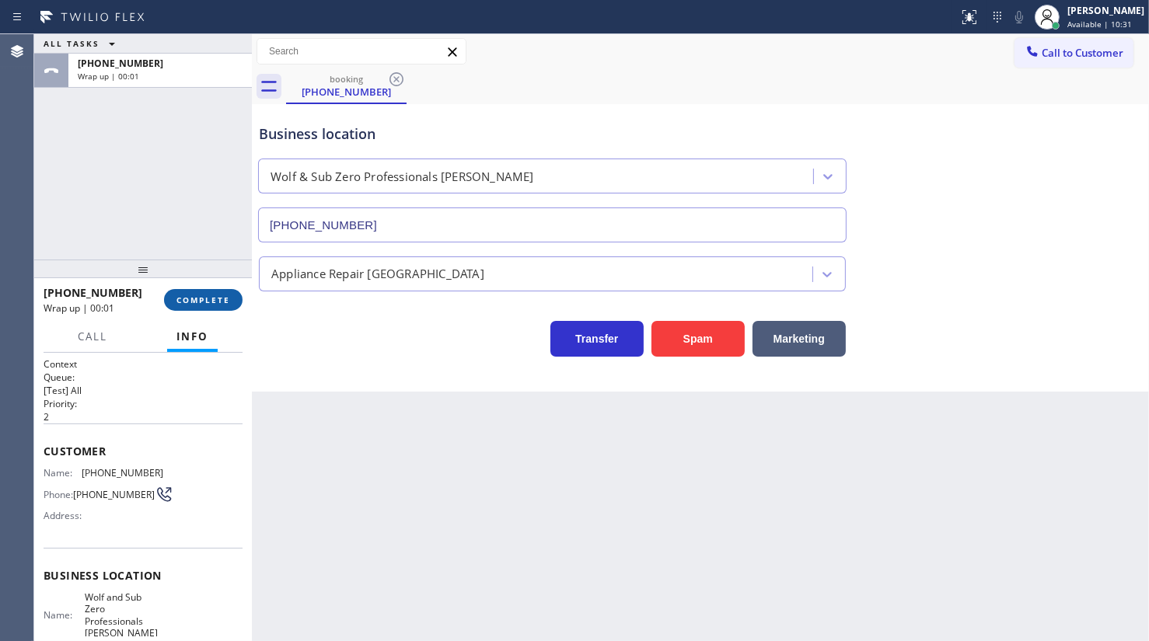
click at [209, 295] on span "COMPLETE" at bounding box center [203, 300] width 54 height 11
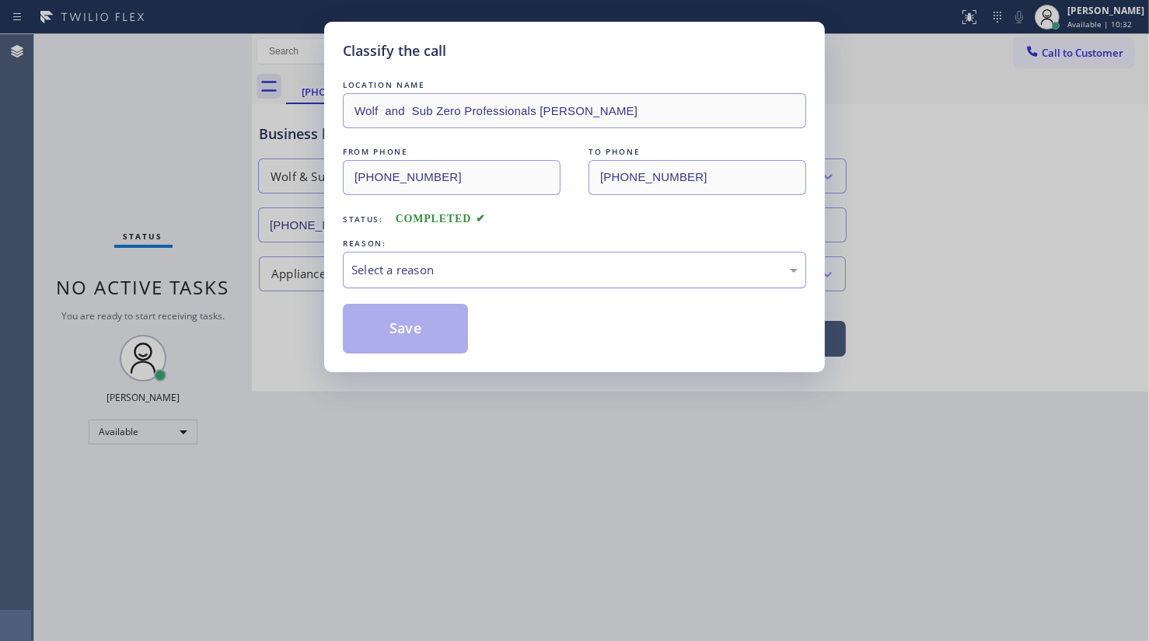
click at [366, 271] on div "Select a reason" at bounding box center [574, 270] width 446 height 18
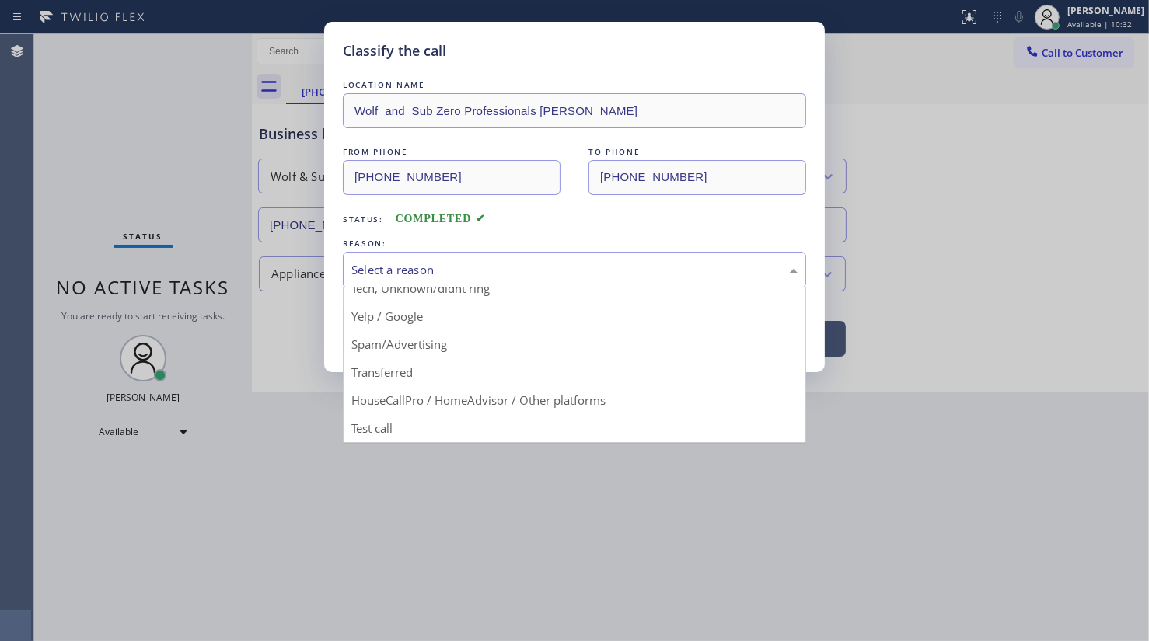
scroll to position [103, 0]
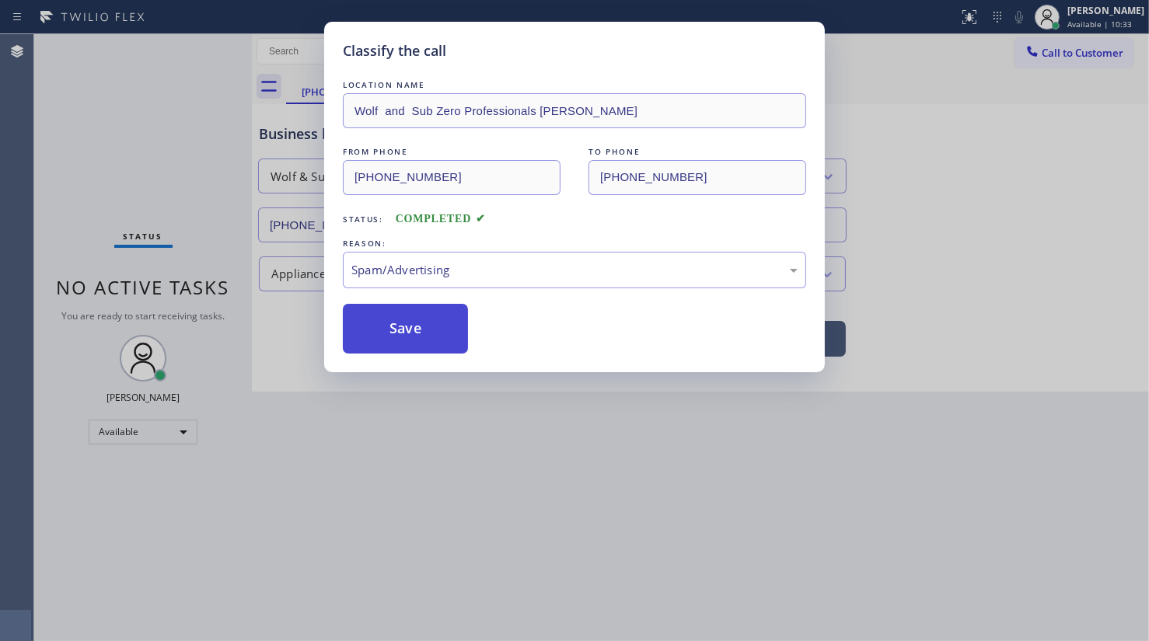
click at [383, 338] on button "Save" at bounding box center [405, 329] width 125 height 50
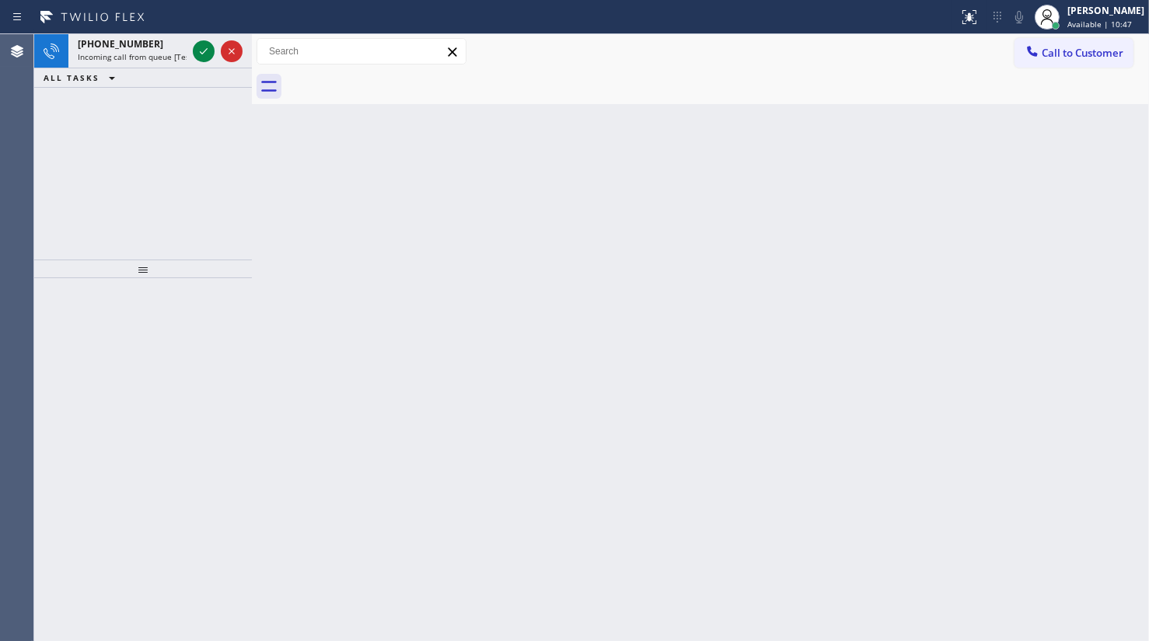
click at [137, 82] on div "ALL TASKS ALL TASKS ACTIVE TASKS TASKS IN WRAP UP" at bounding box center [143, 77] width 218 height 19
click at [211, 31] on div "Status report No issues detected If you experience an issue, please download th…" at bounding box center [574, 17] width 1149 height 34
click at [202, 46] on icon at bounding box center [203, 51] width 19 height 19
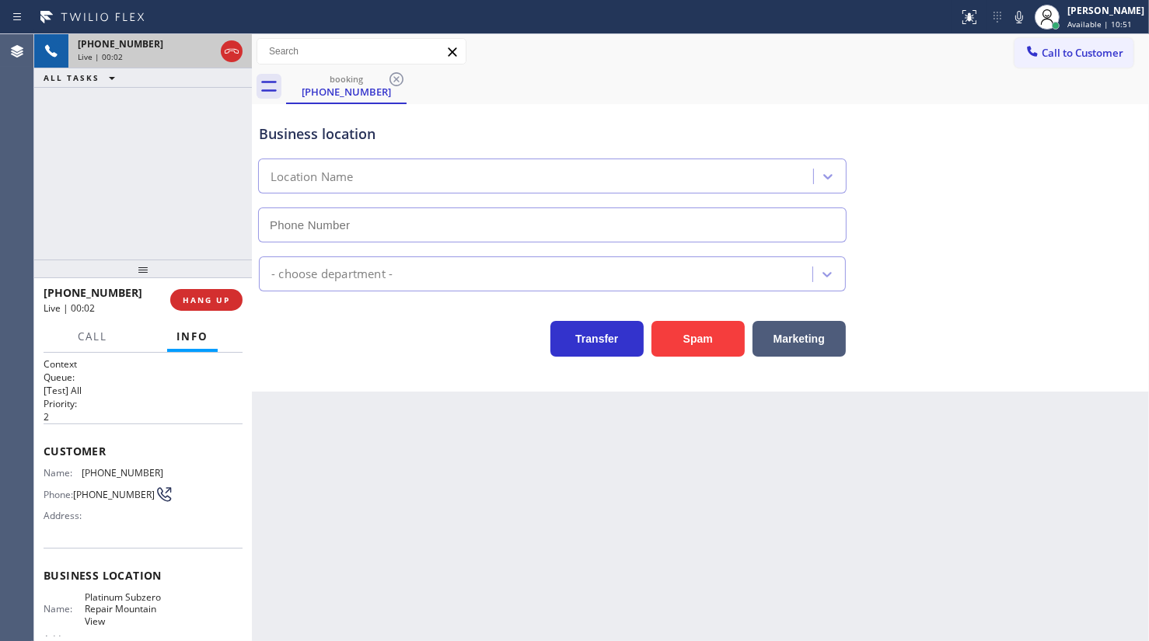
type input "[PHONE_NUMBER]"
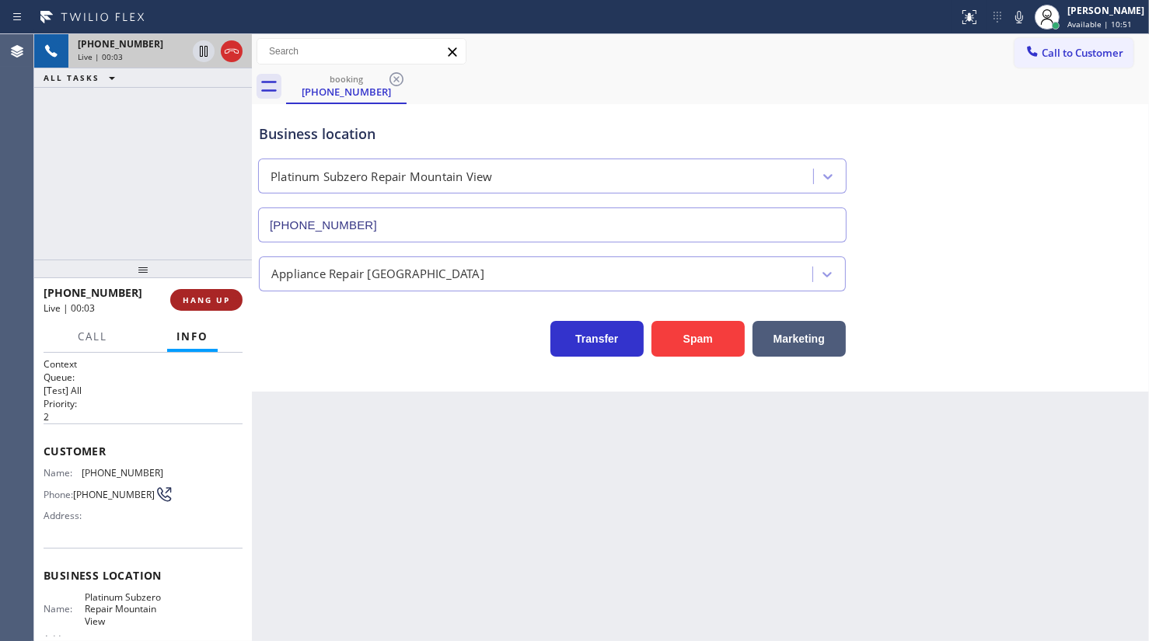
click at [217, 305] on span "HANG UP" at bounding box center [206, 300] width 47 height 11
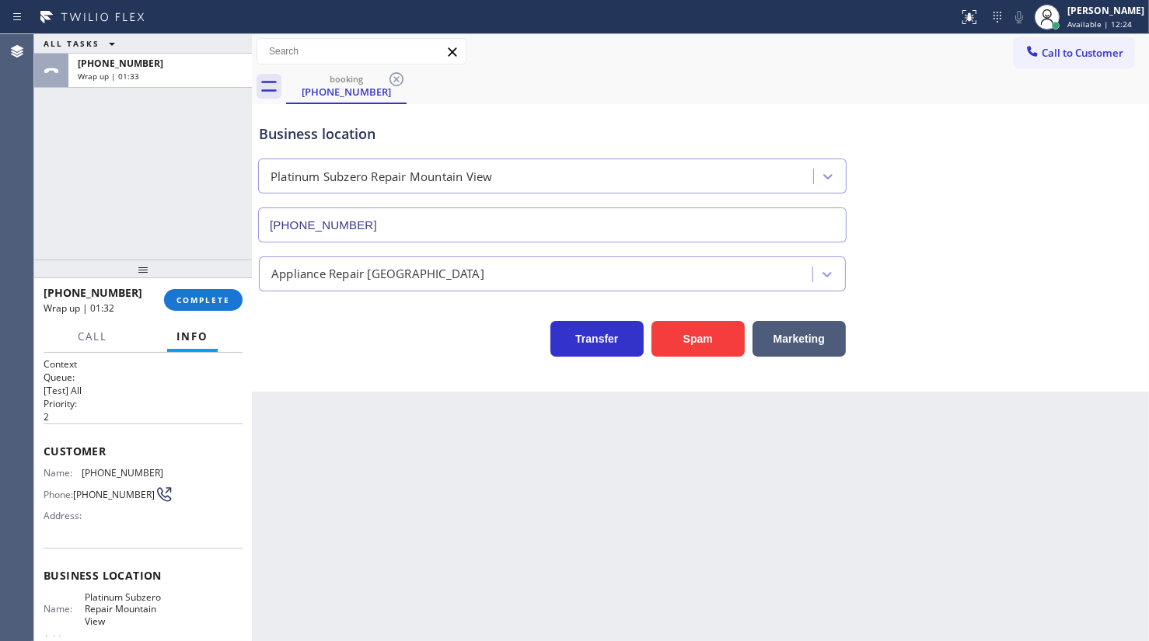
drag, startPoint x: 47, startPoint y: 170, endPoint x: 65, endPoint y: 202, distance: 36.2
click at [47, 170] on div "ALL TASKS ALL TASKS ACTIVE TASKS TASKS IN WRAP UP [PHONE_NUMBER] Wrap up | 01:33" at bounding box center [143, 146] width 218 height 225
click at [196, 303] on span "COMPLETE" at bounding box center [203, 300] width 54 height 11
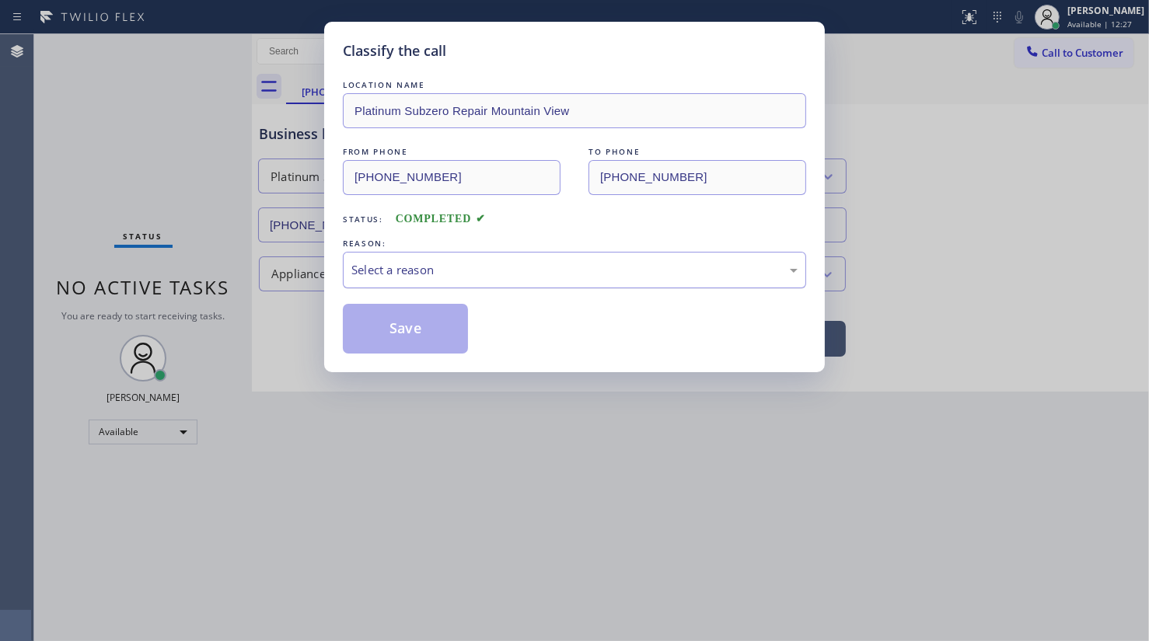
click at [416, 287] on div "Select a reason" at bounding box center [574, 270] width 463 height 37
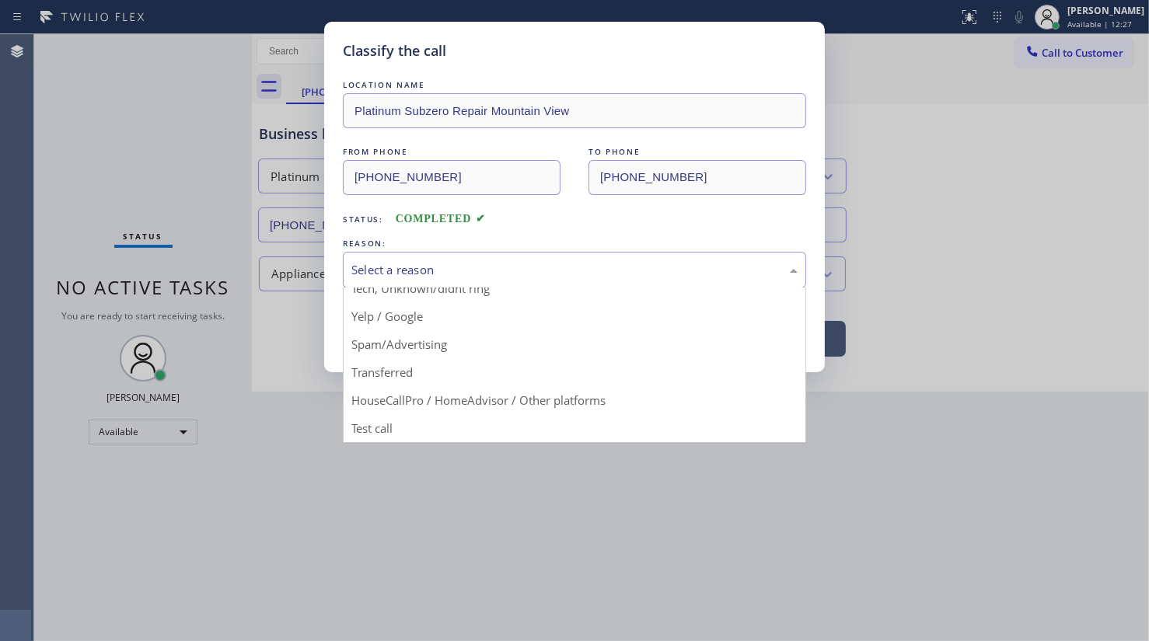
scroll to position [103, 0]
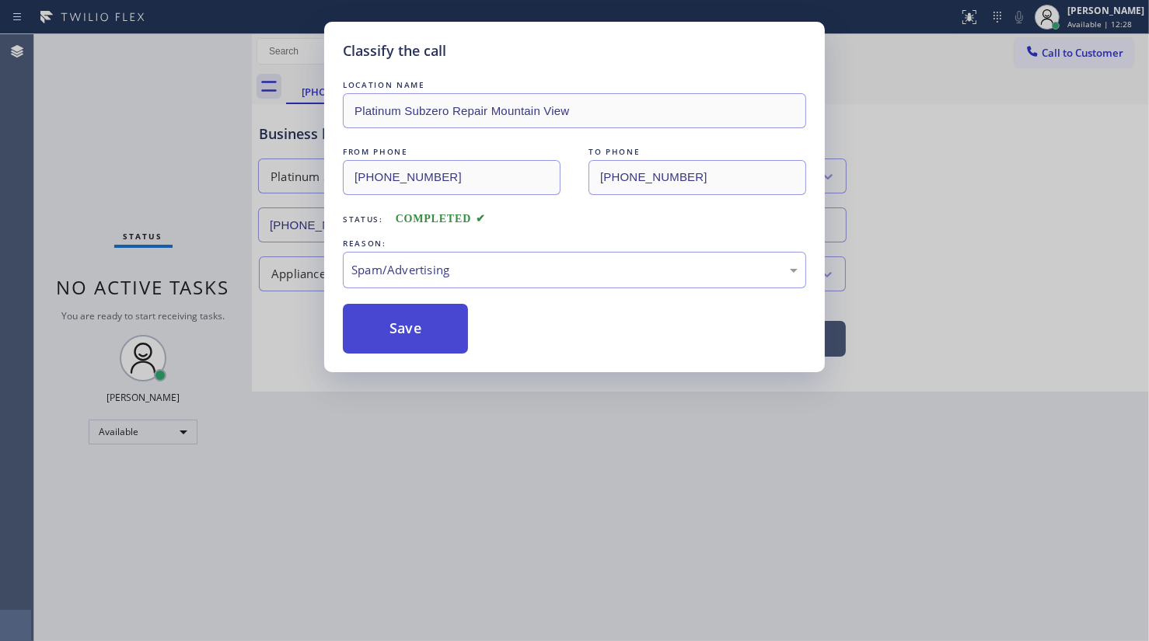
click at [401, 344] on button "Save" at bounding box center [405, 329] width 125 height 50
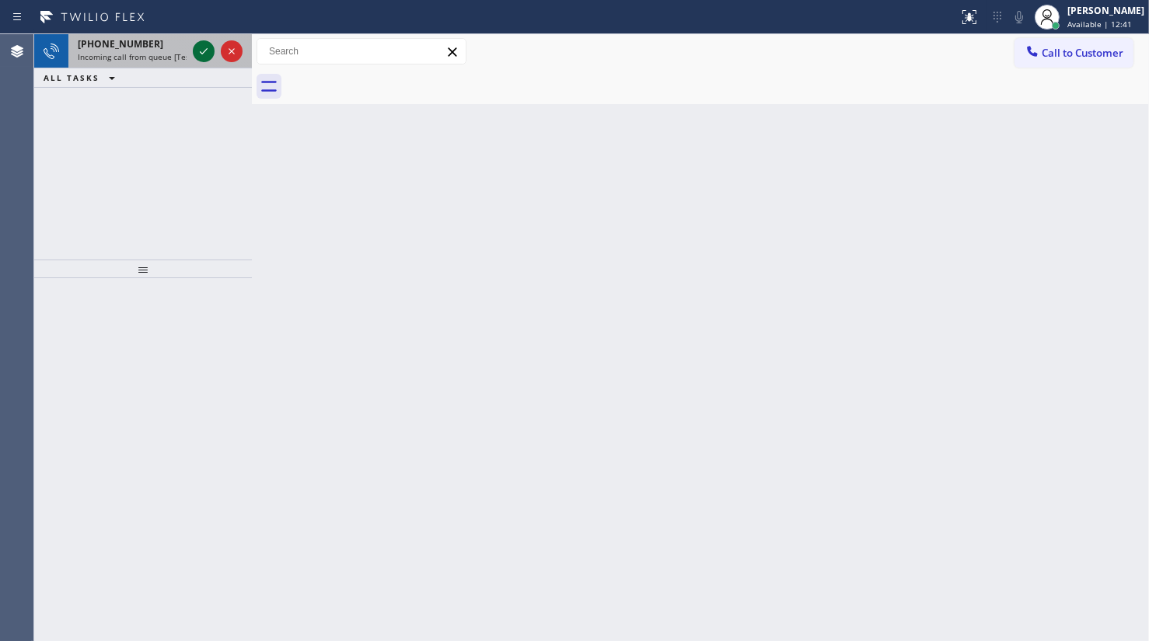
click at [206, 51] on icon at bounding box center [203, 51] width 19 height 19
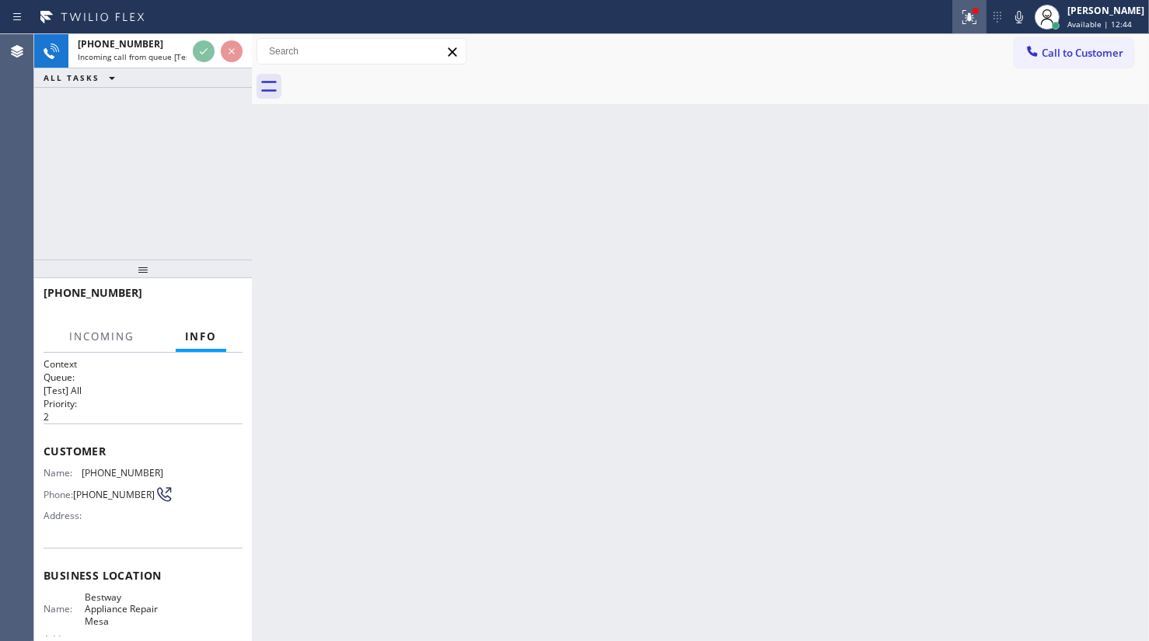
click at [964, 19] on icon at bounding box center [969, 17] width 19 height 19
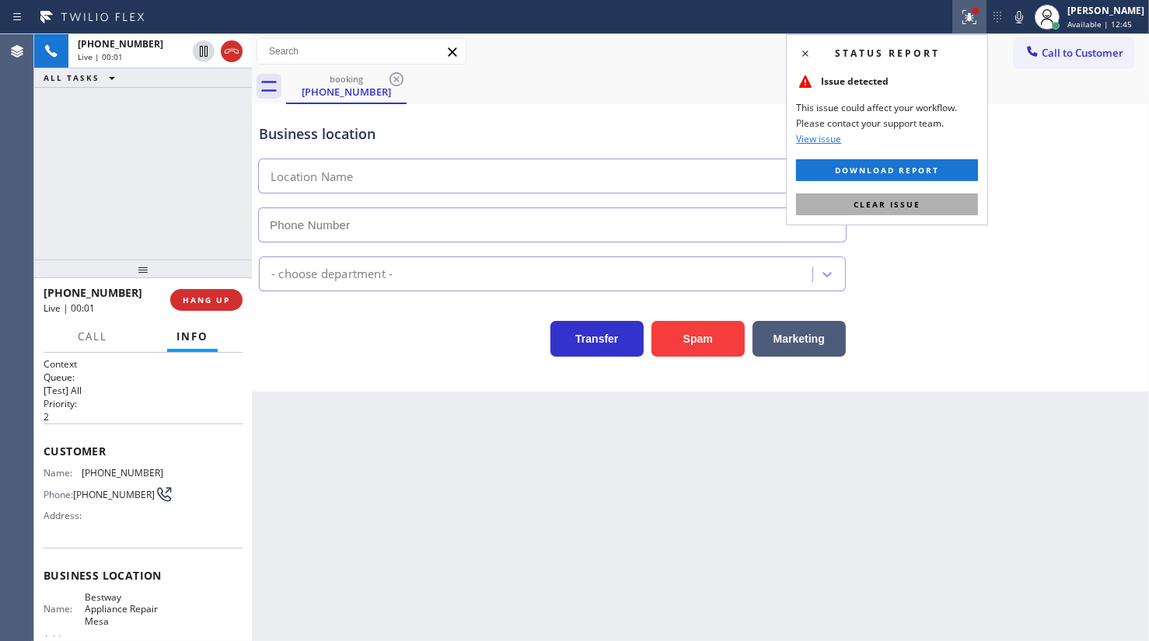
click at [952, 197] on button "Clear issue" at bounding box center [887, 205] width 182 height 22
type input "[PHONE_NUMBER]"
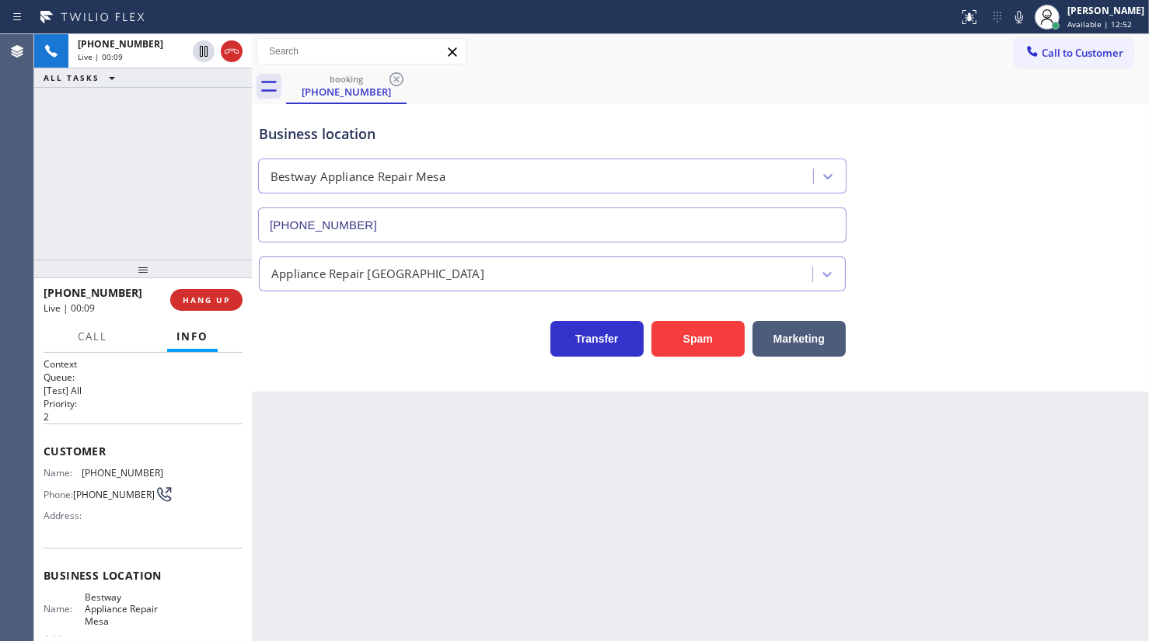
click at [142, 126] on div "[PHONE_NUMBER] Live | 00:09 ALL TASKS ALL TASKS ACTIVE TASKS TASKS IN WRAP UP" at bounding box center [143, 146] width 218 height 225
click at [194, 302] on span "HANG UP" at bounding box center [206, 300] width 47 height 11
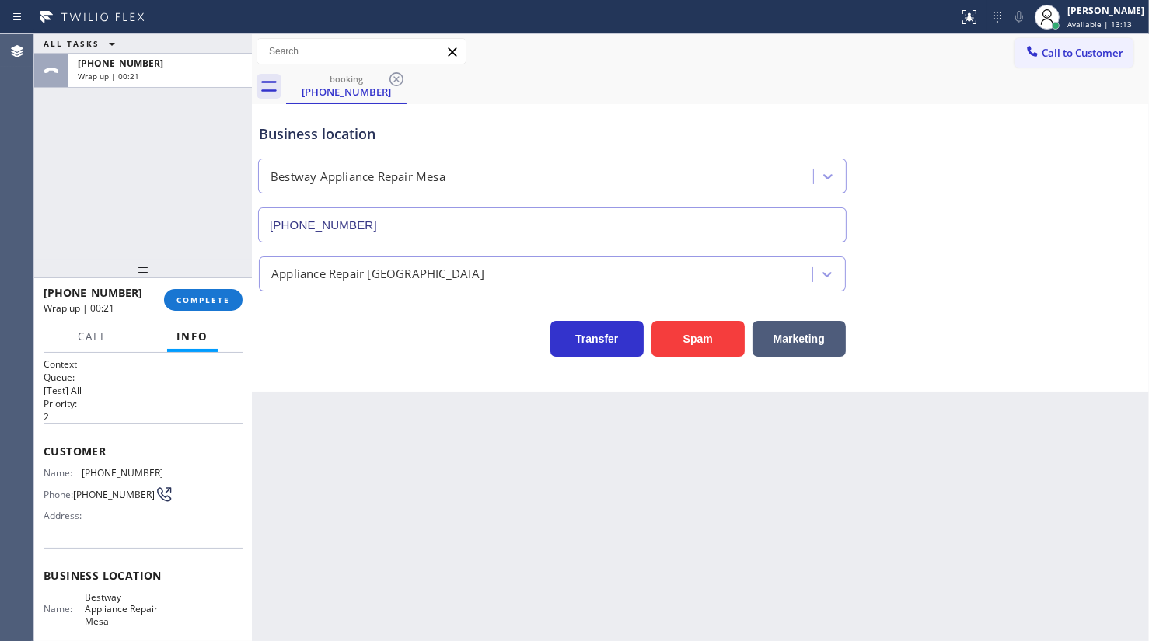
click at [156, 132] on div "ALL TASKS ALL TASKS ACTIVE TASKS TASKS IN WRAP UP [PHONE_NUMBER] Wrap up | 00:21" at bounding box center [143, 146] width 218 height 225
click at [190, 295] on span "COMPLETE" at bounding box center [203, 300] width 54 height 11
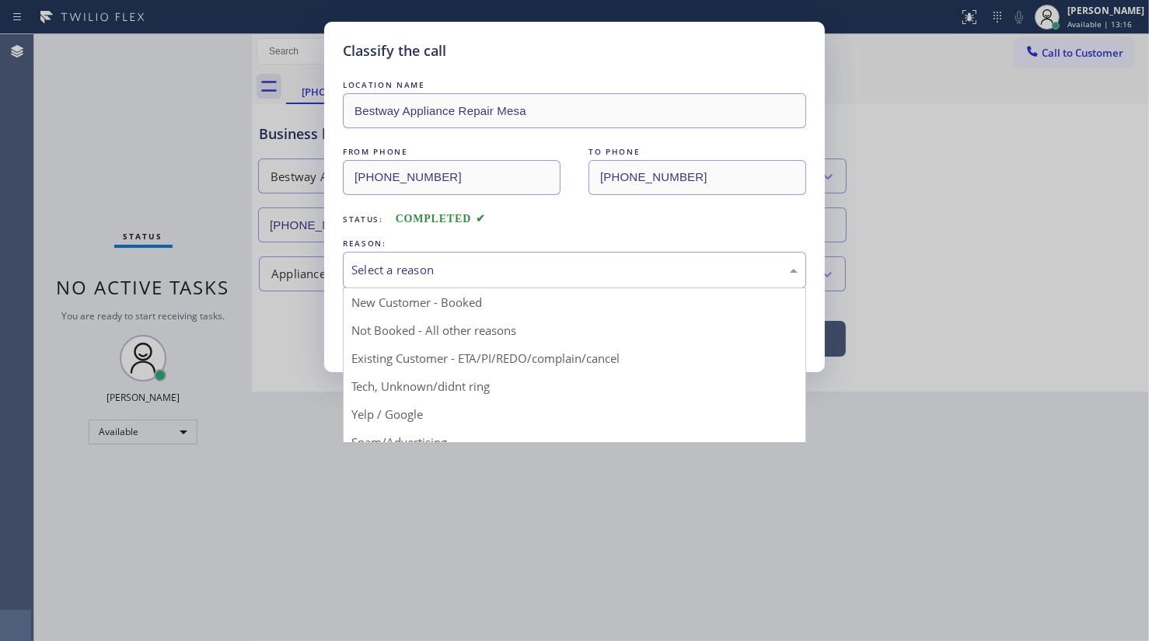
click at [413, 257] on div "Select a reason" at bounding box center [574, 270] width 463 height 37
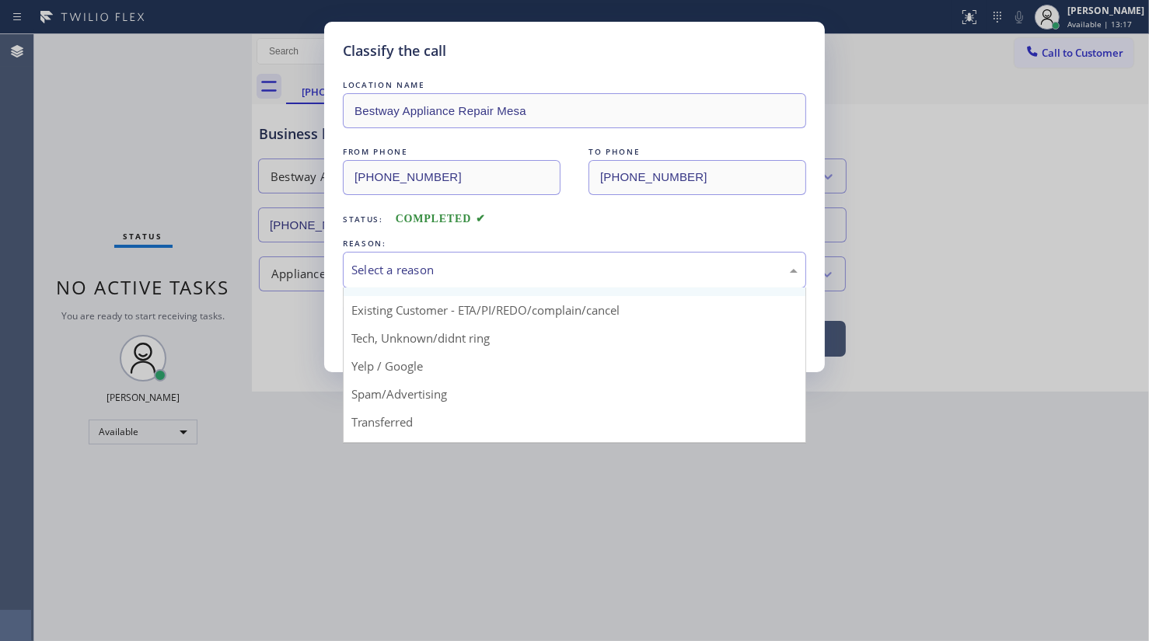
scroll to position [103, 0]
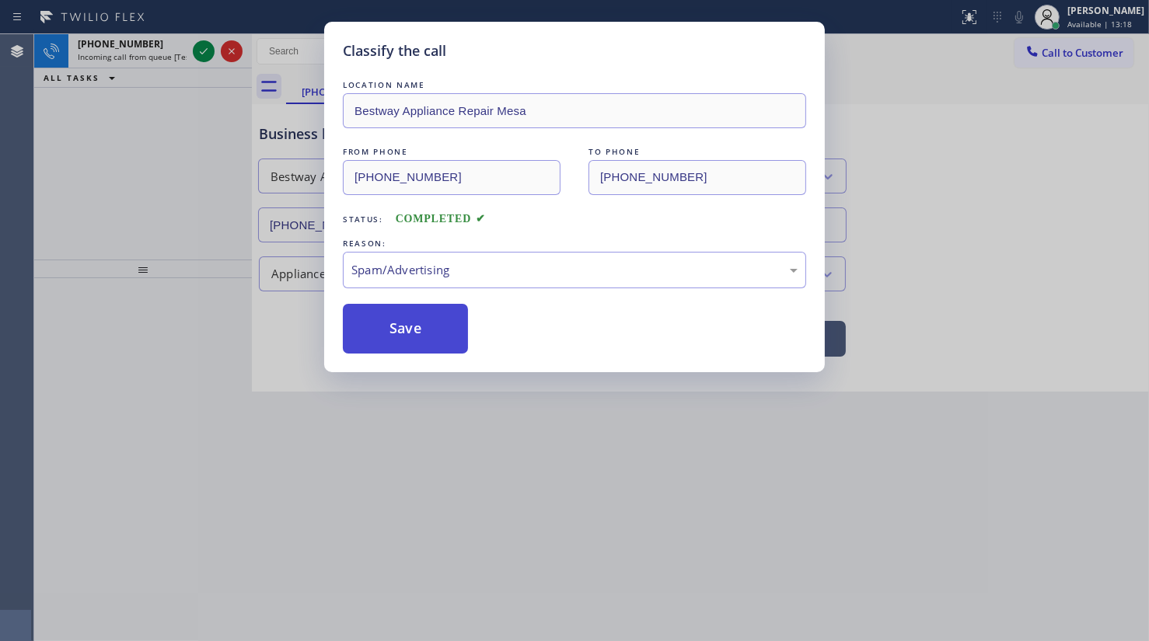
click at [404, 335] on button "Save" at bounding box center [405, 329] width 125 height 50
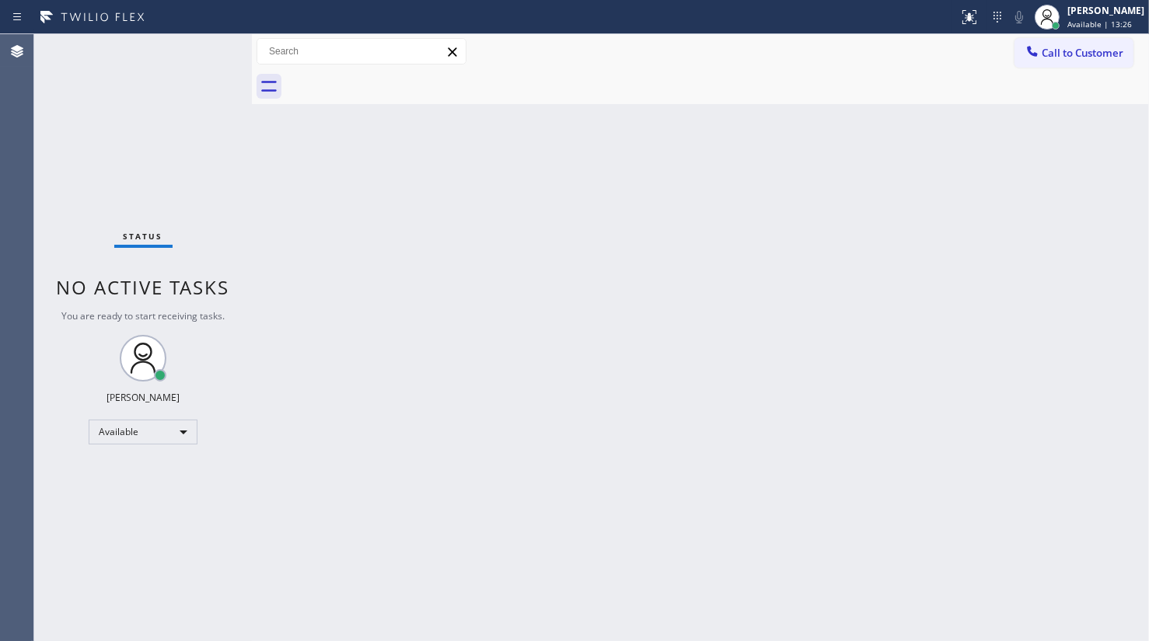
click at [868, 78] on div at bounding box center [717, 86] width 863 height 35
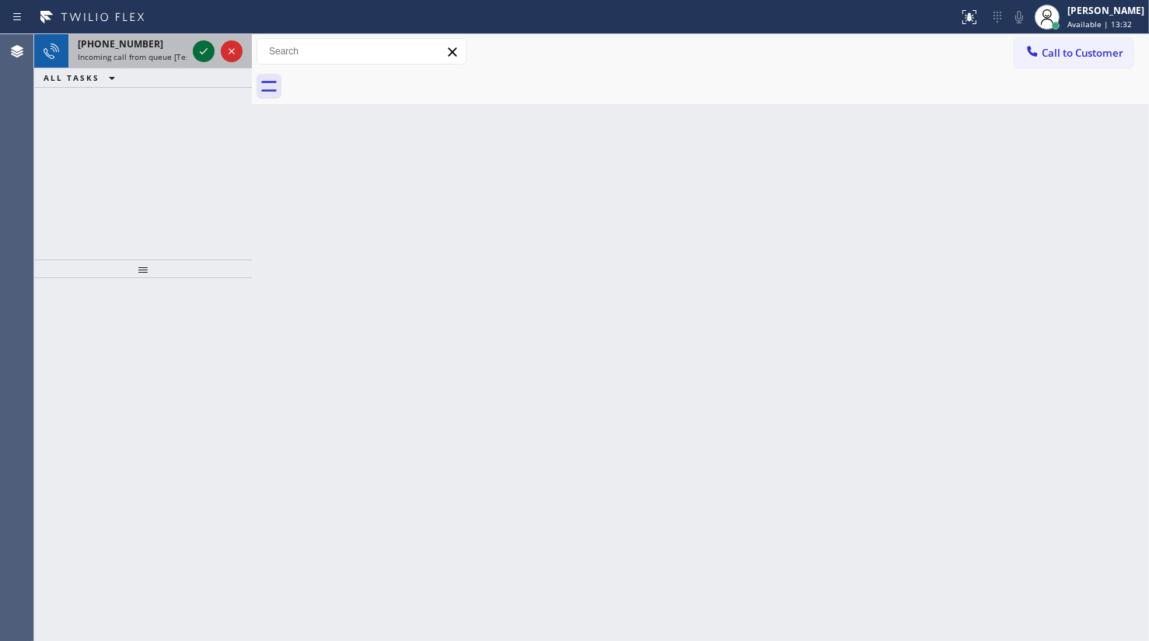
click at [210, 46] on icon at bounding box center [203, 51] width 19 height 19
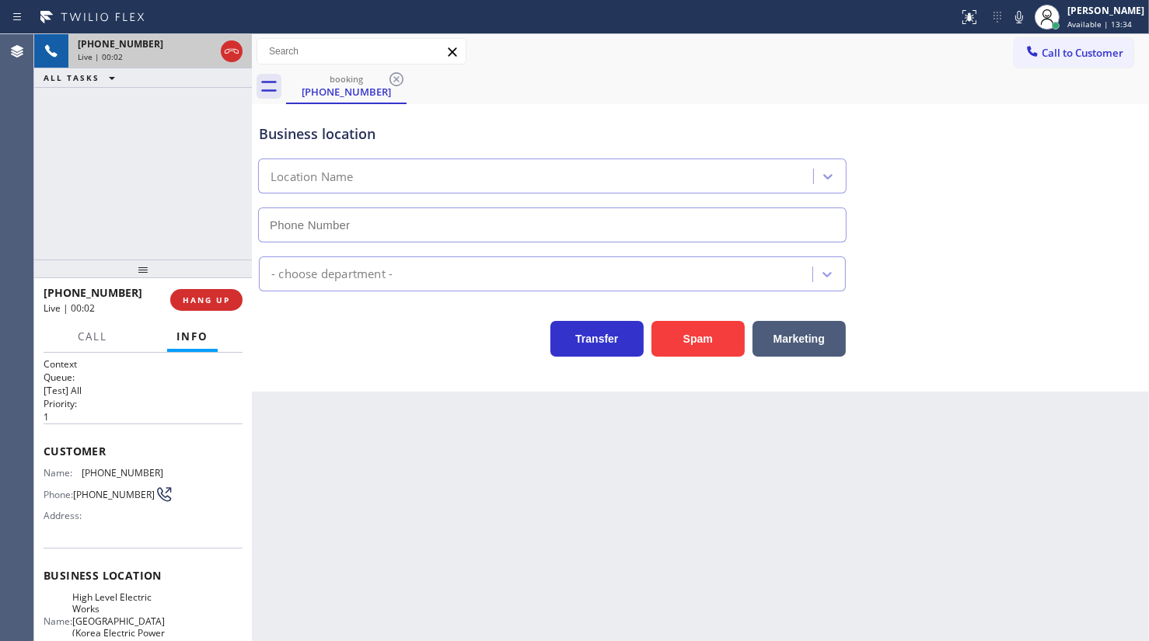
type input "[PHONE_NUMBER]"
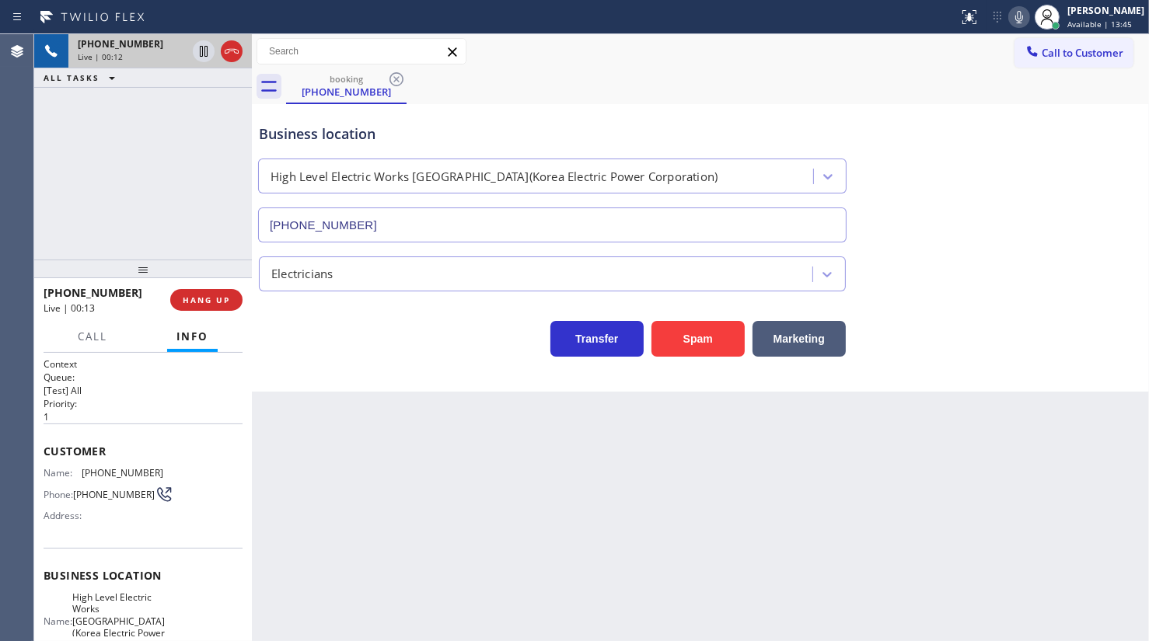
click at [1017, 20] on icon at bounding box center [1019, 17] width 19 height 19
click at [1019, 13] on icon at bounding box center [1019, 17] width 8 height 12
drag, startPoint x: 38, startPoint y: 206, endPoint x: 74, endPoint y: 173, distance: 48.4
click at [38, 206] on div "[PHONE_NUMBER] Live | 03:11 ALL TASKS ALL TASKS ACTIVE TASKS TASKS IN WRAP UP" at bounding box center [143, 146] width 218 height 225
click at [1014, 18] on icon at bounding box center [1019, 17] width 19 height 19
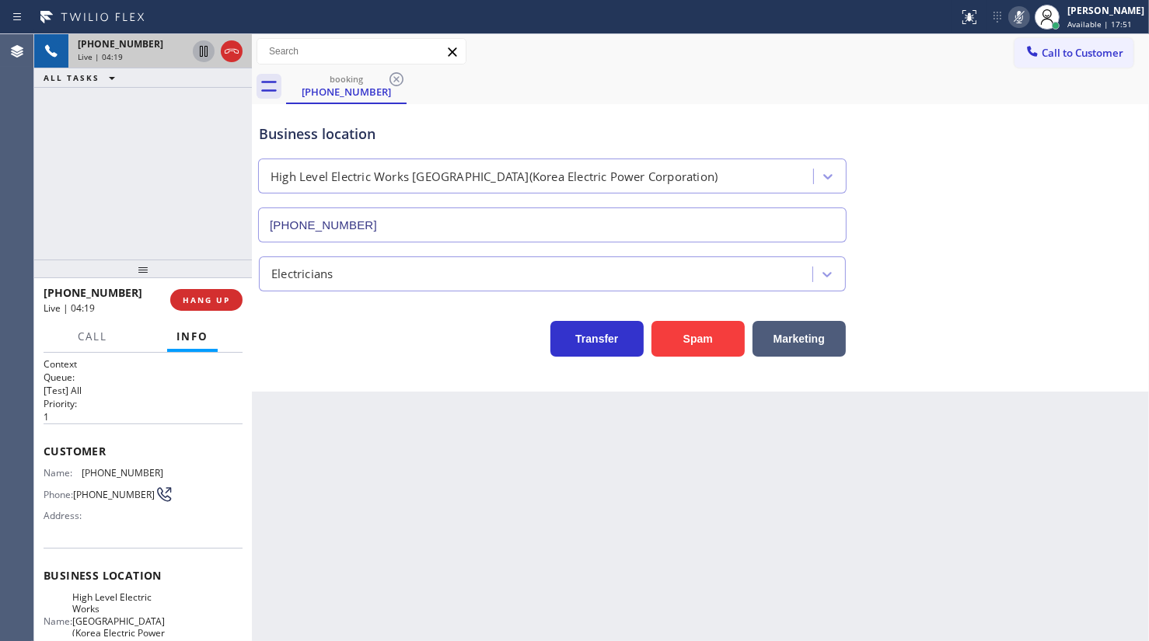
click at [202, 50] on icon at bounding box center [204, 51] width 8 height 11
click at [79, 221] on div "[PHONE_NUMBER] Live | 06:17 ALL TASKS ALL TASKS ACTIVE TASKS TASKS IN WRAP UP" at bounding box center [143, 146] width 218 height 225
click at [199, 47] on icon at bounding box center [203, 51] width 19 height 19
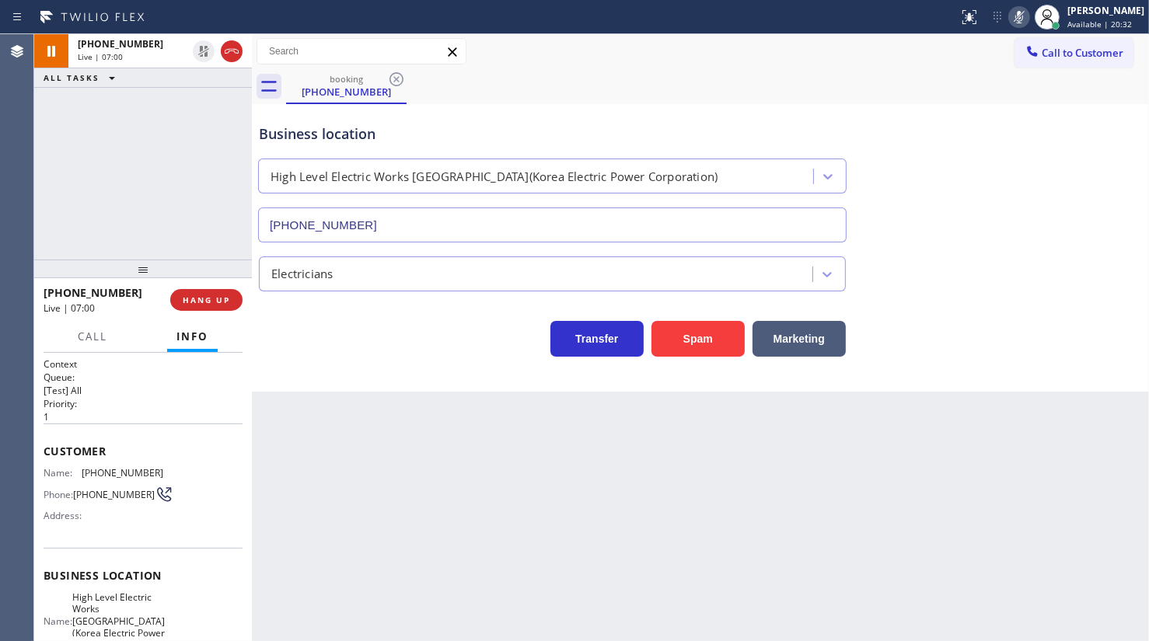
click at [1015, 16] on icon at bounding box center [1019, 17] width 19 height 19
click at [89, 333] on span "Call" at bounding box center [93, 337] width 30 height 14
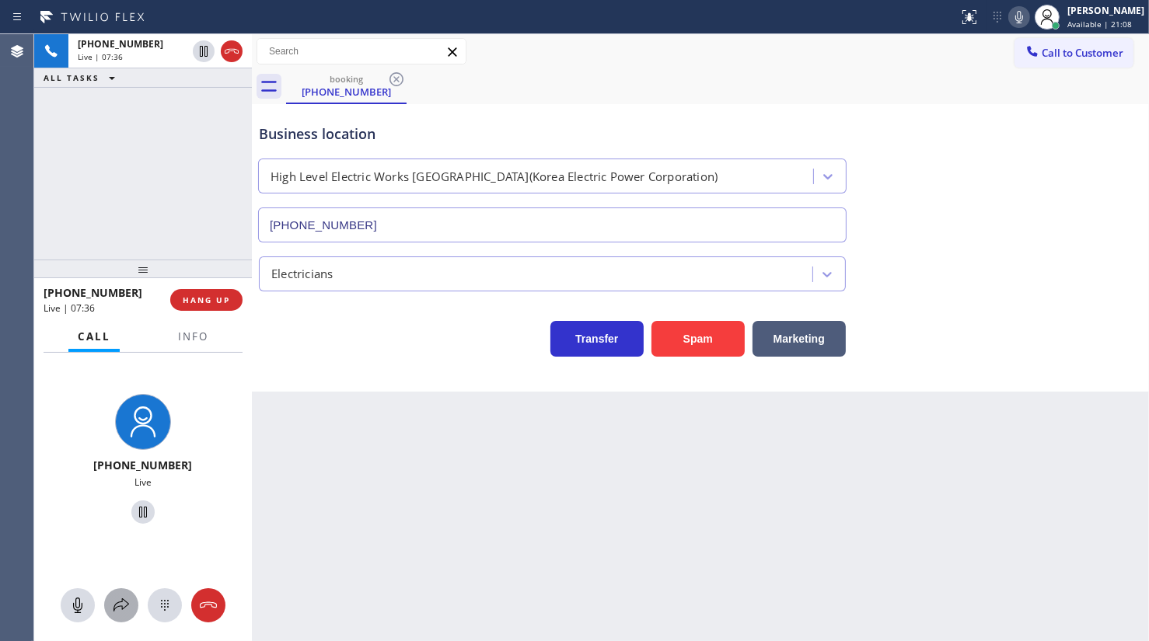
click at [116, 603] on icon at bounding box center [121, 605] width 19 height 19
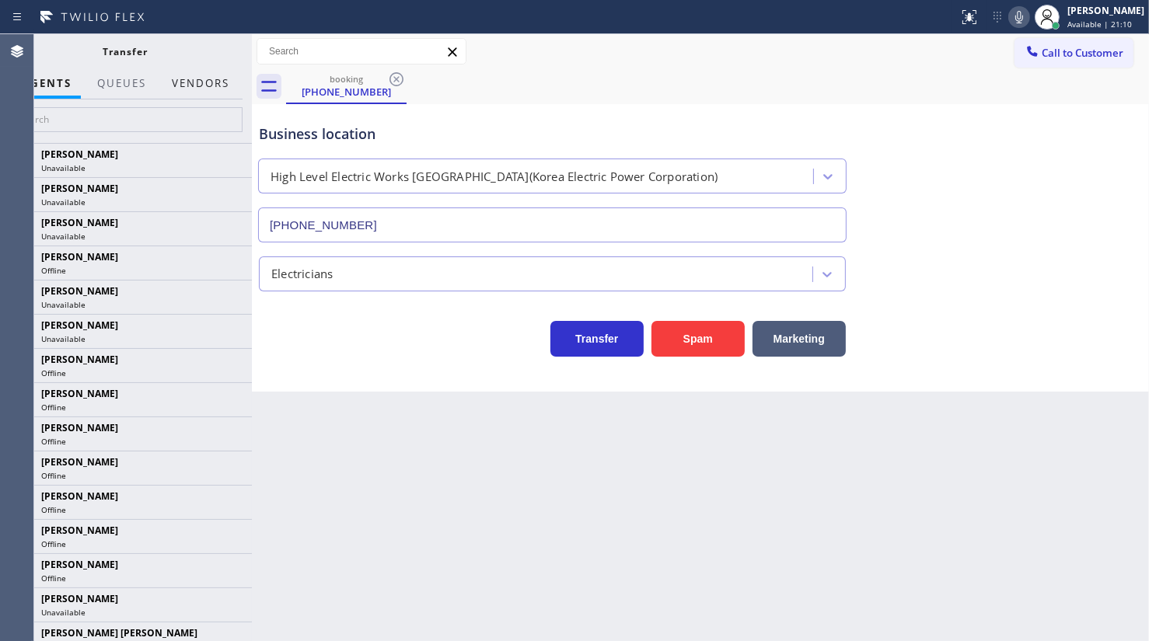
click at [206, 91] on button "Vendors" at bounding box center [200, 83] width 76 height 30
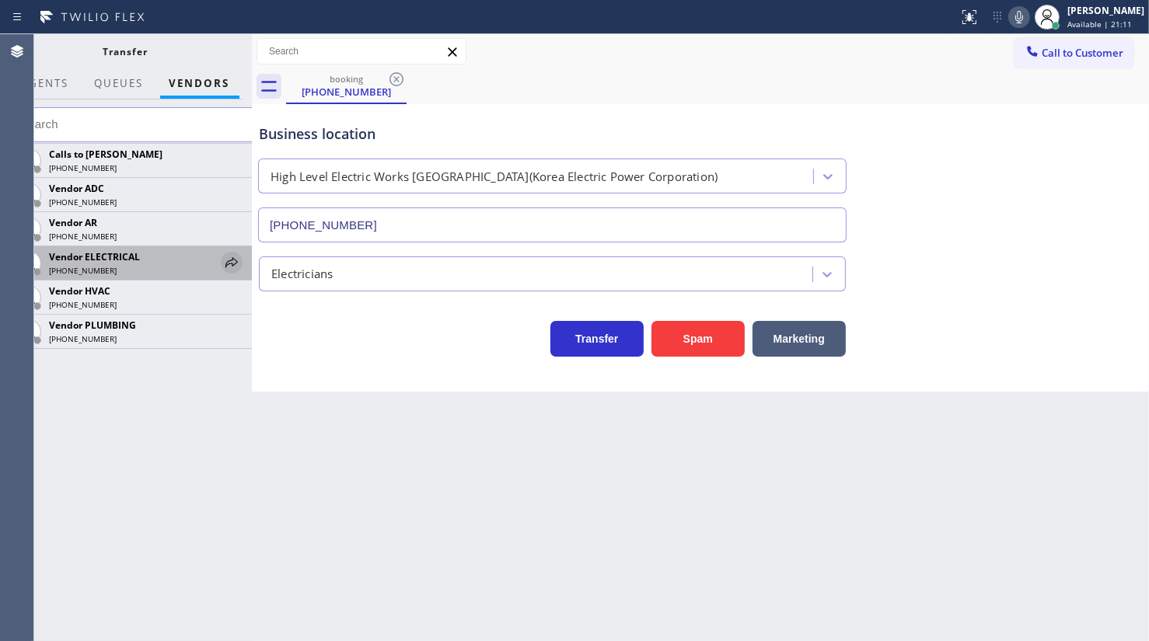
click at [233, 263] on icon at bounding box center [231, 262] width 19 height 19
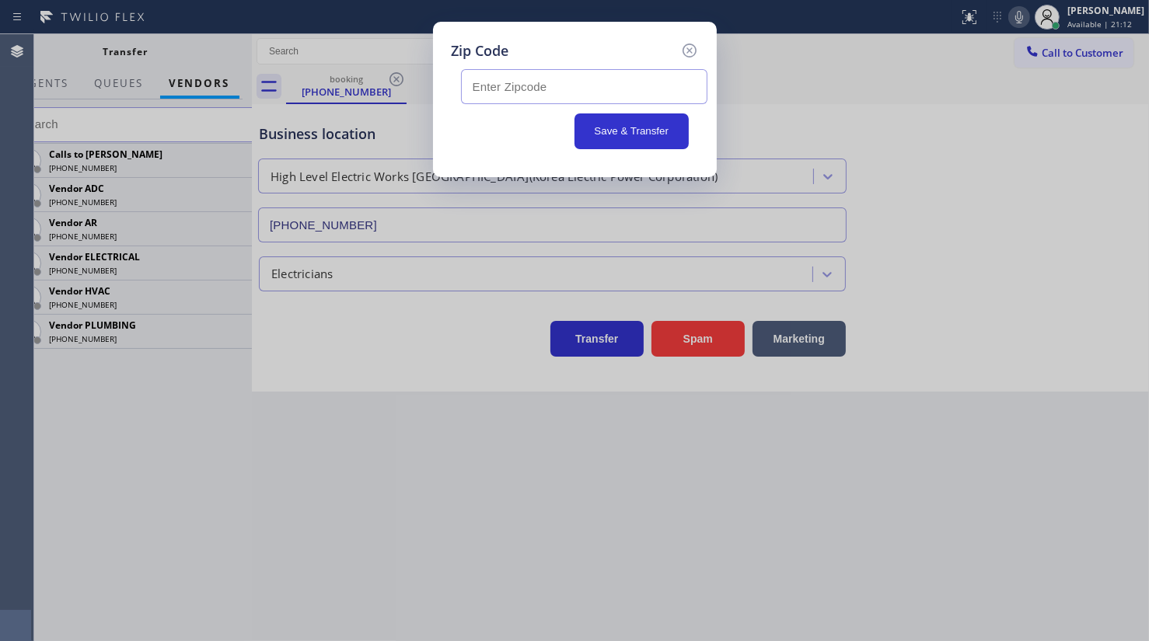
click at [529, 93] on input "text" at bounding box center [584, 86] width 246 height 35
type input "07670"
click at [608, 137] on button "Save & Transfer" at bounding box center [632, 132] width 114 height 36
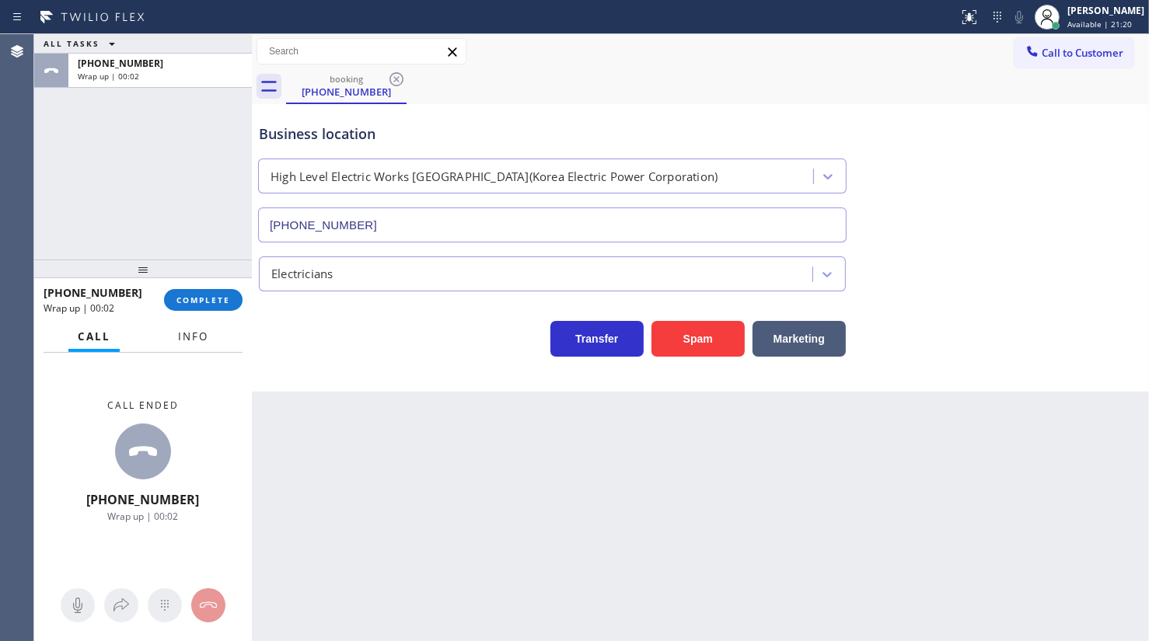
click at [183, 341] on span "Info" at bounding box center [193, 337] width 30 height 14
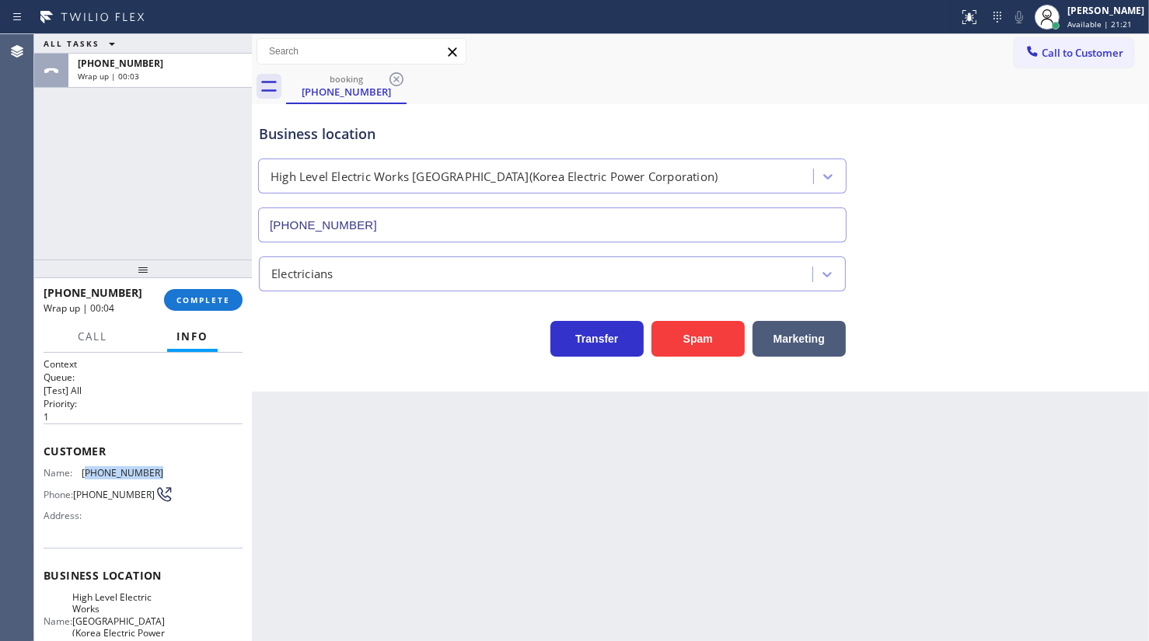
drag, startPoint x: 86, startPoint y: 464, endPoint x: 153, endPoint y: 463, distance: 67.7
click at [153, 463] on div "Customer Name: [PHONE_NUMBER] Phone: [PHONE_NUMBER] Address:" at bounding box center [143, 486] width 199 height 124
copy span "845) 551-6522"
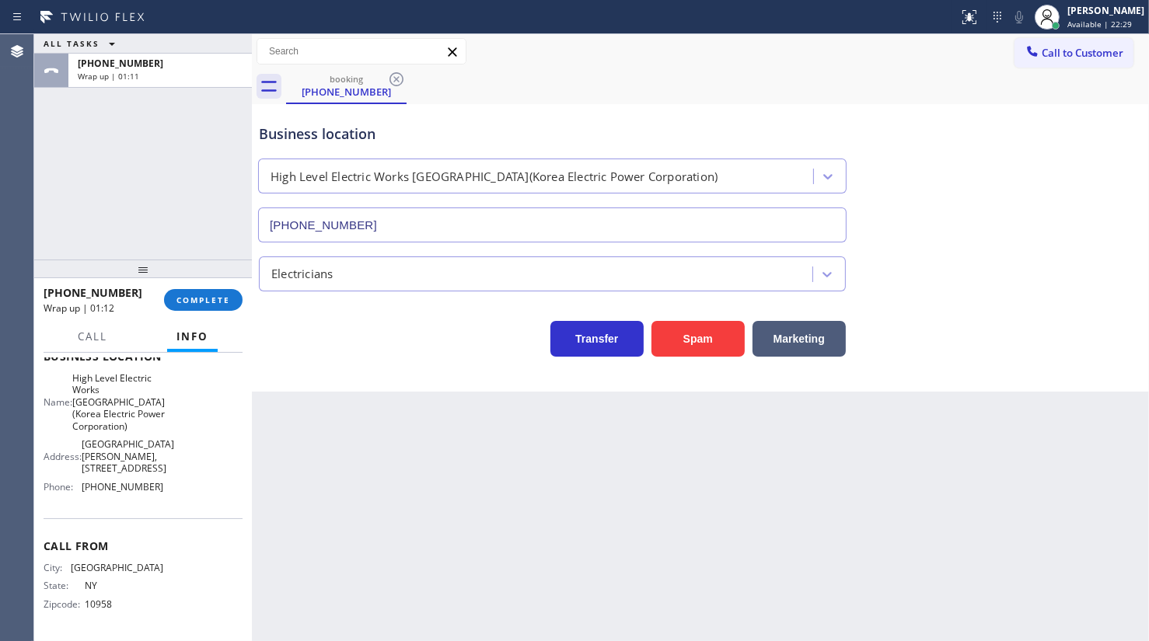
scroll to position [270, 0]
drag, startPoint x: 86, startPoint y: 490, endPoint x: 160, endPoint y: 491, distance: 74.7
click at [160, 491] on div "Name: High Level Electric Works [GEOGRAPHIC_DATA](Korea Electric Power Corporat…" at bounding box center [143, 435] width 199 height 127
copy span "551) 367-1413"
click at [208, 289] on button "COMPLETE" at bounding box center [203, 300] width 79 height 22
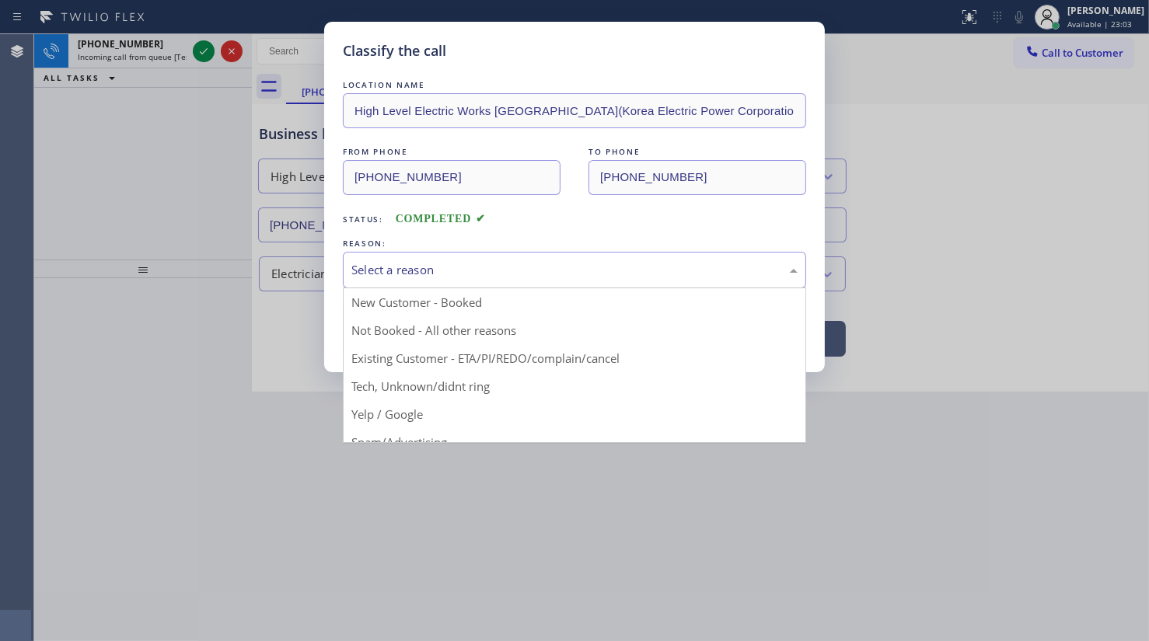
click at [444, 267] on div "Select a reason" at bounding box center [574, 270] width 446 height 18
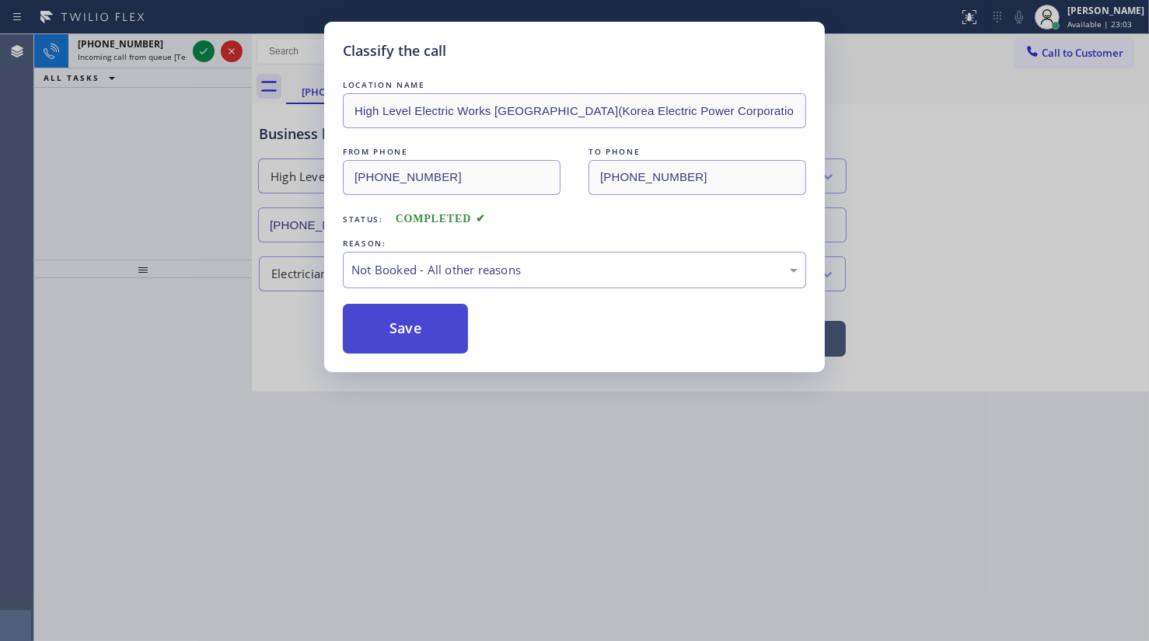
click at [411, 328] on button "Save" at bounding box center [405, 329] width 125 height 50
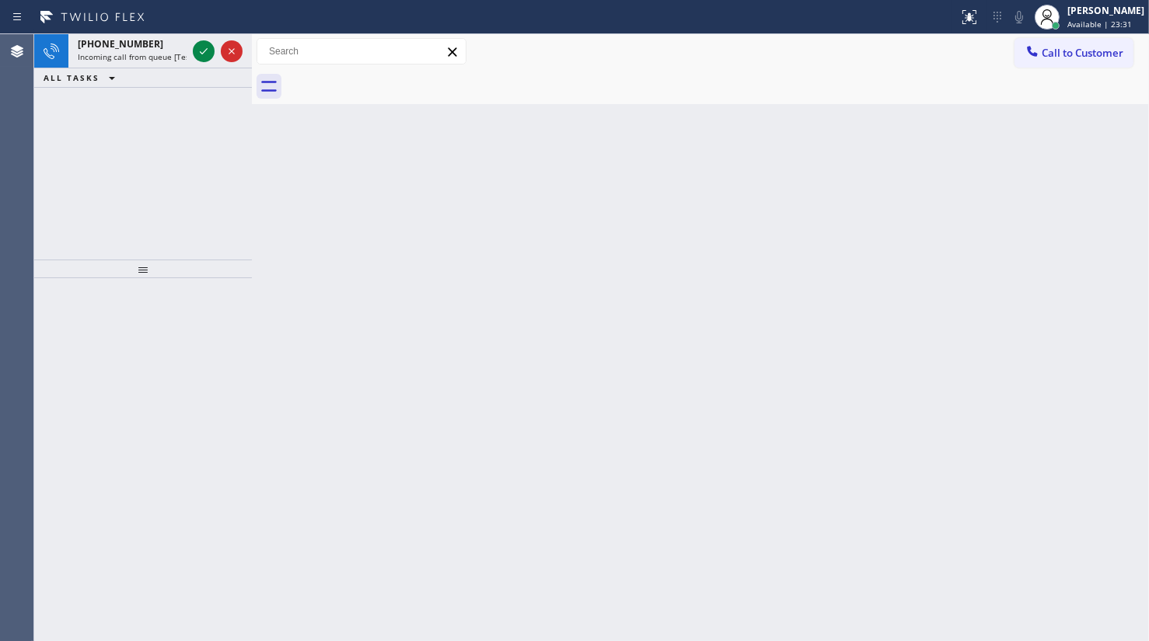
drag, startPoint x: 65, startPoint y: 160, endPoint x: 91, endPoint y: 82, distance: 82.1
click at [65, 154] on div "[PHONE_NUMBER] Incoming call from queue [Test] All ALL TASKS ALL TASKS ACTIVE T…" at bounding box center [143, 146] width 218 height 225
click at [4, 152] on div "Agent Desktop" at bounding box center [16, 337] width 33 height 607
click at [94, 165] on div "[PHONE_NUMBER] Incoming call from queue [Test] All ALL TASKS ALL TASKS ACTIVE T…" at bounding box center [143, 146] width 218 height 225
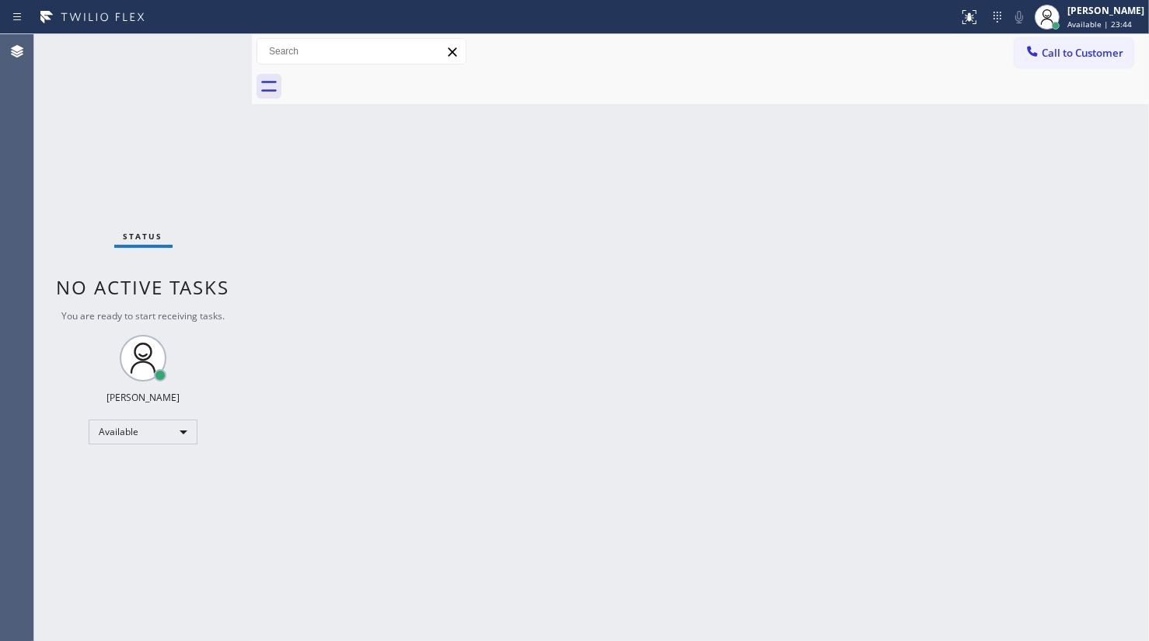
click at [202, 50] on div "Status No active tasks You are ready to start receiving tasks. JENIZA ALCAYDE A…" at bounding box center [143, 337] width 218 height 607
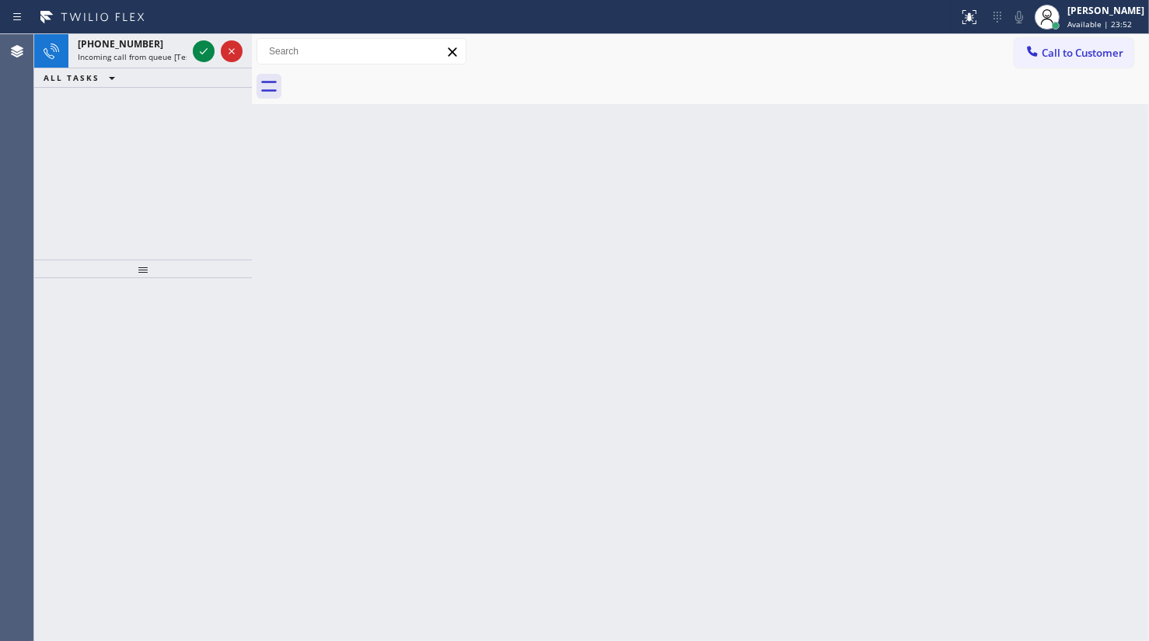
click at [121, 105] on div "[PHONE_NUMBER] Incoming call from queue [Test] All ALL TASKS ALL TASKS ACTIVE T…" at bounding box center [143, 146] width 218 height 225
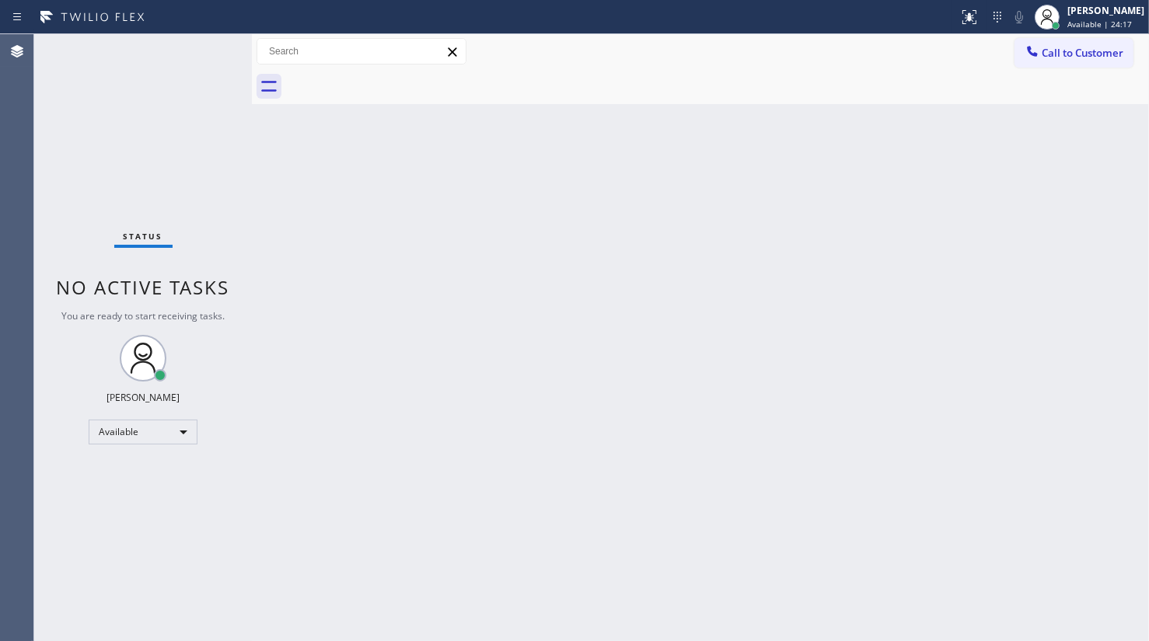
click at [96, 163] on div "Status No active tasks You are ready to start receiving tasks. JENIZA ALCAYDE A…" at bounding box center [143, 337] width 218 height 607
click at [130, 437] on div "Available" at bounding box center [143, 432] width 109 height 25
click at [129, 487] on li "Unavailable" at bounding box center [142, 491] width 106 height 19
drag, startPoint x: 93, startPoint y: 96, endPoint x: 113, endPoint y: 4, distance: 94.5
click at [102, 62] on div "Status No active tasks Change activity state to start receiving tasks. JENIZA A…" at bounding box center [143, 337] width 218 height 607
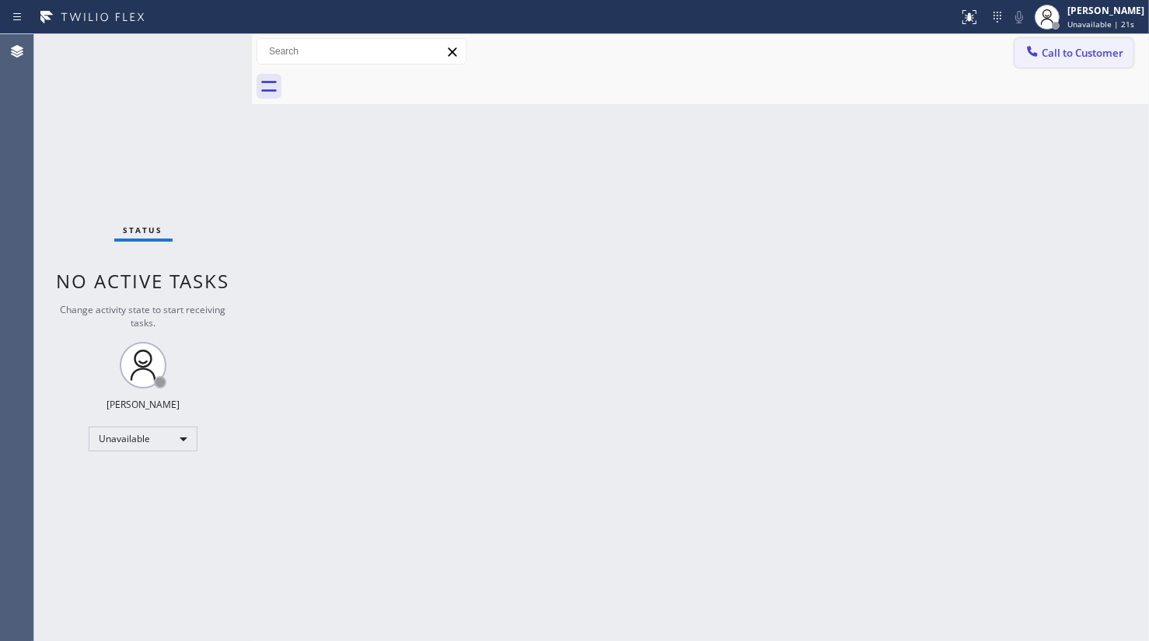
click at [1040, 55] on div at bounding box center [1032, 53] width 19 height 19
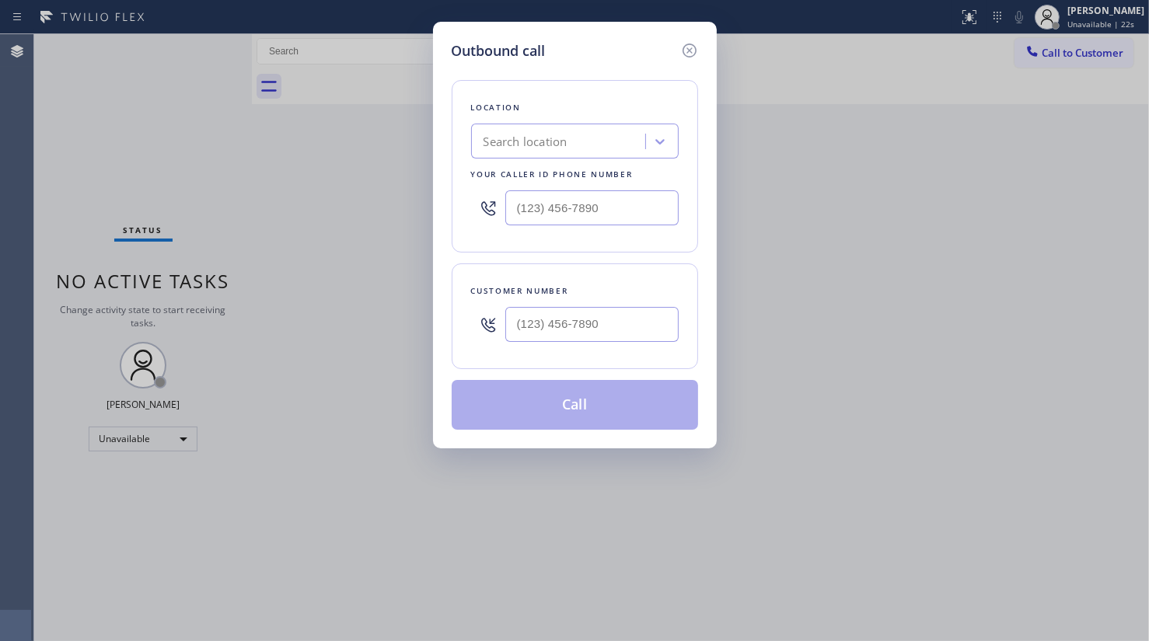
click at [590, 140] on div "Search location" at bounding box center [560, 141] width 169 height 27
paste input "Viking Professional Repair"
type input "Viking Professional Repair"
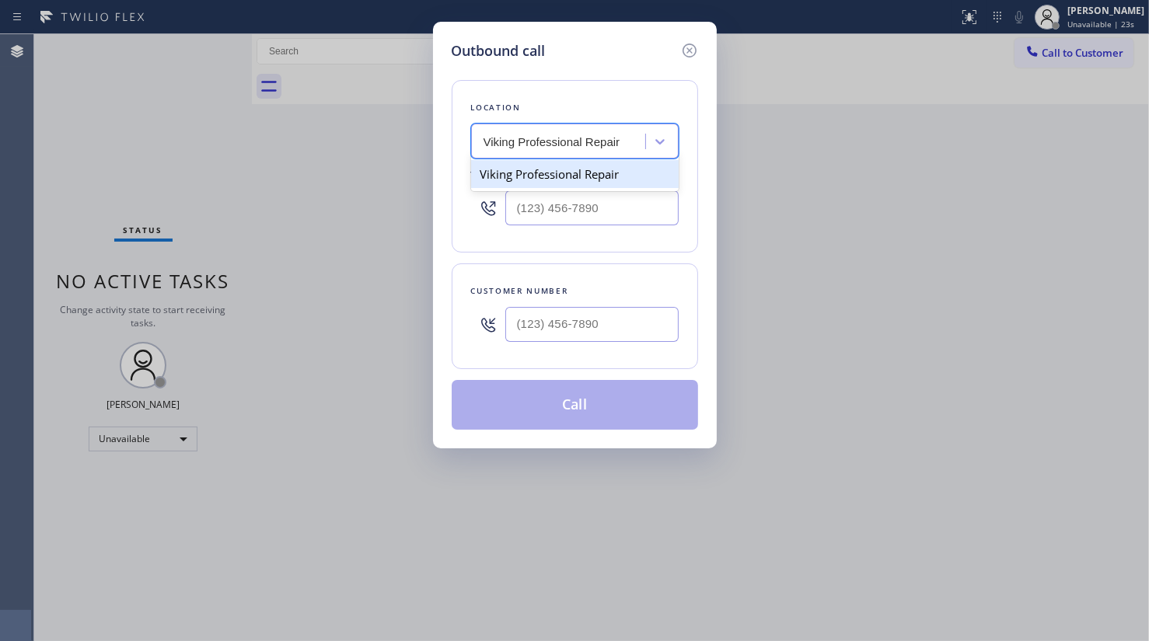
click at [576, 174] on div "Viking Professional Repair" at bounding box center [575, 174] width 208 height 28
type input "[PHONE_NUMBER]"
click at [568, 299] on div at bounding box center [591, 324] width 173 height 51
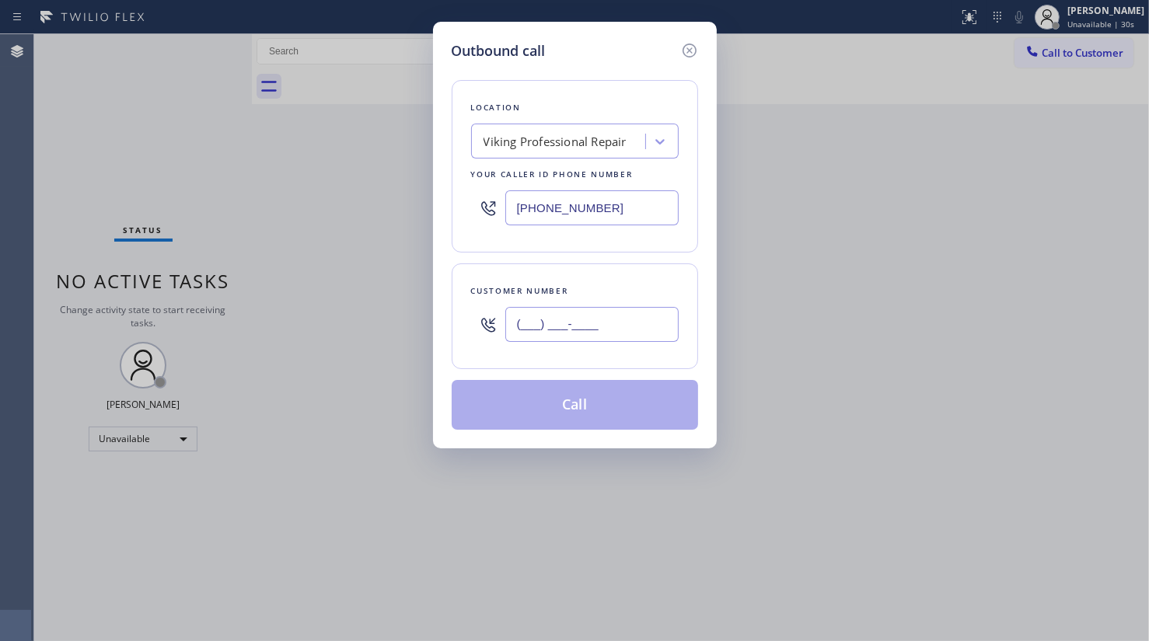
click at [561, 315] on input "(___) ___-____" at bounding box center [591, 324] width 173 height 35
paste input "973) 508-5630"
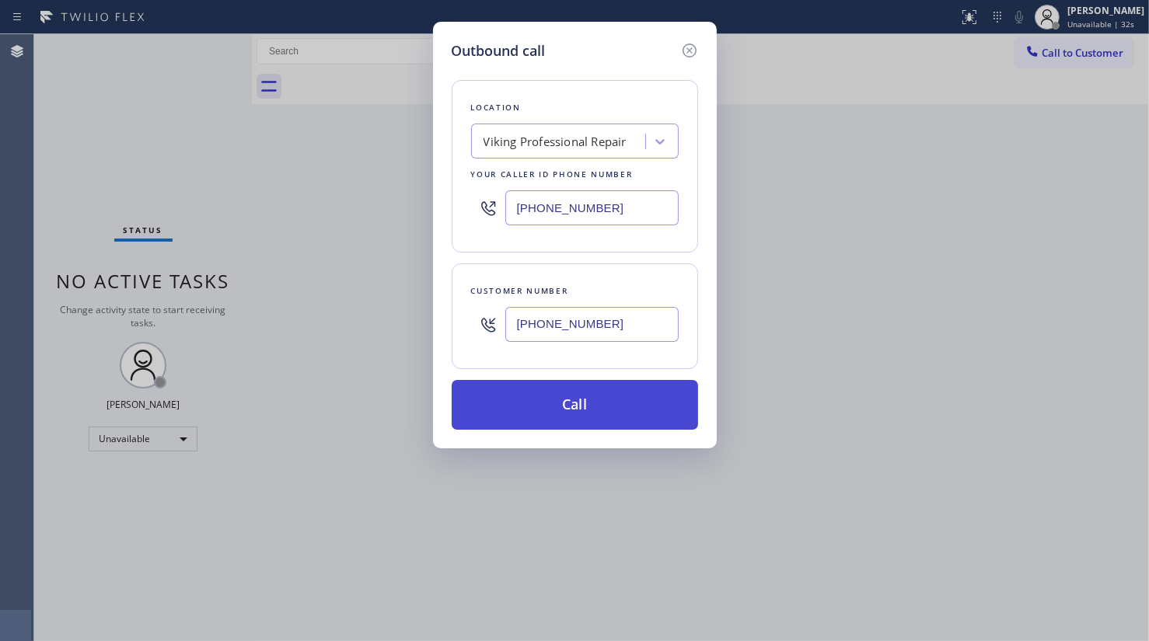
type input "[PHONE_NUMBER]"
click at [575, 403] on button "Call" at bounding box center [575, 405] width 246 height 50
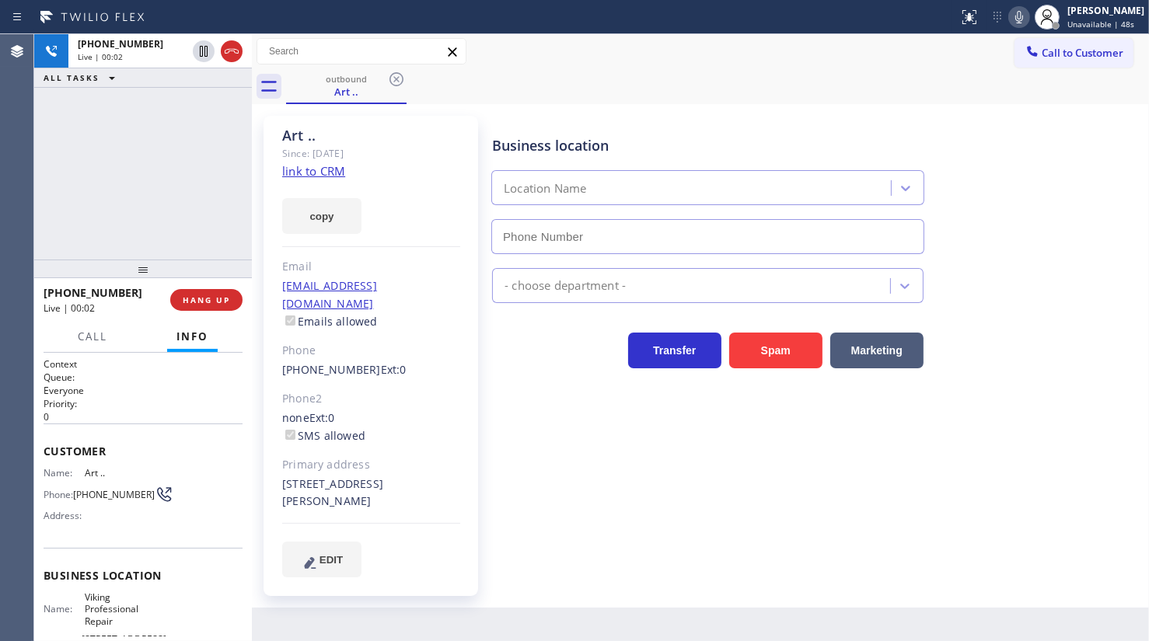
type input "[PHONE_NUMBER]"
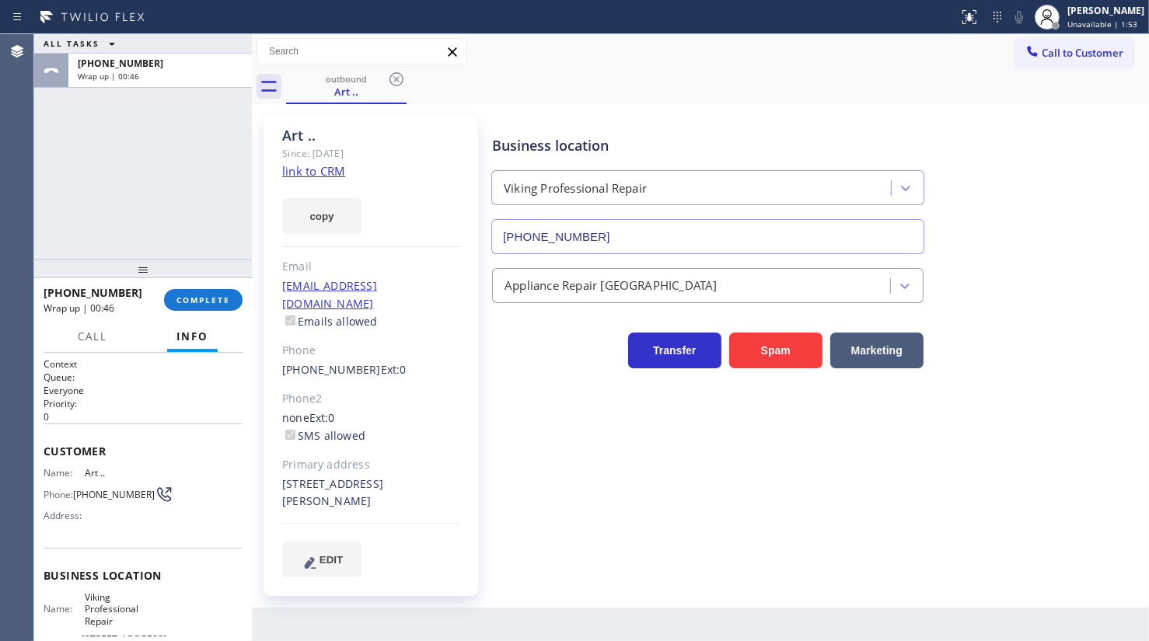
drag, startPoint x: 129, startPoint y: 211, endPoint x: 135, endPoint y: 233, distance: 23.2
click at [129, 211] on div "ALL TASKS ALL TASKS ACTIVE TASKS TASKS IN WRAP UP [PHONE_NUMBER] Wrap up | 00:46" at bounding box center [143, 146] width 218 height 225
click at [220, 301] on span "COMPLETE" at bounding box center [203, 300] width 54 height 11
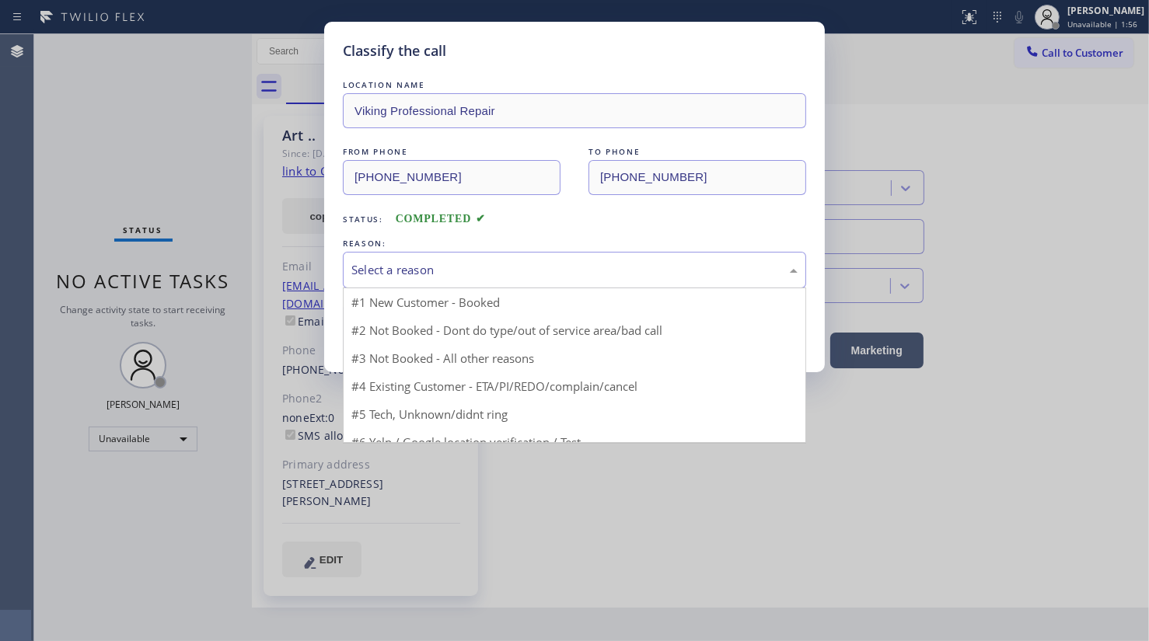
click at [410, 271] on div "Select a reason" at bounding box center [574, 270] width 446 height 18
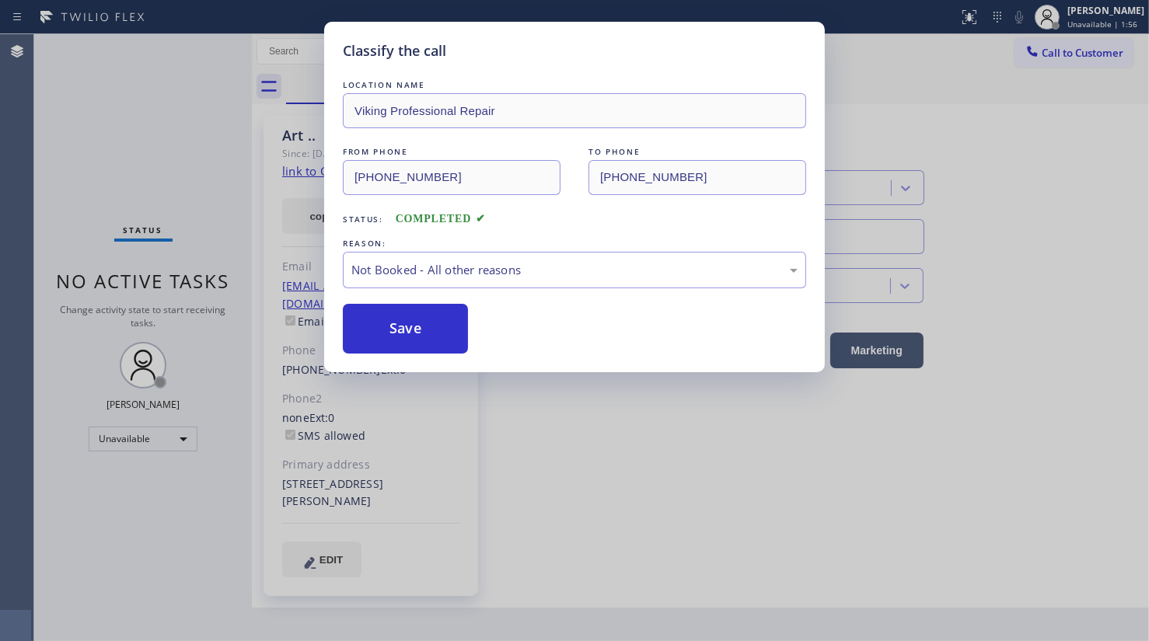
click at [386, 328] on button "Save" at bounding box center [405, 329] width 125 height 50
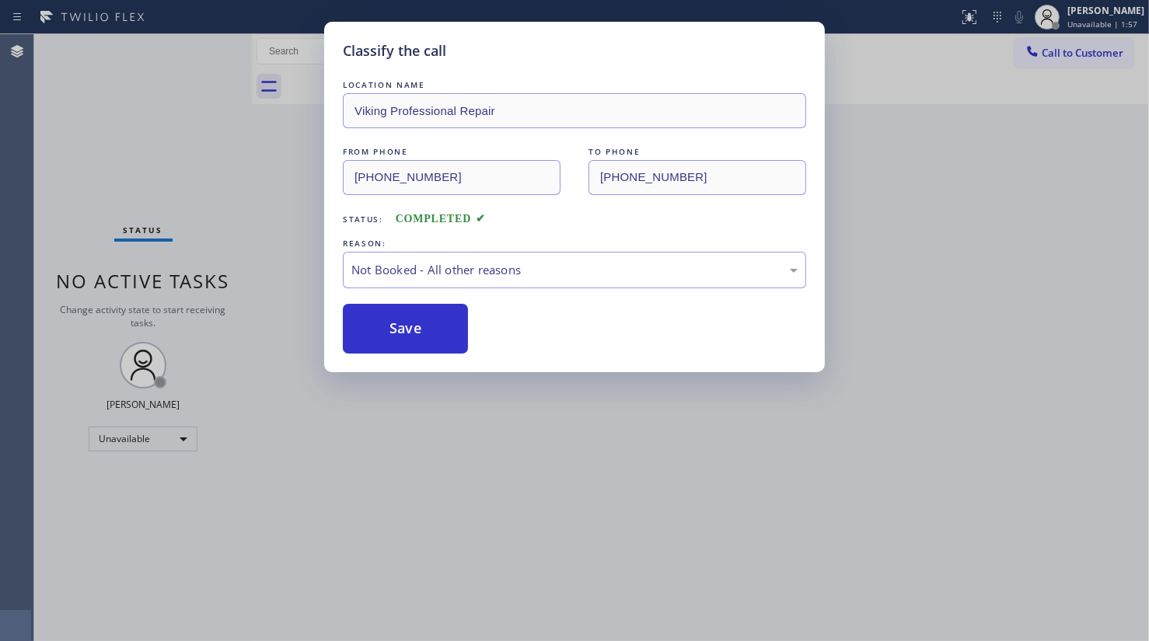
click at [128, 441] on div "Classify the call LOCATION NAME Viking Professional Repair FROM PHONE [PHONE_NU…" at bounding box center [574, 320] width 1149 height 641
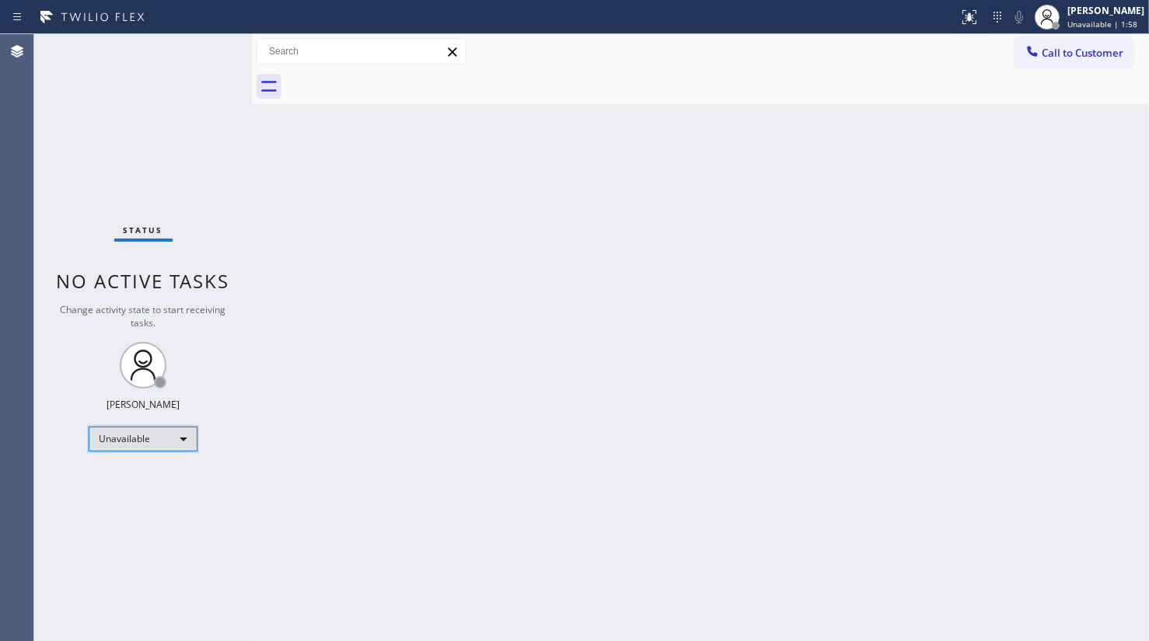
click at [130, 444] on div "Unavailable" at bounding box center [143, 439] width 109 height 25
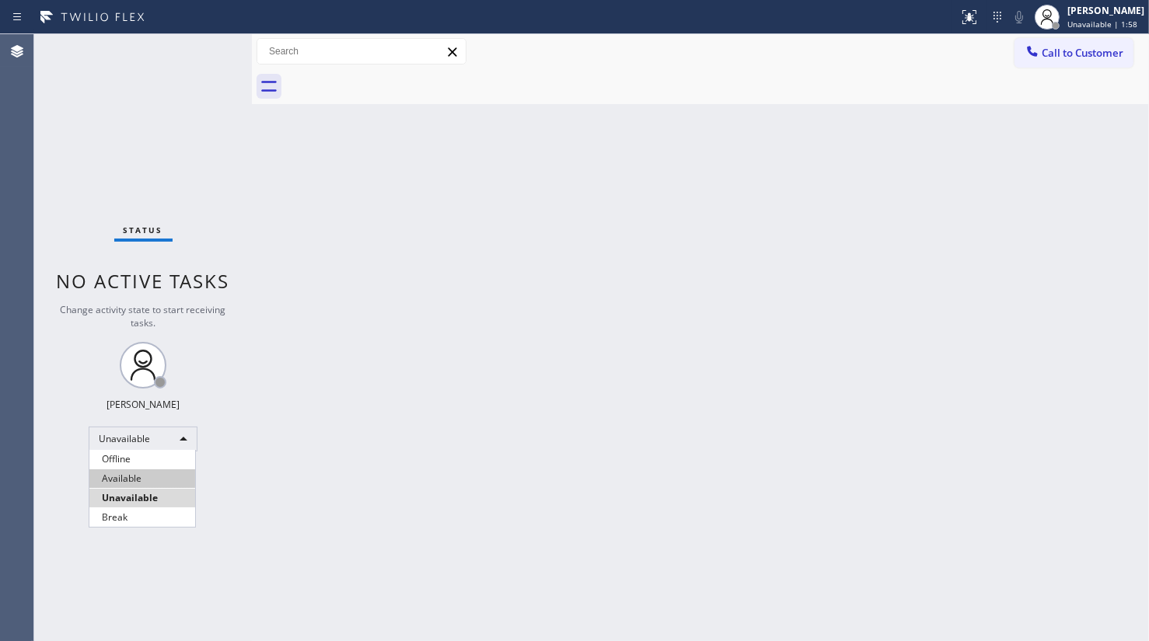
click at [130, 470] on li "Available" at bounding box center [142, 479] width 106 height 19
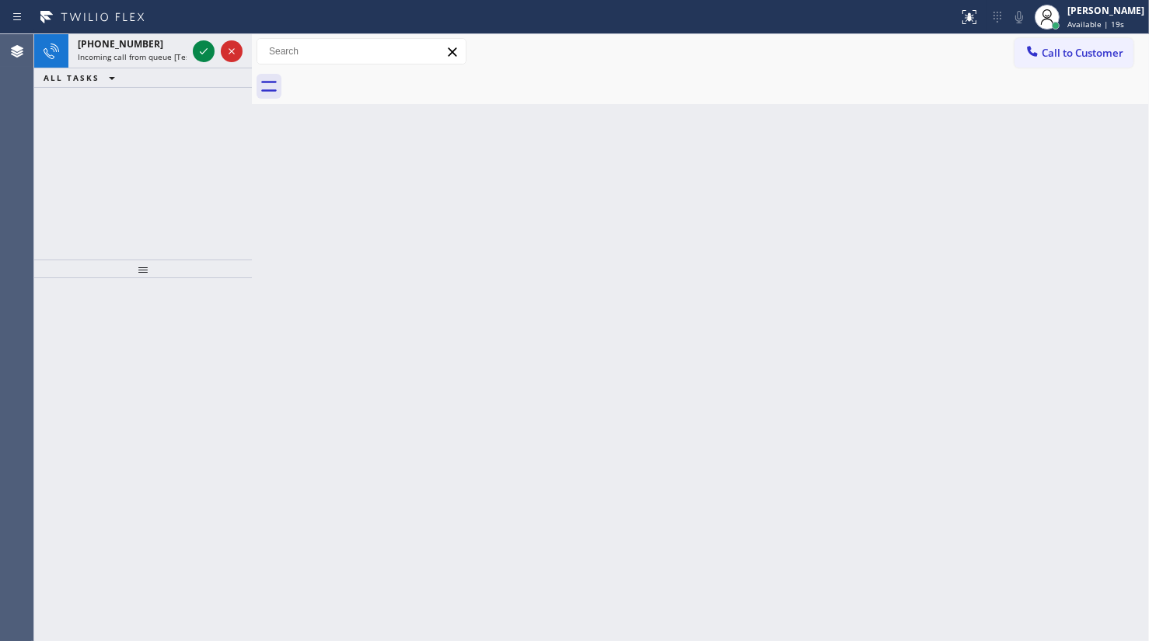
drag, startPoint x: 86, startPoint y: 85, endPoint x: 218, endPoint y: 22, distance: 145.7
click at [107, 71] on button "ALL TASKS" at bounding box center [82, 77] width 96 height 19
drag, startPoint x: 78, startPoint y: 146, endPoint x: 127, endPoint y: 72, distance: 89.3
click at [82, 137] on div "[PHONE_NUMBER] Incoming call from queue [Test] All ALL TASKS ALL TASKS ACTIVE T…" at bounding box center [143, 146] width 218 height 225
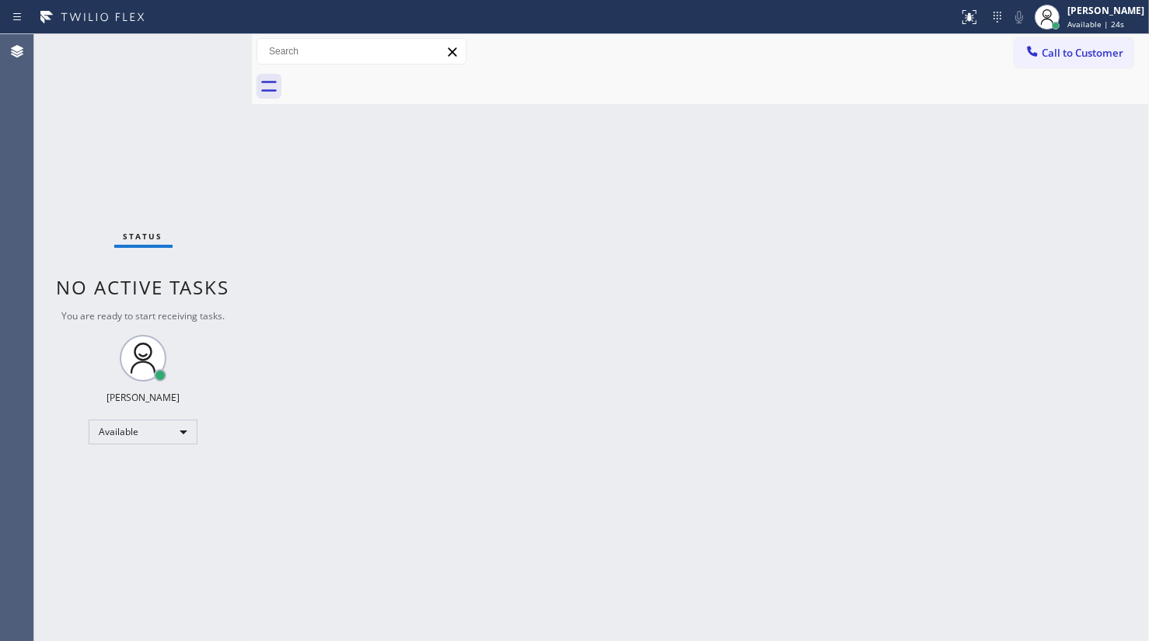
click at [209, 47] on div "Status No active tasks You are ready to start receiving tasks. JENIZA ALCAYDE A…" at bounding box center [143, 337] width 218 height 607
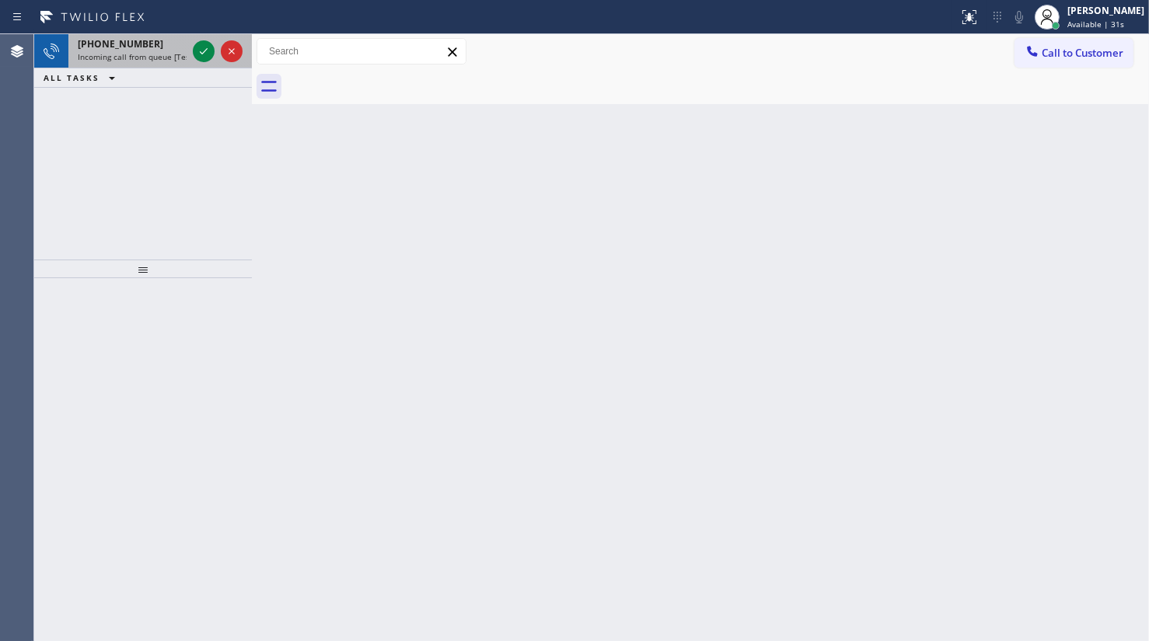
click at [138, 44] on span "[PHONE_NUMBER]" at bounding box center [121, 43] width 86 height 13
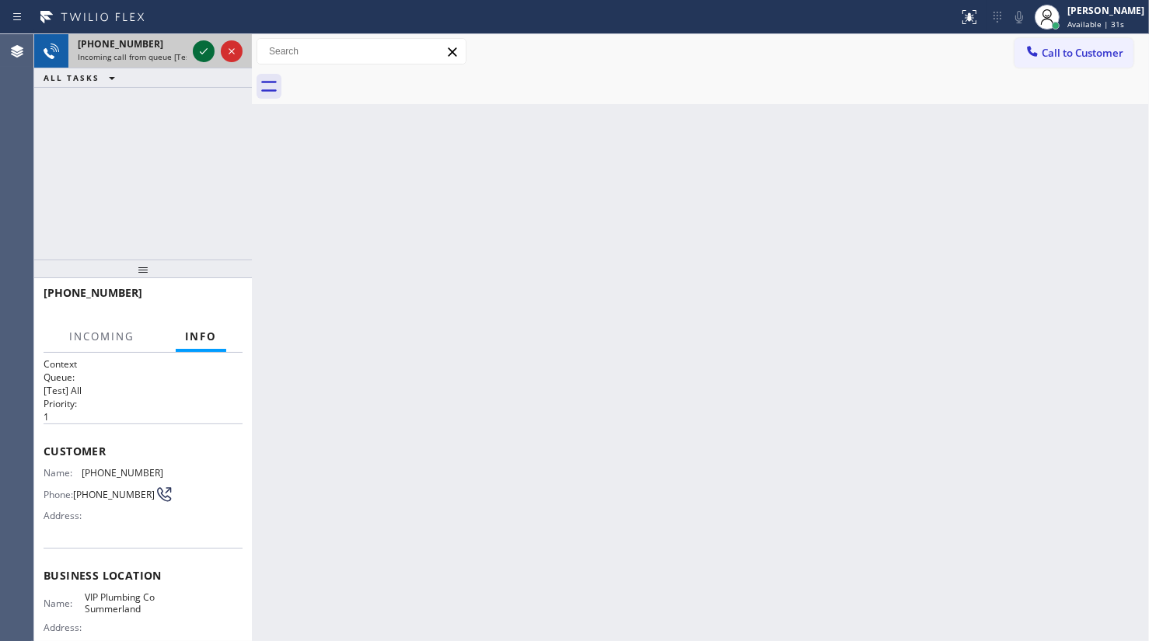
click at [201, 50] on icon at bounding box center [203, 51] width 19 height 19
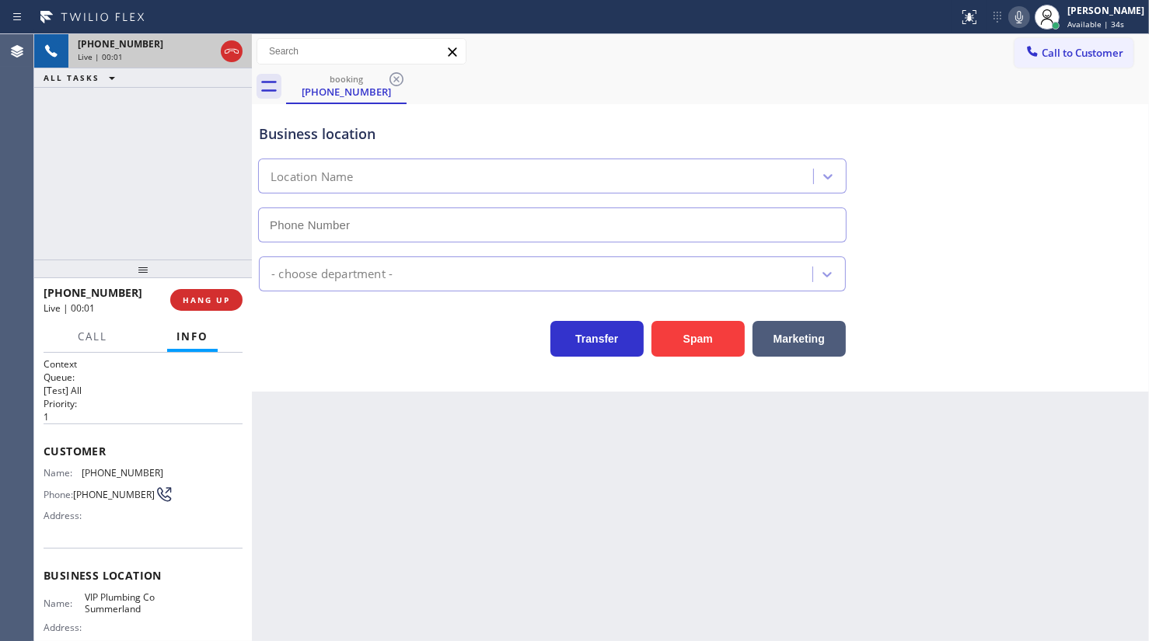
type input "[PHONE_NUMBER]"
click at [194, 309] on button "HANG UP" at bounding box center [206, 300] width 72 height 22
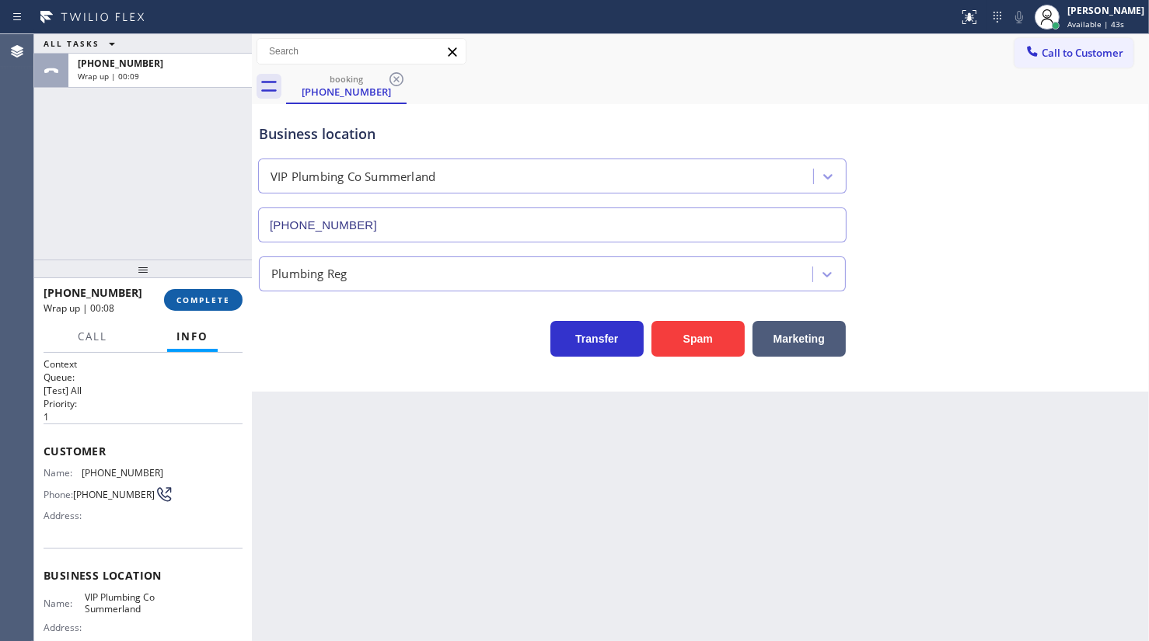
click at [182, 301] on span "COMPLETE" at bounding box center [203, 300] width 54 height 11
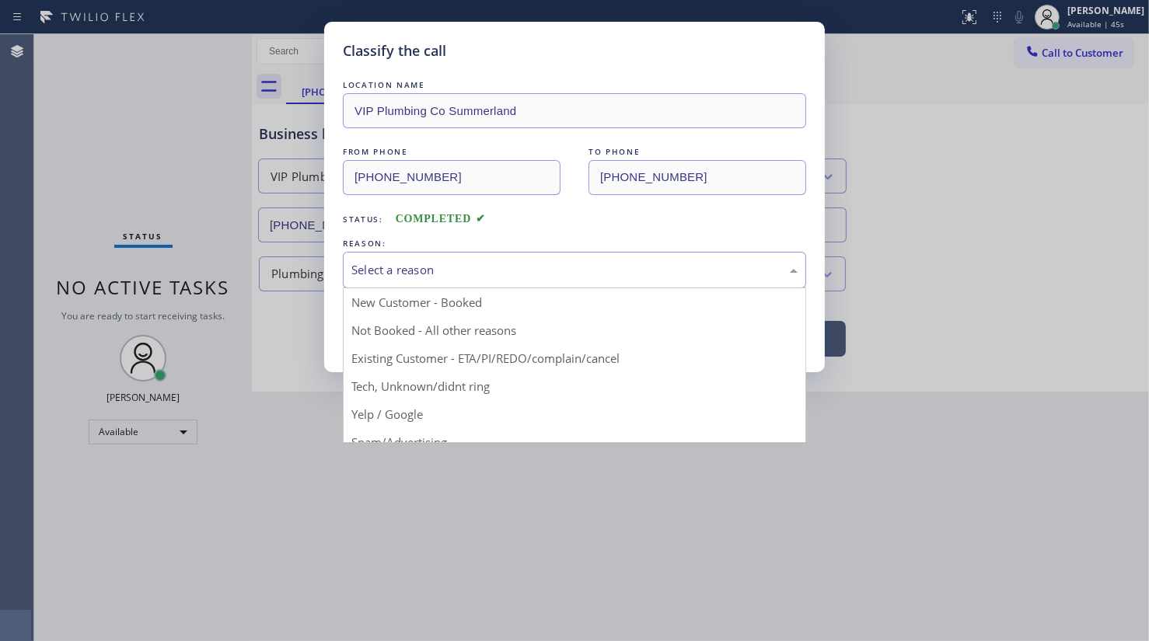
click at [385, 261] on div "Select a reason" at bounding box center [574, 270] width 446 height 18
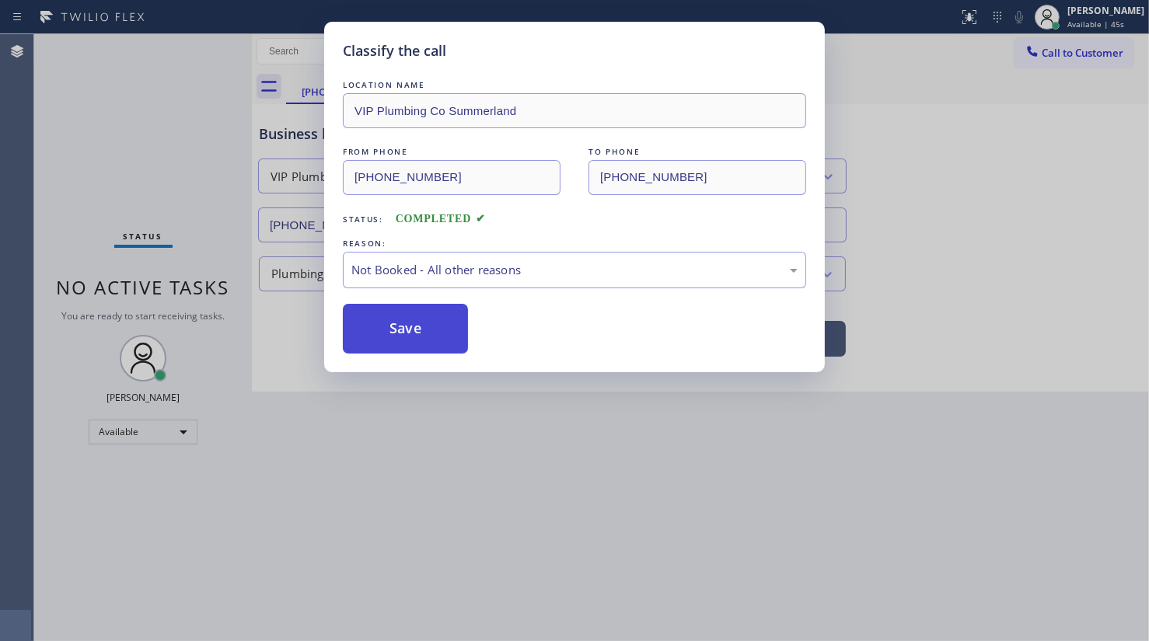
click at [378, 327] on button "Save" at bounding box center [405, 329] width 125 height 50
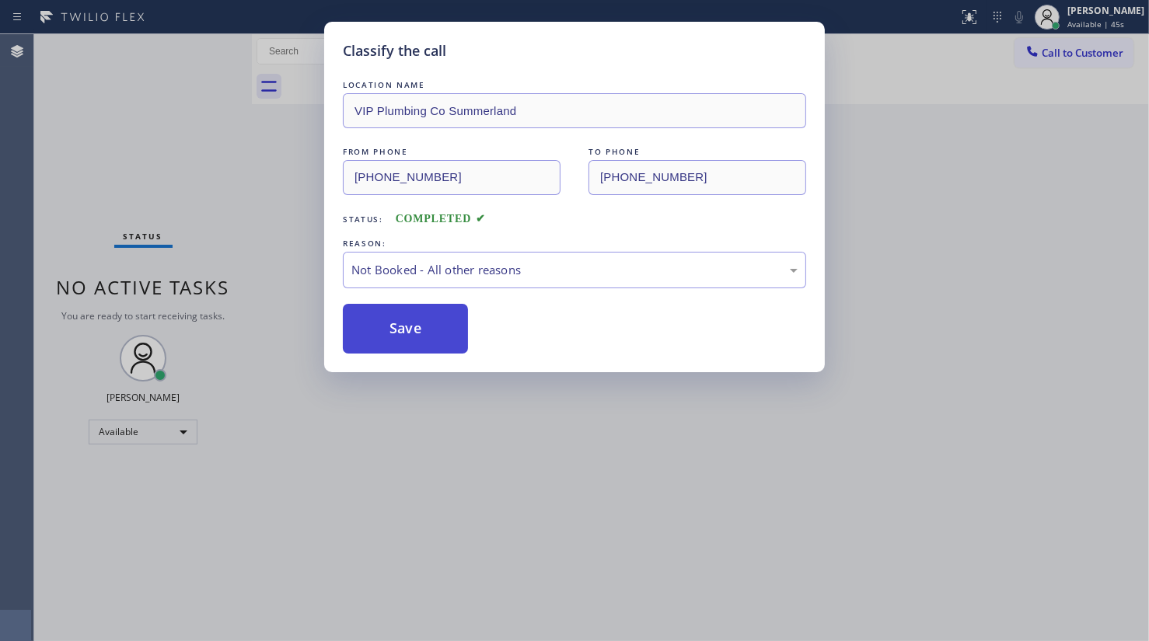
click at [378, 327] on button "Save" at bounding box center [405, 329] width 125 height 50
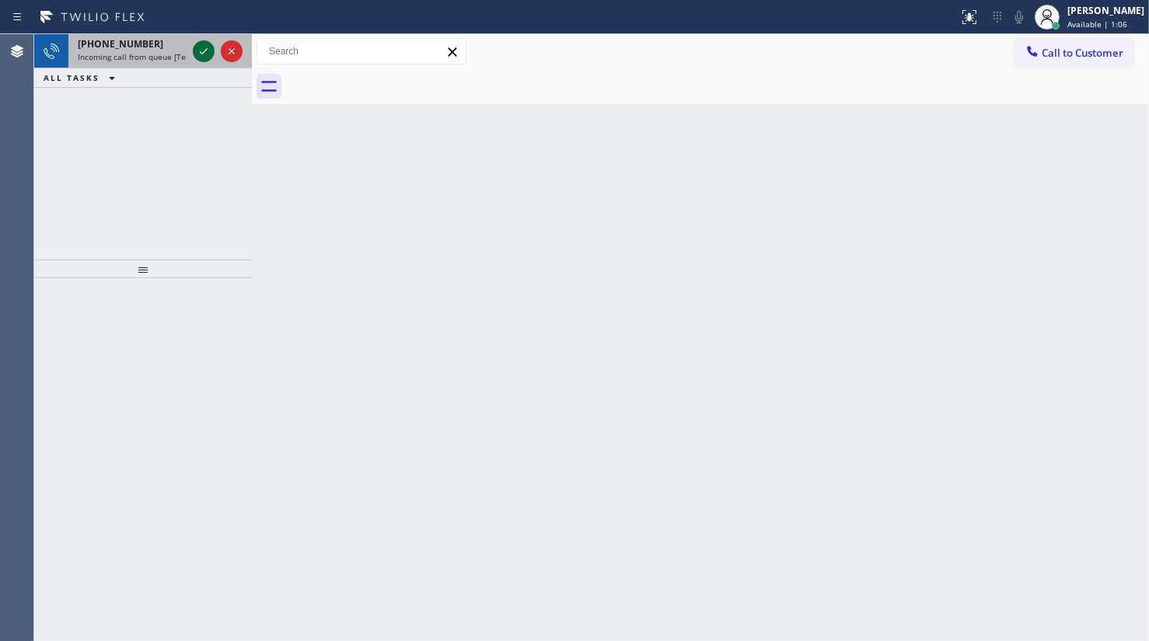
click at [208, 49] on icon at bounding box center [203, 51] width 19 height 19
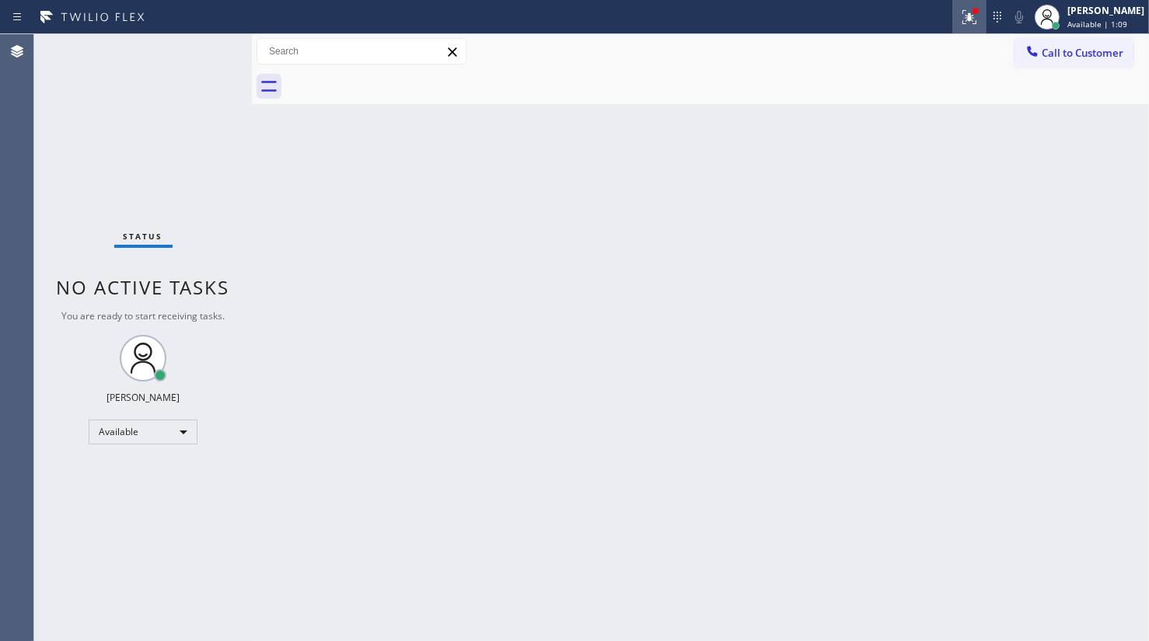
click at [973, 23] on icon at bounding box center [969, 17] width 19 height 19
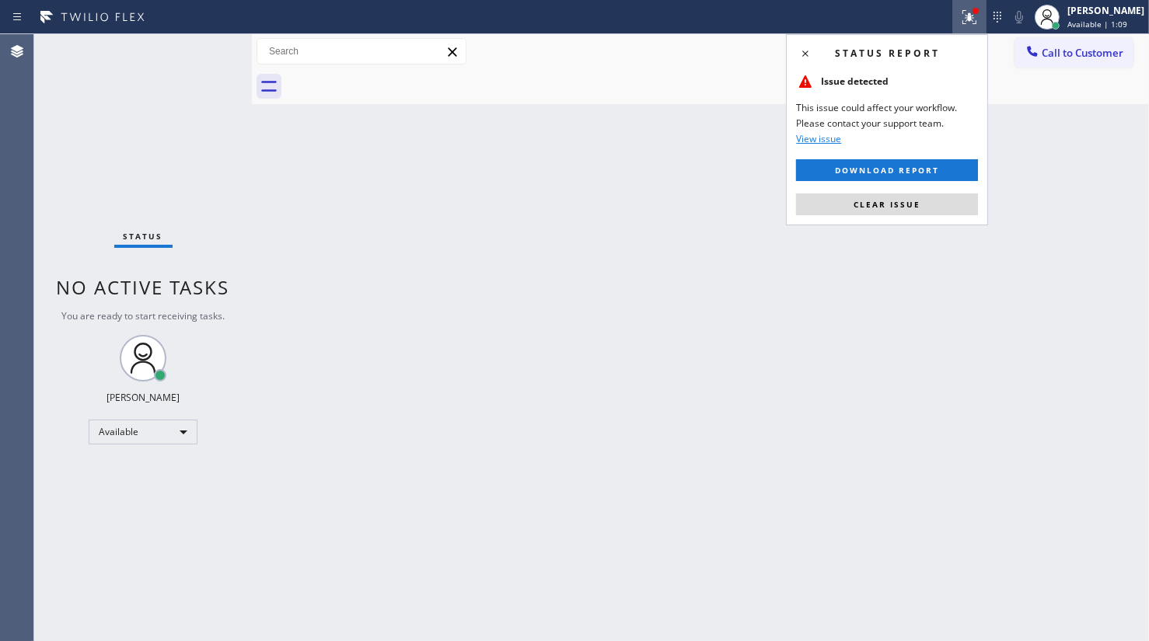
click at [911, 191] on div "Status report Issue detected This issue could affect your workflow. Please cont…" at bounding box center [887, 129] width 202 height 191
click at [911, 201] on span "Clear issue" at bounding box center [887, 204] width 67 height 11
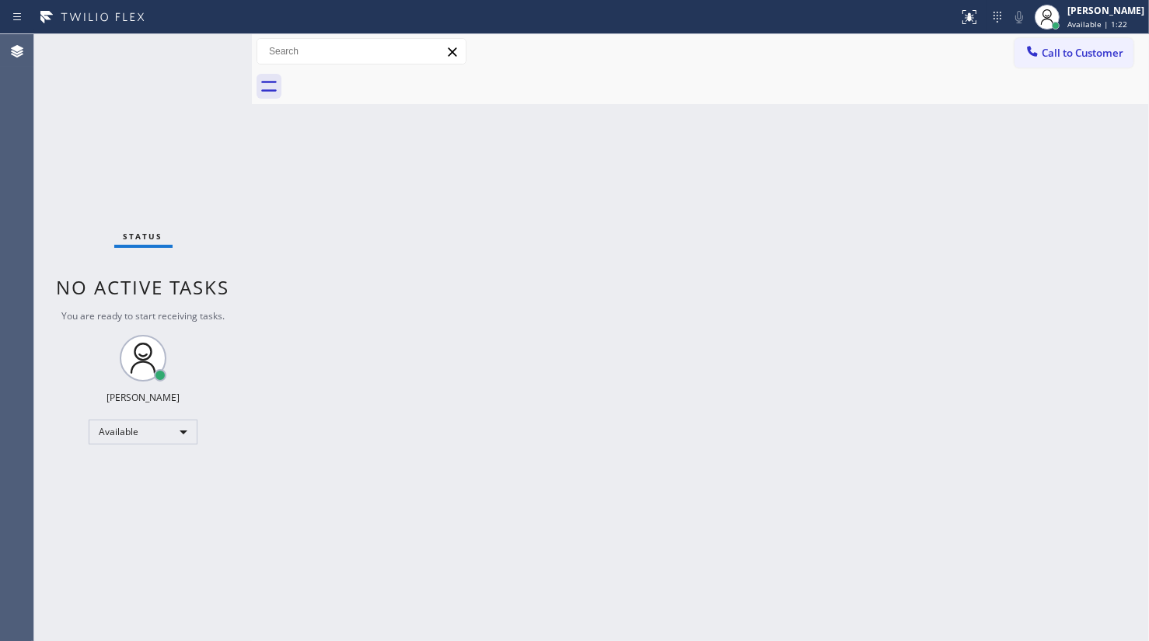
click at [136, 101] on div "Status No active tasks You are ready to start receiving tasks. JENIZA ALCAYDE A…" at bounding box center [143, 337] width 218 height 607
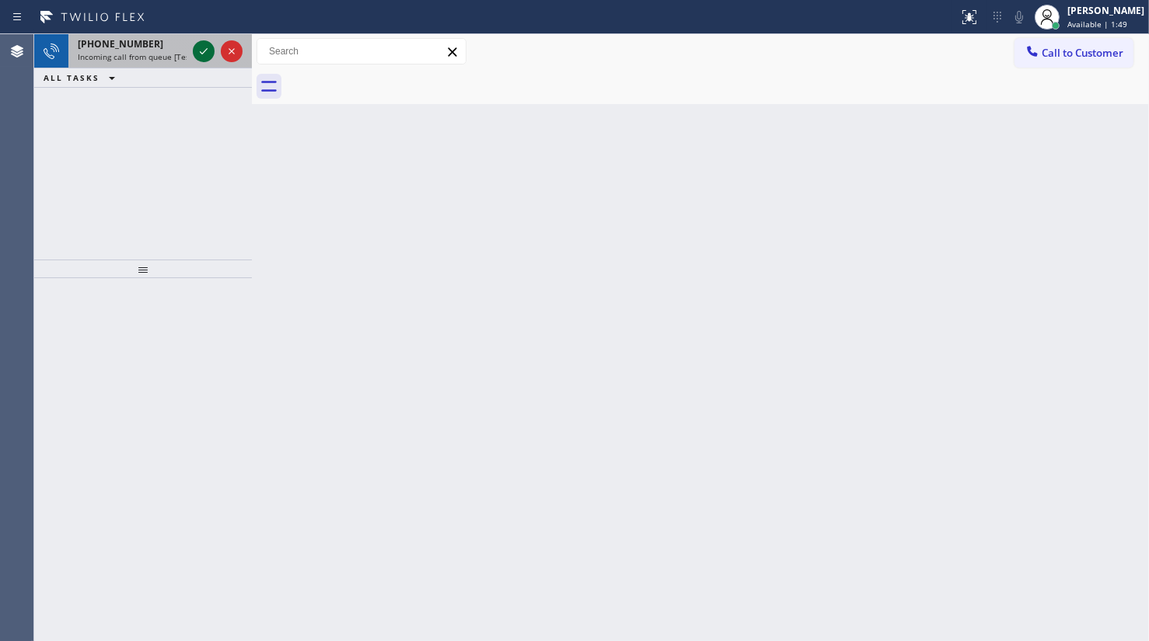
click at [206, 48] on icon at bounding box center [203, 51] width 19 height 19
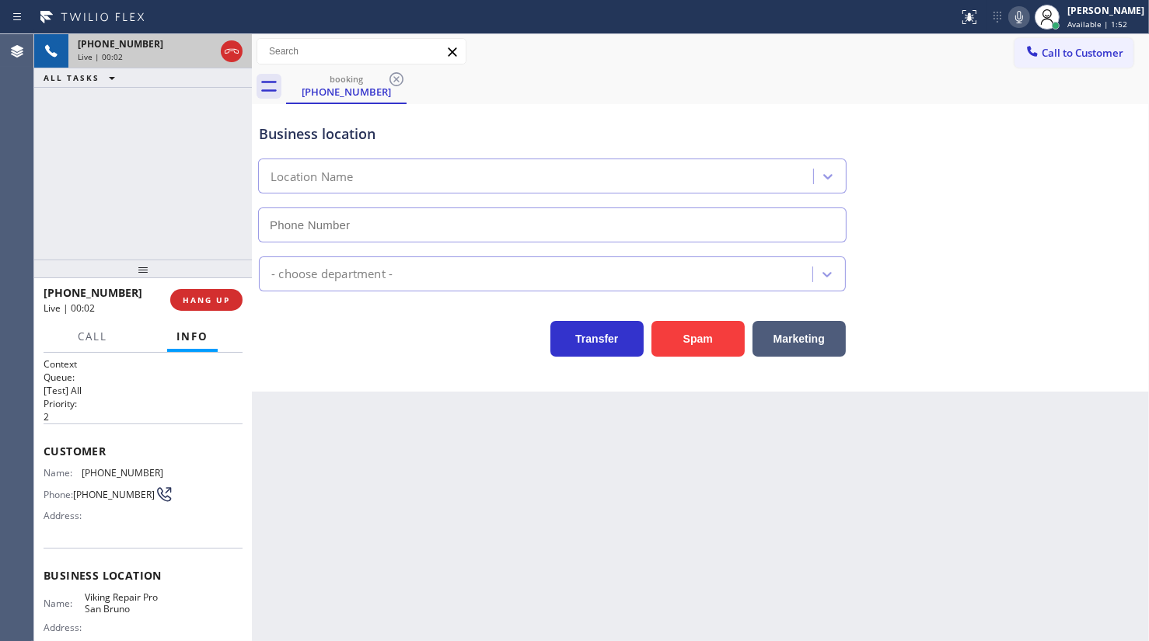
type input "[PHONE_NUMBER]"
click at [226, 295] on span "HANG UP" at bounding box center [206, 300] width 47 height 11
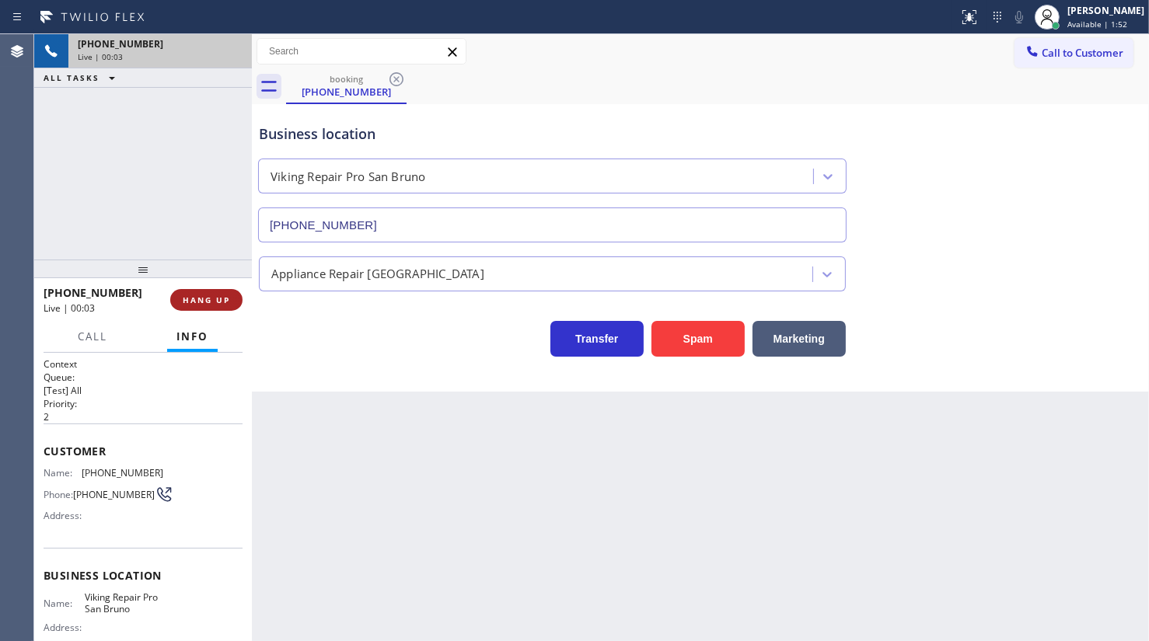
click at [225, 295] on span "HANG UP" at bounding box center [206, 300] width 47 height 11
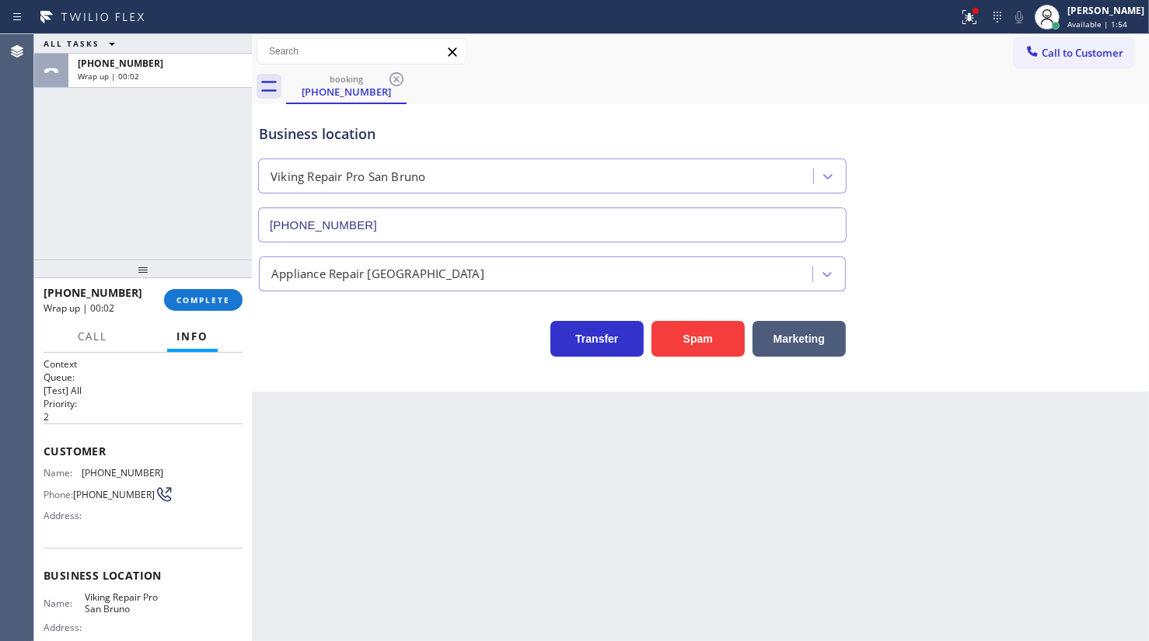
click at [400, 280] on div "Appliance Repair [GEOGRAPHIC_DATA]" at bounding box center [377, 274] width 213 height 18
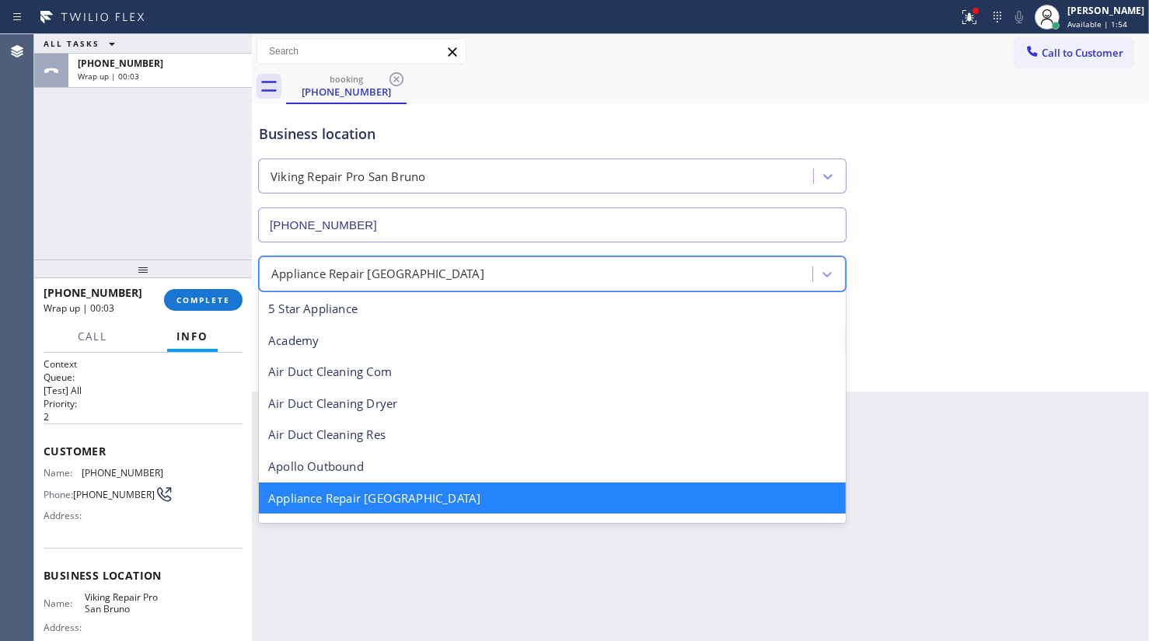
scroll to position [1, 0]
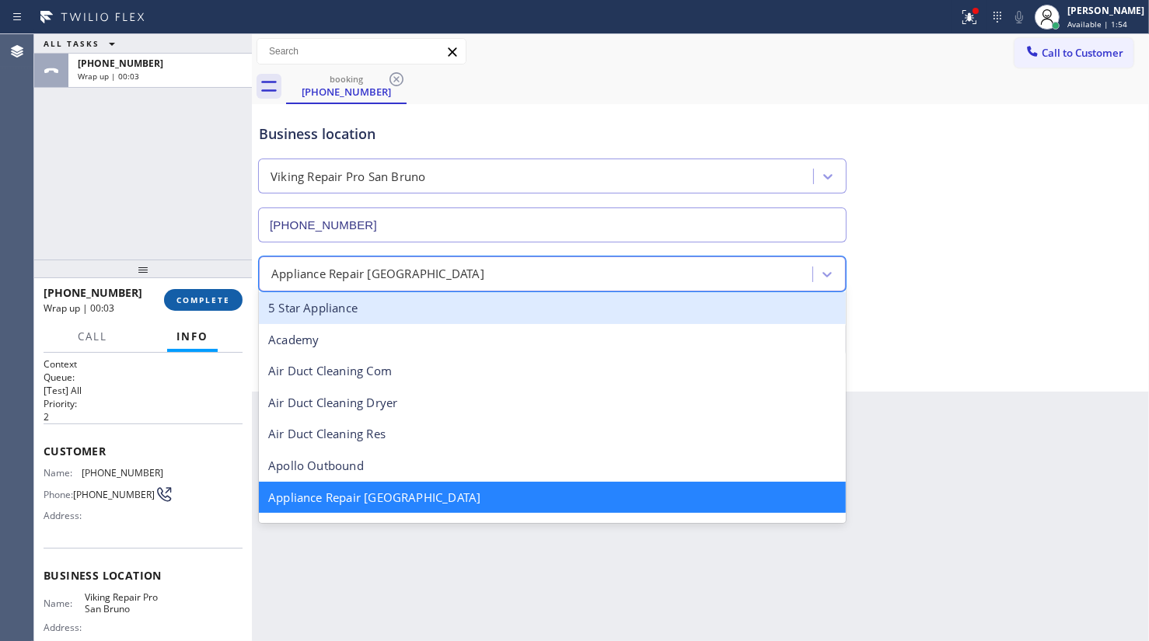
click at [203, 301] on span "COMPLETE" at bounding box center [203, 300] width 54 height 11
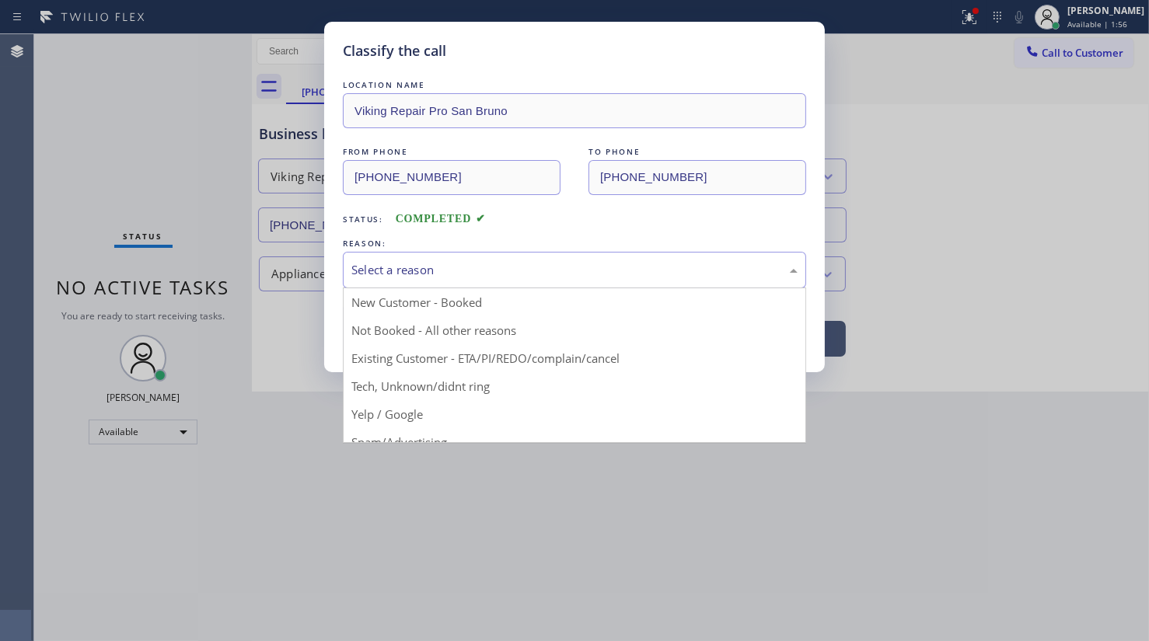
click at [396, 263] on div "Select a reason" at bounding box center [574, 270] width 446 height 18
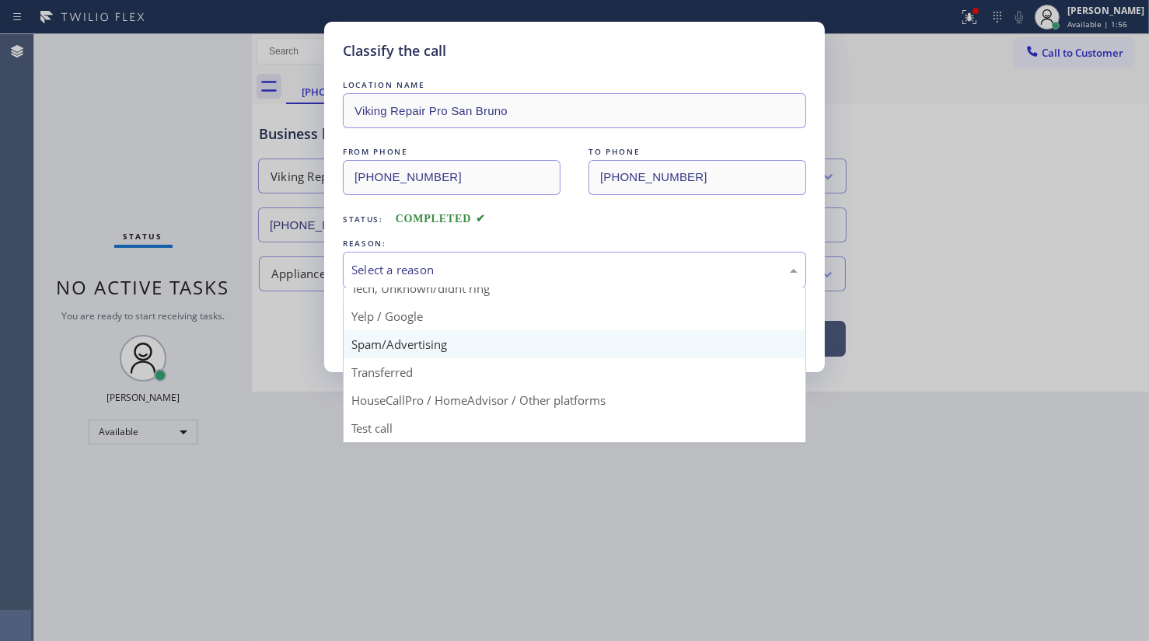
scroll to position [103, 0]
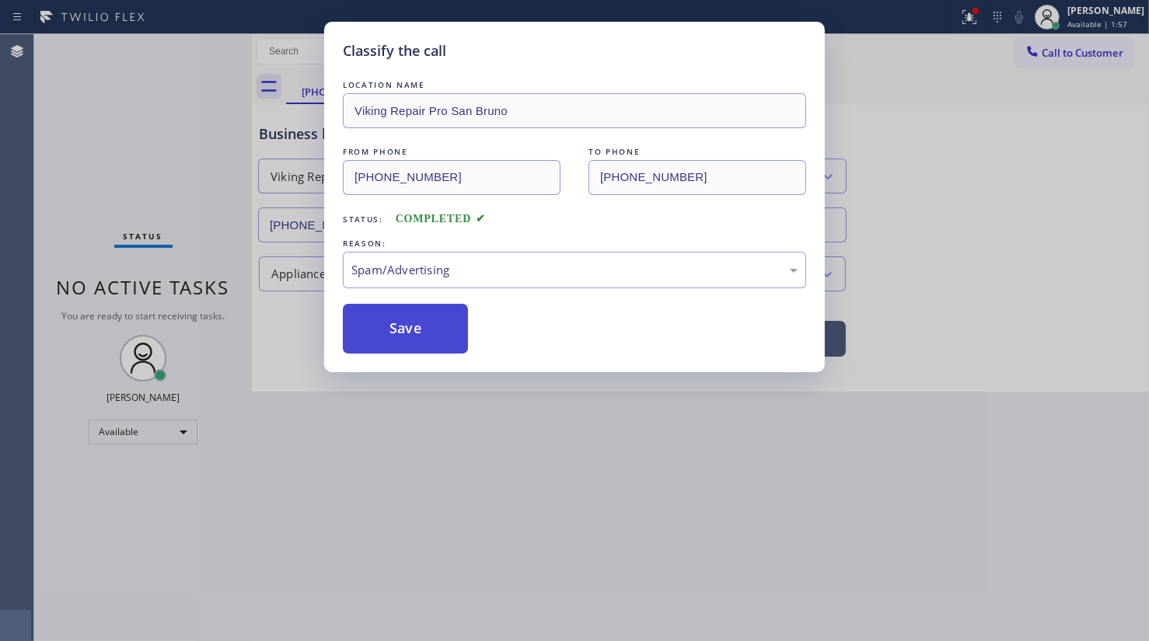
click at [404, 337] on button "Save" at bounding box center [405, 329] width 125 height 50
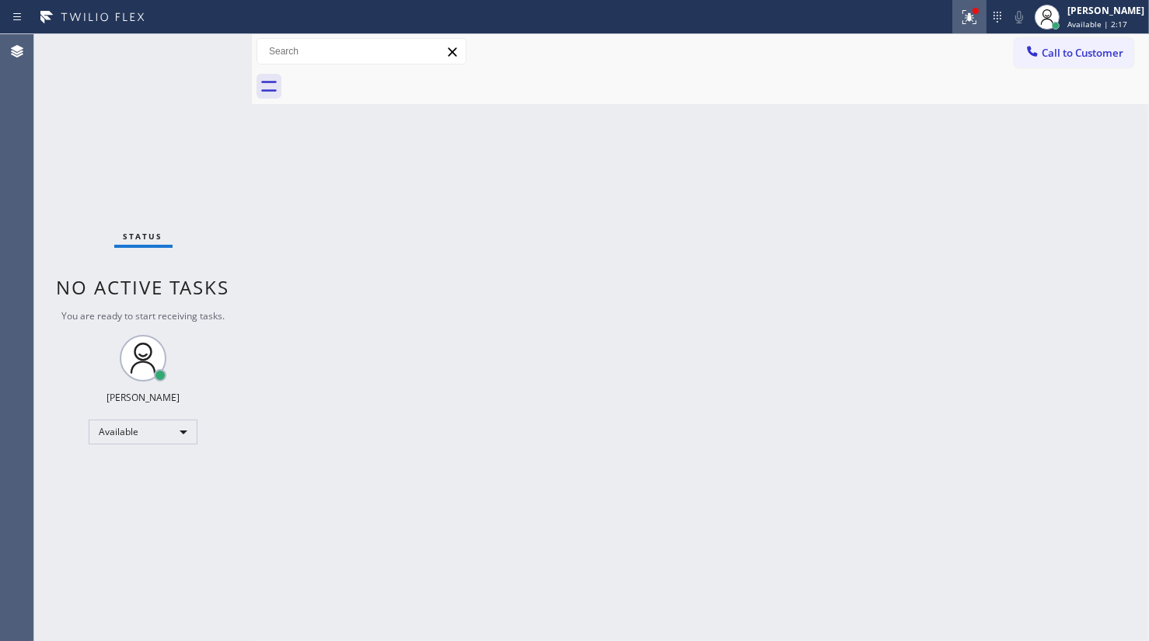
click at [956, 9] on div at bounding box center [969, 17] width 34 height 19
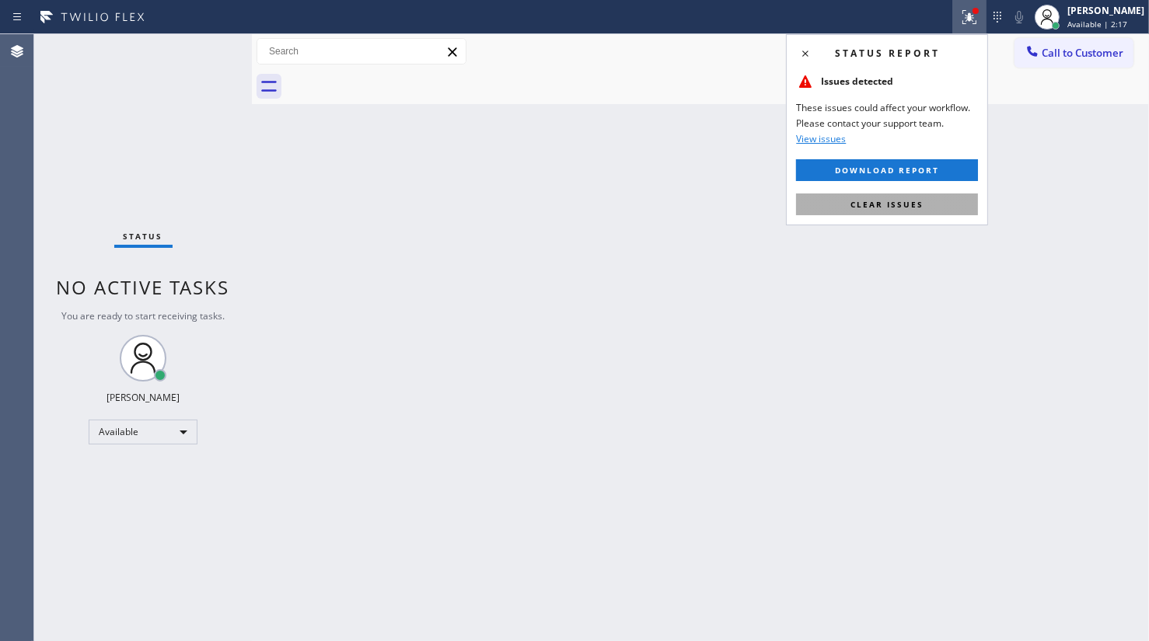
click at [946, 194] on button "Clear issues" at bounding box center [887, 205] width 182 height 22
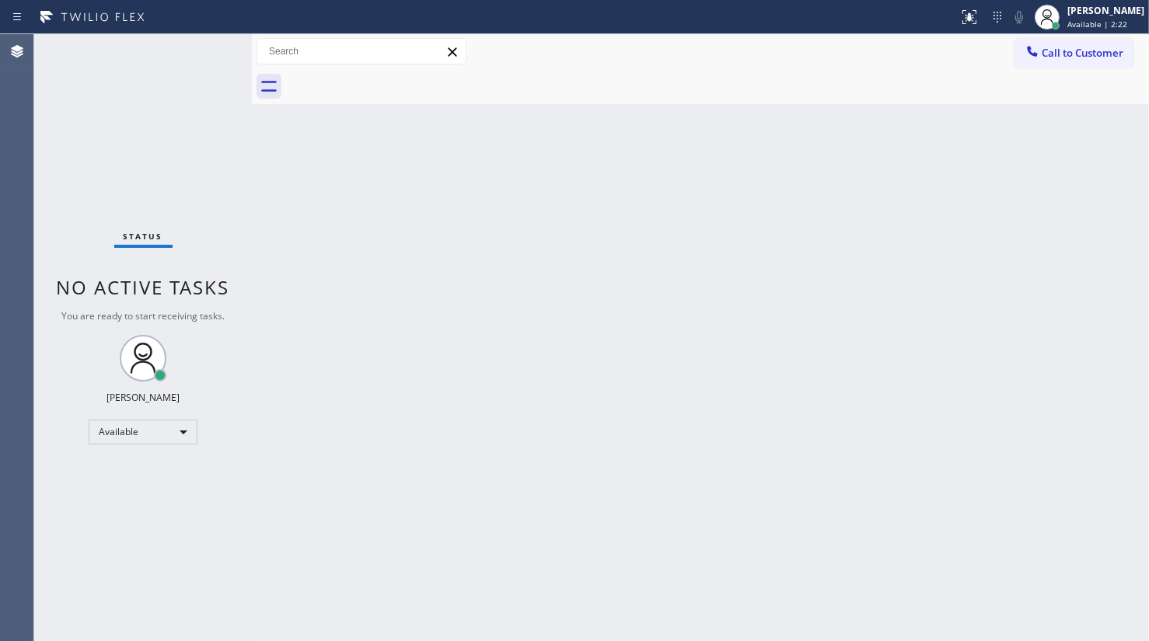
click at [201, 54] on div "Status No active tasks You are ready to start receiving tasks. JENIZA ALCAYDE A…" at bounding box center [143, 337] width 218 height 607
click at [204, 52] on div "Status No active tasks You are ready to start receiving tasks. JENIZA ALCAYDE A…" at bounding box center [143, 337] width 218 height 607
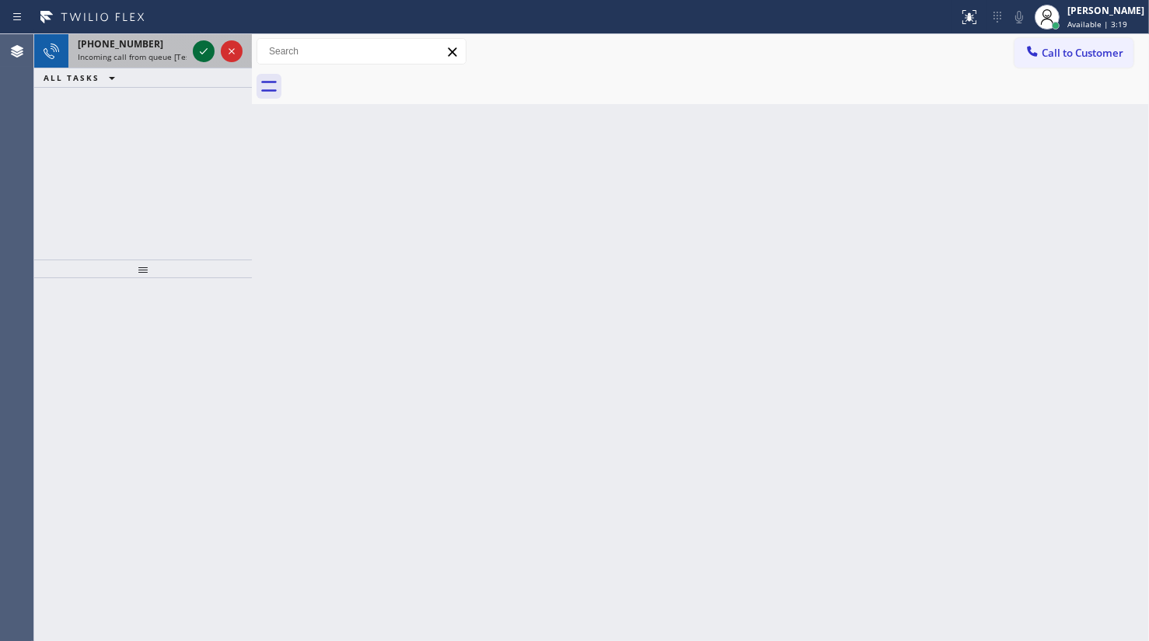
drag, startPoint x: 93, startPoint y: 51, endPoint x: 198, endPoint y: 57, distance: 105.9
click at [93, 51] on span "Incoming call from queue [Test] All" at bounding box center [142, 56] width 129 height 11
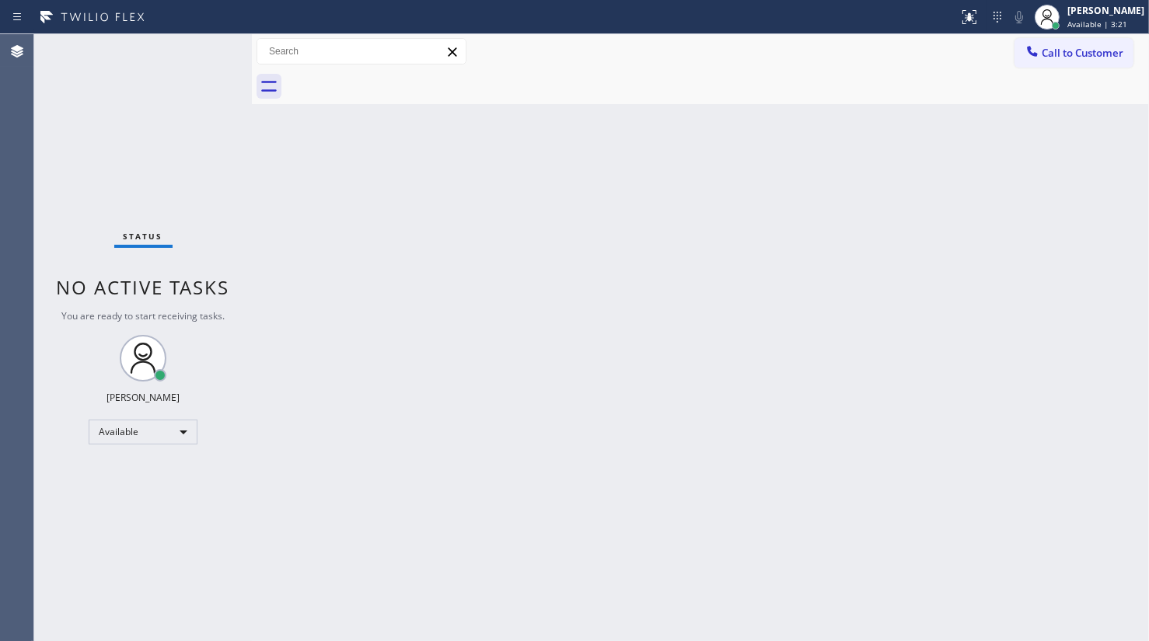
click at [204, 54] on div "Status No active tasks You are ready to start receiving tasks. JENIZA ALCAYDE A…" at bounding box center [143, 337] width 218 height 607
click at [205, 62] on div "Status No active tasks You are ready to start receiving tasks. JENIZA ALCAYDE A…" at bounding box center [143, 337] width 218 height 607
click at [205, 61] on div "Status No active tasks You are ready to start receiving tasks. JENIZA ALCAYDE A…" at bounding box center [143, 337] width 218 height 607
drag, startPoint x: 778, startPoint y: 435, endPoint x: 1049, endPoint y: 12, distance: 502.5
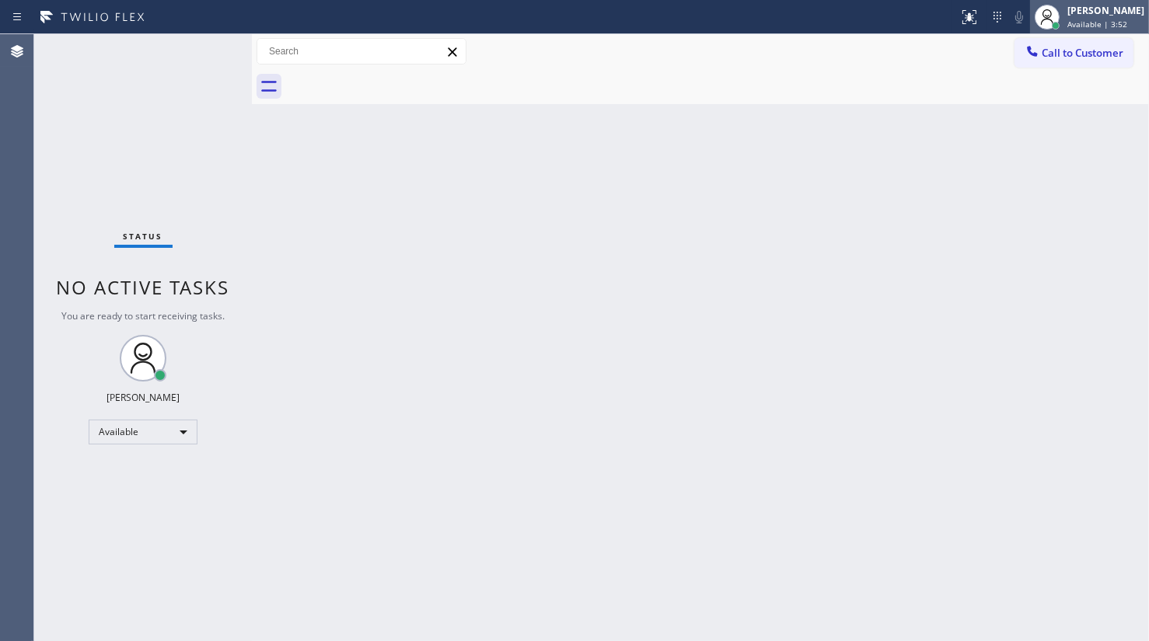
click at [785, 419] on div "Back to Dashboard Change Sender ID Customers Technicians Select a contact Outbo…" at bounding box center [700, 337] width 897 height 607
click at [202, 41] on div "Status No active tasks You are ready to start receiving tasks. JENIZA ALCAYDE A…" at bounding box center [143, 337] width 218 height 607
click at [202, 39] on div "Status No active tasks You are ready to start receiving tasks. JENIZA ALCAYDE A…" at bounding box center [143, 337] width 218 height 607
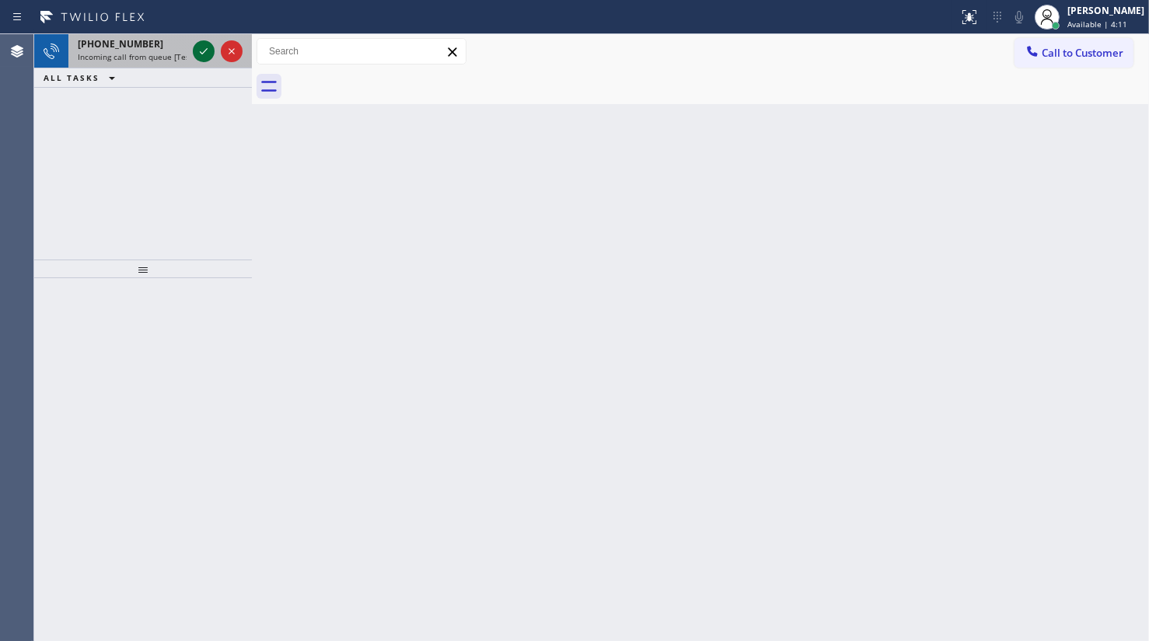
click at [199, 53] on icon at bounding box center [203, 51] width 19 height 19
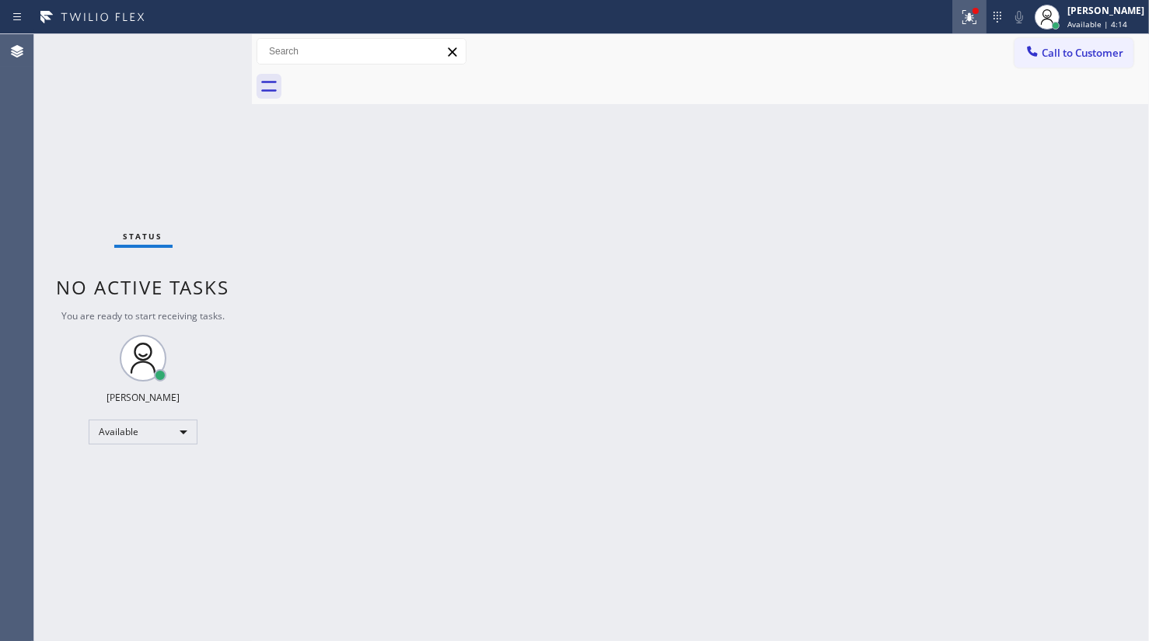
click at [959, 19] on div at bounding box center [969, 17] width 34 height 19
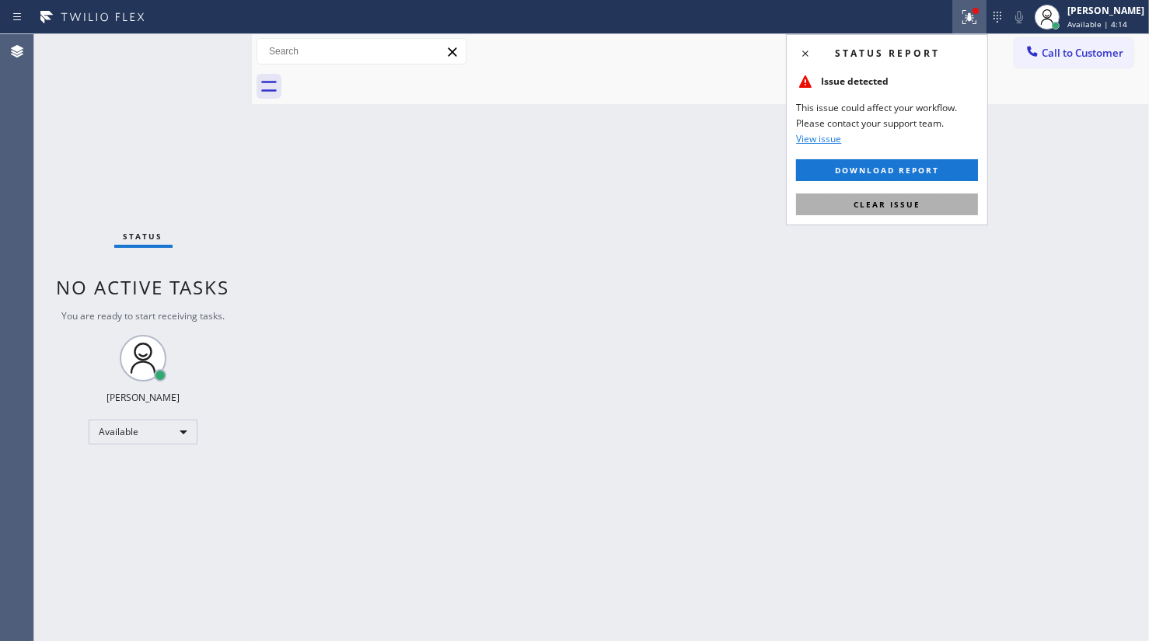
click at [914, 201] on span "Clear issue" at bounding box center [887, 204] width 67 height 11
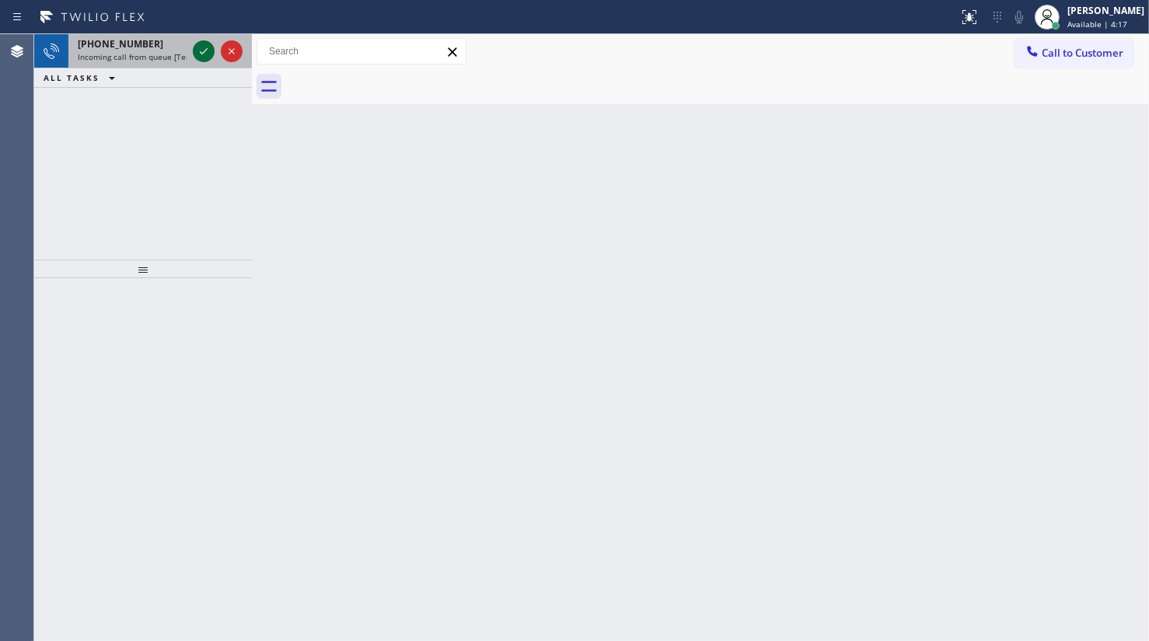
click at [206, 51] on icon at bounding box center [203, 51] width 19 height 19
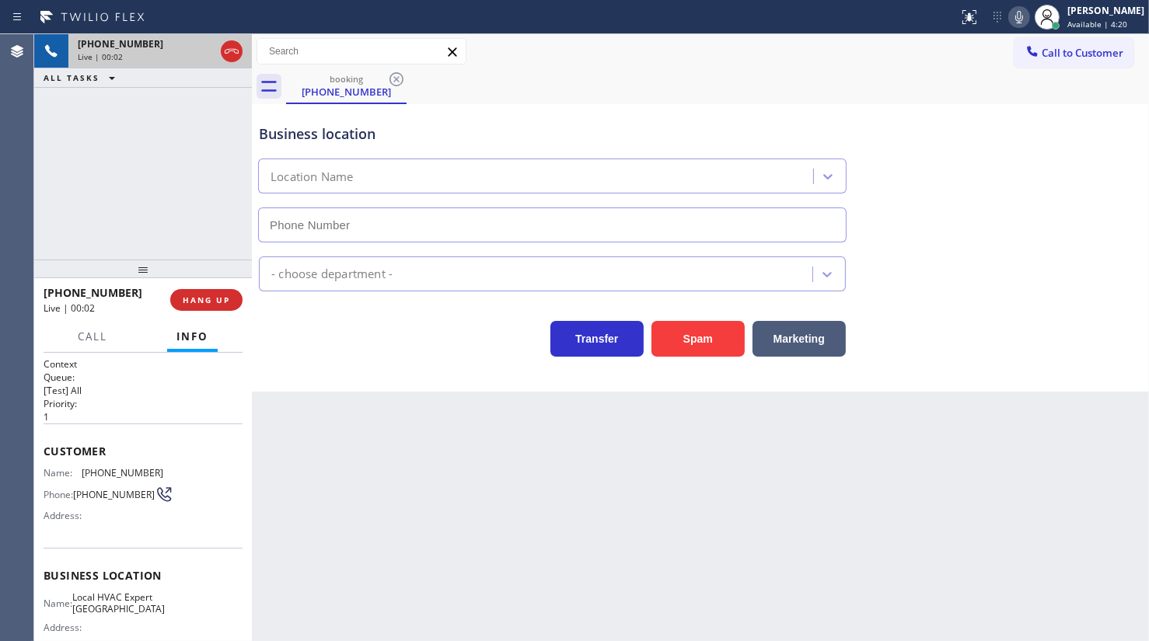
type input "[PHONE_NUMBER]"
click at [189, 296] on span "HANG UP" at bounding box center [206, 300] width 47 height 11
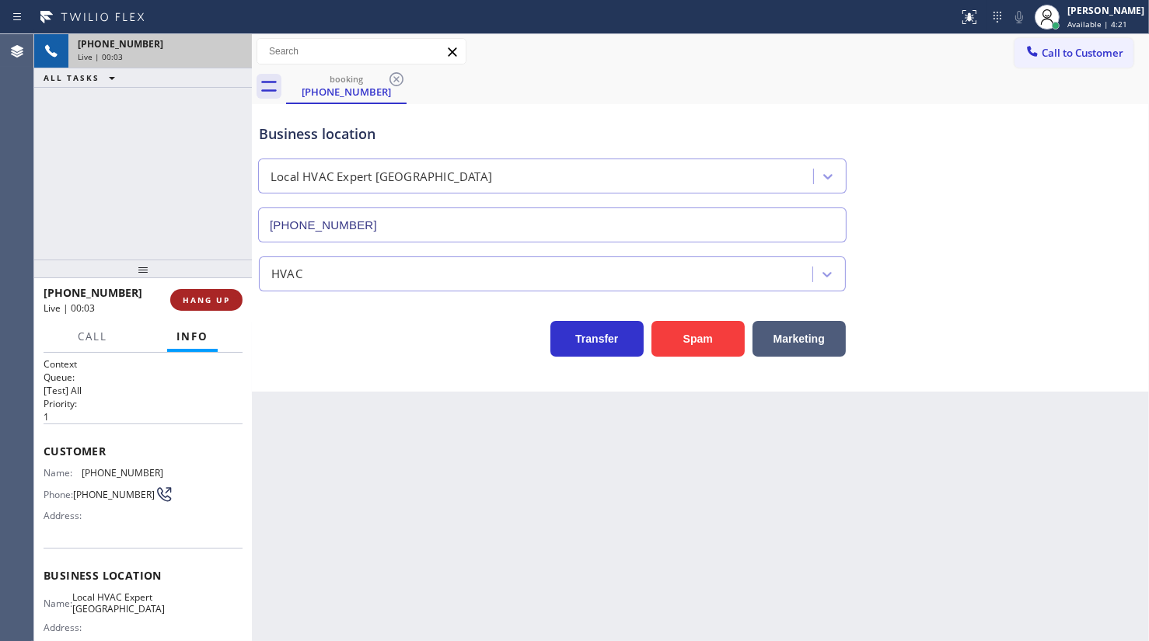
click at [218, 295] on span "HANG UP" at bounding box center [206, 300] width 47 height 11
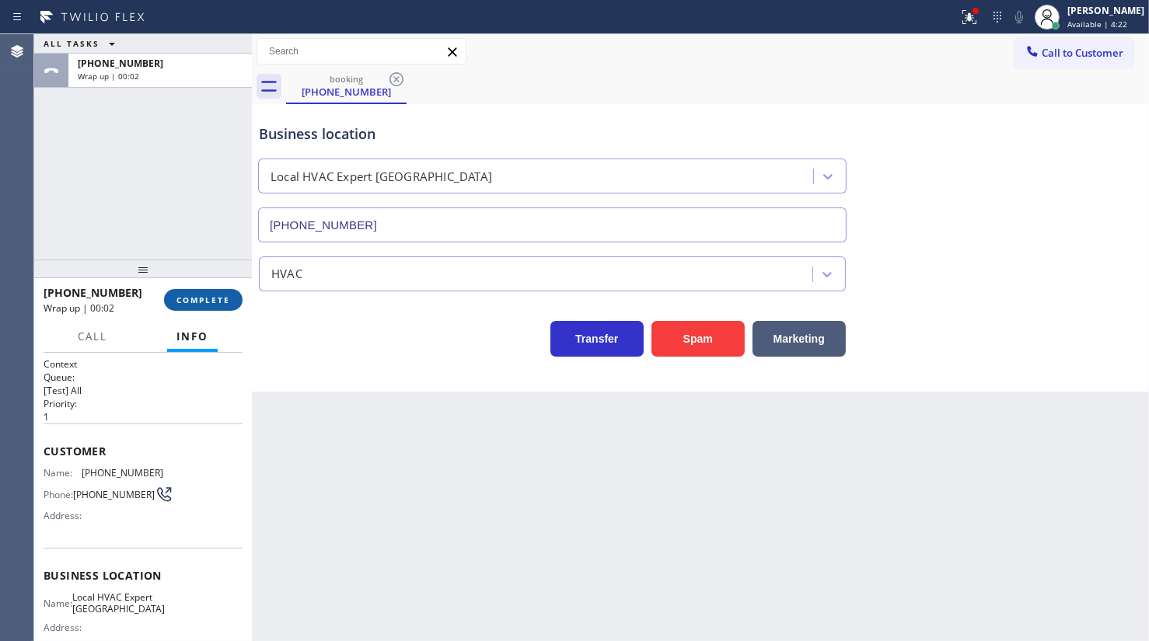
click at [218, 295] on span "COMPLETE" at bounding box center [203, 300] width 54 height 11
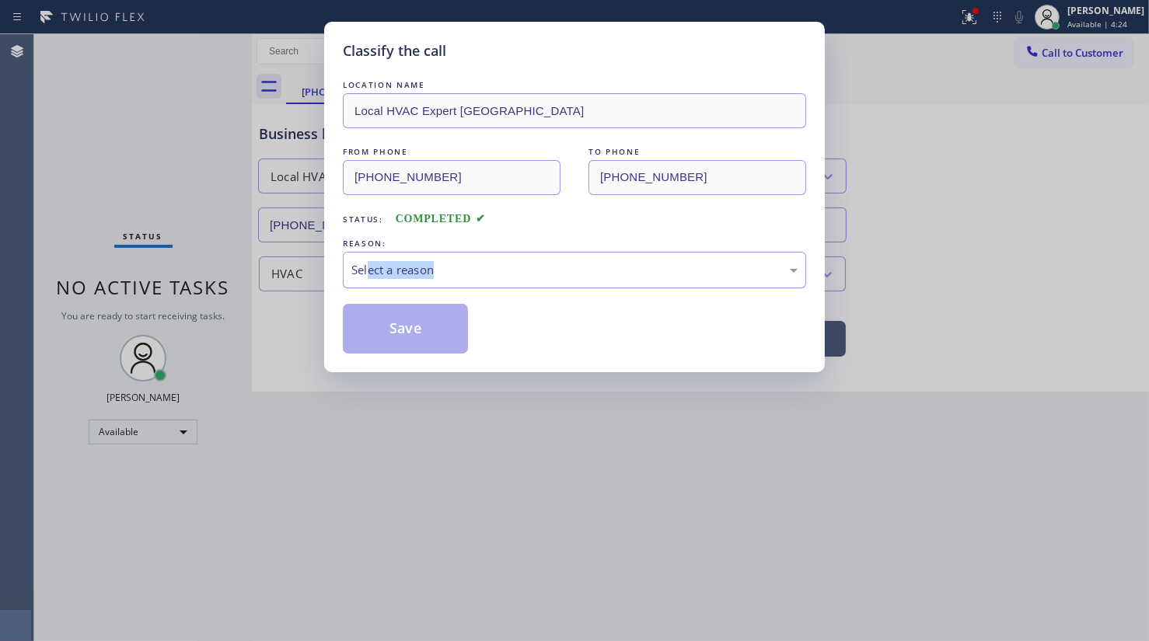
drag, startPoint x: 362, startPoint y: 290, endPoint x: 374, endPoint y: 273, distance: 21.2
click at [371, 281] on div "LOCATION NAME Local HVAC Expert [GEOGRAPHIC_DATA] FROM PHONE [PHONE_NUMBER] TO …" at bounding box center [574, 215] width 463 height 277
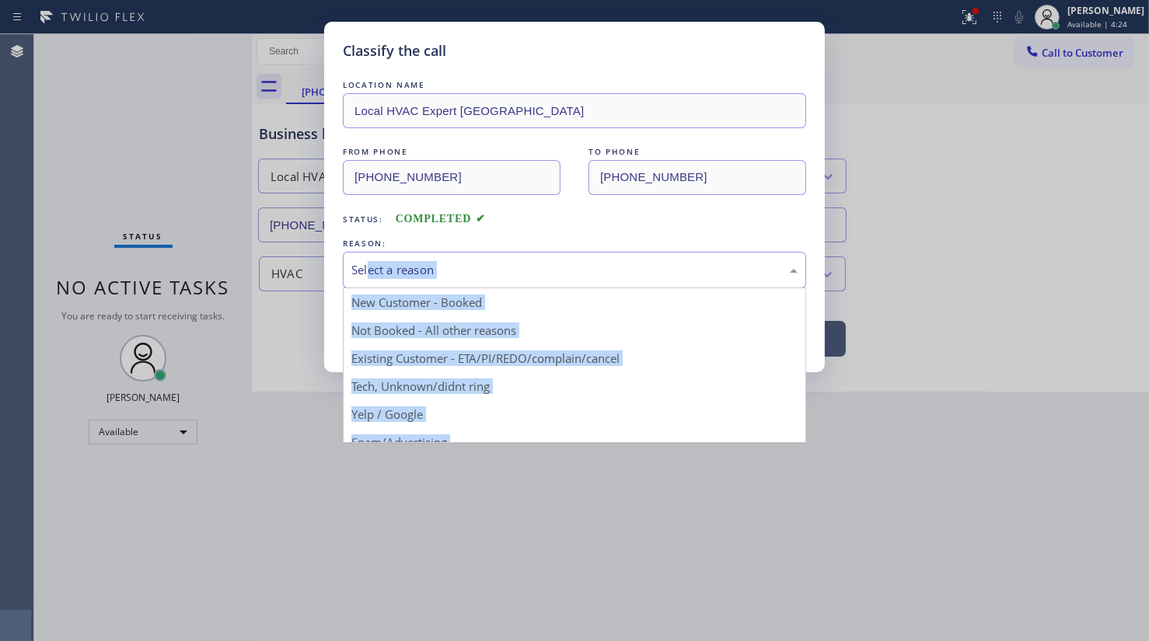
click at [386, 269] on div "Select a reason" at bounding box center [574, 270] width 446 height 18
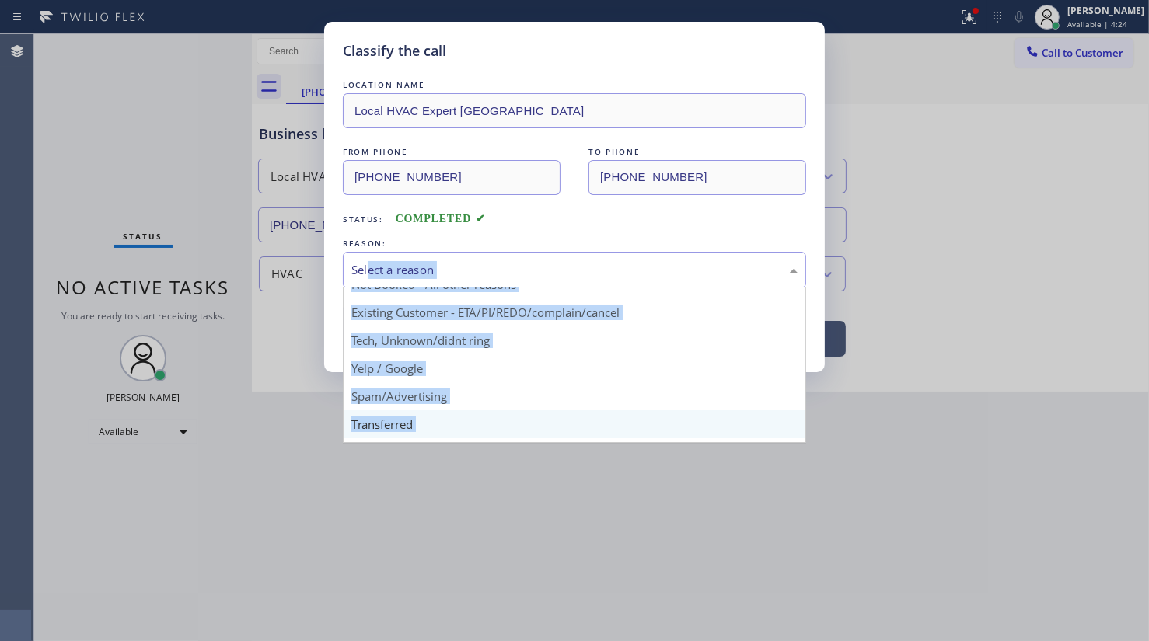
scroll to position [103, 0]
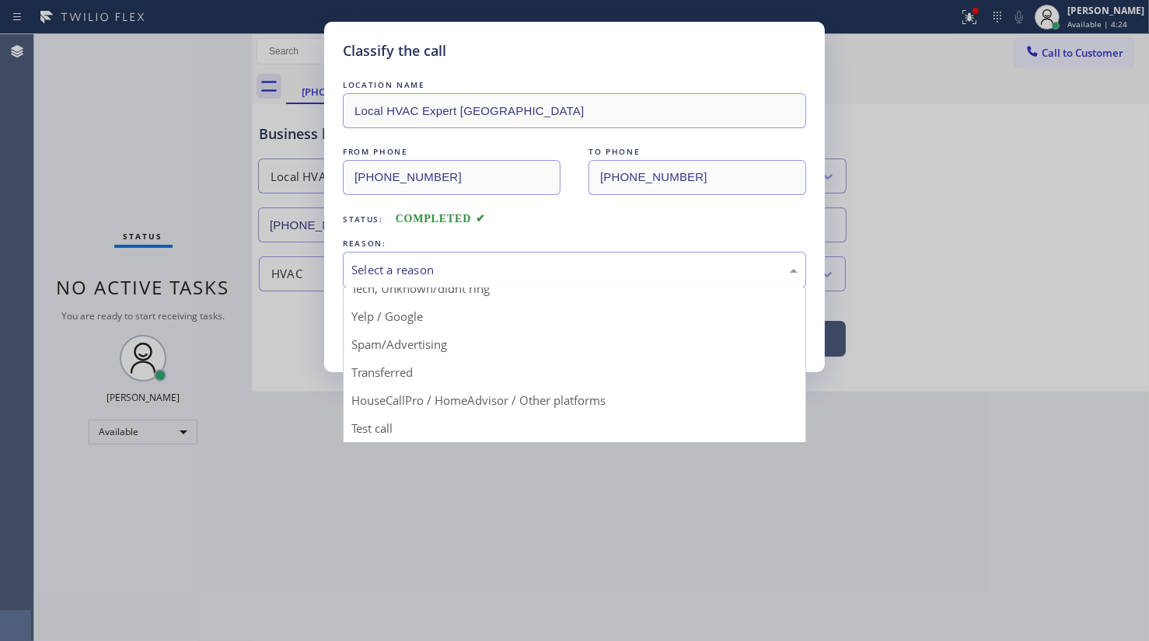
click at [576, 236] on div "REASON:" at bounding box center [574, 244] width 463 height 16
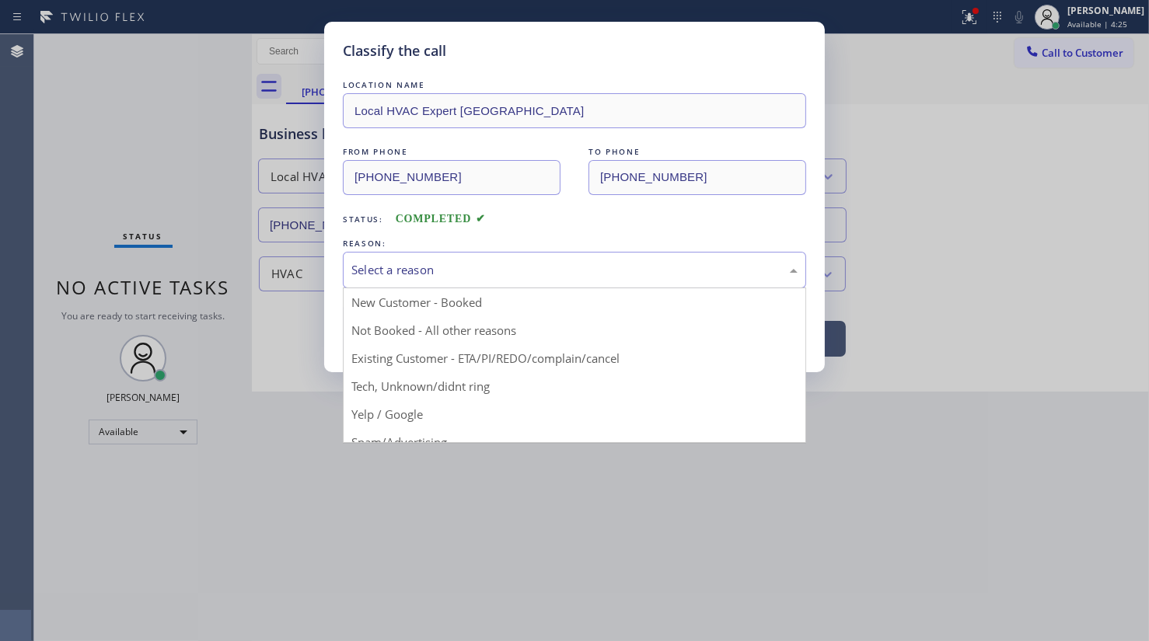
click at [370, 274] on div "Select a reason" at bounding box center [574, 270] width 446 height 18
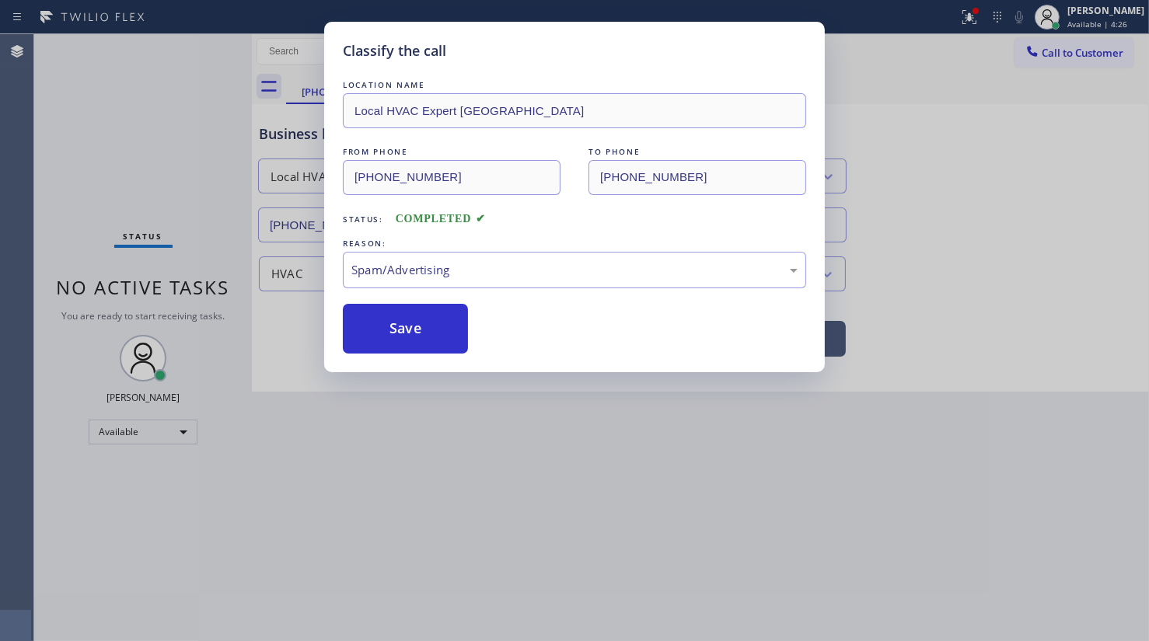
click at [396, 332] on button "Save" at bounding box center [405, 329] width 125 height 50
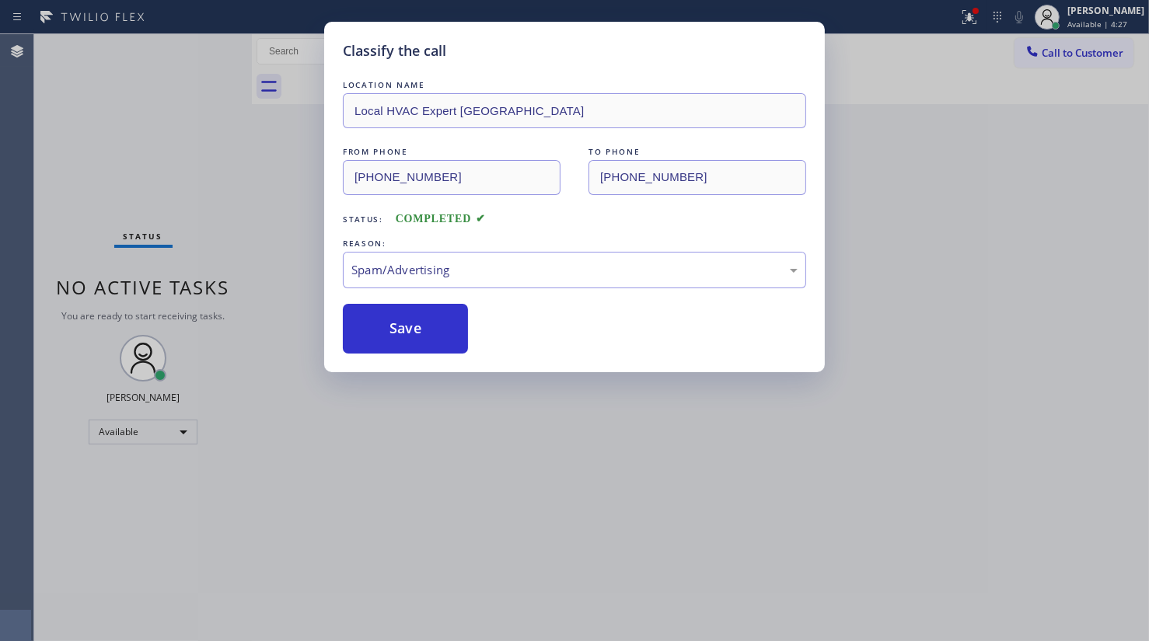
drag, startPoint x: 139, startPoint y: 85, endPoint x: 158, endPoint y: 58, distance: 32.4
click at [154, 64] on div "Status No active tasks You are ready to start receiving tasks. JENIZA ALCAYDE A…" at bounding box center [143, 337] width 218 height 607
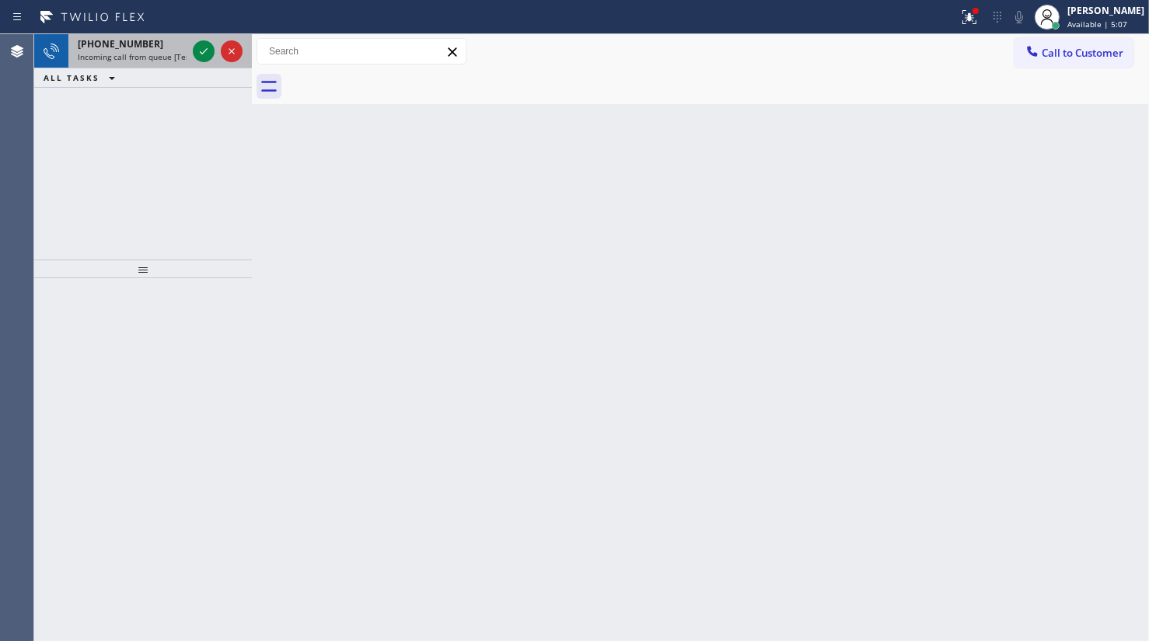
drag, startPoint x: 179, startPoint y: 46, endPoint x: 190, endPoint y: 48, distance: 11.9
click at [182, 48] on div "[PHONE_NUMBER]" at bounding box center [132, 43] width 109 height 13
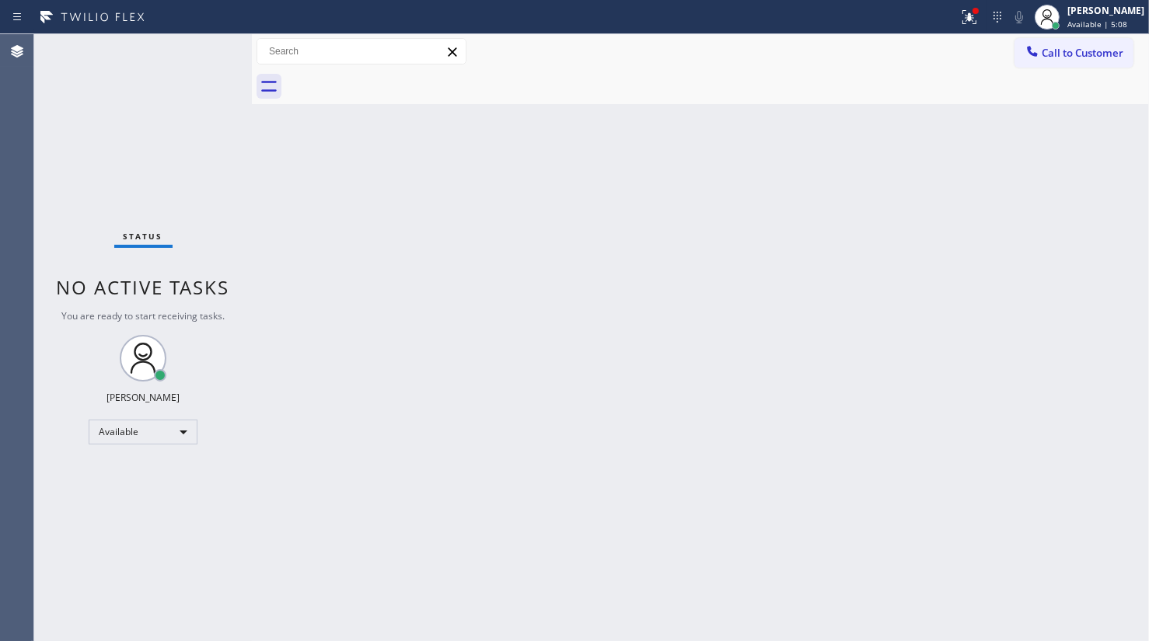
click at [194, 49] on div "Status No active tasks You are ready to start receiving tasks. JENIZA ALCAYDE A…" at bounding box center [143, 337] width 218 height 607
click at [968, 18] on icon at bounding box center [969, 17] width 19 height 19
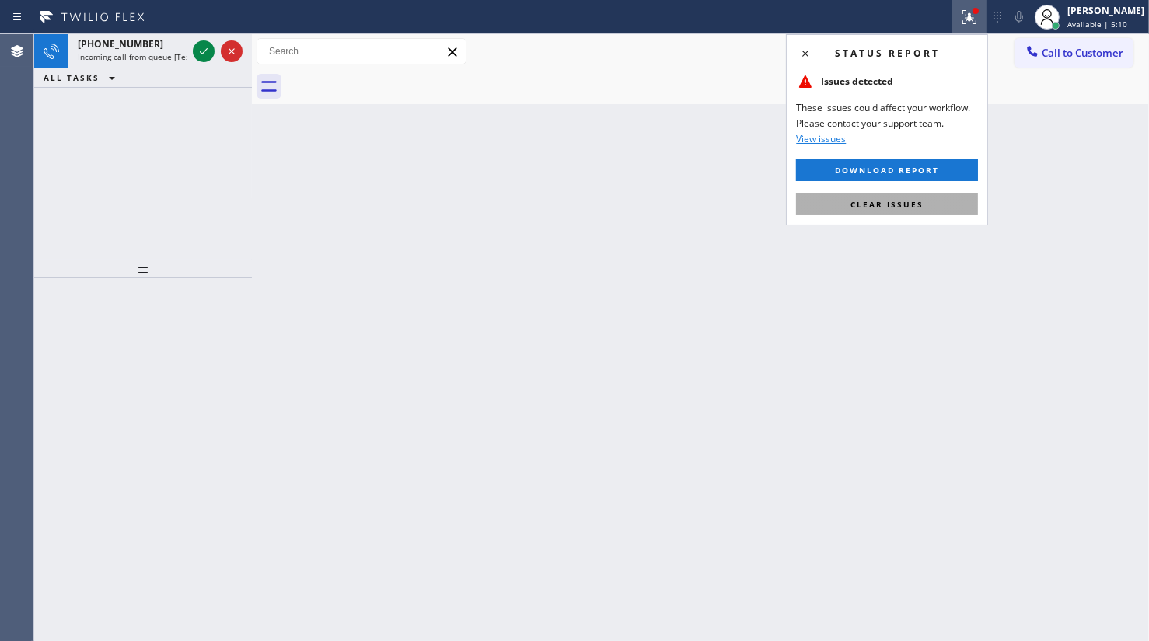
click at [920, 194] on button "Clear issues" at bounding box center [887, 205] width 182 height 22
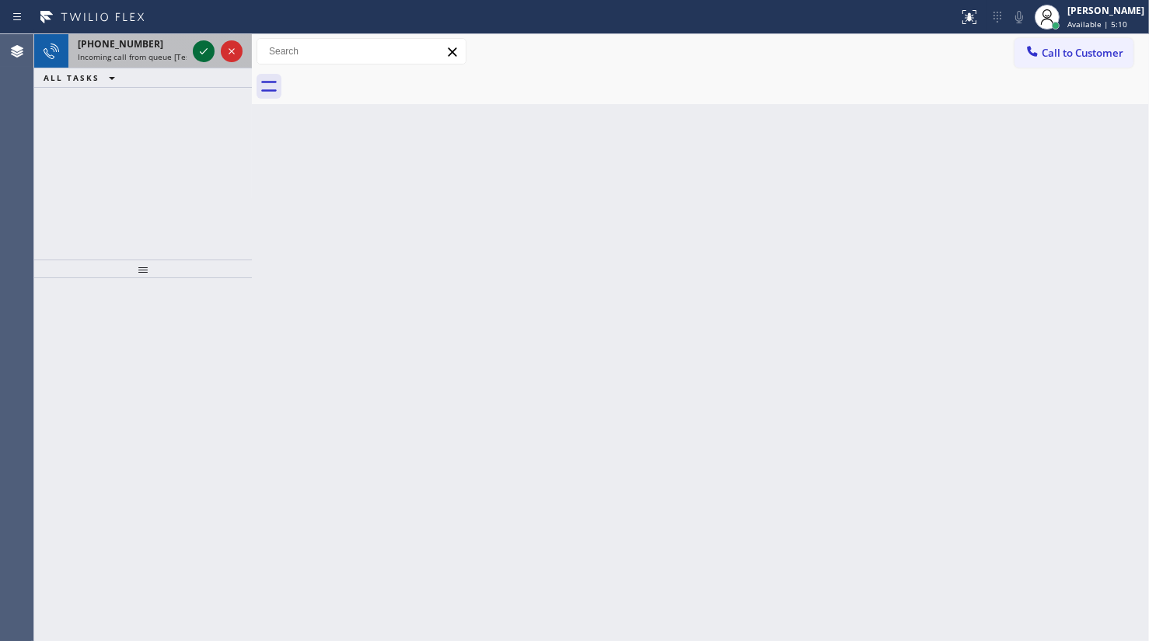
click at [202, 44] on icon at bounding box center [203, 51] width 19 height 19
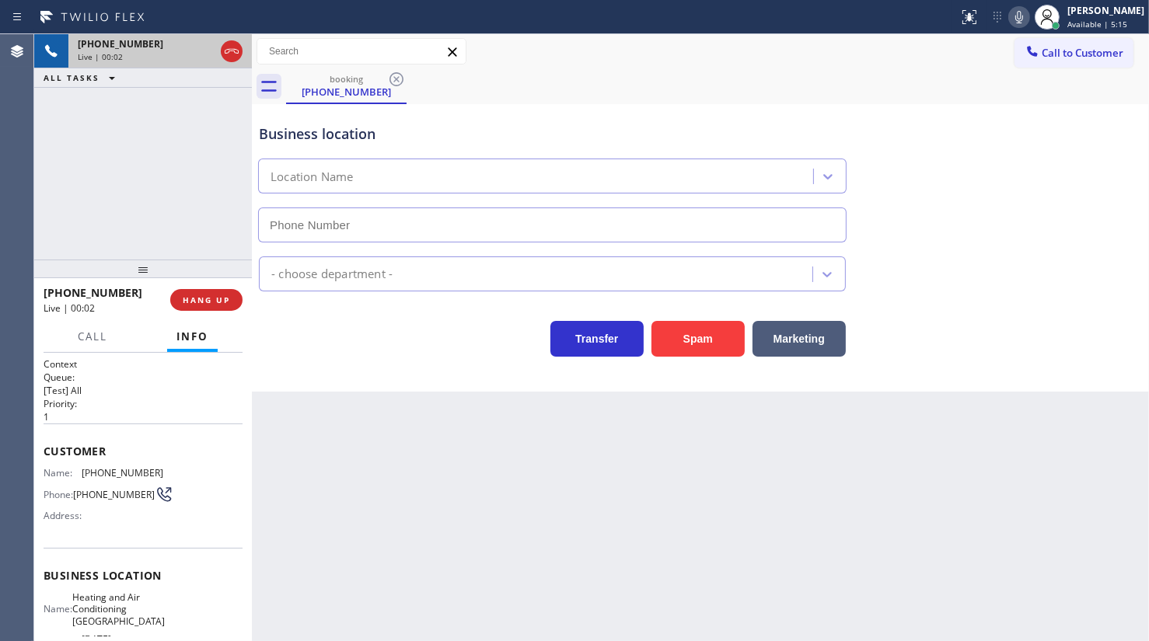
type input "[PHONE_NUMBER]"
click at [69, 176] on div "[PHONE_NUMBER] Live | 00:41 ALL TASKS ALL TASKS ACTIVE TASKS TASKS IN WRAP UP" at bounding box center [143, 146] width 218 height 225
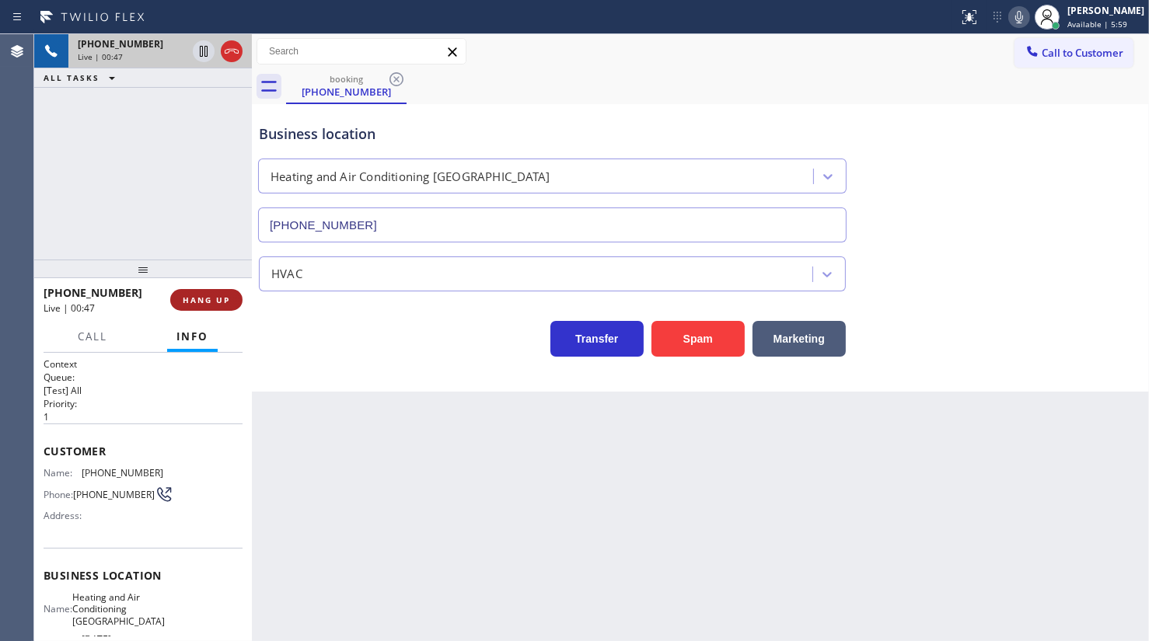
click at [183, 305] on span "HANG UP" at bounding box center [206, 300] width 47 height 11
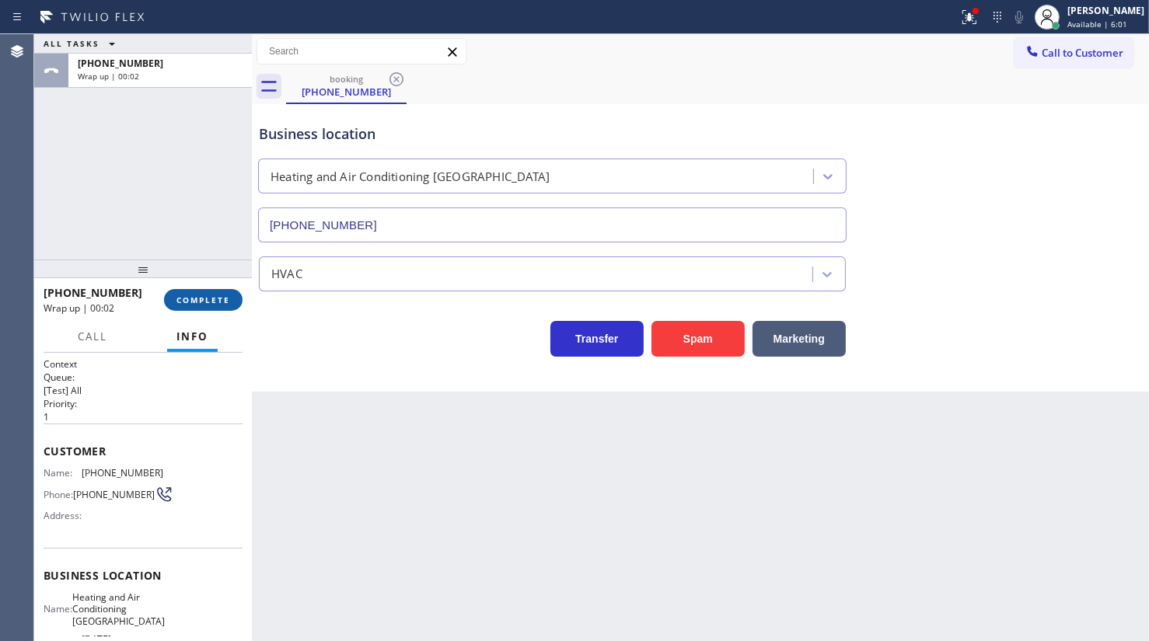
click at [201, 299] on span "COMPLETE" at bounding box center [203, 300] width 54 height 11
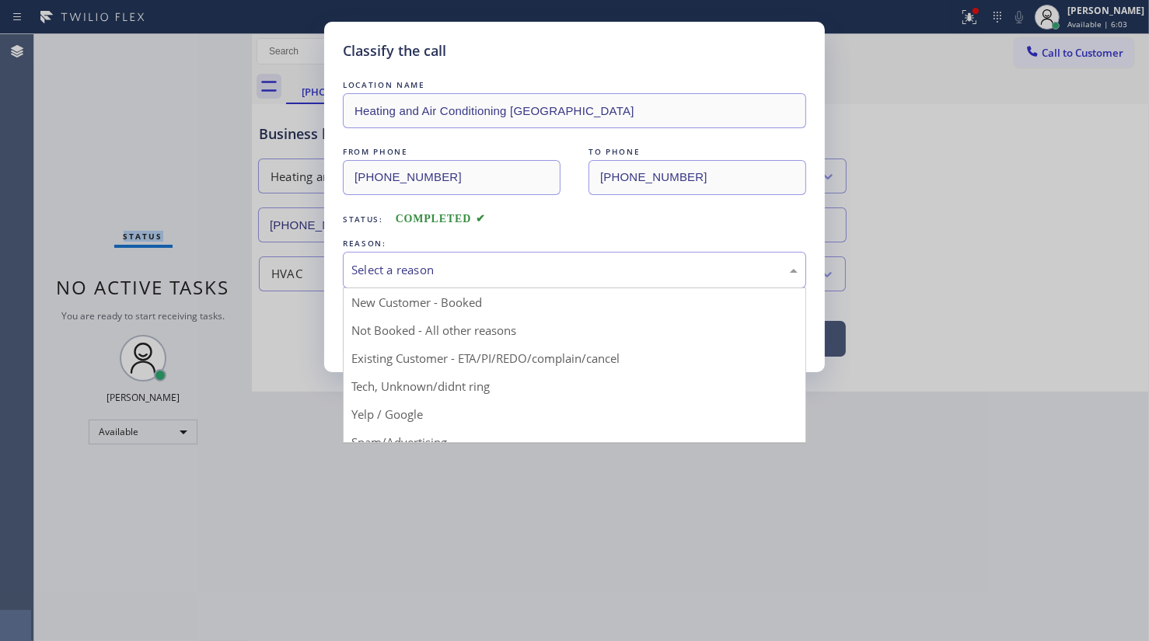
click at [471, 272] on div "Select a reason" at bounding box center [574, 270] width 446 height 18
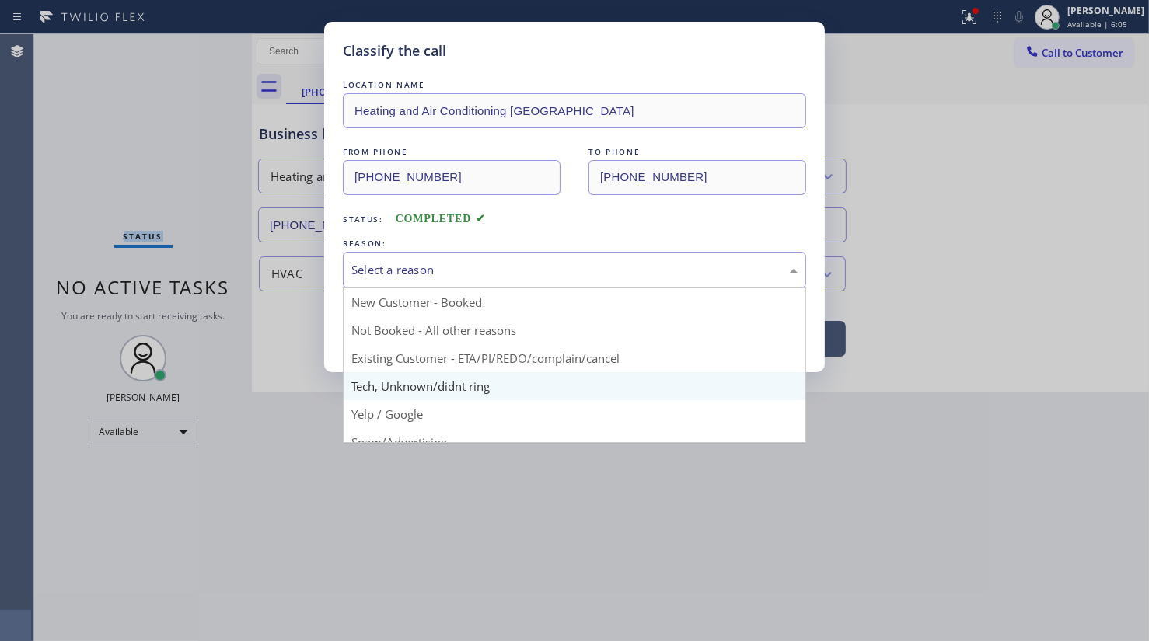
scroll to position [70, 0]
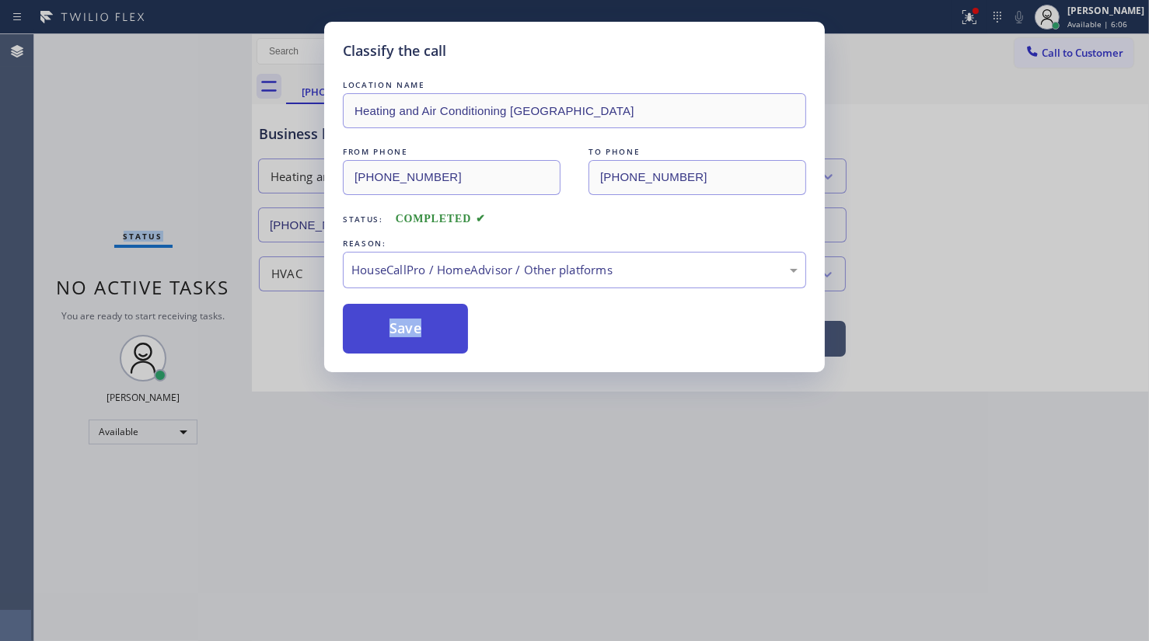
click at [435, 342] on button "Save" at bounding box center [405, 329] width 125 height 50
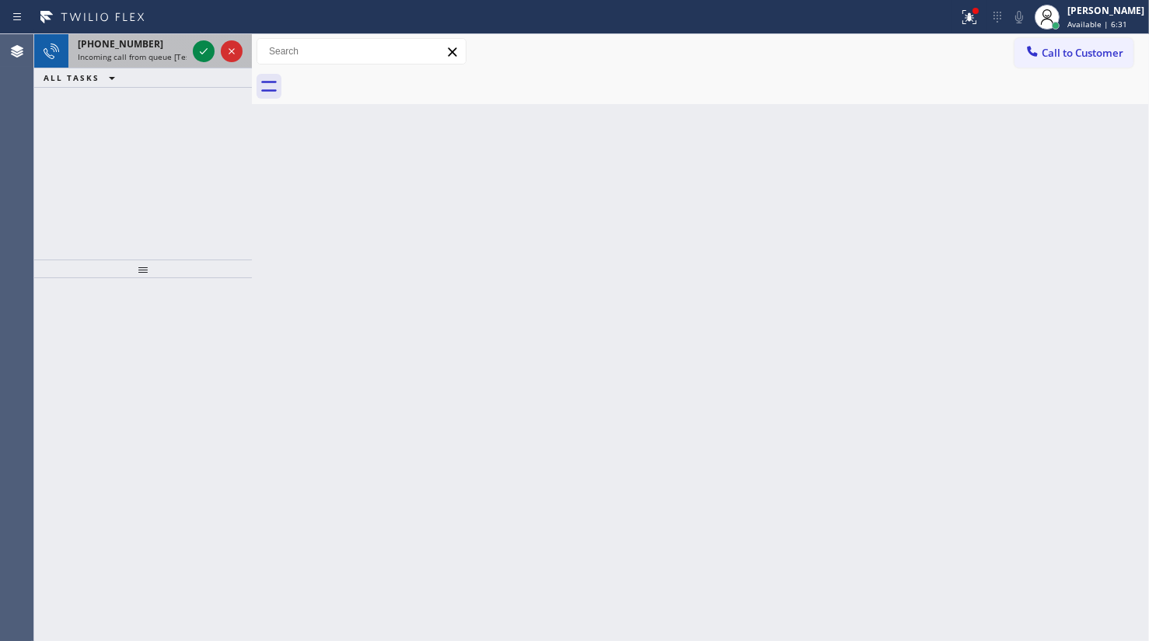
drag, startPoint x: 139, startPoint y: 50, endPoint x: 188, endPoint y: 44, distance: 49.3
click at [139, 51] on span "Incoming call from queue [Test] All" at bounding box center [142, 56] width 129 height 11
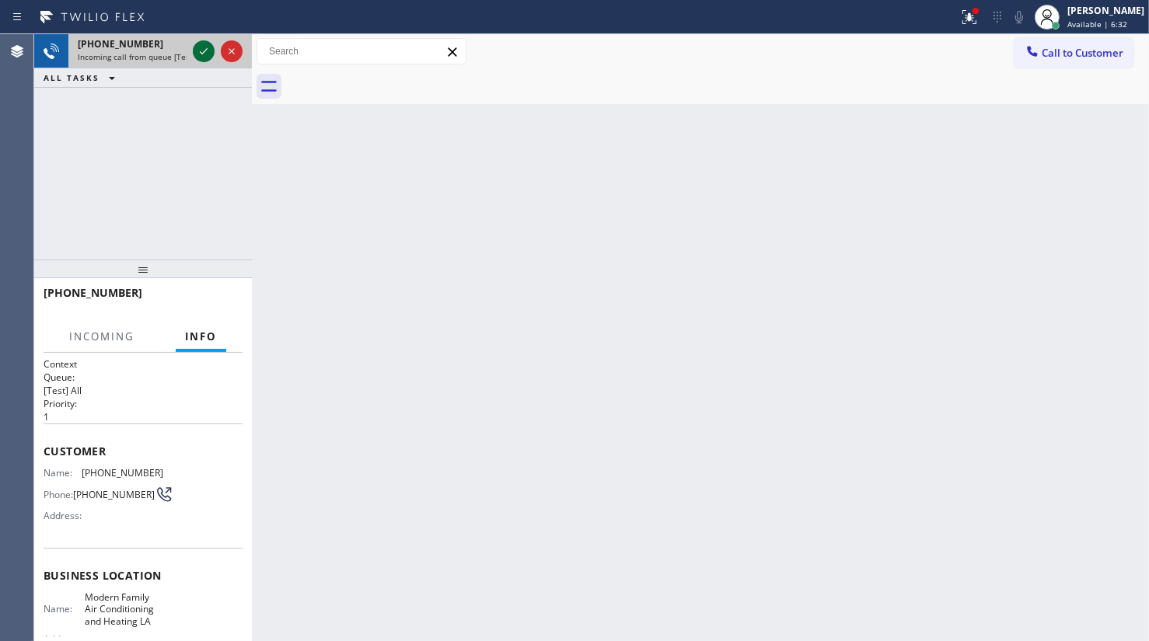
click at [201, 46] on icon at bounding box center [203, 51] width 19 height 19
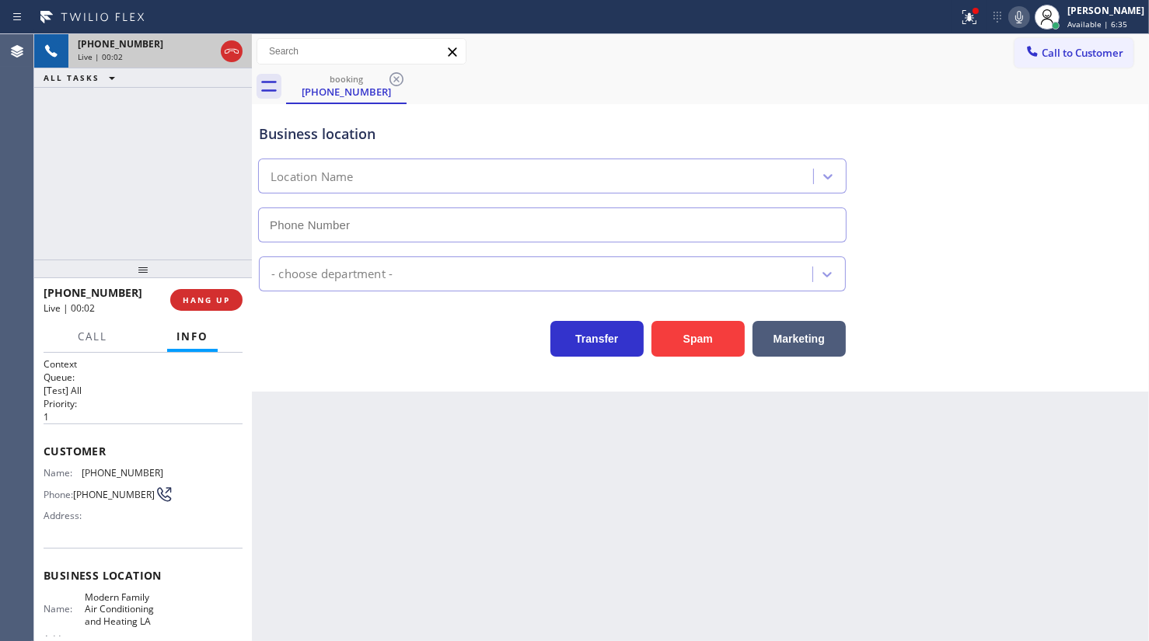
type input "[PHONE_NUMBER]"
click at [961, 19] on div at bounding box center [969, 17] width 34 height 19
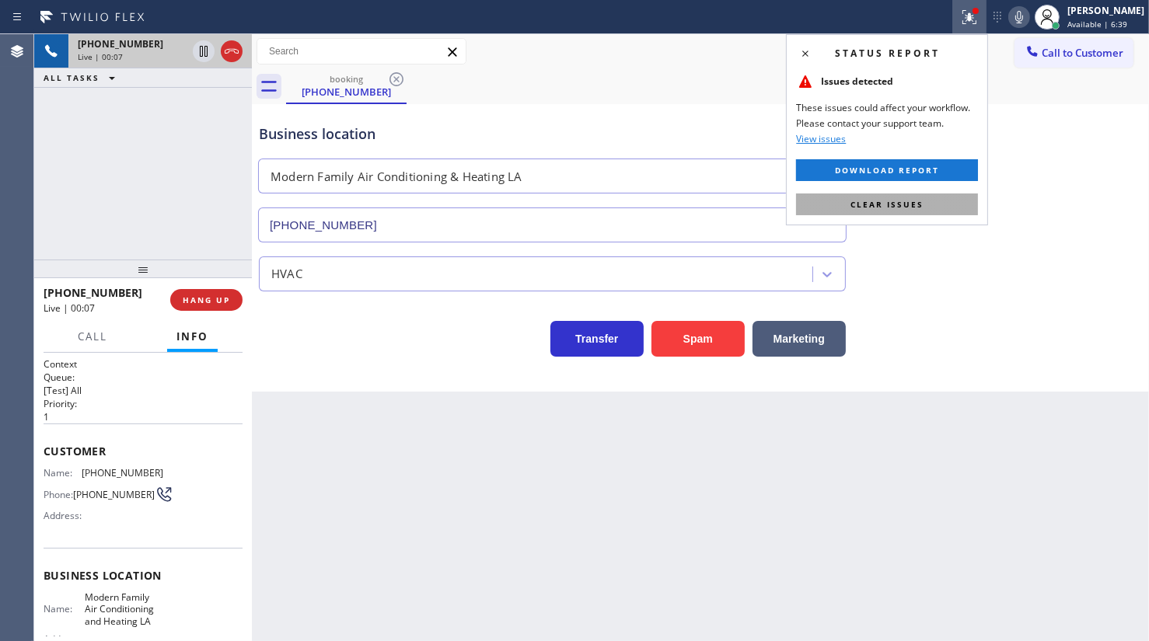
click at [893, 204] on span "Clear issues" at bounding box center [887, 204] width 73 height 11
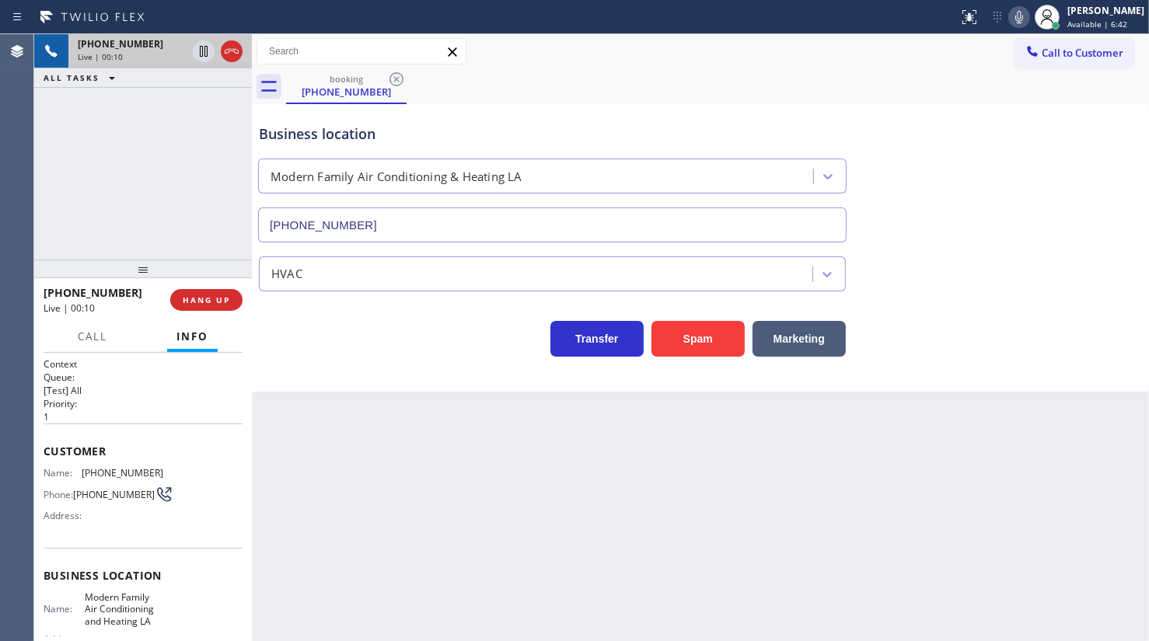
click at [89, 189] on div "[PHONE_NUMBER] Live | 00:10 ALL TASKS ALL TASKS ACTIVE TASKS TASKS IN WRAP UP" at bounding box center [143, 146] width 218 height 225
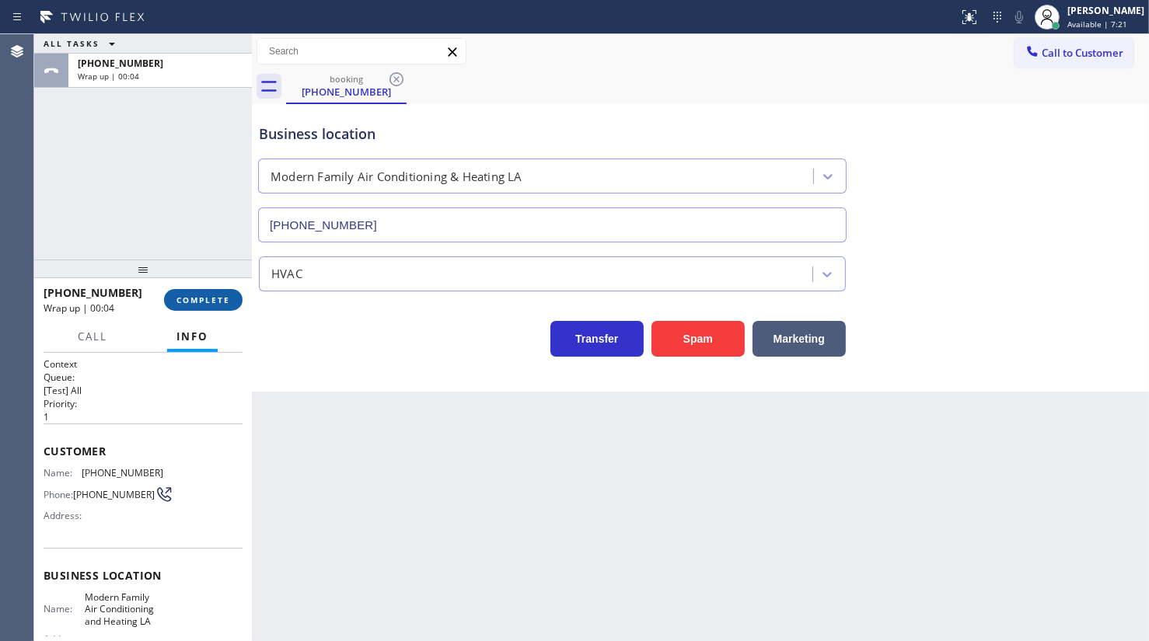
click at [181, 302] on span "COMPLETE" at bounding box center [203, 300] width 54 height 11
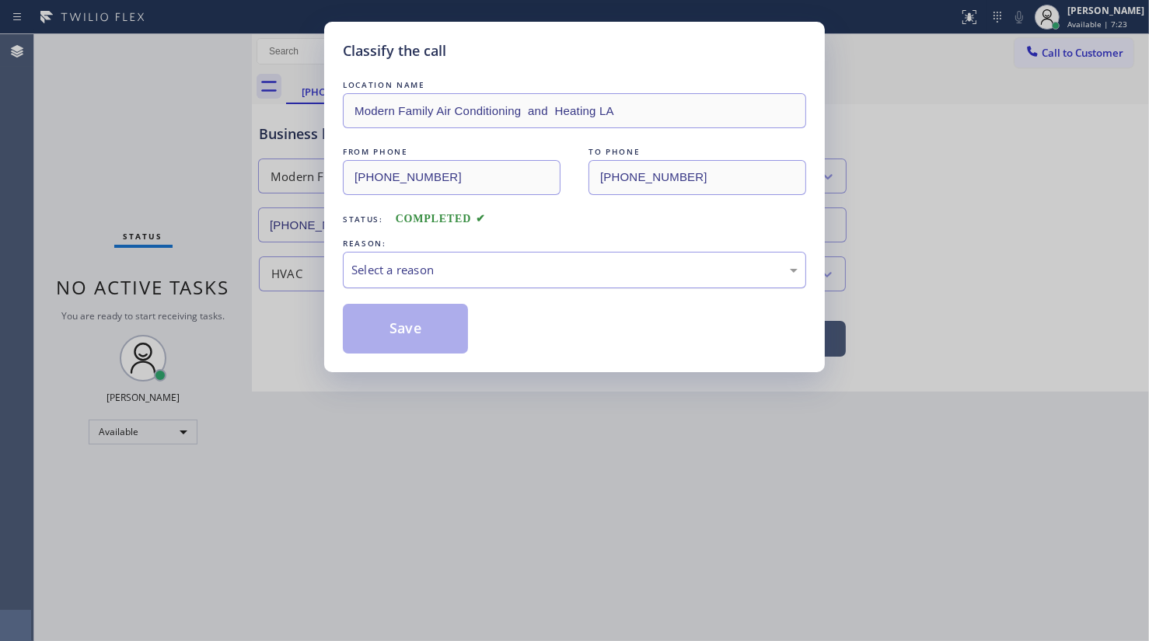
drag, startPoint x: 425, startPoint y: 271, endPoint x: 423, endPoint y: 282, distance: 11.9
click at [425, 280] on div "Select a reason" at bounding box center [574, 270] width 463 height 37
click at [400, 332] on button "Save" at bounding box center [405, 329] width 125 height 50
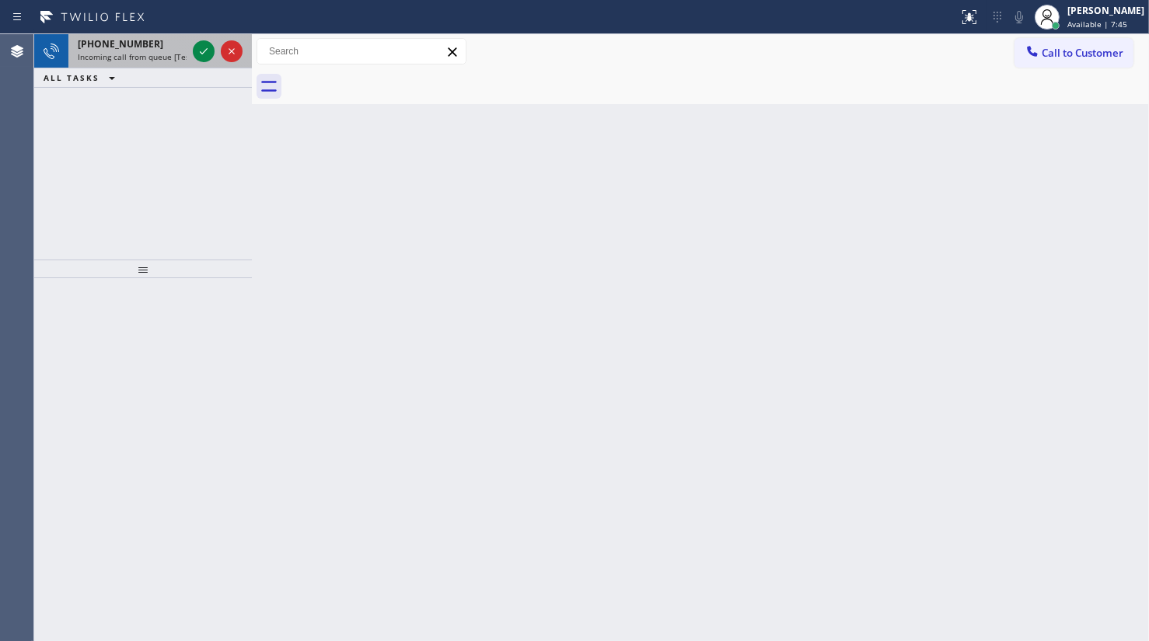
drag, startPoint x: 89, startPoint y: 37, endPoint x: 128, endPoint y: 51, distance: 41.8
click at [89, 37] on span "[PHONE_NUMBER]" at bounding box center [121, 43] width 86 height 13
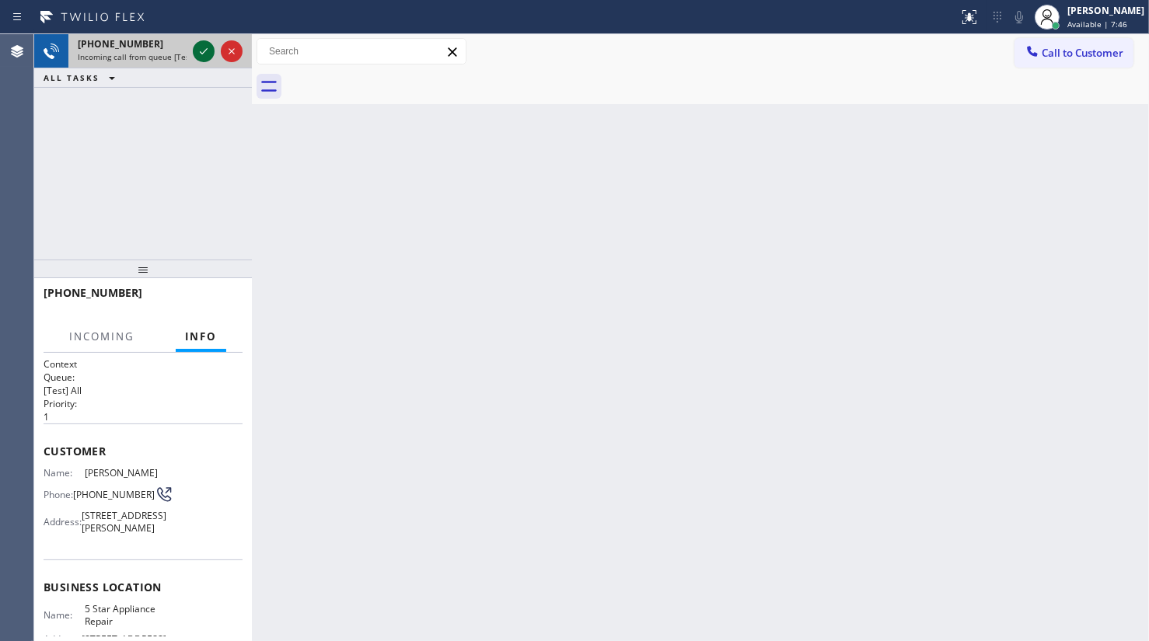
click at [195, 48] on icon at bounding box center [203, 51] width 19 height 19
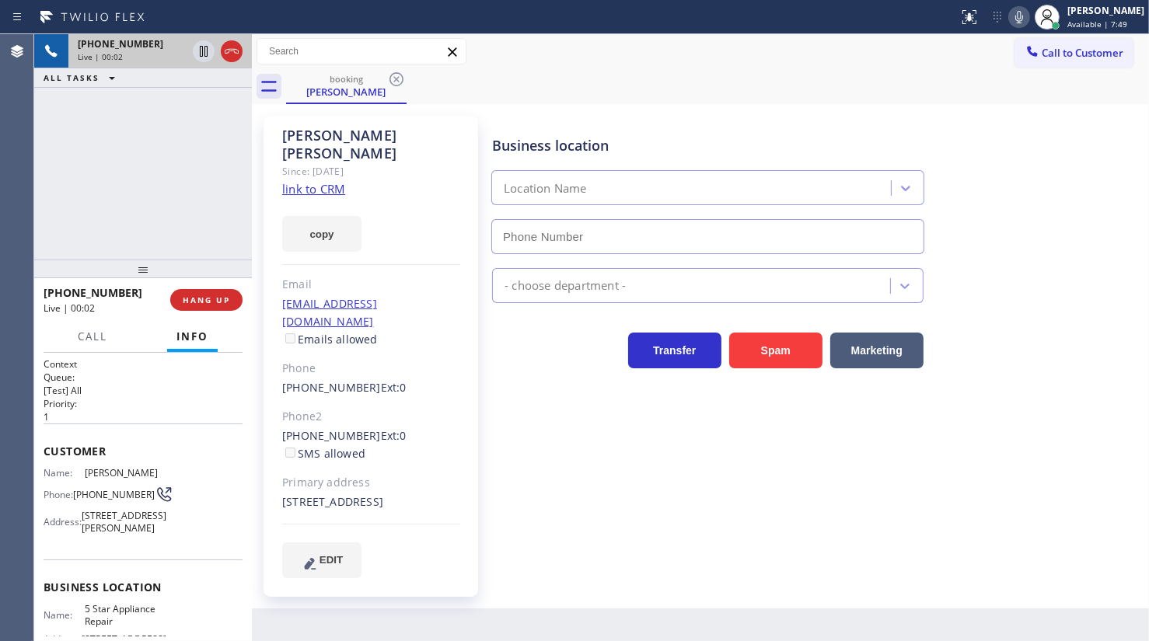
type input "[PHONE_NUMBER]"
click at [325, 181] on link "link to CRM" at bounding box center [313, 189] width 63 height 16
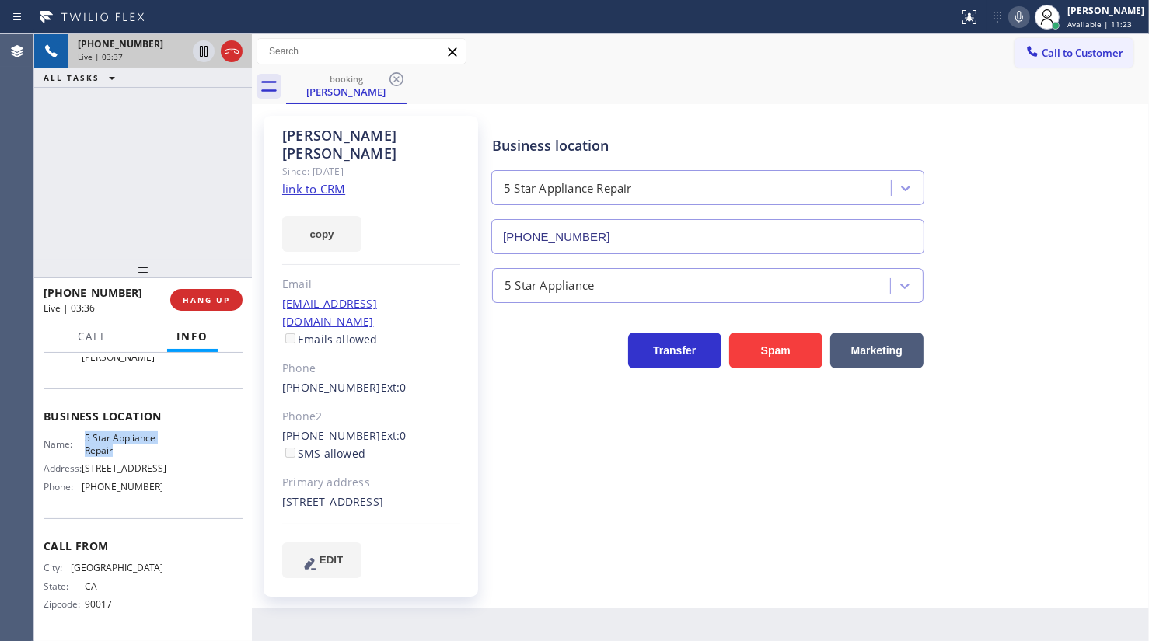
drag, startPoint x: 78, startPoint y: 437, endPoint x: 139, endPoint y: 456, distance: 64.2
click at [139, 456] on div "Name: 5 Star Appliance Repair" at bounding box center [104, 444] width 120 height 24
copy div "5 Star Appliance Repair"
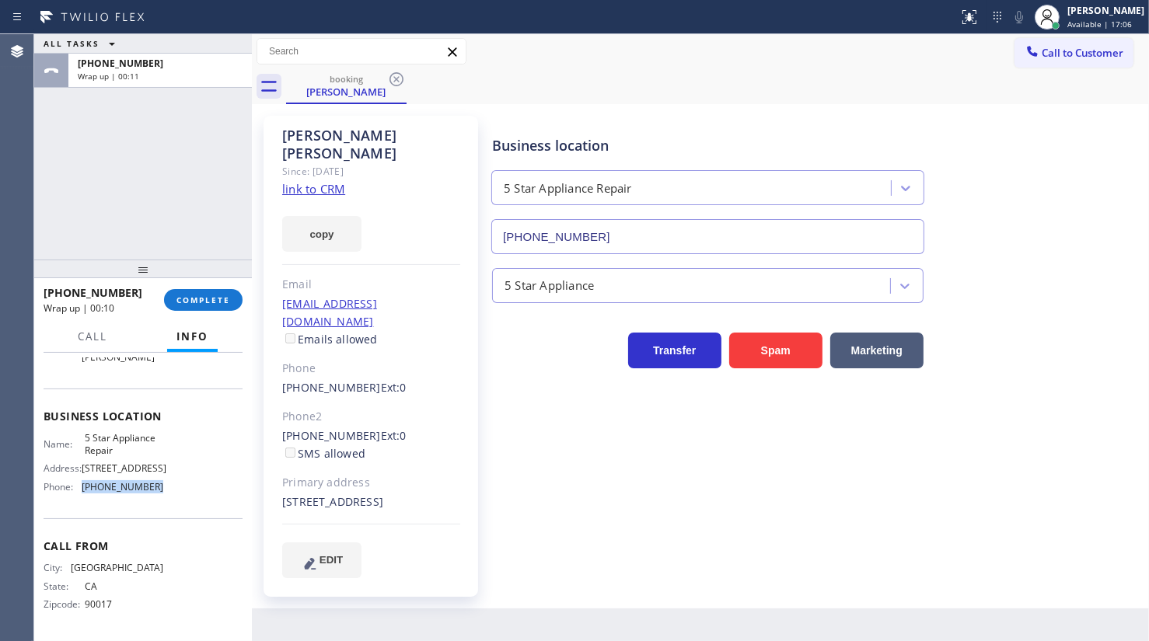
drag, startPoint x: 79, startPoint y: 486, endPoint x: 178, endPoint y: 491, distance: 98.9
click at [178, 491] on div "Name: 5 Star Appliance Repair Address: [STREET_ADDRESS] Phone: [PHONE_NUMBER]" at bounding box center [143, 465] width 199 height 67
copy div "[PHONE_NUMBER]"
click at [210, 288] on div "[PHONE_NUMBER] Wrap up | 05:45 COMPLETE" at bounding box center [143, 300] width 199 height 40
click at [197, 303] on span "COMPLETE" at bounding box center [203, 300] width 54 height 11
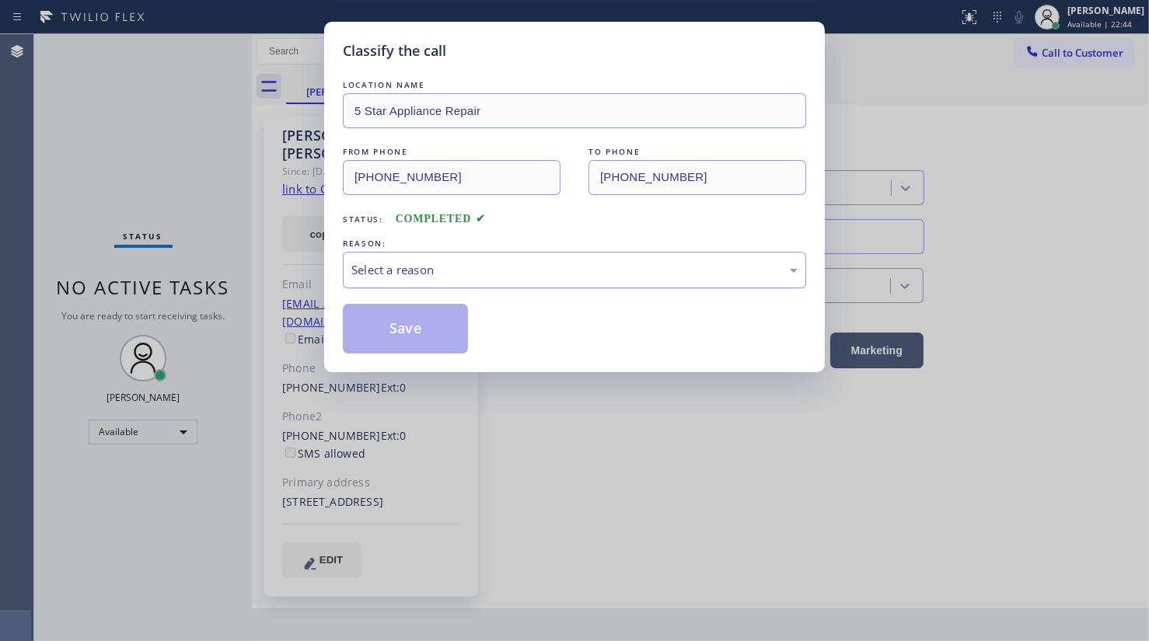
click at [388, 272] on div "Select a reason" at bounding box center [574, 270] width 446 height 18
click at [383, 324] on button "Save" at bounding box center [405, 329] width 125 height 50
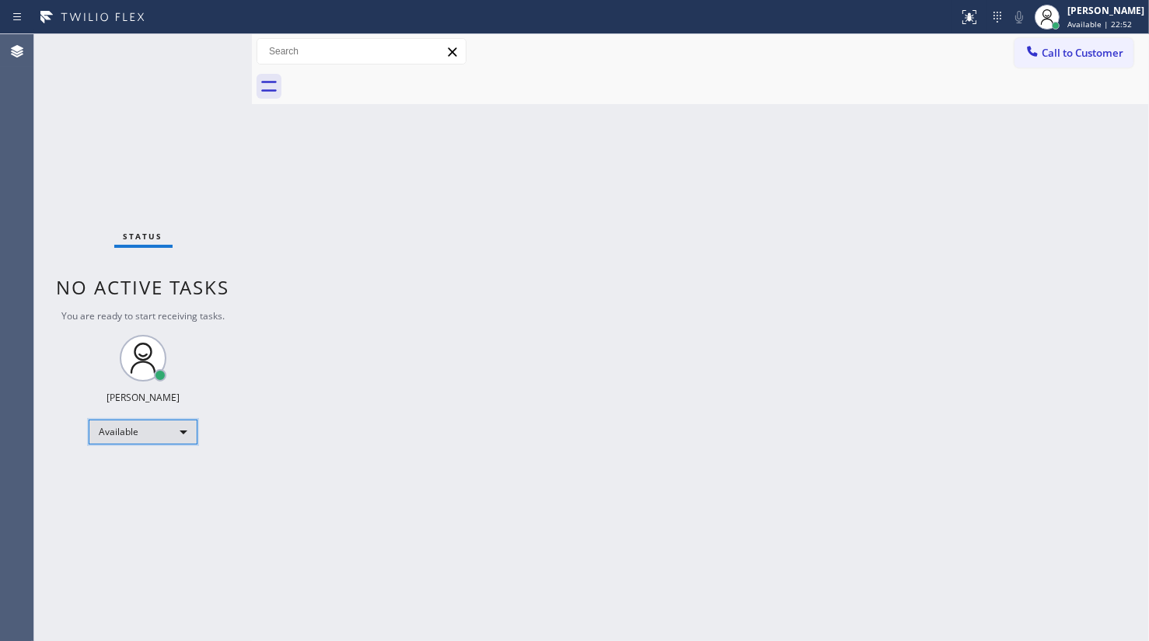
click at [152, 422] on div "Available" at bounding box center [143, 432] width 109 height 25
click at [134, 482] on li "Unavailable" at bounding box center [142, 491] width 106 height 19
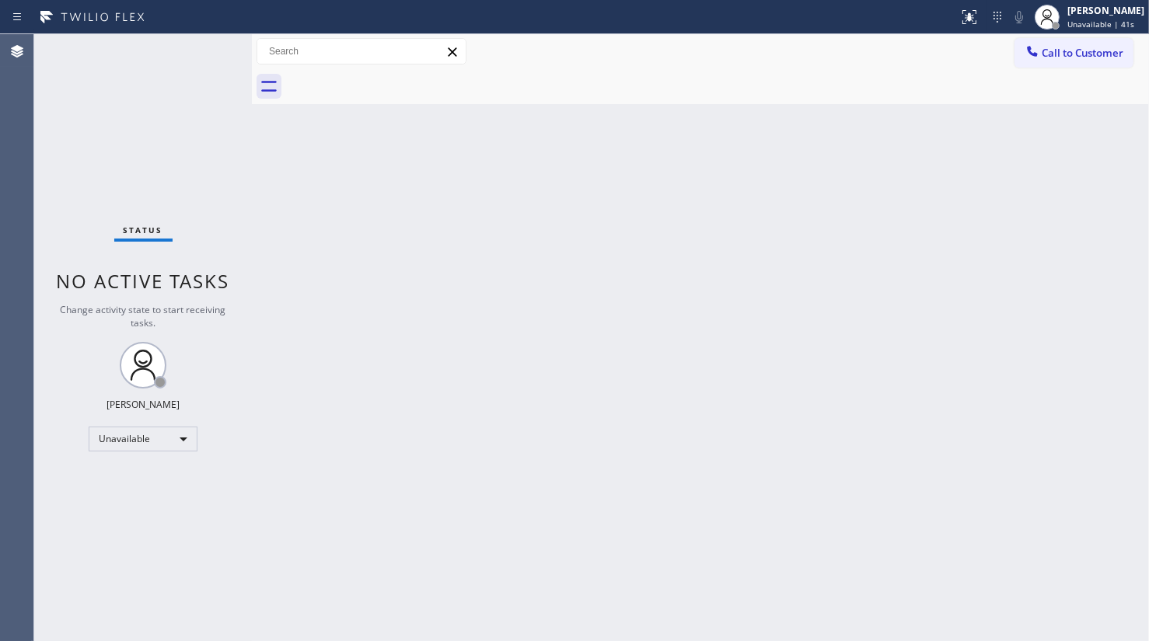
click at [110, 423] on div "Status No active tasks Change activity state to start receiving tasks. JENIZA A…" at bounding box center [143, 337] width 218 height 607
click at [110, 436] on div "Unavailable" at bounding box center [143, 439] width 109 height 25
click at [119, 474] on li "Available" at bounding box center [142, 479] width 106 height 19
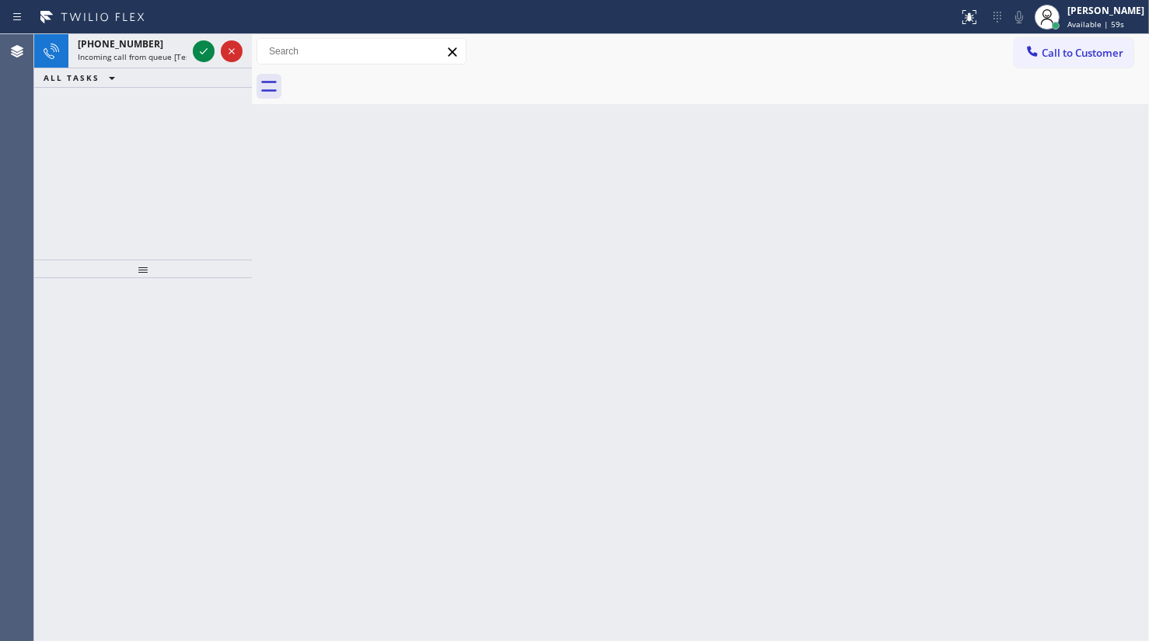
click at [139, 156] on div "[PHONE_NUMBER] Incoming call from queue [Test] All ALL TASKS ALL TASKS ACTIVE T…" at bounding box center [143, 146] width 218 height 225
click at [201, 46] on icon at bounding box center [203, 51] width 19 height 19
click at [193, 48] on div at bounding box center [204, 51] width 22 height 19
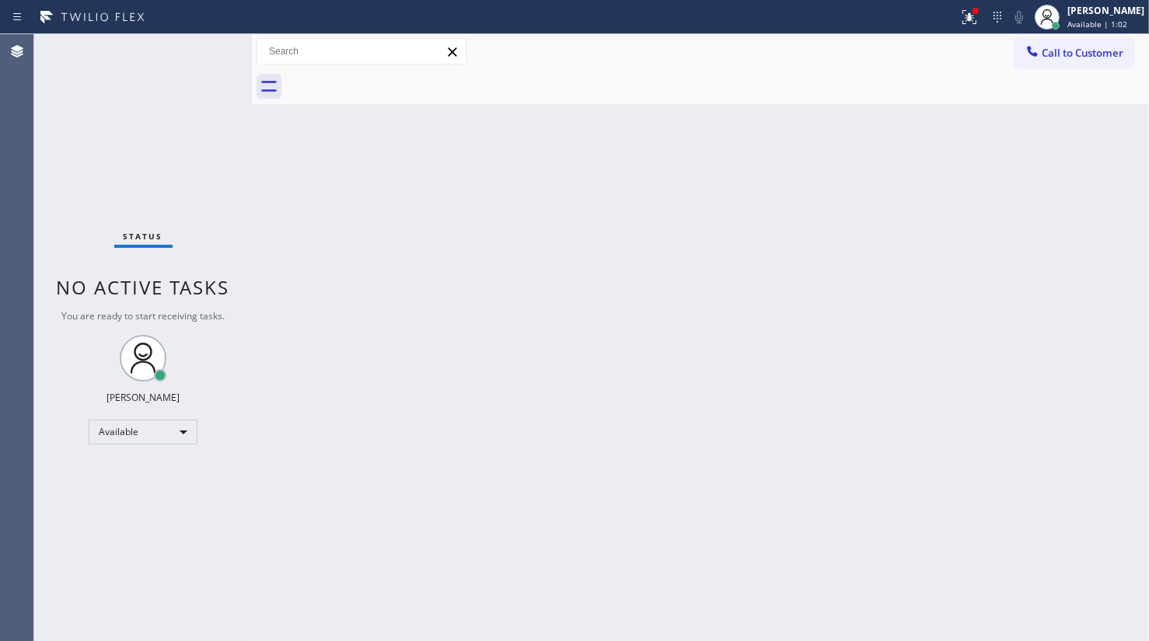
click at [194, 47] on div "Status No active tasks You are ready to start receiving tasks. JENIZA ALCAYDE A…" at bounding box center [143, 337] width 218 height 607
click at [969, 14] on icon at bounding box center [969, 17] width 19 height 19
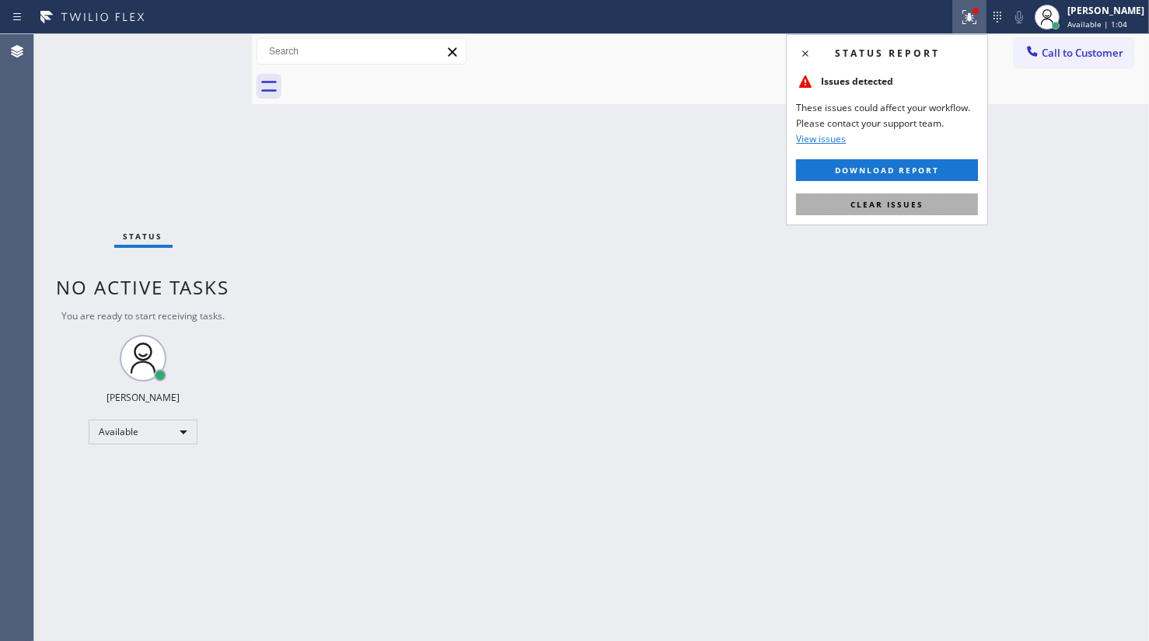
click at [931, 194] on button "Clear issues" at bounding box center [887, 205] width 182 height 22
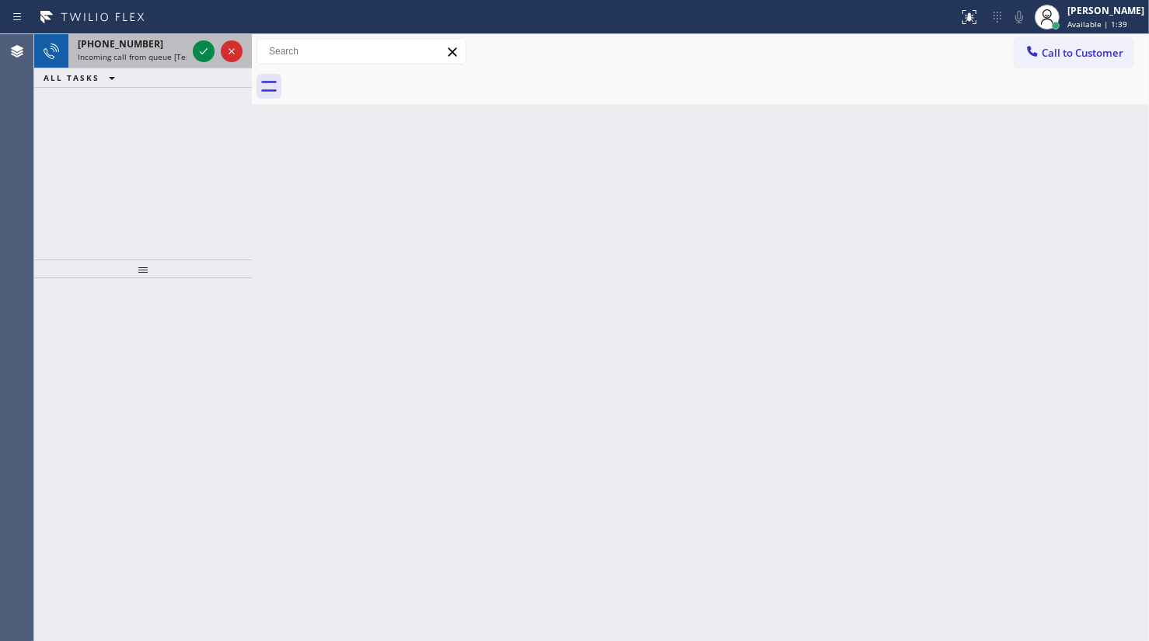
click at [138, 49] on div "[PHONE_NUMBER] Incoming call from queue [Test] All" at bounding box center [128, 51] width 121 height 34
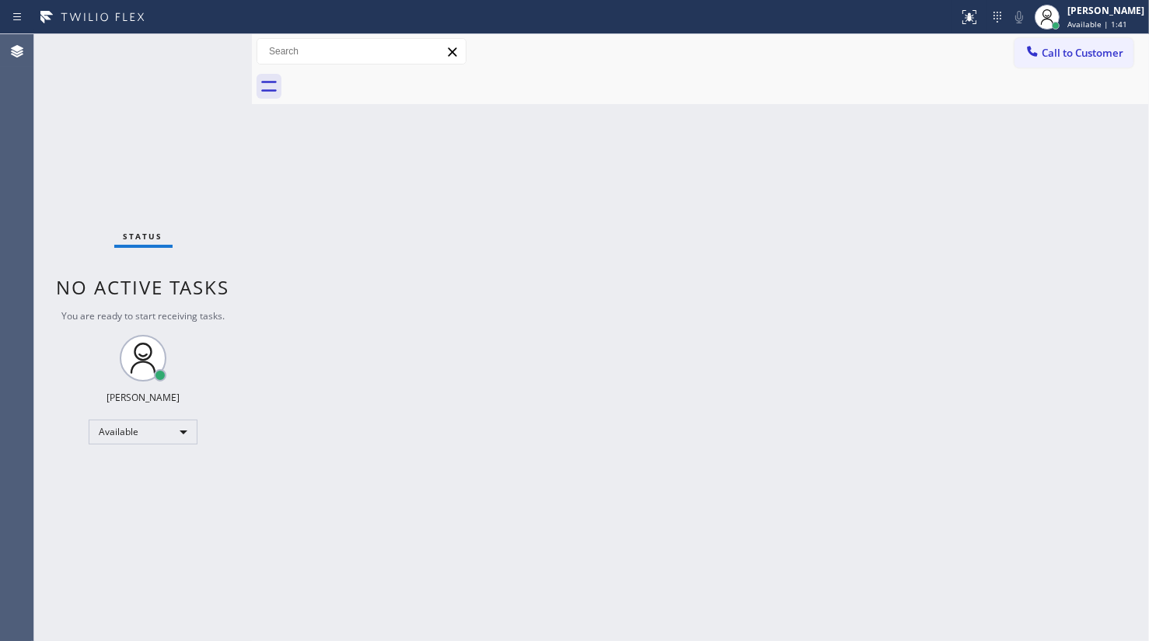
click at [202, 51] on div "Status No active tasks You are ready to start receiving tasks. JENIZA ALCAYDE A…" at bounding box center [143, 337] width 218 height 607
click at [165, 53] on div "Status No active tasks You are ready to start receiving tasks. JENIZA ALCAYDE A…" at bounding box center [143, 337] width 218 height 607
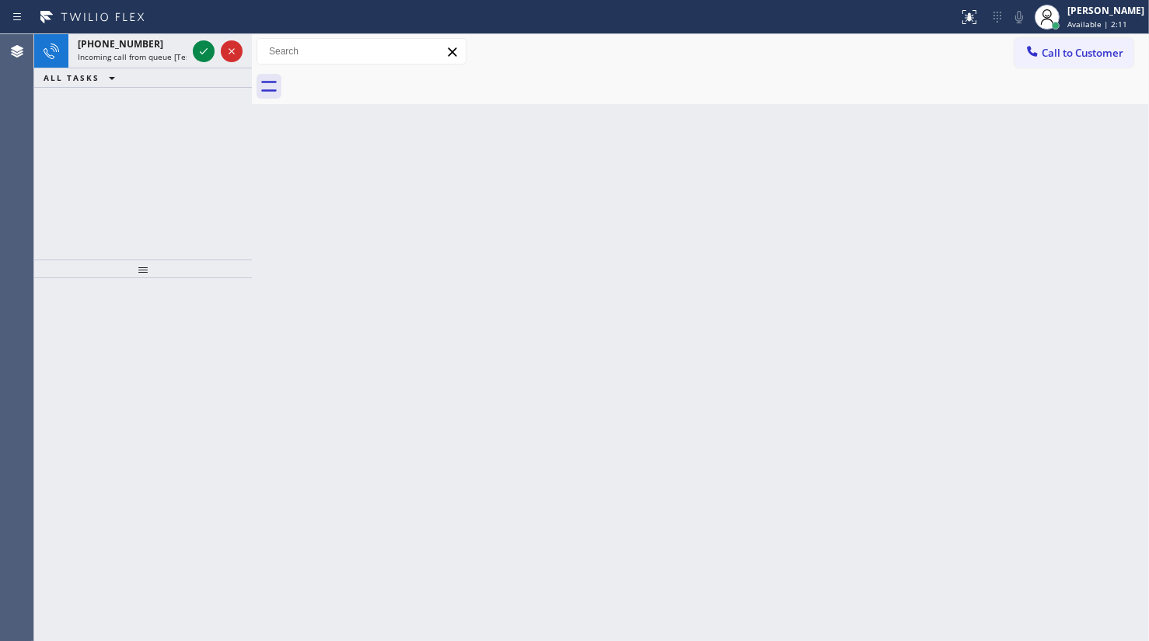
drag, startPoint x: 114, startPoint y: 146, endPoint x: 161, endPoint y: 93, distance: 71.1
click at [117, 141] on div "[PHONE_NUMBER] Incoming call from queue [Test] All ALL TASKS ALL TASKS ACTIVE T…" at bounding box center [143, 146] width 218 height 225
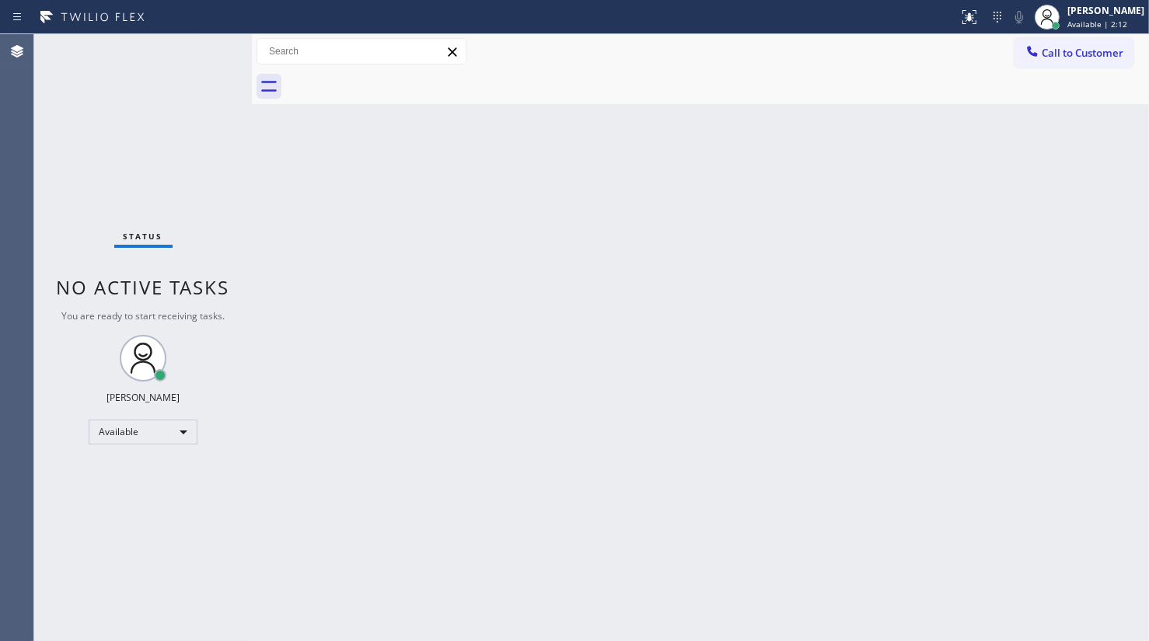
click at [195, 49] on div "Status No active tasks You are ready to start receiving tasks. JENIZA ALCAYDE A…" at bounding box center [143, 337] width 218 height 607
click at [115, 89] on div "Status No active tasks You are ready to start receiving tasks. JENIZA ALCAYDE A…" at bounding box center [143, 337] width 218 height 607
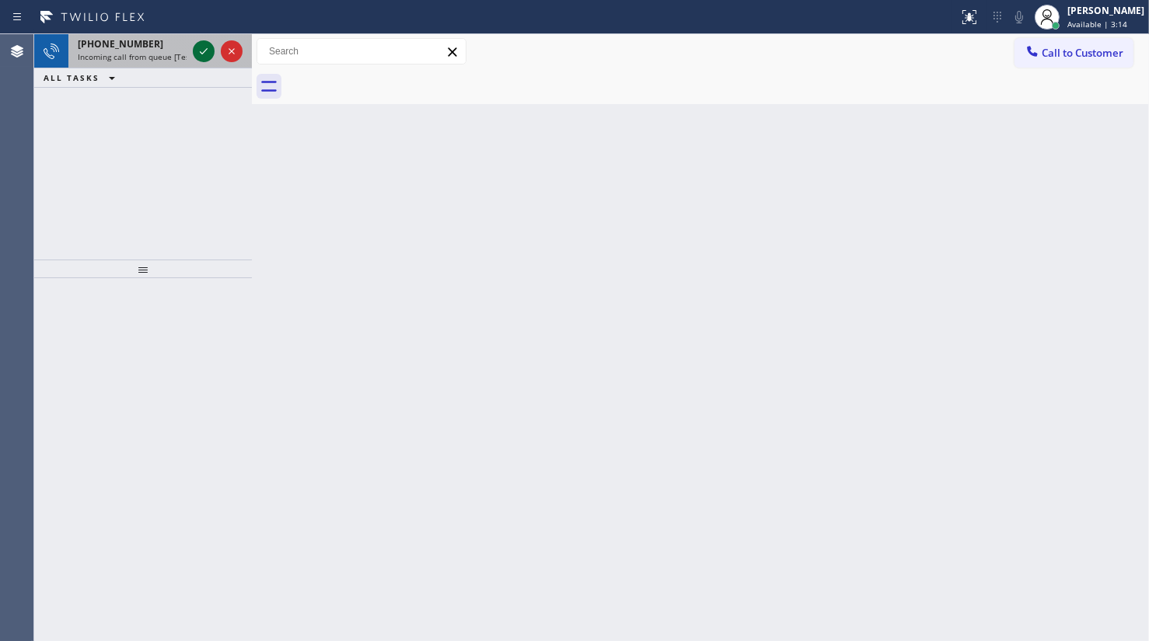
click at [207, 48] on icon at bounding box center [204, 51] width 8 height 6
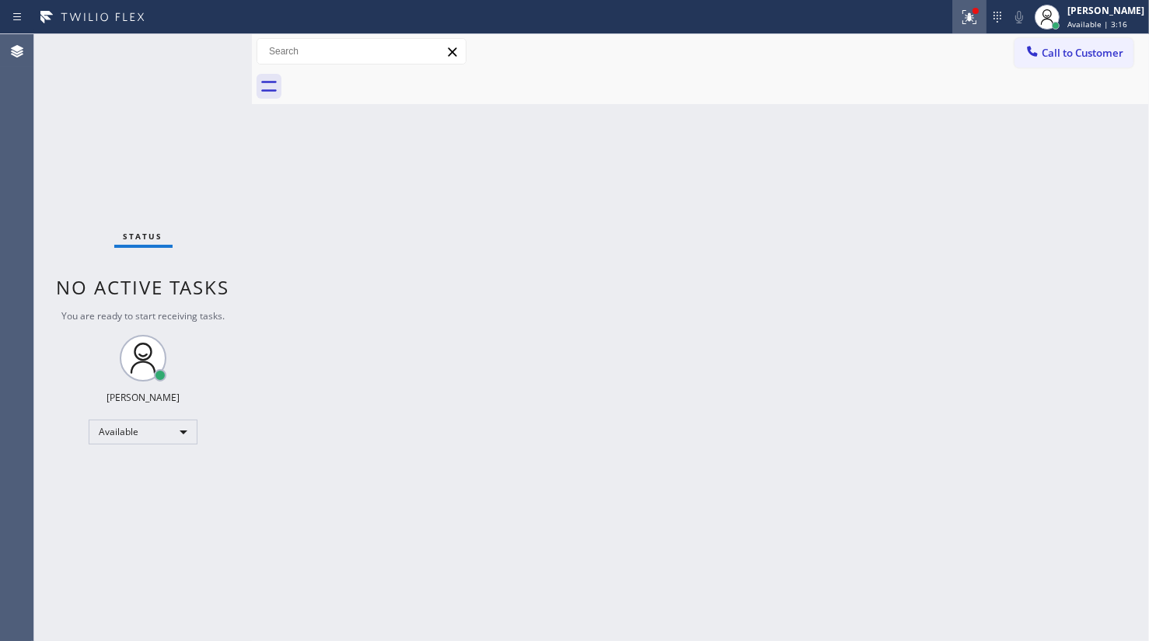
click at [966, 12] on icon at bounding box center [969, 17] width 19 height 19
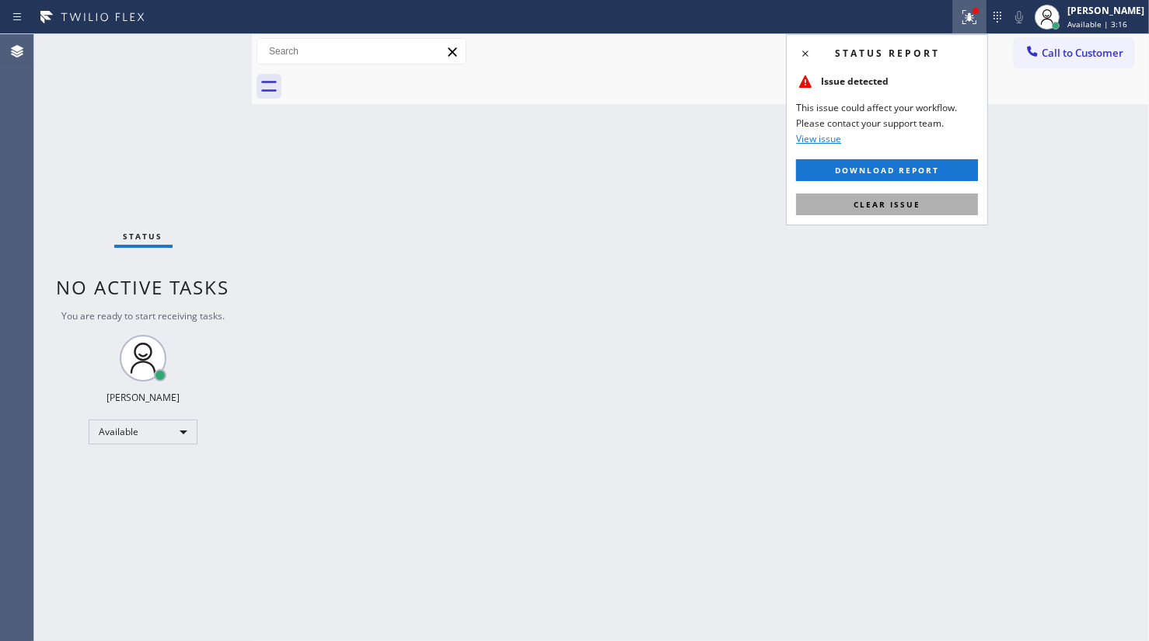
click at [894, 205] on span "Clear issue" at bounding box center [887, 204] width 67 height 11
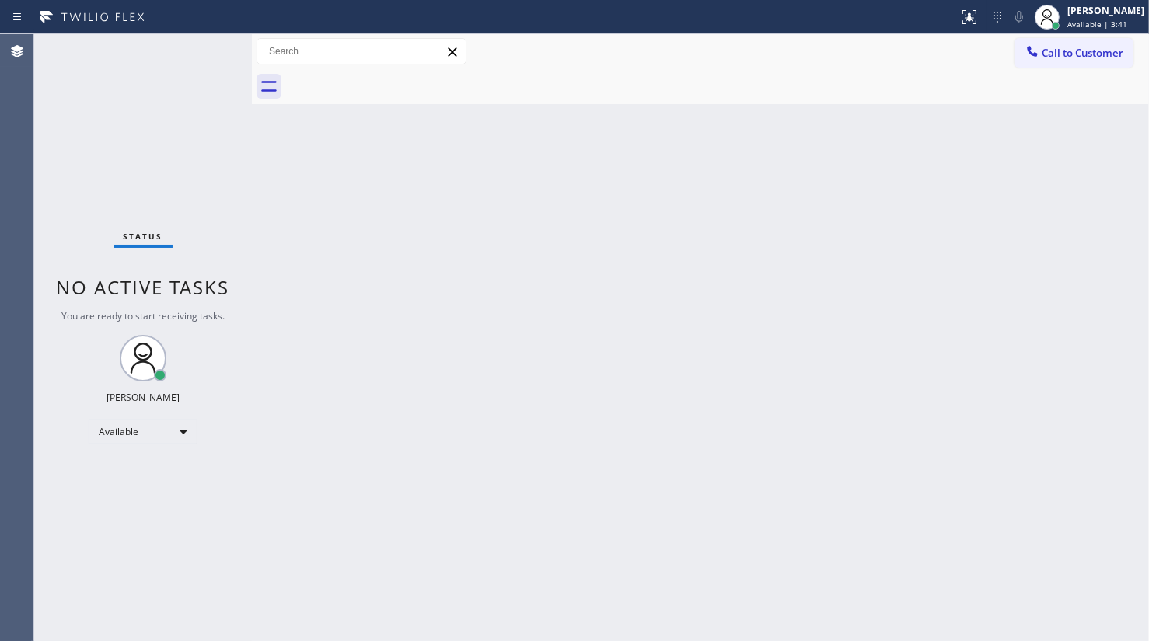
click at [152, 106] on div "Status No active tasks You are ready to start receiving tasks. JENIZA ALCAYDE A…" at bounding box center [143, 337] width 218 height 607
drag, startPoint x: 106, startPoint y: 106, endPoint x: 229, endPoint y: 3, distance: 160.1
click at [106, 106] on div "Status No active tasks You are ready to start receiving tasks. JENIZA ALCAYDE A…" at bounding box center [143, 337] width 218 height 607
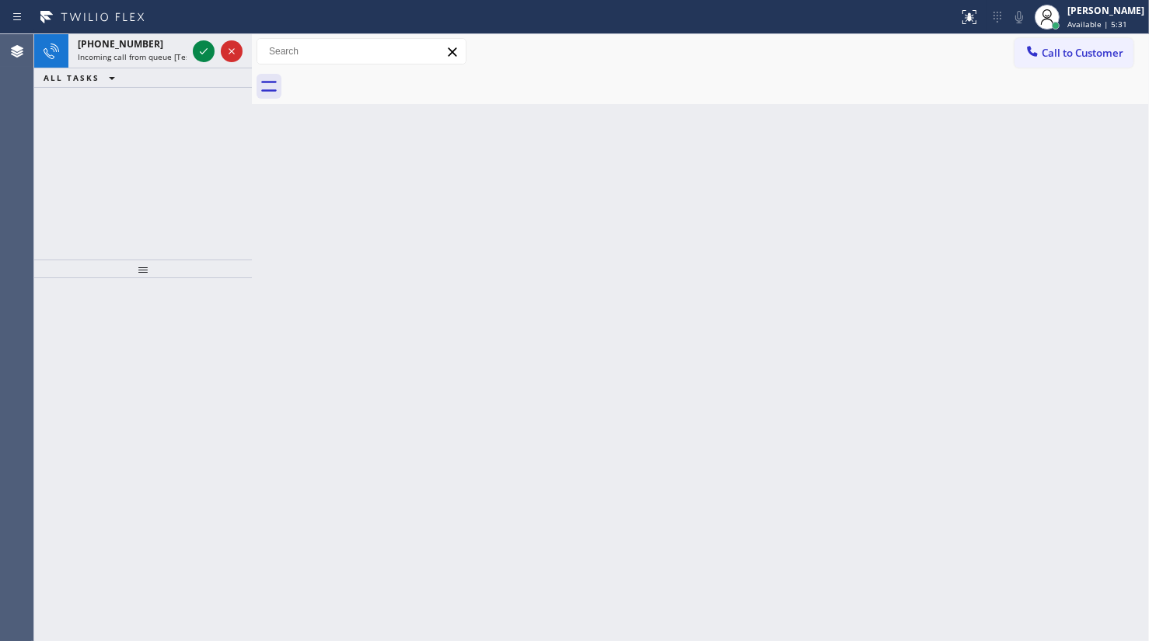
drag, startPoint x: 121, startPoint y: 113, endPoint x: 179, endPoint y: 76, distance: 68.2
click at [135, 103] on div "[PHONE_NUMBER] Incoming call from queue [Test] All ALL TASKS ALL TASKS ACTIVE T…" at bounding box center [143, 146] width 218 height 225
click at [221, 49] on div at bounding box center [232, 51] width 22 height 19
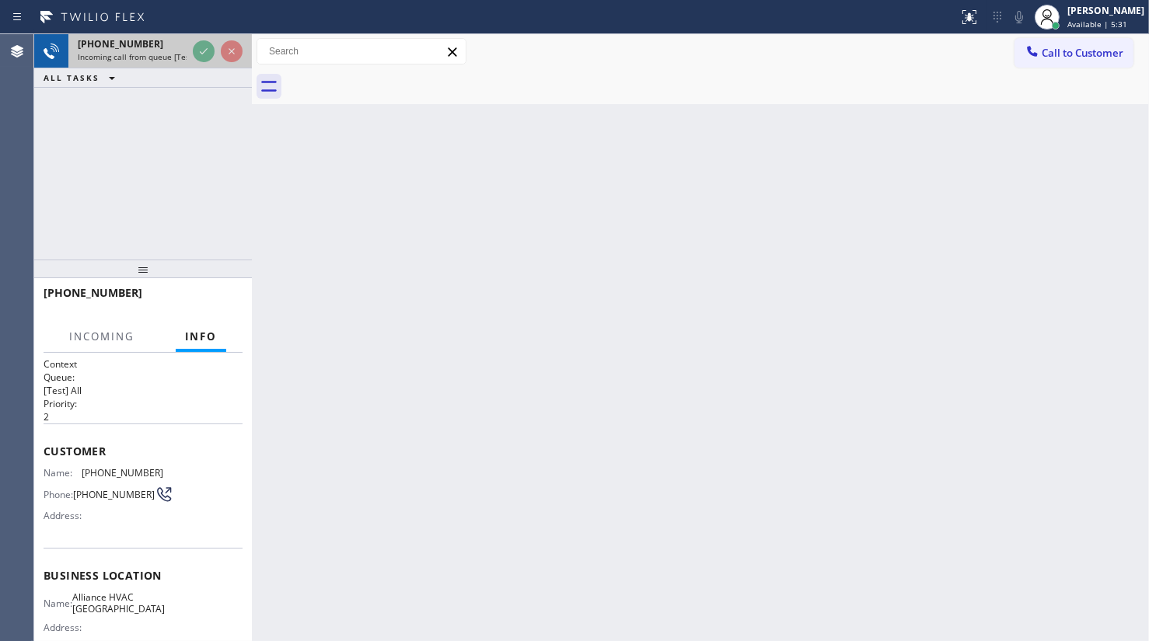
click at [178, 43] on div "[PHONE_NUMBER]" at bounding box center [132, 43] width 109 height 13
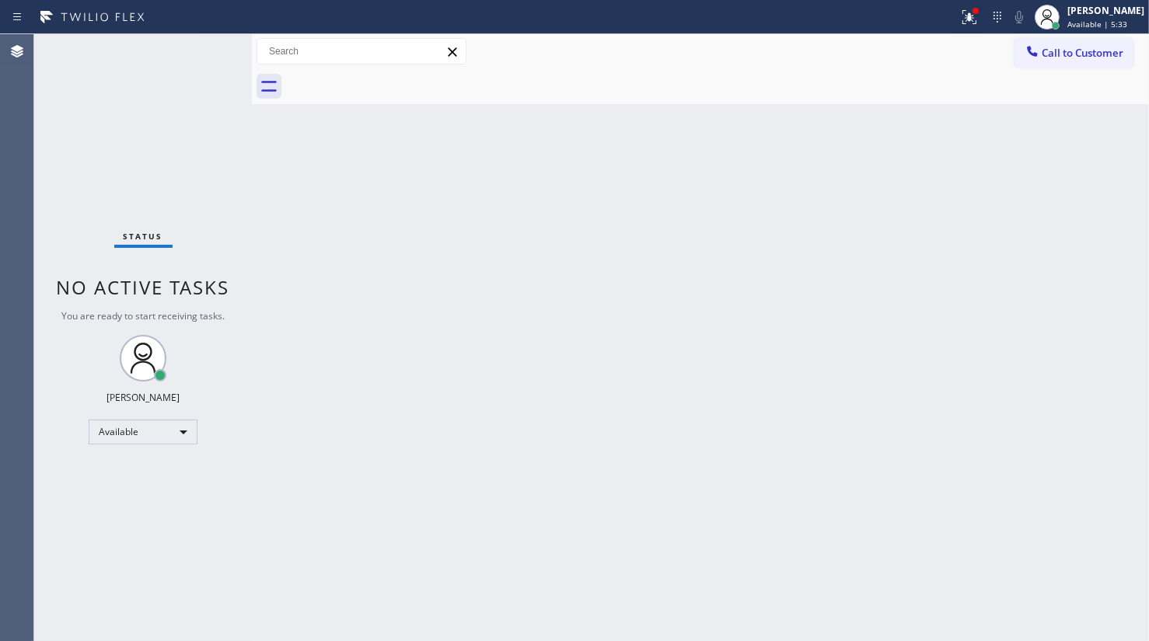
click at [202, 49] on div "Status No active tasks You are ready to start receiving tasks. JENIZA ALCAYDE A…" at bounding box center [143, 337] width 218 height 607
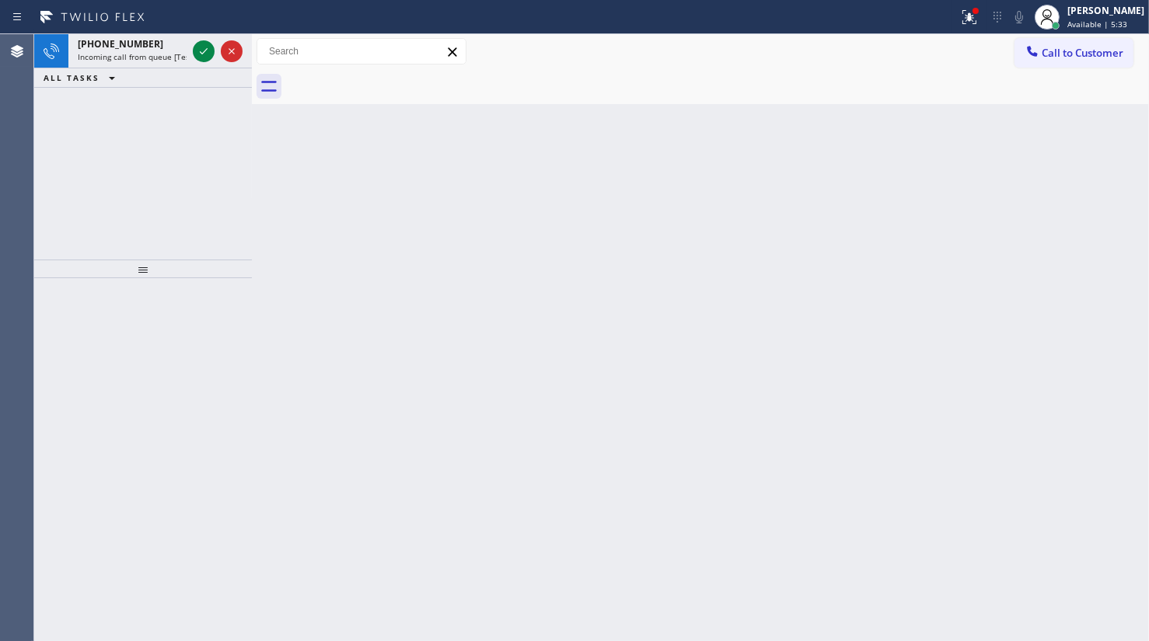
click at [202, 49] on icon at bounding box center [203, 51] width 19 height 19
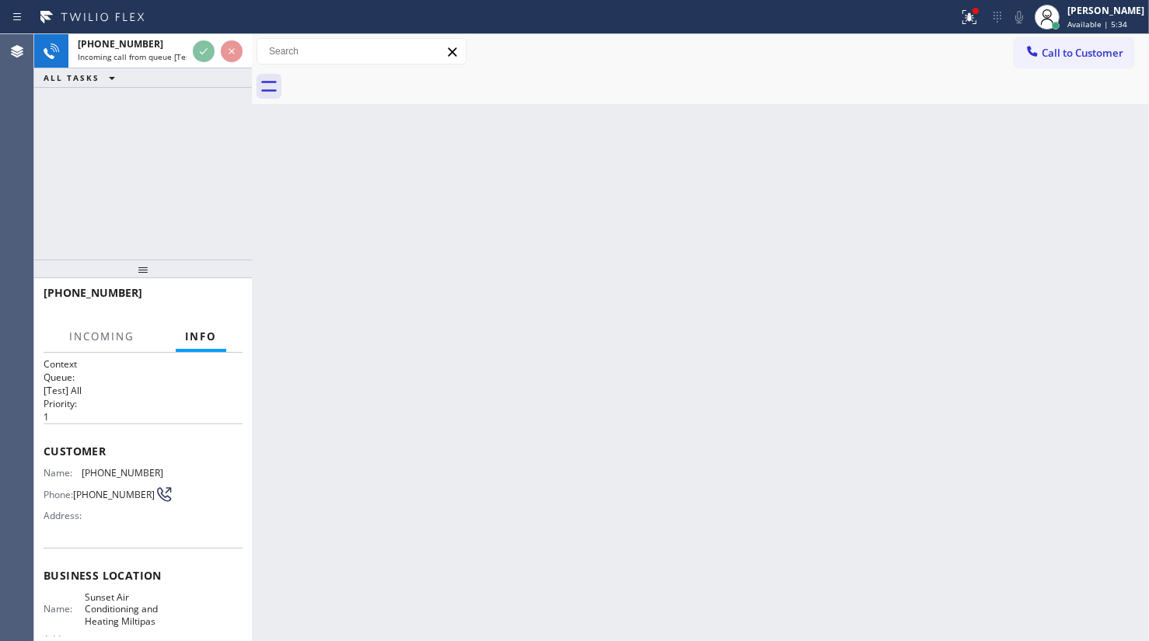
click at [180, 99] on div "[PHONE_NUMBER] Incoming call from queue [Test] All ALL TASKS ALL TASKS ACTIVE T…" at bounding box center [143, 146] width 218 height 225
click at [180, 98] on div "[PHONE_NUMBER] Incoming call from queue [Test] All ALL TASKS ALL TASKS ACTIVE T…" at bounding box center [143, 146] width 218 height 225
click at [979, 12] on div at bounding box center [976, 11] width 6 height 6
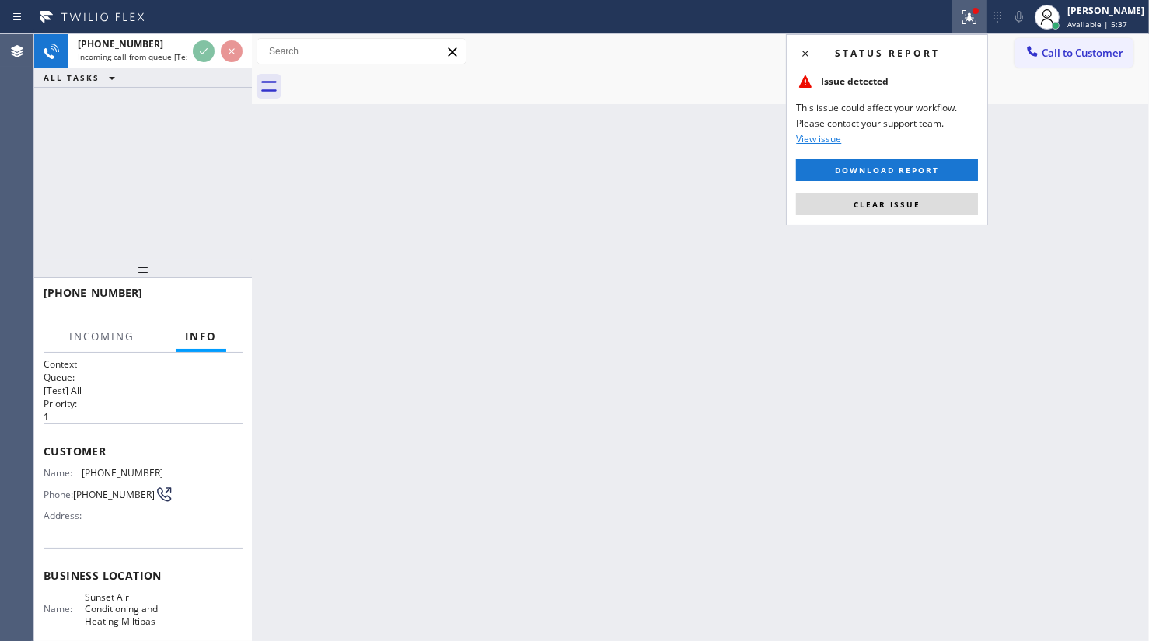
drag, startPoint x: 918, startPoint y: 209, endPoint x: 596, endPoint y: 73, distance: 350.2
click at [914, 204] on span "Clear issue" at bounding box center [887, 204] width 67 height 11
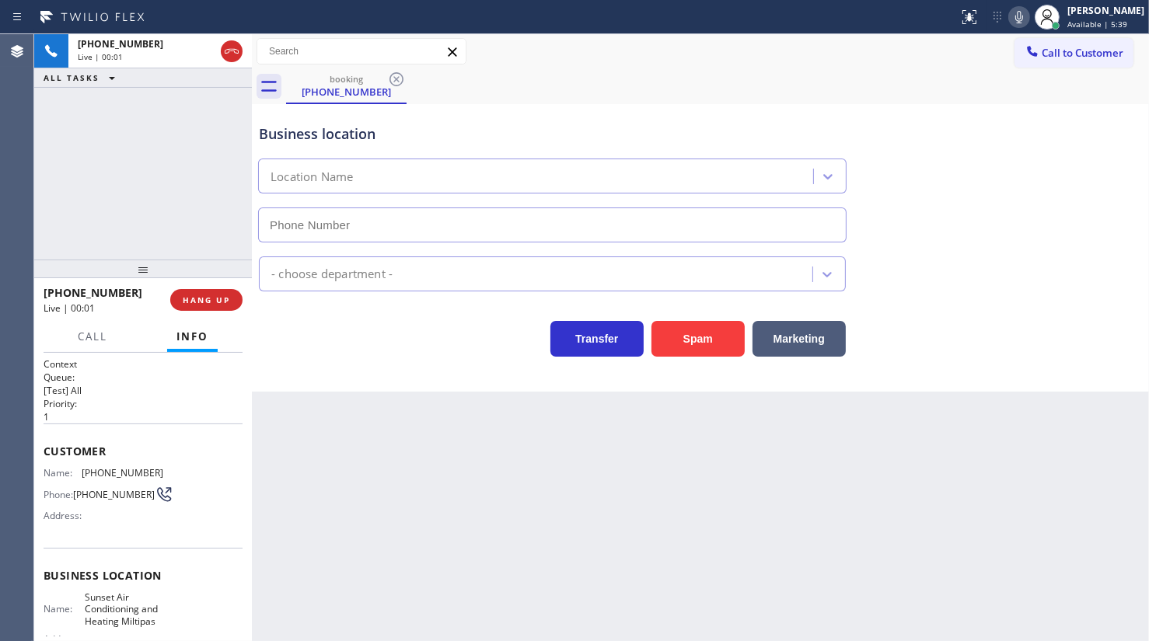
type input "[PHONE_NUMBER]"
click at [186, 288] on div "[PHONE_NUMBER] Live | 00:02 HANG UP" at bounding box center [143, 300] width 199 height 40
drag, startPoint x: 194, startPoint y: 290, endPoint x: 198, endPoint y: 297, distance: 8.4
click at [194, 295] on button "HANG UP" at bounding box center [206, 300] width 72 height 22
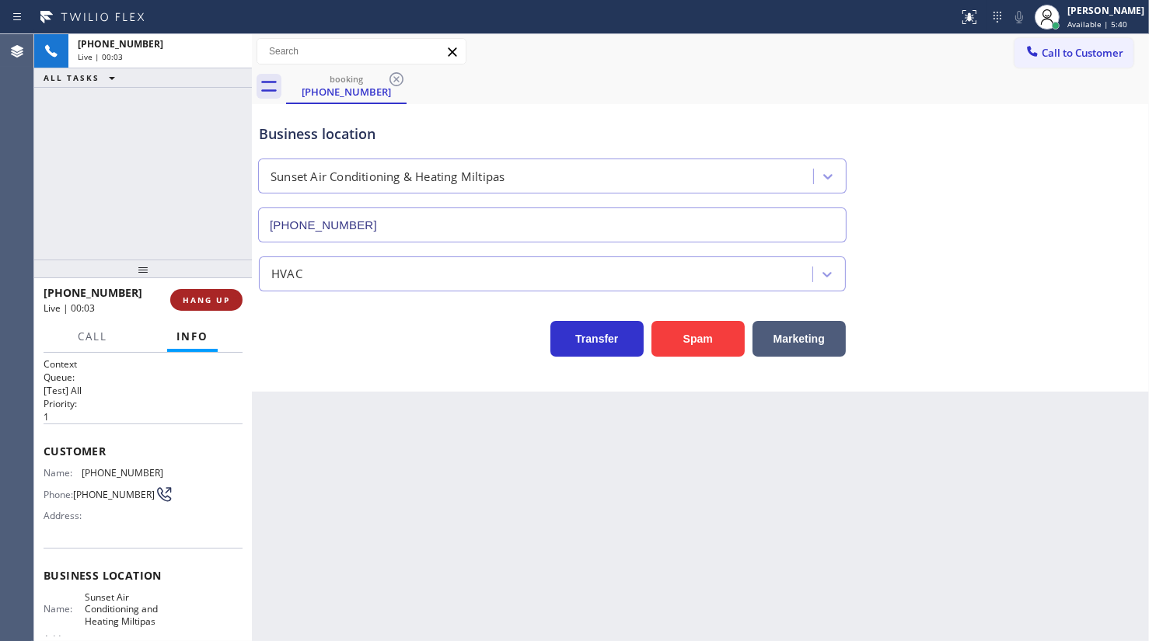
click at [198, 297] on span "HANG UP" at bounding box center [206, 300] width 47 height 11
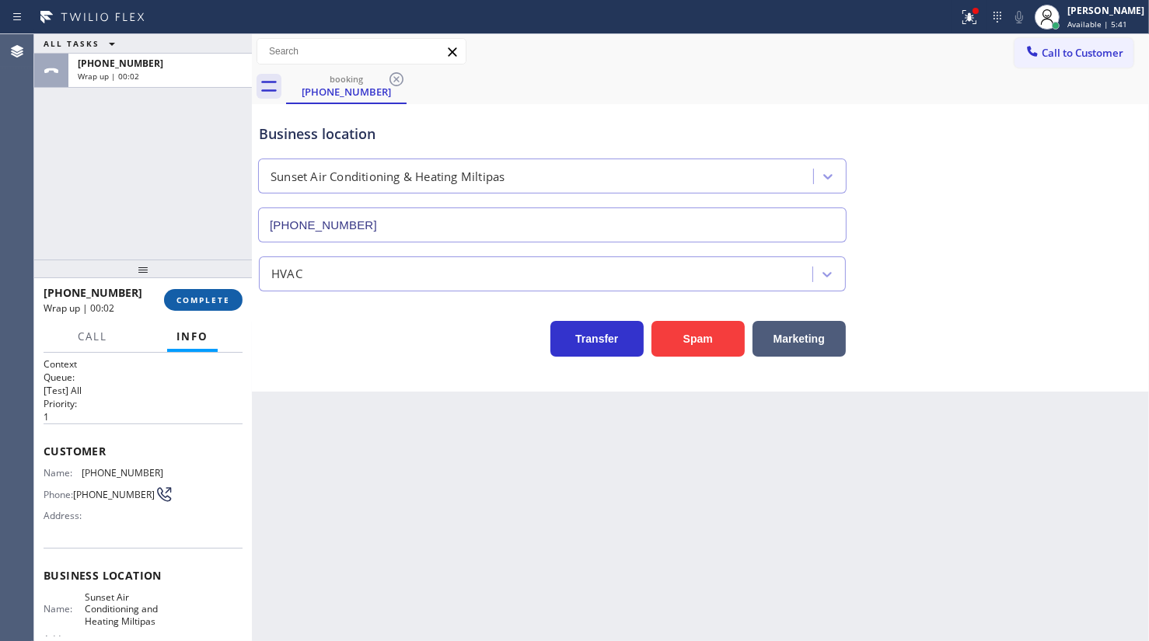
click at [200, 292] on button "COMPLETE" at bounding box center [203, 300] width 79 height 22
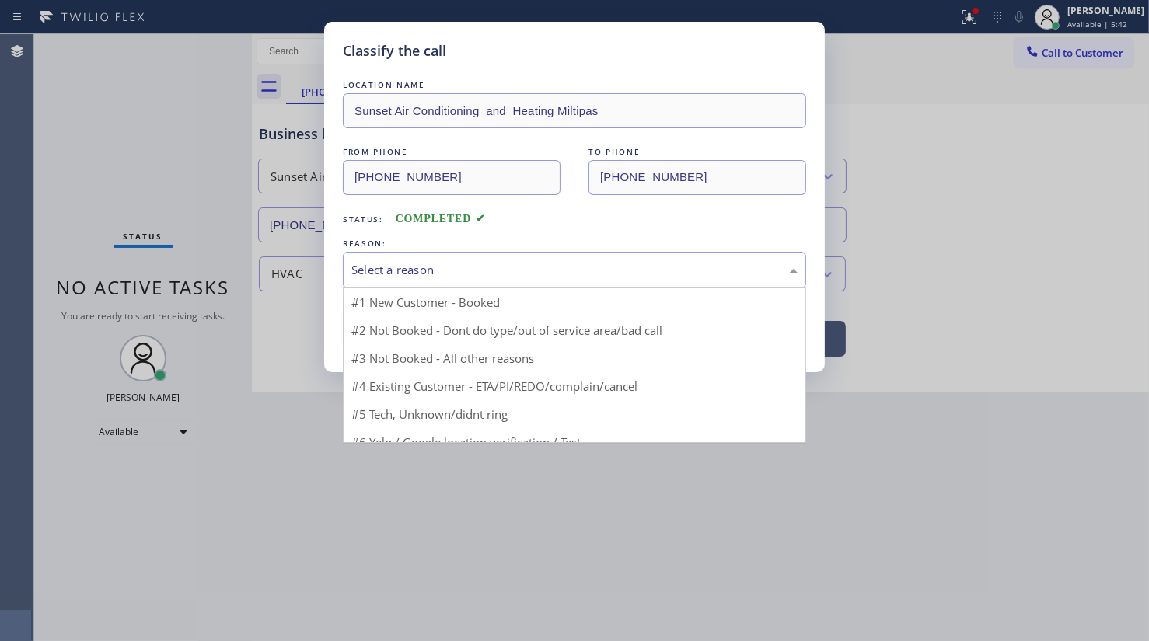
drag, startPoint x: 360, startPoint y: 264, endPoint x: 390, endPoint y: 327, distance: 69.2
click at [361, 264] on div "Select a reason" at bounding box center [574, 270] width 446 height 18
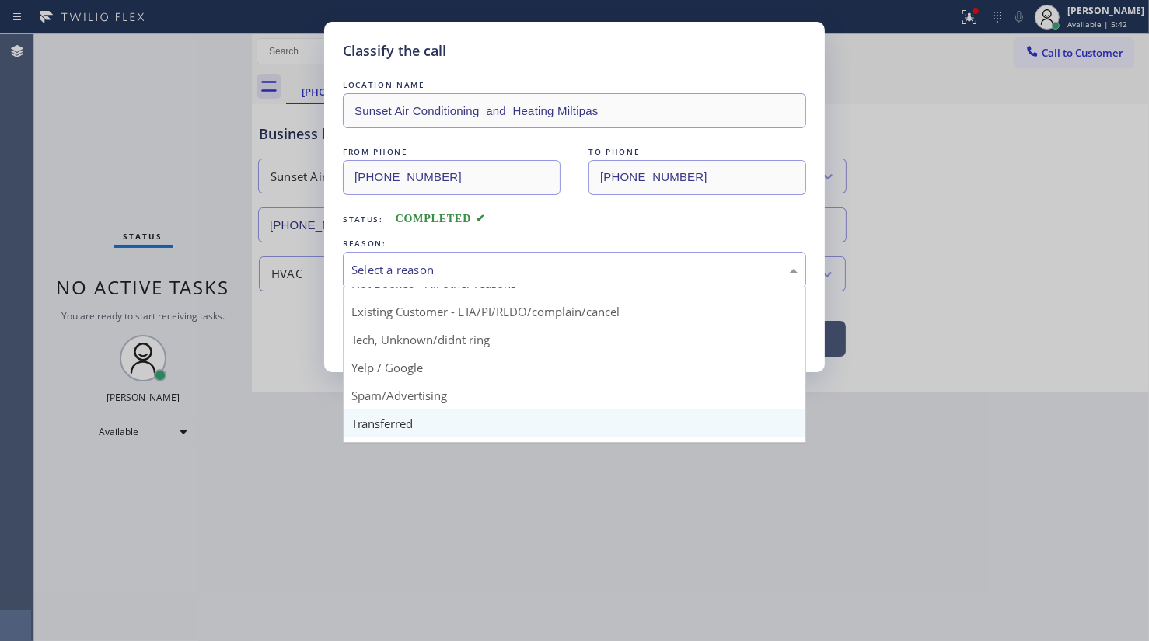
scroll to position [103, 0]
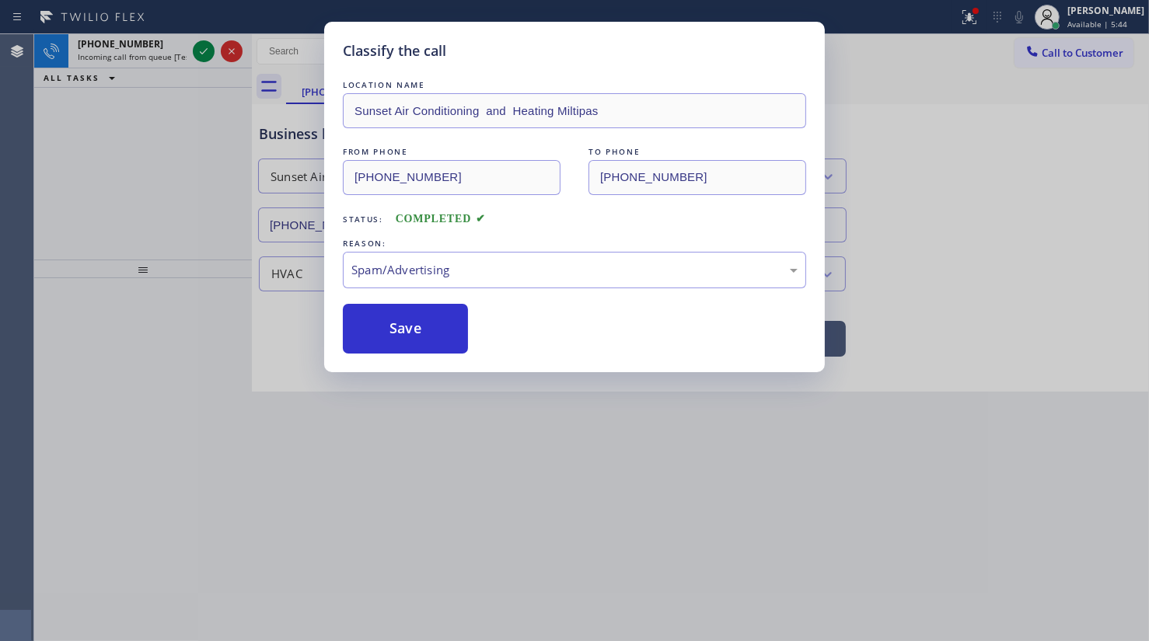
click at [388, 344] on button "Save" at bounding box center [405, 329] width 125 height 50
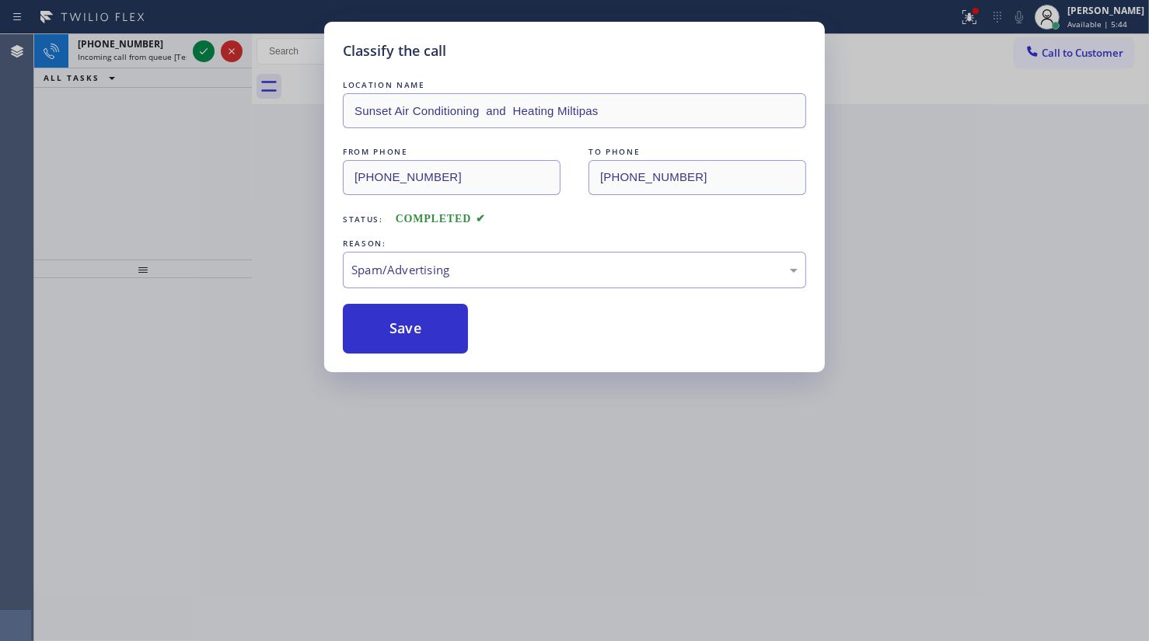
click at [209, 54] on div "Classify the call LOCATION NAME American Service Alliance Mesa FROM PHONE [PHON…" at bounding box center [591, 337] width 1115 height 607
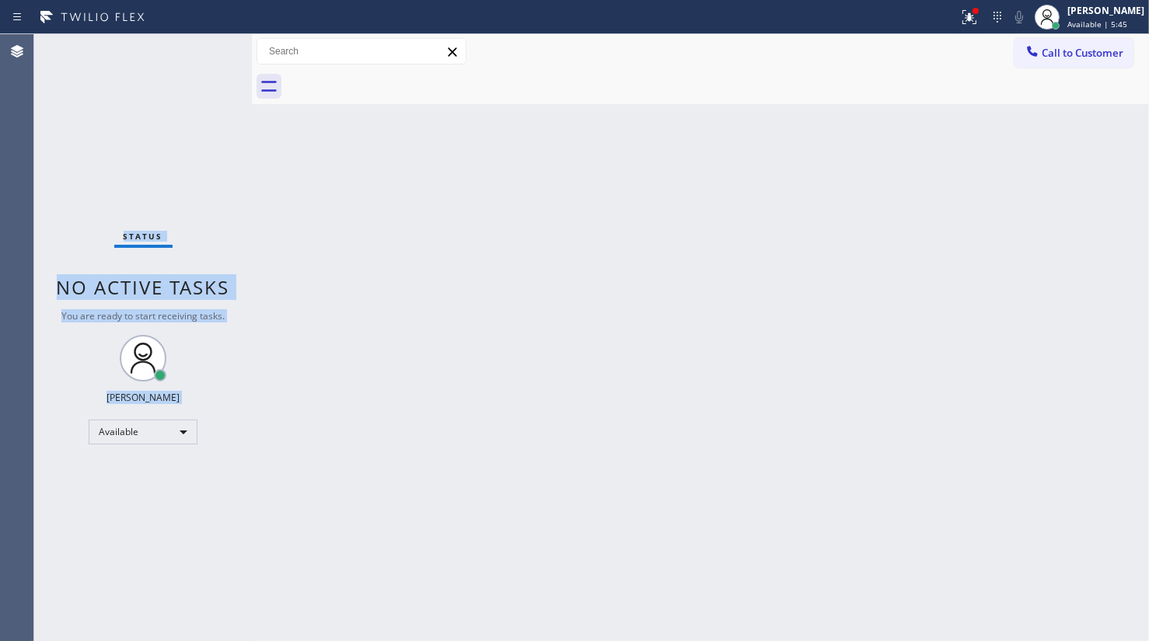
click at [209, 54] on div "Status No active tasks You are ready to start receiving tasks. JENIZA ALCAYDE A…" at bounding box center [143, 337] width 218 height 607
click at [956, 14] on div at bounding box center [969, 17] width 34 height 19
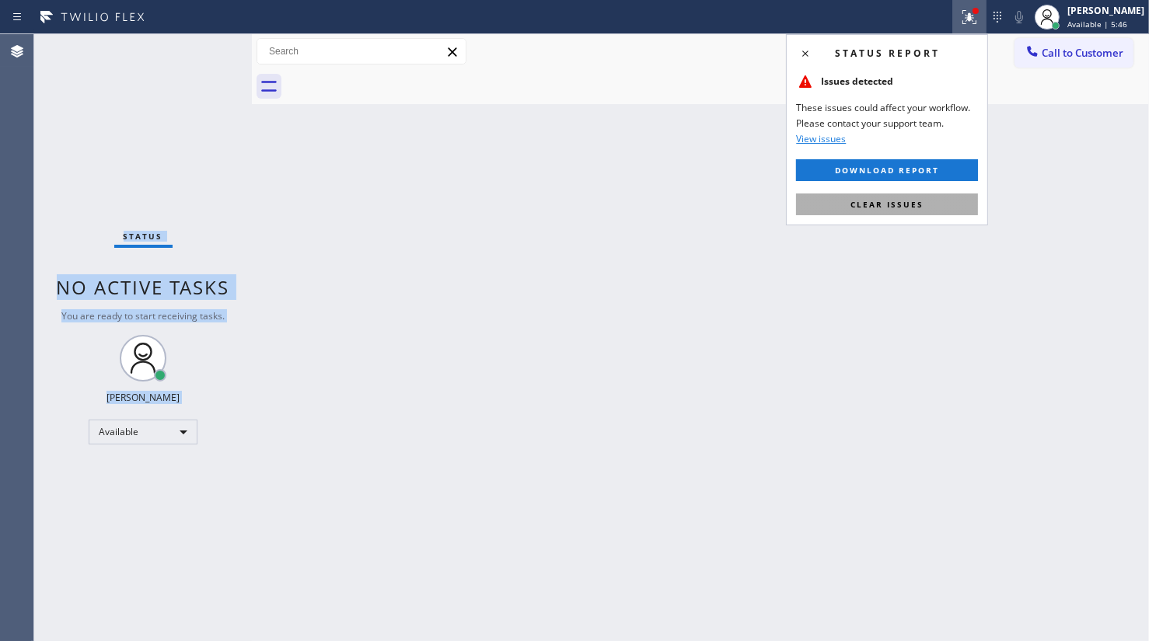
click at [917, 194] on button "Clear issues" at bounding box center [887, 205] width 182 height 22
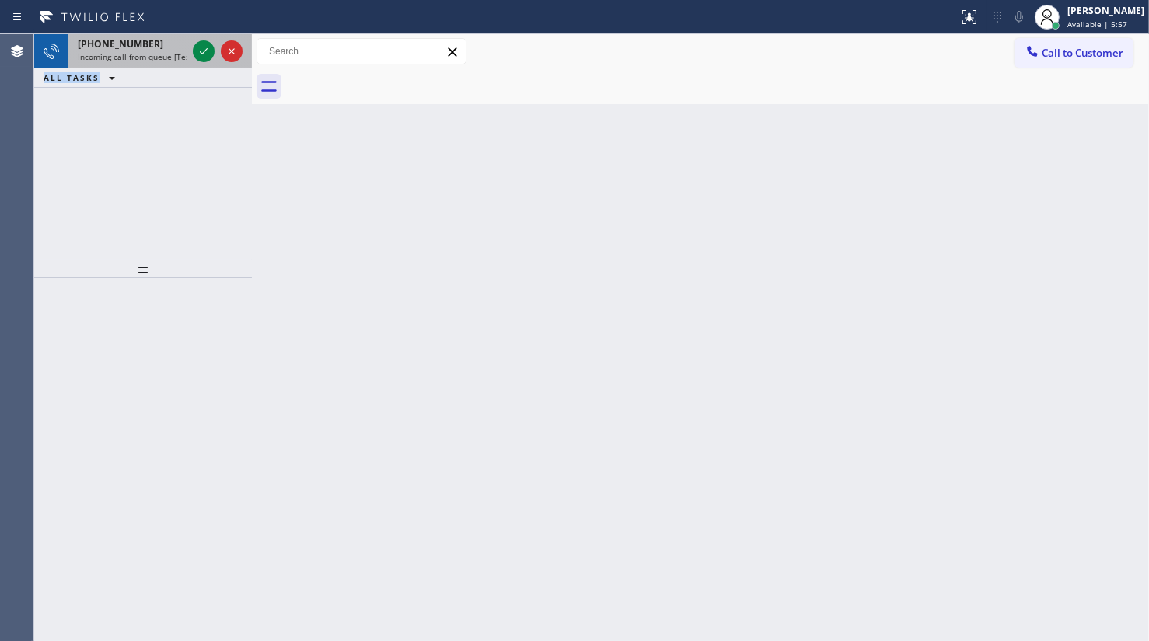
drag, startPoint x: 109, startPoint y: 80, endPoint x: 156, endPoint y: 63, distance: 49.7
click at [111, 81] on icon at bounding box center [112, 77] width 19 height 19
click at [206, 52] on icon at bounding box center [203, 51] width 19 height 19
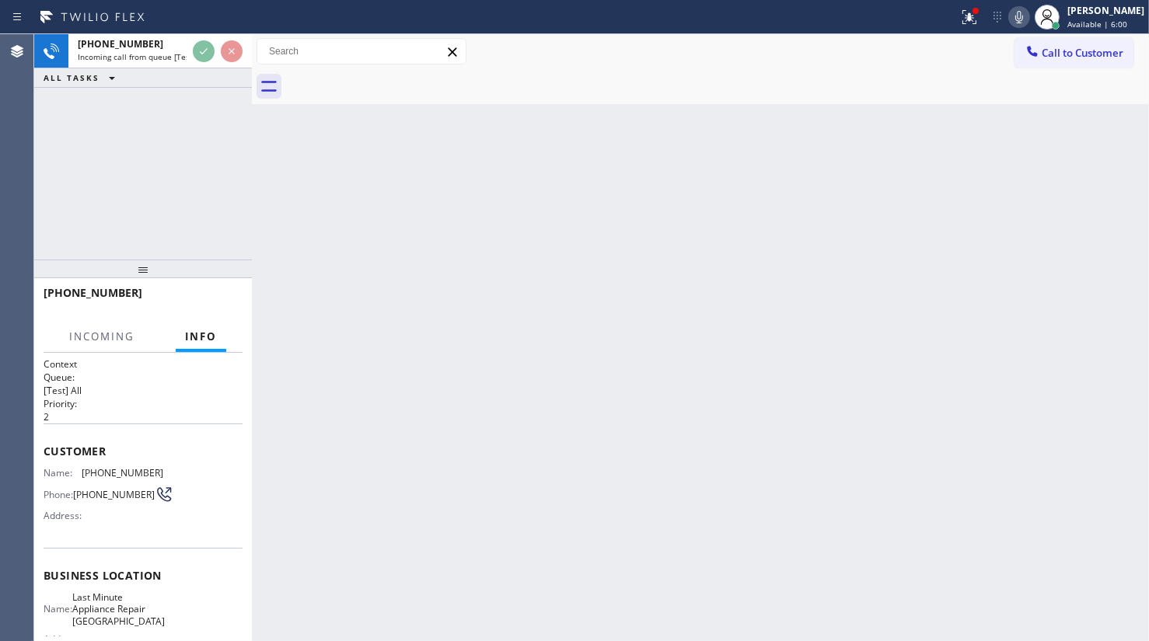
drag, startPoint x: 965, startPoint y: 7, endPoint x: 962, endPoint y: 117, distance: 109.7
click at [965, 12] on icon at bounding box center [969, 17] width 19 height 19
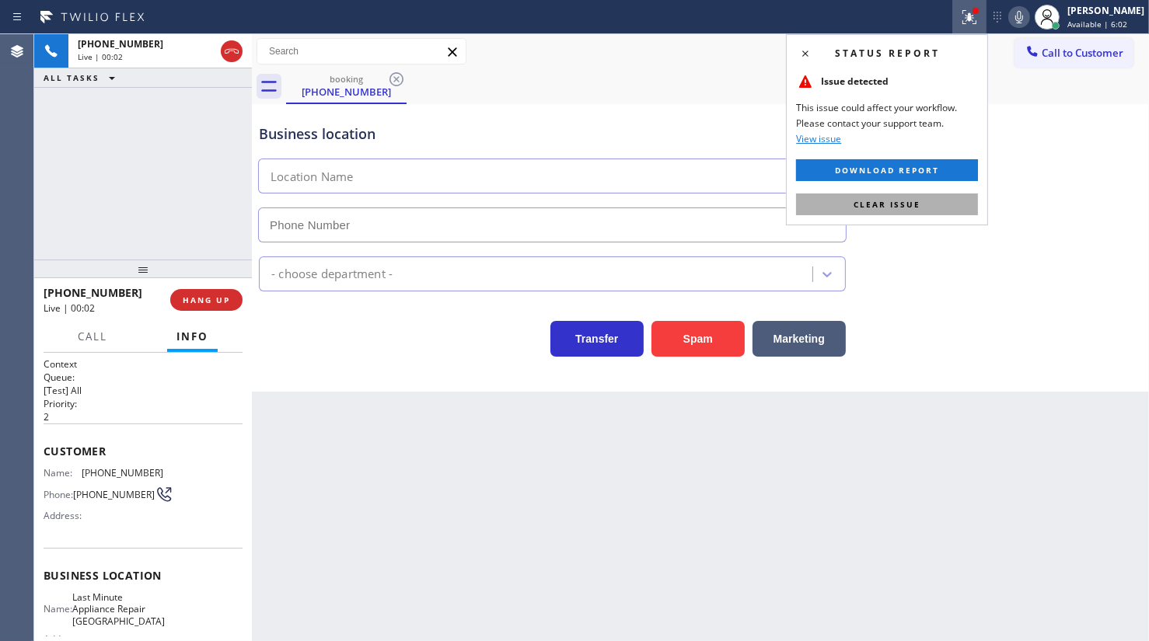
type input "[PHONE_NUMBER]"
click at [943, 210] on button "Clear issue" at bounding box center [887, 205] width 182 height 22
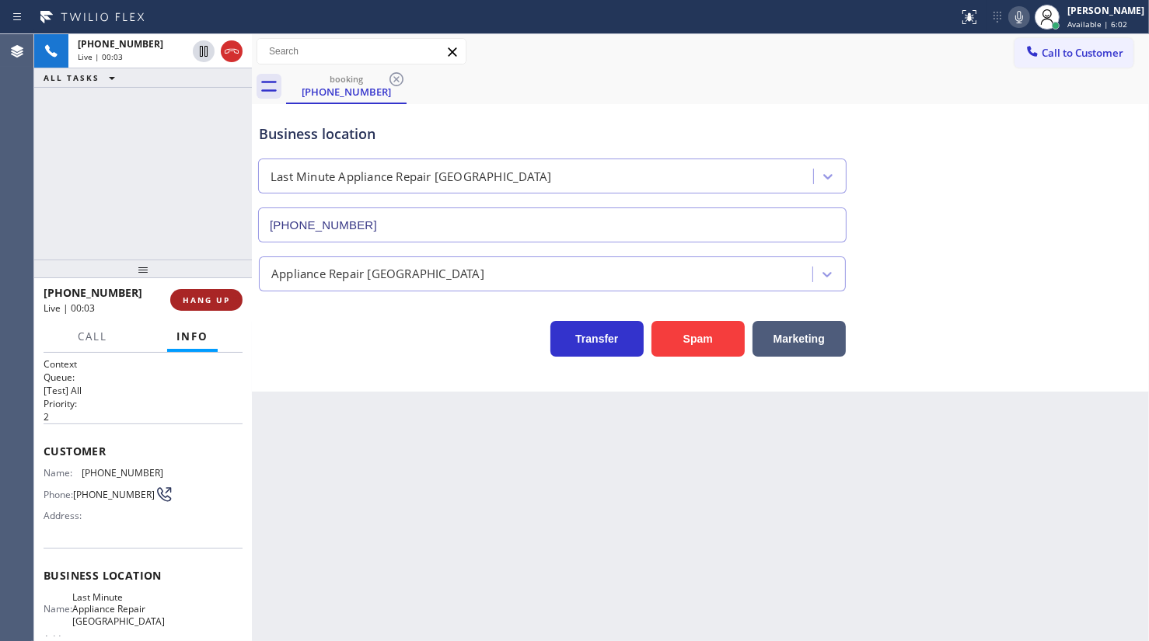
click at [211, 303] on span "HANG UP" at bounding box center [206, 300] width 47 height 11
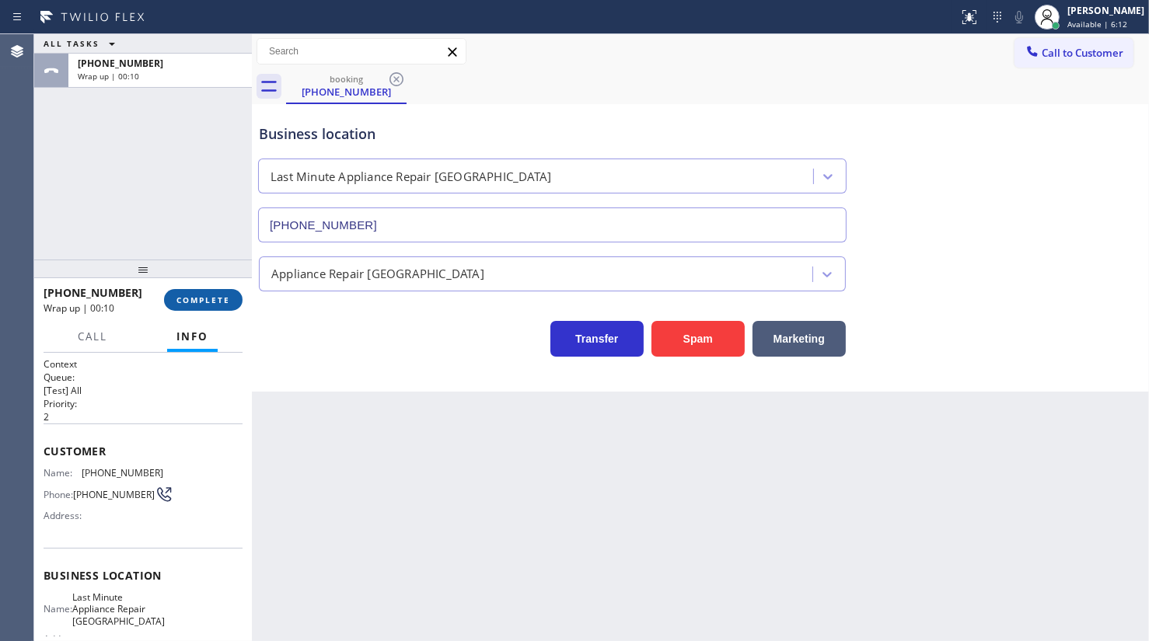
click at [215, 297] on span "COMPLETE" at bounding box center [203, 300] width 54 height 11
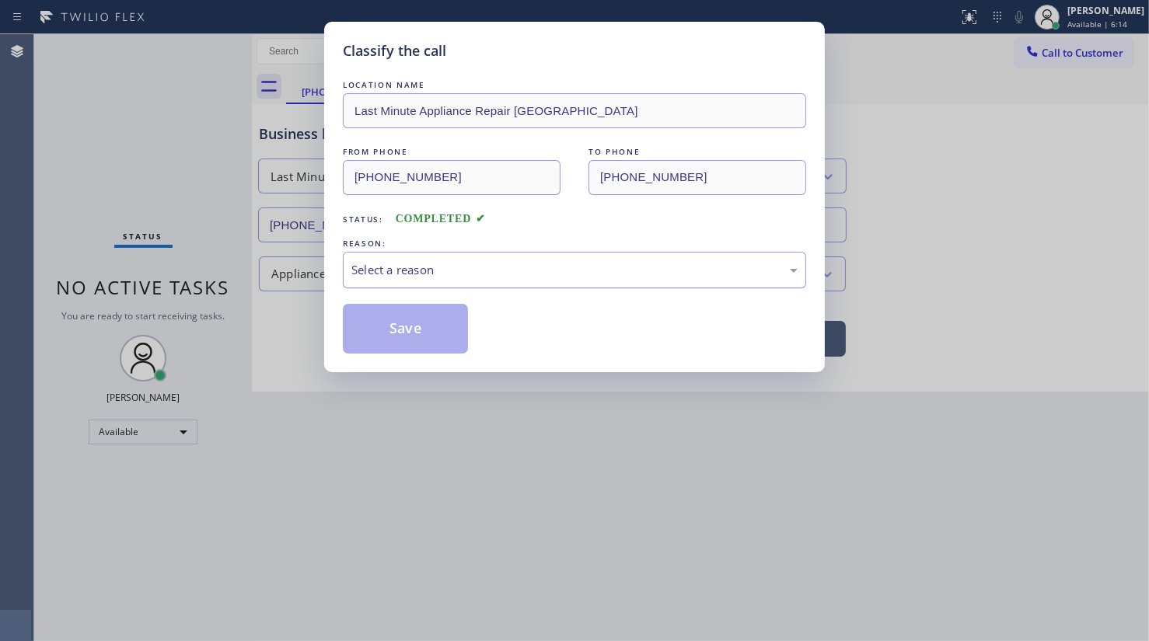
click at [443, 281] on div "Select a reason" at bounding box center [574, 270] width 463 height 37
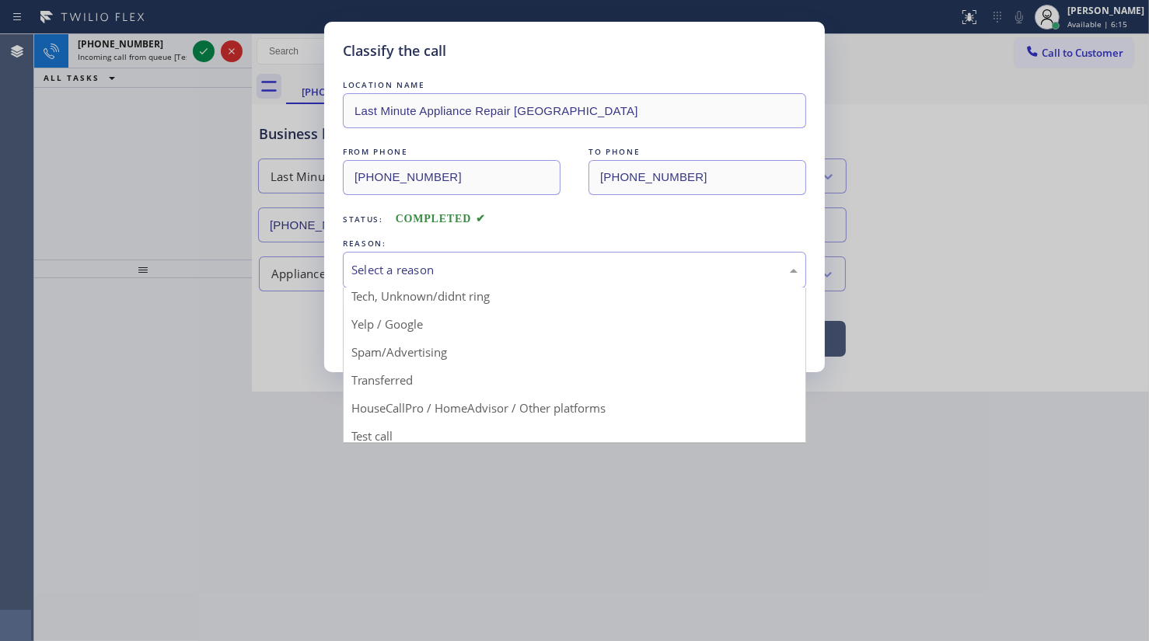
scroll to position [103, 0]
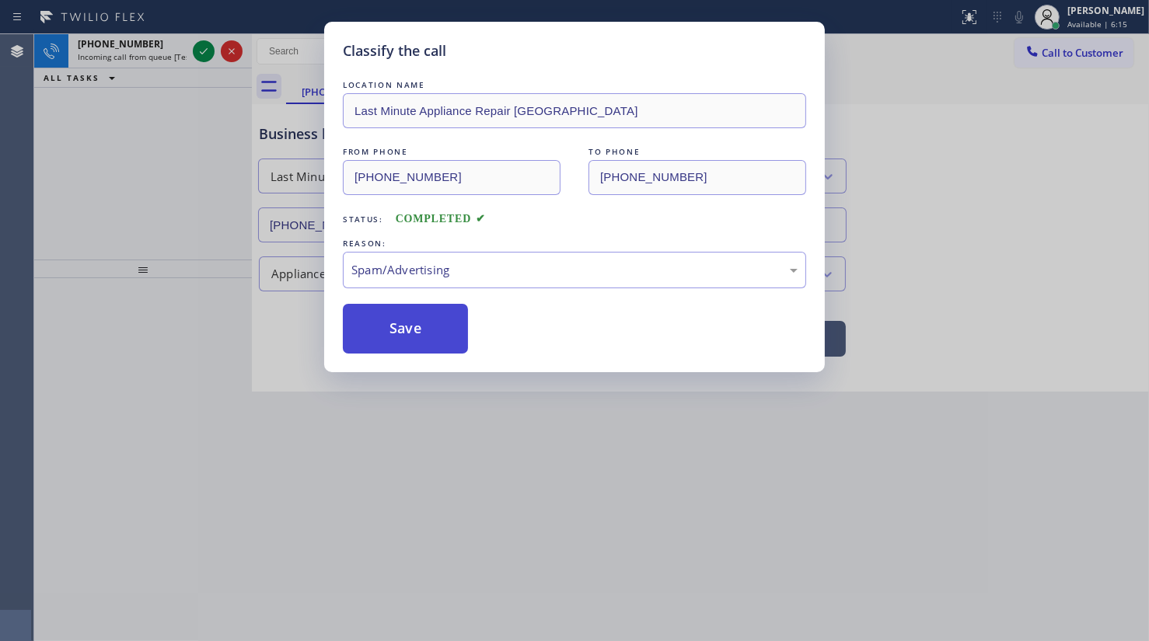
click at [379, 345] on button "Save" at bounding box center [405, 329] width 125 height 50
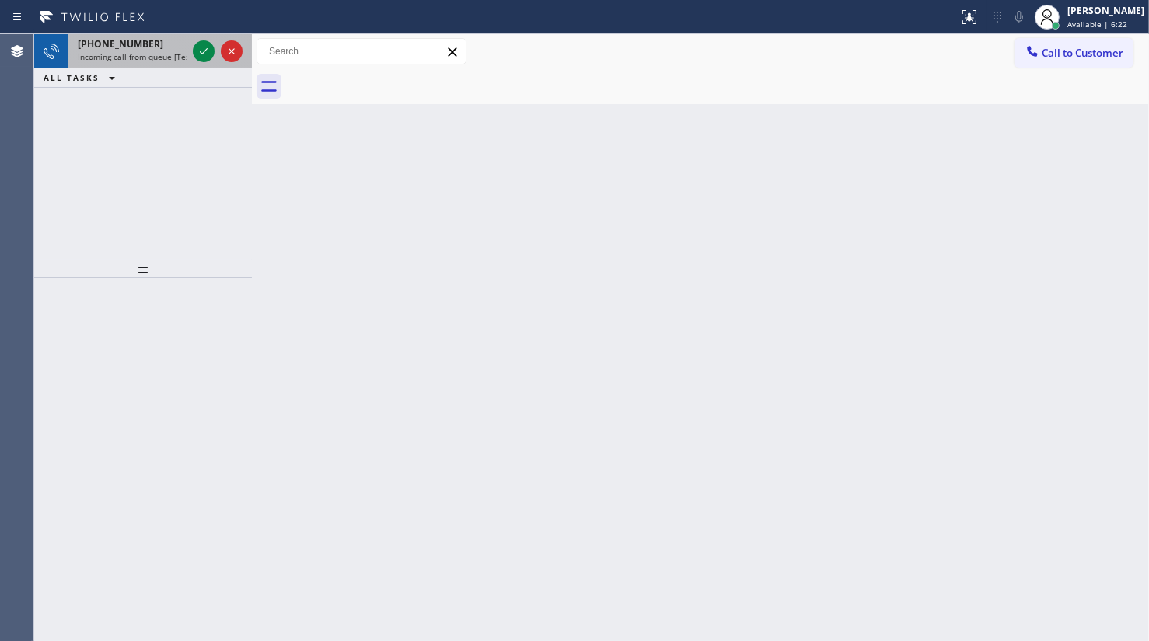
click at [208, 65] on div at bounding box center [218, 51] width 56 height 34
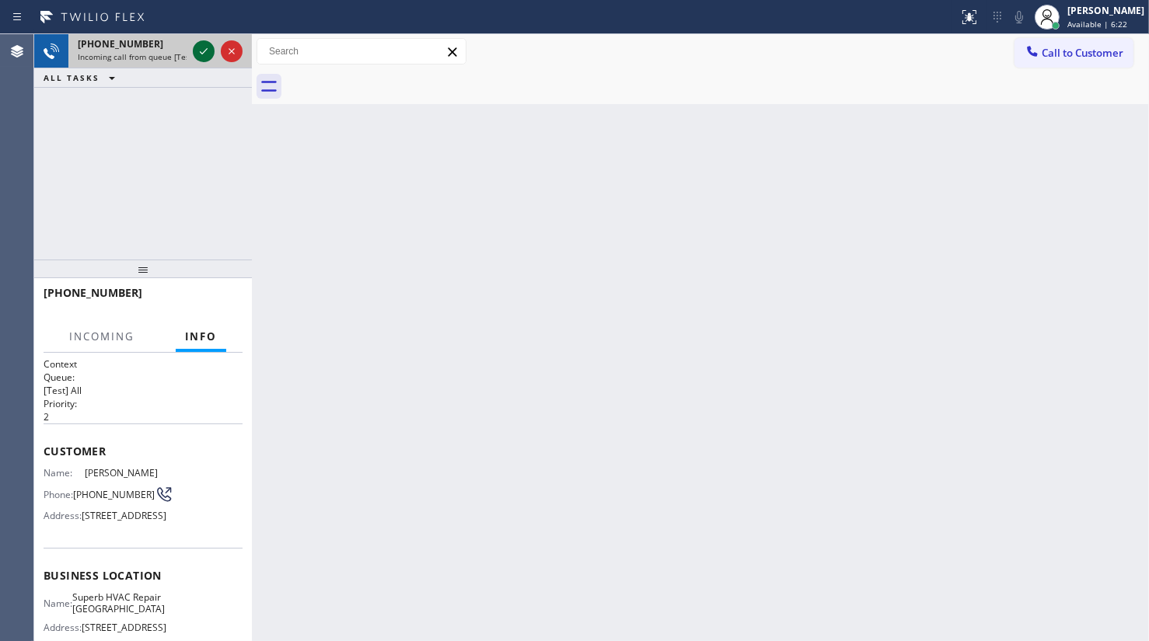
click at [200, 54] on icon at bounding box center [203, 51] width 19 height 19
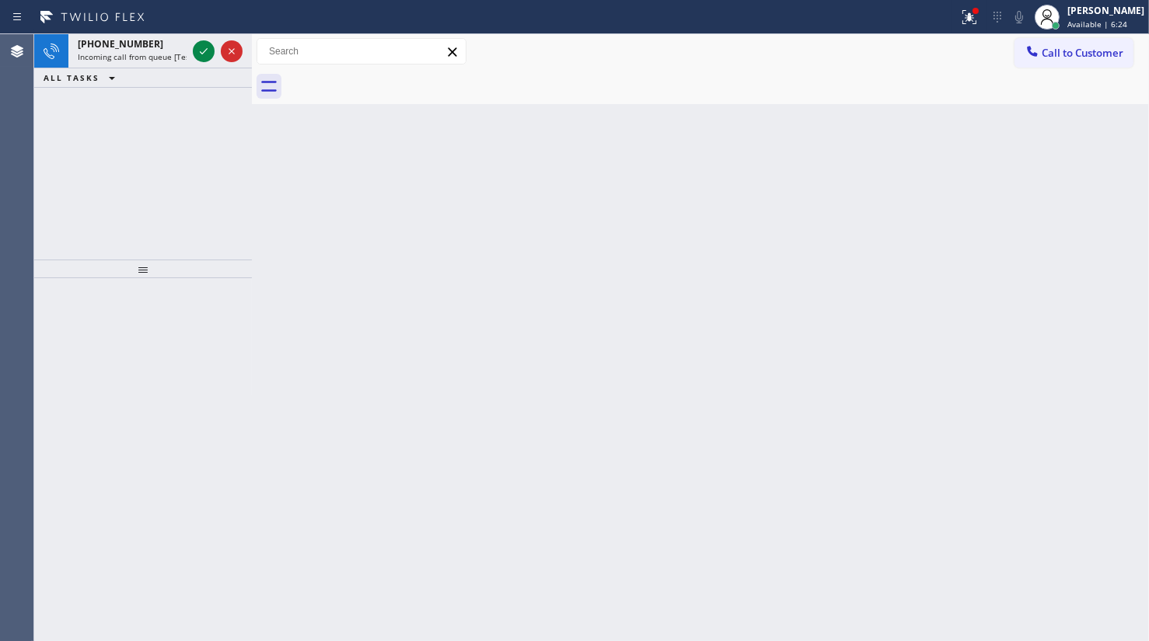
click at [200, 54] on icon at bounding box center [203, 51] width 19 height 19
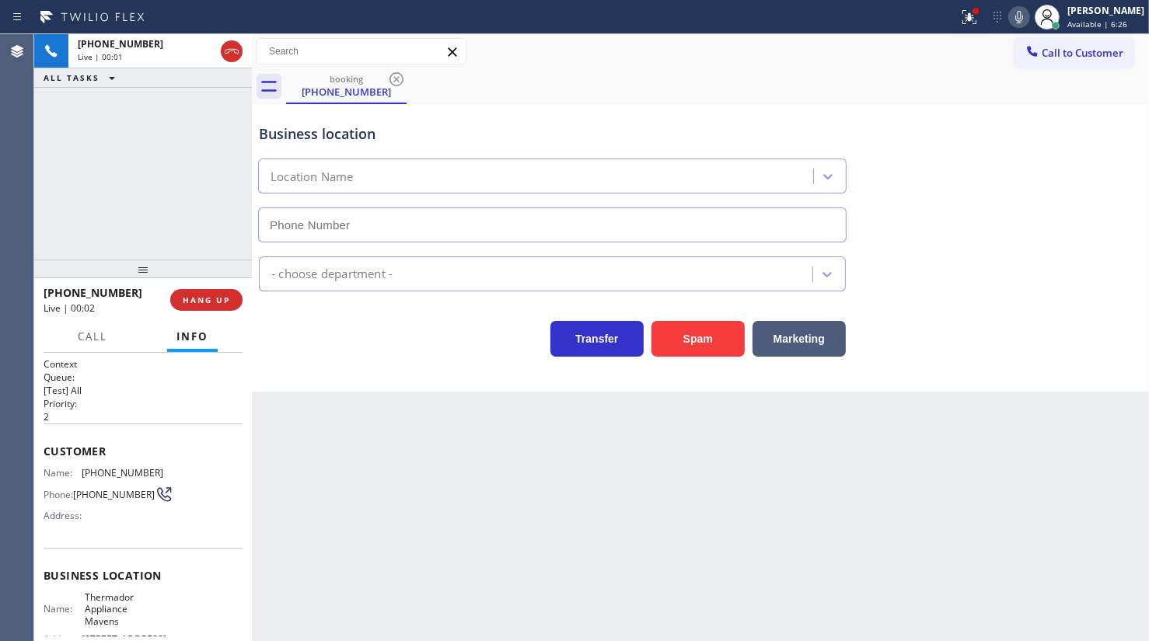
type input "[PHONE_NUMBER]"
click at [979, 23] on icon at bounding box center [969, 17] width 19 height 19
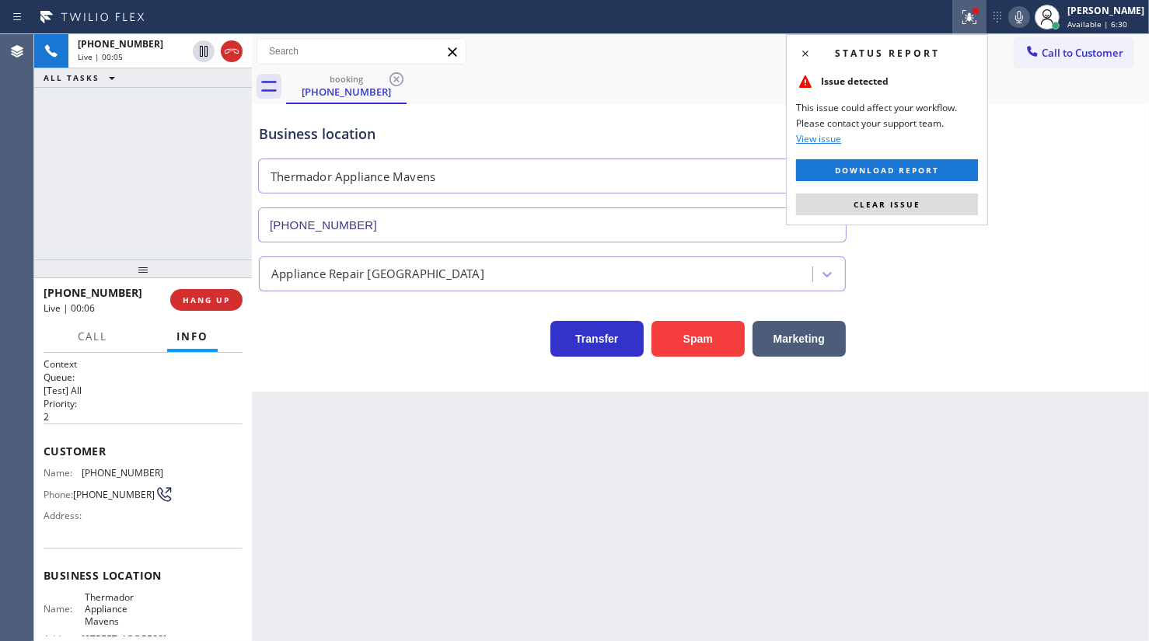
click at [967, 195] on button "Clear issue" at bounding box center [887, 205] width 182 height 22
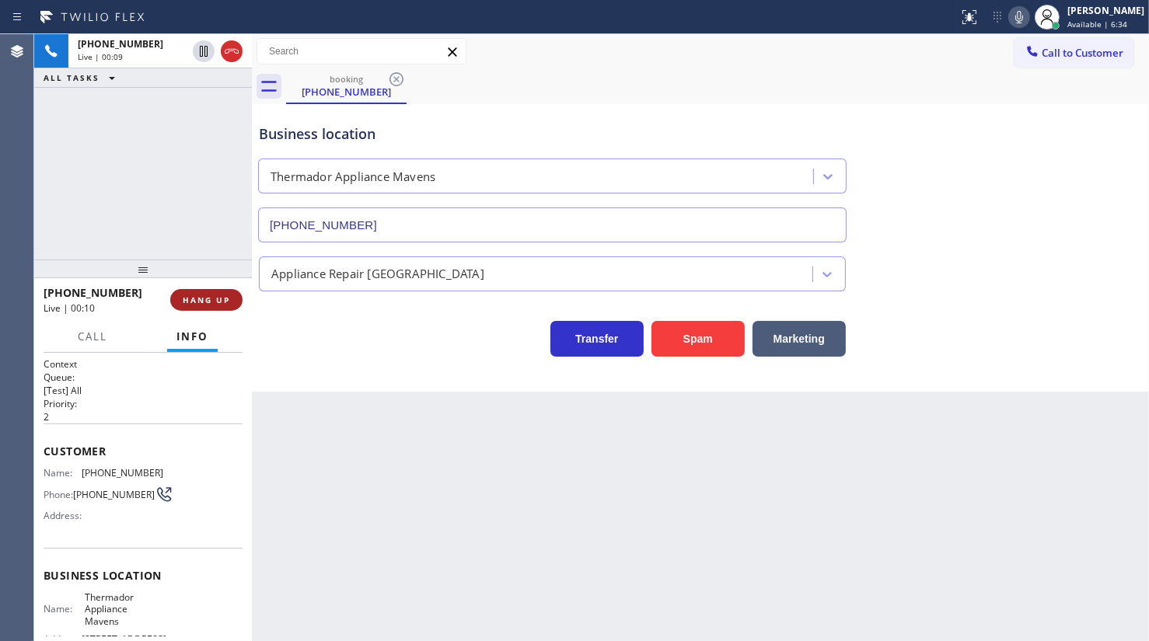
click at [239, 299] on button "HANG UP" at bounding box center [206, 300] width 72 height 22
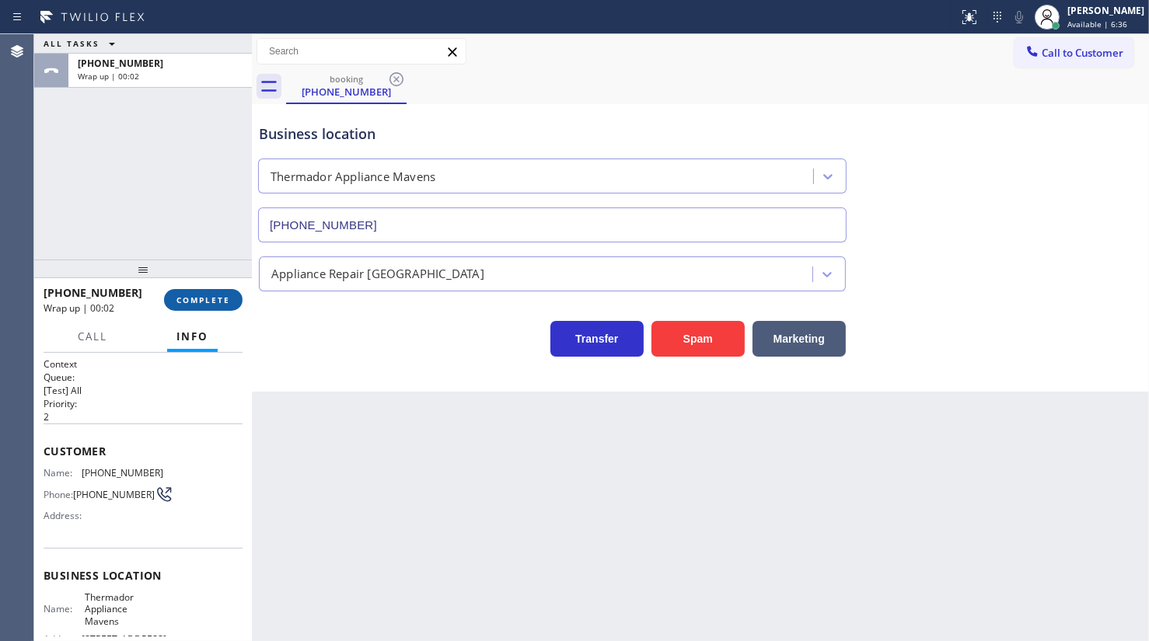
click at [218, 299] on span "COMPLETE" at bounding box center [203, 300] width 54 height 11
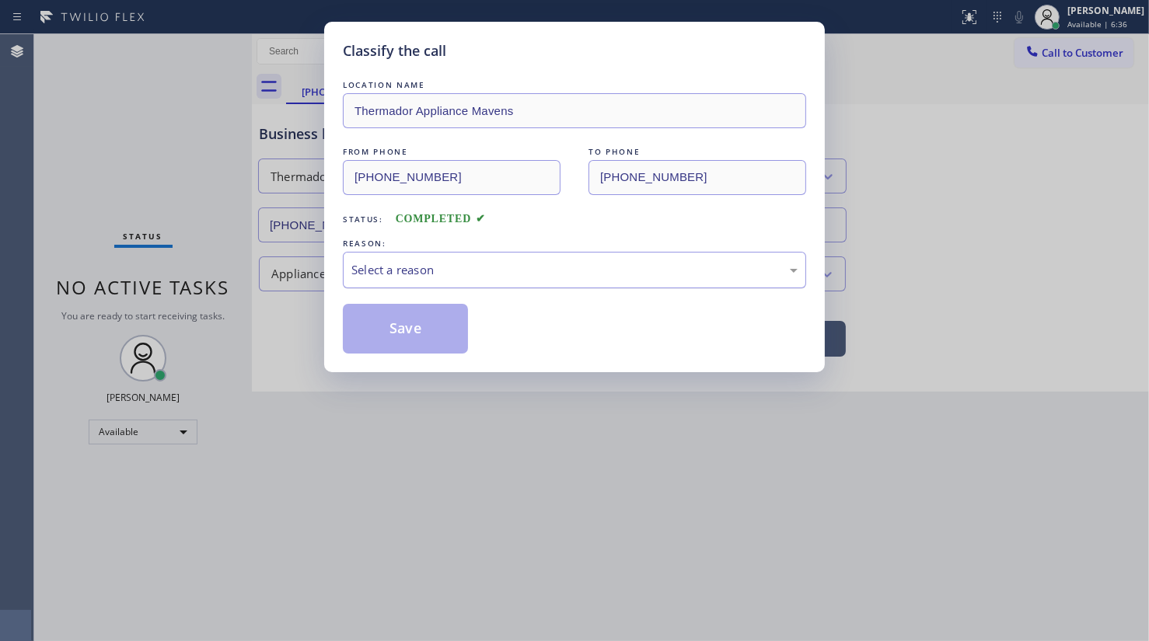
click at [387, 272] on div "Select a reason" at bounding box center [574, 270] width 446 height 18
click at [393, 348] on button "Save" at bounding box center [405, 329] width 125 height 50
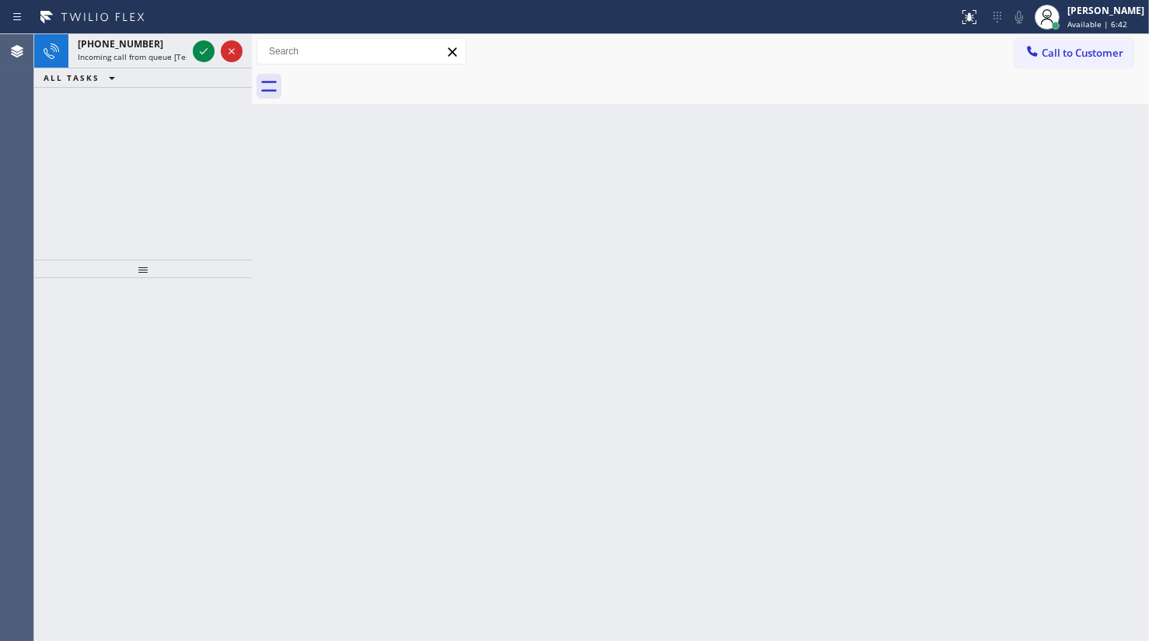
drag, startPoint x: 143, startPoint y: 124, endPoint x: 178, endPoint y: 91, distance: 48.4
click at [148, 117] on div "[PHONE_NUMBER] Incoming call from queue [Test] All ALL TASKS ALL TASKS ACTIVE T…" at bounding box center [143, 146] width 218 height 225
click at [80, 113] on div "[PHONE_NUMBER] Incoming call from queue [Test] All ALL TASKS ALL TASKS ACTIVE T…" at bounding box center [143, 146] width 218 height 225
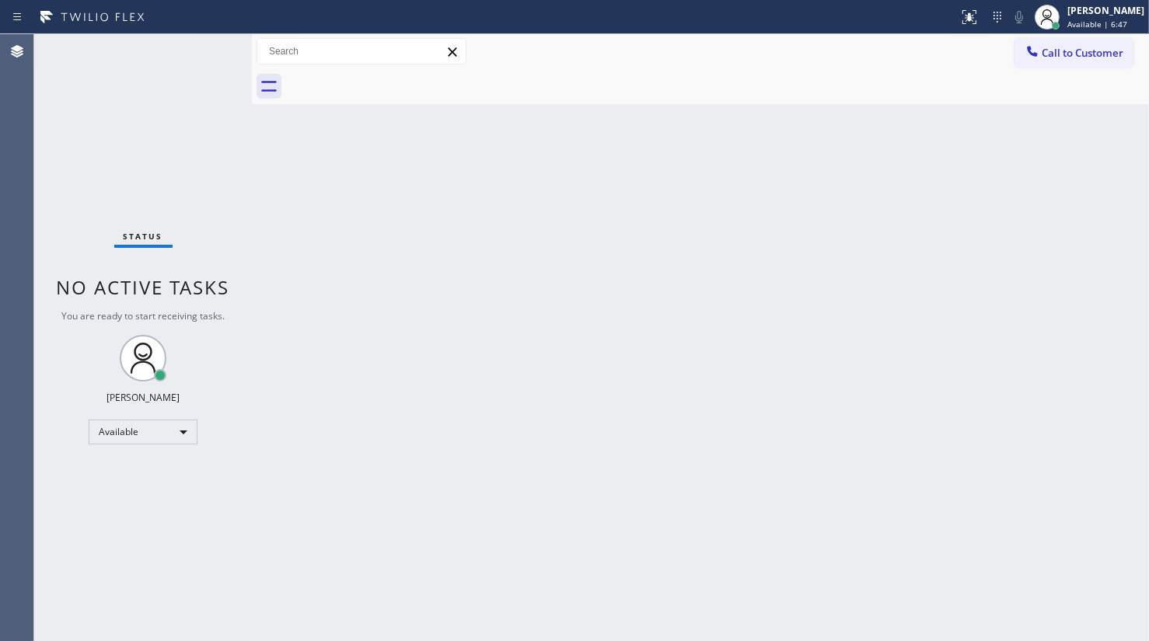
click at [204, 50] on div "Status No active tasks You are ready to start receiving tasks. JENIZA ALCAYDE A…" at bounding box center [143, 337] width 218 height 607
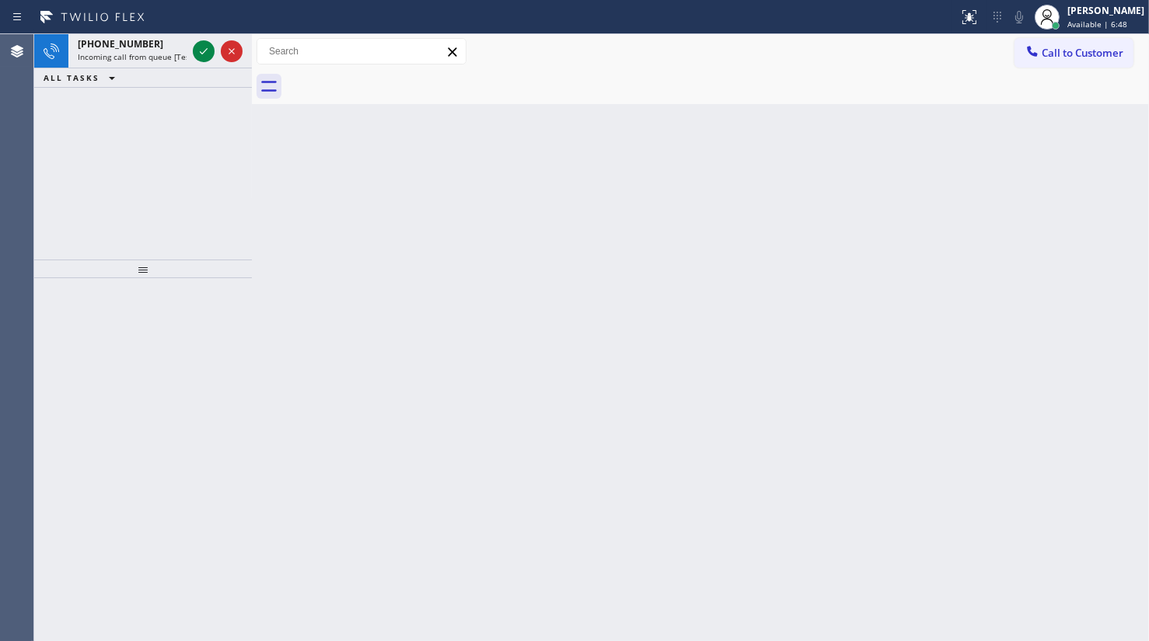
click at [204, 50] on icon at bounding box center [203, 51] width 19 height 19
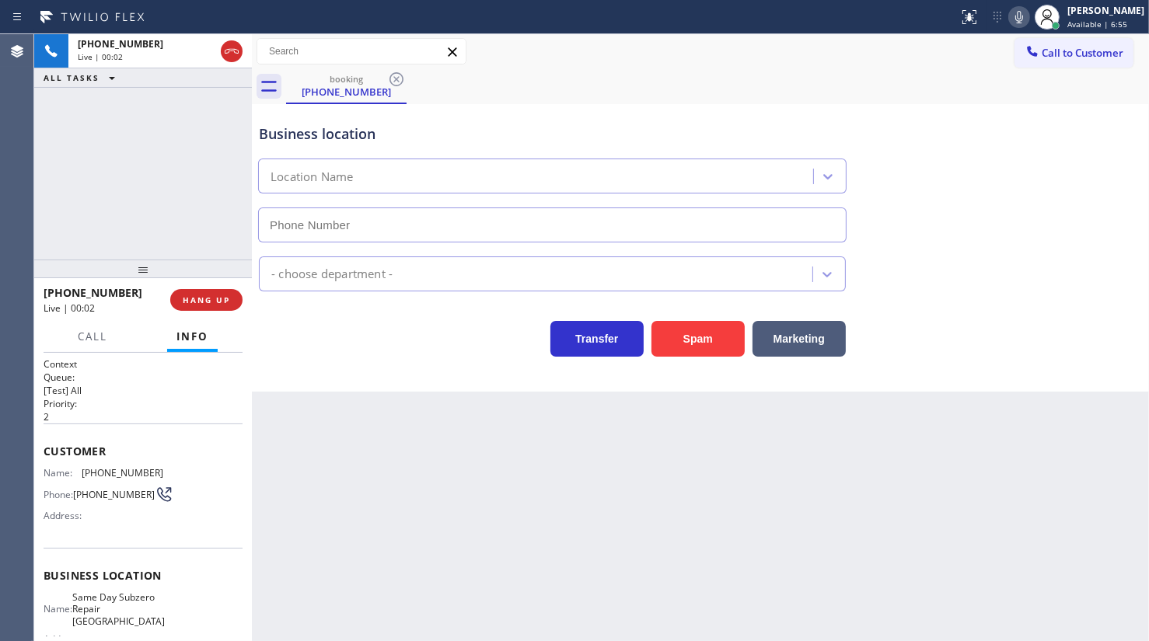
type input "[PHONE_NUMBER]"
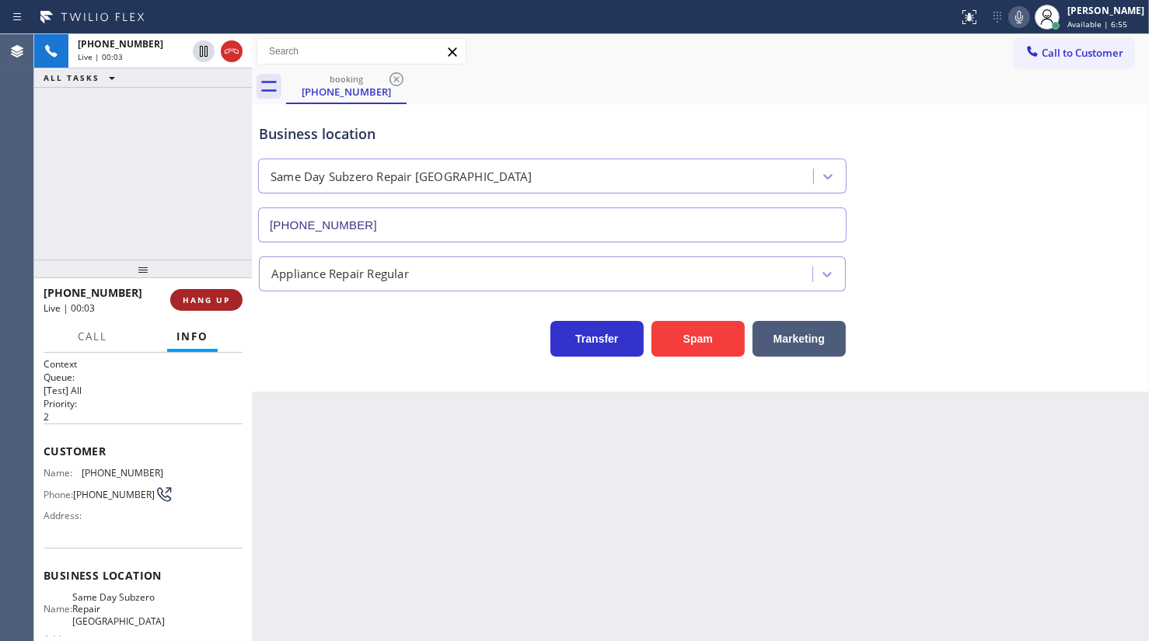
click at [205, 295] on span "HANG UP" at bounding box center [206, 300] width 47 height 11
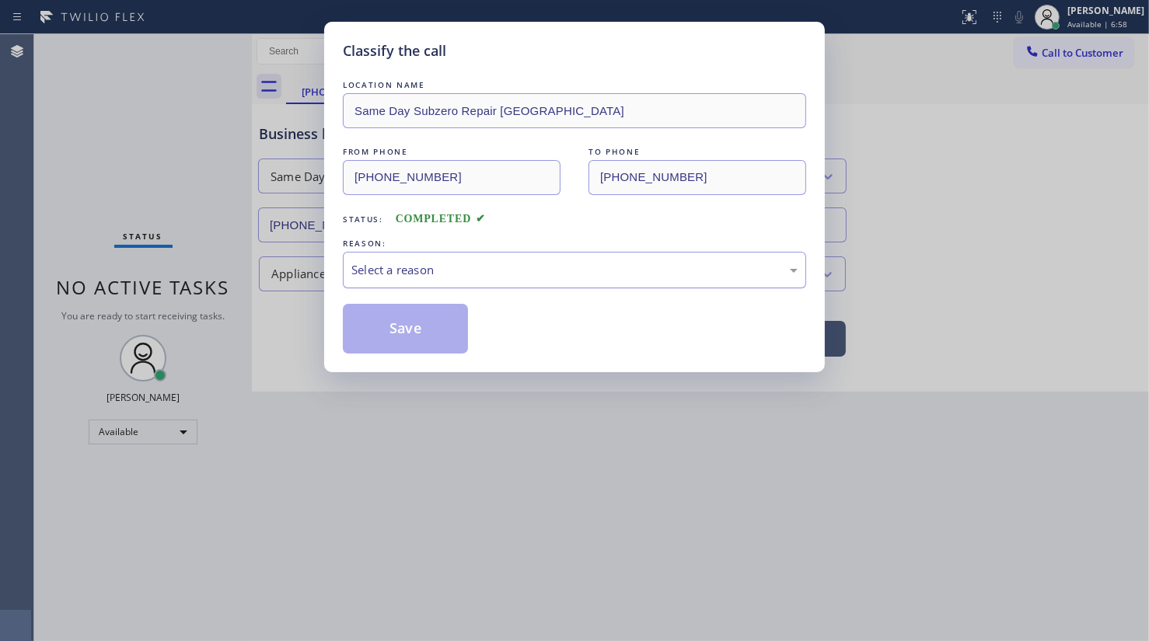
click at [376, 264] on div "Select a reason" at bounding box center [574, 270] width 446 height 18
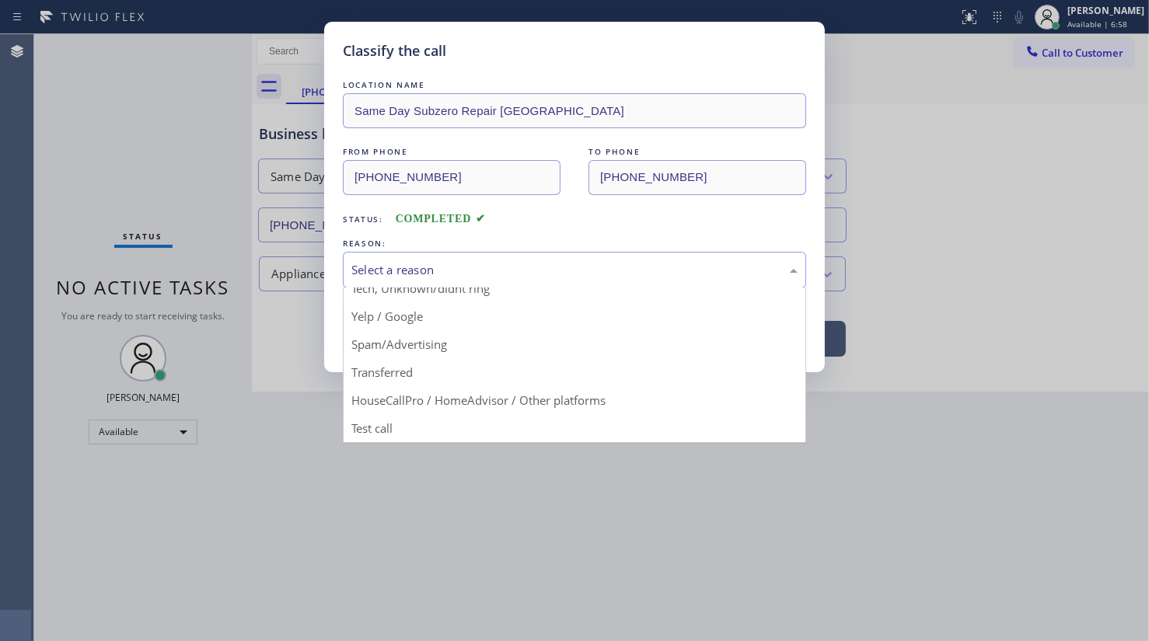
scroll to position [103, 0]
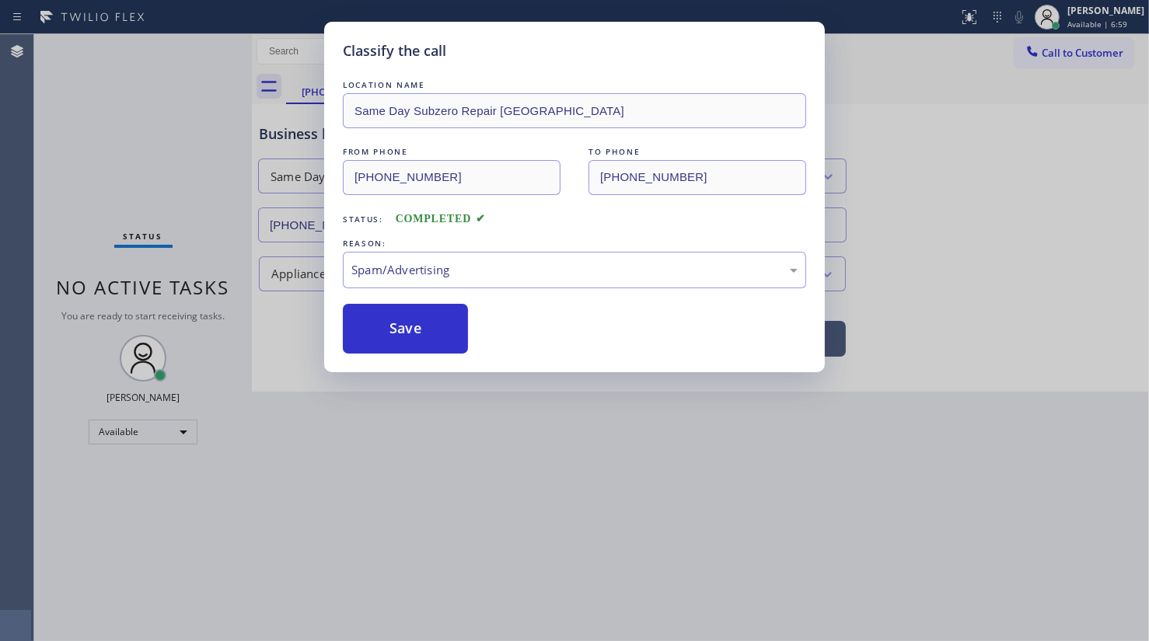
click at [423, 338] on button "Save" at bounding box center [405, 329] width 125 height 50
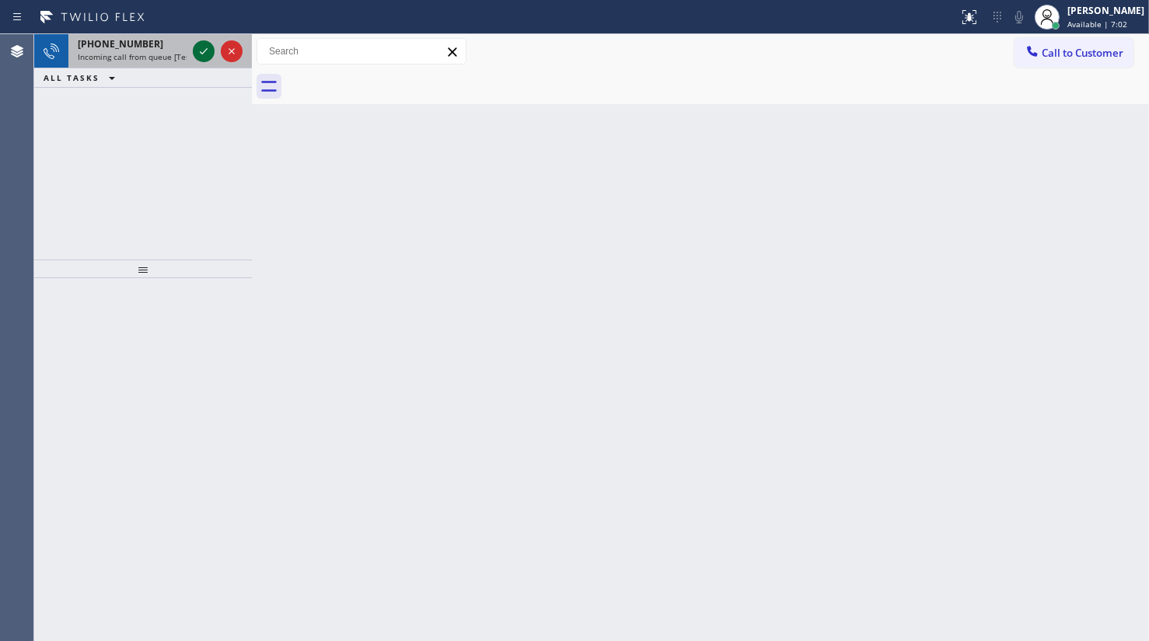
click at [200, 46] on icon at bounding box center [203, 51] width 19 height 19
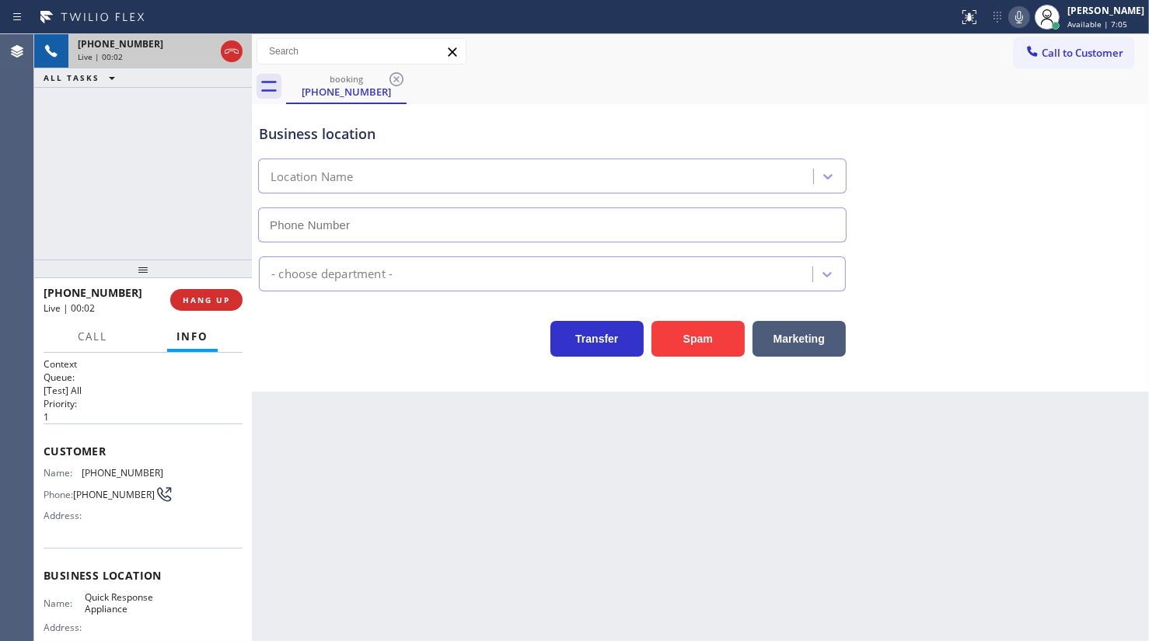
type input "[PHONE_NUMBER]"
click at [143, 121] on div "[PHONE_NUMBER] Live | 00:02 ALL TASKS ALL TASKS ACTIVE TASKS TASKS IN WRAP UP" at bounding box center [143, 146] width 218 height 225
click at [666, 320] on div "Spam" at bounding box center [694, 335] width 101 height 44
click at [683, 331] on button "Spam" at bounding box center [698, 339] width 93 height 36
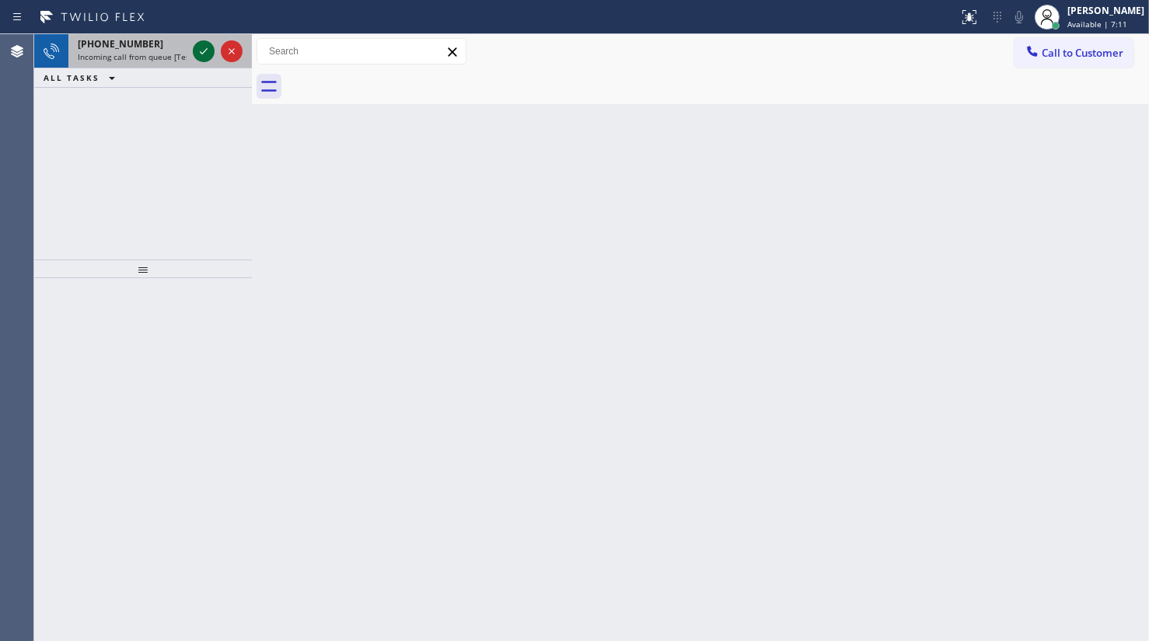
click at [201, 46] on icon at bounding box center [203, 51] width 19 height 19
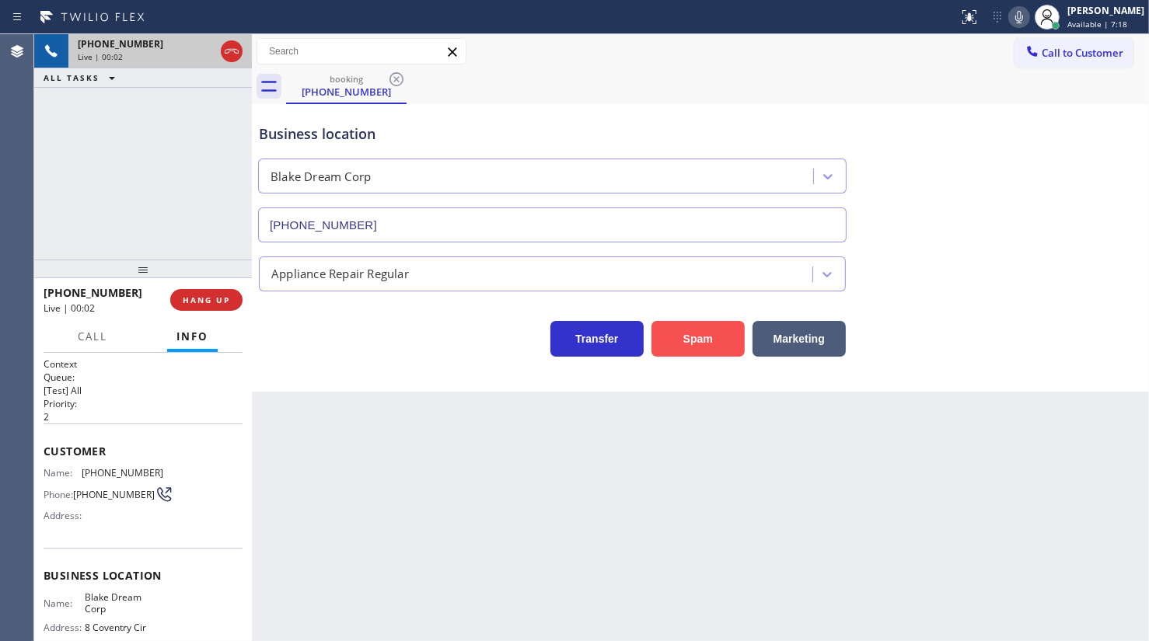
type input "[PHONE_NUMBER]"
click at [698, 331] on button "Spam" at bounding box center [698, 339] width 93 height 36
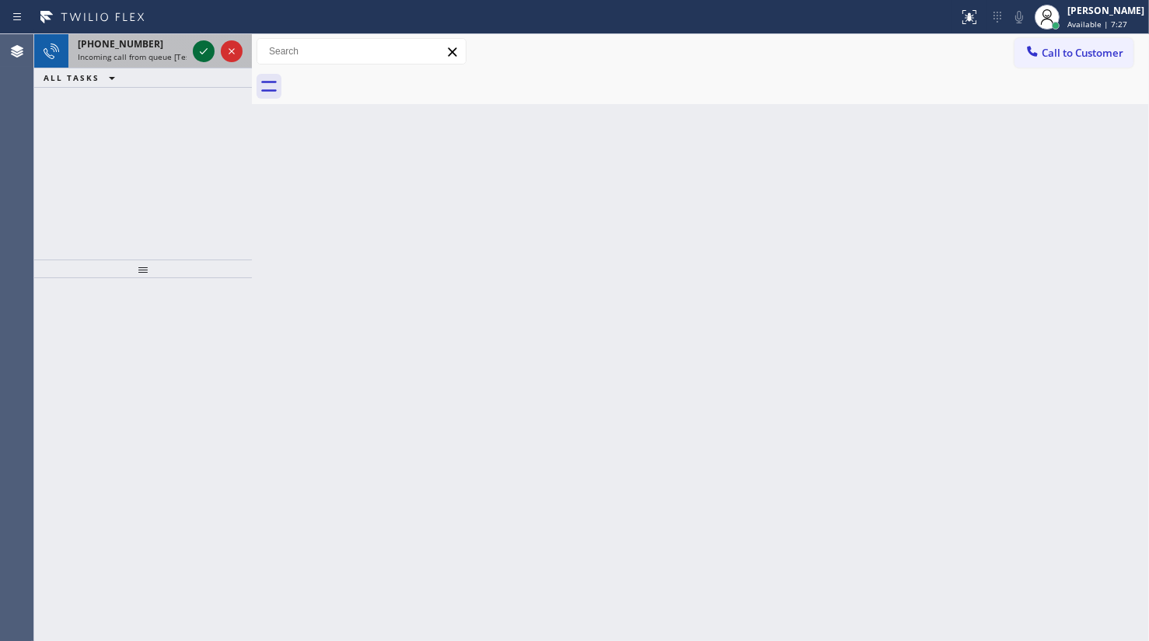
click at [206, 46] on icon at bounding box center [203, 51] width 19 height 19
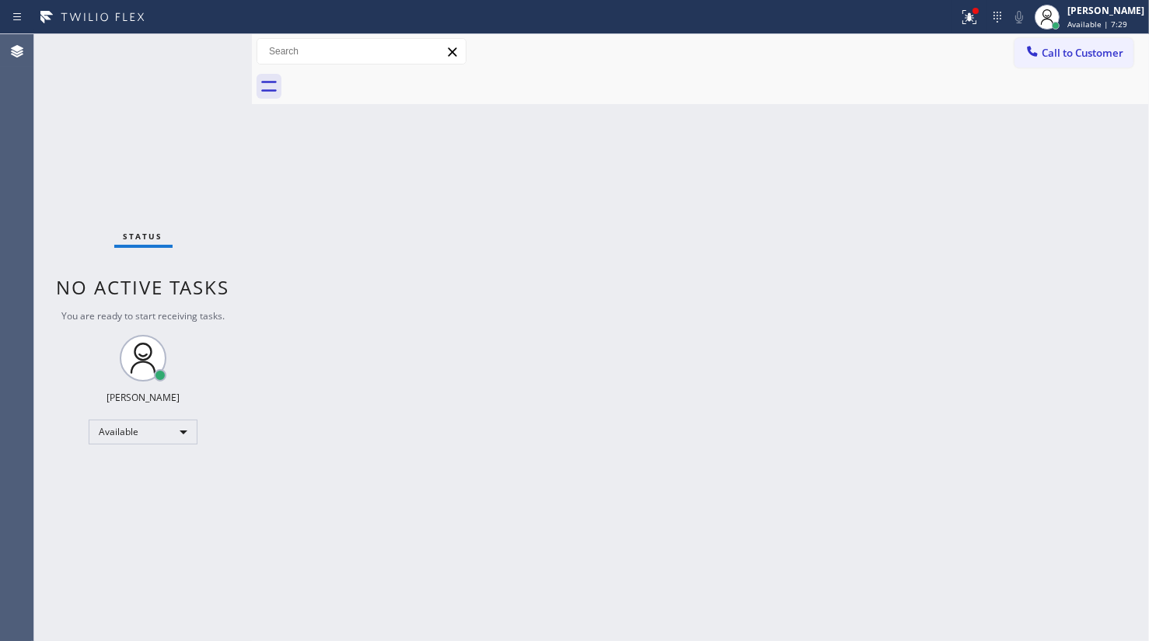
click at [196, 47] on div "Status No active tasks You are ready to start receiving tasks. JENIZA ALCAYDE A…" at bounding box center [143, 337] width 218 height 607
click at [970, 15] on icon at bounding box center [969, 17] width 19 height 19
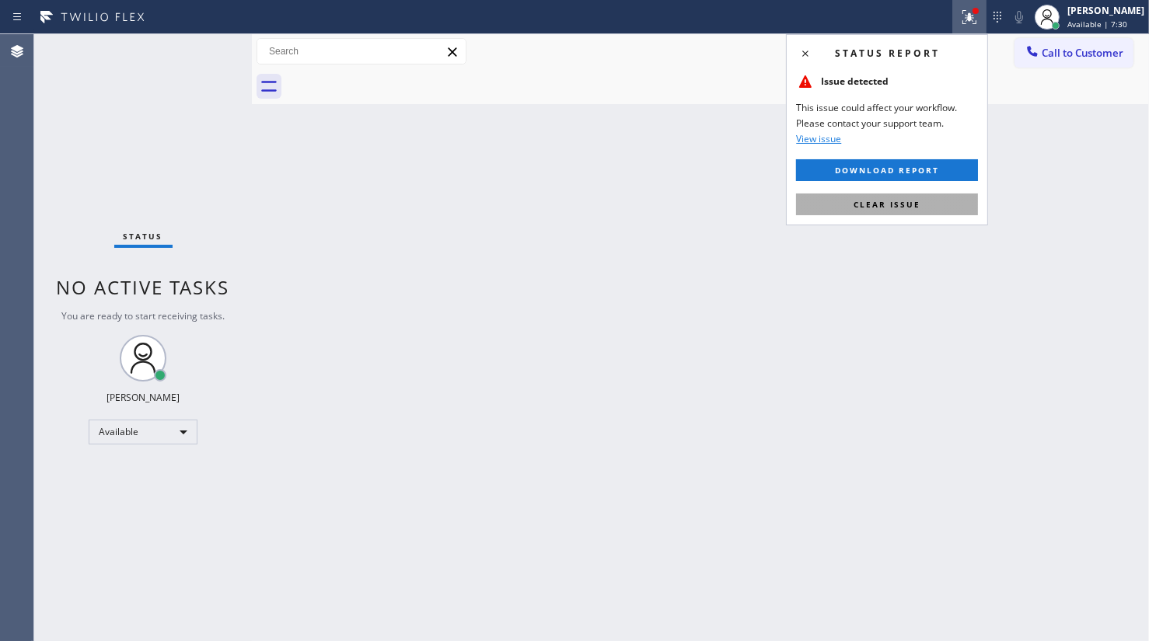
click at [911, 204] on span "Clear issue" at bounding box center [887, 204] width 67 height 11
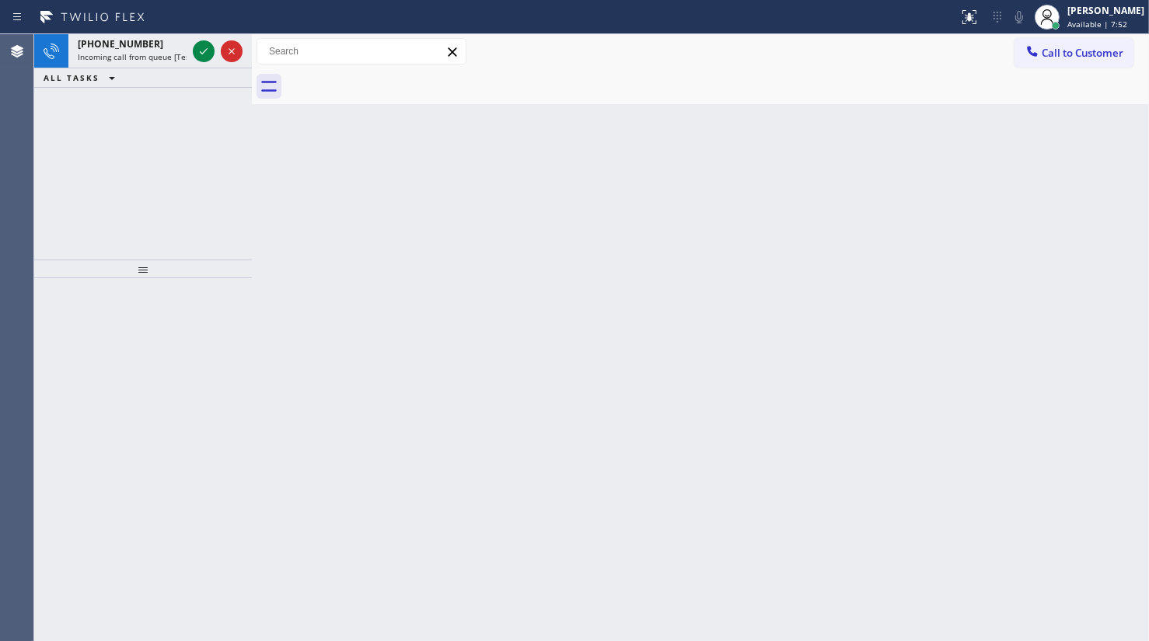
click at [83, 173] on div "[PHONE_NUMBER] Incoming call from queue [Test] All ALL TASKS ALL TASKS ACTIVE T…" at bounding box center [143, 146] width 218 height 225
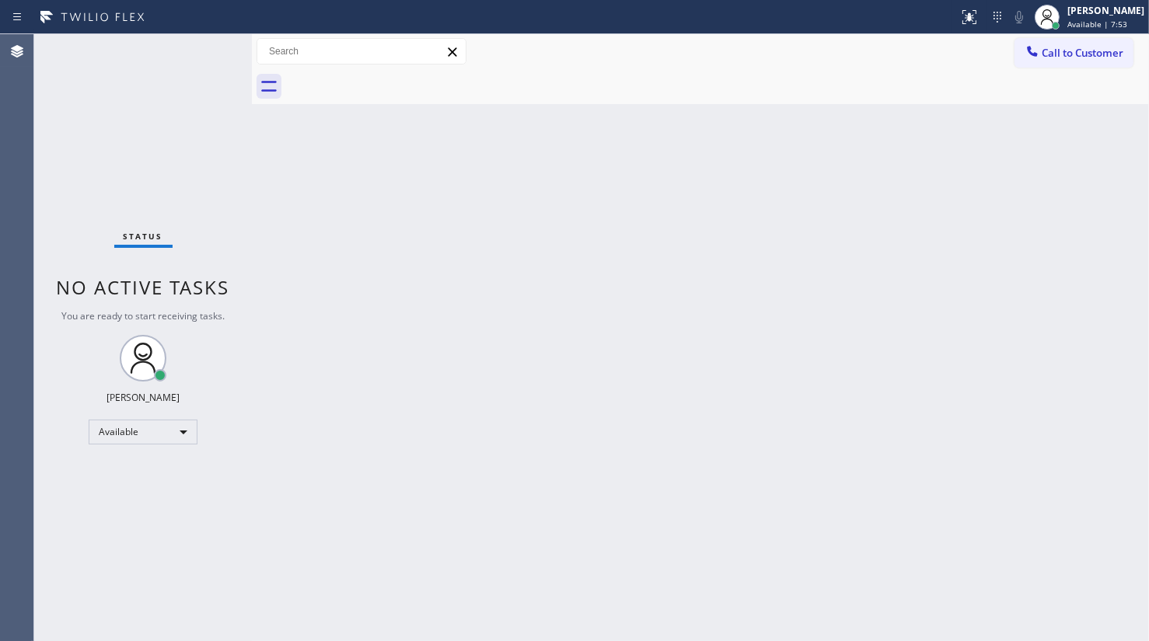
click at [207, 24] on div at bounding box center [479, 17] width 946 height 25
click at [195, 54] on div "Status No active tasks You are ready to start receiving tasks. JENIZA ALCAYDE A…" at bounding box center [143, 337] width 218 height 607
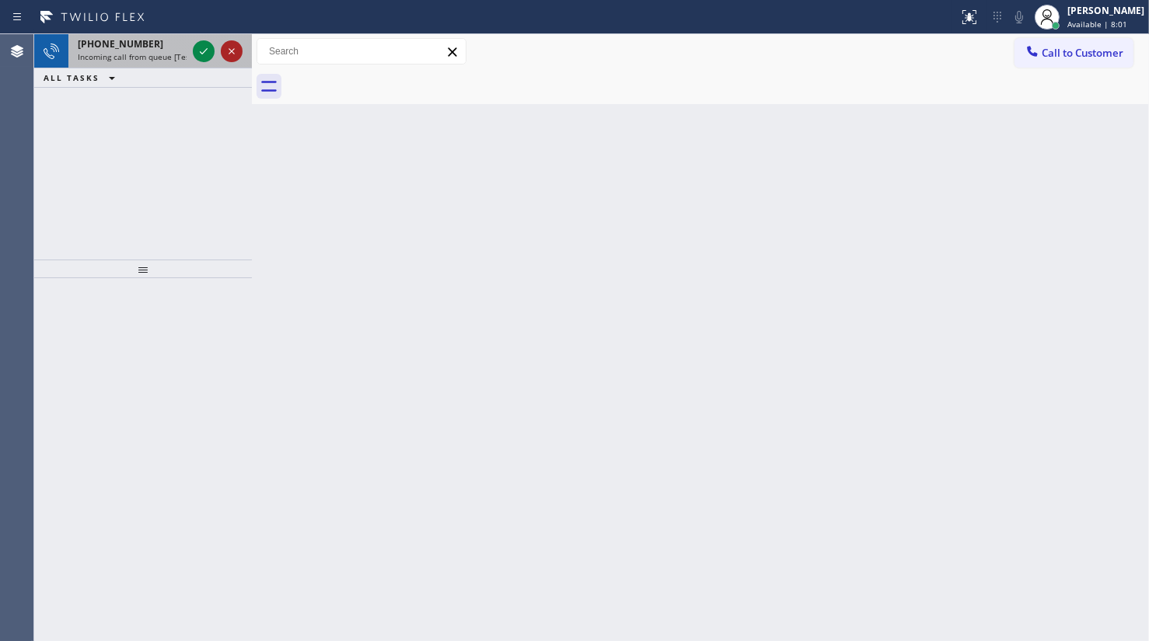
click at [228, 47] on icon at bounding box center [231, 51] width 19 height 19
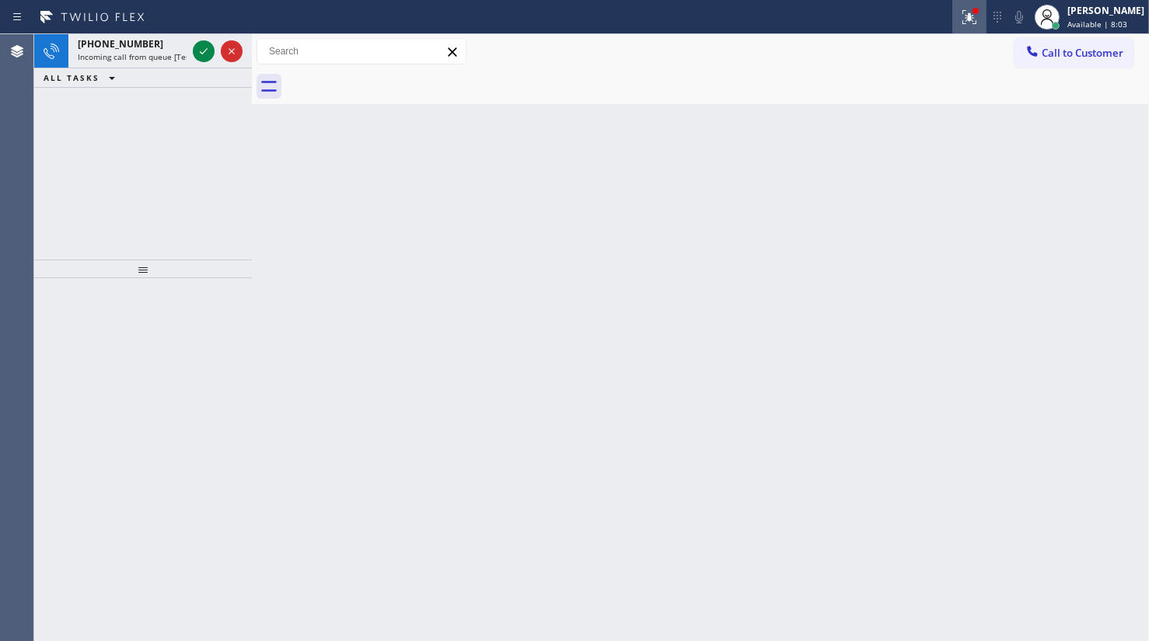
click at [964, 16] on icon at bounding box center [969, 17] width 19 height 19
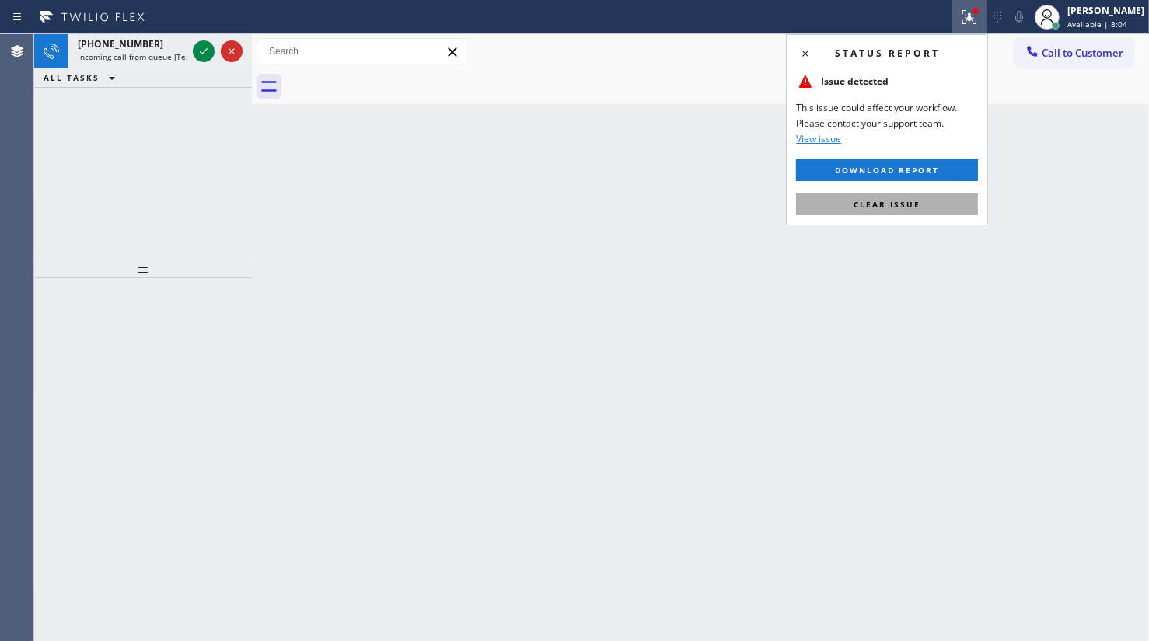
click at [925, 209] on button "Clear issue" at bounding box center [887, 205] width 182 height 22
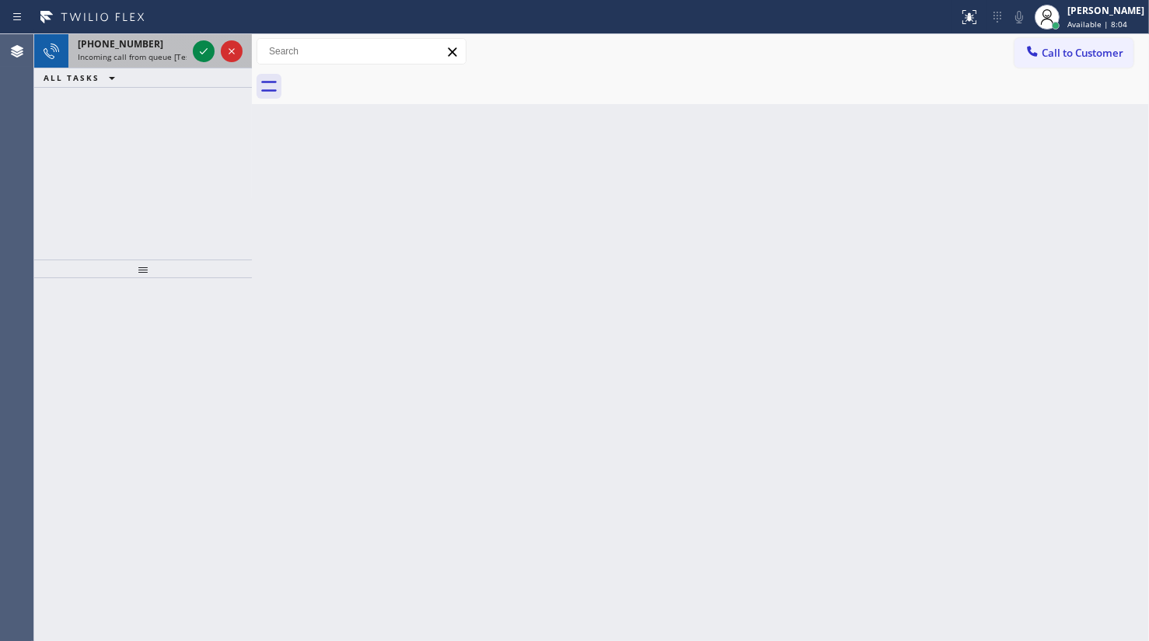
click at [194, 61] on div at bounding box center [218, 51] width 56 height 34
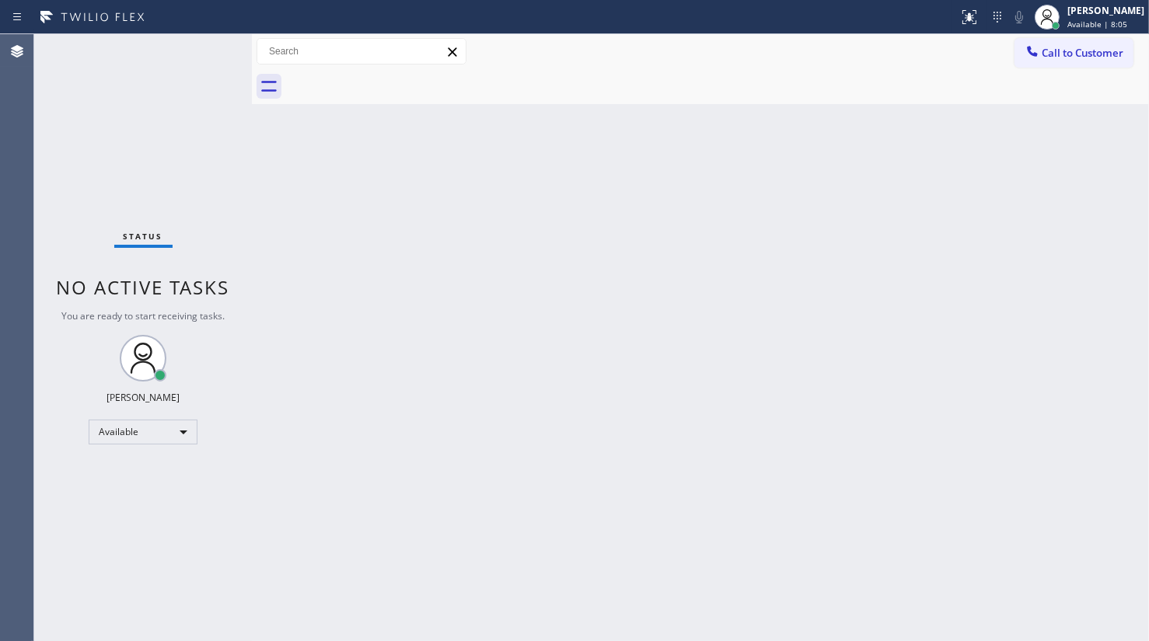
click at [200, 55] on div "Status No active tasks You are ready to start receiving tasks. JENIZA ALCAYDE A…" at bounding box center [143, 337] width 218 height 607
click at [200, 54] on div "Status No active tasks You are ready to start receiving tasks. JENIZA ALCAYDE A…" at bounding box center [143, 337] width 218 height 607
click at [203, 35] on div "Status No active tasks You are ready to start receiving tasks. JENIZA ALCAYDE A…" at bounding box center [143, 337] width 218 height 607
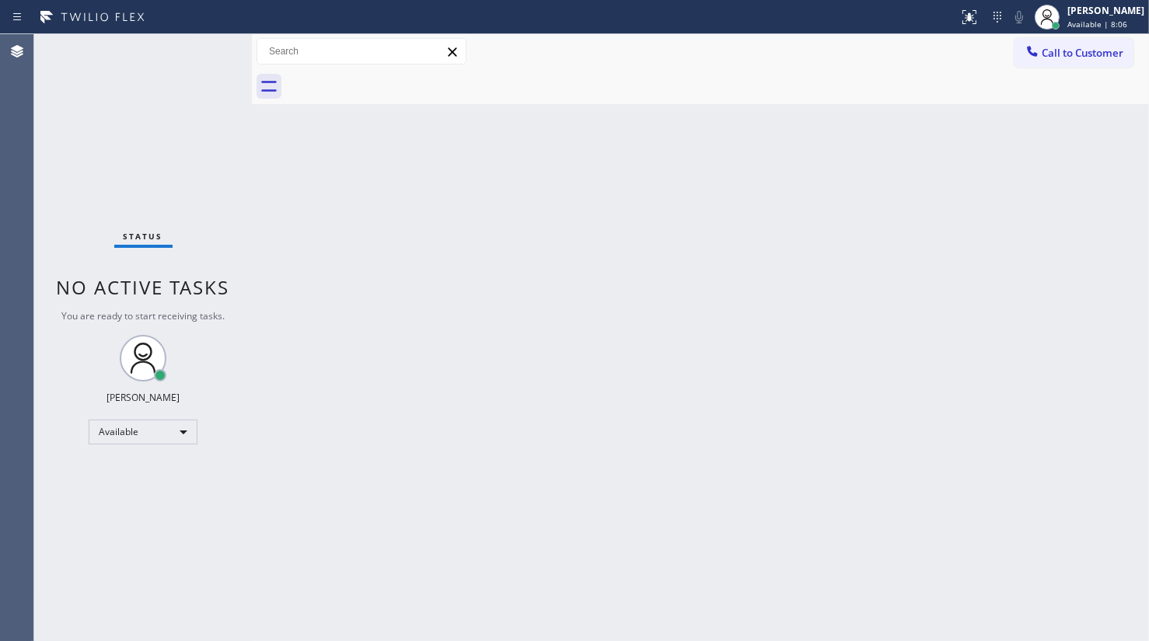
click at [204, 33] on div "Status report No issues detected If you experience an issue, please download th…" at bounding box center [574, 17] width 1149 height 34
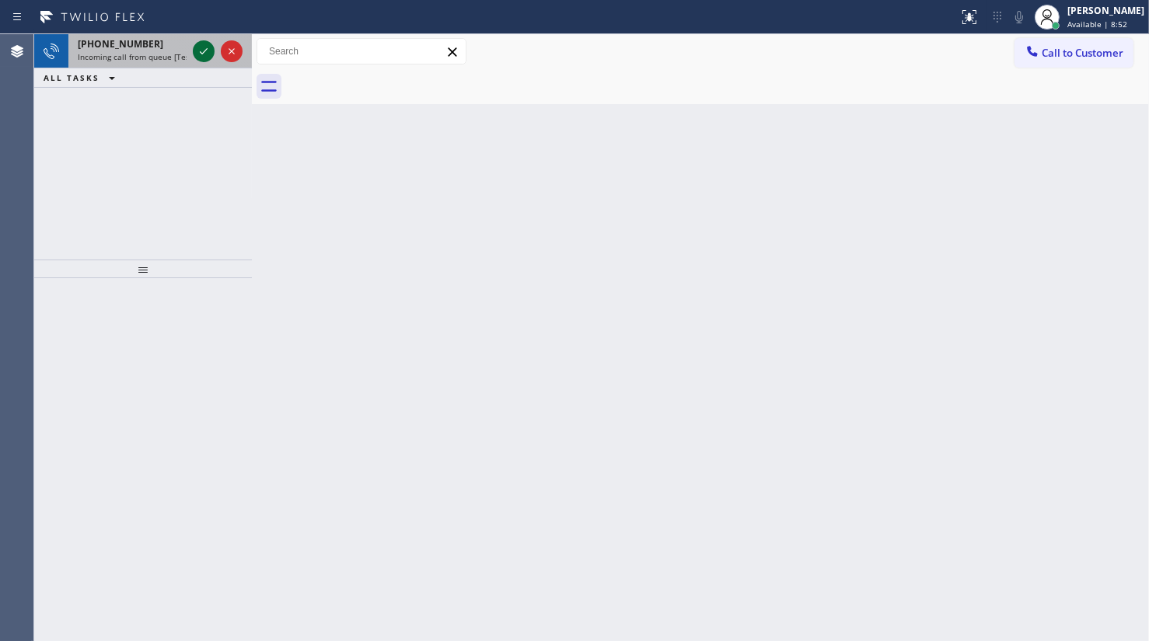
click at [198, 50] on icon at bounding box center [203, 51] width 19 height 19
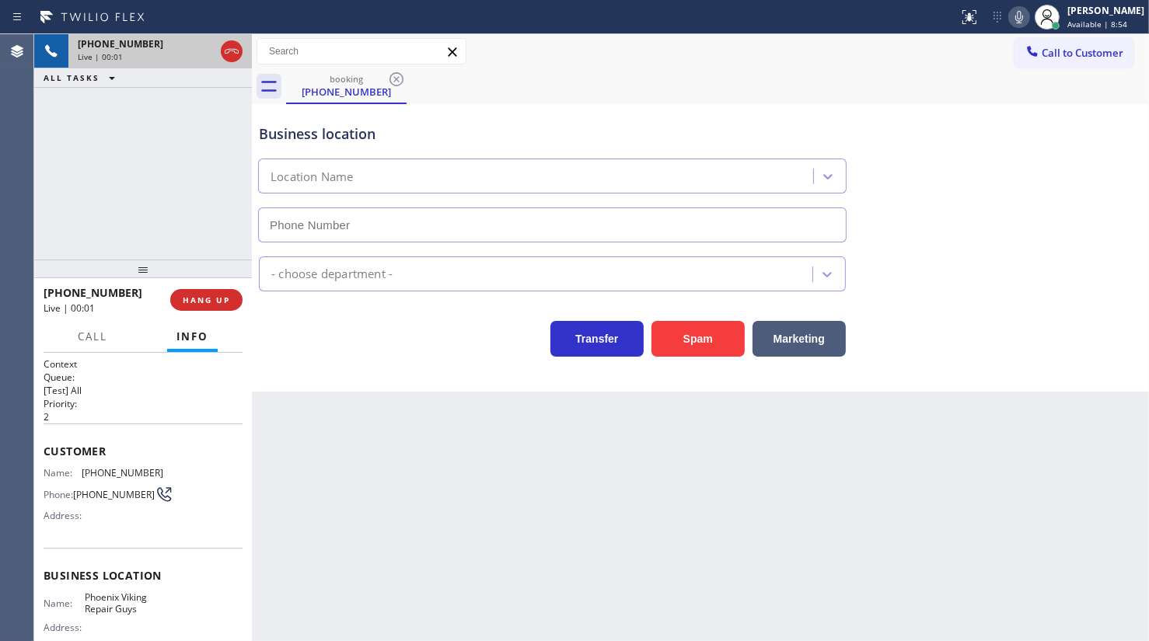
type input "[PHONE_NUMBER]"
click at [214, 296] on span "HANG UP" at bounding box center [206, 300] width 47 height 11
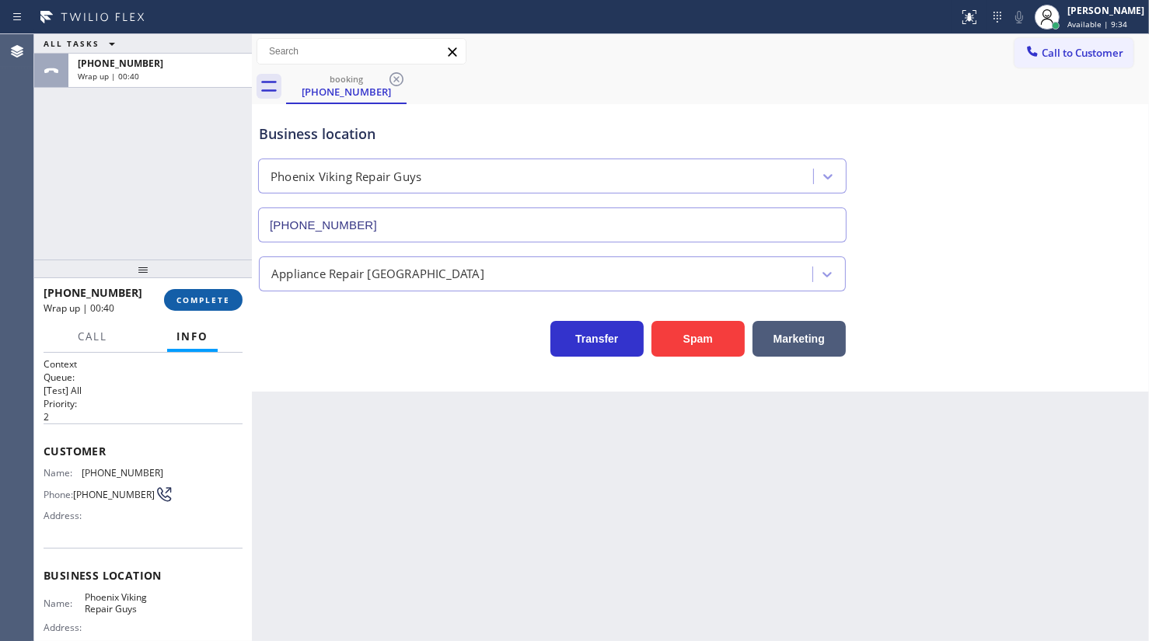
click at [174, 306] on button "COMPLETE" at bounding box center [203, 300] width 79 height 22
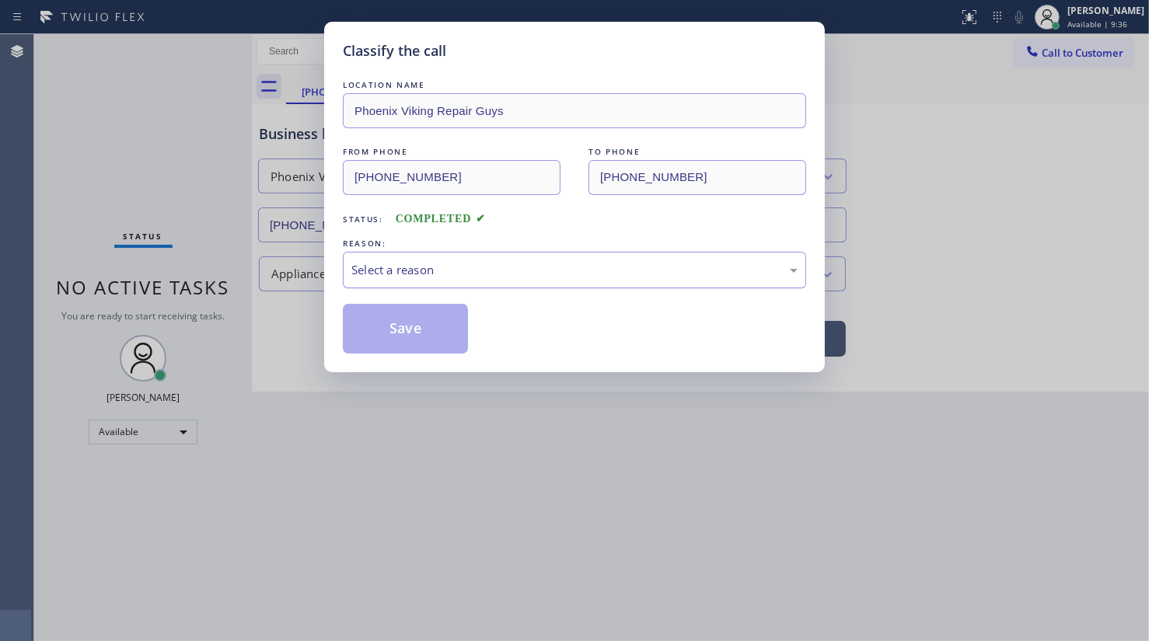
click at [392, 260] on div "Select a reason" at bounding box center [574, 270] width 463 height 37
click at [404, 323] on button "Save" at bounding box center [405, 329] width 125 height 50
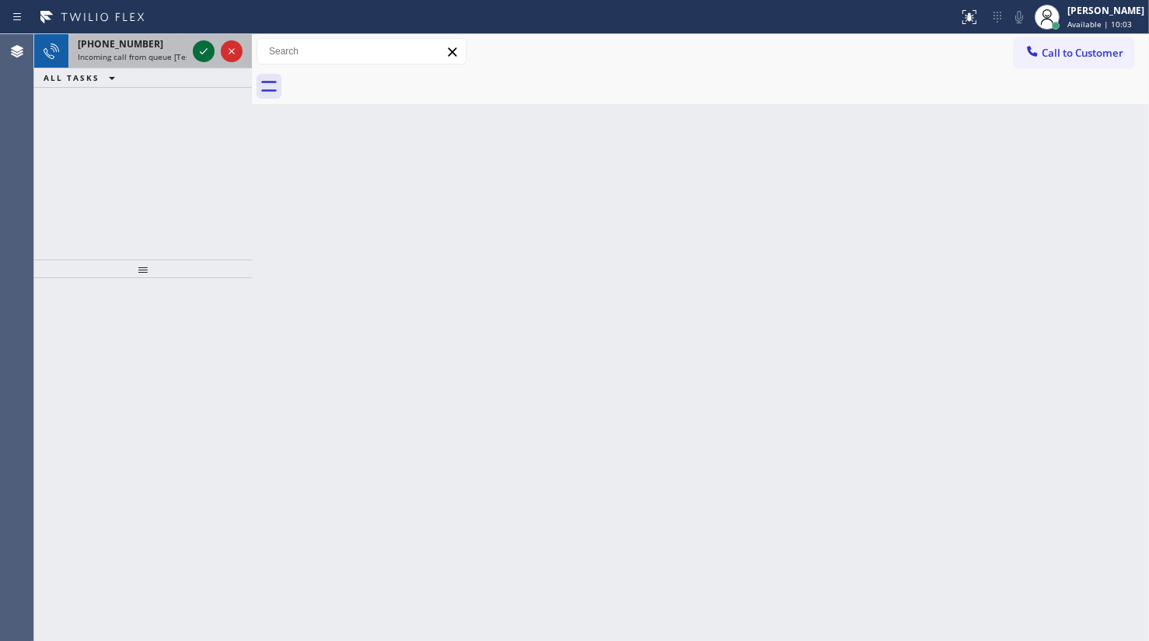
click at [206, 51] on icon at bounding box center [203, 51] width 19 height 19
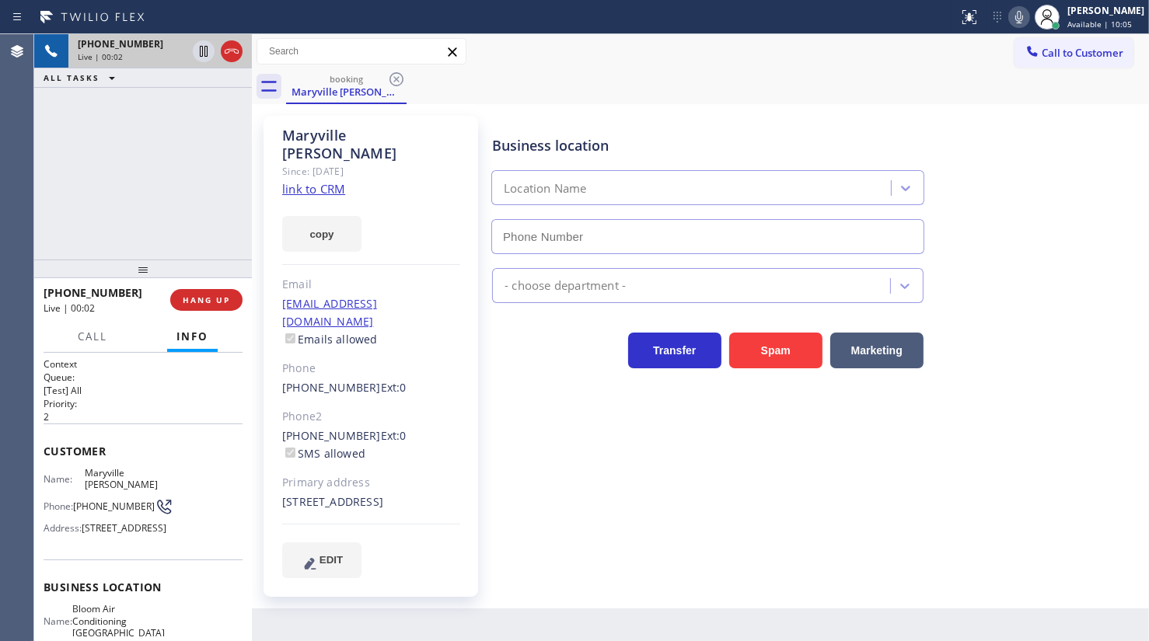
type input "[PHONE_NUMBER]"
click at [315, 181] on link "link to CRM" at bounding box center [313, 189] width 63 height 16
click at [1015, 16] on icon at bounding box center [1019, 17] width 19 height 19
click at [333, 225] on button "copy" at bounding box center [321, 234] width 79 height 36
click at [86, 334] on span "Call" at bounding box center [93, 337] width 30 height 14
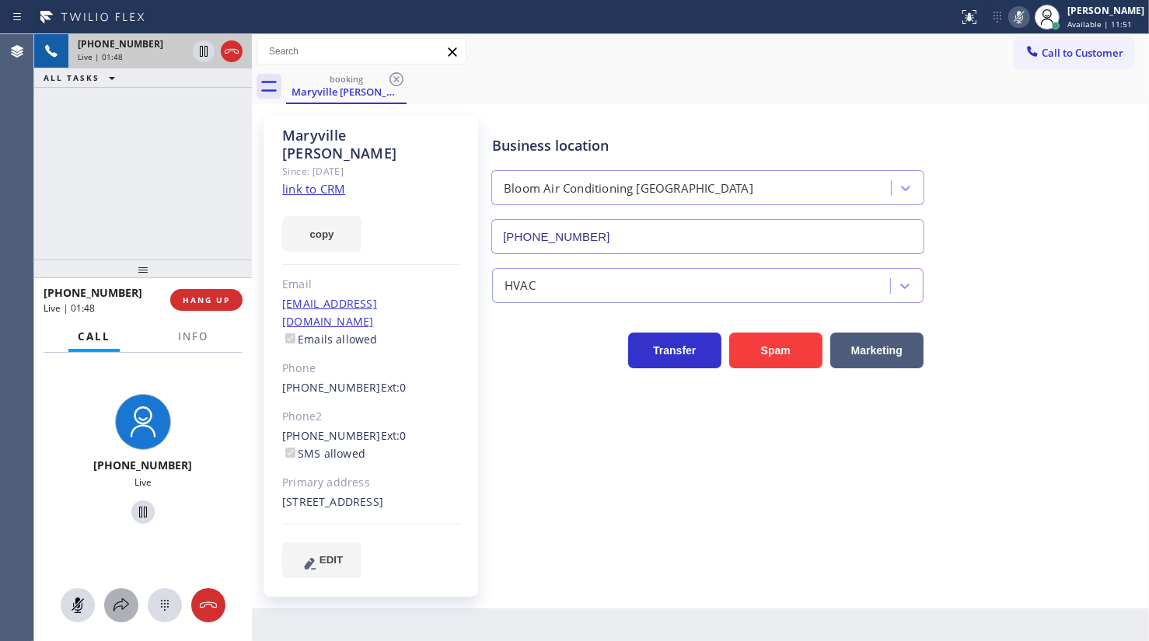
click at [119, 597] on icon at bounding box center [121, 605] width 19 height 19
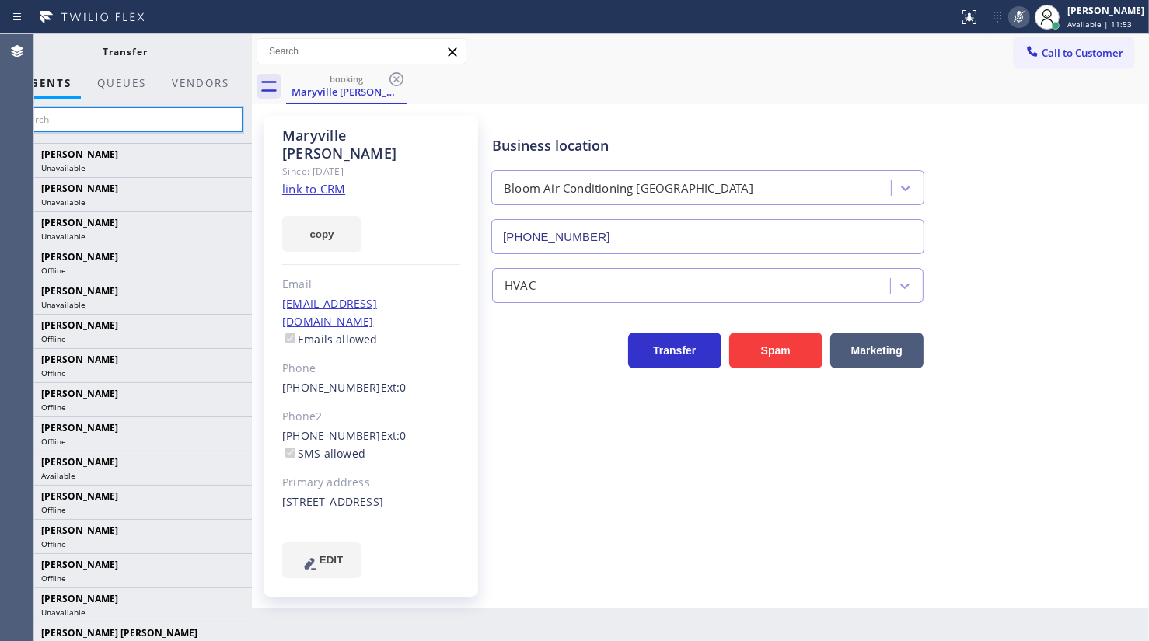
click at [119, 125] on input "text" at bounding box center [126, 119] width 234 height 25
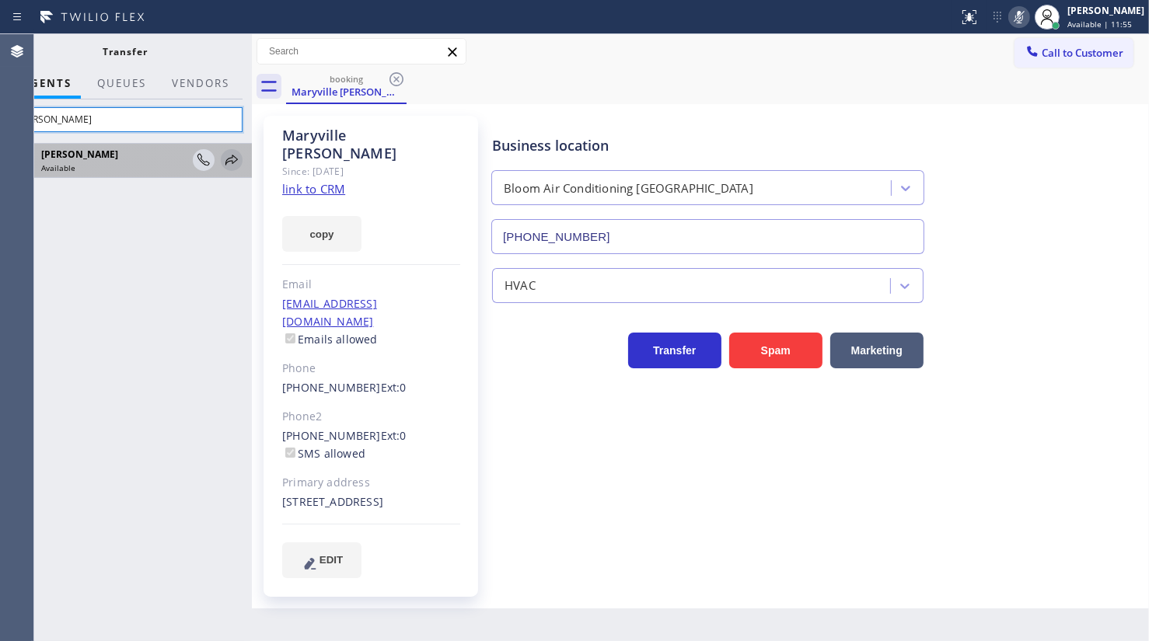
type input "[PERSON_NAME]"
click at [232, 158] on icon at bounding box center [231, 160] width 19 height 19
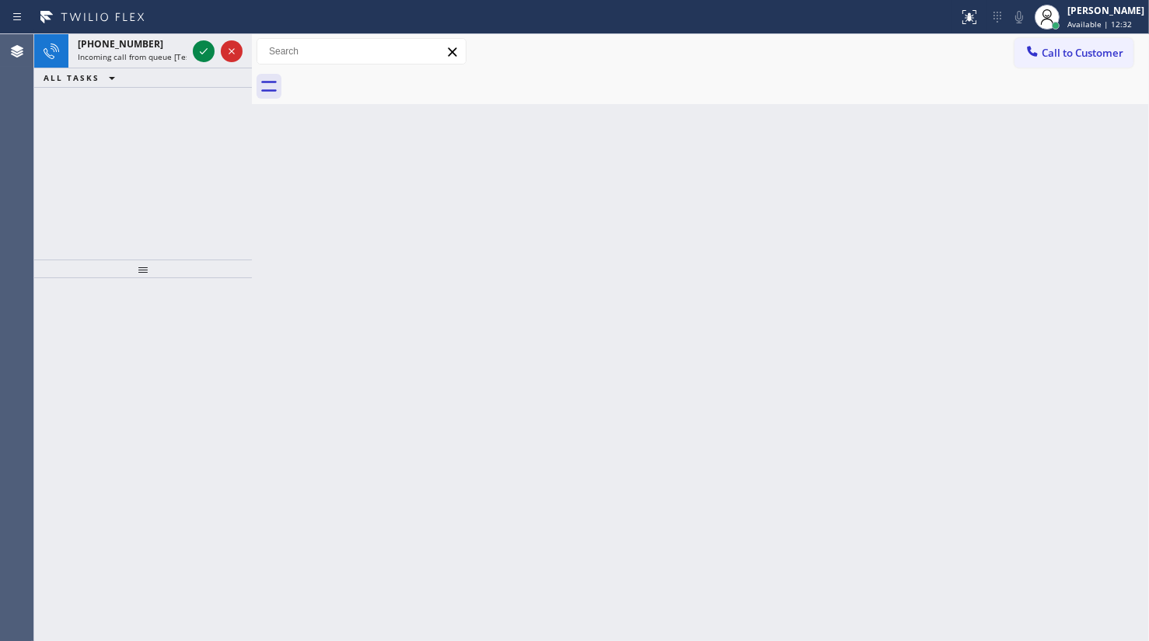
drag, startPoint x: 83, startPoint y: 361, endPoint x: 132, endPoint y: 220, distance: 149.0
click at [93, 341] on div at bounding box center [143, 459] width 218 height 362
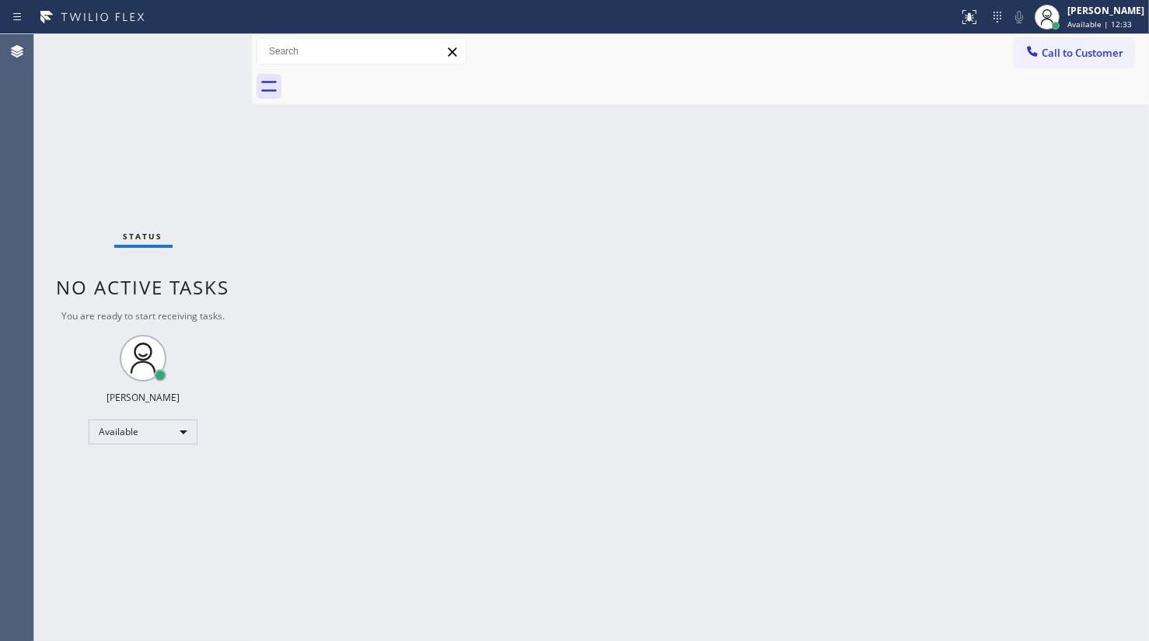
click at [197, 48] on div "Status No active tasks You are ready to start receiving tasks. JENIZA ALCAYDE A…" at bounding box center [143, 337] width 218 height 607
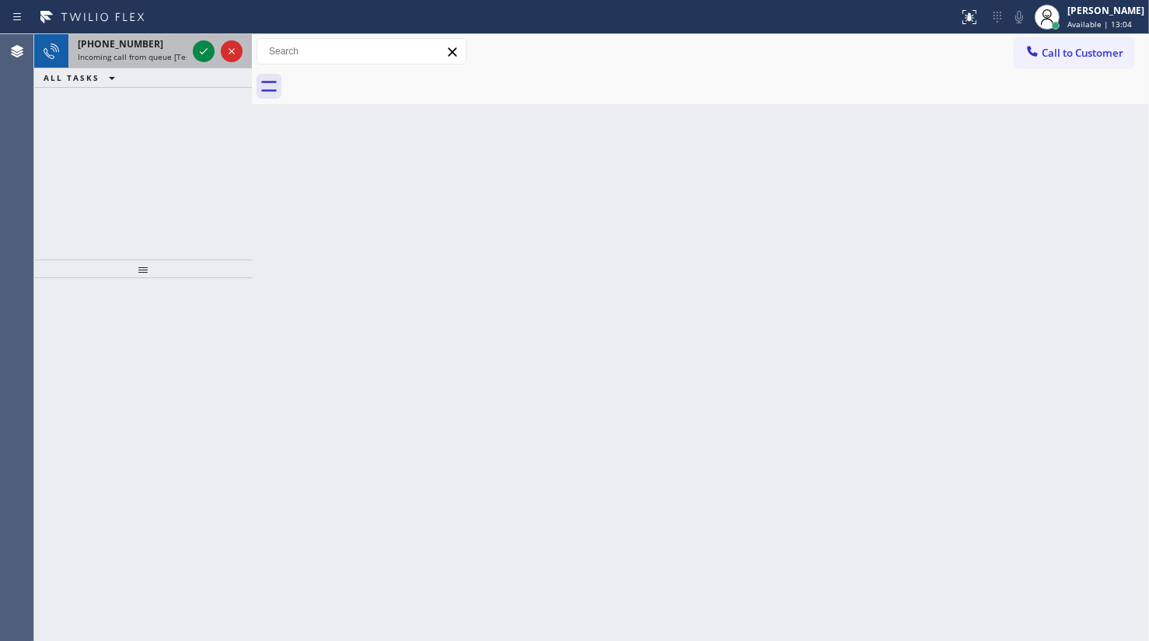
drag, startPoint x: 127, startPoint y: 49, endPoint x: 191, endPoint y: 45, distance: 64.7
click at [133, 49] on span "[PHONE_NUMBER]" at bounding box center [121, 43] width 86 height 13
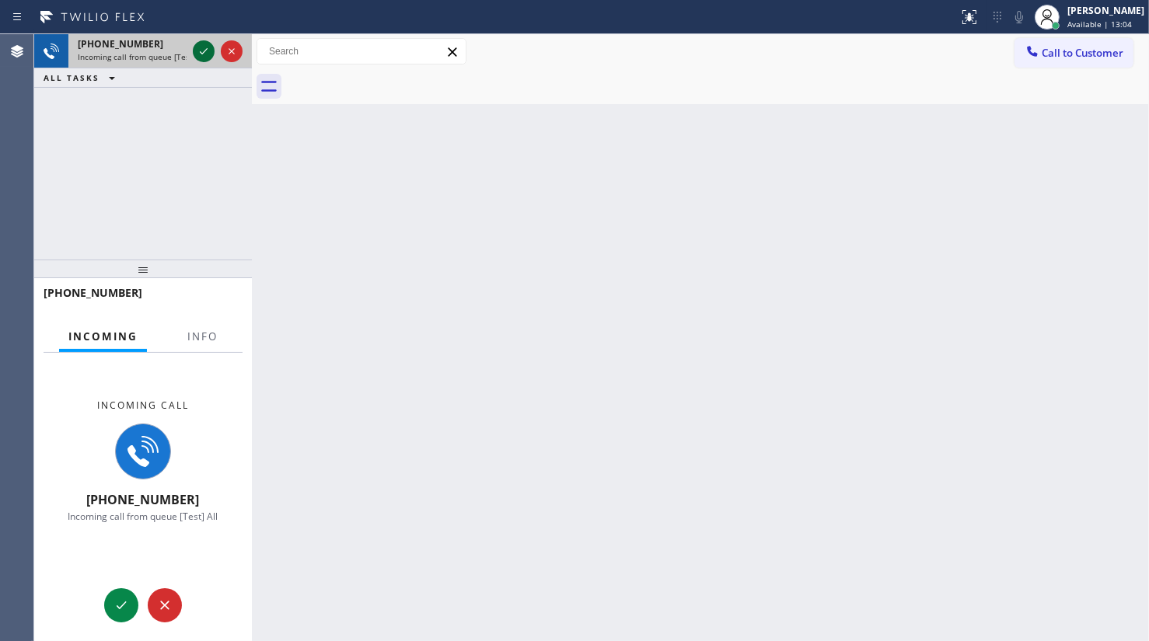
click at [204, 46] on icon at bounding box center [203, 51] width 19 height 19
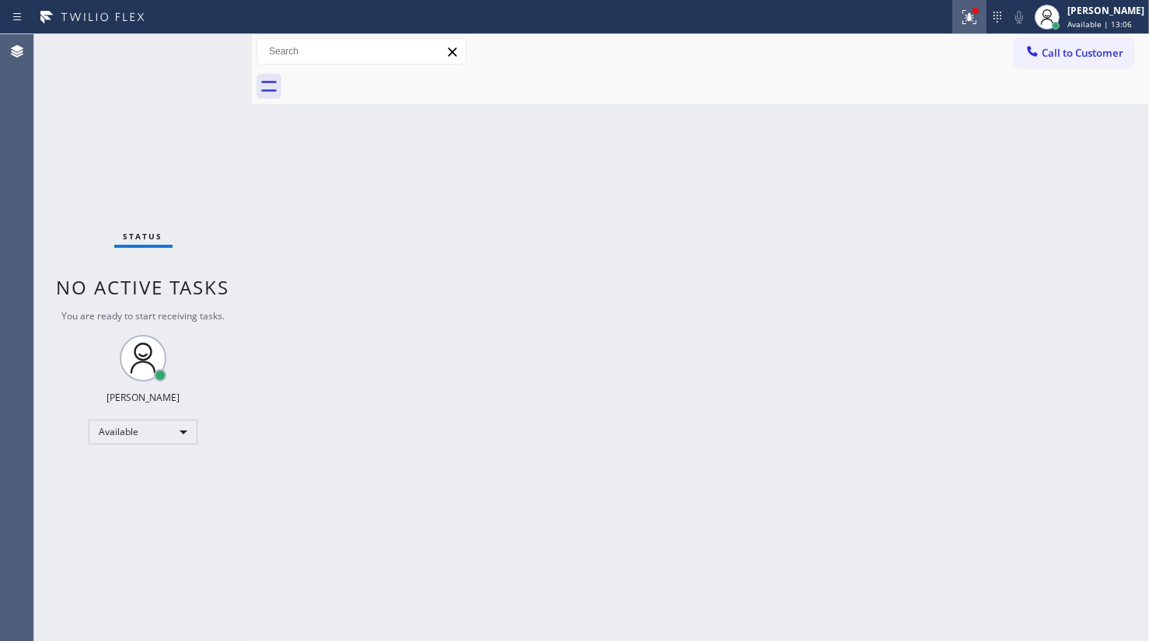
click at [986, 16] on div at bounding box center [969, 17] width 34 height 19
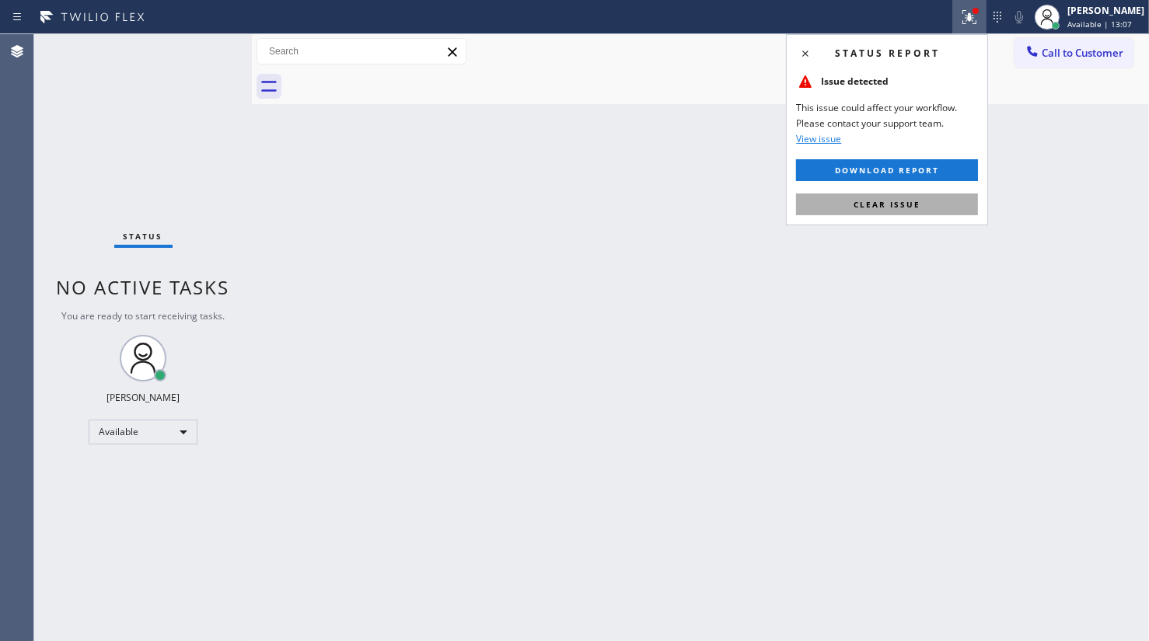
click at [949, 203] on button "Clear issue" at bounding box center [887, 205] width 182 height 22
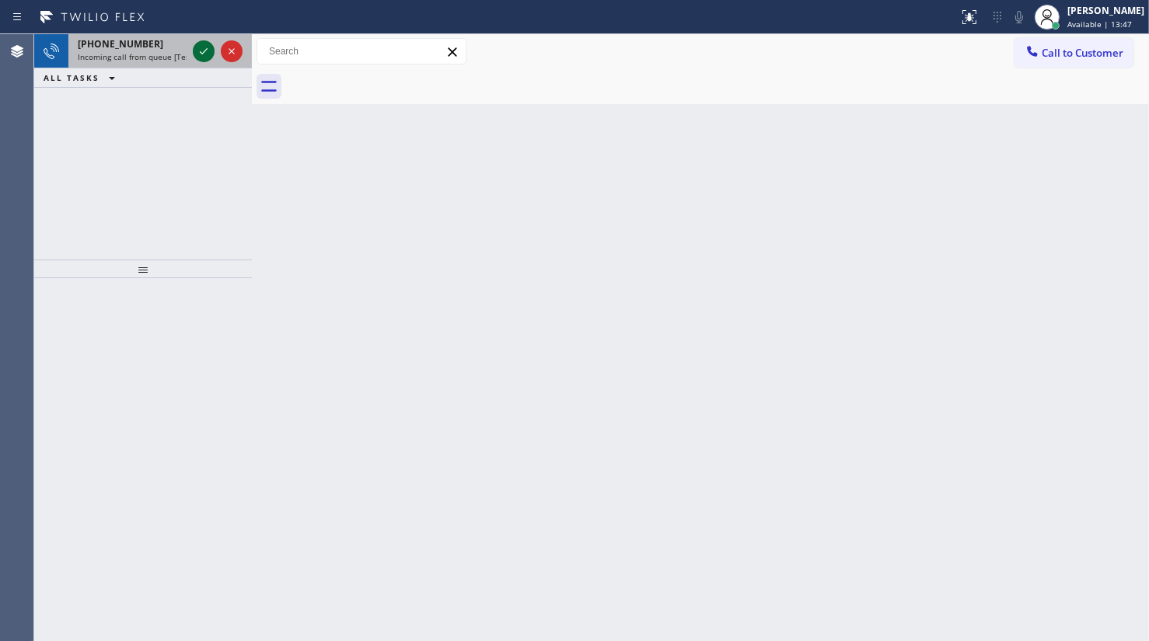
click at [209, 49] on icon at bounding box center [203, 51] width 19 height 19
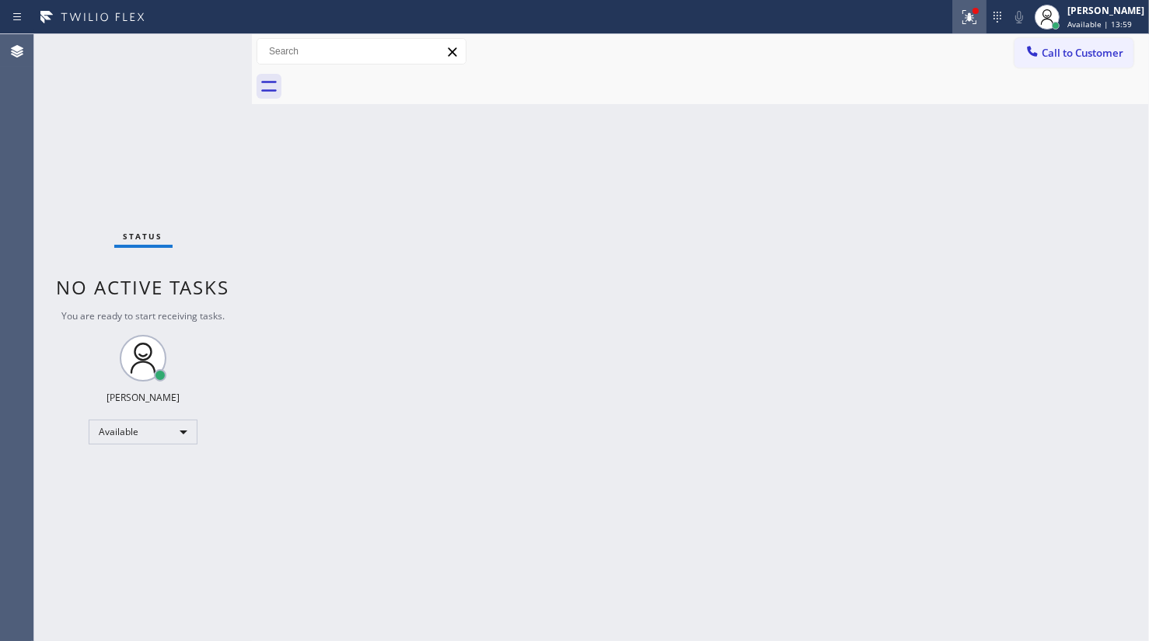
click at [964, 12] on icon at bounding box center [969, 17] width 19 height 19
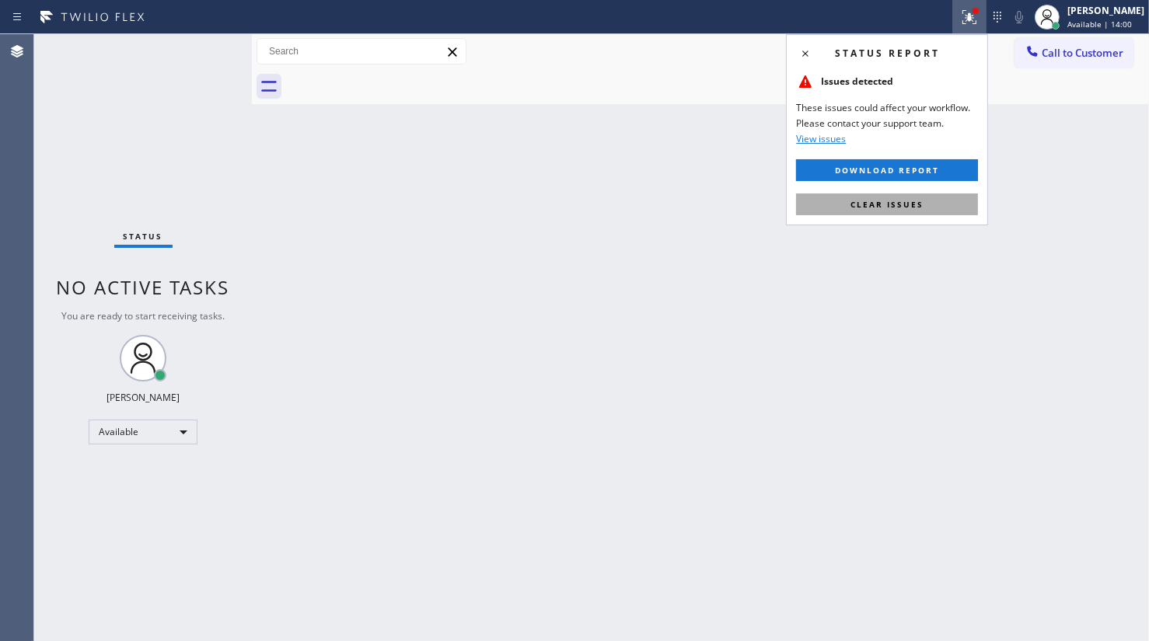
click at [960, 202] on button "Clear issues" at bounding box center [887, 205] width 182 height 22
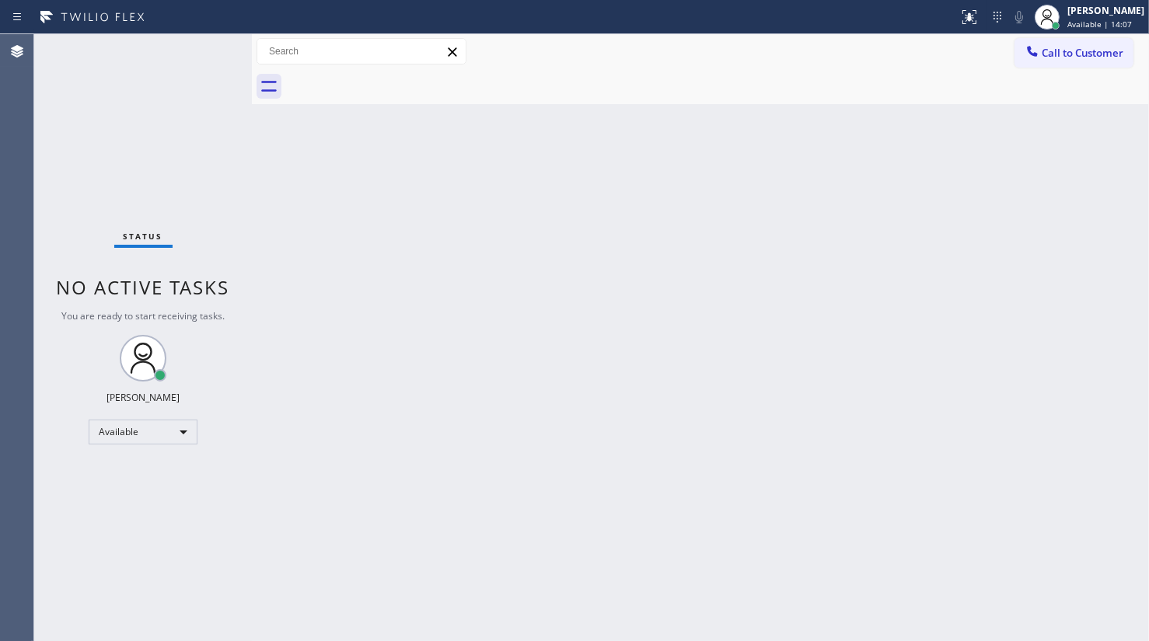
click at [202, 48] on div "Status No active tasks You are ready to start receiving tasks. JENIZA ALCAYDE A…" at bounding box center [143, 337] width 218 height 607
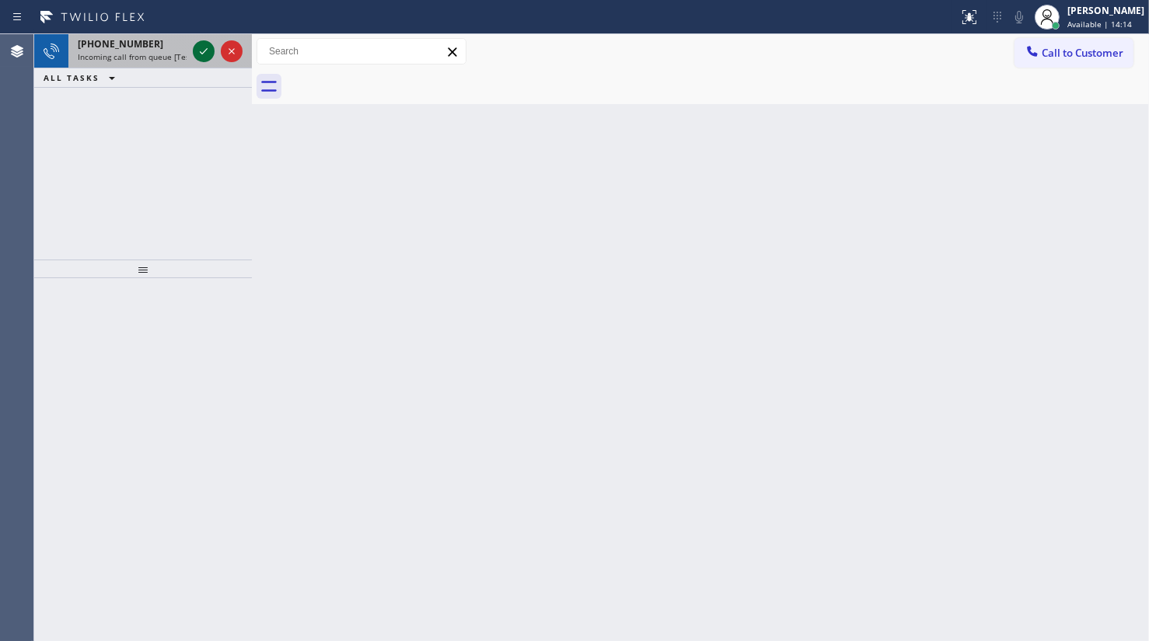
click at [202, 55] on icon at bounding box center [203, 51] width 19 height 19
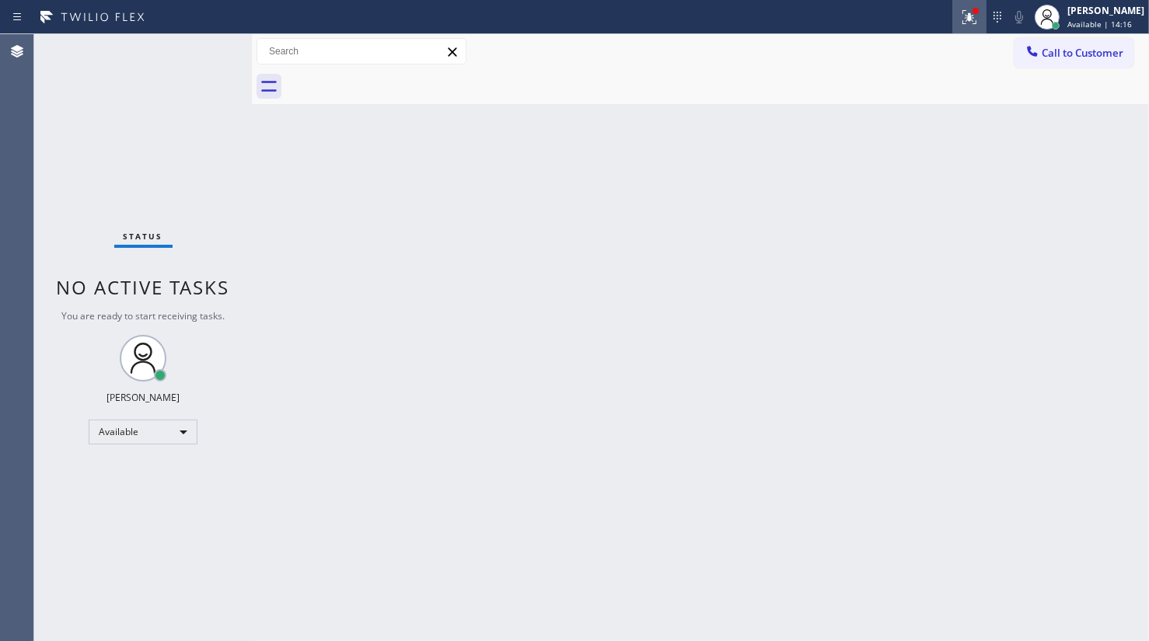
click at [969, 24] on icon at bounding box center [969, 17] width 19 height 19
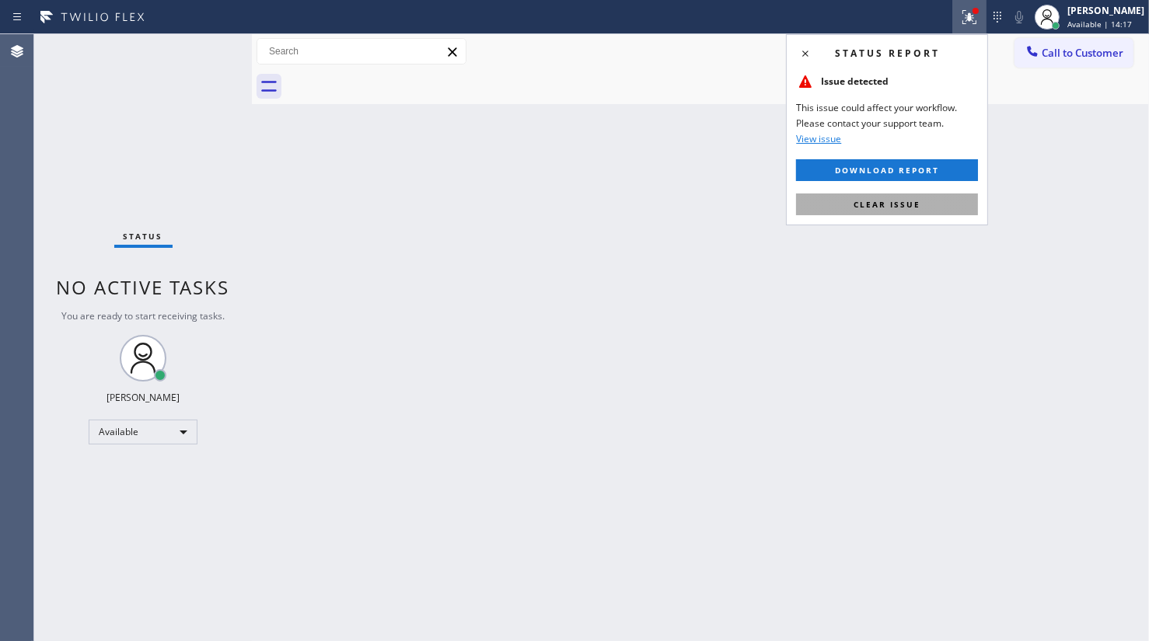
click at [942, 206] on button "Clear issue" at bounding box center [887, 205] width 182 height 22
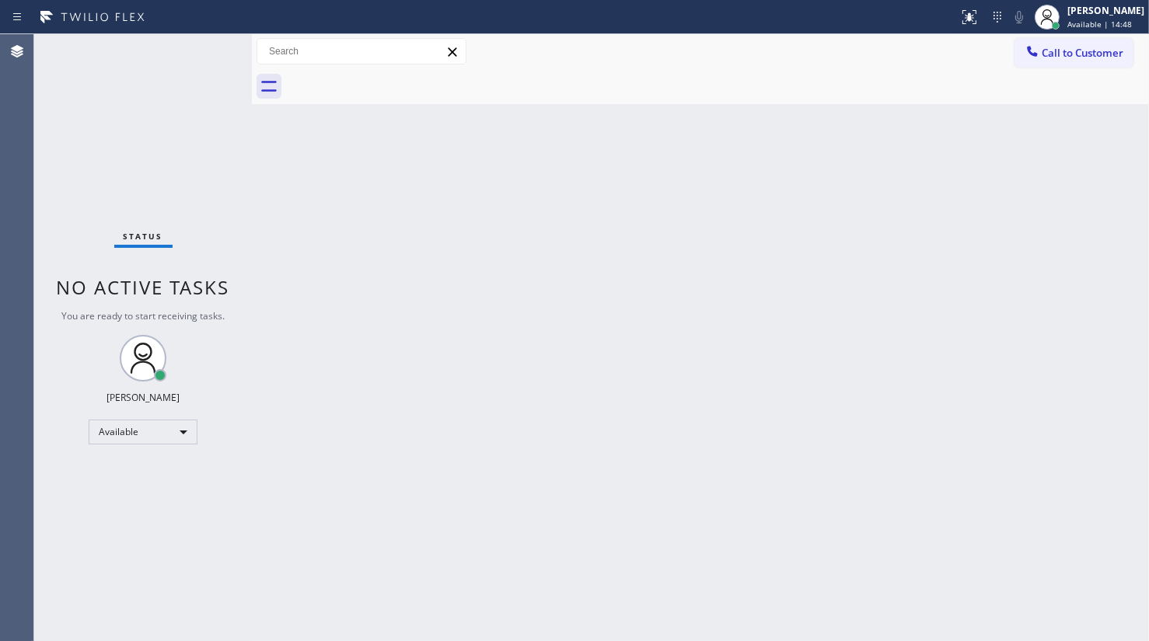
click at [183, 71] on div "Status No active tasks You are ready to start receiving tasks. JENIZA ALCAYDE A…" at bounding box center [143, 337] width 218 height 607
click at [201, 58] on div "Status No active tasks You are ready to start receiving tasks. JENIZA ALCAYDE A…" at bounding box center [143, 337] width 218 height 607
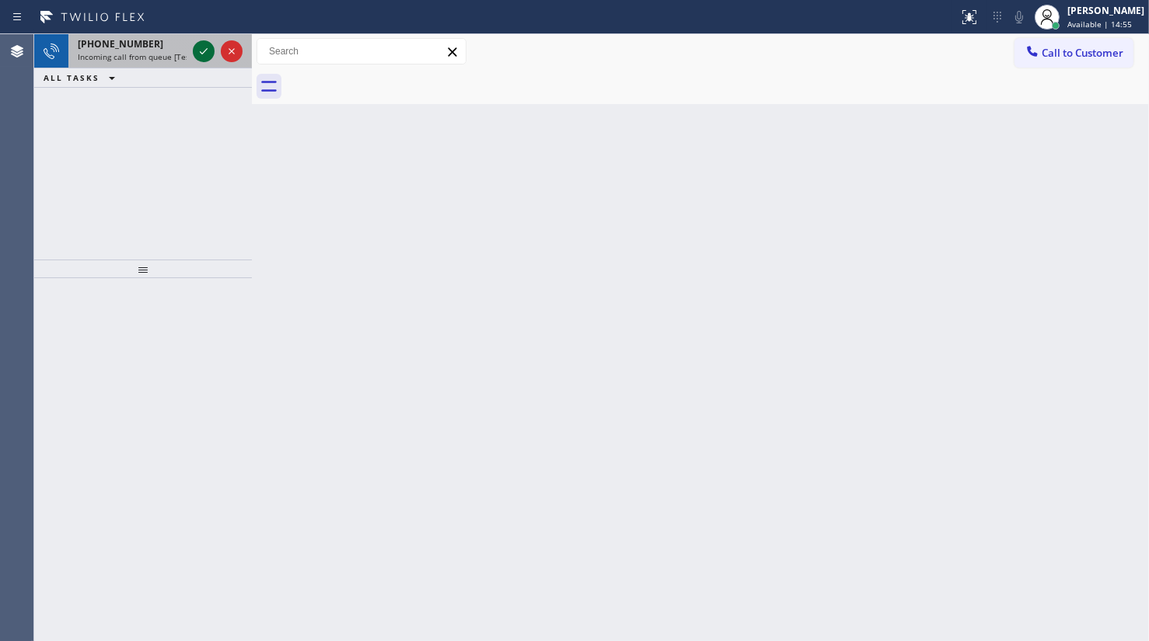
click at [201, 58] on icon at bounding box center [203, 51] width 19 height 19
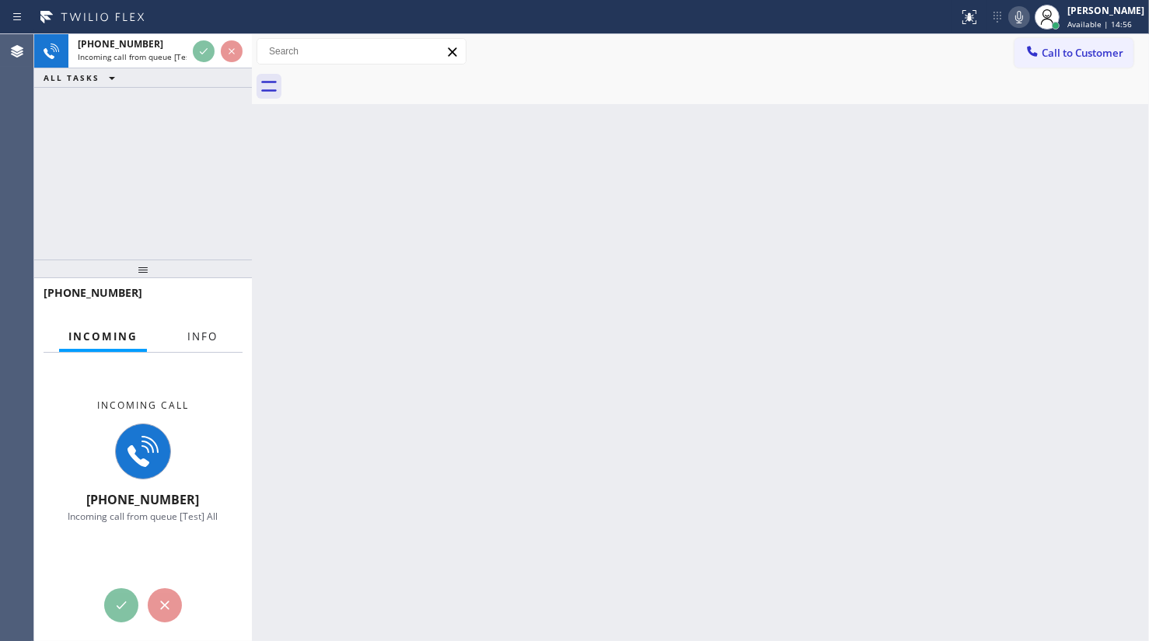
click at [203, 341] on span "Info" at bounding box center [202, 337] width 30 height 14
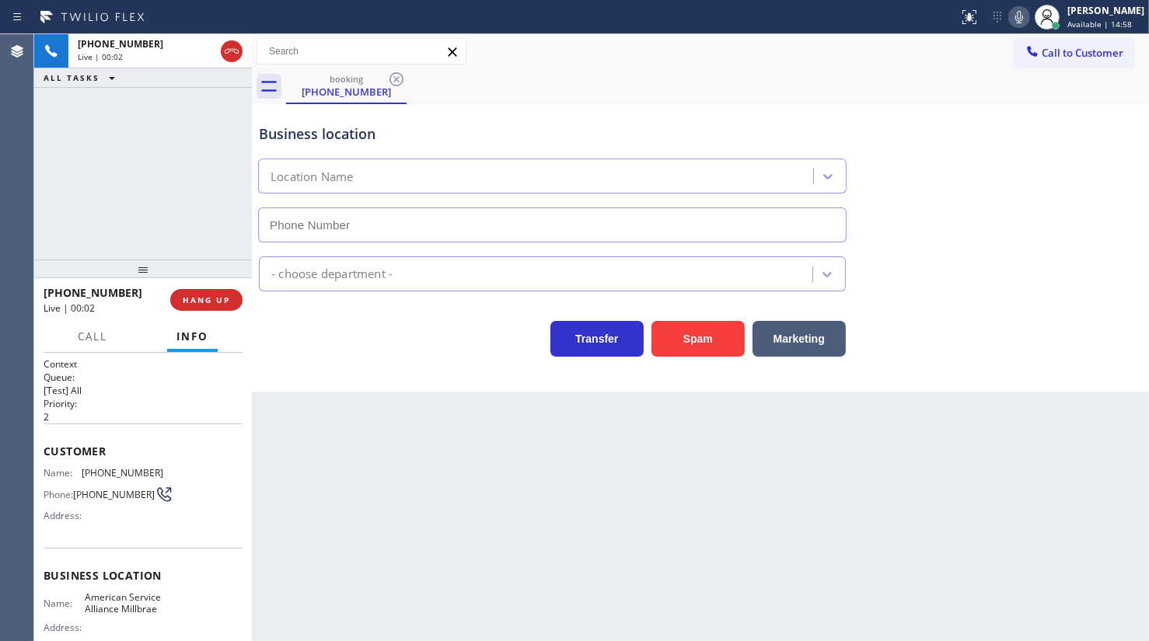
type input "[PHONE_NUMBER]"
click at [717, 341] on button "Spam" at bounding box center [698, 339] width 93 height 36
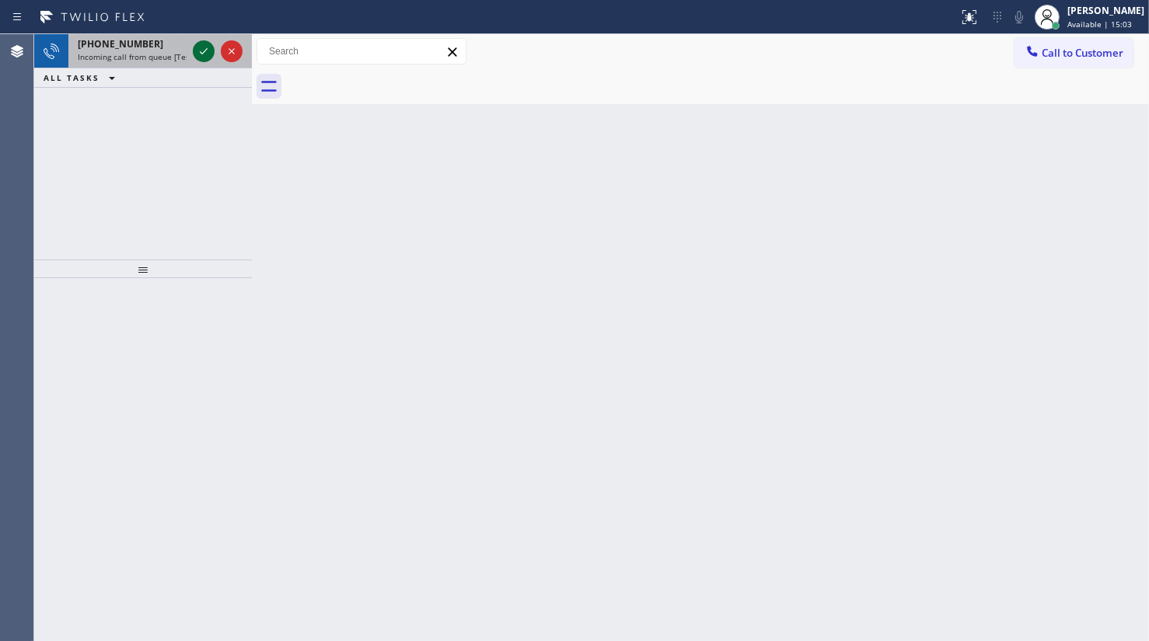
click at [201, 50] on icon at bounding box center [203, 51] width 19 height 19
click at [202, 50] on icon at bounding box center [203, 51] width 19 height 19
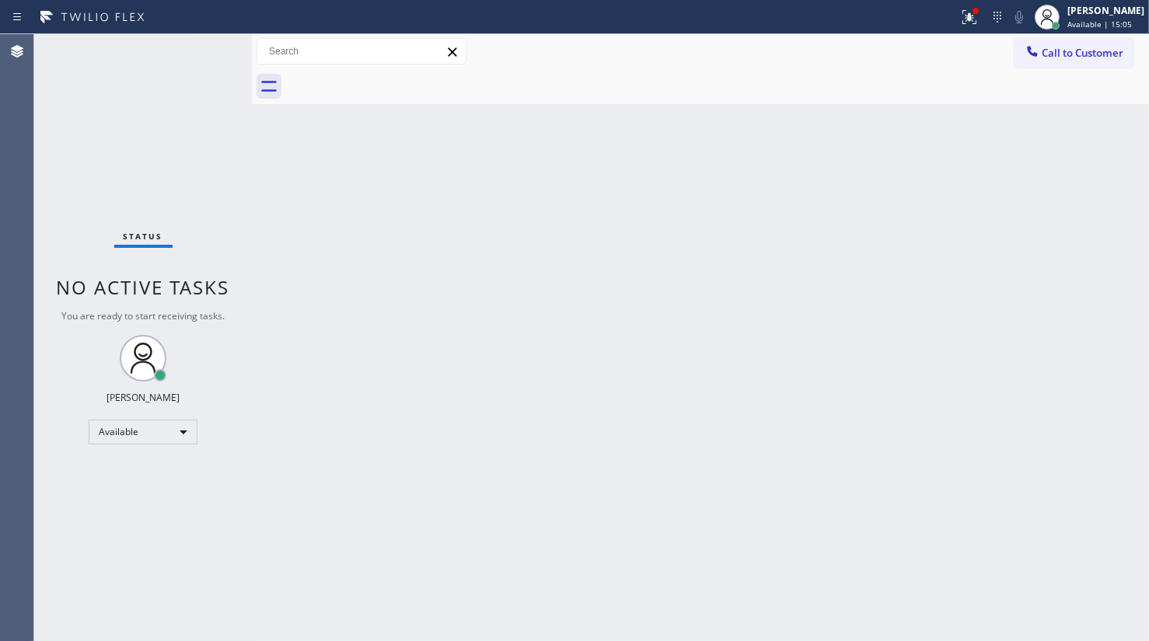
click at [202, 50] on div "Status No active tasks You are ready to start receiving tasks. JENIZA ALCAYDE A…" at bounding box center [143, 337] width 218 height 607
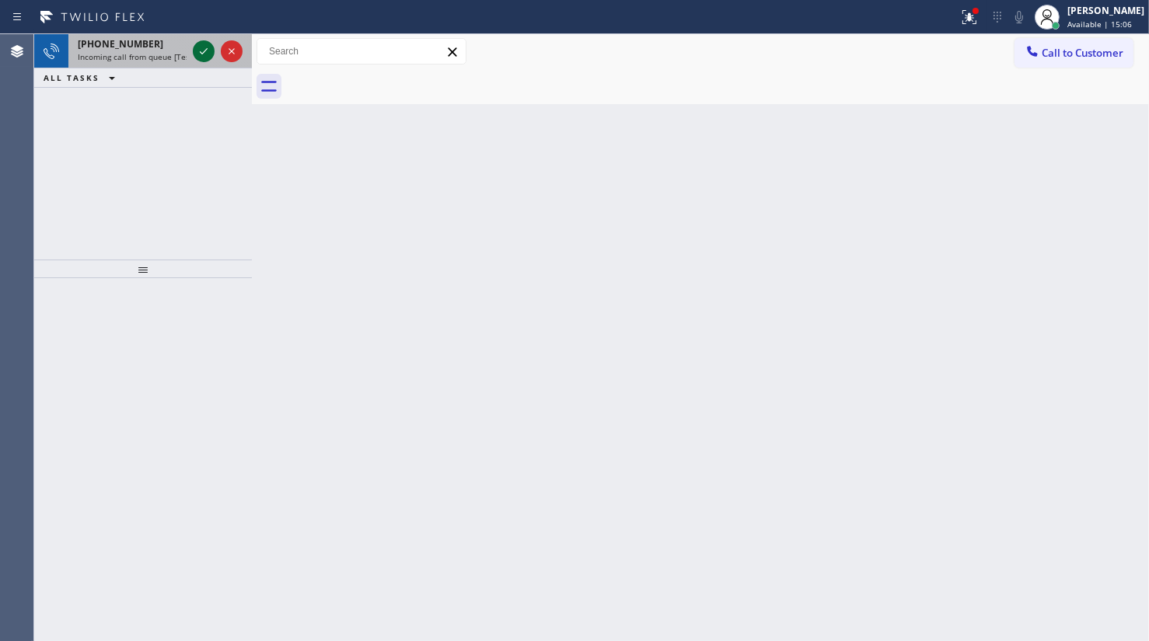
click at [202, 51] on icon at bounding box center [203, 51] width 19 height 19
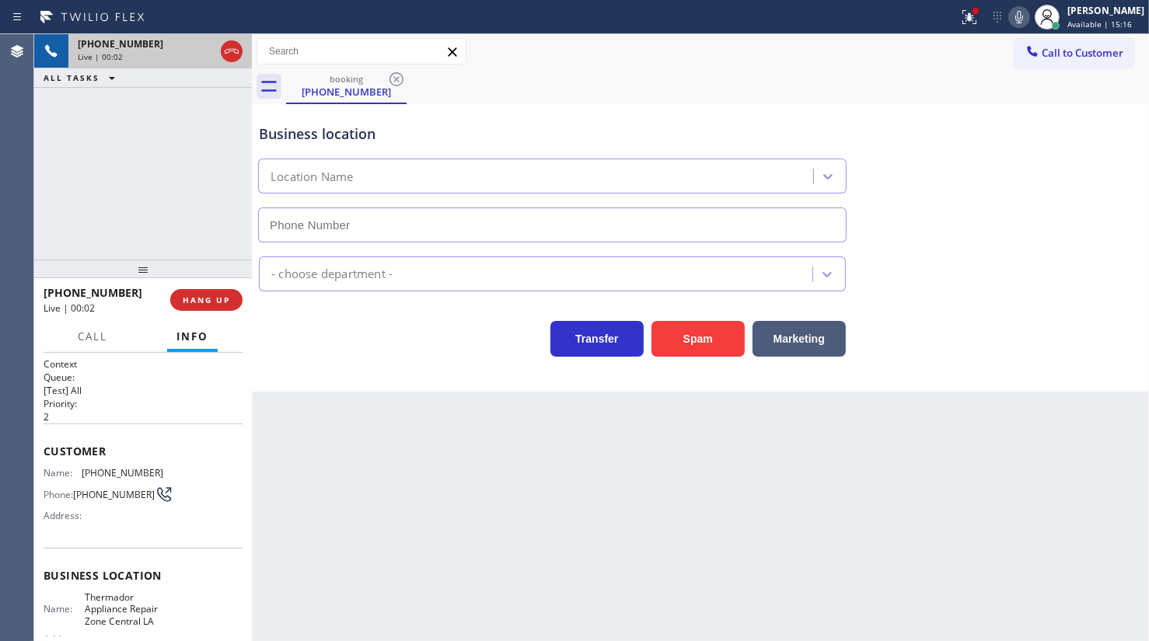
type input "[PHONE_NUMBER]"
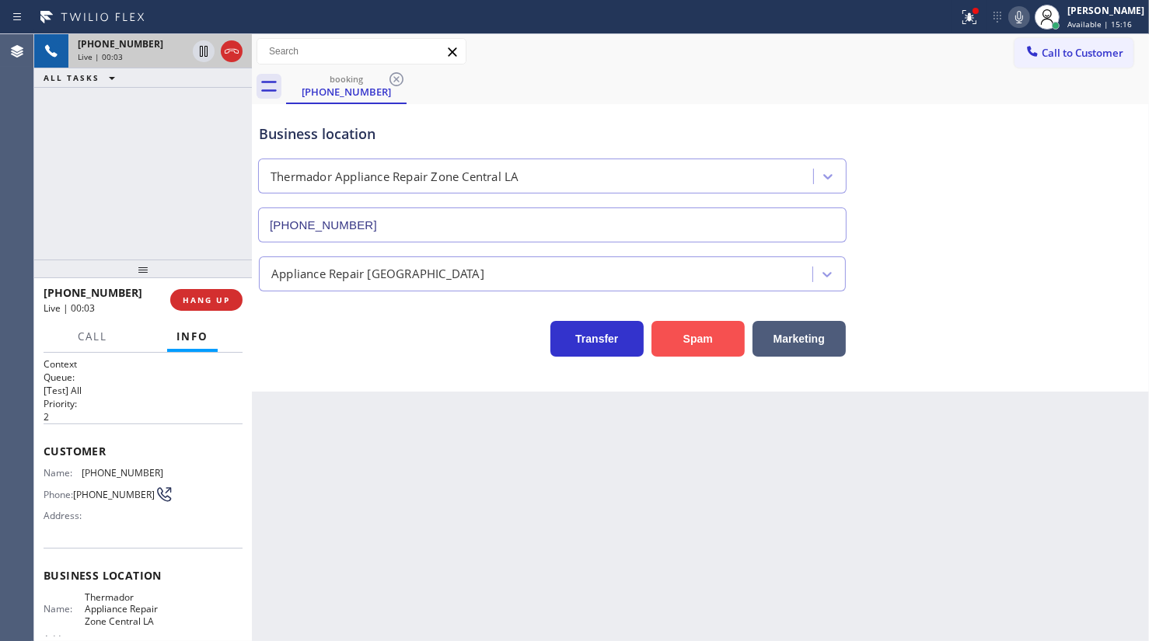
click at [666, 321] on button "Spam" at bounding box center [698, 339] width 93 height 36
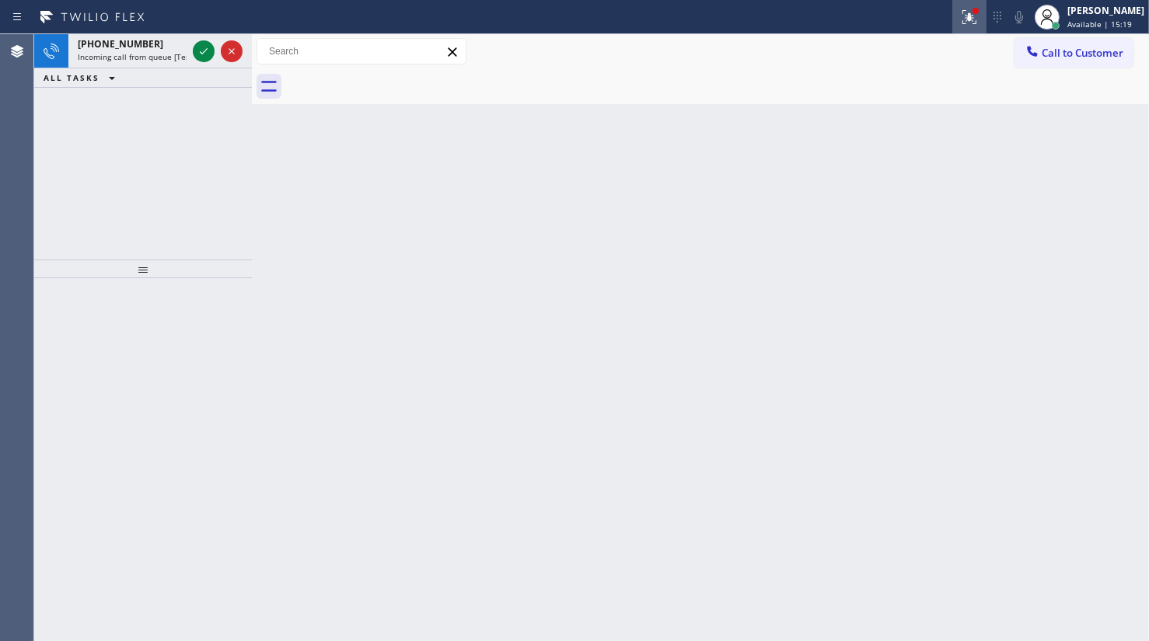
click at [973, 16] on icon at bounding box center [969, 17] width 19 height 19
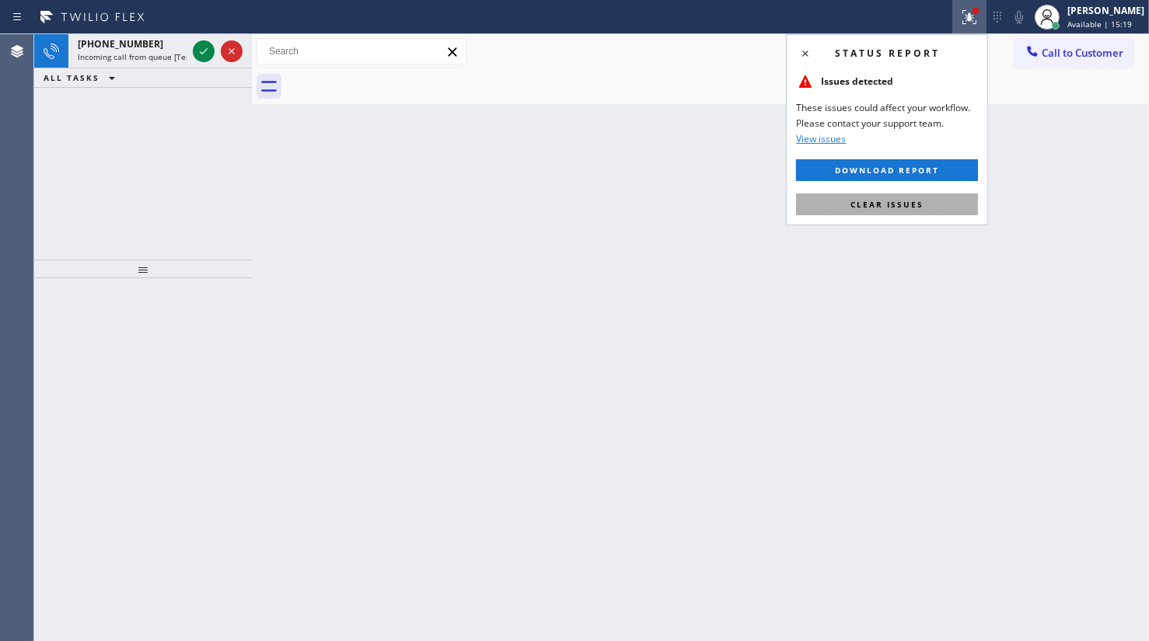
click at [921, 194] on button "Clear issues" at bounding box center [887, 205] width 182 height 22
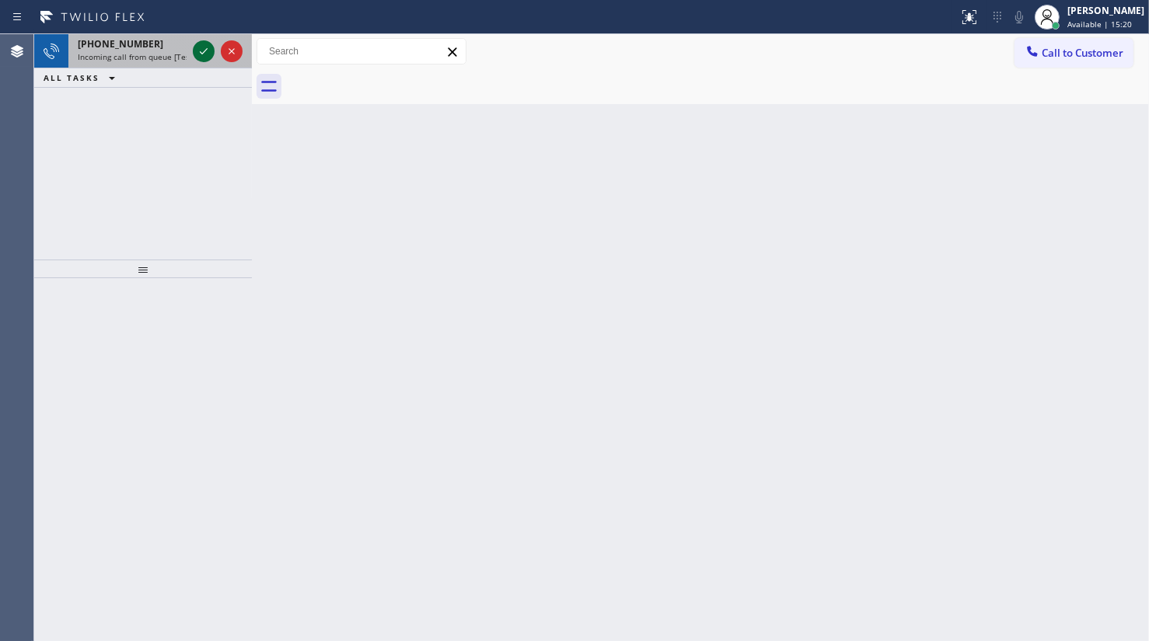
click at [209, 53] on icon at bounding box center [203, 51] width 19 height 19
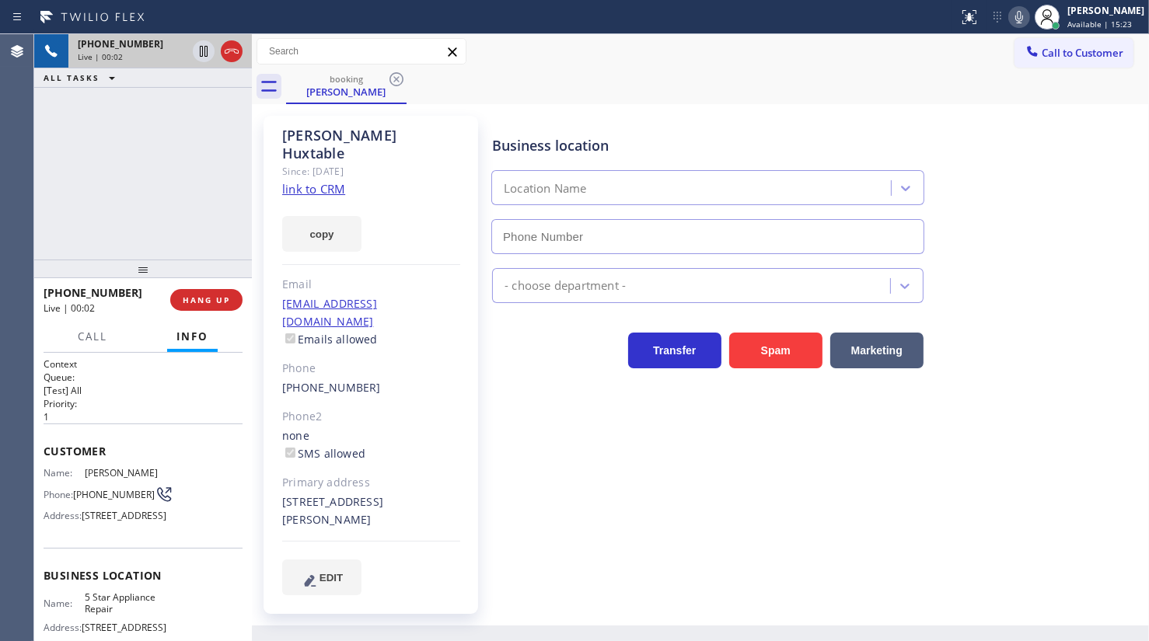
type input "[PHONE_NUMBER]"
click at [323, 181] on link "link to CRM" at bounding box center [313, 189] width 63 height 16
click at [1012, 19] on icon at bounding box center [1019, 17] width 19 height 19
click at [139, 166] on div "[PHONE_NUMBER] Live | 04:24 ALL TASKS ALL TASKS ACTIVE TASKS TASKS IN WRAP UP" at bounding box center [143, 146] width 218 height 225
drag, startPoint x: 77, startPoint y: 210, endPoint x: 105, endPoint y: 183, distance: 38.5
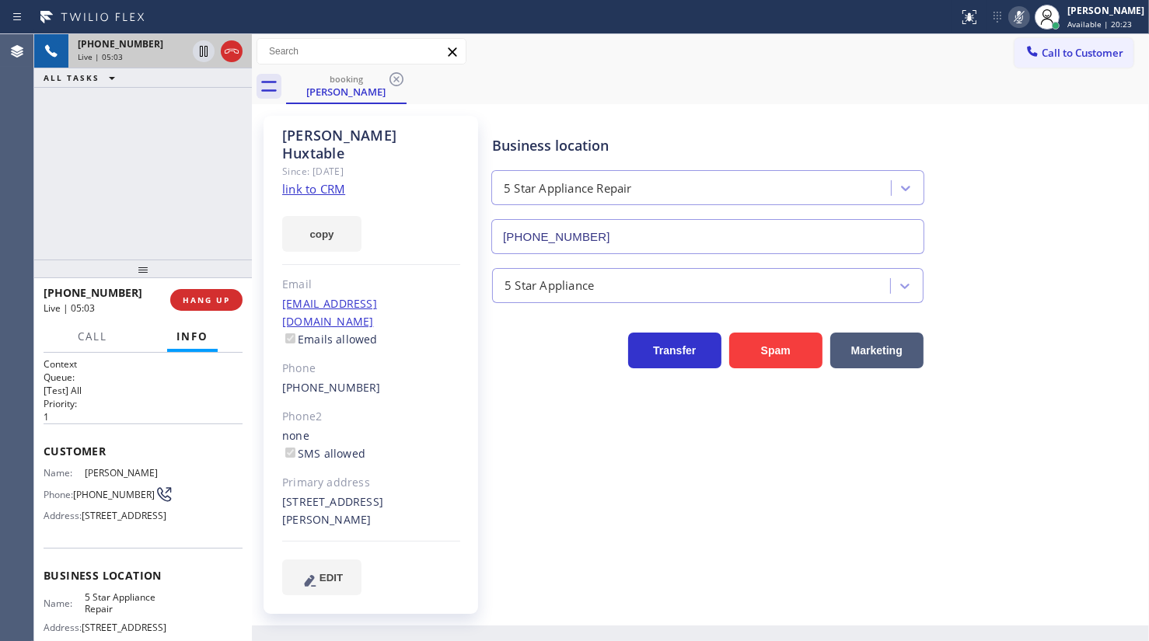
click at [84, 199] on div "[PHONE_NUMBER] Live | 05:03 ALL TASKS ALL TASKS ACTIVE TASKS TASKS IN WRAP UP" at bounding box center [143, 146] width 218 height 225
click at [1018, 12] on icon at bounding box center [1019, 17] width 19 height 19
click at [198, 295] on span "HANG UP" at bounding box center [206, 300] width 47 height 11
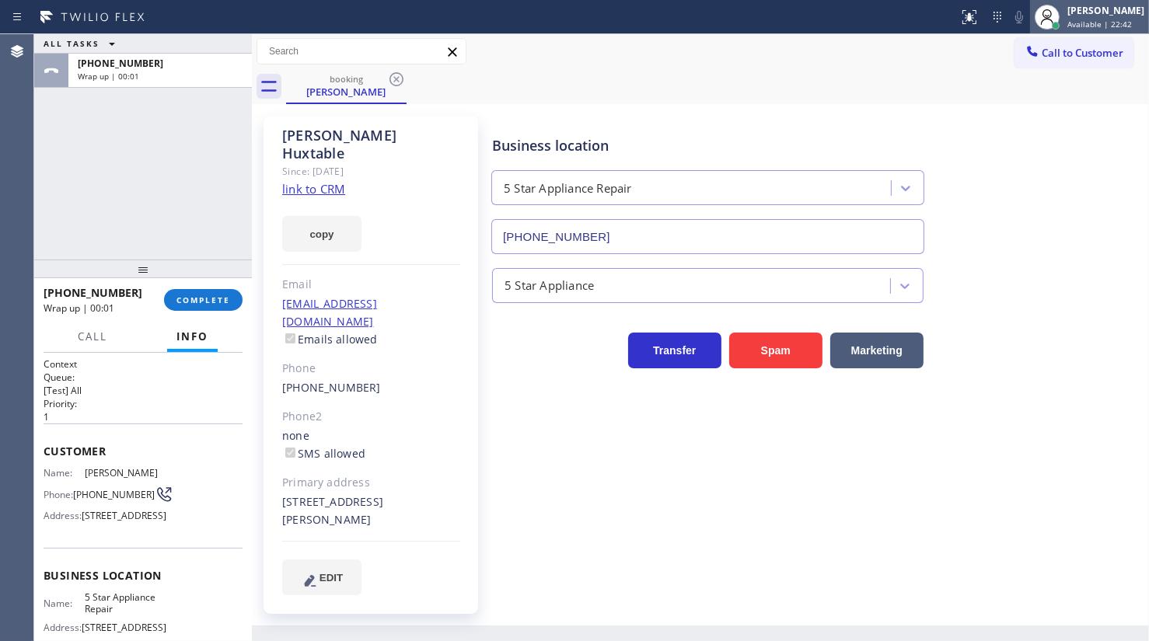
click at [1078, 20] on span "Available | 22:42" at bounding box center [1100, 24] width 65 height 11
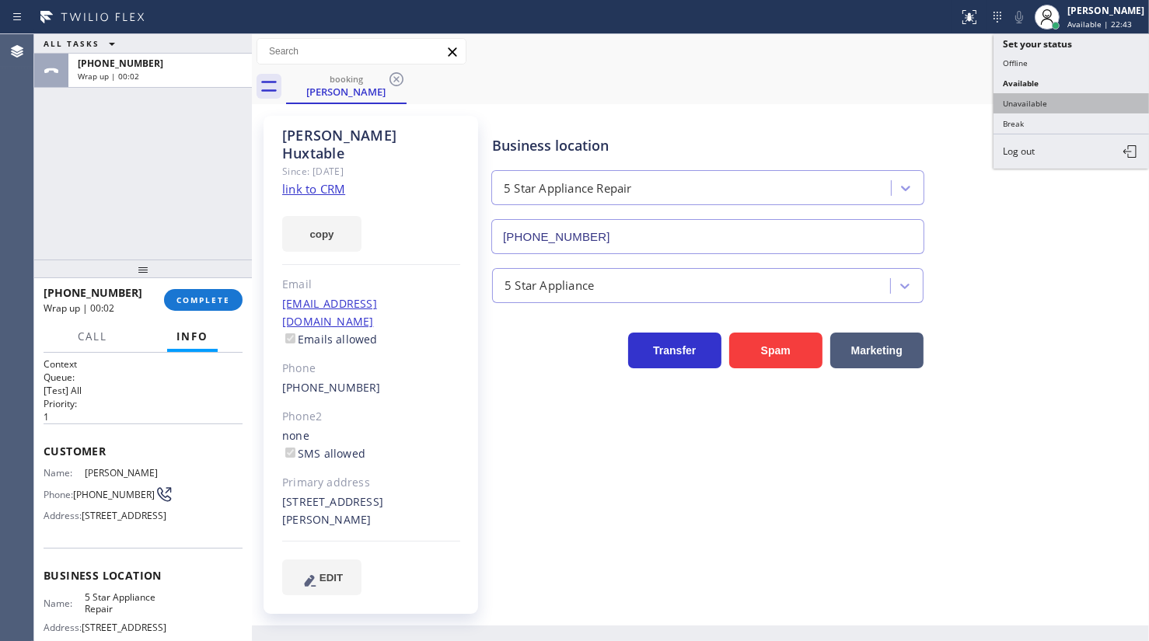
click at [1061, 98] on button "Unavailable" at bounding box center [1072, 103] width 156 height 20
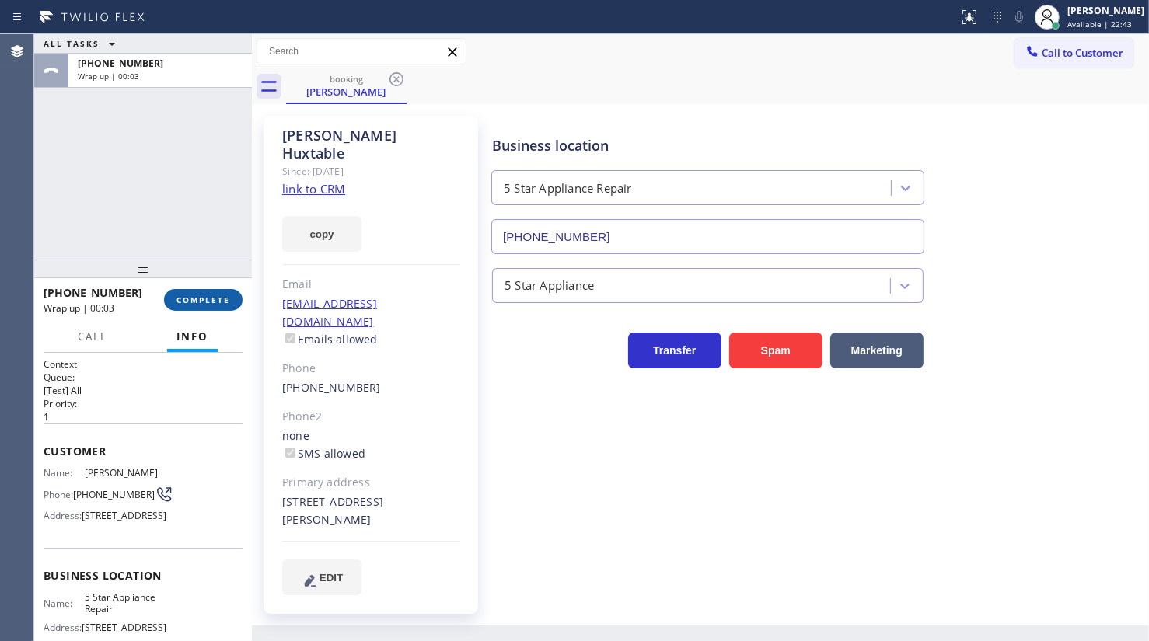
click at [204, 295] on span "COMPLETE" at bounding box center [203, 300] width 54 height 11
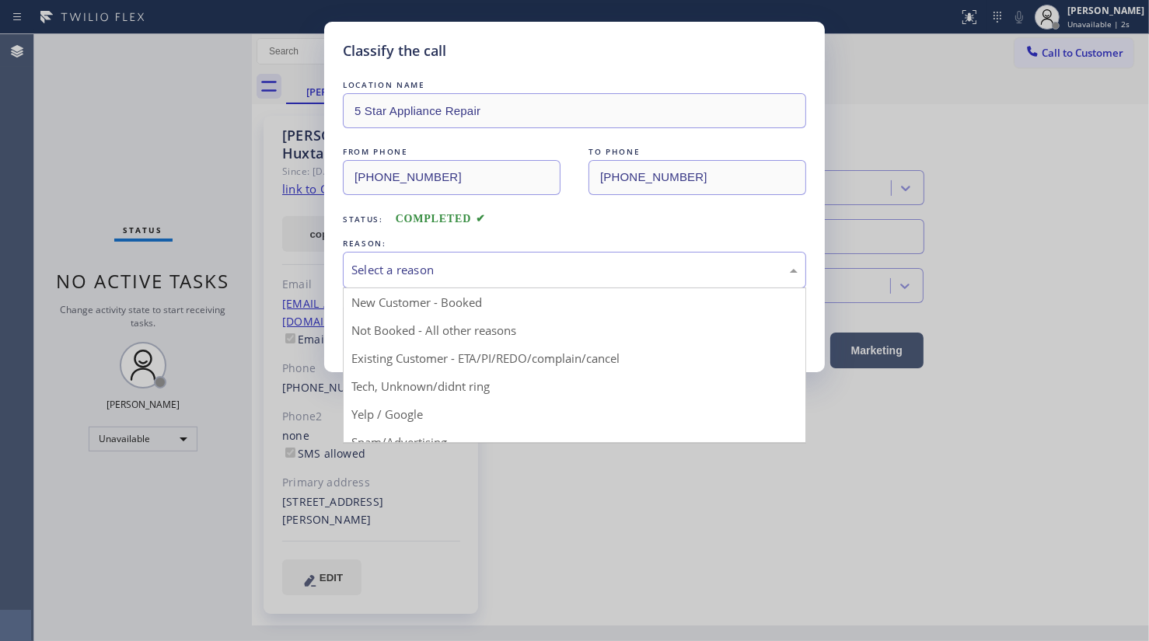
click at [383, 272] on div "Select a reason" at bounding box center [574, 270] width 446 height 18
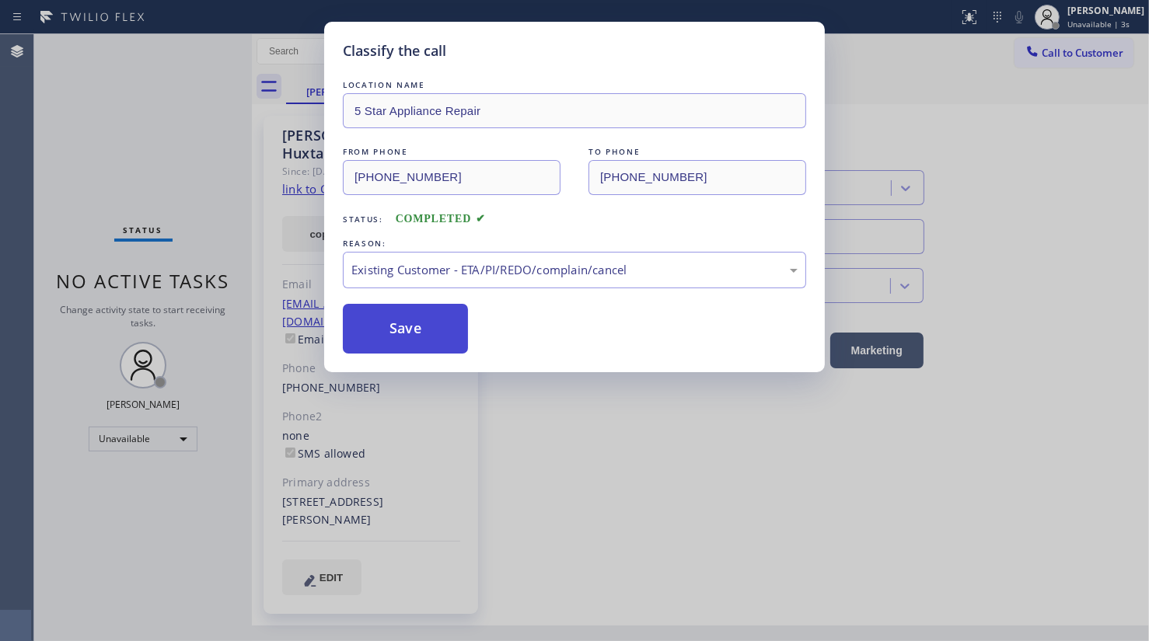
click at [358, 326] on button "Save" at bounding box center [405, 329] width 125 height 50
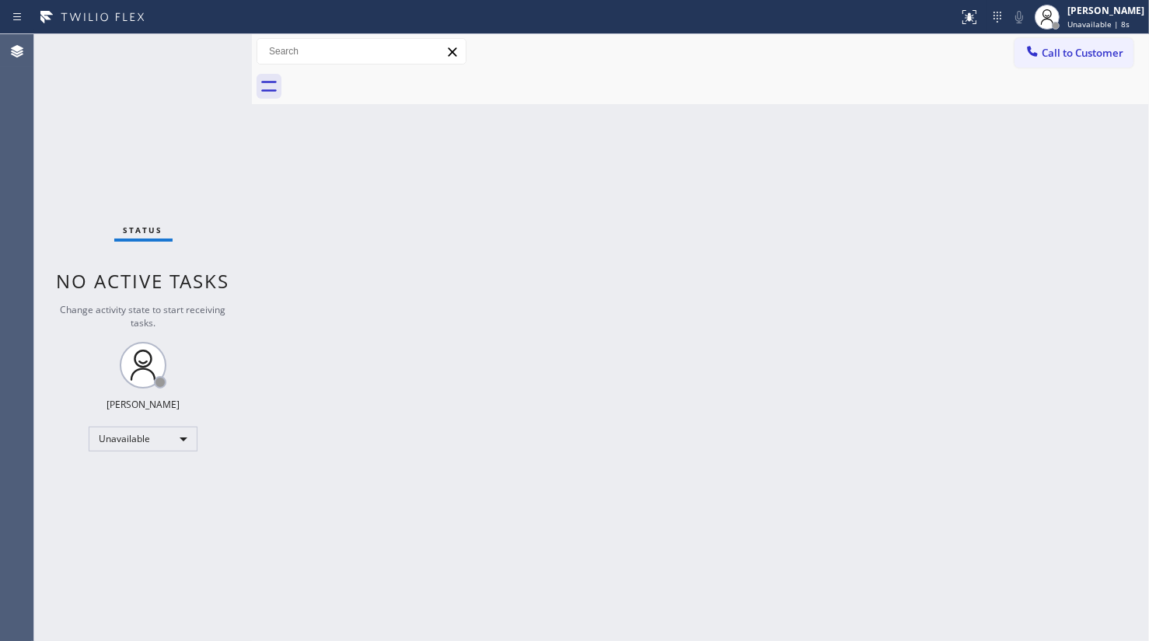
drag, startPoint x: 101, startPoint y: 124, endPoint x: 117, endPoint y: 73, distance: 52.9
click at [106, 114] on div "Status No active tasks Change activity state to start receiving tasks. JENIZA A…" at bounding box center [143, 337] width 218 height 607
click at [1111, 58] on span "Call to Customer" at bounding box center [1083, 53] width 82 height 14
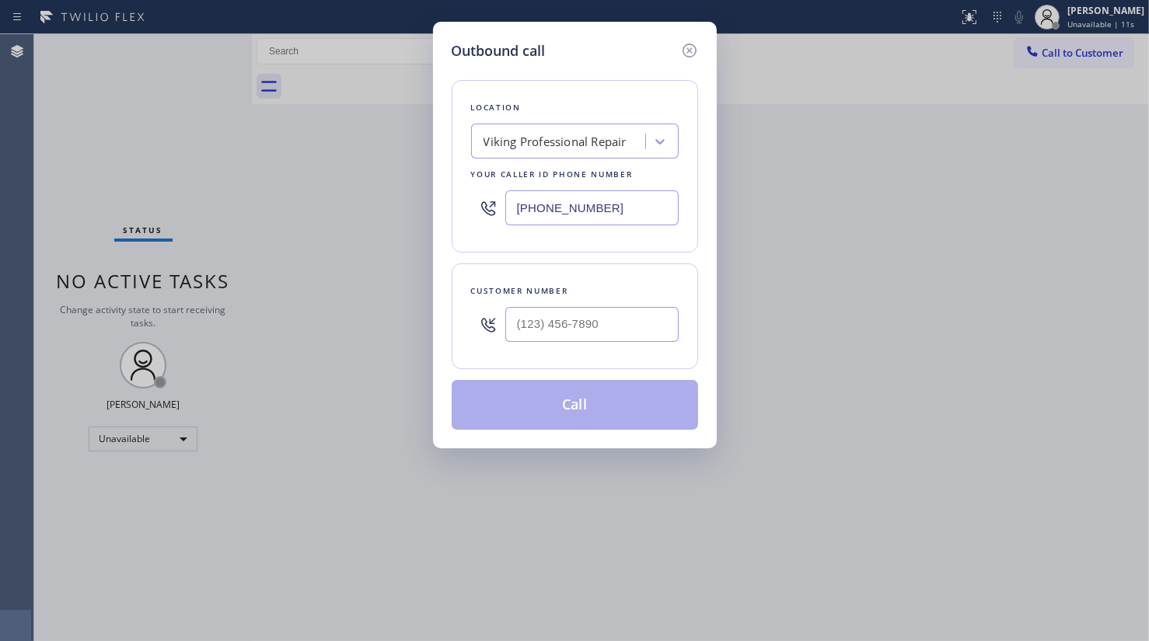
click at [535, 134] on div "Viking Professional Repair" at bounding box center [555, 142] width 143 height 18
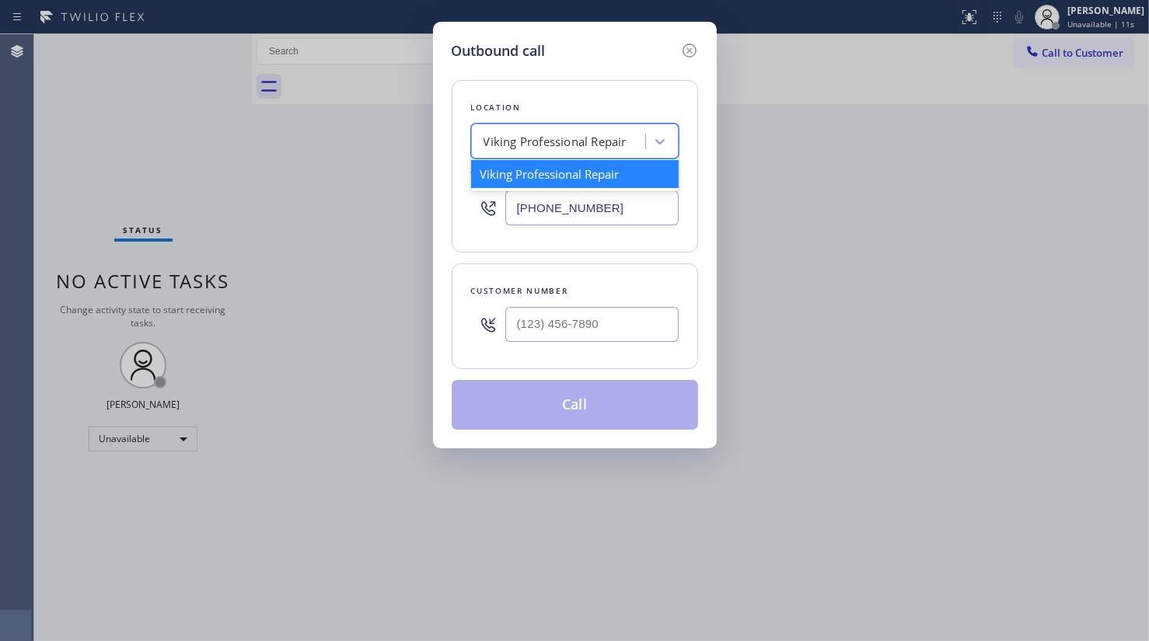
paste input "[PHONE_NUMBER]"
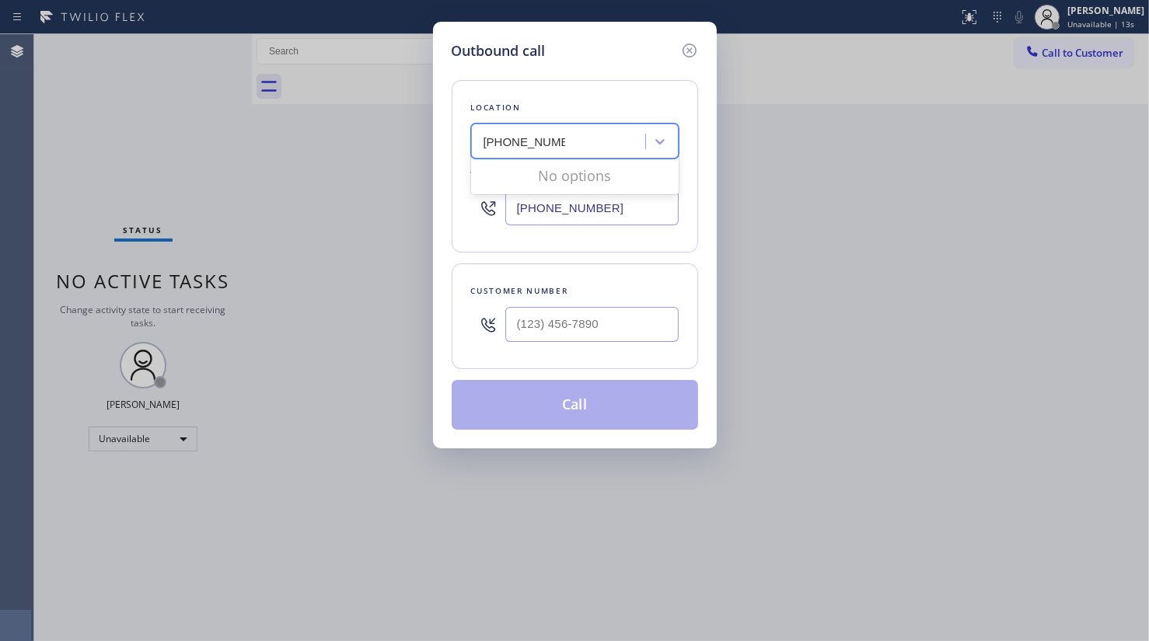
type input "[PHONE_NUMBER]"
click at [532, 332] on input "(___) ___-____" at bounding box center [591, 324] width 173 height 35
type input "(___) ___-____"
click at [610, 195] on div "[PHONE_NUMBER]" at bounding box center [575, 208] width 208 height 51
drag, startPoint x: 612, startPoint y: 205, endPoint x: 393, endPoint y: 214, distance: 219.4
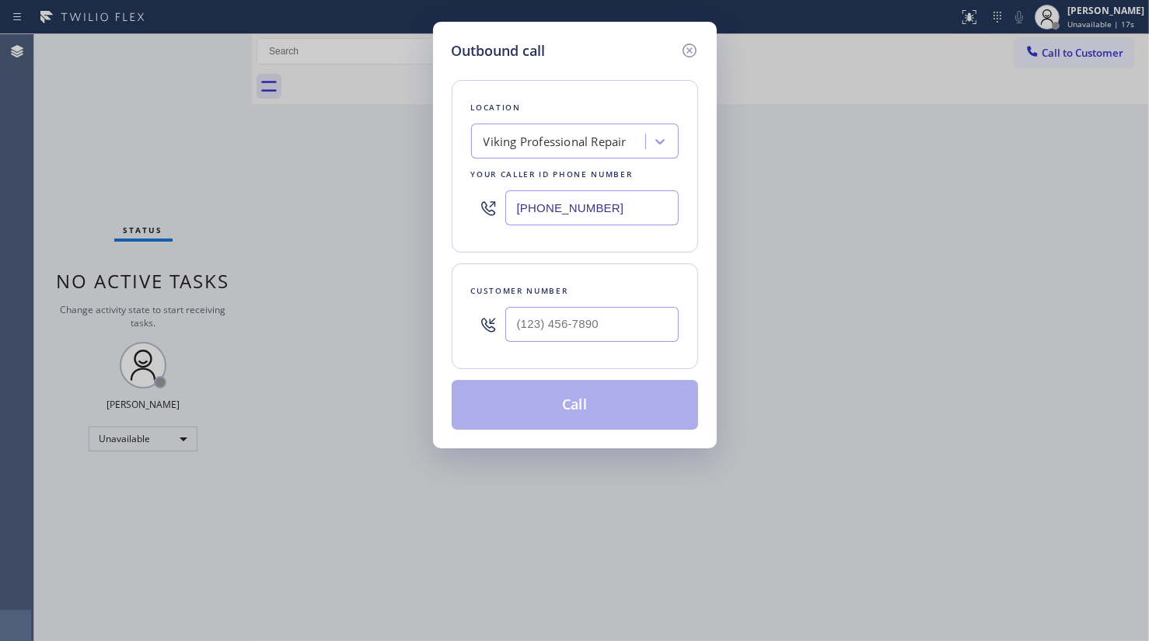
click at [393, 214] on div "Outbound call Location Viking Professional Repair Your caller id phone number […" at bounding box center [574, 320] width 1149 height 641
paste input "text"
type input "[PHONE_NUMBER]"
click at [57, 101] on div "Outbound call Location Viking Professional Repair Your caller id phone number […" at bounding box center [574, 320] width 1149 height 641
click at [565, 326] on input "(___) ___-____" at bounding box center [591, 324] width 173 height 35
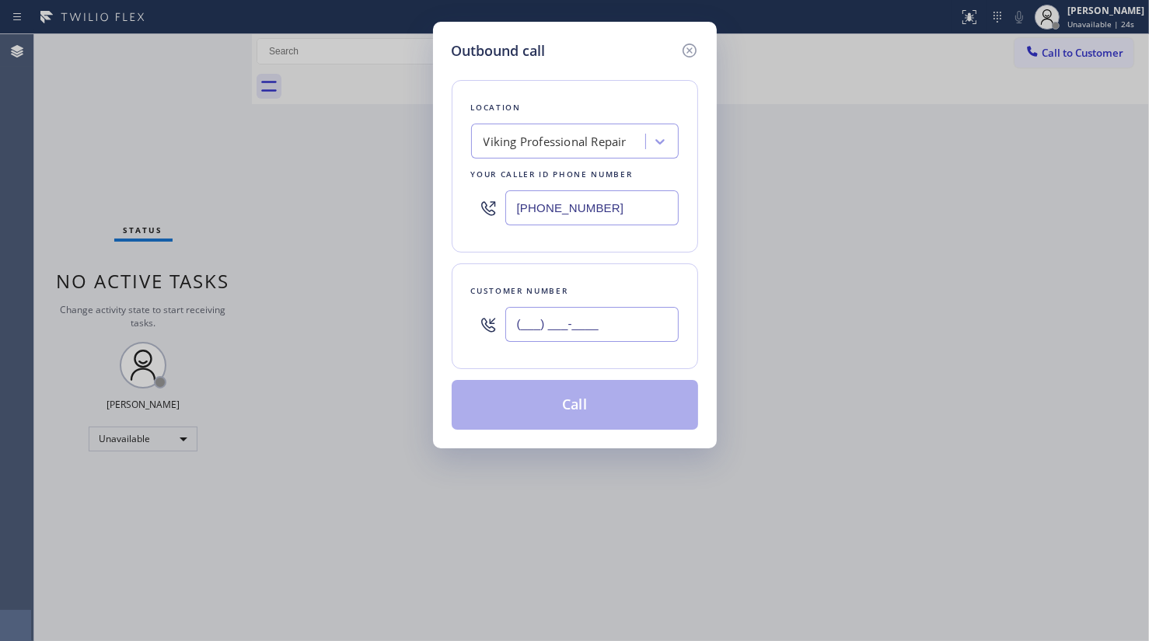
paste input "973) 202-5337"
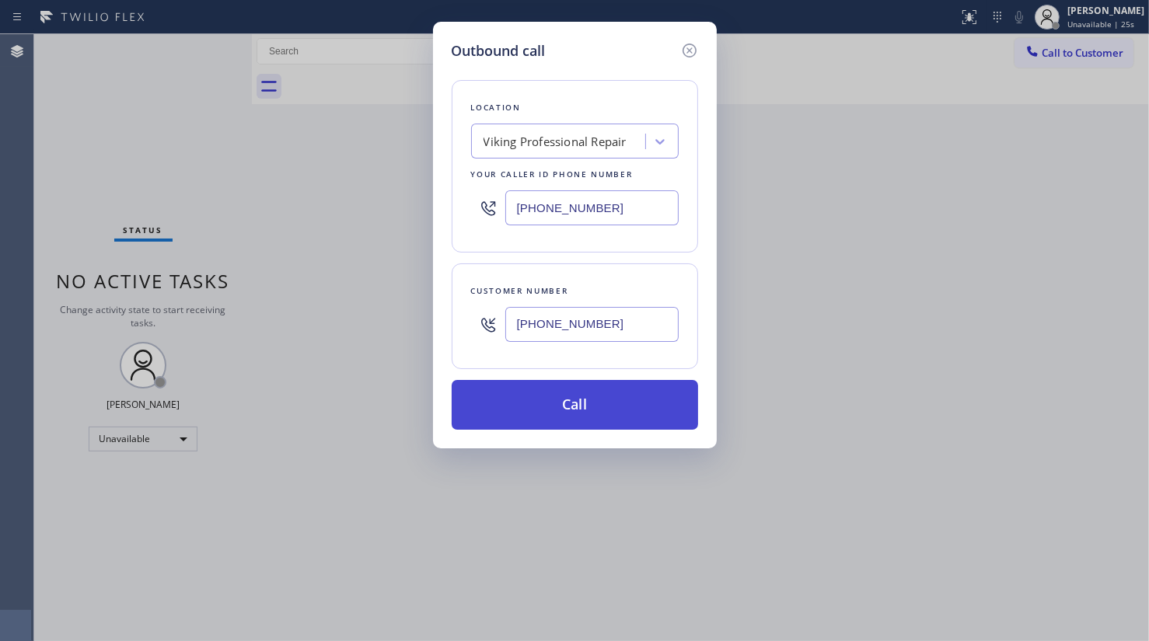
type input "[PHONE_NUMBER]"
click at [584, 404] on button "Call" at bounding box center [575, 405] width 246 height 50
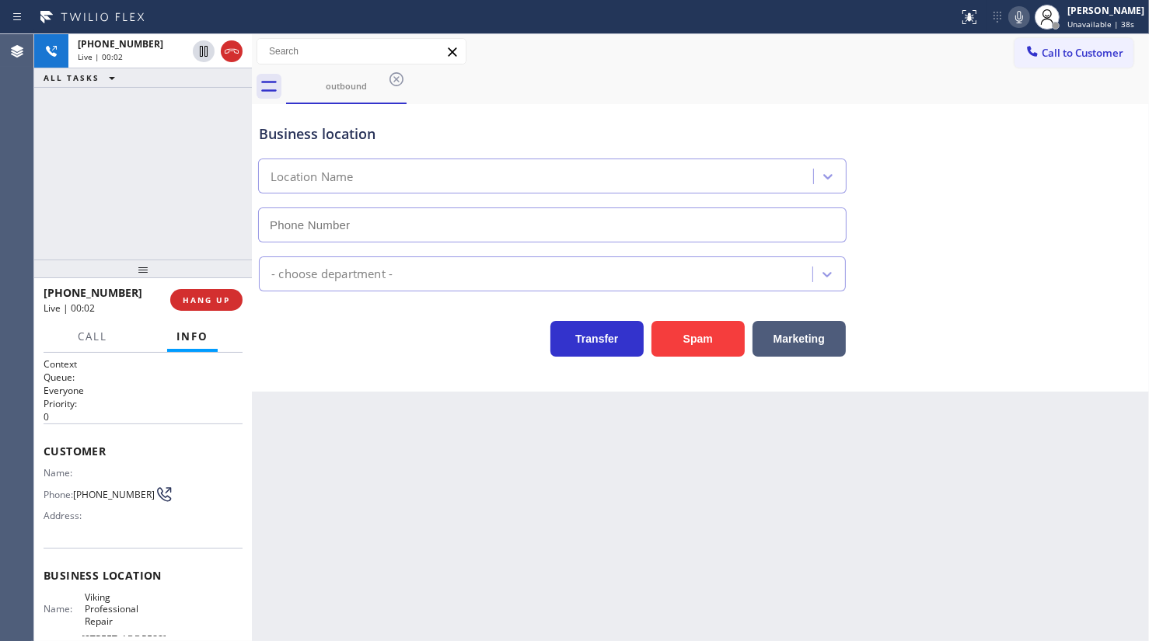
type input "[PHONE_NUMBER]"
drag, startPoint x: 80, startPoint y: 493, endPoint x: 106, endPoint y: 505, distance: 28.2
click at [106, 501] on span "[PHONE_NUMBER]" at bounding box center [114, 495] width 82 height 12
click at [167, 170] on div "[PHONE_NUMBER] Live | 00:09 ALL TASKS ALL TASKS ACTIVE TASKS TASKS IN WRAP UP" at bounding box center [143, 146] width 218 height 225
click at [86, 121] on div "[PHONE_NUMBER] Live | 00:12 ALL TASKS ALL TASKS ACTIVE TASKS TASKS IN WRAP UP" at bounding box center [143, 146] width 218 height 225
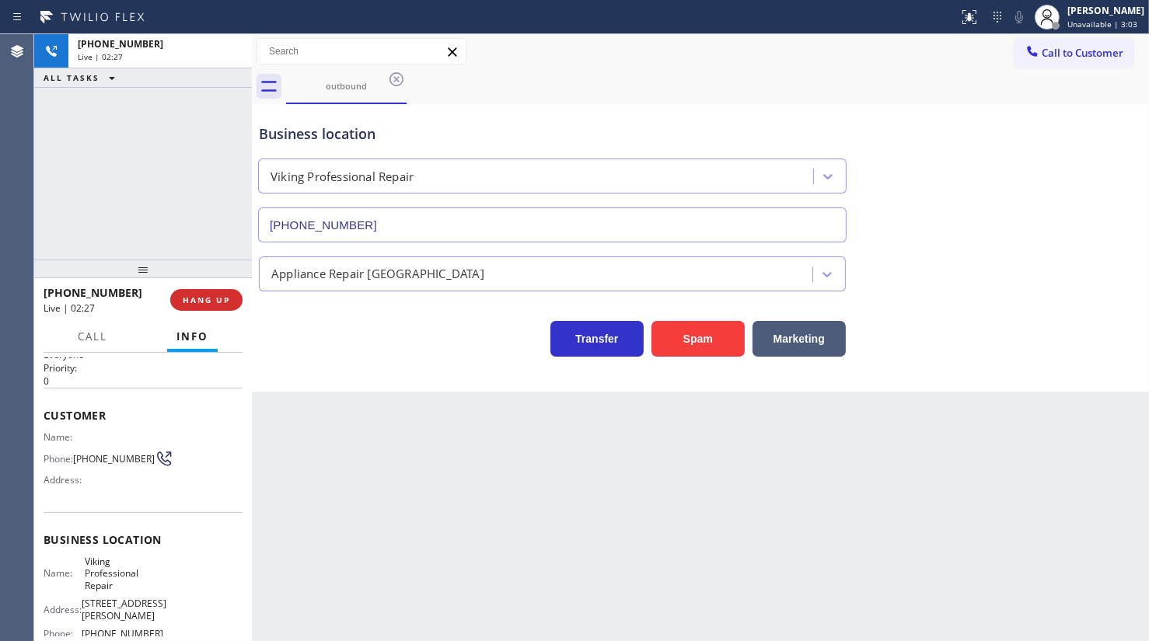
scroll to position [70, 0]
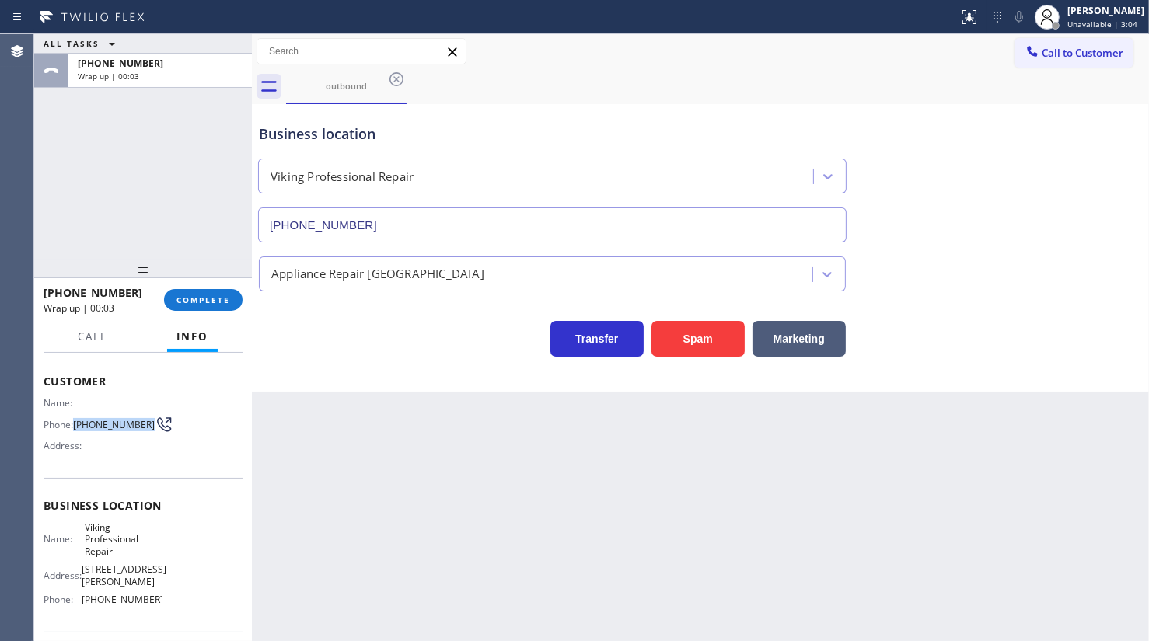
drag, startPoint x: 75, startPoint y: 416, endPoint x: 103, endPoint y: 435, distance: 33.4
click at [103, 434] on div "Phone: [PHONE_NUMBER]" at bounding box center [104, 424] width 120 height 19
copy span "[PHONE_NUMBER]"
click at [204, 291] on button "COMPLETE" at bounding box center [203, 300] width 79 height 22
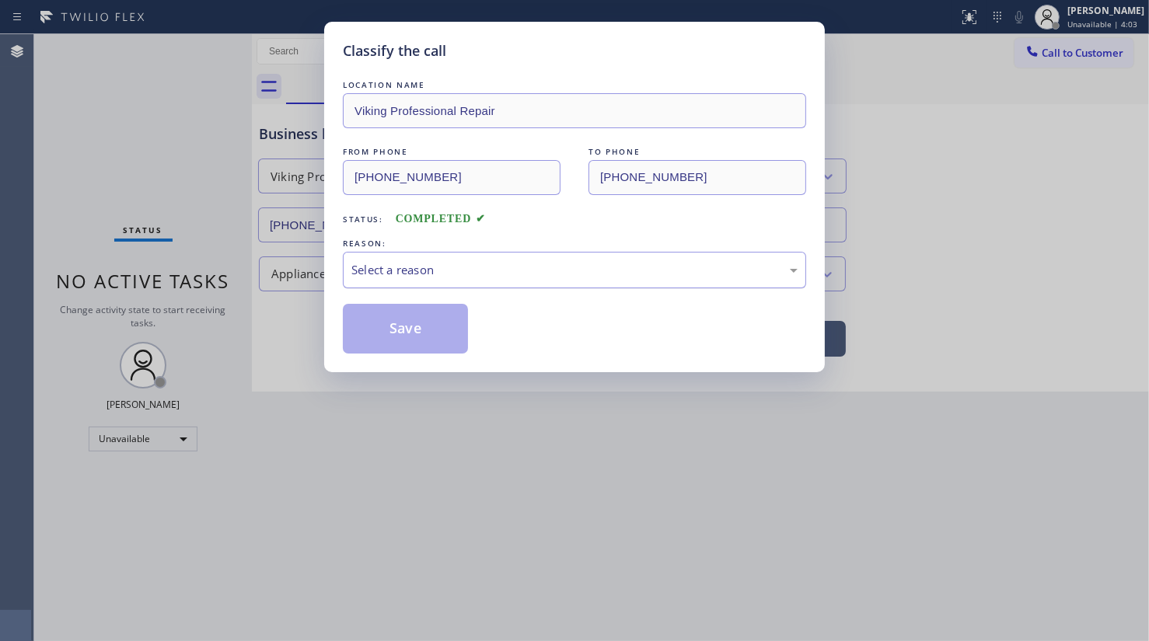
click at [414, 274] on div "Select a reason" at bounding box center [574, 270] width 446 height 18
click at [408, 323] on button "Save" at bounding box center [405, 329] width 125 height 50
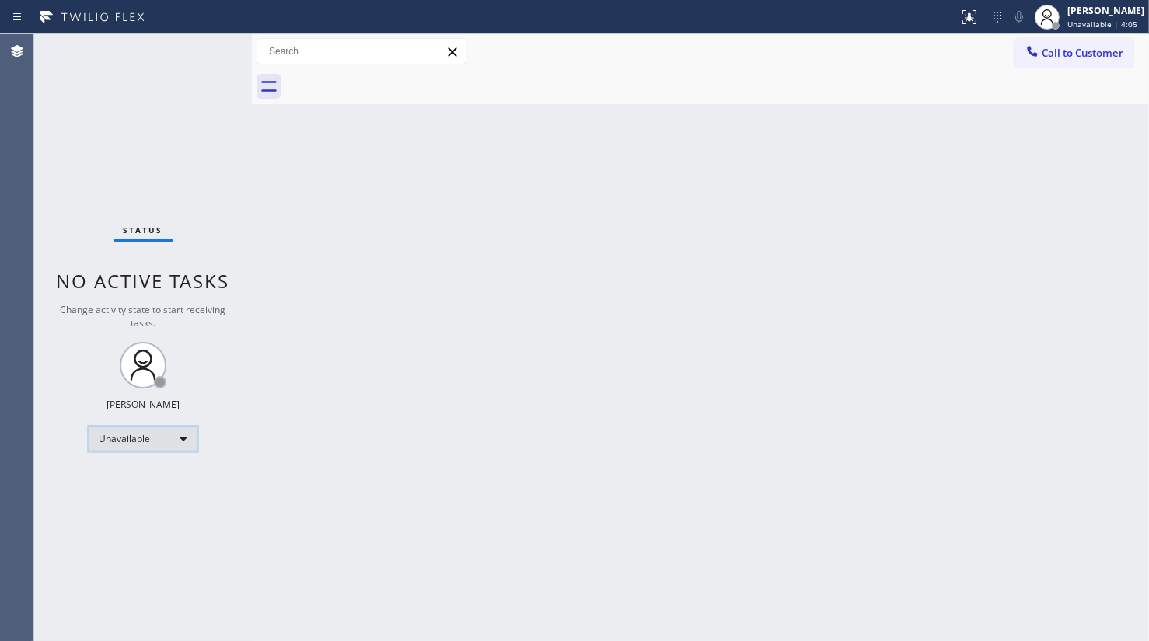
click at [107, 435] on div "Unavailable" at bounding box center [143, 439] width 109 height 25
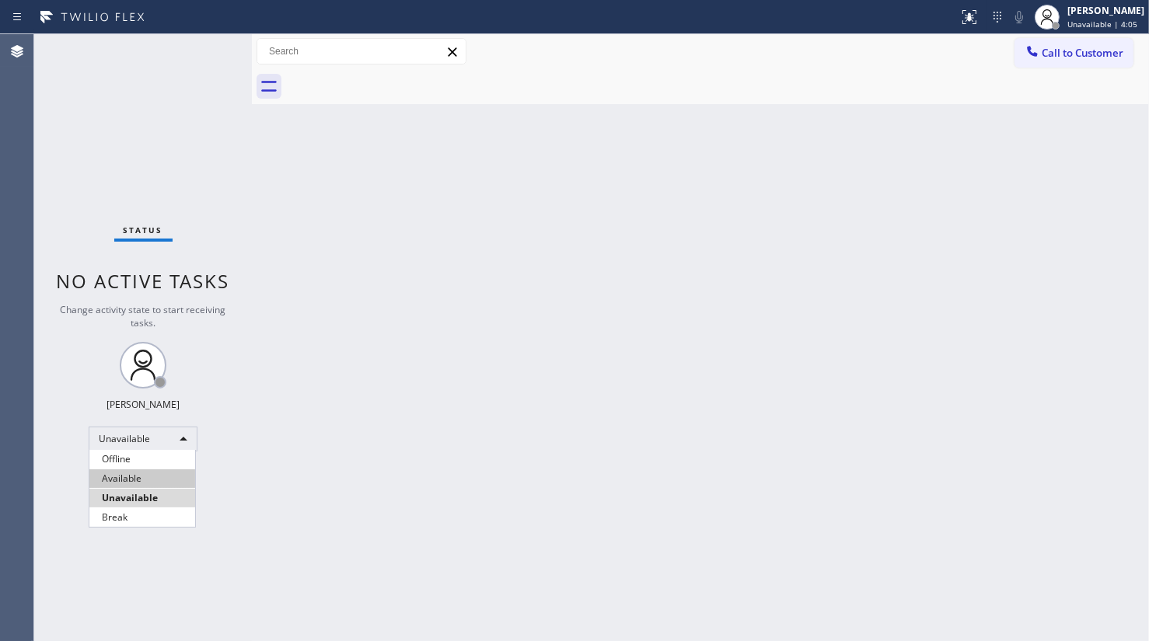
click at [109, 470] on li "Available" at bounding box center [142, 479] width 106 height 19
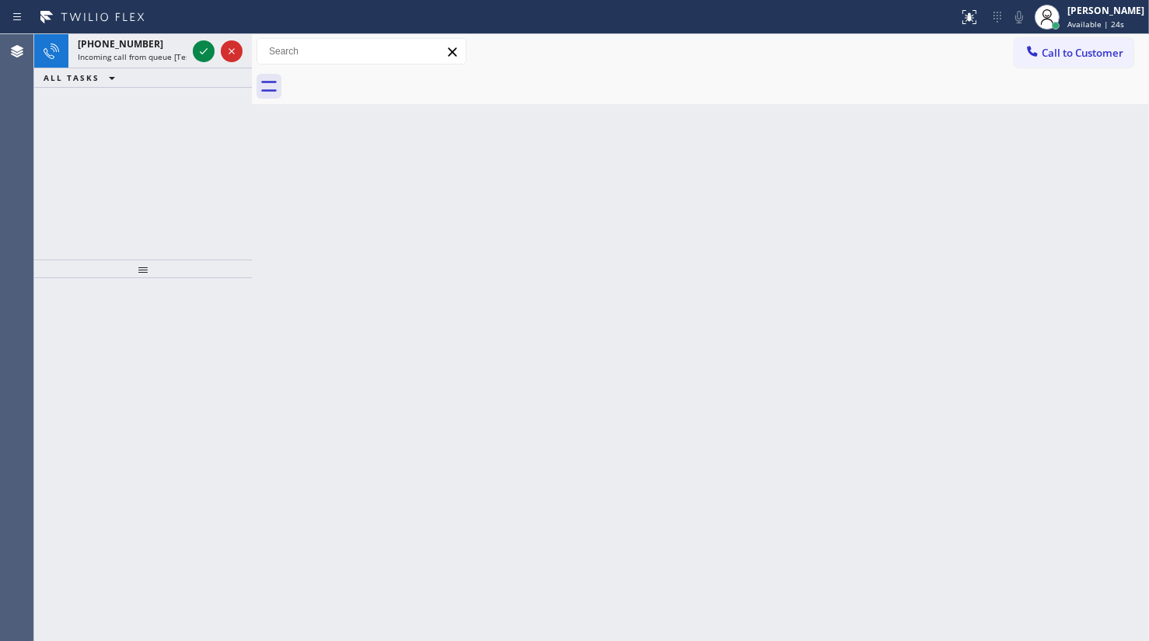
drag, startPoint x: 110, startPoint y: 114, endPoint x: 123, endPoint y: 93, distance: 25.1
click at [110, 114] on div "[PHONE_NUMBER] Incoming call from queue [Test] All ALL TASKS ALL TASKS ACTIVE T…" at bounding box center [143, 146] width 218 height 225
click at [203, 47] on icon at bounding box center [203, 51] width 19 height 19
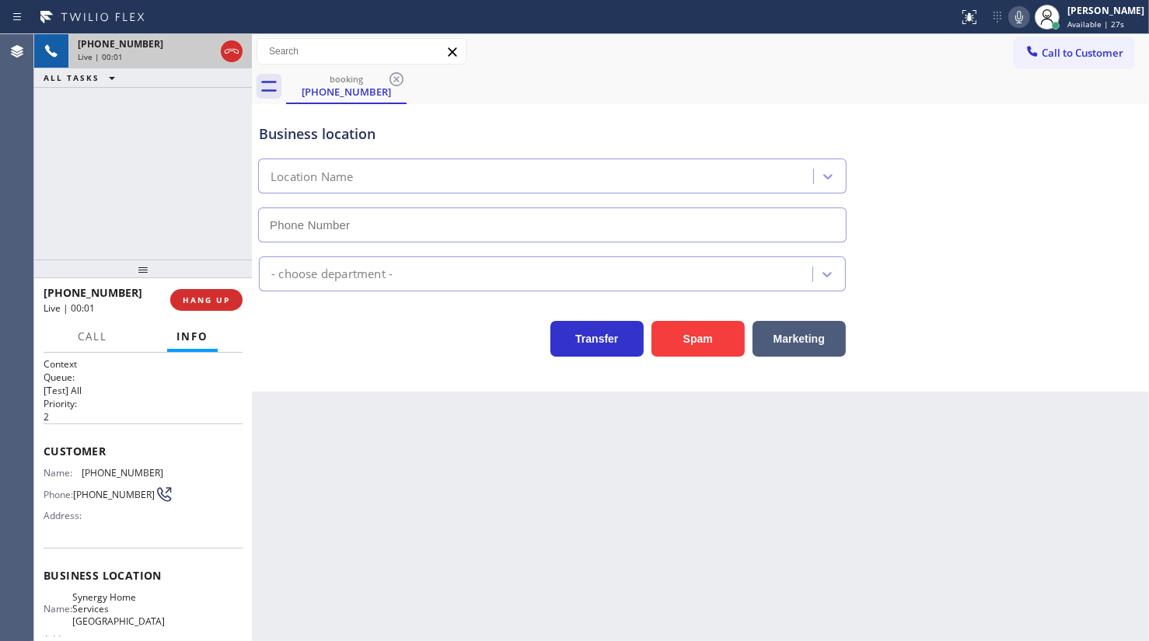
type input "[PHONE_NUMBER]"
click at [208, 301] on span "HANG UP" at bounding box center [206, 300] width 47 height 11
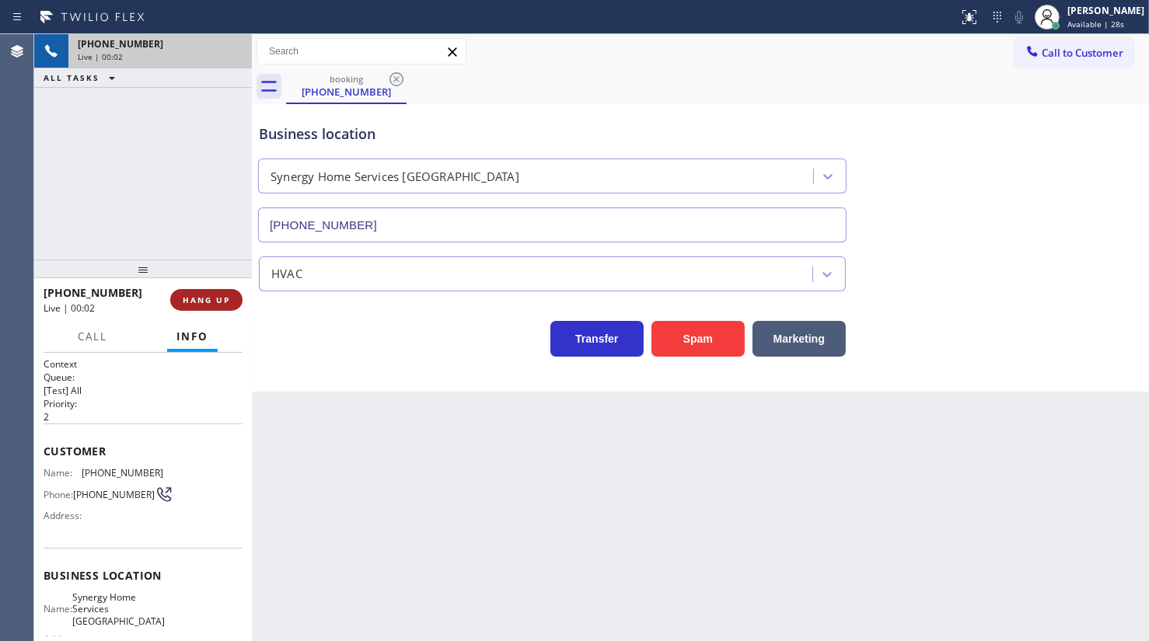
click at [208, 301] on span "HANG UP" at bounding box center [206, 300] width 47 height 11
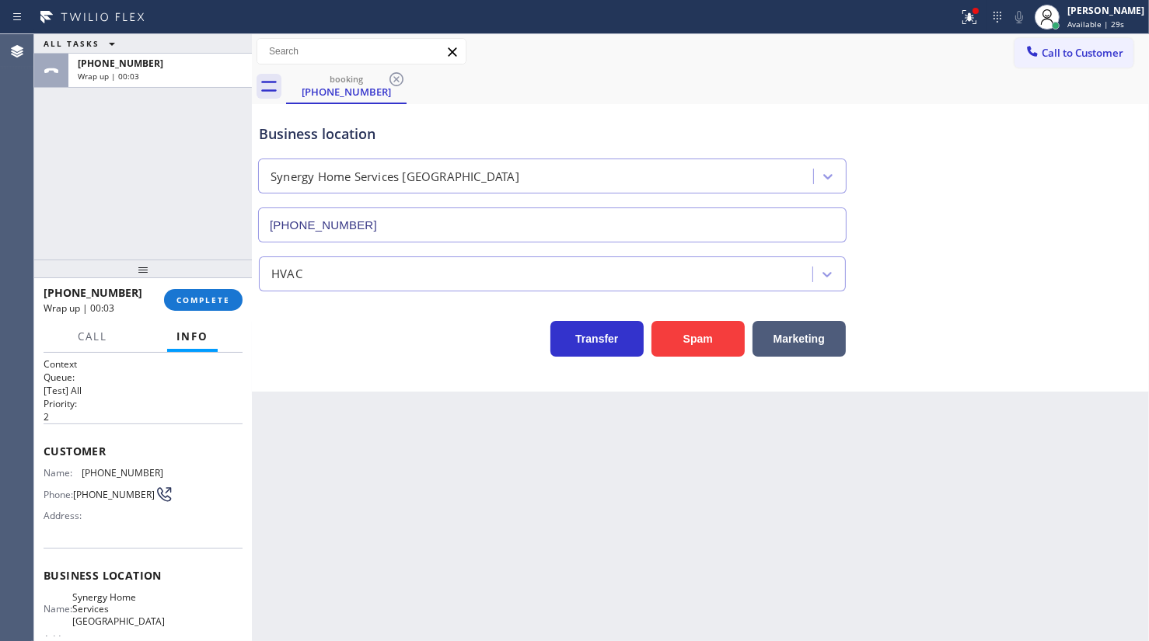
click at [424, 264] on div "HVAC" at bounding box center [538, 273] width 549 height 27
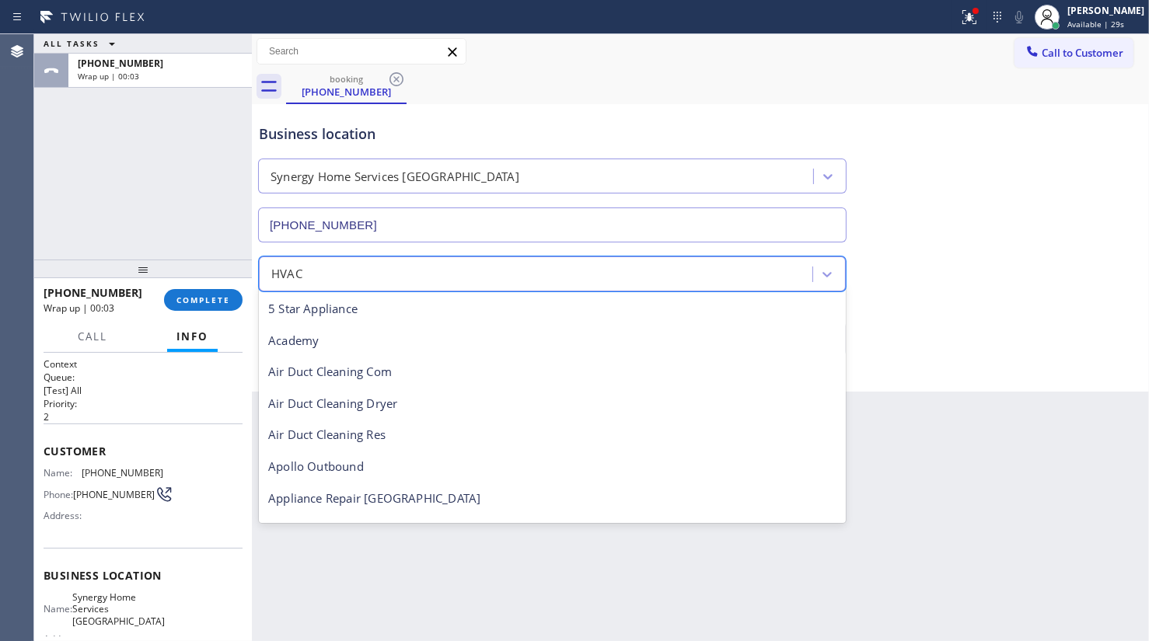
scroll to position [190, 0]
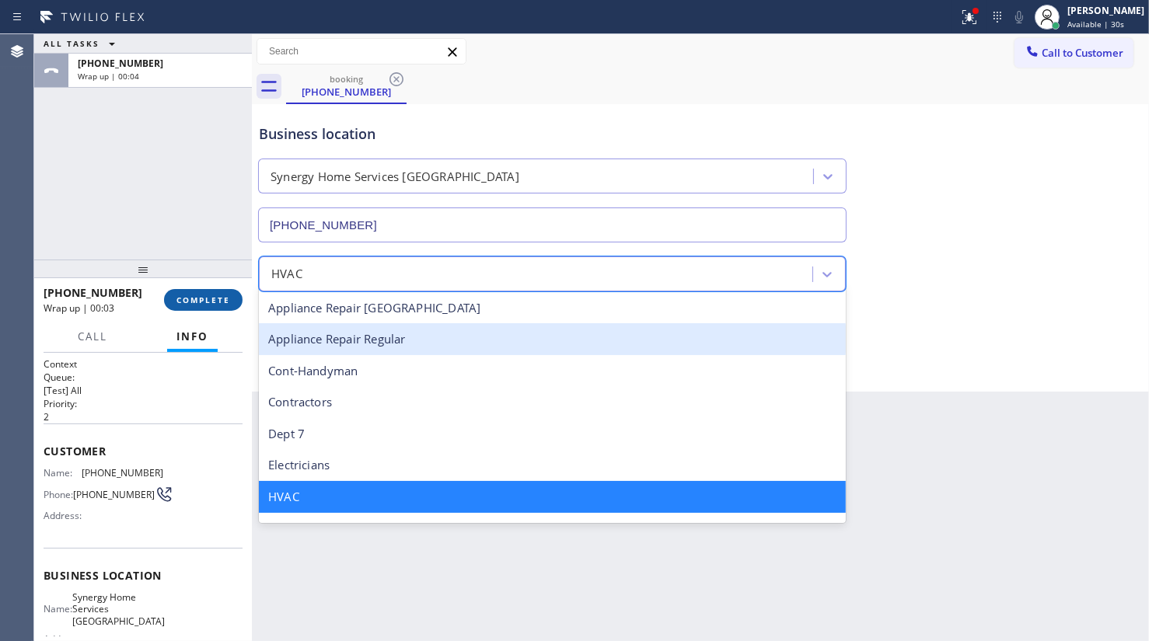
click at [202, 303] on span "COMPLETE" at bounding box center [203, 300] width 54 height 11
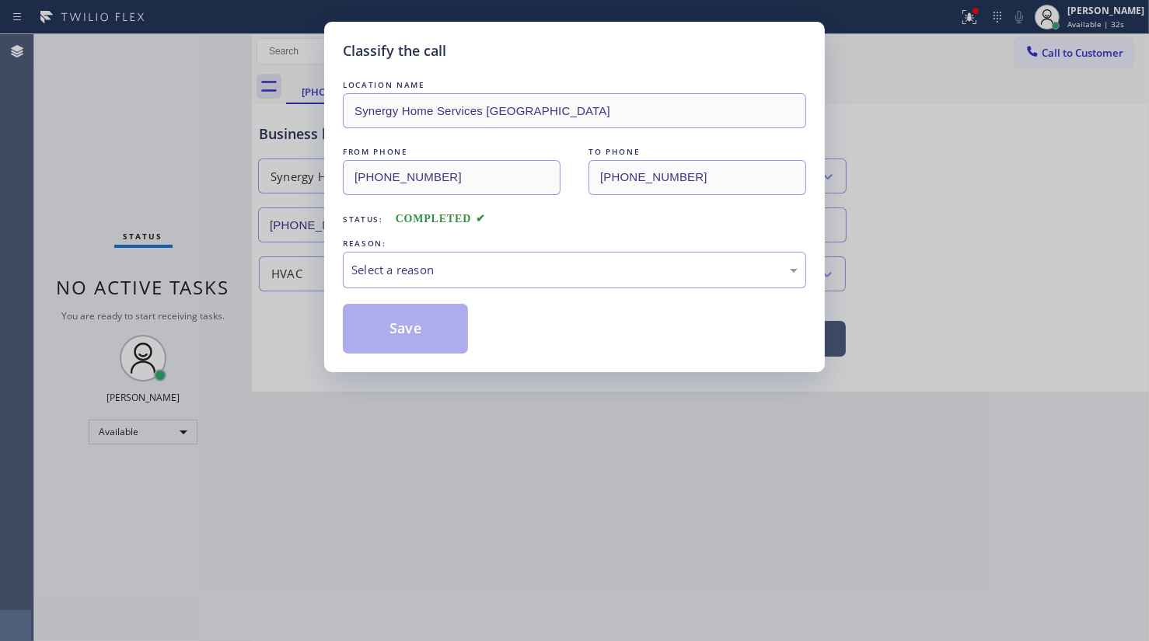
click at [425, 249] on div "REASON:" at bounding box center [574, 244] width 463 height 16
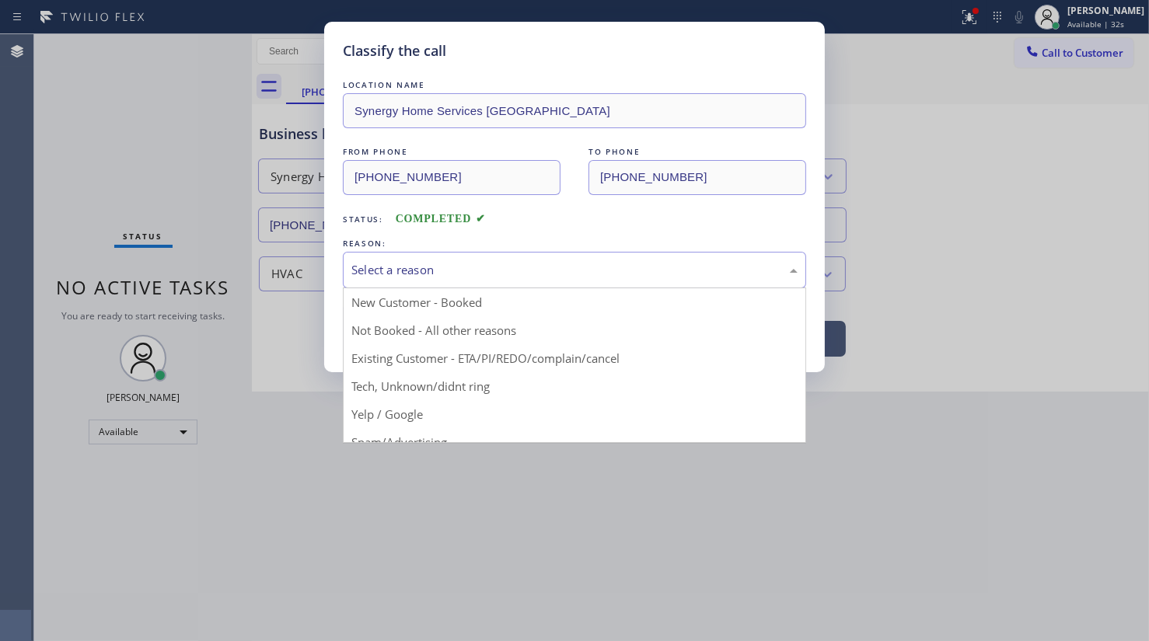
click at [425, 264] on div "Select a reason" at bounding box center [574, 270] width 446 height 18
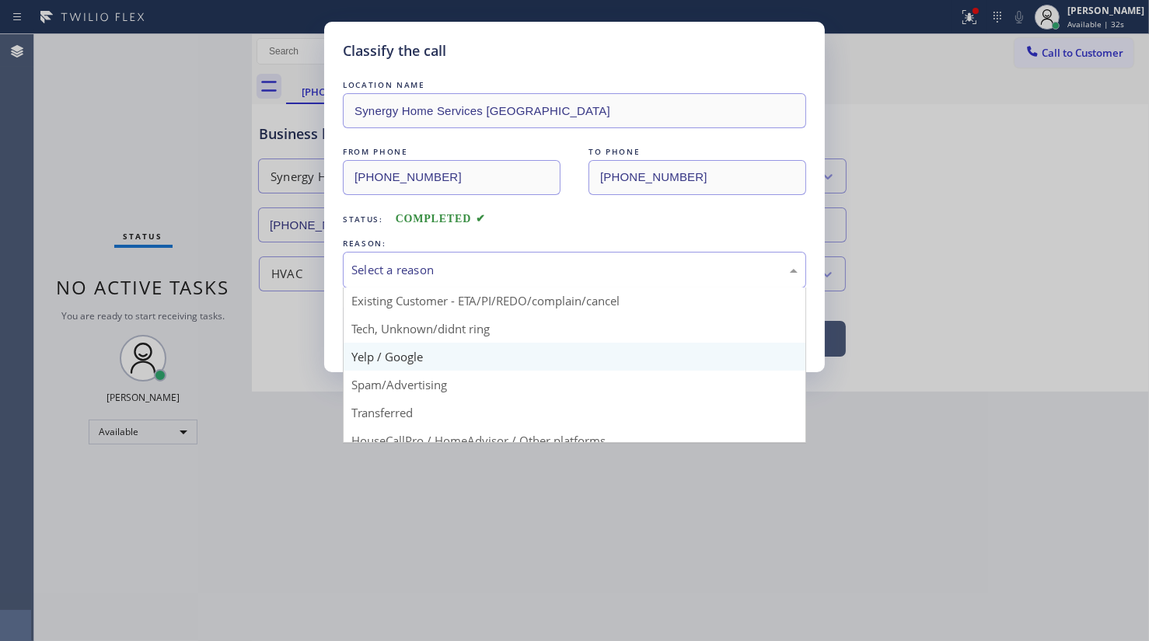
scroll to position [103, 0]
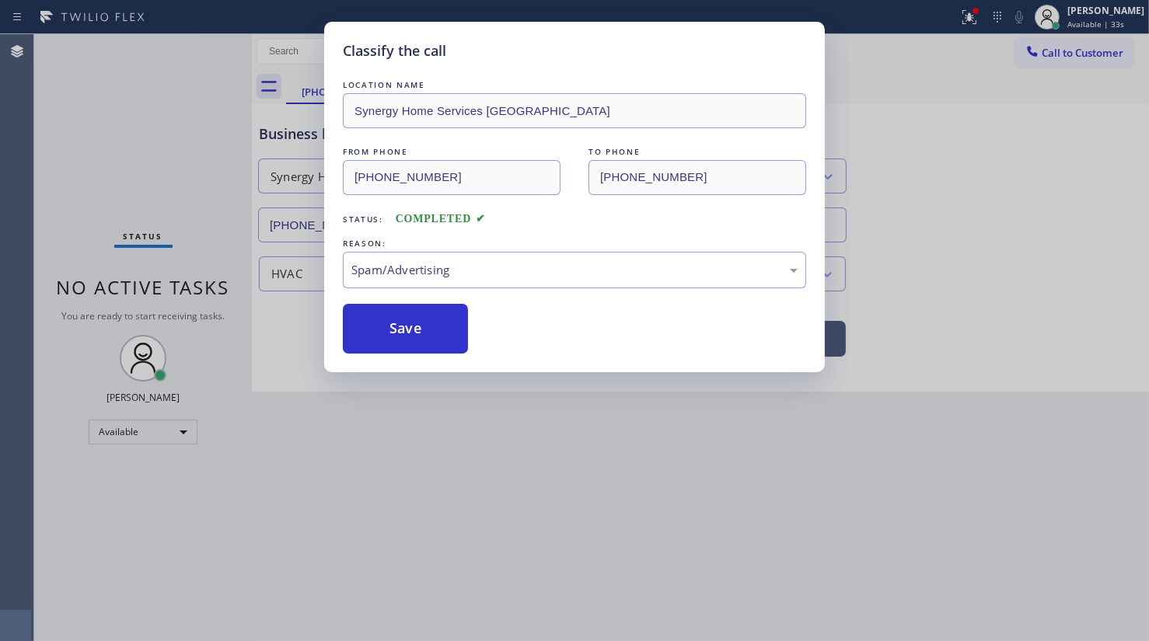
click at [411, 334] on button "Save" at bounding box center [405, 329] width 125 height 50
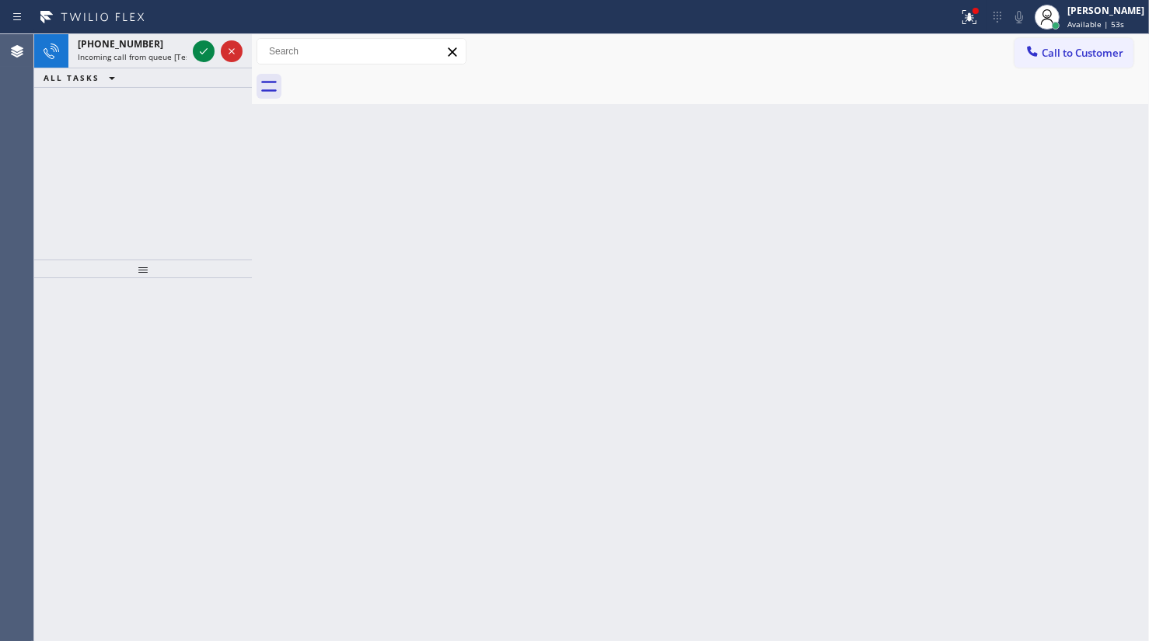
click at [54, 101] on div "[PHONE_NUMBER] Incoming call from queue [Test] All ALL TASKS ALL TASKS ACTIVE T…" at bounding box center [143, 146] width 218 height 225
click at [966, 18] on icon at bounding box center [969, 17] width 19 height 19
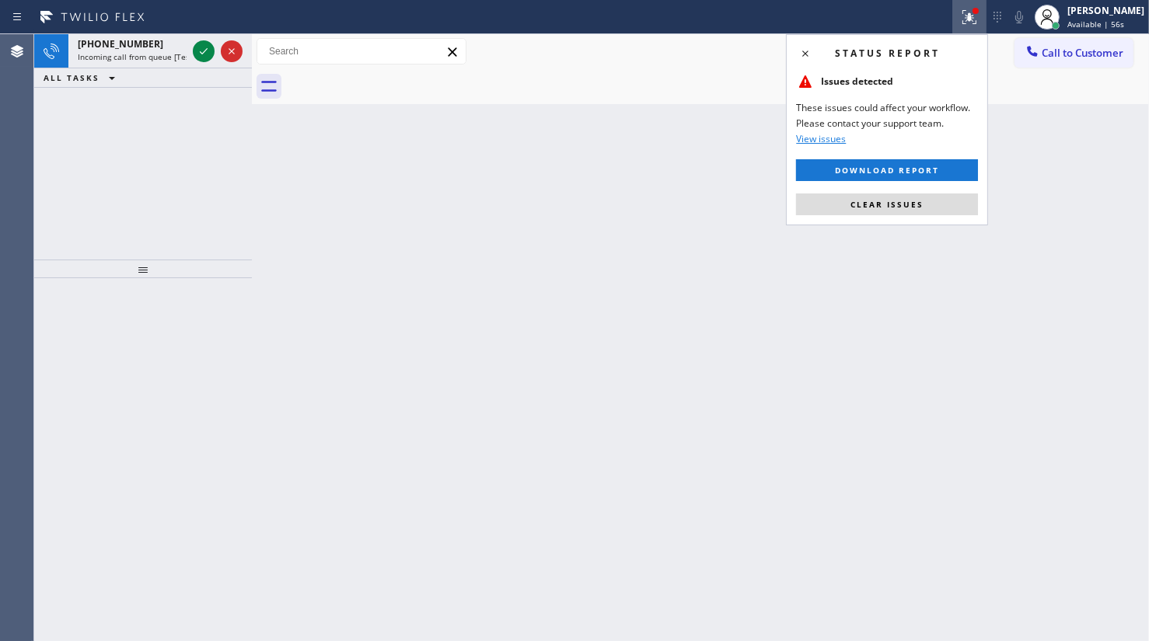
drag, startPoint x: 940, startPoint y: 203, endPoint x: 253, endPoint y: 149, distance: 689.4
click at [878, 198] on button "Clear issues" at bounding box center [887, 205] width 182 height 22
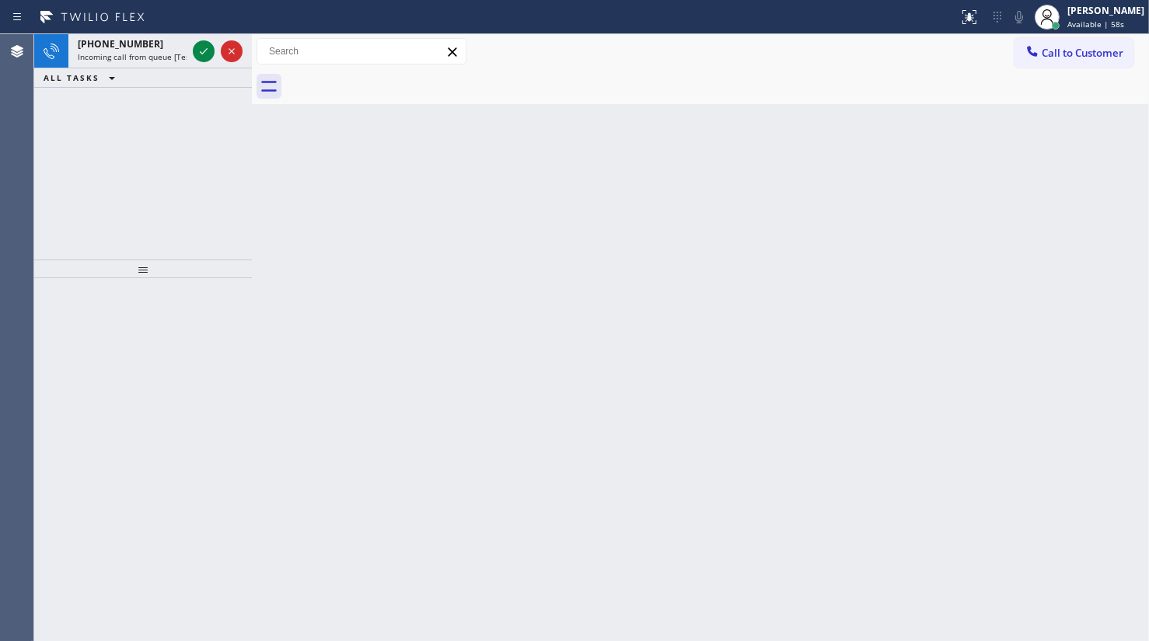
click at [200, 47] on icon at bounding box center [203, 51] width 19 height 19
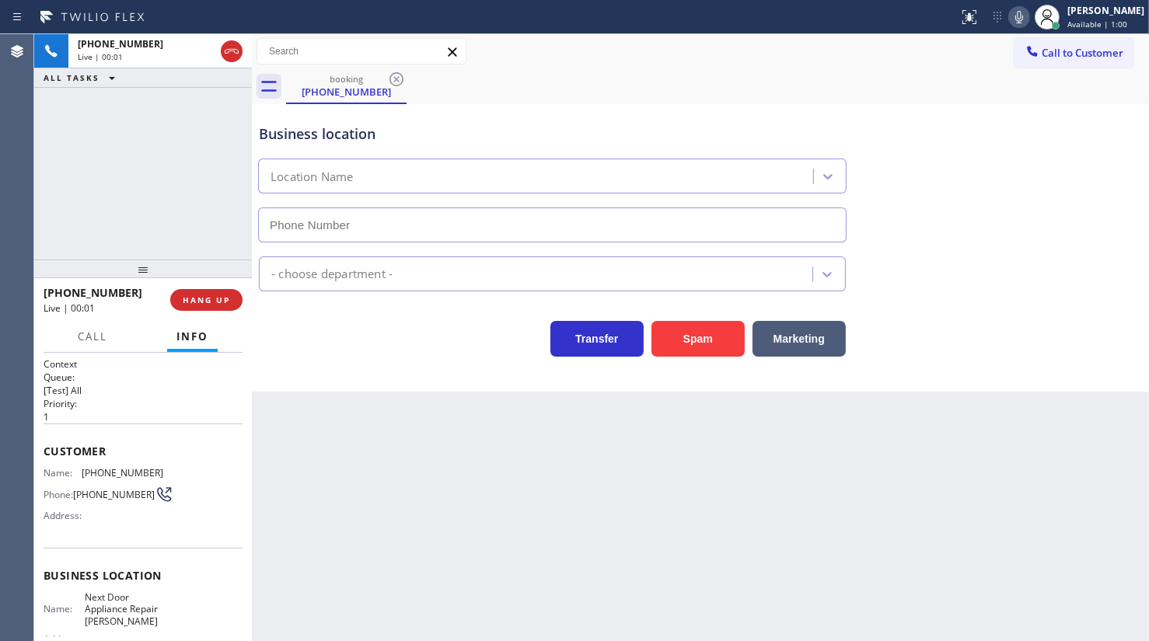
type input "[PHONE_NUMBER]"
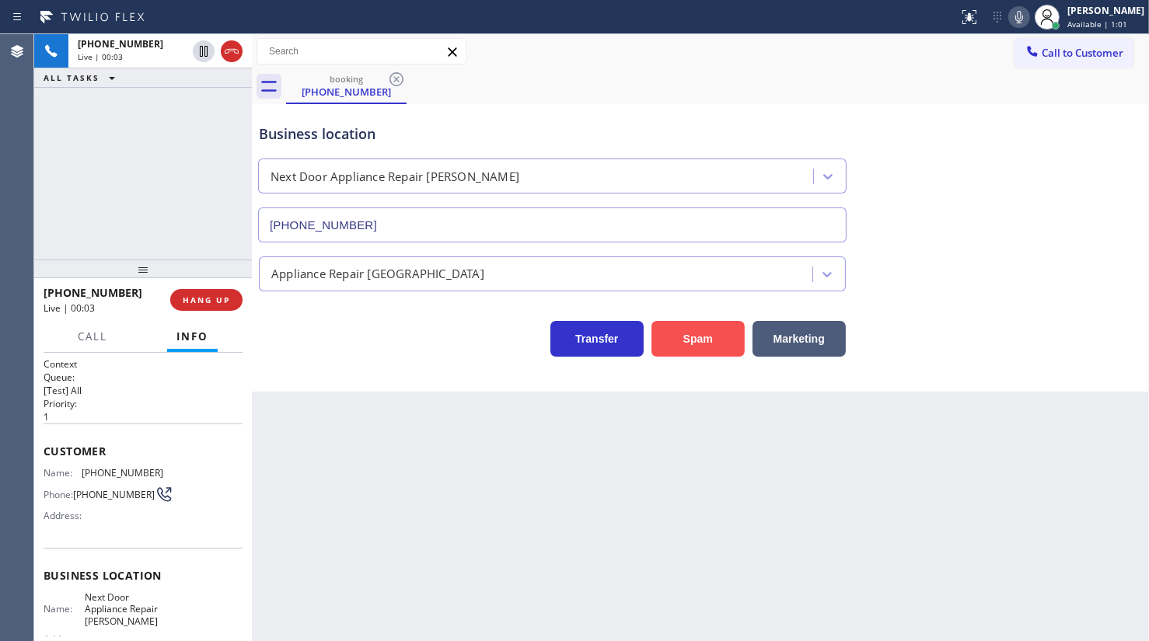
click at [683, 337] on button "Spam" at bounding box center [698, 339] width 93 height 36
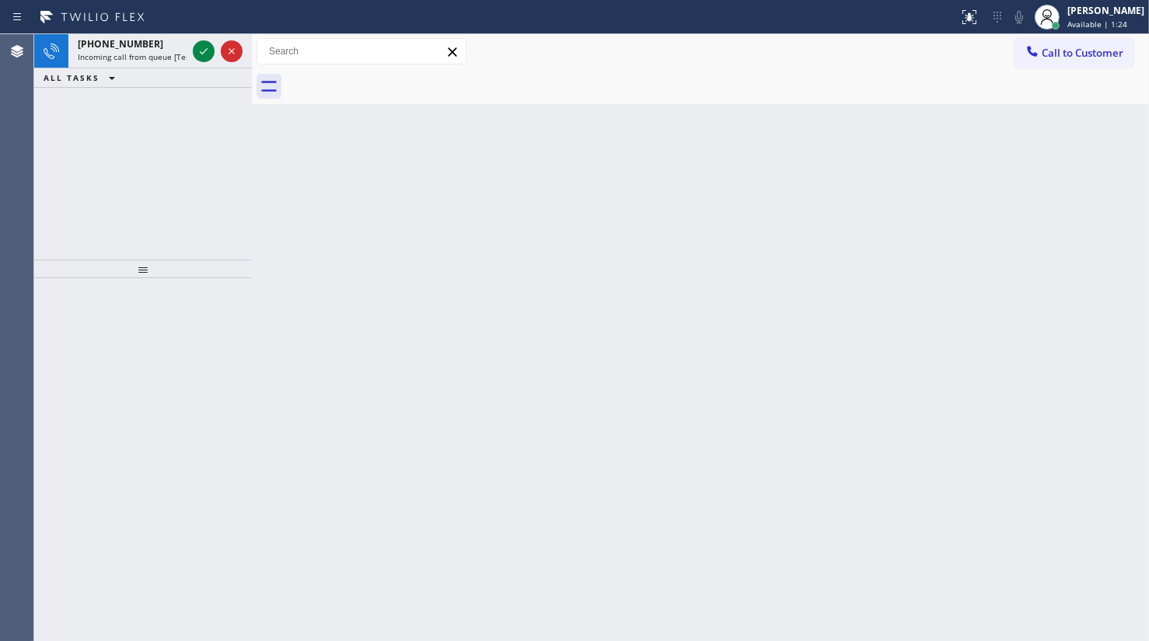
drag, startPoint x: 132, startPoint y: 105, endPoint x: 169, endPoint y: 72, distance: 49.0
click at [135, 102] on div "[PHONE_NUMBER] Incoming call from queue [Test] All ALL TASKS ALL TASKS ACTIVE T…" at bounding box center [143, 146] width 218 height 225
click at [190, 57] on div at bounding box center [218, 51] width 56 height 34
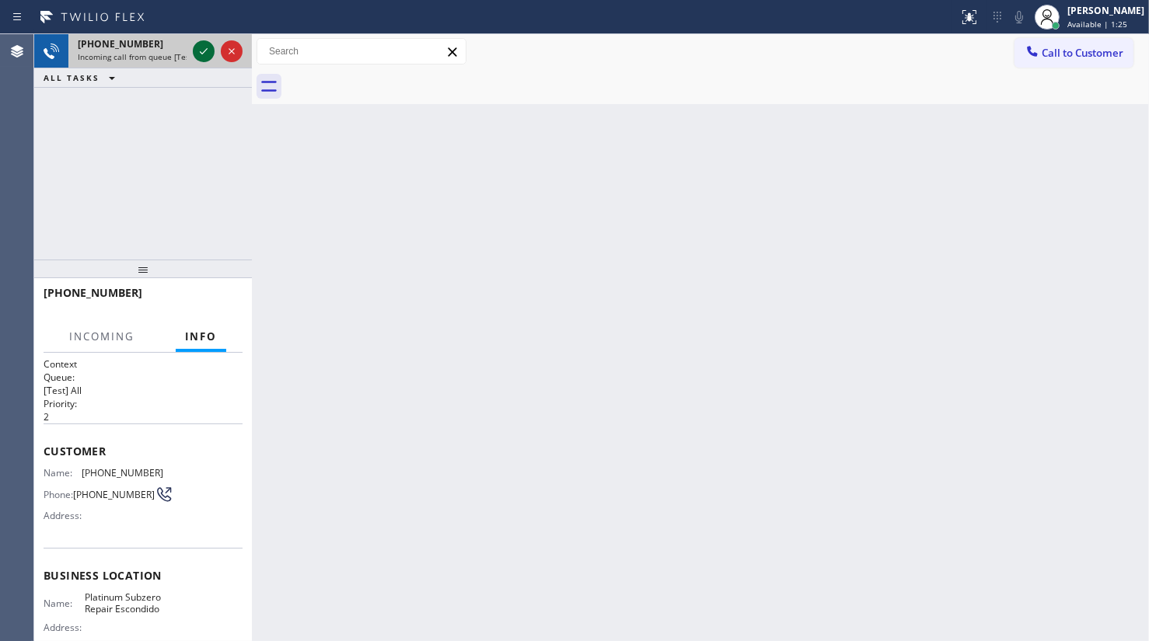
click at [197, 46] on icon at bounding box center [203, 51] width 19 height 19
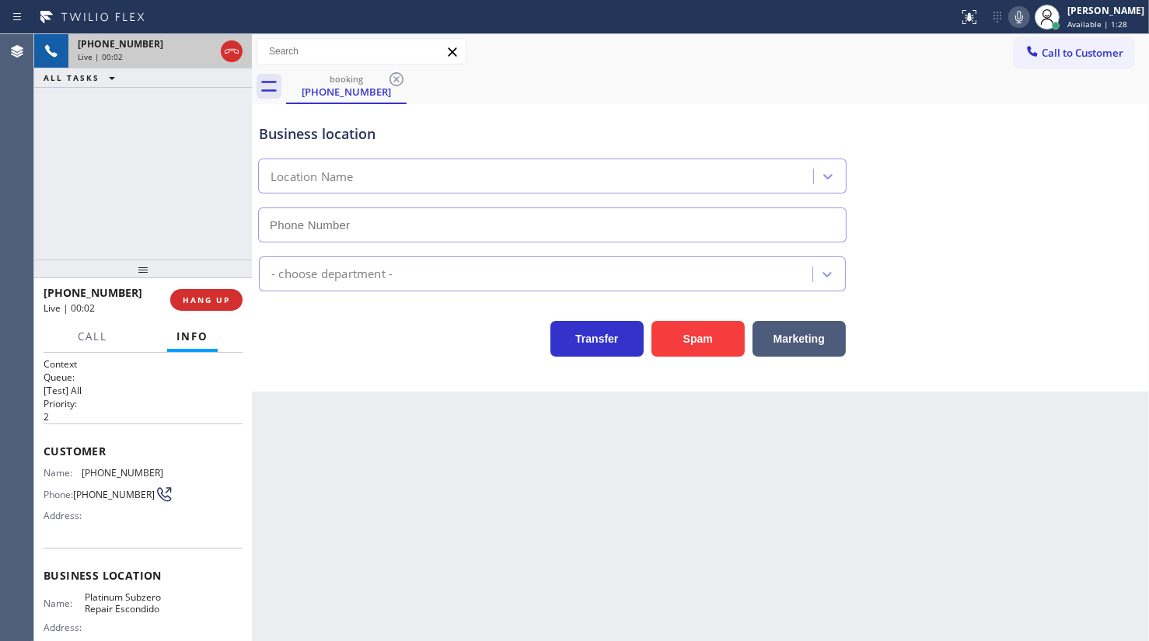
type input "[PHONE_NUMBER]"
click at [675, 317] on div "Spam" at bounding box center [694, 335] width 101 height 44
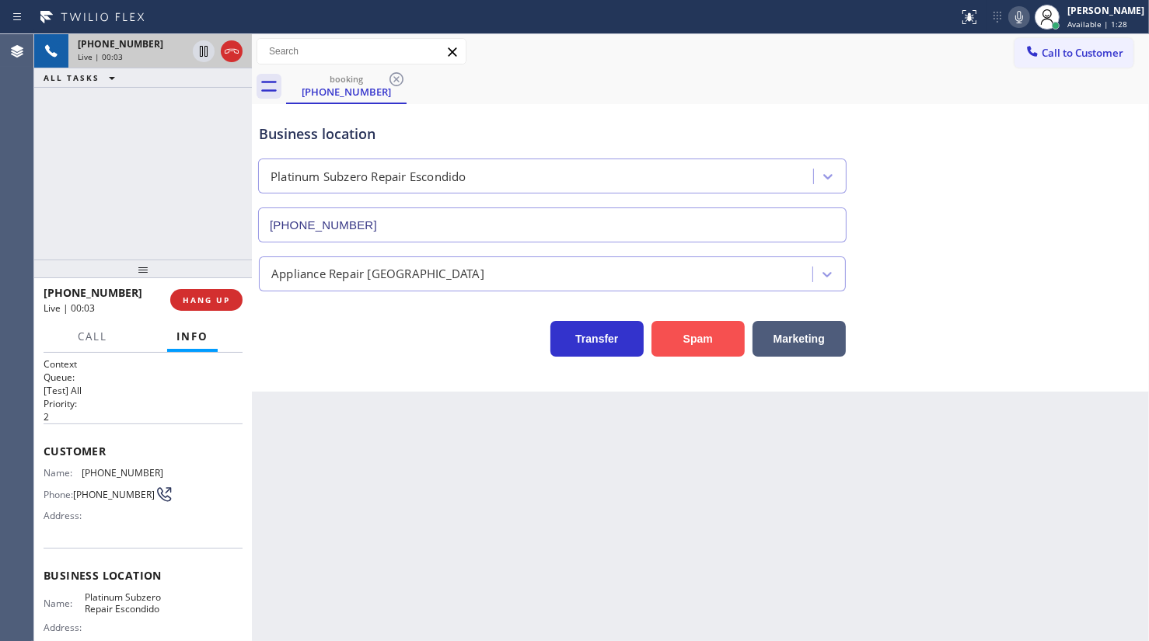
click at [678, 334] on button "Spam" at bounding box center [698, 339] width 93 height 36
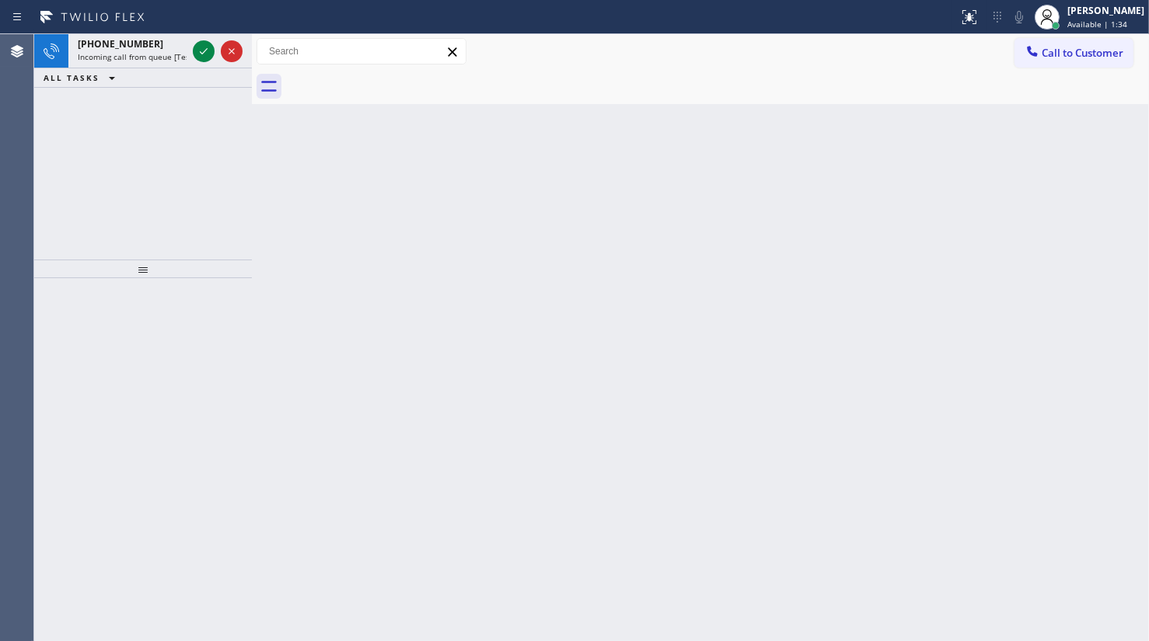
click at [121, 93] on div "[PHONE_NUMBER] Incoming call from queue [Test] All ALL TASKS ALL TASKS ACTIVE T…" at bounding box center [143, 146] width 218 height 225
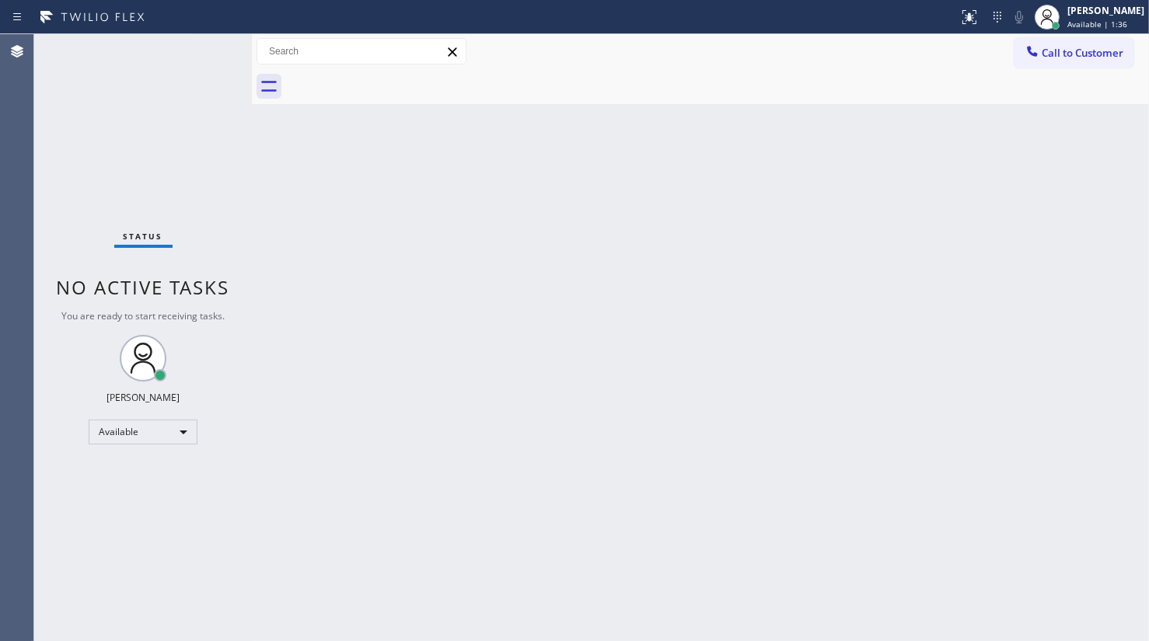
click at [208, 51] on div "Status No active tasks You are ready to start receiving tasks. JENIZA ALCAYDE A…" at bounding box center [143, 337] width 218 height 607
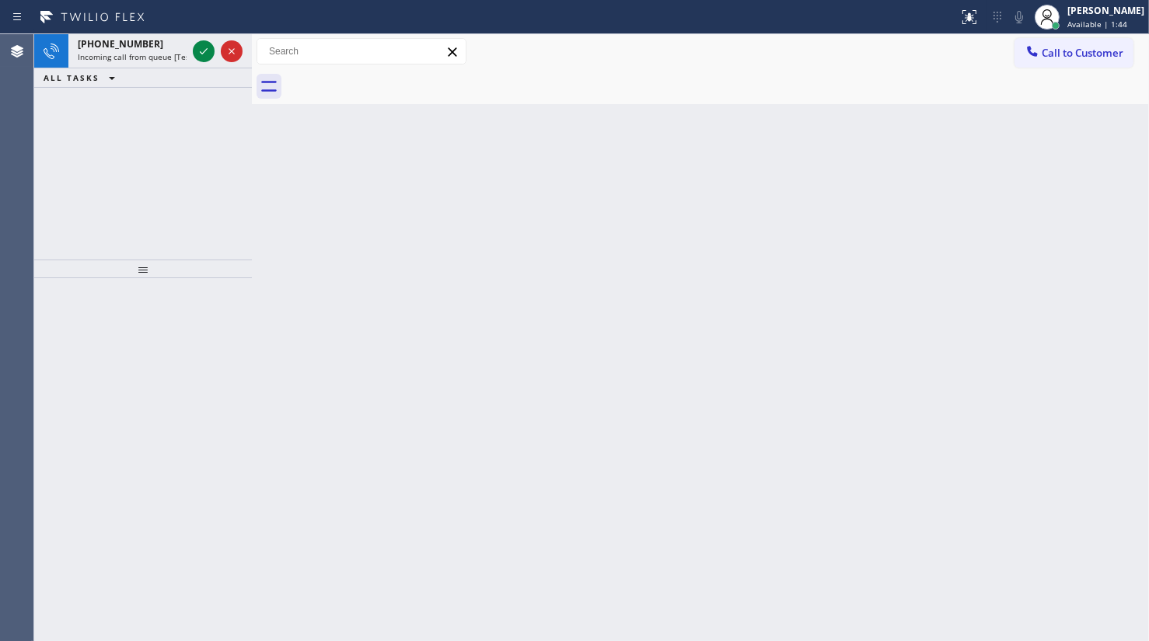
click at [125, 120] on div "[PHONE_NUMBER] Incoming call from queue [Test] All ALL TASKS ALL TASKS ACTIVE T…" at bounding box center [143, 146] width 218 height 225
click at [204, 54] on icon at bounding box center [203, 51] width 19 height 19
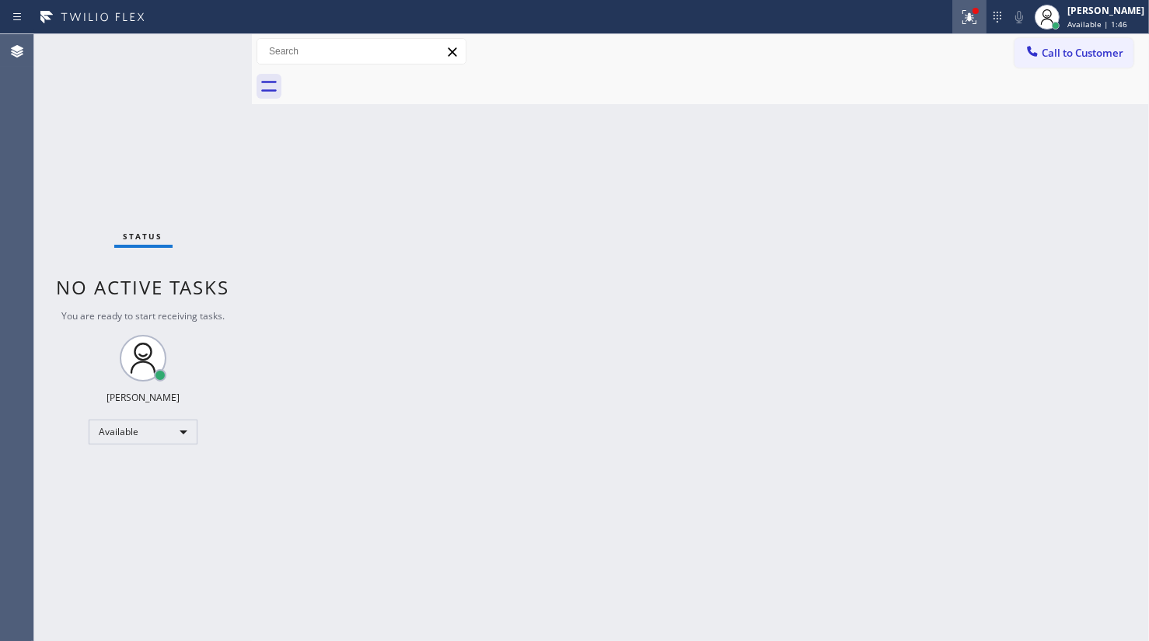
click at [962, 18] on icon at bounding box center [969, 17] width 19 height 19
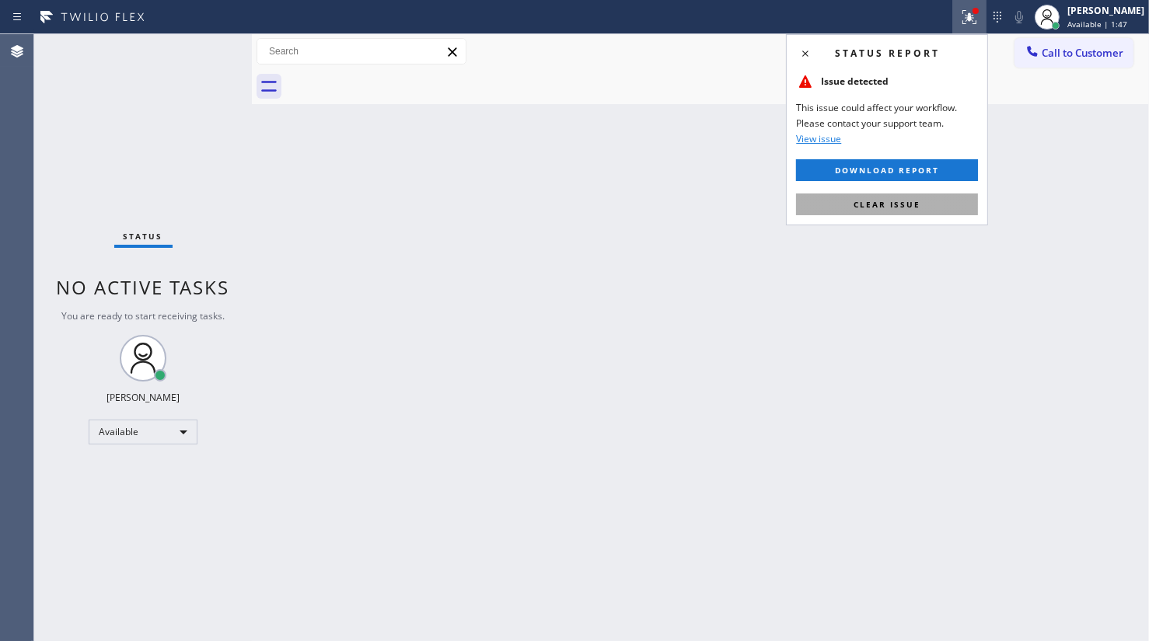
click at [926, 210] on button "Clear issue" at bounding box center [887, 205] width 182 height 22
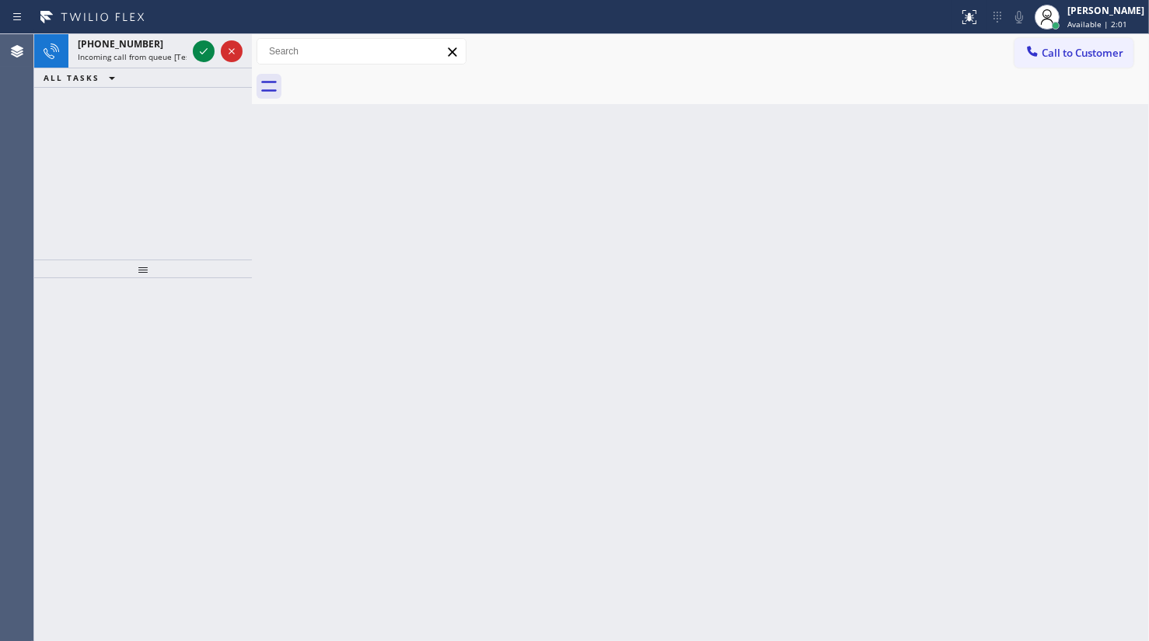
click at [111, 166] on div "[PHONE_NUMBER] Incoming call from queue [Test] All ALL TASKS ALL TASKS ACTIVE T…" at bounding box center [143, 146] width 218 height 225
click at [204, 47] on icon at bounding box center [203, 51] width 19 height 19
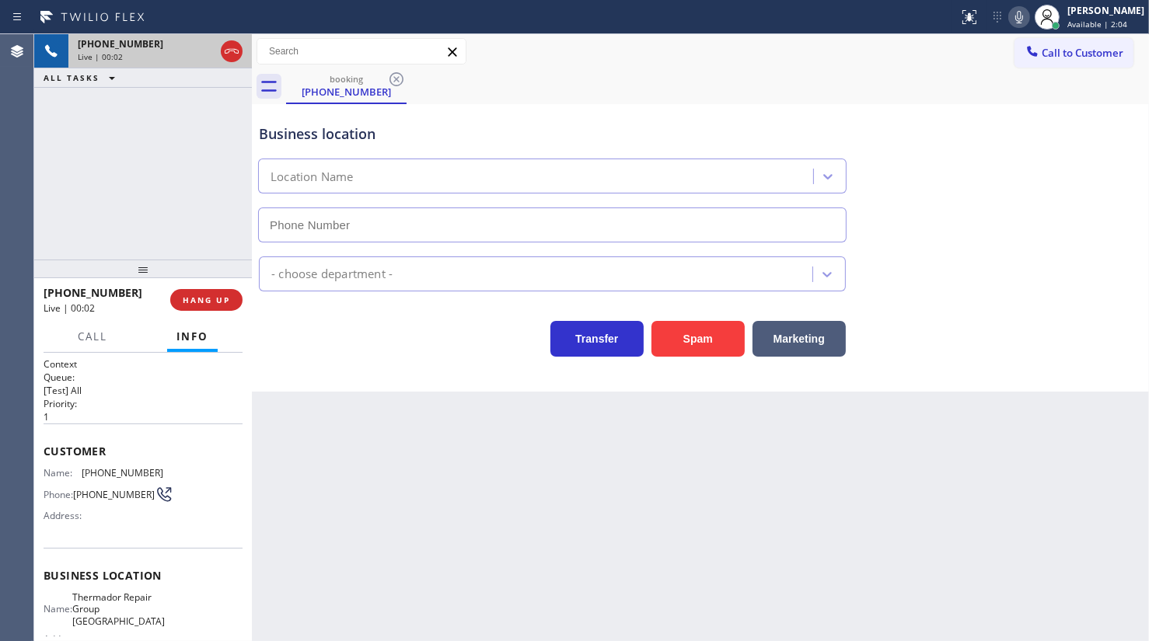
type input "[PHONE_NUMBER]"
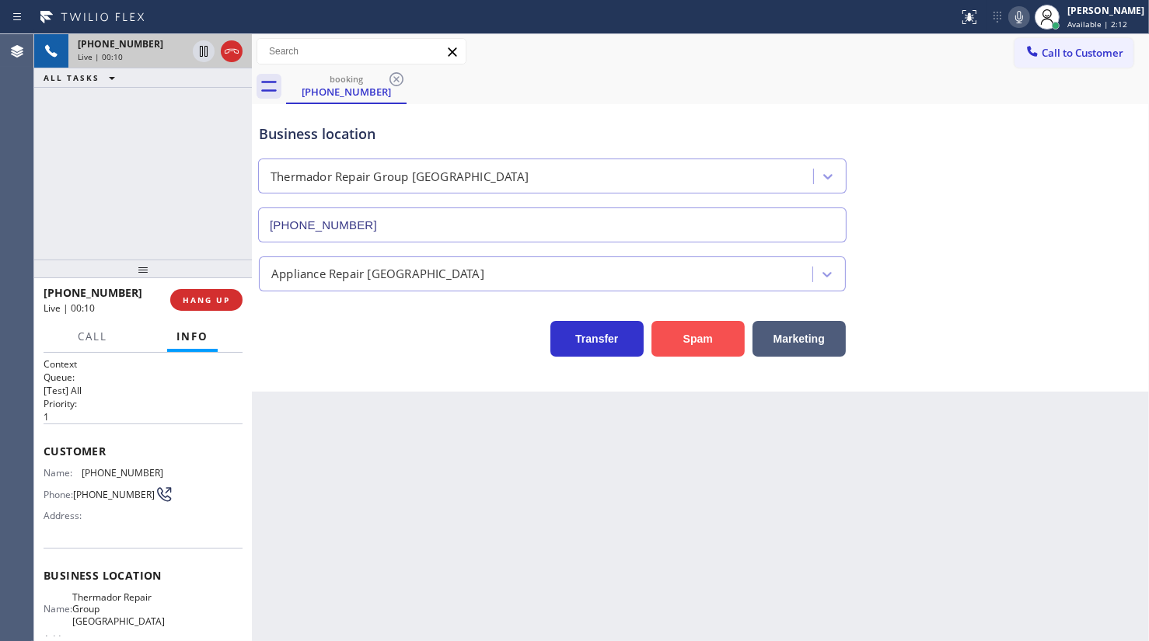
click at [701, 332] on button "Spam" at bounding box center [698, 339] width 93 height 36
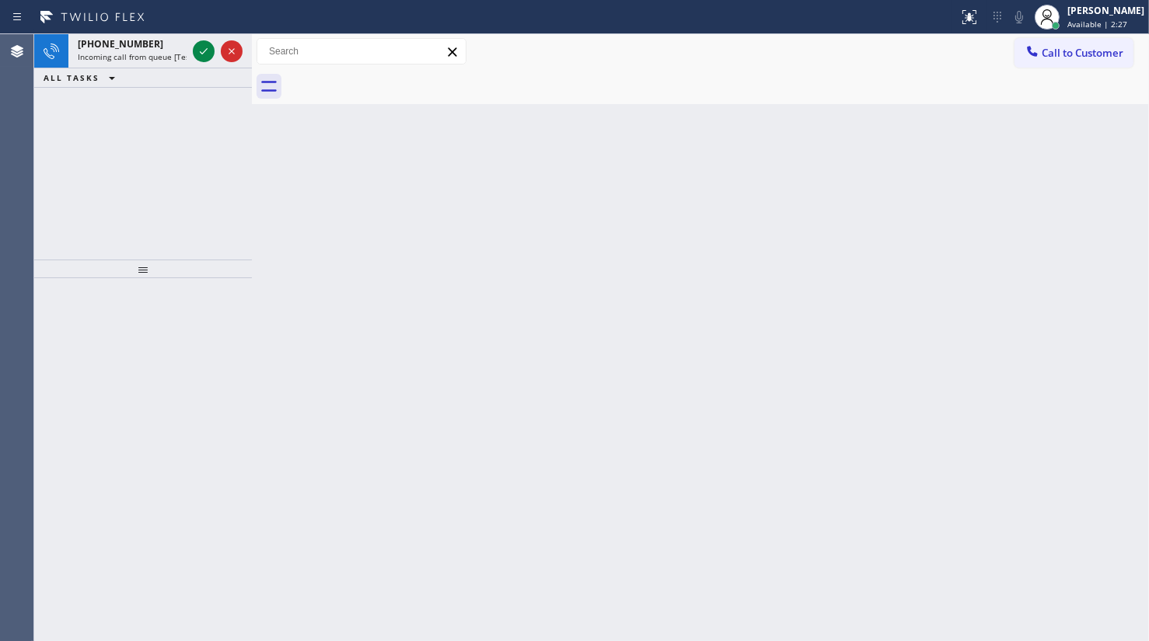
click at [89, 110] on div "[PHONE_NUMBER] Incoming call from queue [Test] All ALL TASKS ALL TASKS ACTIVE T…" at bounding box center [143, 146] width 218 height 225
click at [211, 51] on icon at bounding box center [203, 51] width 19 height 19
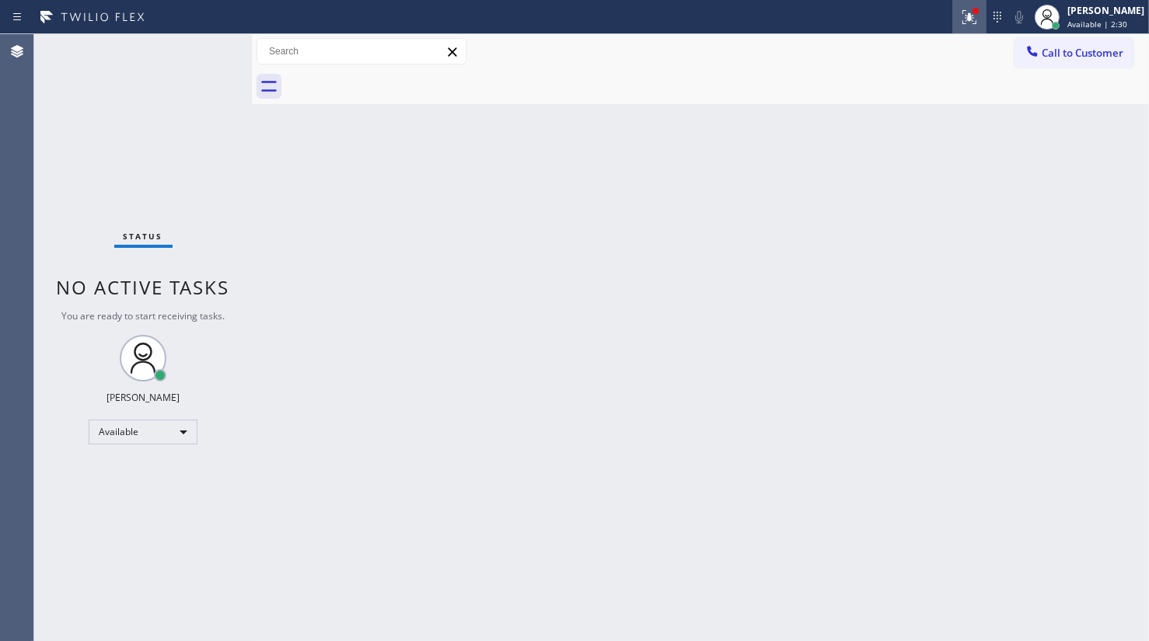
click at [981, 5] on button at bounding box center [969, 17] width 34 height 34
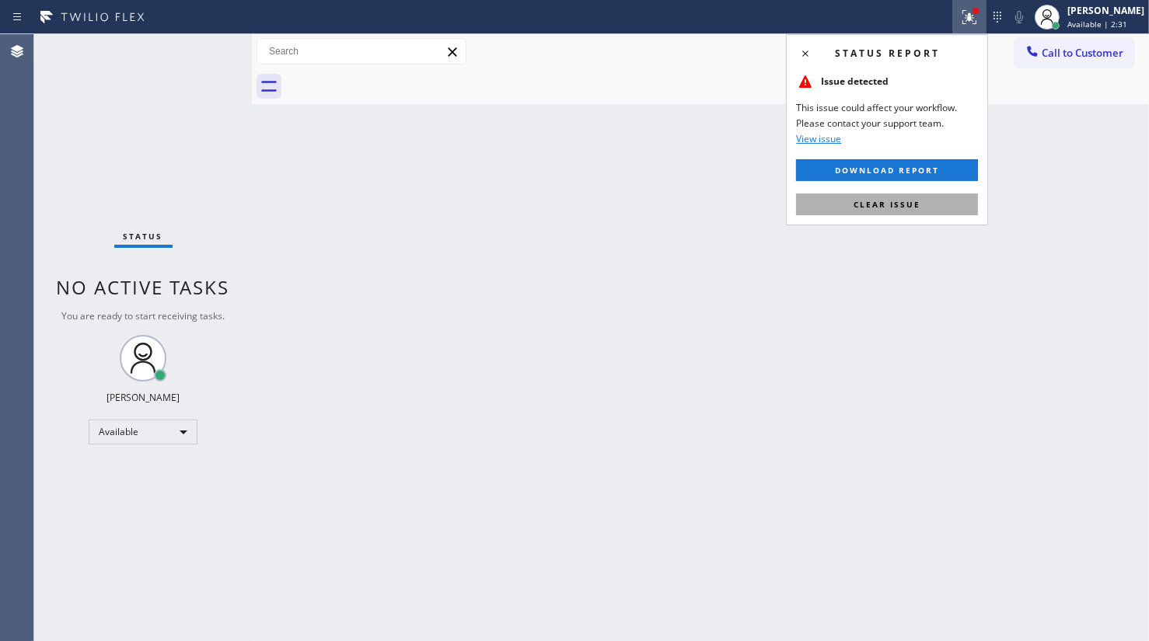
click at [956, 201] on button "Clear issue" at bounding box center [887, 205] width 182 height 22
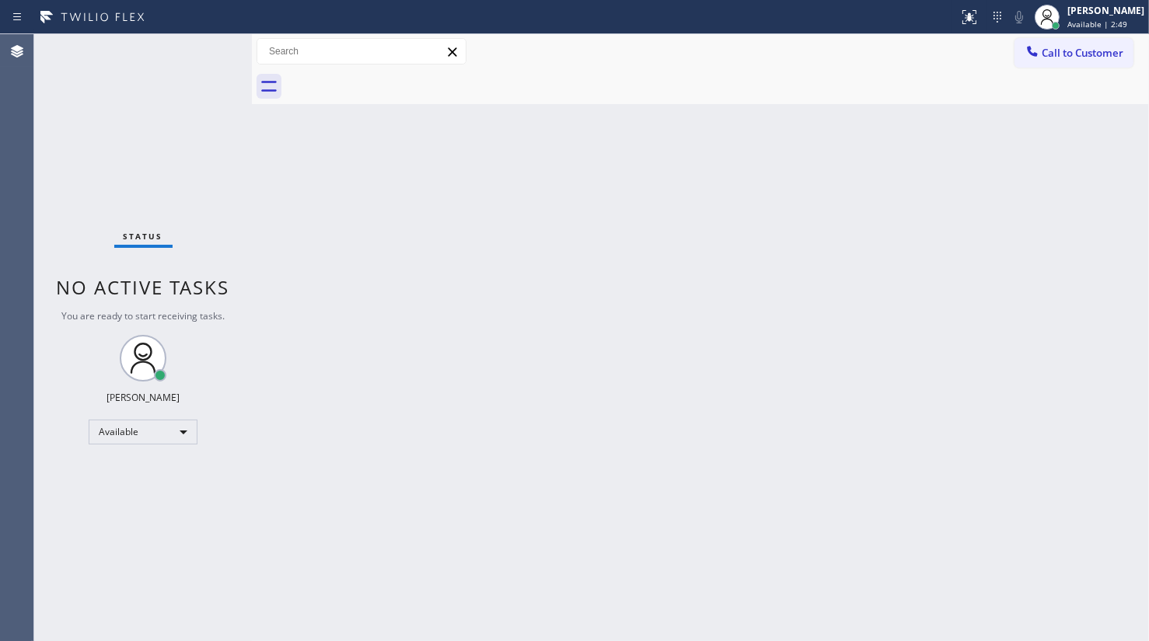
click at [1078, 245] on div "Back to Dashboard Change Sender ID Customers Technicians Select a contact Outbo…" at bounding box center [700, 337] width 897 height 607
click at [203, 48] on div "Status No active tasks You are ready to start receiving tasks. JENIZA ALCAYDE A…" at bounding box center [143, 337] width 218 height 607
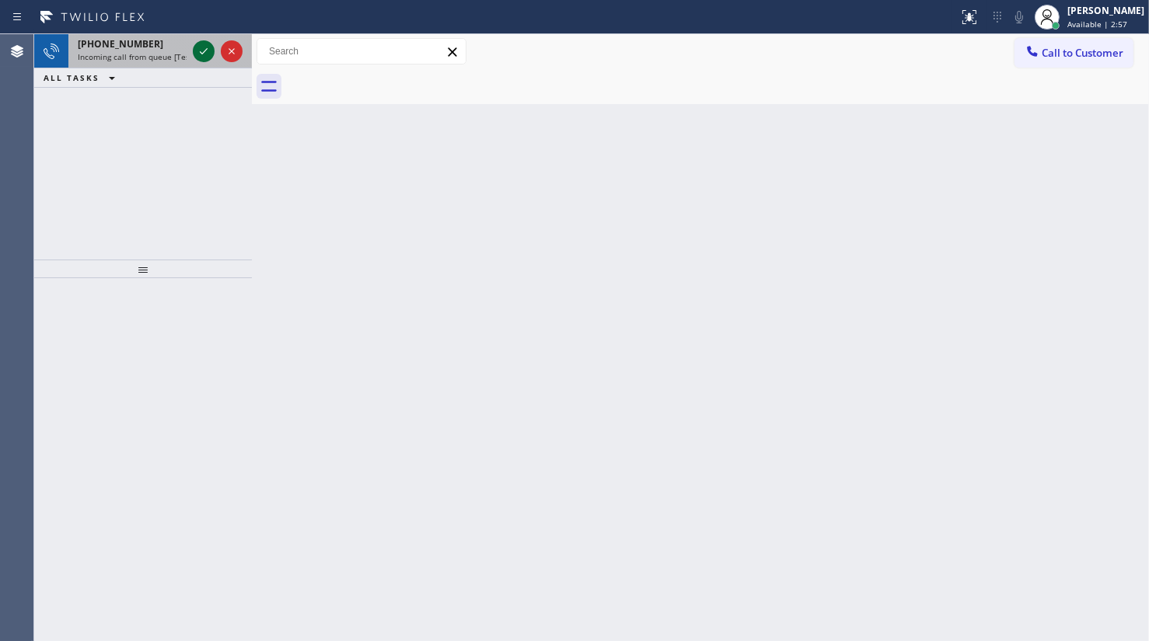
click at [203, 48] on icon at bounding box center [203, 51] width 19 height 19
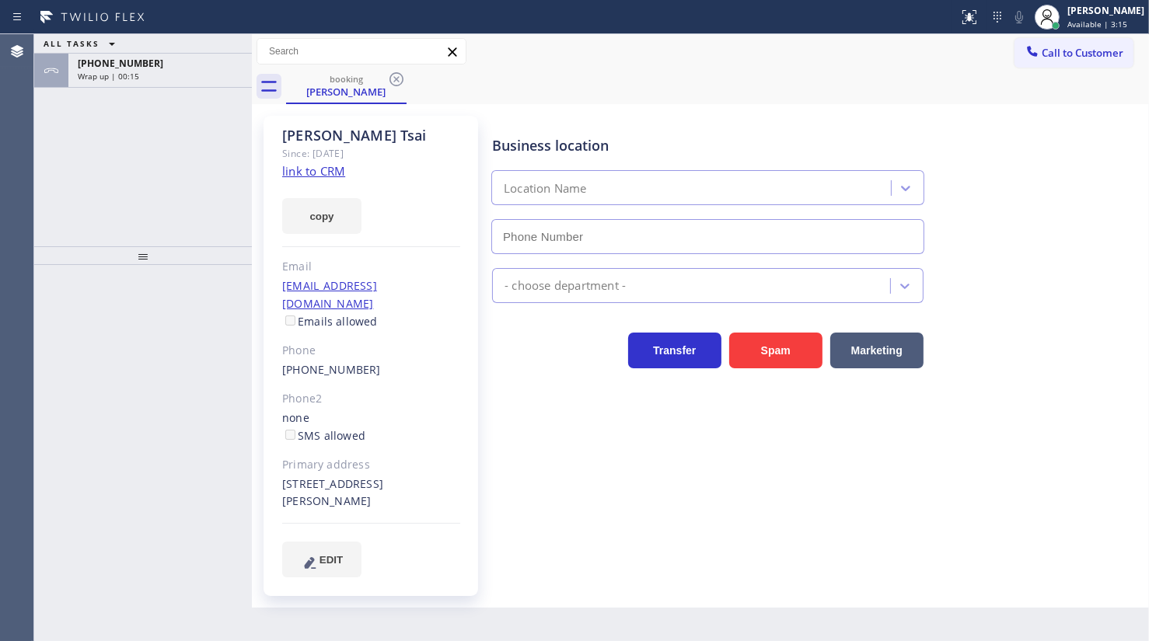
type input "[PHONE_NUMBER]"
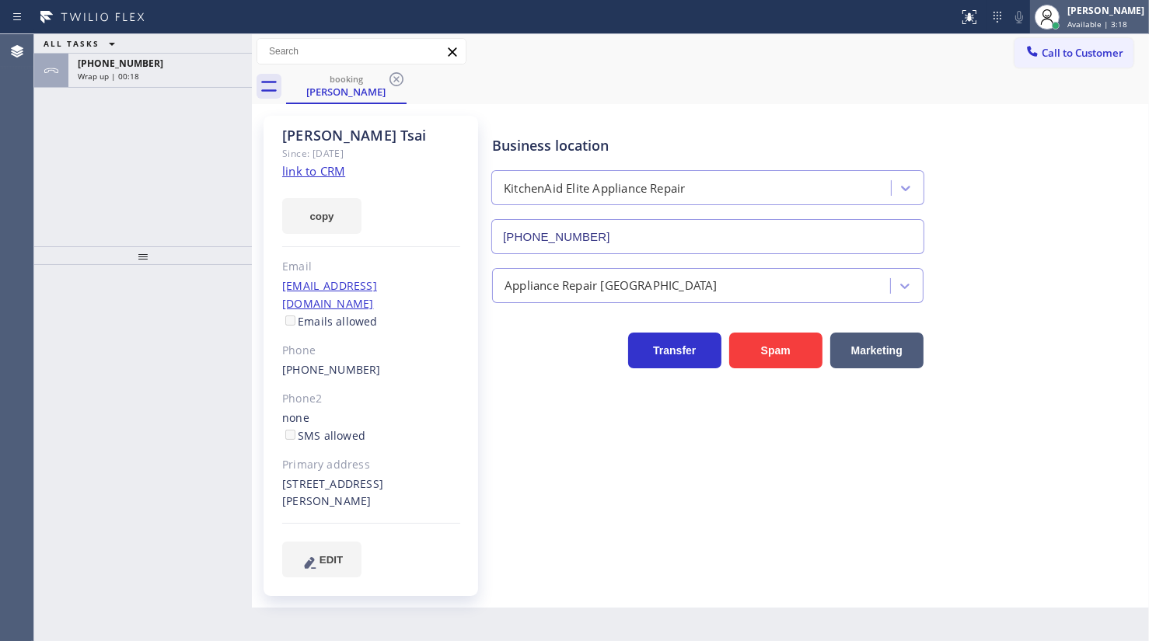
click at [1074, 19] on span "Available | 3:18" at bounding box center [1098, 24] width 60 height 11
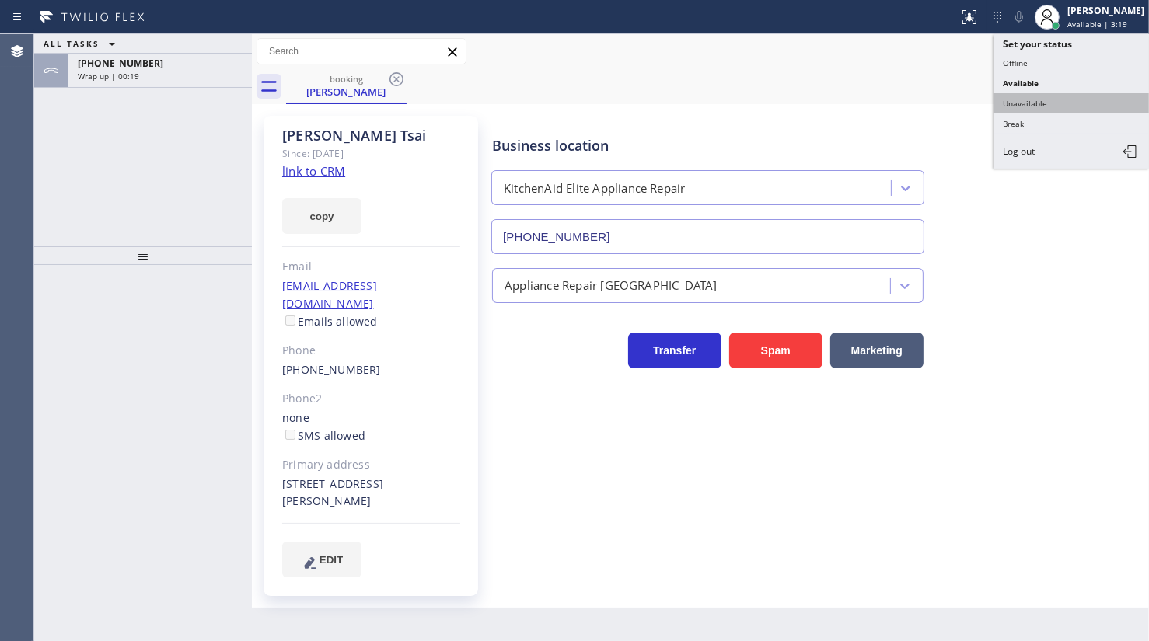
click at [1024, 97] on button "Unavailable" at bounding box center [1072, 103] width 156 height 20
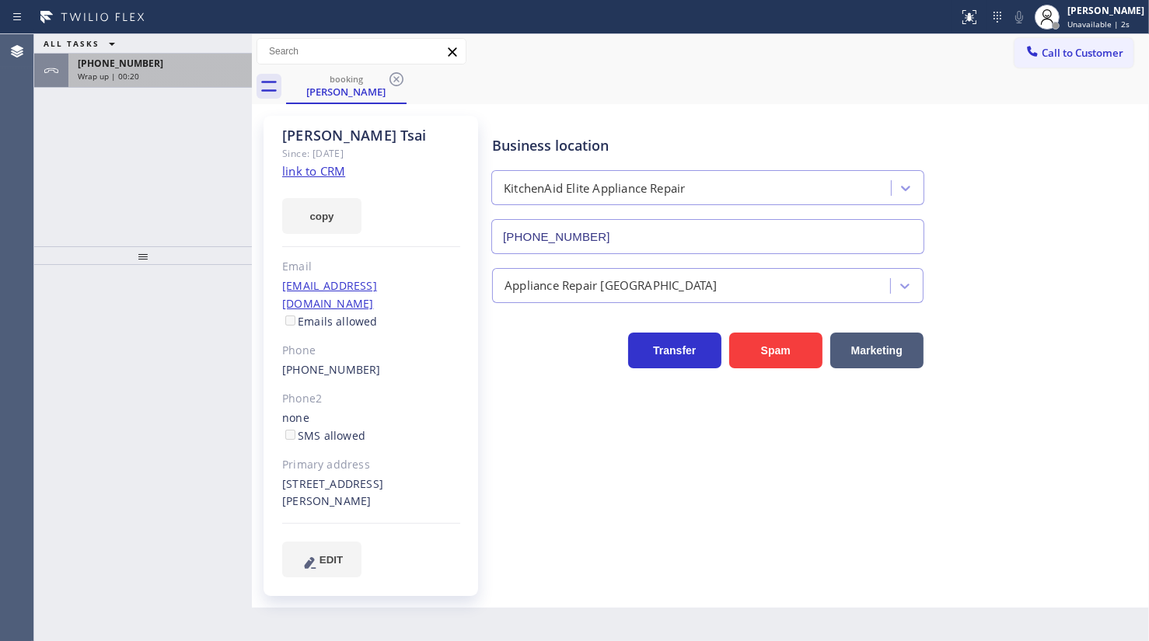
click at [82, 74] on span "Wrap up | 00:20" at bounding box center [108, 76] width 61 height 11
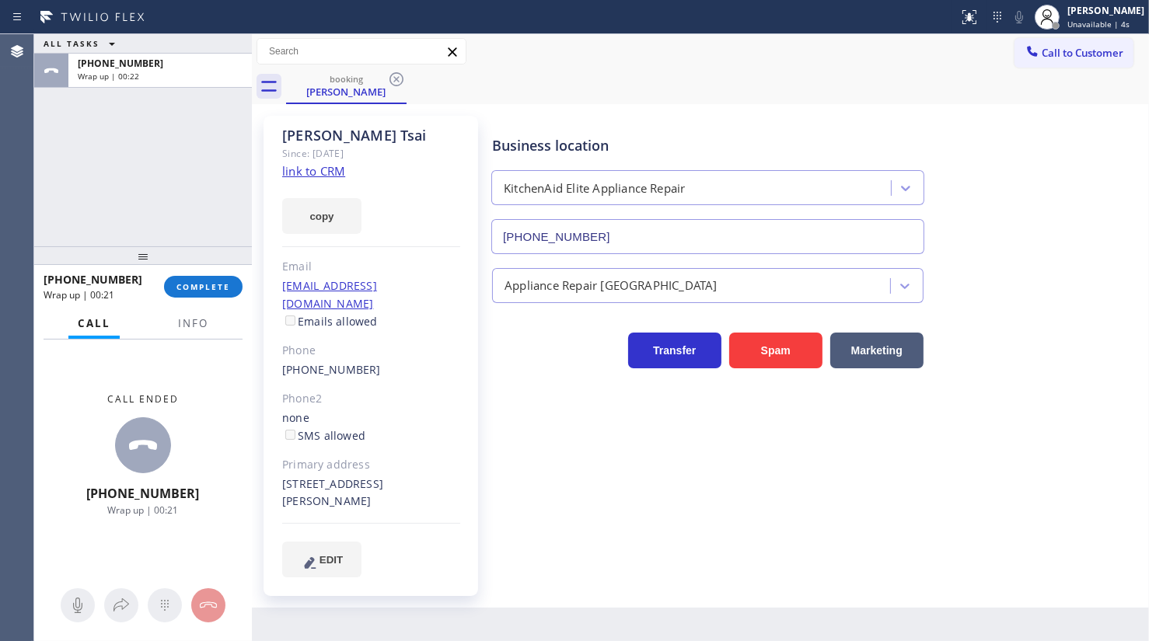
click at [288, 167] on link "link to CRM" at bounding box center [313, 171] width 63 height 16
click at [218, 283] on span "COMPLETE" at bounding box center [203, 286] width 54 height 11
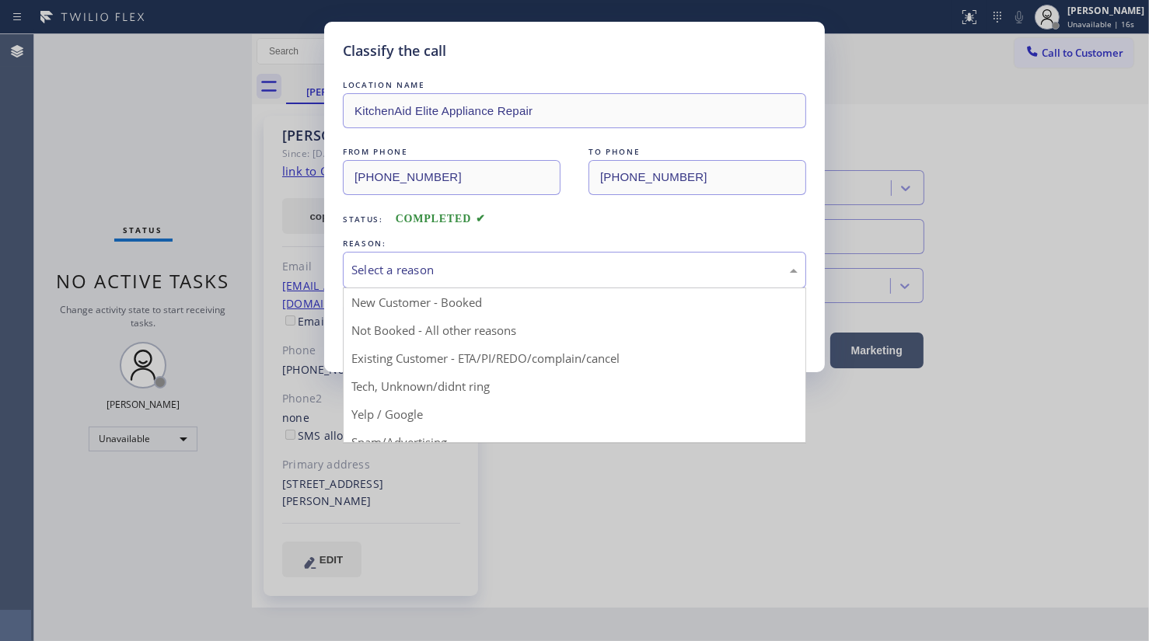
click at [467, 267] on div "Select a reason" at bounding box center [574, 270] width 446 height 18
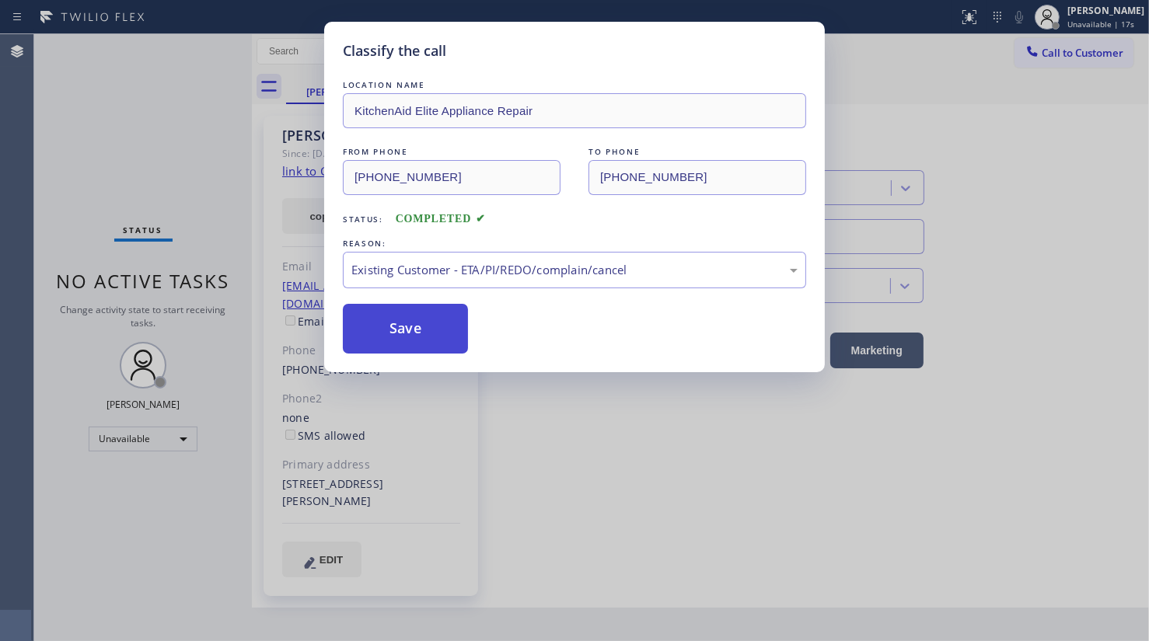
drag, startPoint x: 415, startPoint y: 357, endPoint x: 407, endPoint y: 324, distance: 33.8
click at [407, 324] on button "Save" at bounding box center [405, 329] width 125 height 50
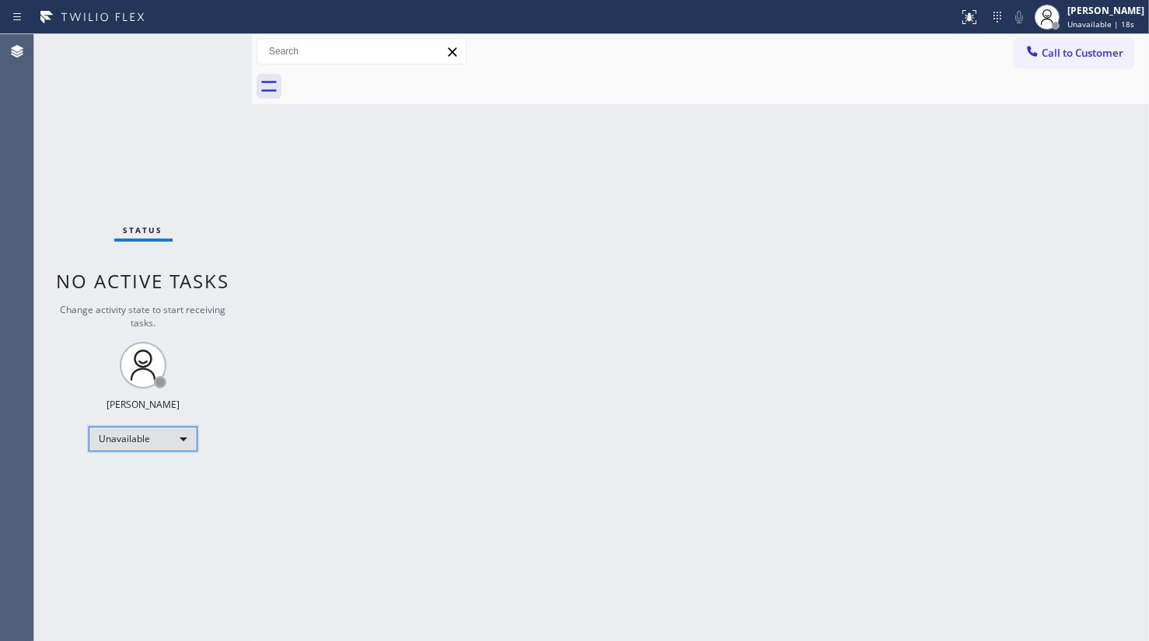
click at [114, 435] on div "Unavailable" at bounding box center [143, 439] width 109 height 25
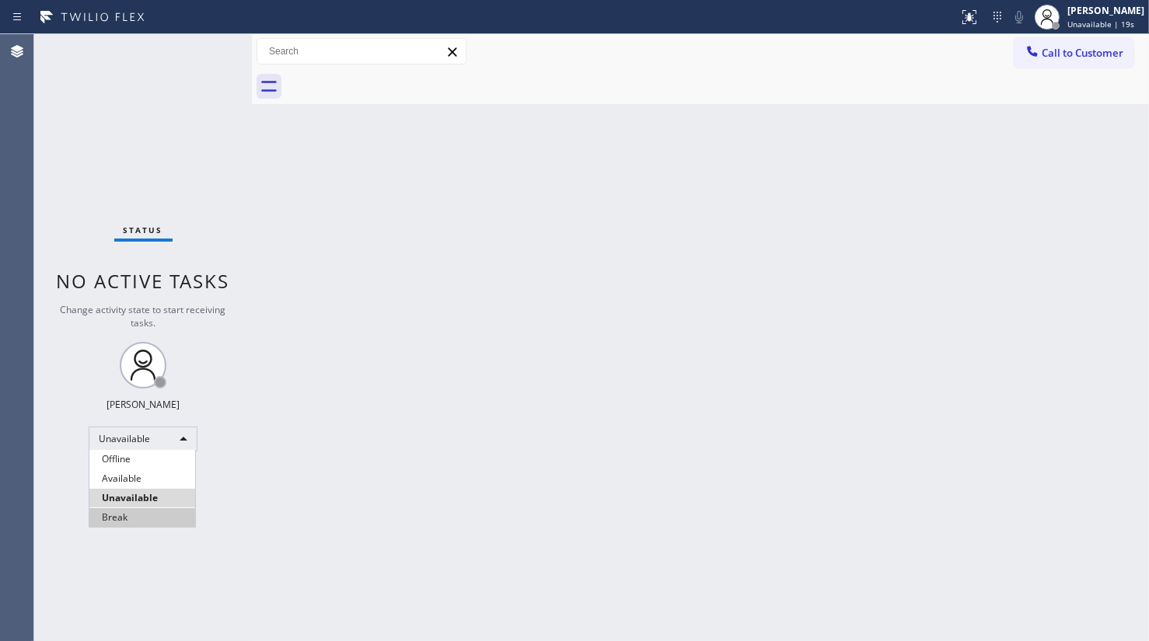
click at [114, 517] on li "Break" at bounding box center [142, 517] width 106 height 19
